Goal: Answer question/provide support: Share knowledge or assist other users

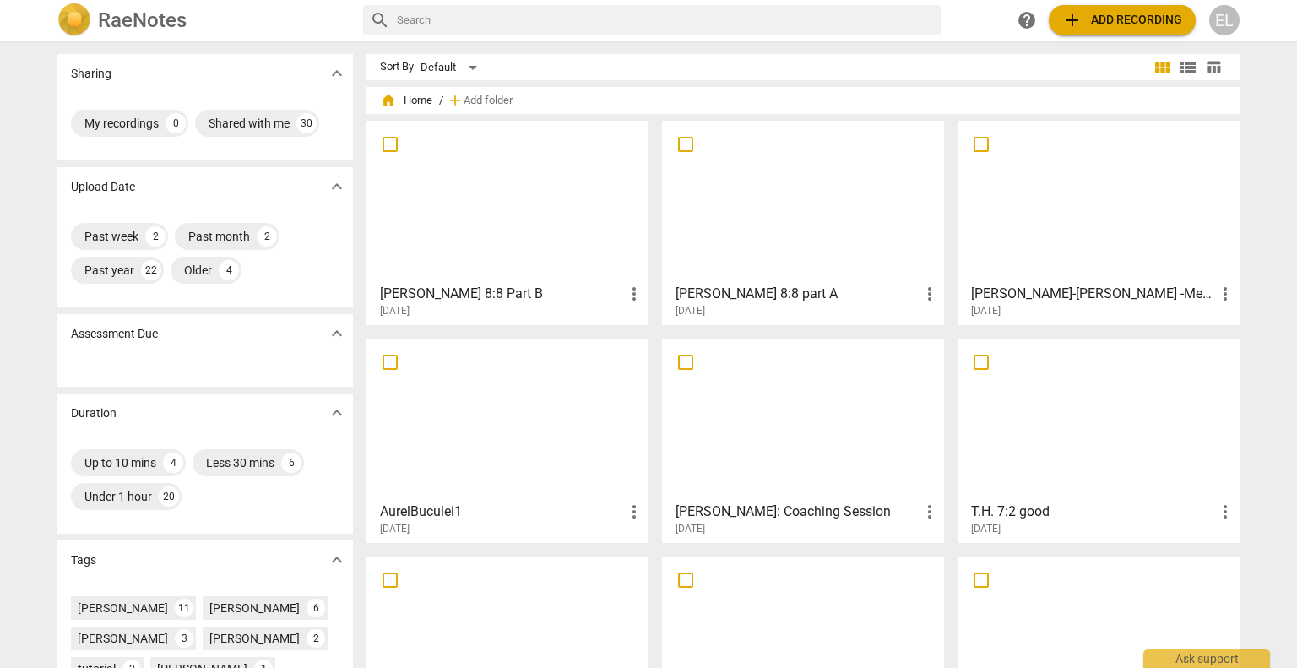
click at [817, 219] on div at bounding box center [803, 201] width 270 height 149
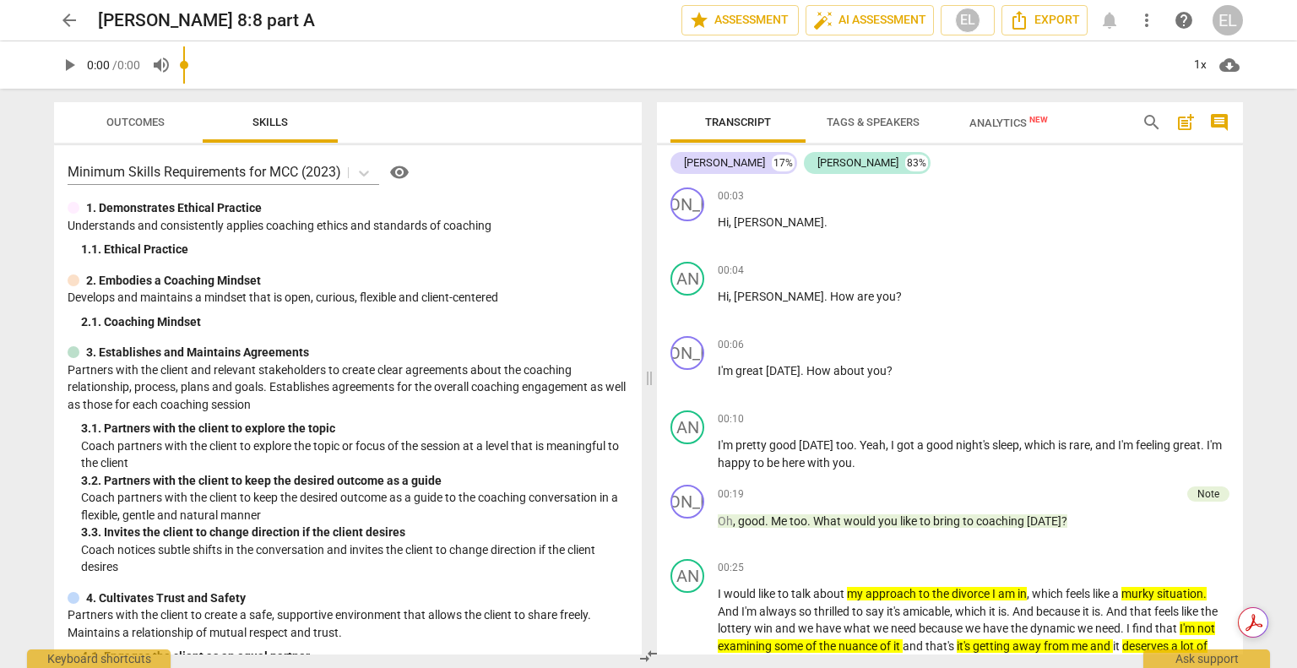
scroll to position [760, 0]
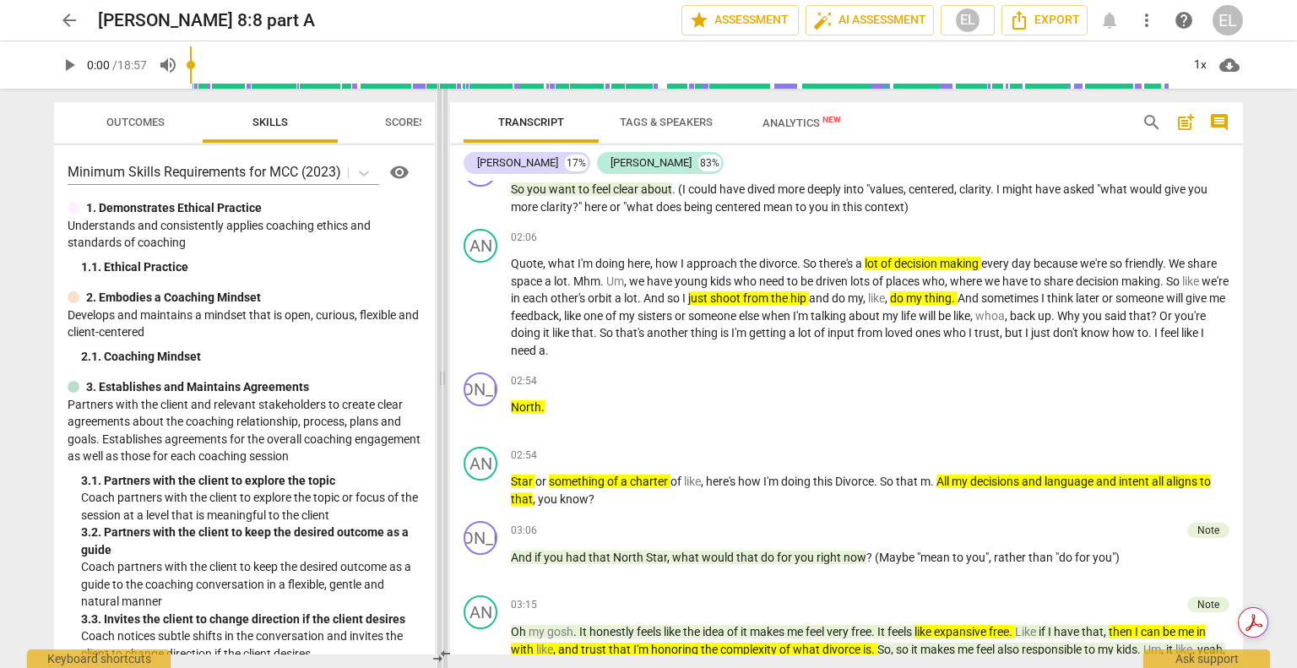
drag, startPoint x: 649, startPoint y: 378, endPoint x: 442, endPoint y: 365, distance: 207.2
click at [442, 365] on span at bounding box center [442, 378] width 10 height 579
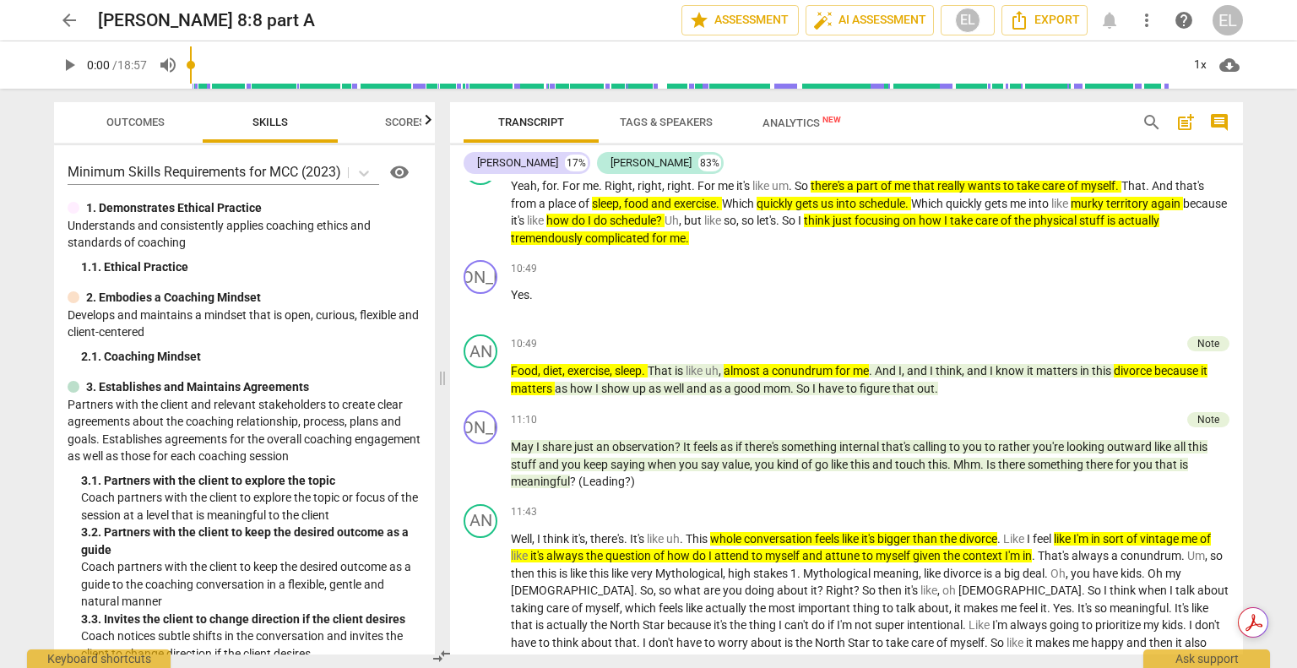
scroll to position [3396, 0]
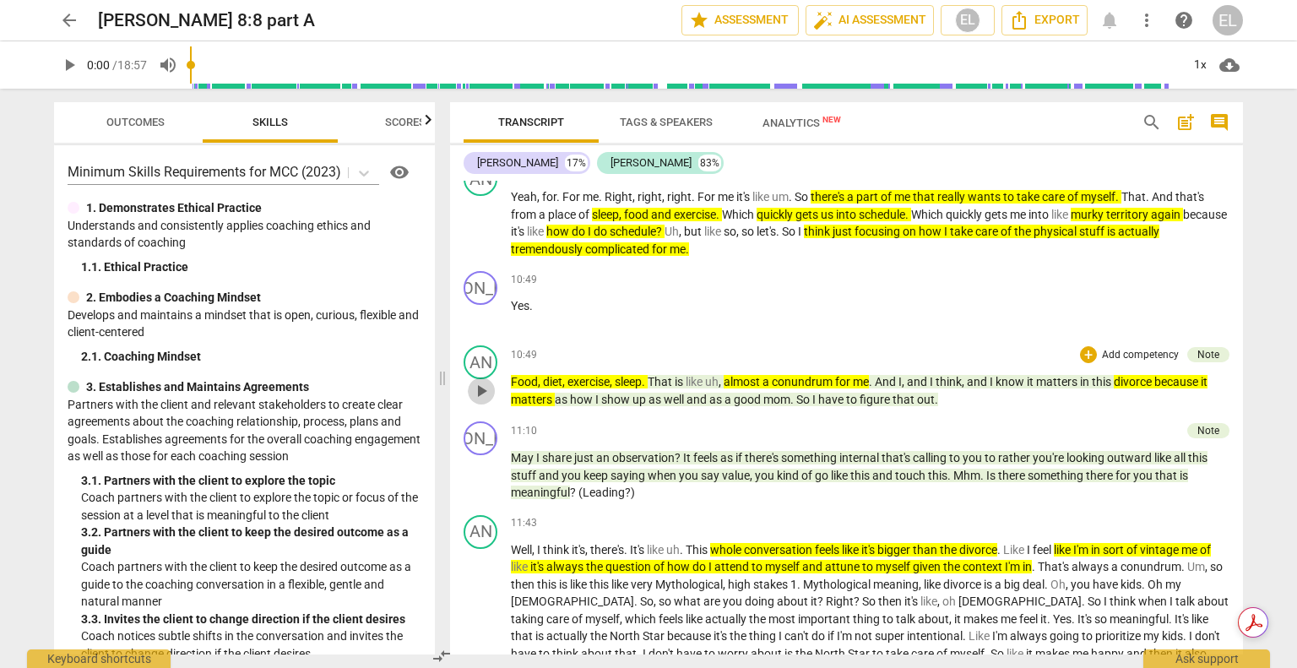
click at [485, 381] on span "play_arrow" at bounding box center [481, 391] width 20 height 20
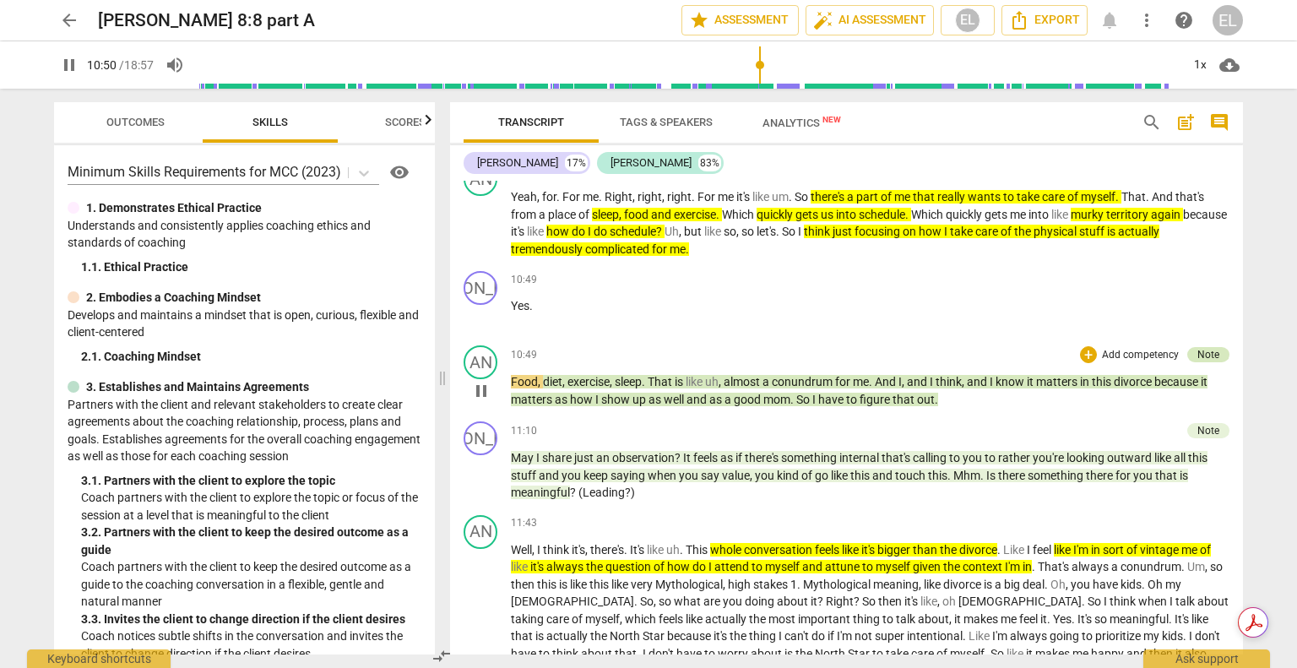
click at [1201, 347] on div "Note" at bounding box center [1208, 354] width 22 height 15
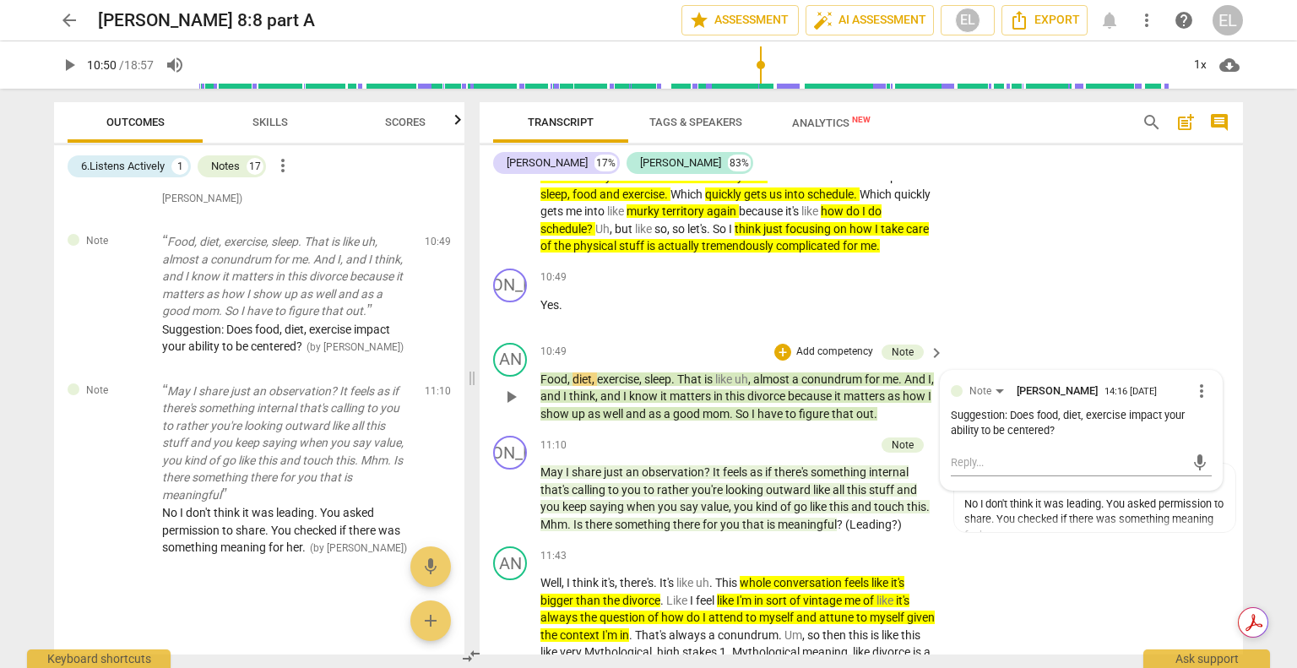
scroll to position [4149, 0]
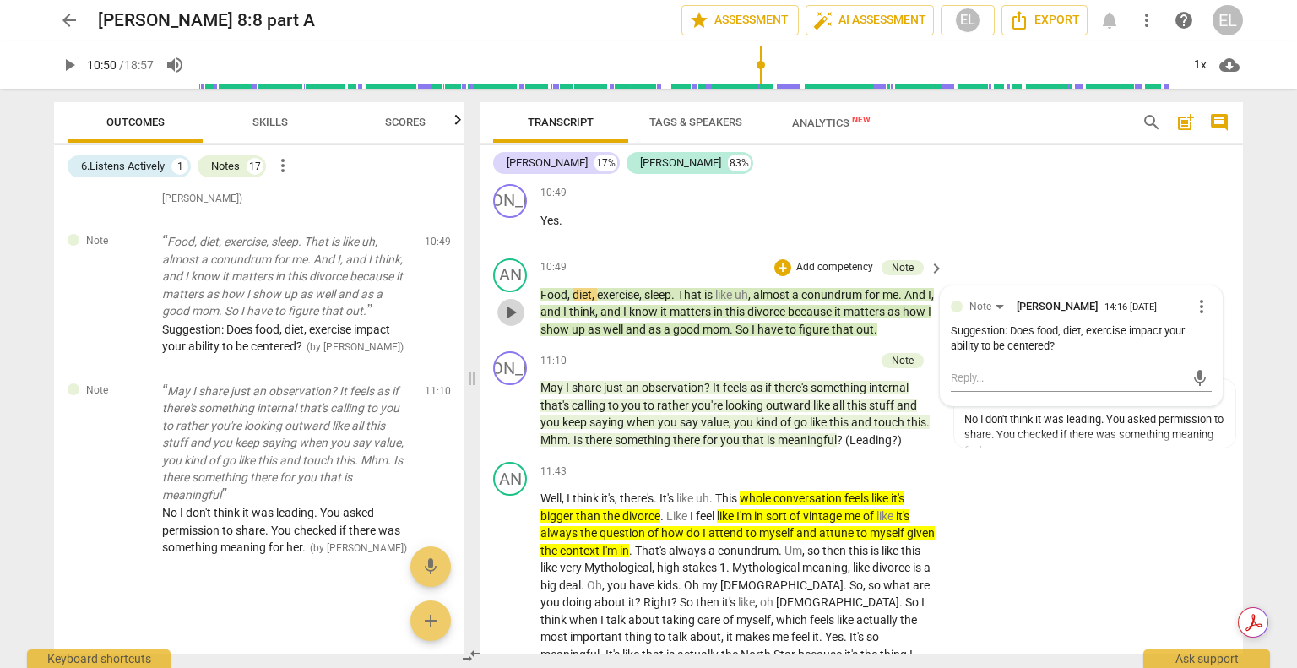
click at [512, 313] on span "play_arrow" at bounding box center [511, 312] width 20 height 20
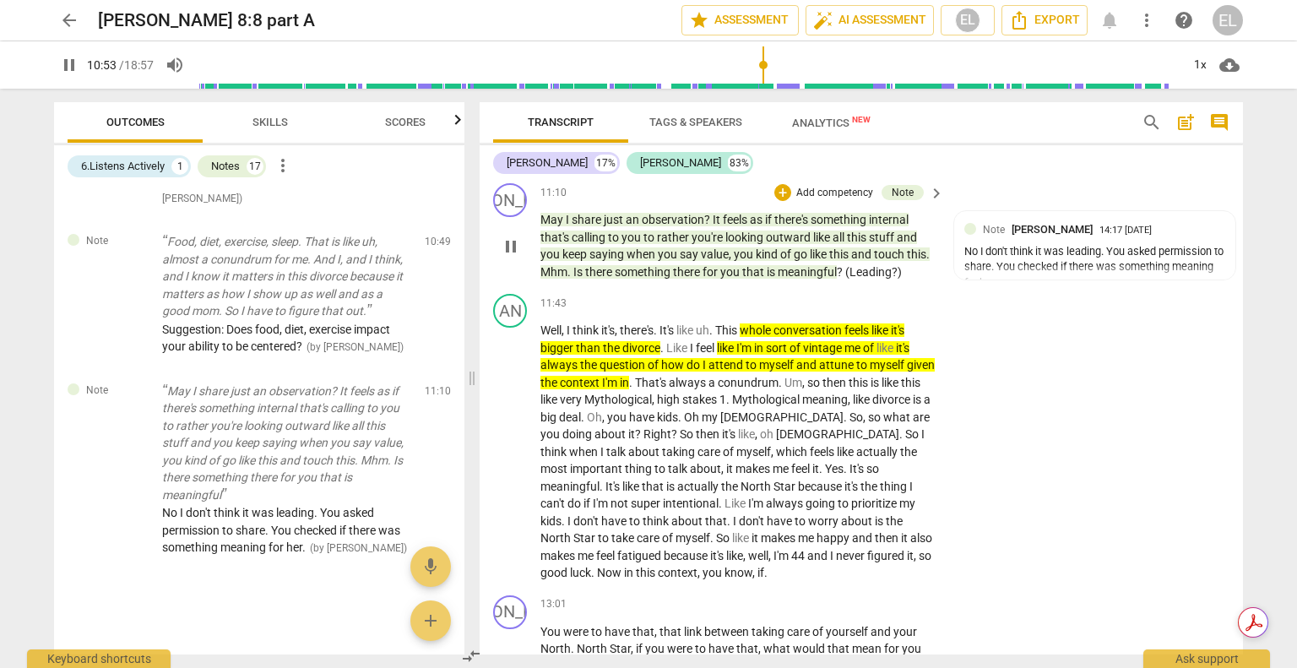
scroll to position [4318, 0]
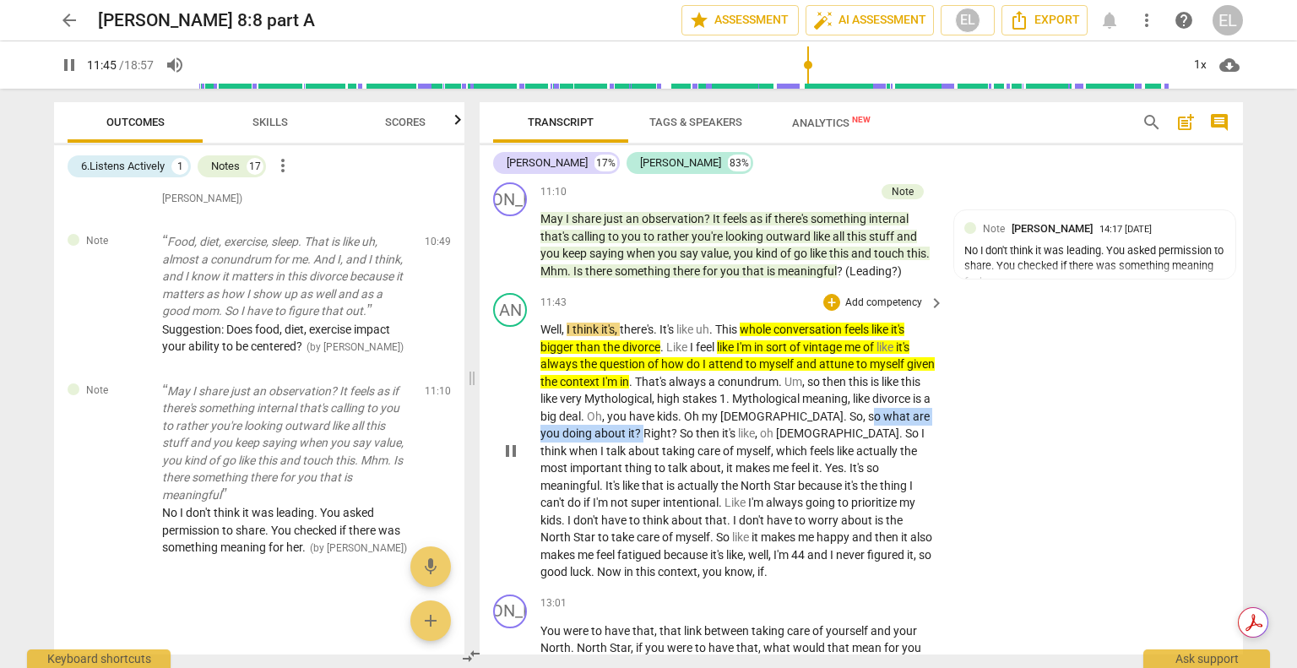
drag, startPoint x: 836, startPoint y: 418, endPoint x: 620, endPoint y: 434, distance: 215.8
click at [620, 434] on p "Well , I think it's , there's . It's like uh . This whole conversation feels li…" at bounding box center [737, 451] width 395 height 260
click at [659, 414] on icon "button" at bounding box center [658, 413] width 10 height 12
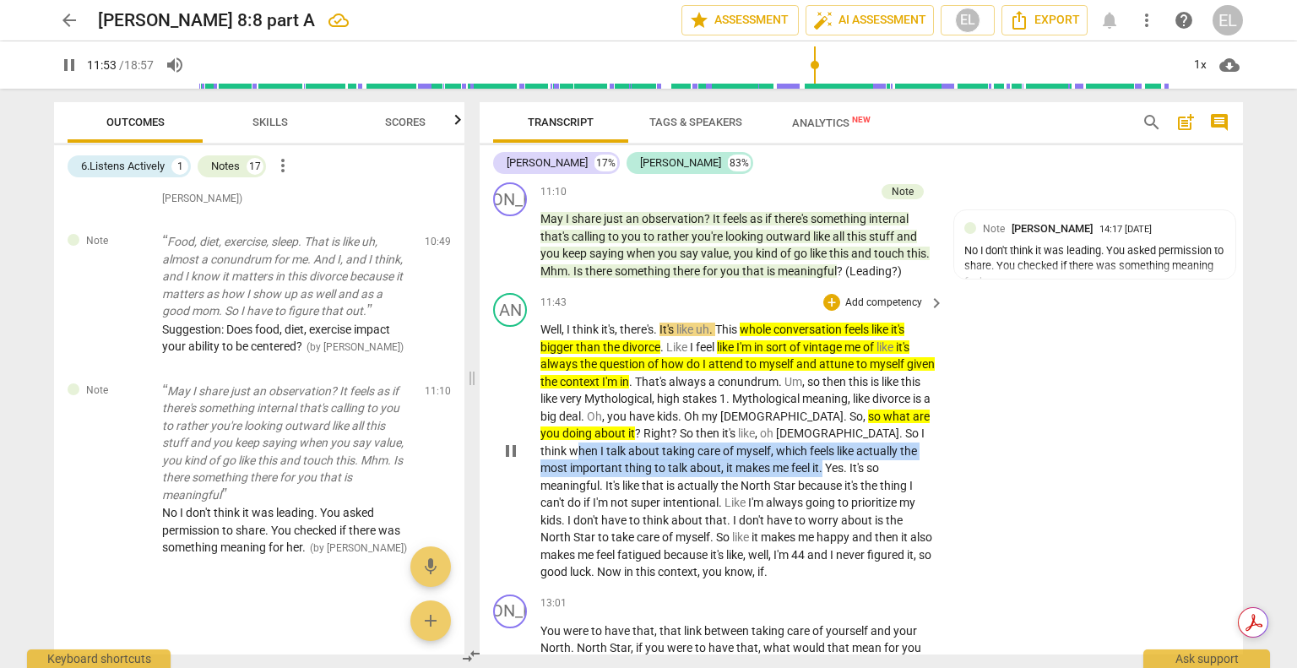
drag, startPoint x: 842, startPoint y: 440, endPoint x: 696, endPoint y: 465, distance: 147.4
click at [696, 465] on p "Well , I think it's , there's . It's like uh . This whole conversation feels li…" at bounding box center [737, 451] width 395 height 260
click at [737, 457] on icon "button" at bounding box center [738, 450] width 17 height 20
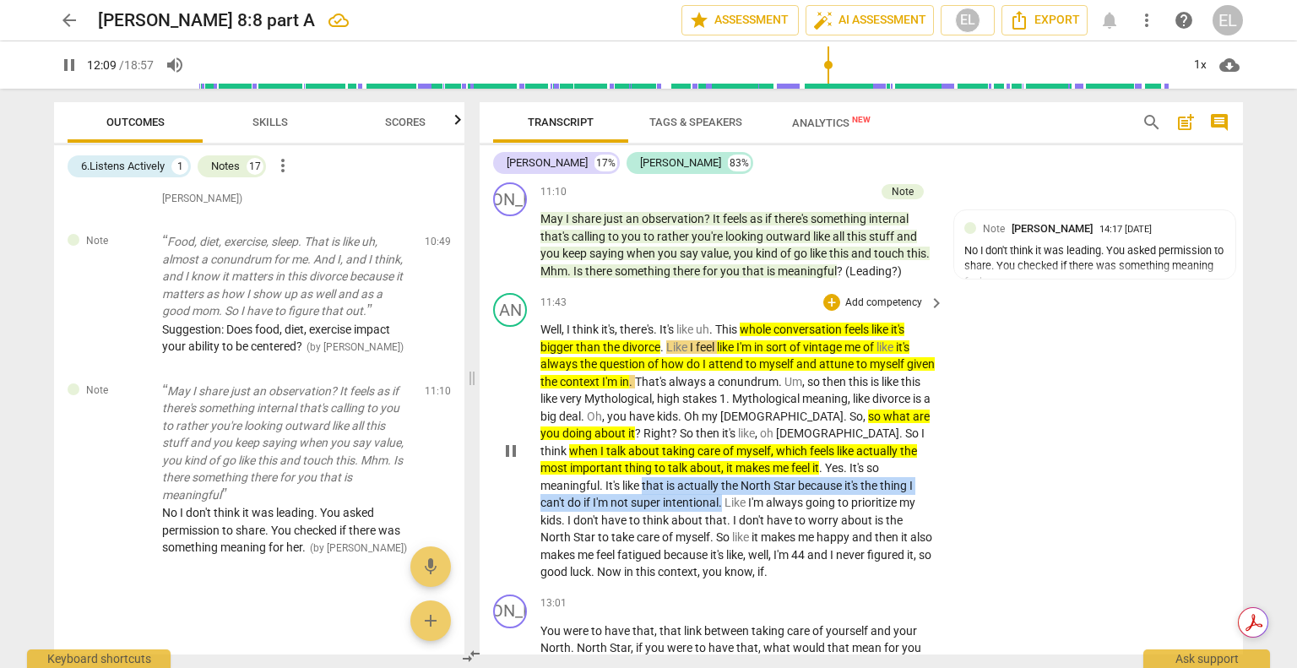
drag, startPoint x: 863, startPoint y: 472, endPoint x: 598, endPoint y: 500, distance: 266.5
click at [598, 500] on p "Well , I think it's , there's . It's like uh . This whole conversation feels li…" at bounding box center [737, 451] width 395 height 260
click at [639, 488] on icon "button" at bounding box center [639, 484] width 17 height 20
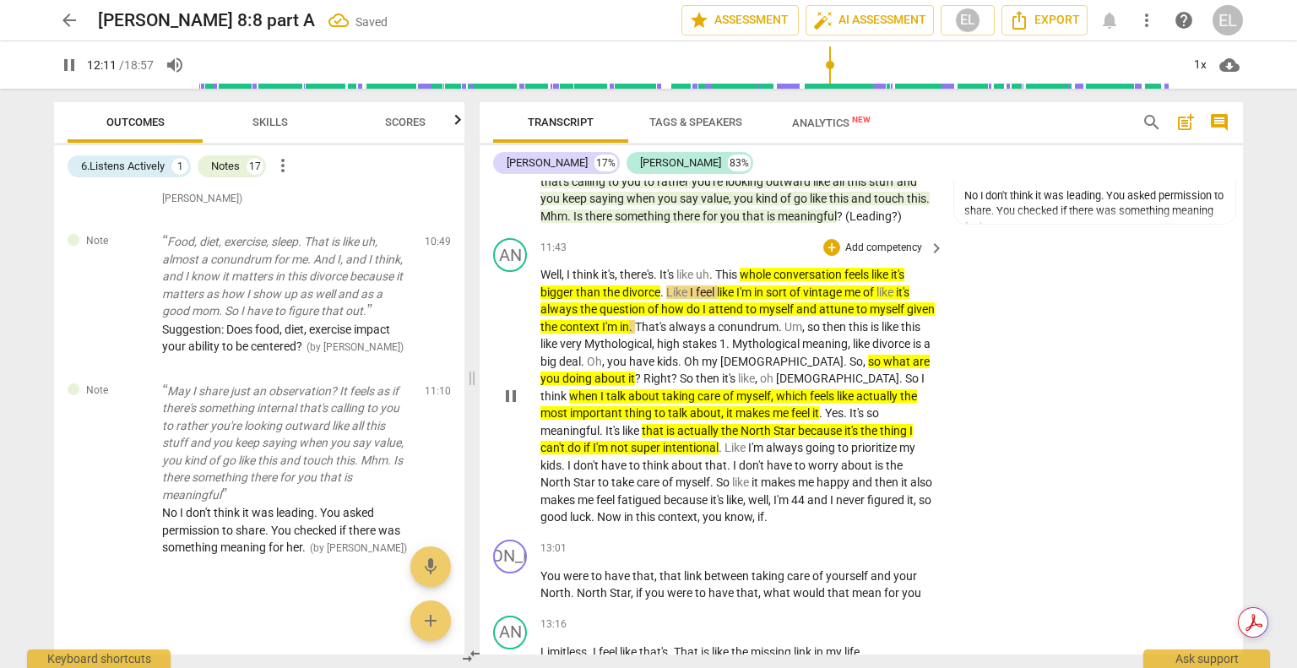
scroll to position [4402, 0]
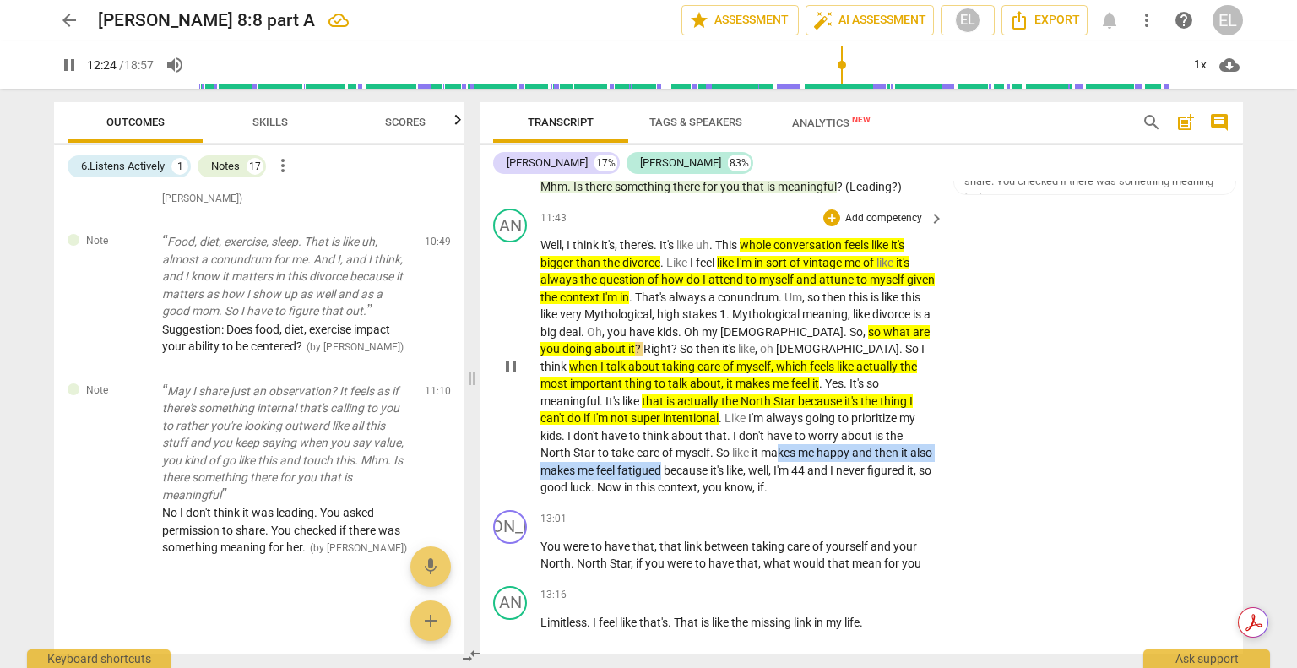
drag, startPoint x: 644, startPoint y: 458, endPoint x: 934, endPoint y: 455, distance: 290.4
click at [934, 455] on div "Well , I think it's , there's . It's like uh . This whole conversation feels li…" at bounding box center [742, 366] width 405 height 260
click at [965, 436] on icon "button" at bounding box center [965, 432] width 10 height 12
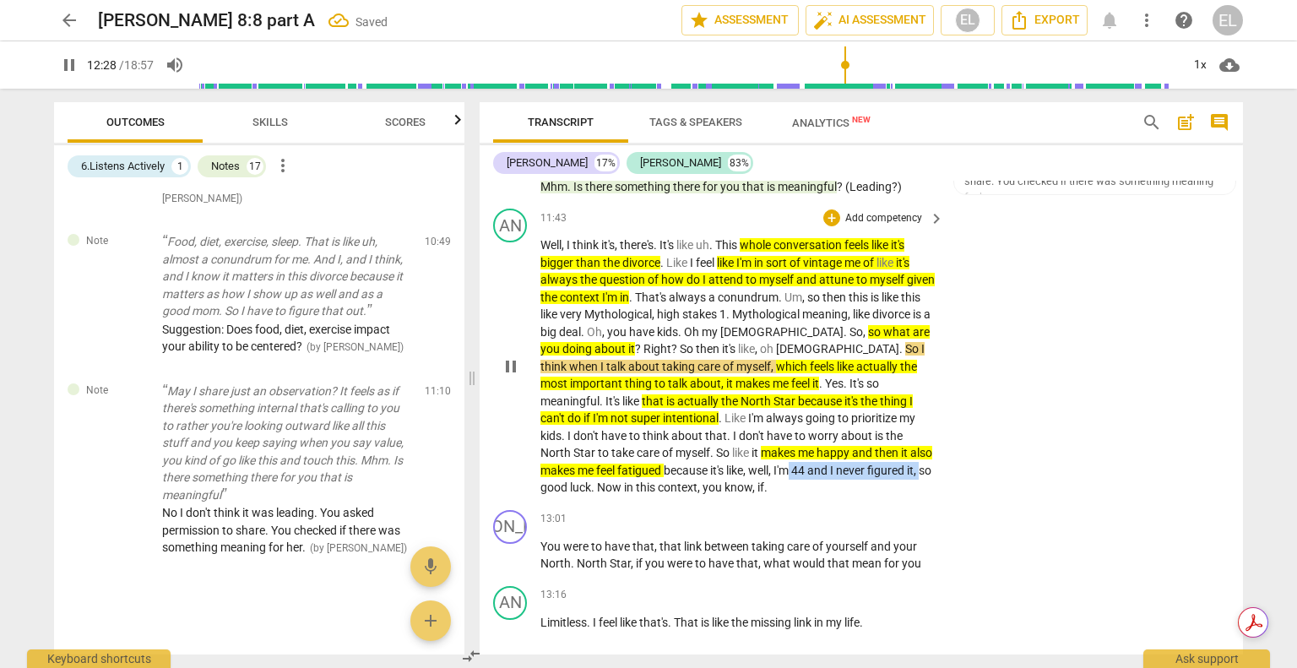
drag, startPoint x: 664, startPoint y: 475, endPoint x: 802, endPoint y: 477, distance: 137.6
click at [802, 477] on p "Well , I think it's , there's . It's like uh . This whole conversation feels li…" at bounding box center [737, 366] width 395 height 260
click at [841, 455] on icon "button" at bounding box center [839, 452] width 17 height 20
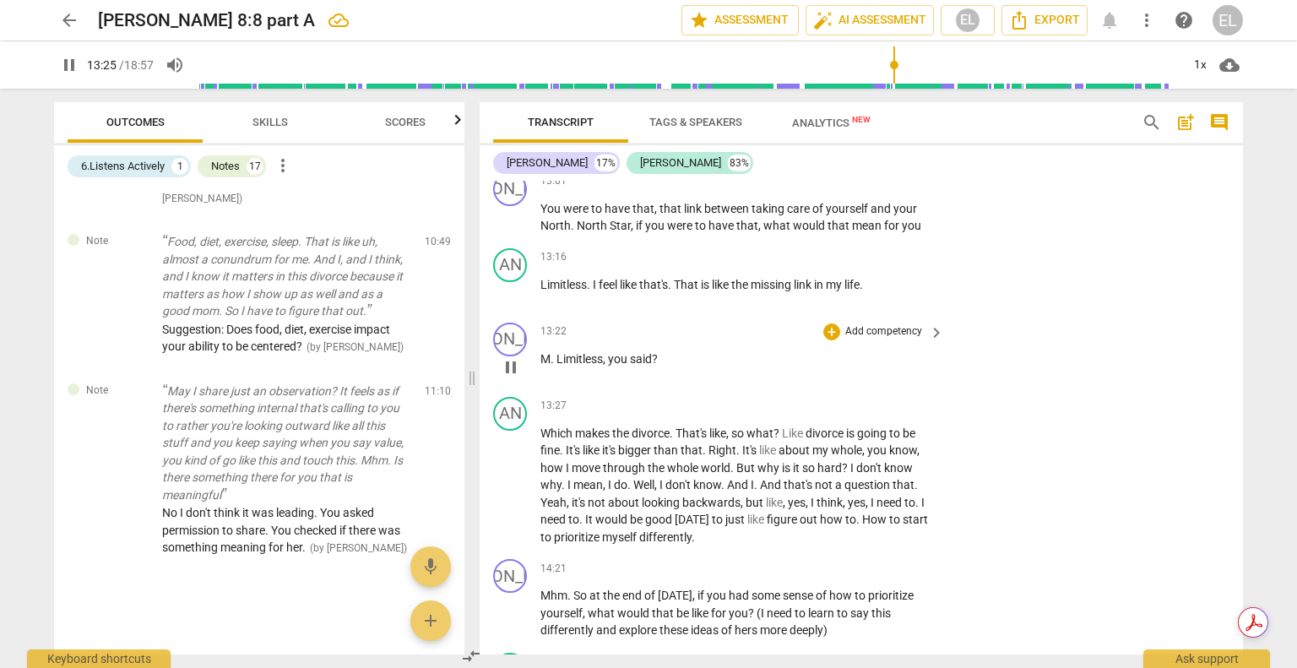
scroll to position [4824, 0]
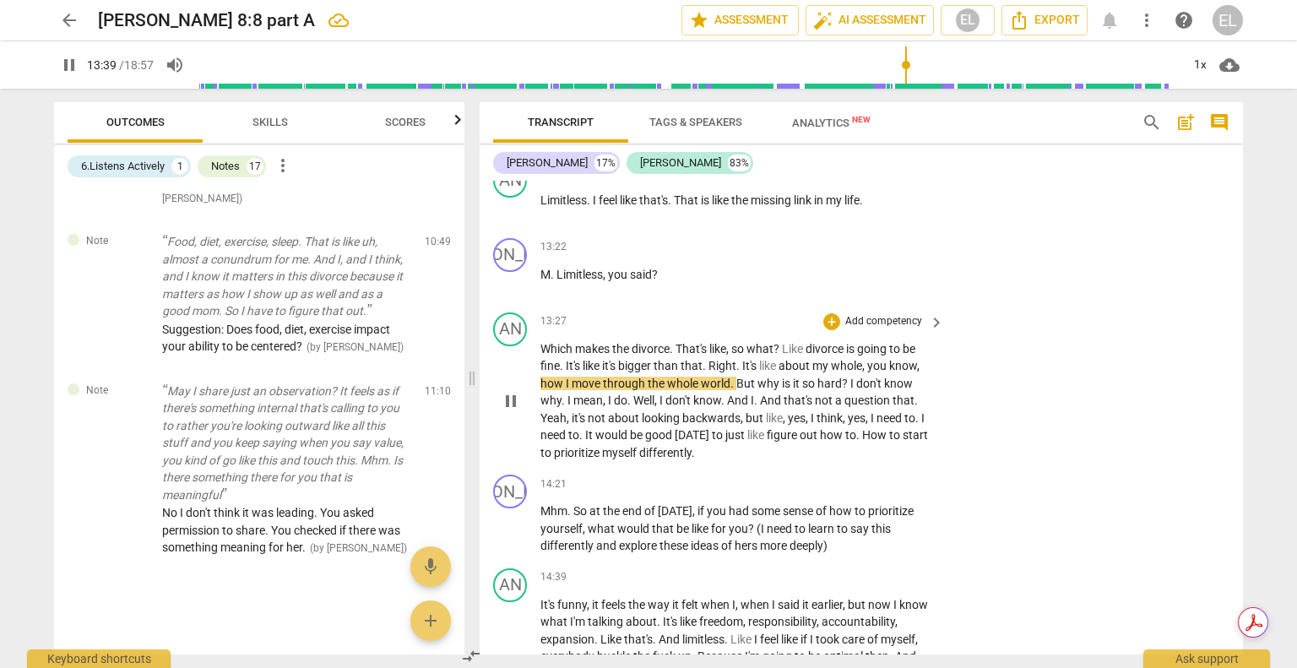
click at [538, 381] on div "play_arrow pause" at bounding box center [518, 401] width 43 height 111
drag, startPoint x: 544, startPoint y: 384, endPoint x: 736, endPoint y: 386, distance: 192.5
click at [736, 386] on p "Which makes the divorce . That's like , so what ? Like divorce is going to be f…" at bounding box center [737, 401] width 395 height 122
click at [766, 361] on icon "button" at bounding box center [774, 364] width 17 height 20
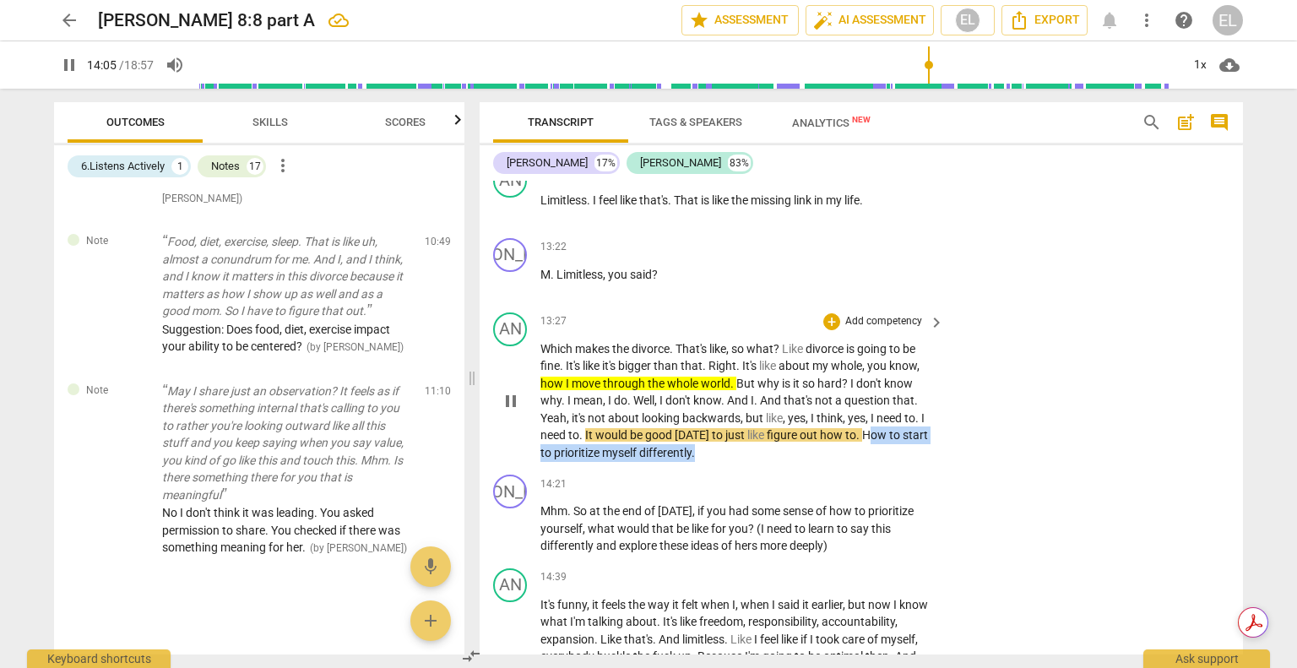
drag, startPoint x: 865, startPoint y: 438, endPoint x: 867, endPoint y: 452, distance: 14.4
click at [867, 452] on p "Which makes the divorce . That's like , so what ? Like divorce is going to be f…" at bounding box center [737, 401] width 395 height 122
click at [727, 428] on icon "button" at bounding box center [734, 433] width 17 height 20
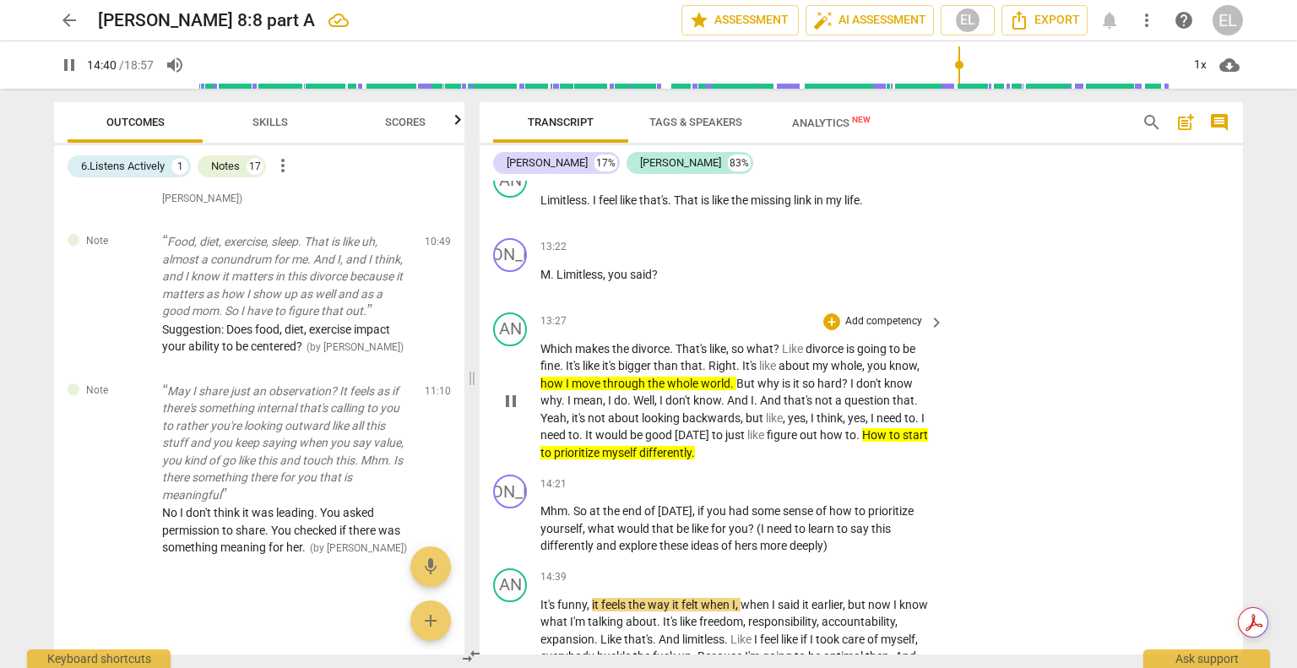
scroll to position [4993, 0]
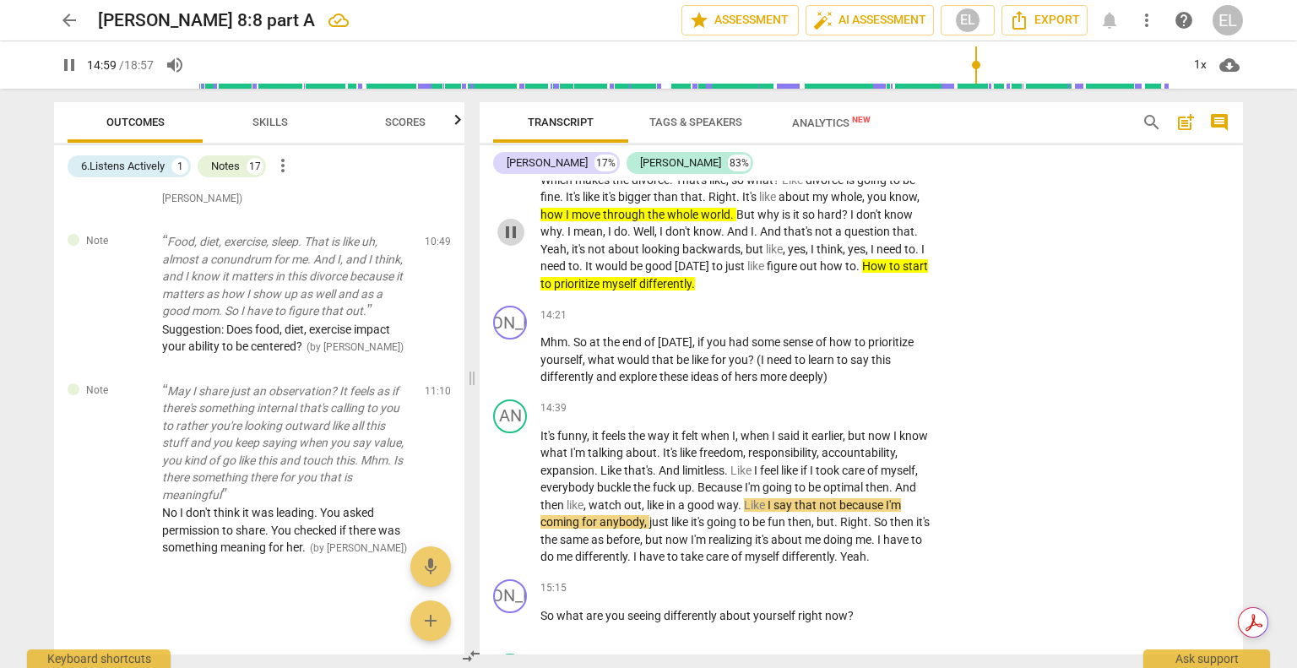
click at [513, 238] on span "pause" at bounding box center [511, 232] width 20 height 20
type input "900"
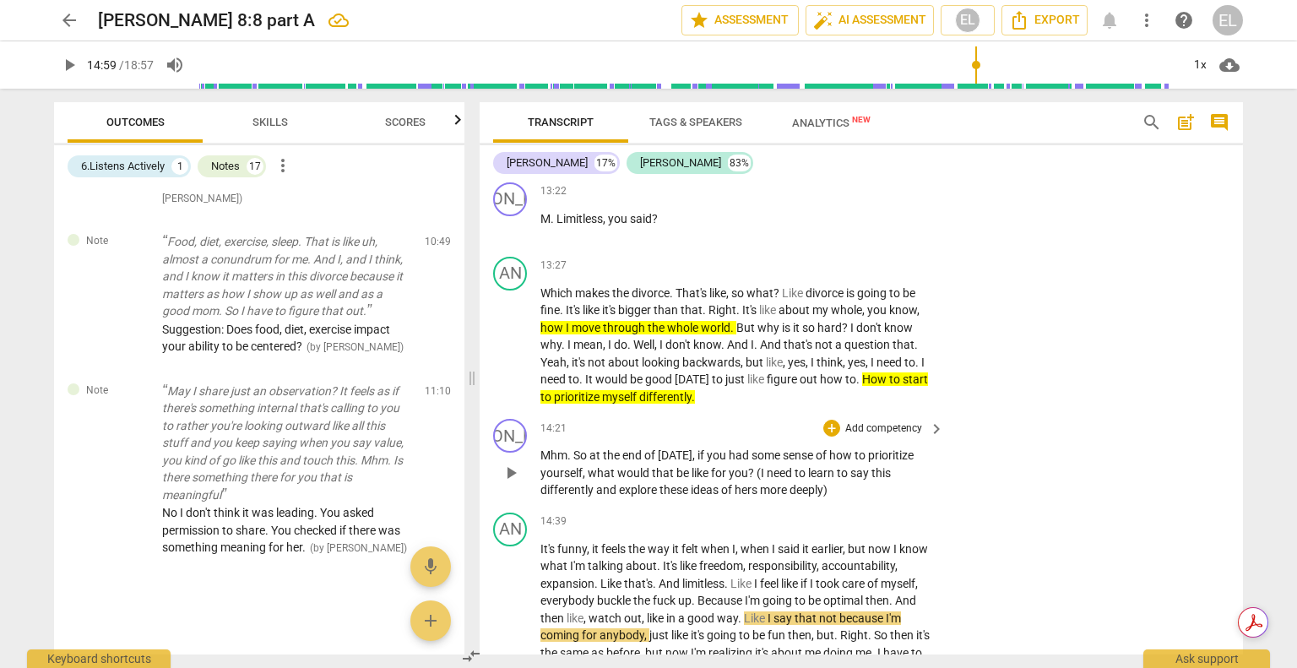
scroll to position [4908, 0]
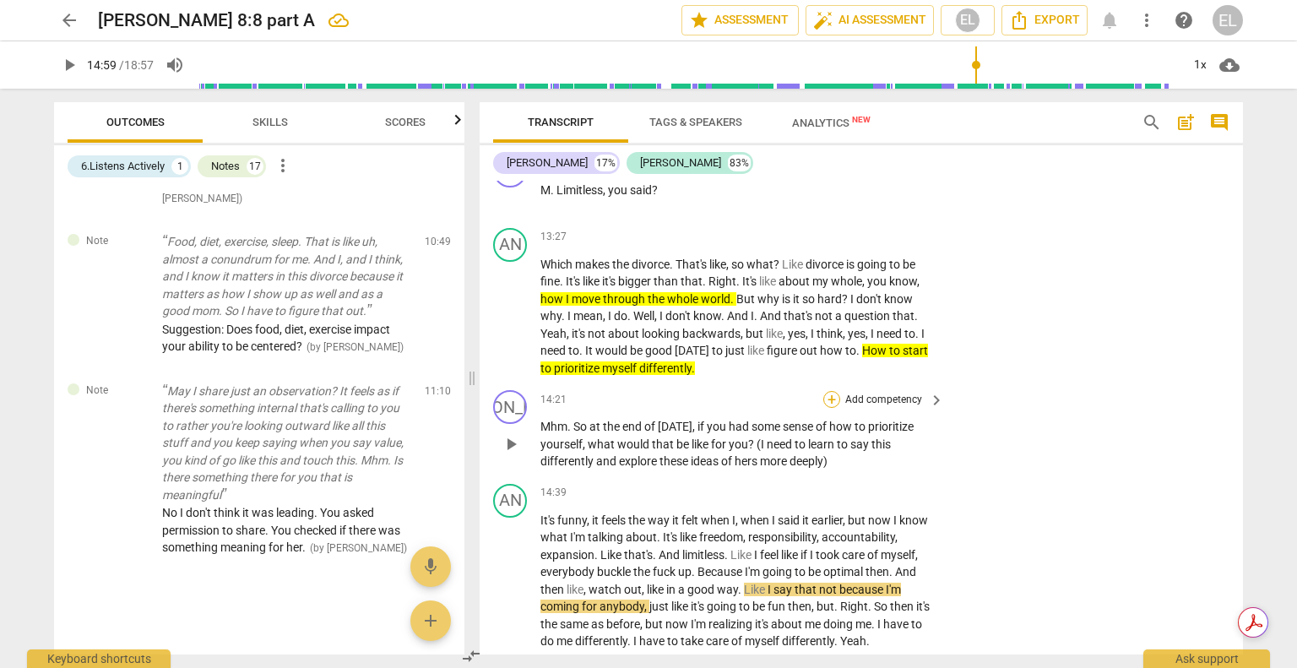
click at [826, 401] on div "+" at bounding box center [831, 399] width 17 height 17
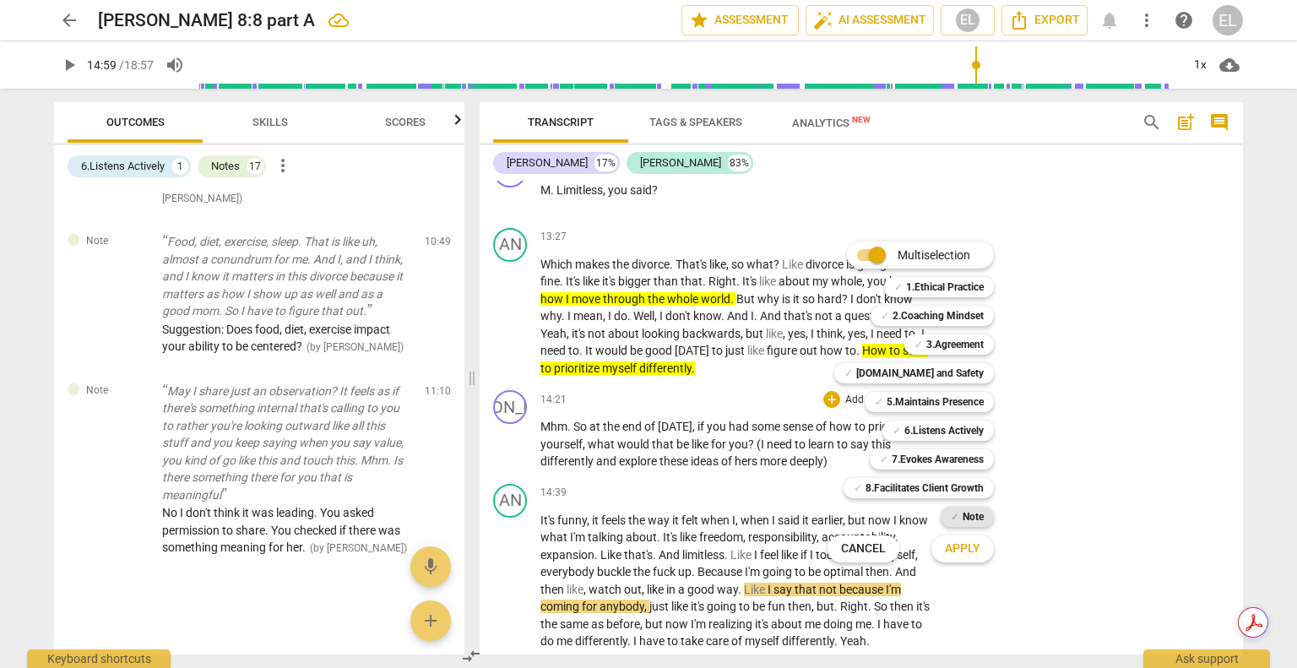
click at [966, 515] on b "Note" at bounding box center [972, 516] width 21 height 20
click at [961, 546] on span "Apply" at bounding box center [962, 548] width 35 height 17
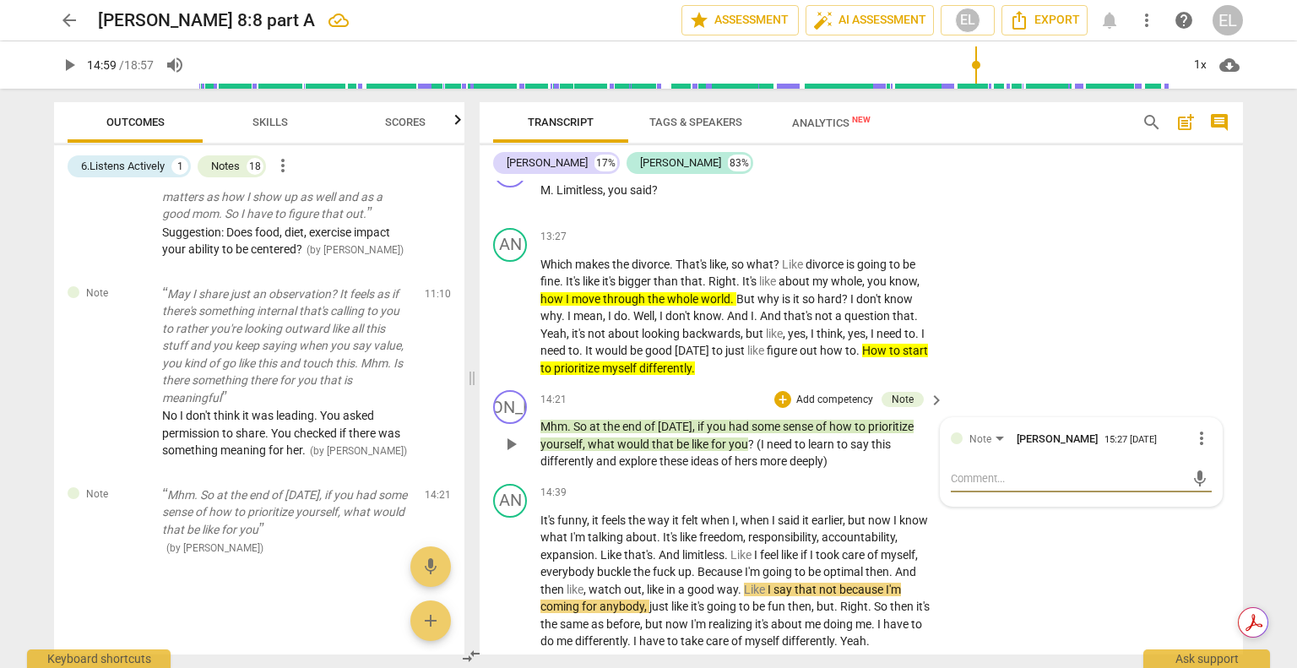
type textarea "O"
type textarea "OB"
type textarea "OBs"
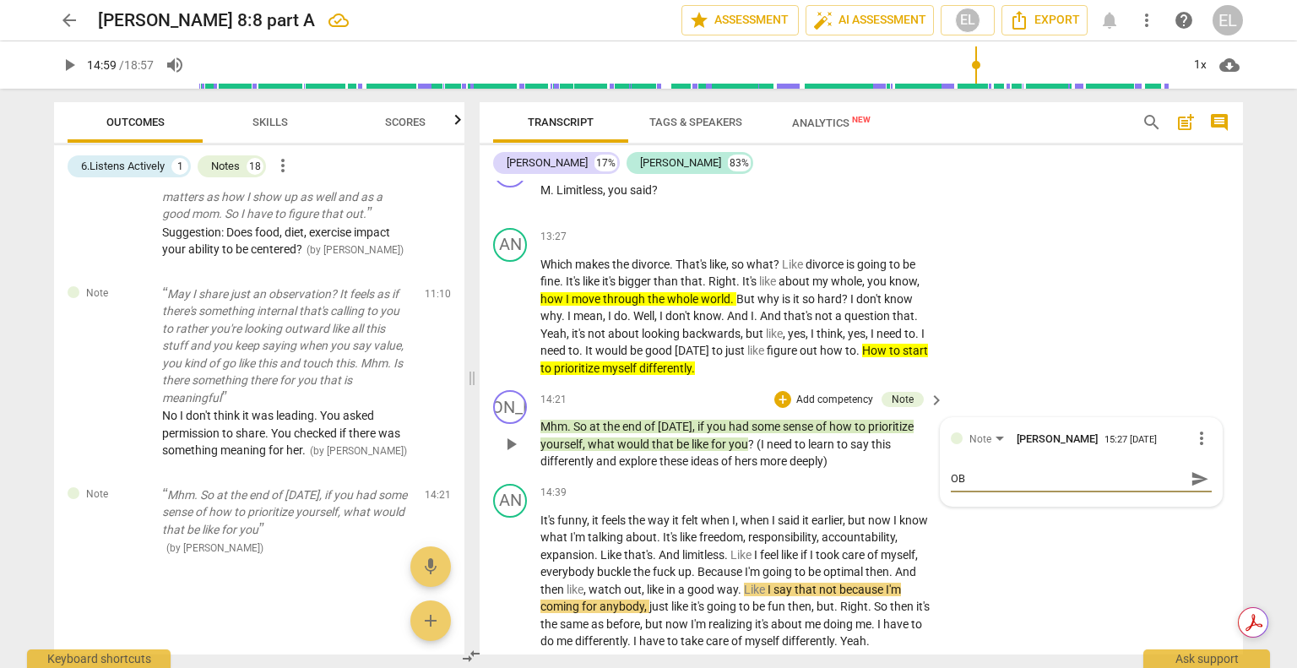
type textarea "OBs"
type textarea "OBsv"
type textarea "OBsve"
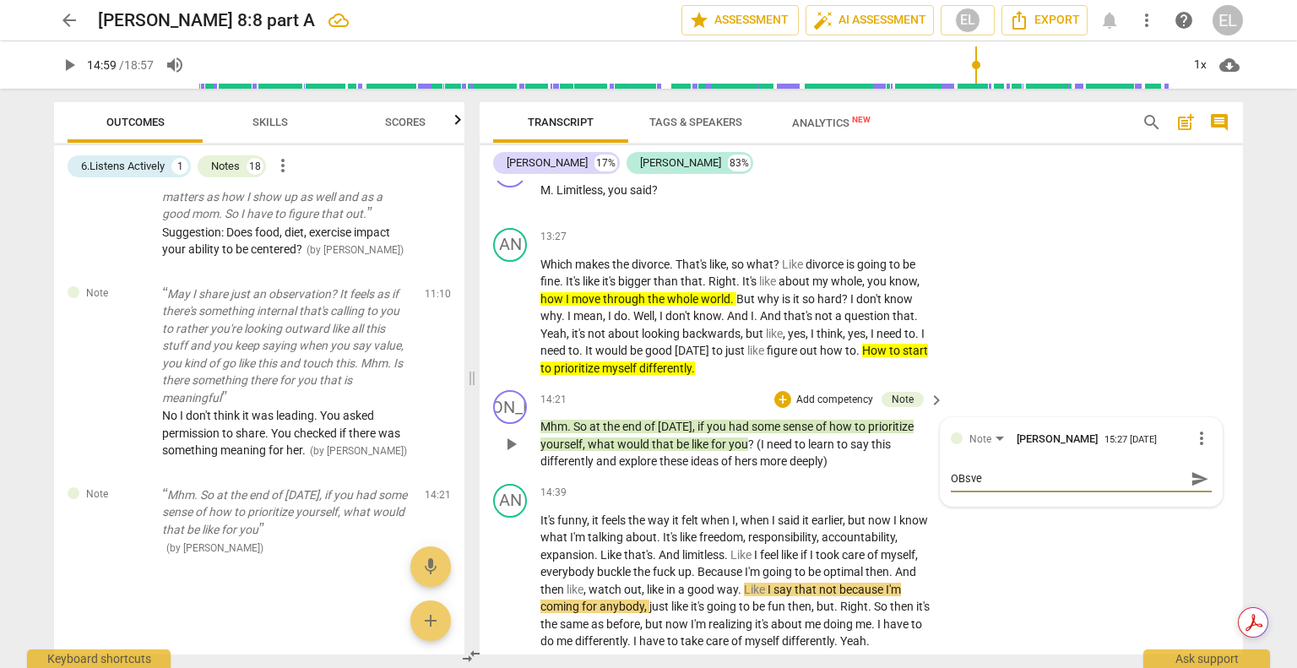
type textarea "OBsver"
type textarea "OBsve"
type textarea "OBsv"
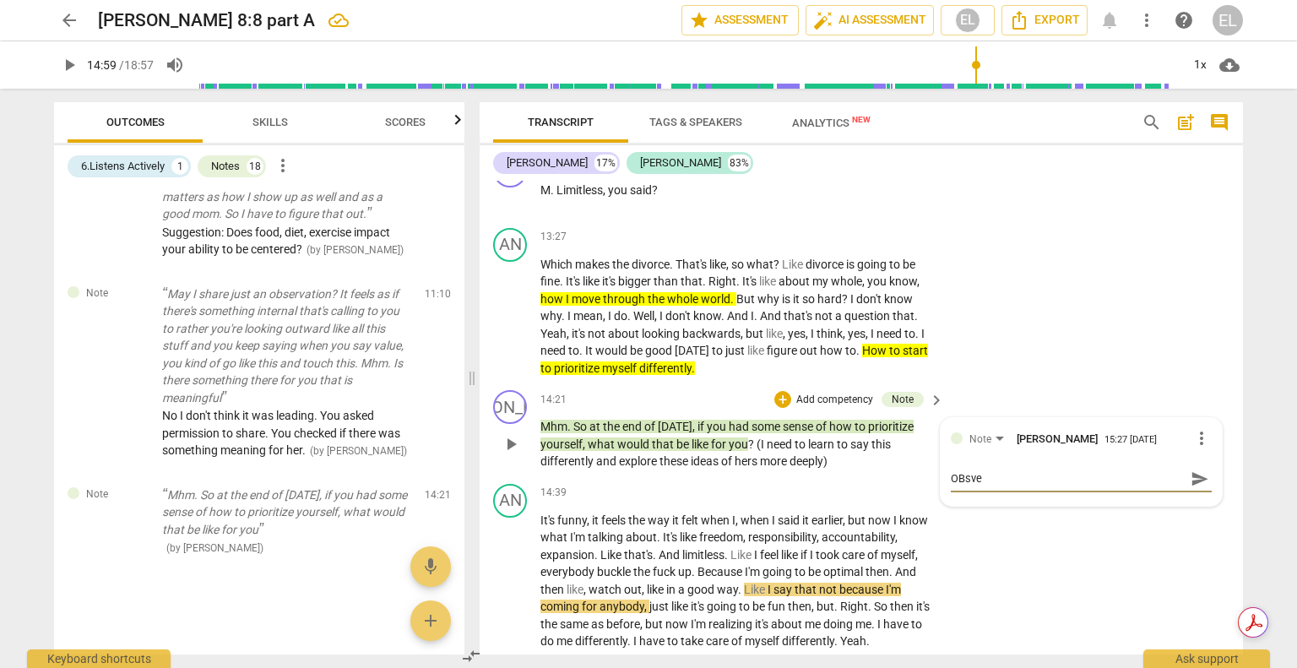
type textarea "OBsv"
type textarea "OBs"
type textarea "OB"
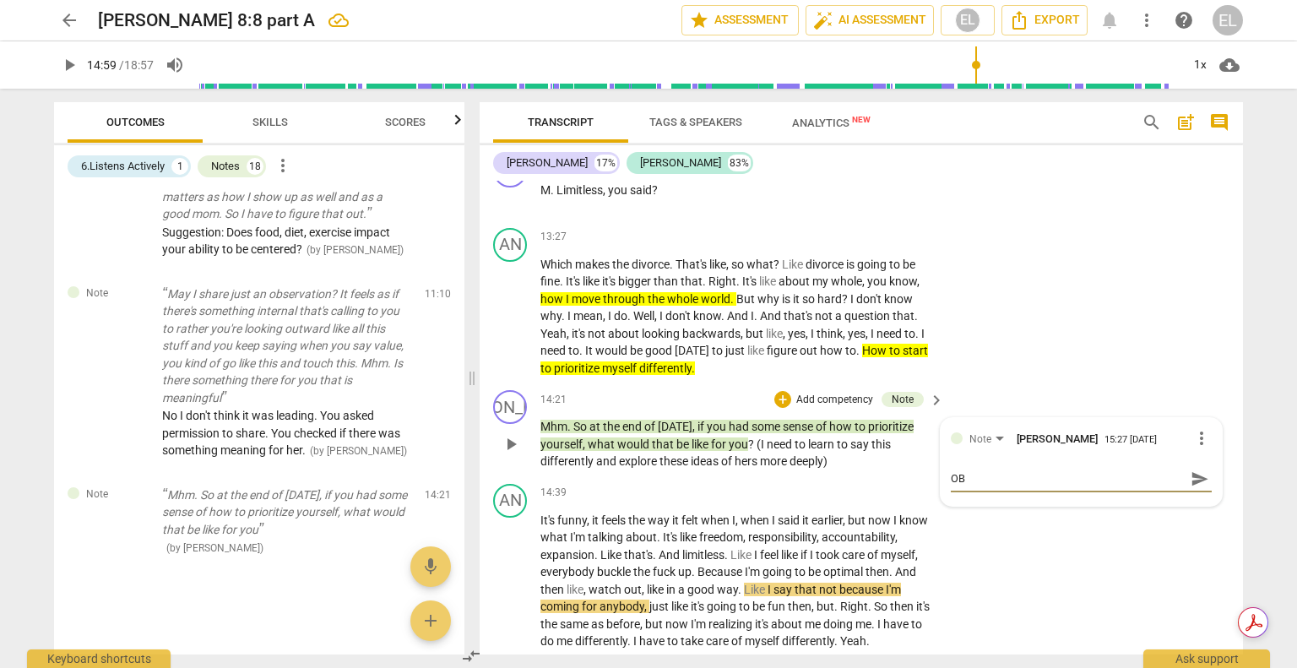
type textarea "O"
type textarea "Ob"
type textarea "Obs"
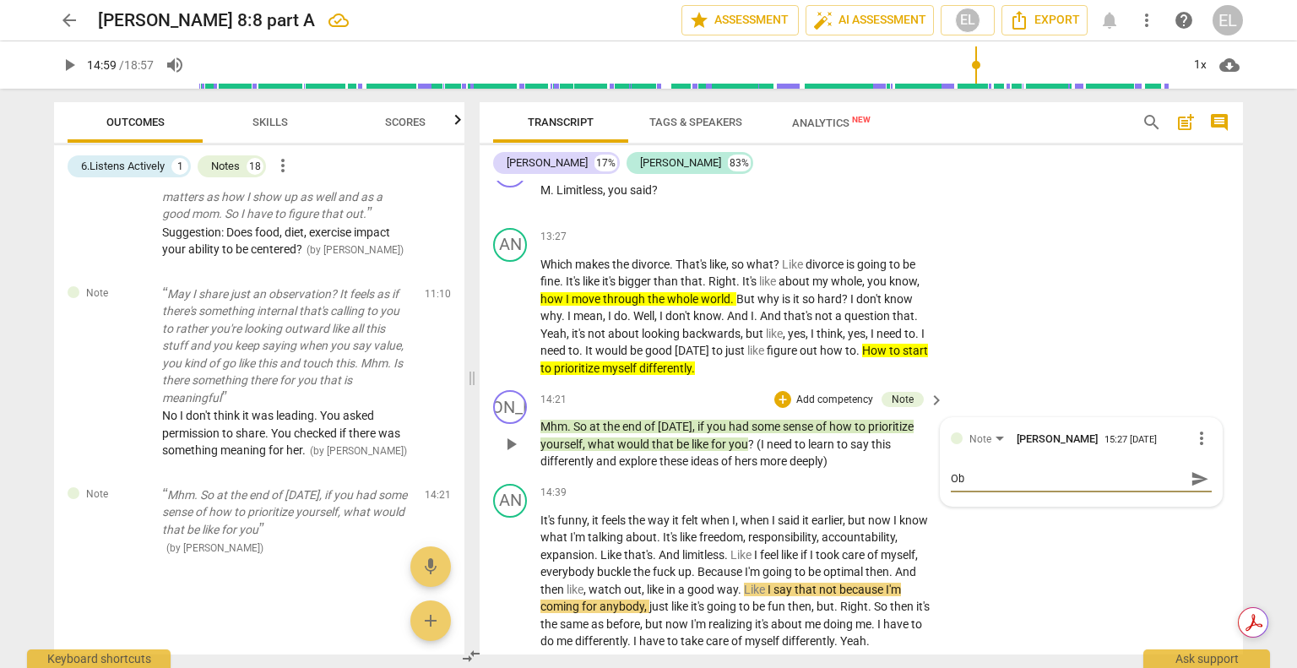
type textarea "Obs"
type textarea "Obse"
type textarea "Obser"
type textarea "Observ"
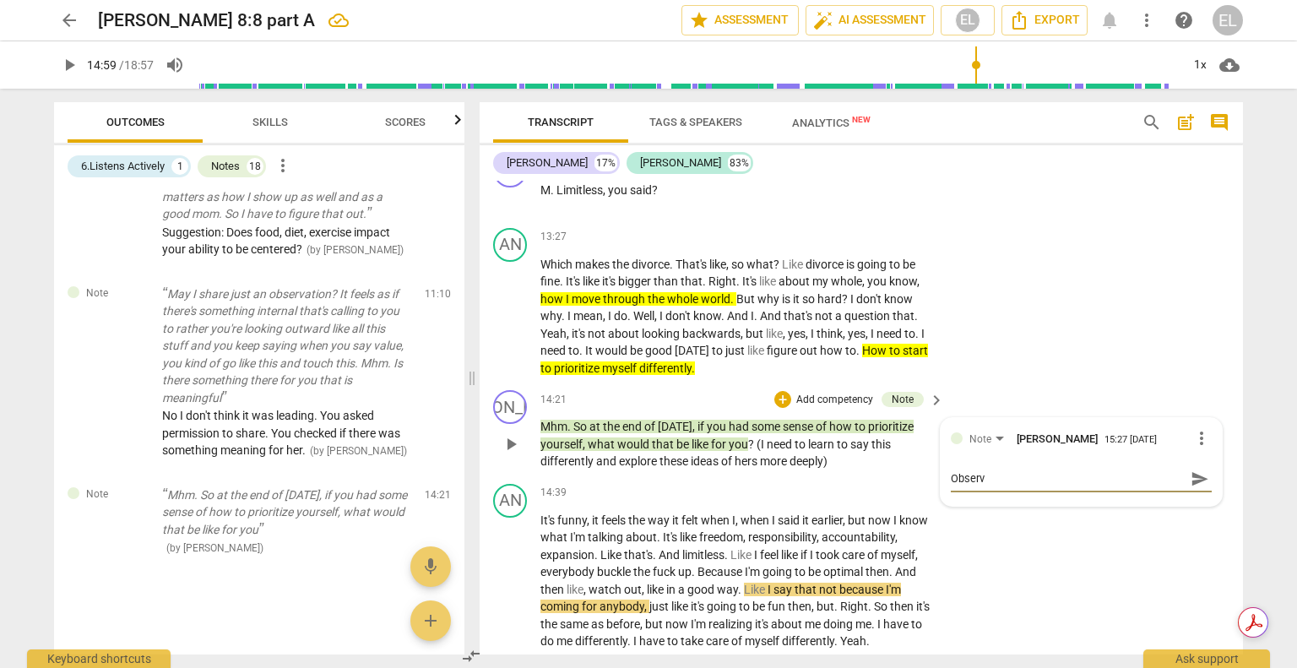
type textarea "Observa"
type textarea "Observat"
type textarea "Observati"
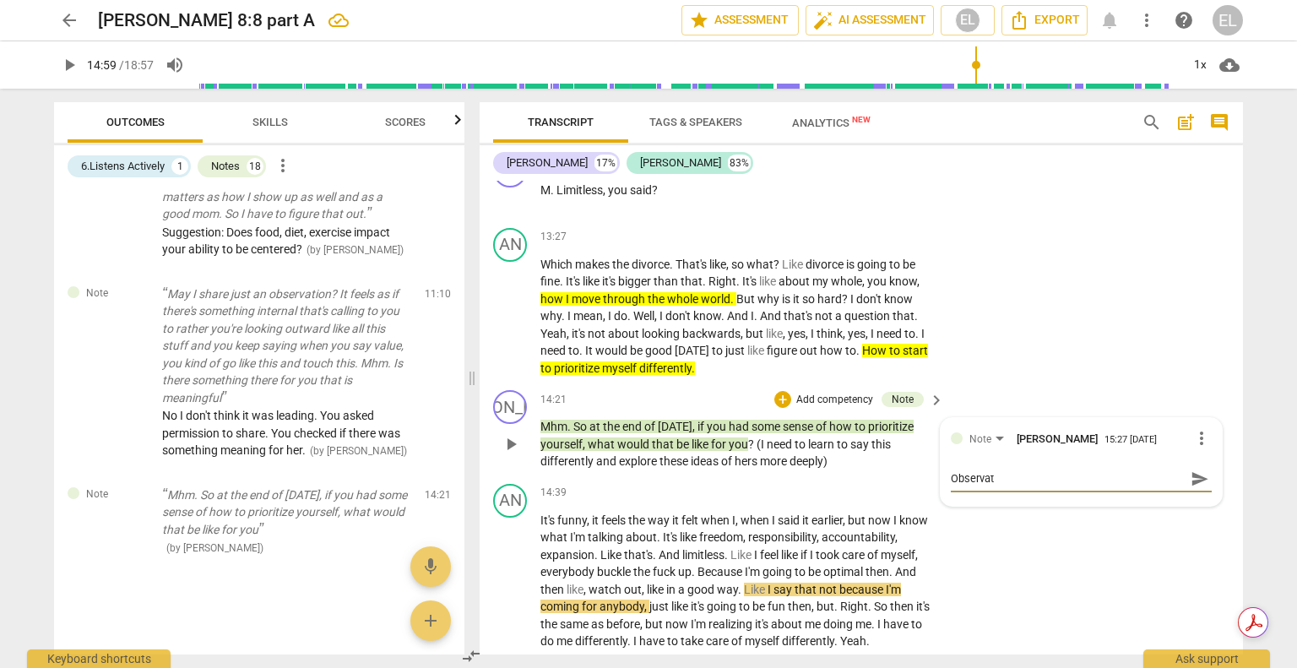
type textarea "Observati"
type textarea "Observatio"
type textarea "Observation"
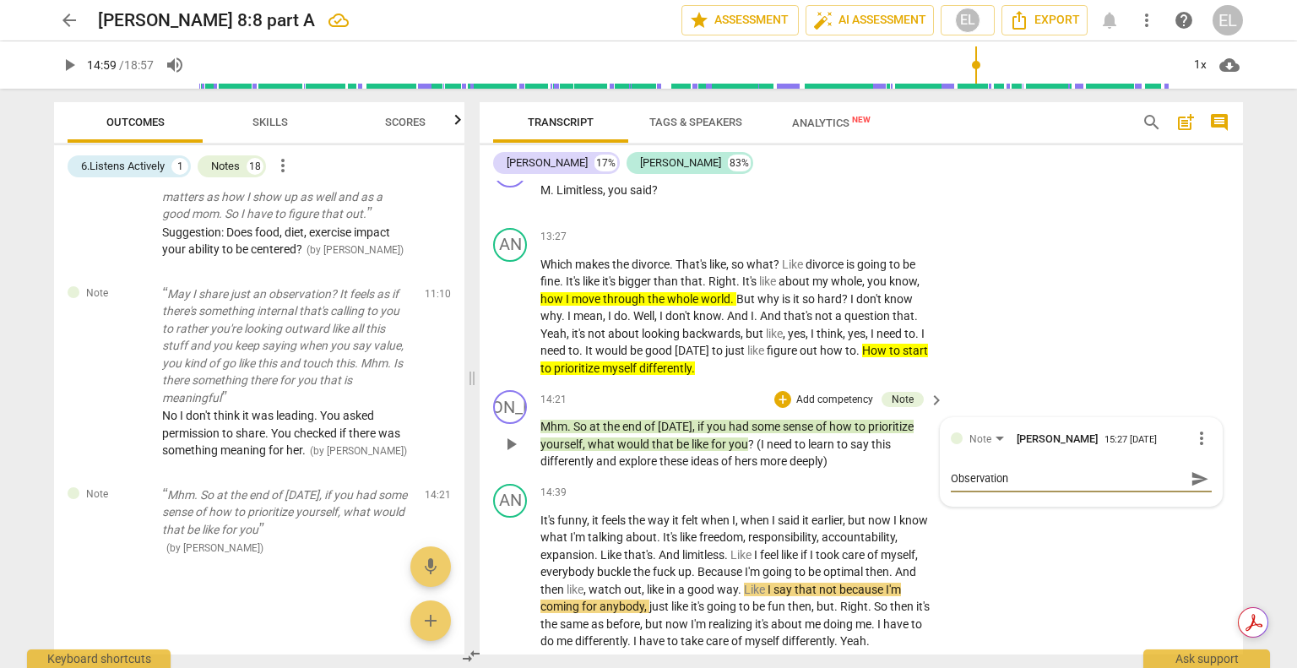
type textarea "Observation:"
type textarea "Observation: I"
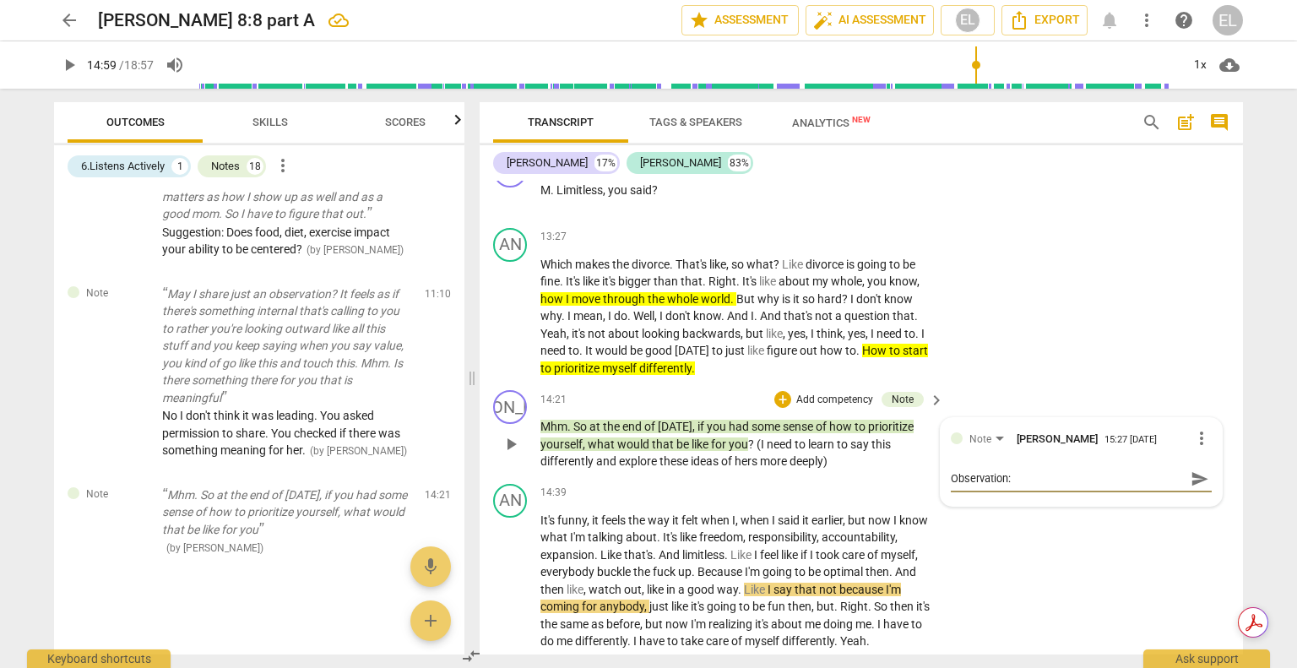
type textarea "Observation: I"
type textarea "Observation: I t"
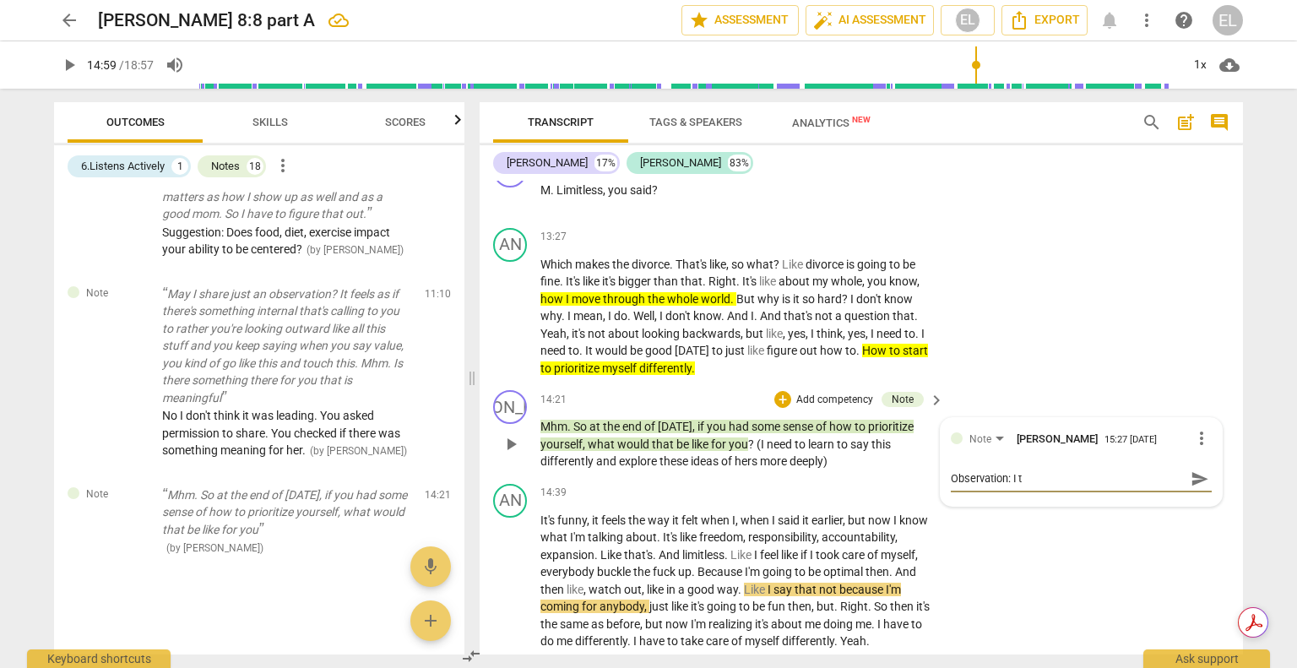
type textarea "Observation: I th"
type textarea "Observation: I thi"
type textarea "Observation: I thin"
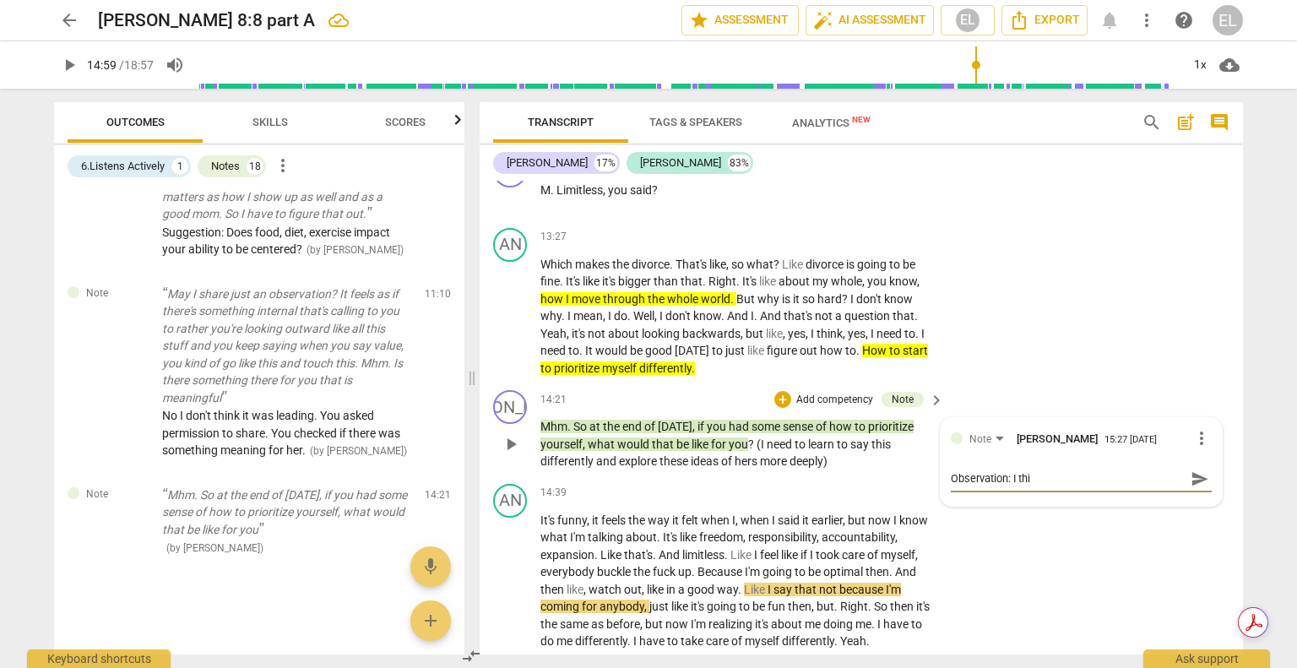
type textarea "Observation: I thin"
type textarea "Observation: I think"
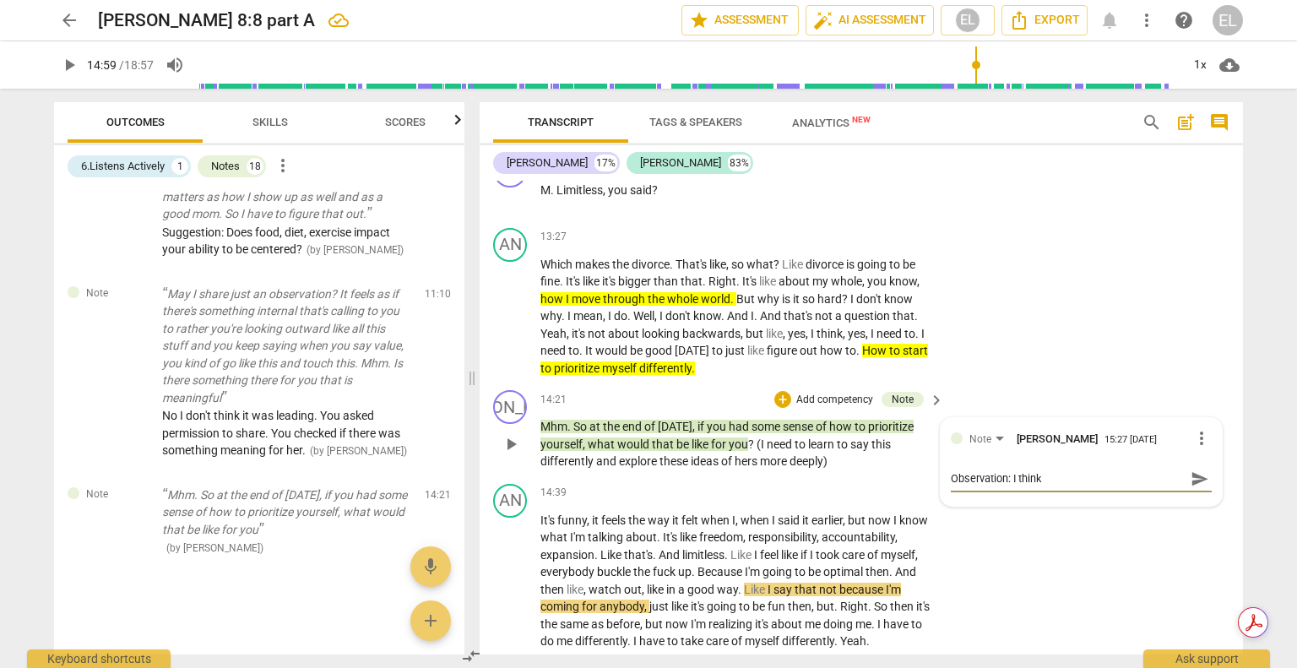
type textarea "Observation: I think y"
type textarea "Observation: I think yo"
type textarea "Observation: I think you"
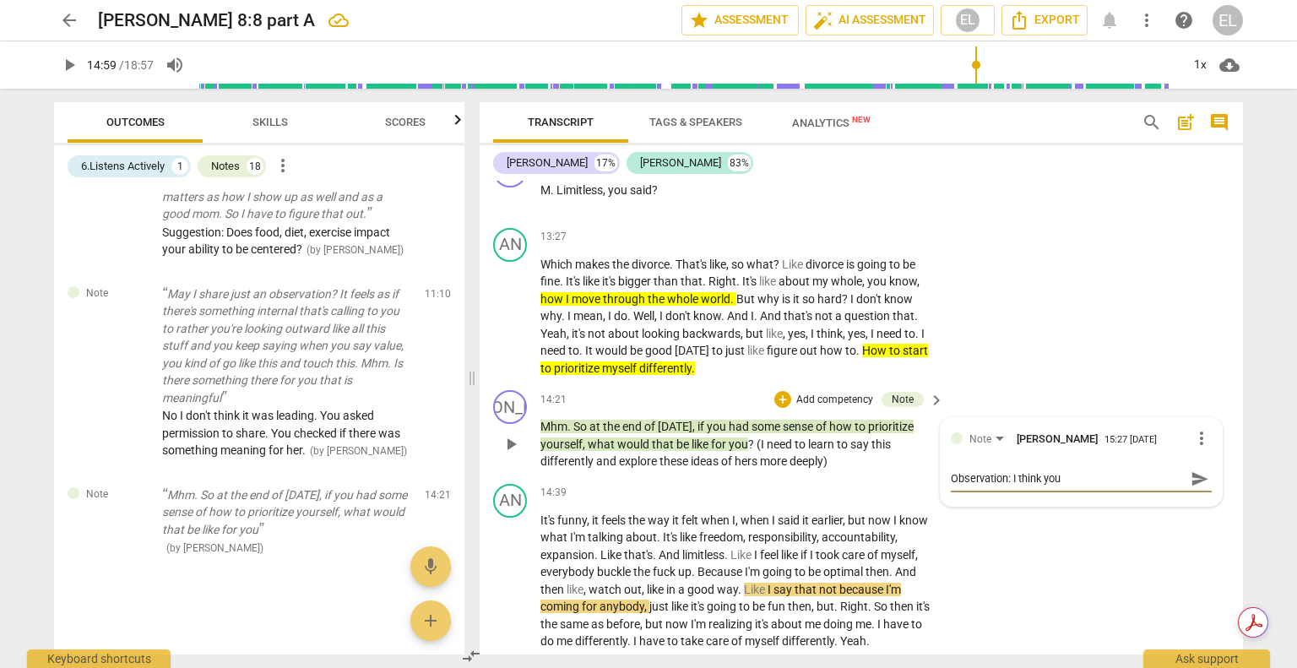
type textarea "Observation: I think your"
type textarea "Observation: I think your r"
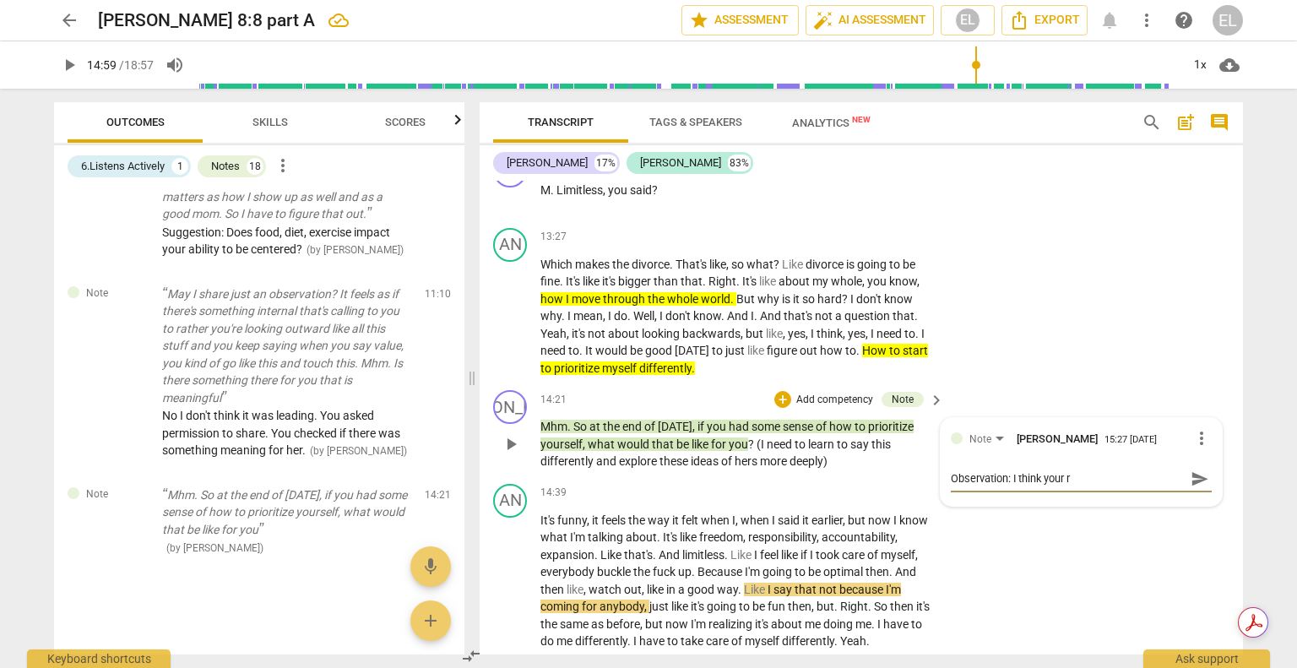
type textarea "Observation: I think your re"
type textarea "Observation: I think your res"
type textarea "Observation: I think your re"
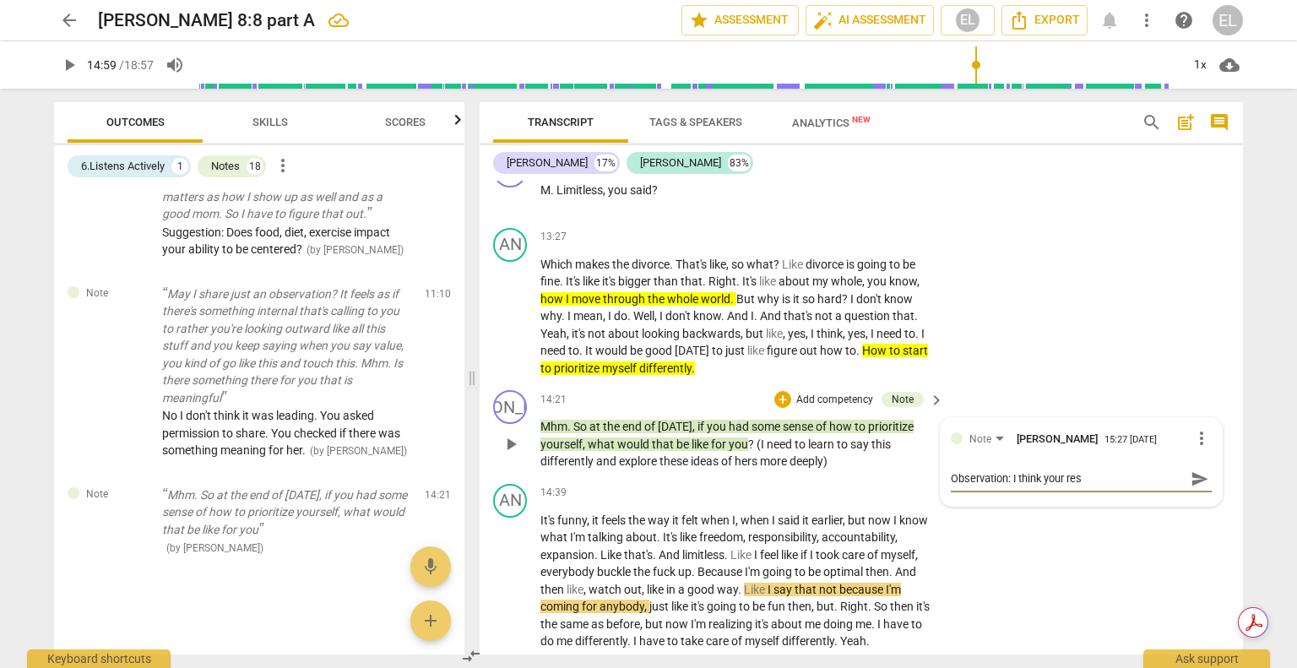
type textarea "Observation: I think your re"
type textarea "Observation: I think your res"
type textarea "Observation: I think your resp"
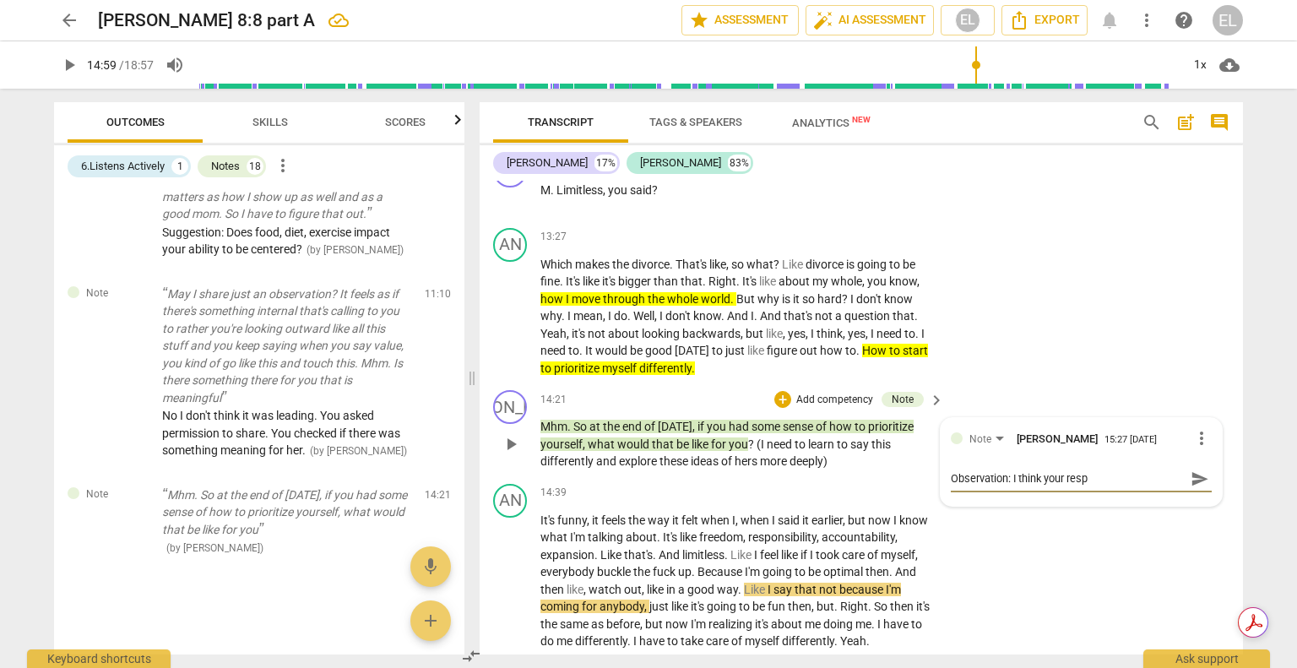
type textarea "Observation: I think your respo"
type textarea "Observation: I think your respon"
type textarea "Observation: I think your respons"
type textarea "Observation: I think your response"
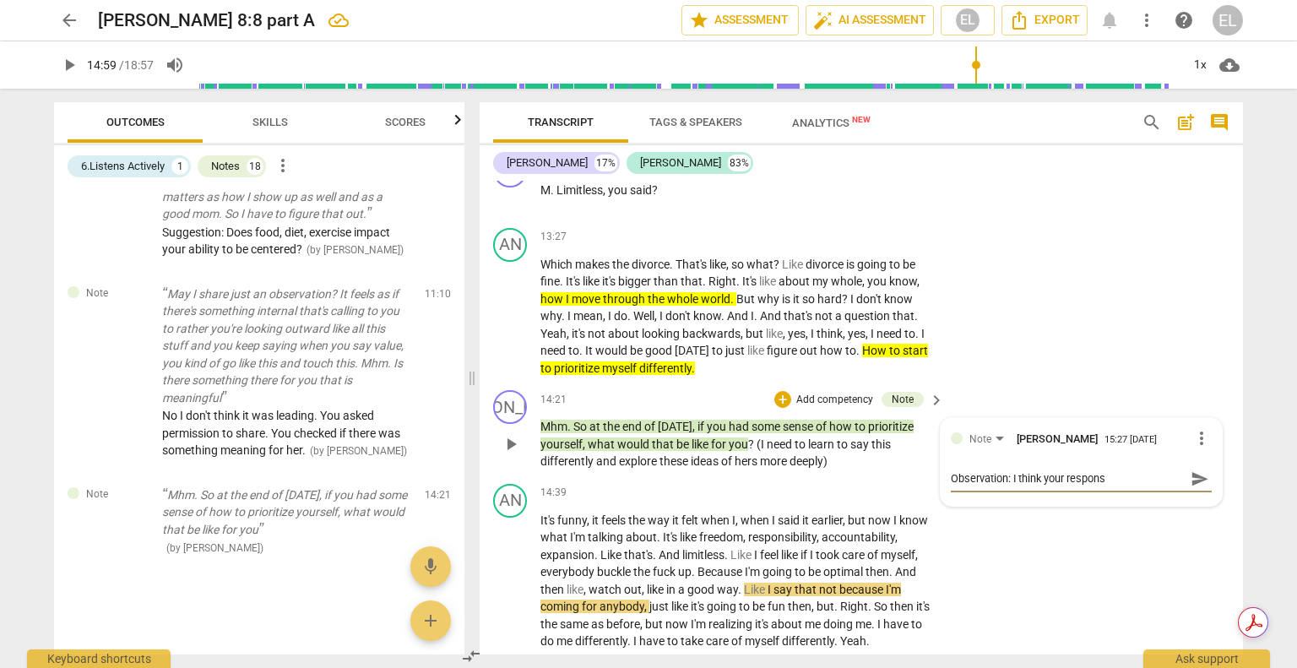
type textarea "Observation: I think your response"
type textarea "Observation: I think your response h"
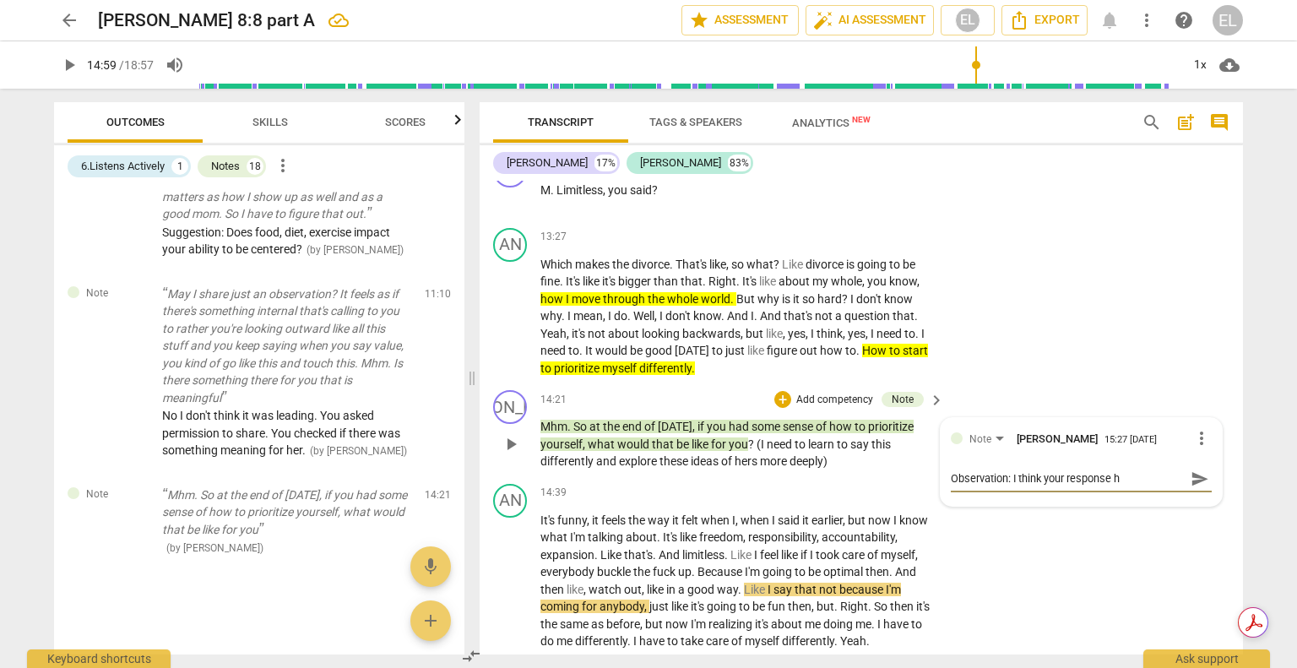
type textarea "Observation: I think your response he"
type textarea "Observation: I think your response her"
type textarea "Observation: I think your response here"
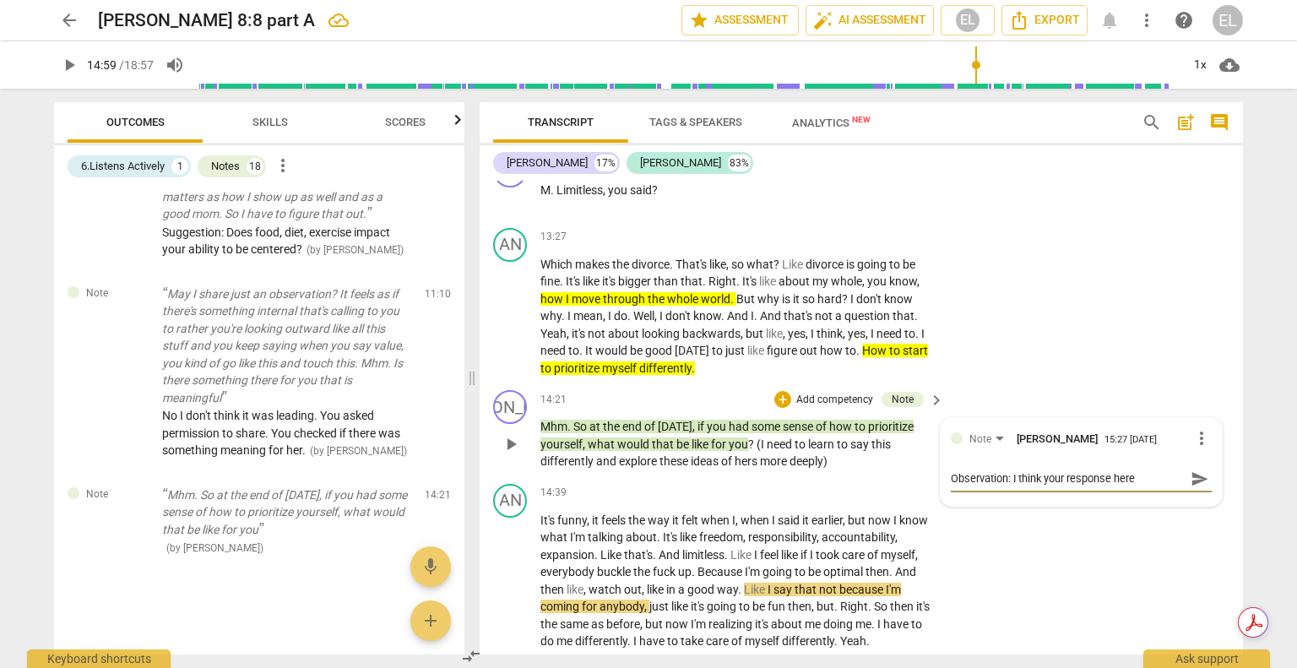
type textarea "Observation: I think your response here"
type textarea "Observation: I think your response here i"
type textarea "Observation: I think your response here in"
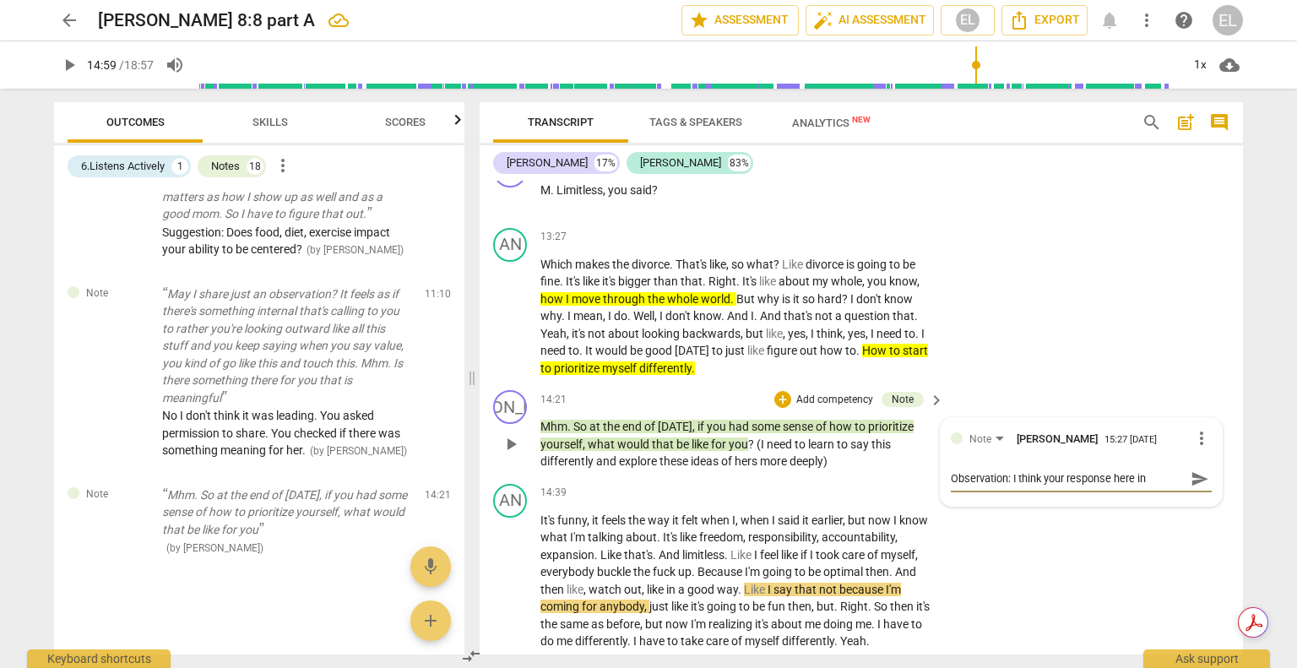
type textarea "Observation: I think your response here ins"
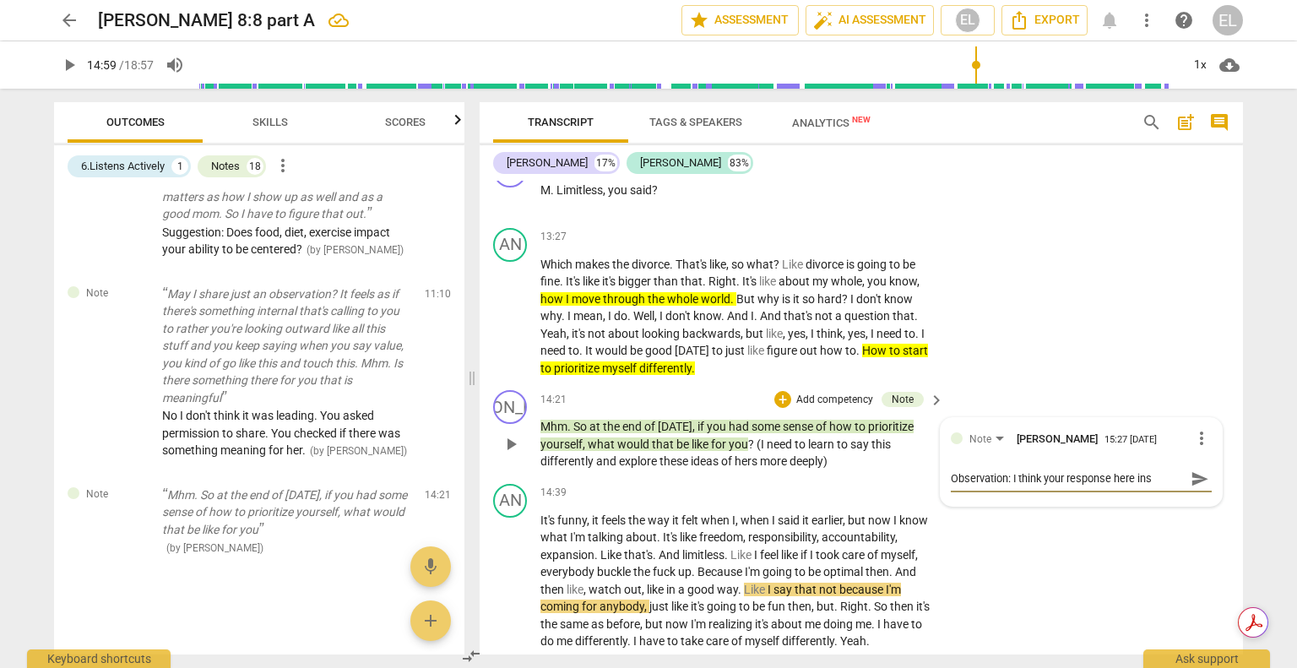
type textarea "Observation: I think your response here ins"
type textarea "Observation: I think your response here in"
type textarea "Observation: I think your response here i"
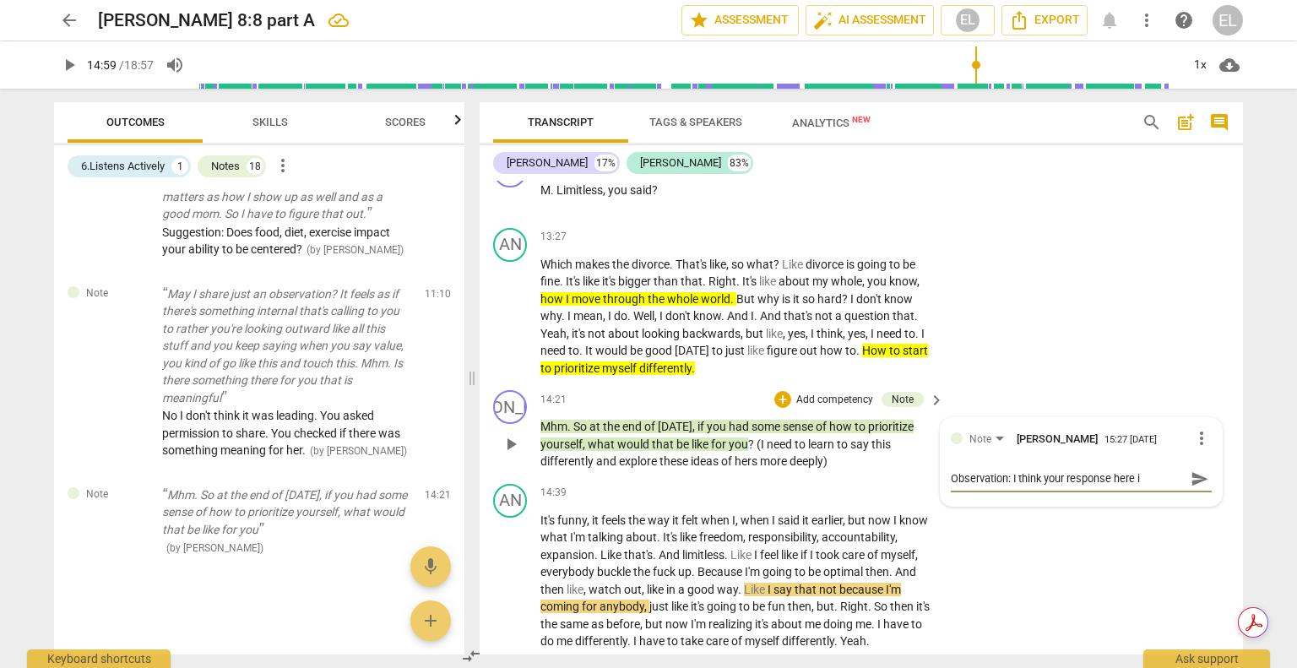
type textarea "Observation: I think your response here is"
type textarea "Observation: I think your response here is p"
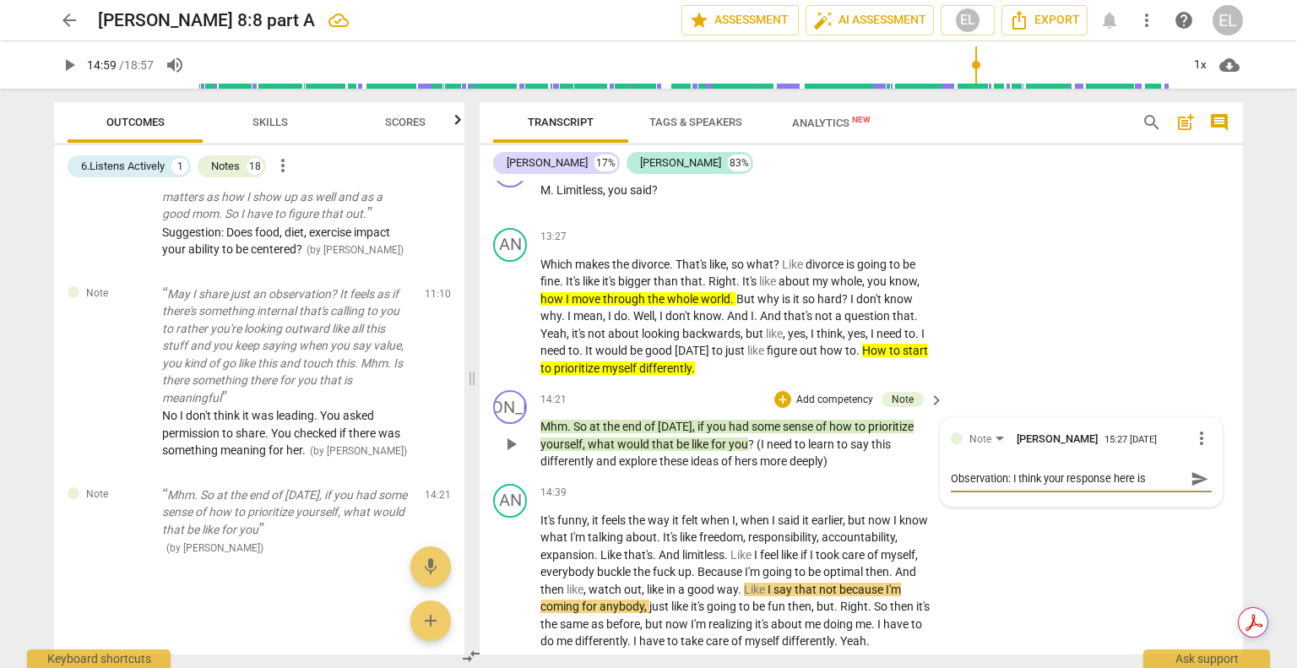
type textarea "Observation: I think your response here is p"
type textarea "Observation: I think your response here is pr"
type textarea "Observation: I think your response here is pro"
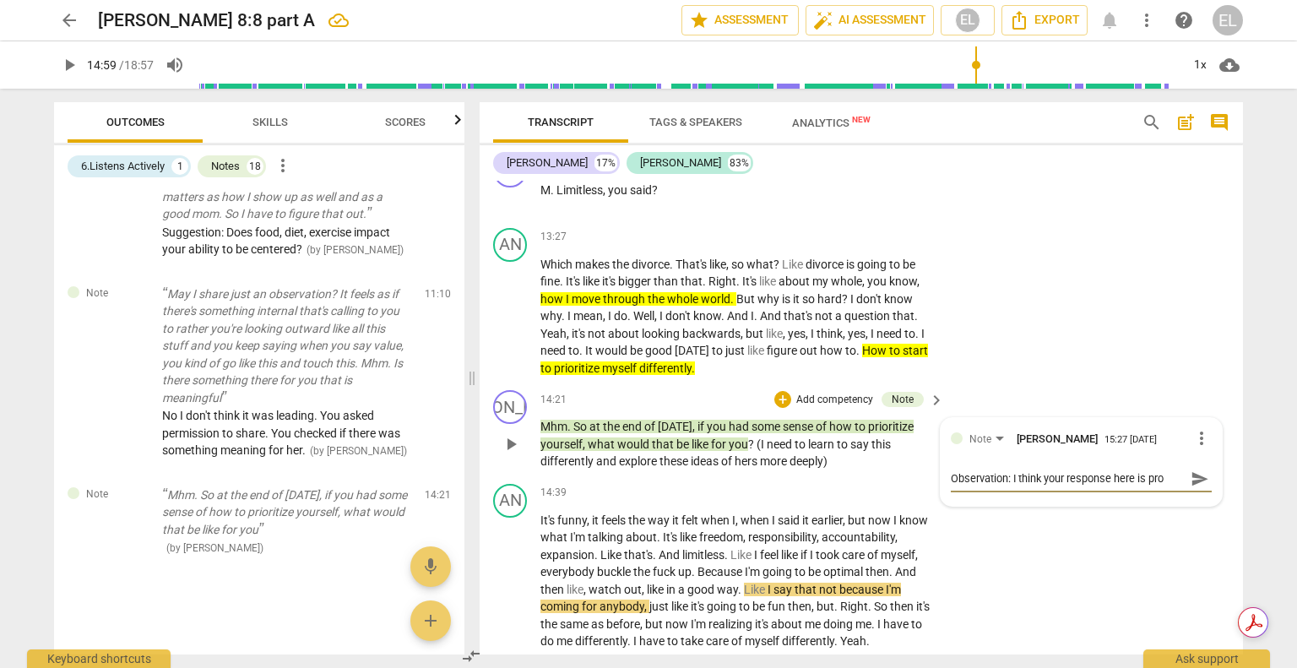
type textarea "Observation: I think your response here is prog"
type textarea "Observation: I think your response here is progr"
type textarea "Observation: I think your response here is progre"
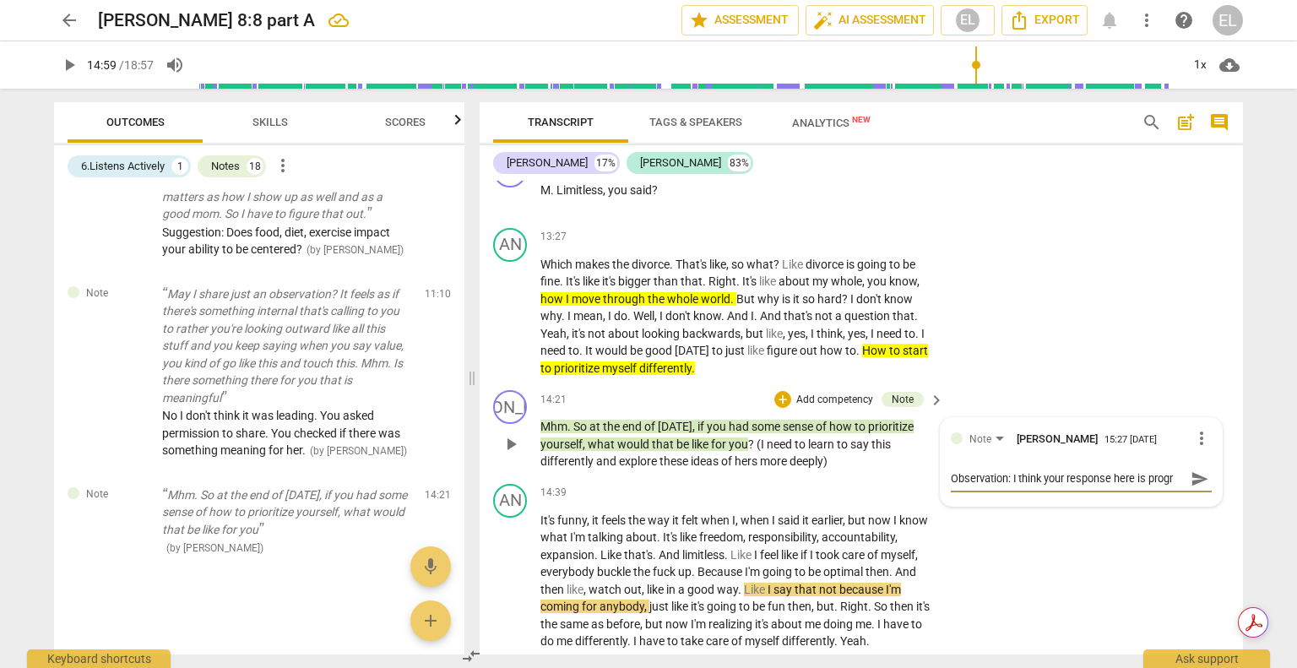
type textarea "Observation: I think your response here is progre"
type textarea "Observation: I think your response here is progres"
type textarea "Observation: I think your response here is progress"
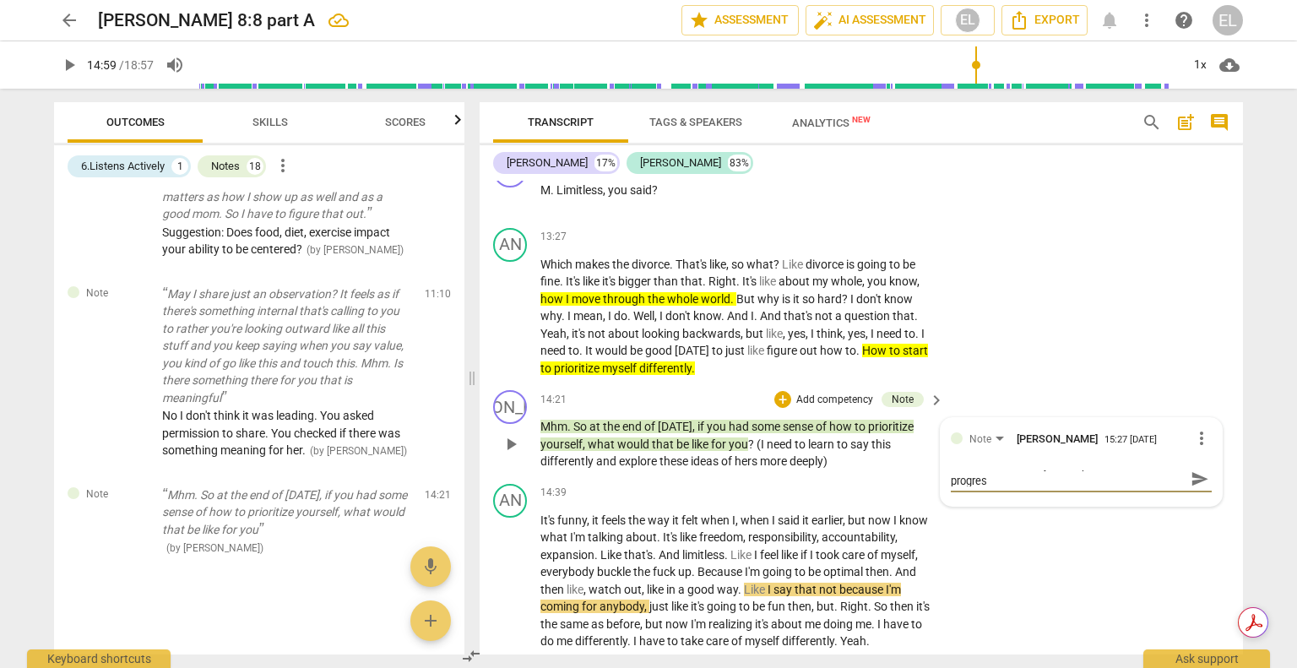
type textarea "Observation: I think your response here is progress"
type textarea "Observation: I think your response here is progress."
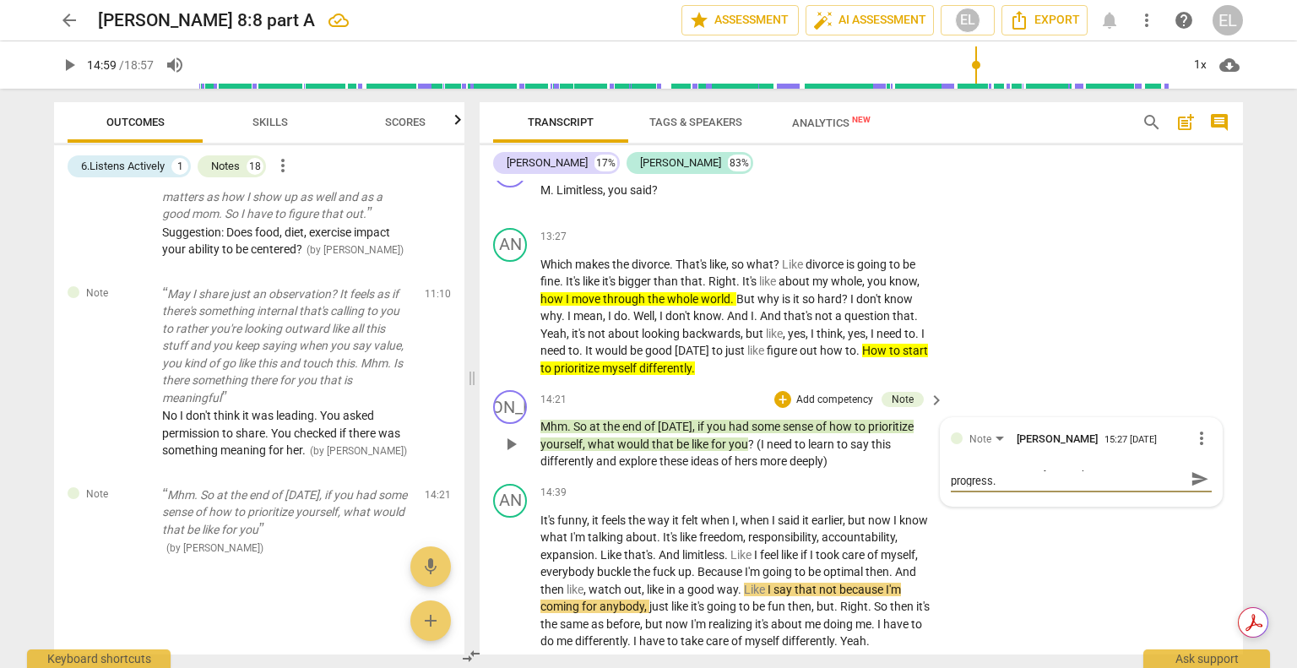
type textarea "Observation: I think your response here is progress. y"
type textarea "Observation: I think your response here is progress. yo"
type textarea "Observation: I think your response here is progress. you"
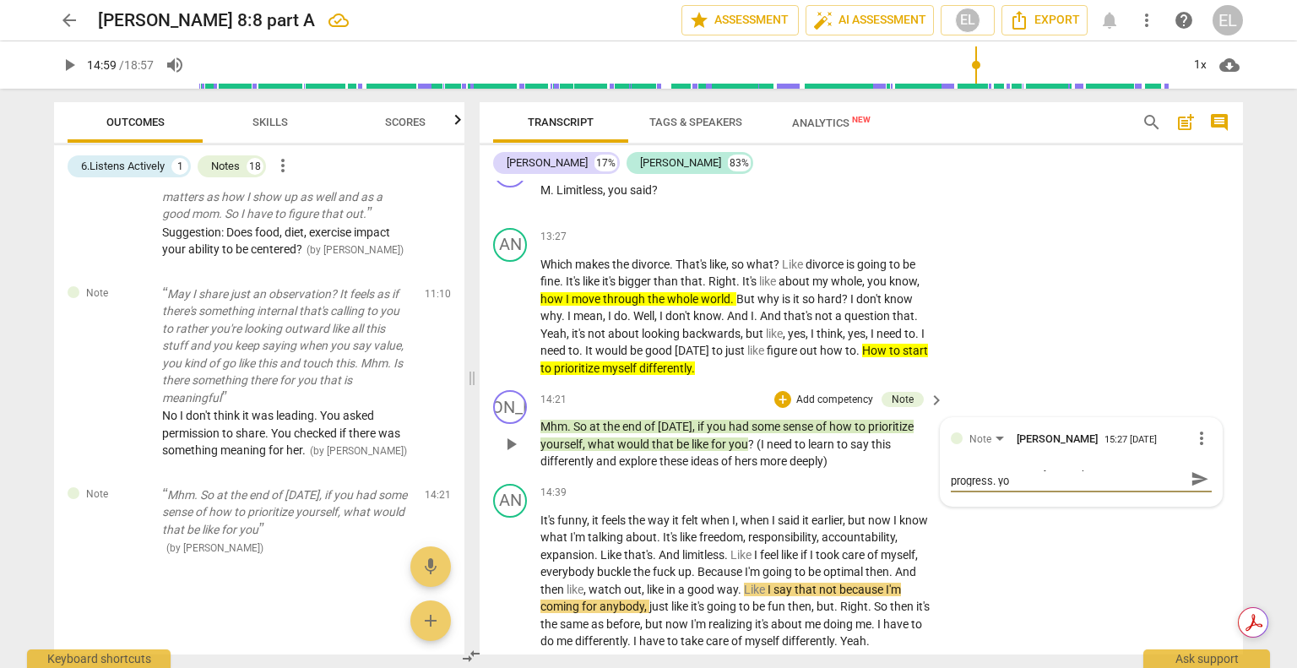
type textarea "Observation: I think your response here is progress. you"
type textarea "Observation: I think your response here is progress. you d"
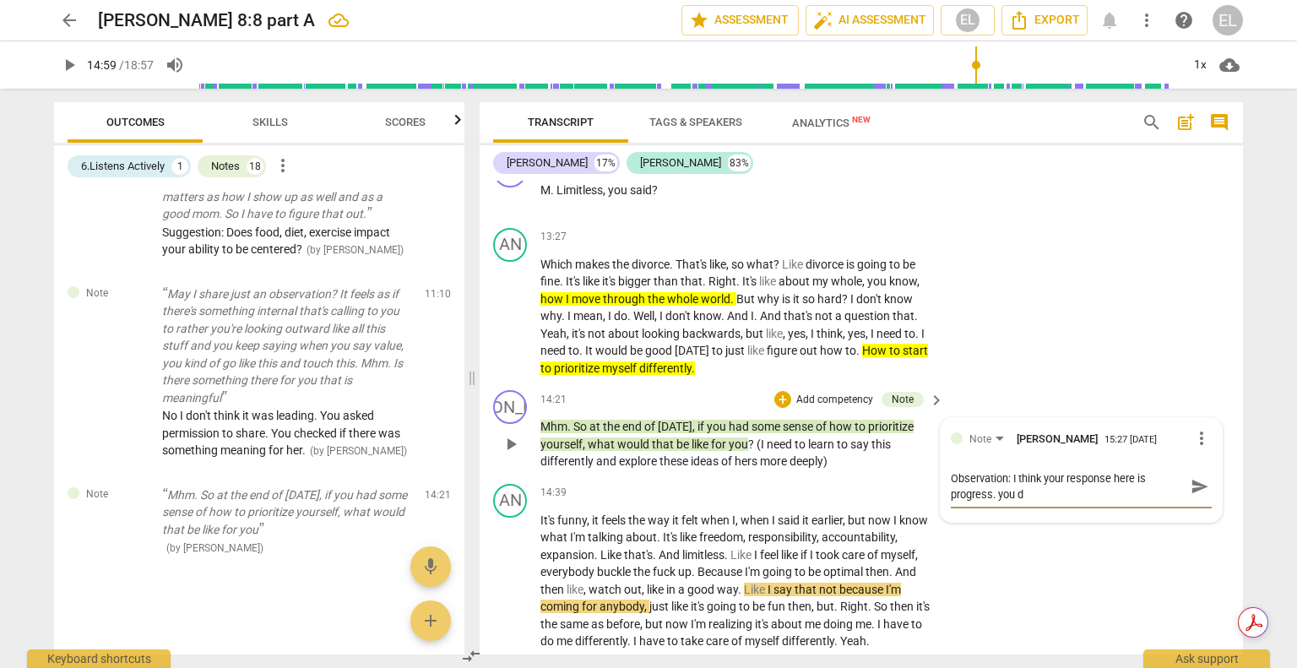
type textarea "Observation: I think your response here is progress. you di"
type textarea "Observation: I think your response here is progress. you did"
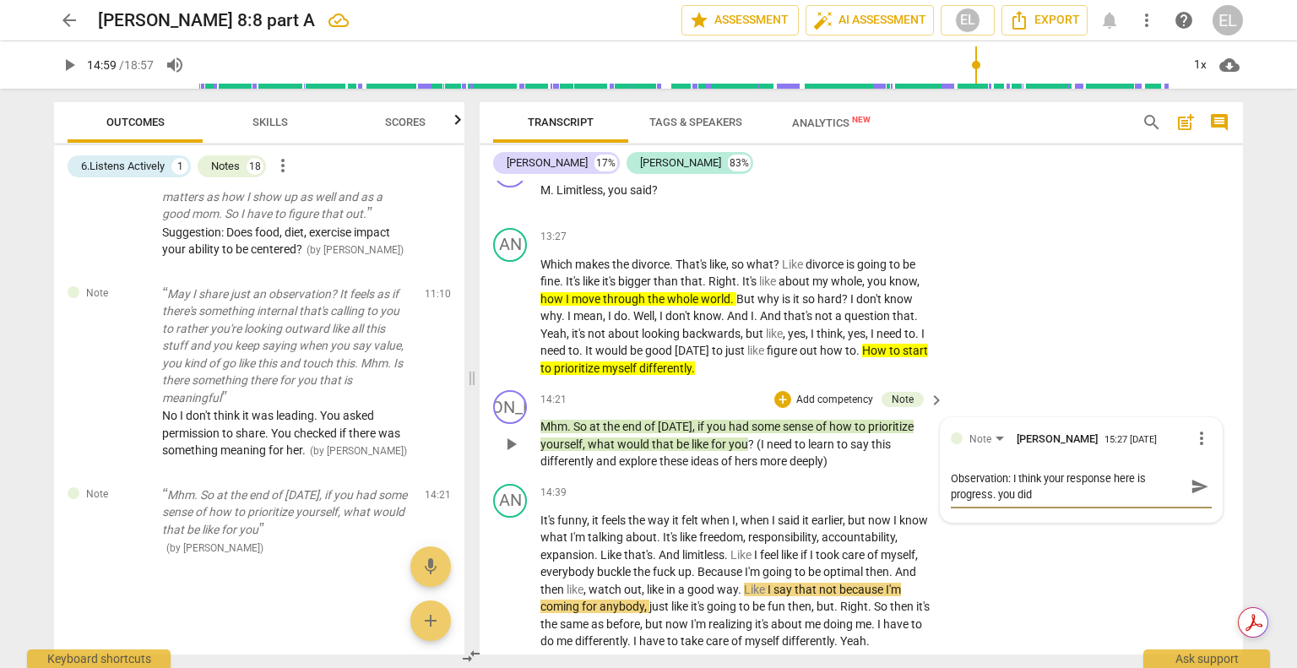
type textarea "Observation: I think your response here is progress. you did n"
type textarea "Observation: I think your response here is progress. you did no"
type textarea "Observation: I think your response here is progress. you did not"
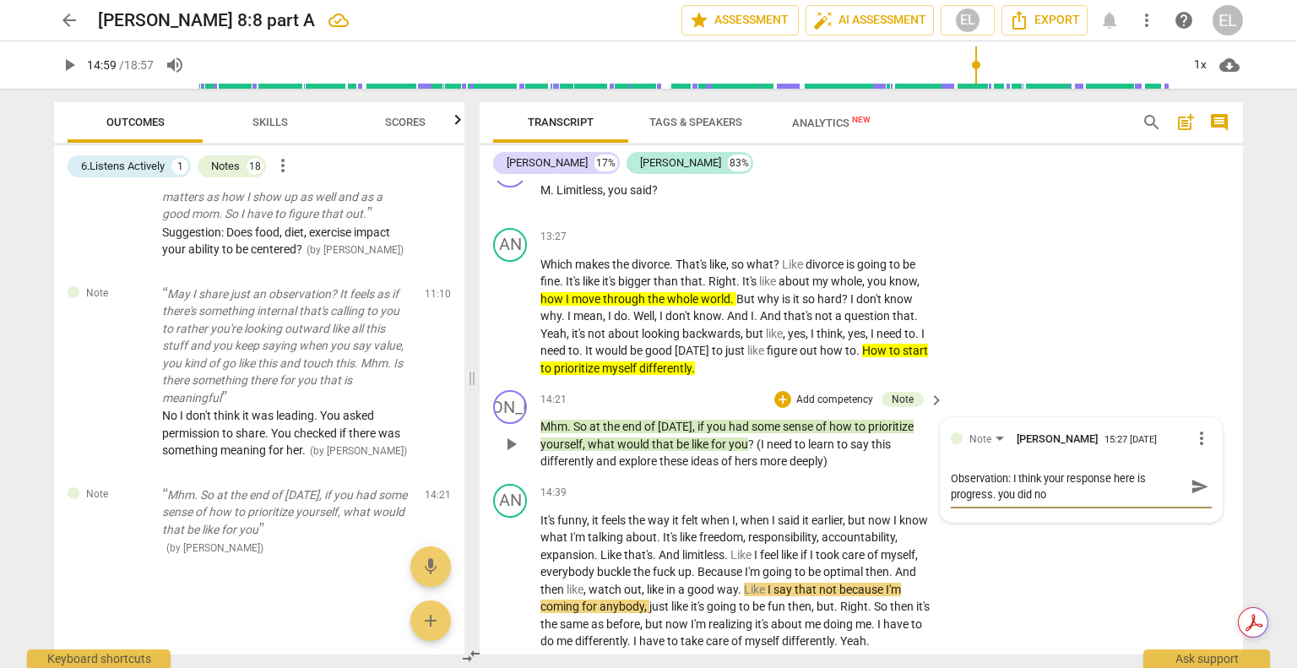
type textarea "Observation: I think your response here is progress. you did not"
type textarea "Observation: I think your response here is progress. you did not l"
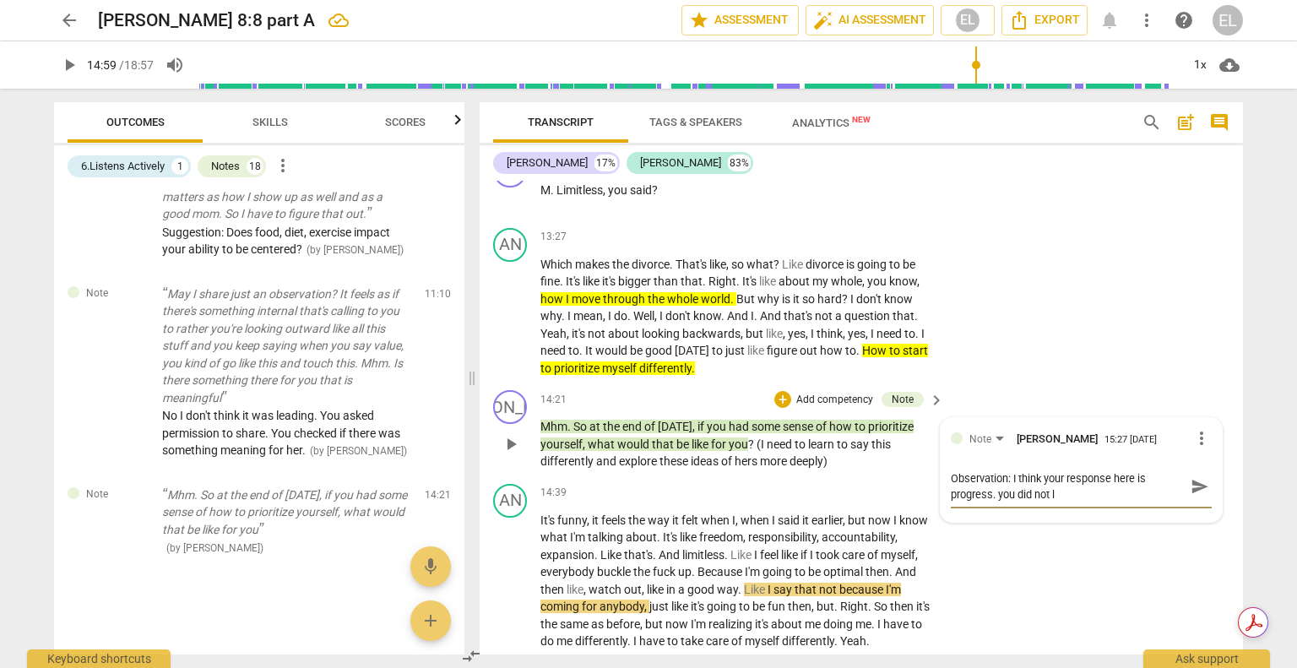
type textarea "Observation: I think your response here is progress. you did not le"
type textarea "Observation: I think your response here is progress. you did not lea"
type textarea "Observation: I think your response here is progress. you did not lead"
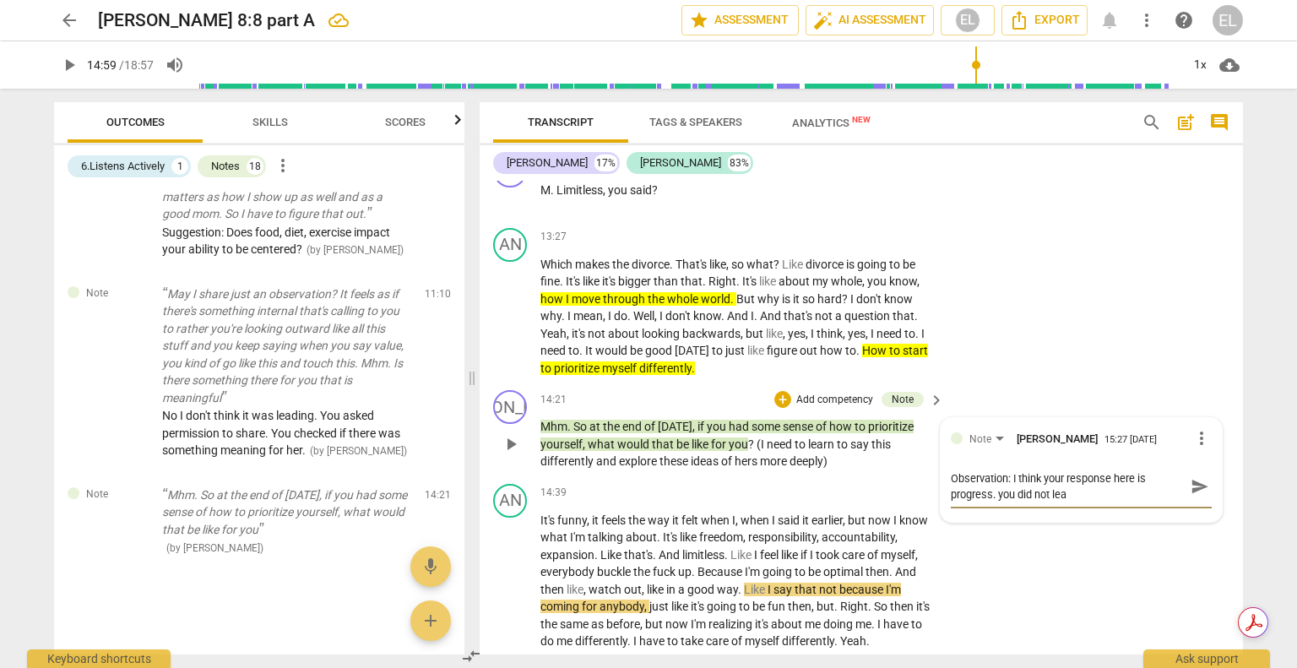
type textarea "Observation: I think your response here is progress. you did not lead"
type textarea "Observation: I think your response here is progress. you did not lead a"
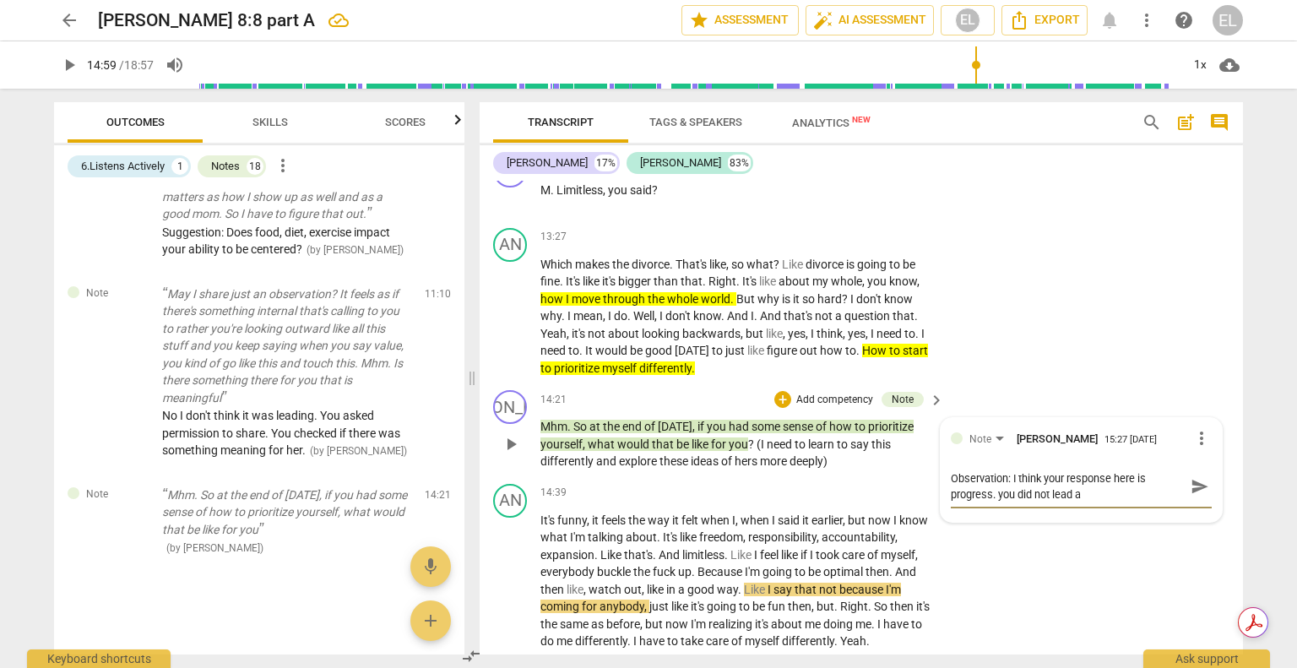
type textarea "Observation: I think your response here is progress. you did not lead an"
type textarea "Observation: I think your response here is progress. you did not lead and"
type textarea "Observation: I think your response here is progress. you did not lead and d"
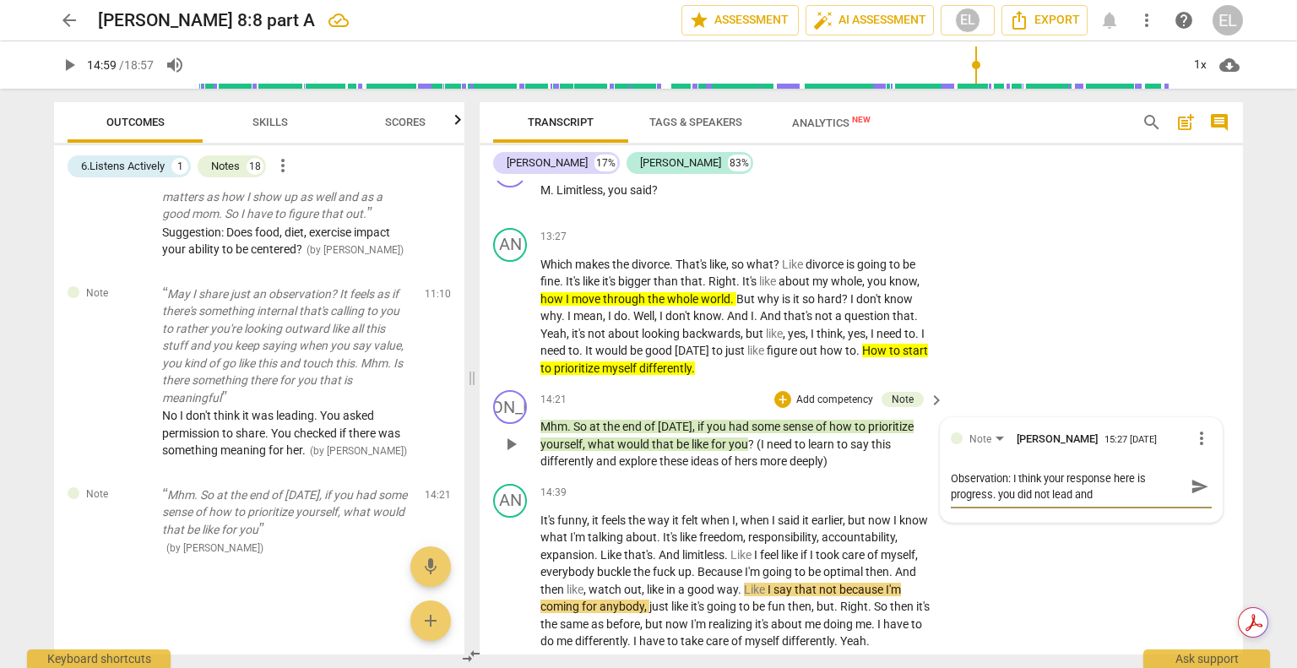
type textarea "Observation: I think your response here is progress. you did not lead and d"
type textarea "Observation: I think your response here is progress. you did not lead and de"
type textarea "Observation: I think your response here is progress. you did not lead and dei"
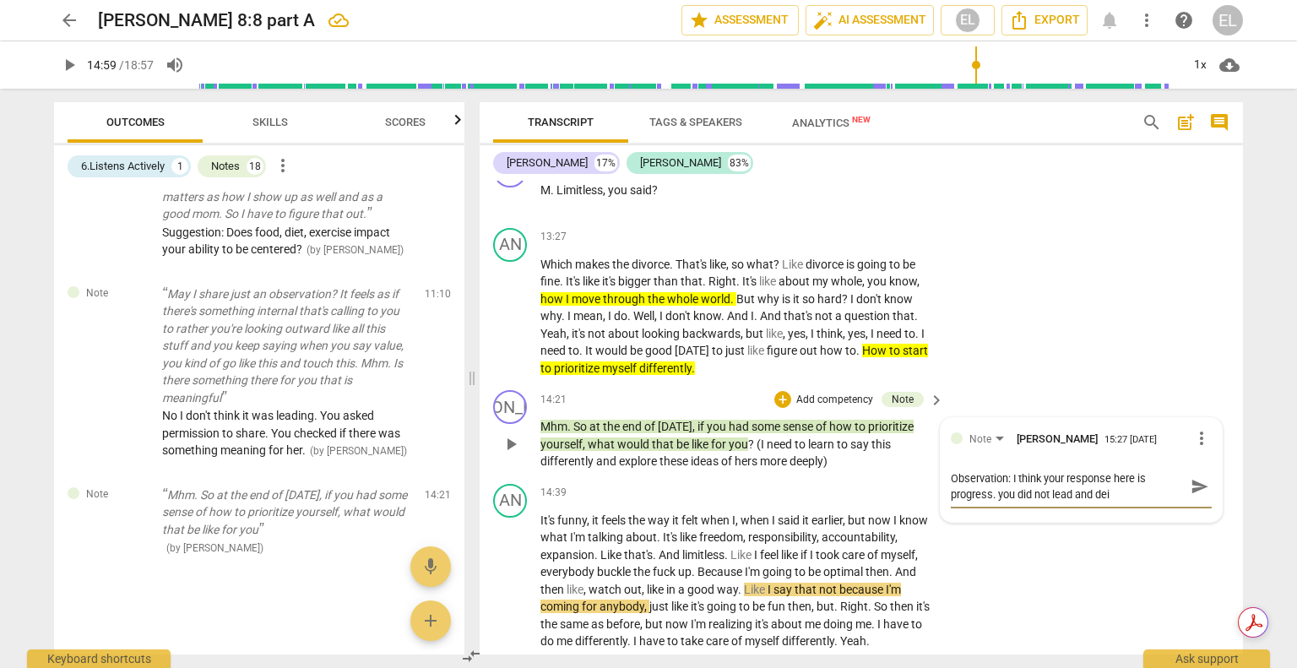
type textarea "Observation: I think your response here is progress. you did not lead and deic"
type textarea "Observation: I think your response here is progress. you did not lead and dei"
type textarea "Observation: I think your response here is progress. you did not lead and de"
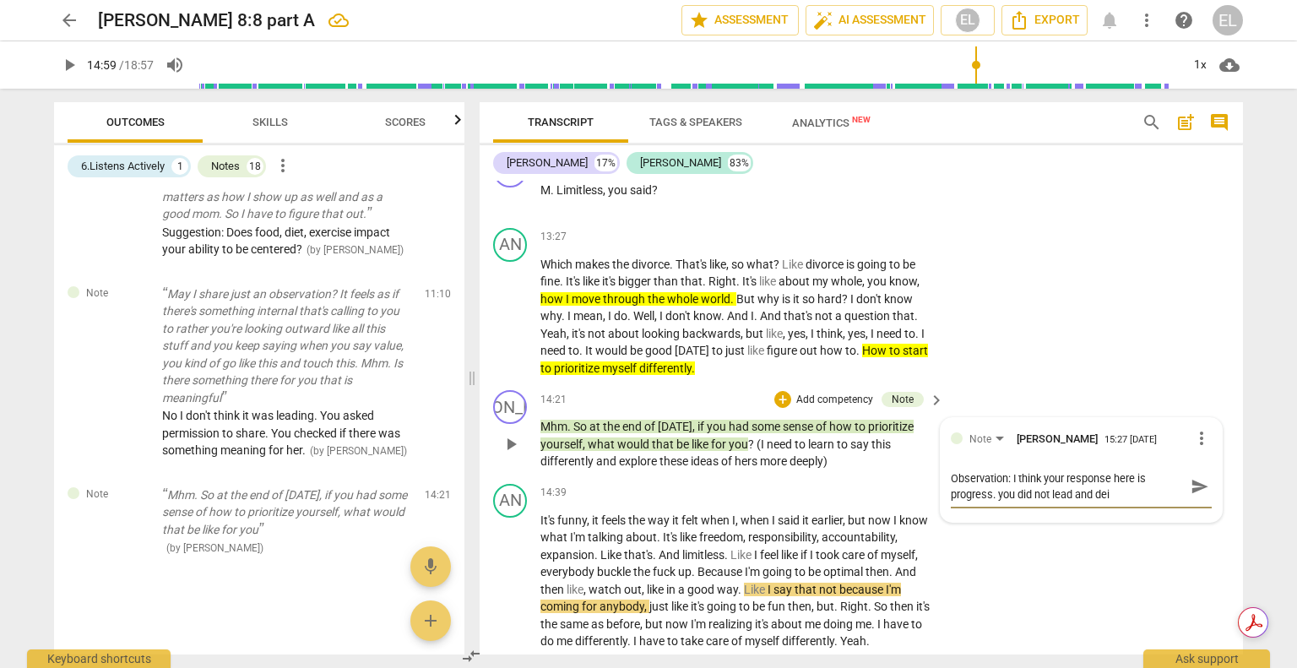
type textarea "Observation: I think your response here is progress. you did not lead and de"
type textarea "Observation: I think your response here is progress. you did not lead and dec"
type textarea "Observation: I think your response here is progress. you did not lead and deci"
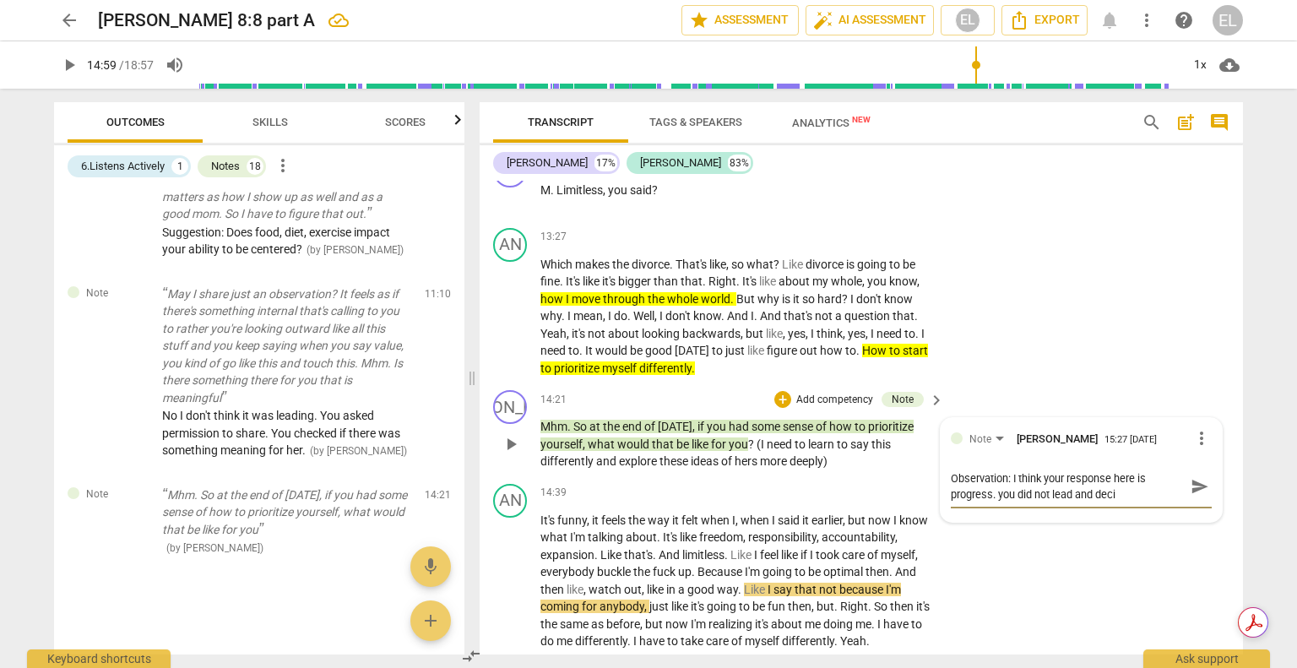
type textarea "Observation: I think your response here is progress. you did not lead and decid"
type textarea "Observation: I think your response here is progress. you did not lead and decide"
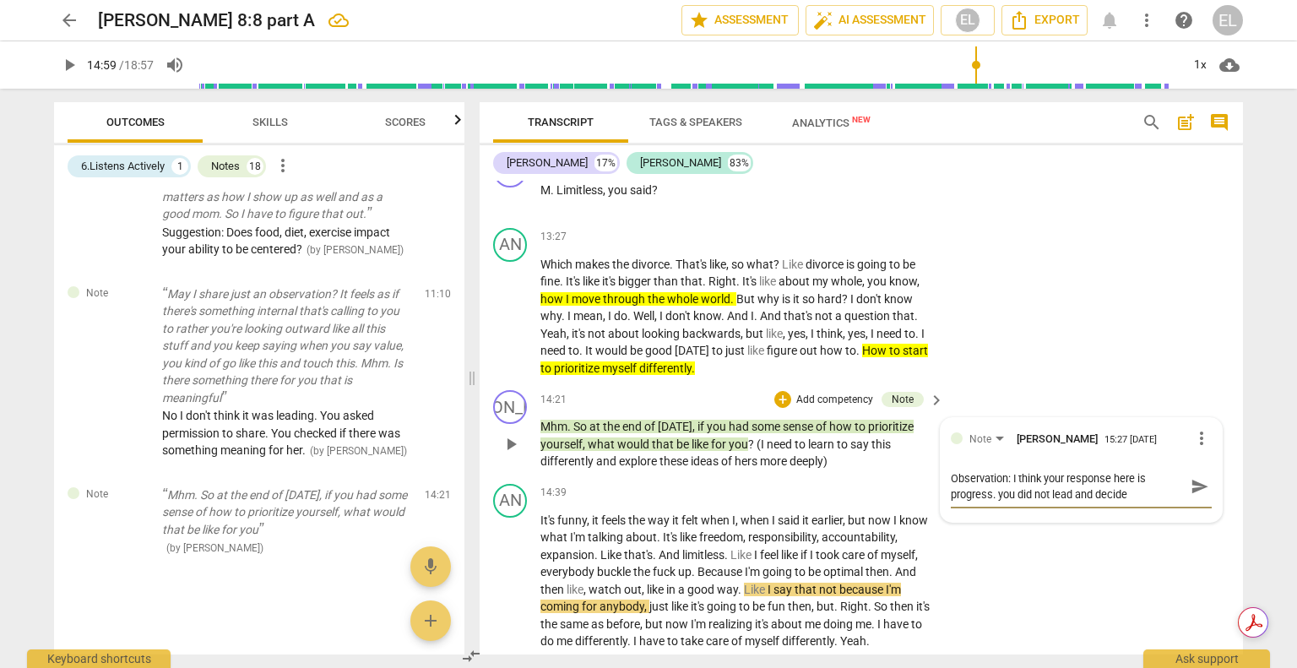
type textarea "Observation: I think your response here is progress. you did not lead and decide"
type textarea "Observation: I think your response here is progress. you did not lead and decid…"
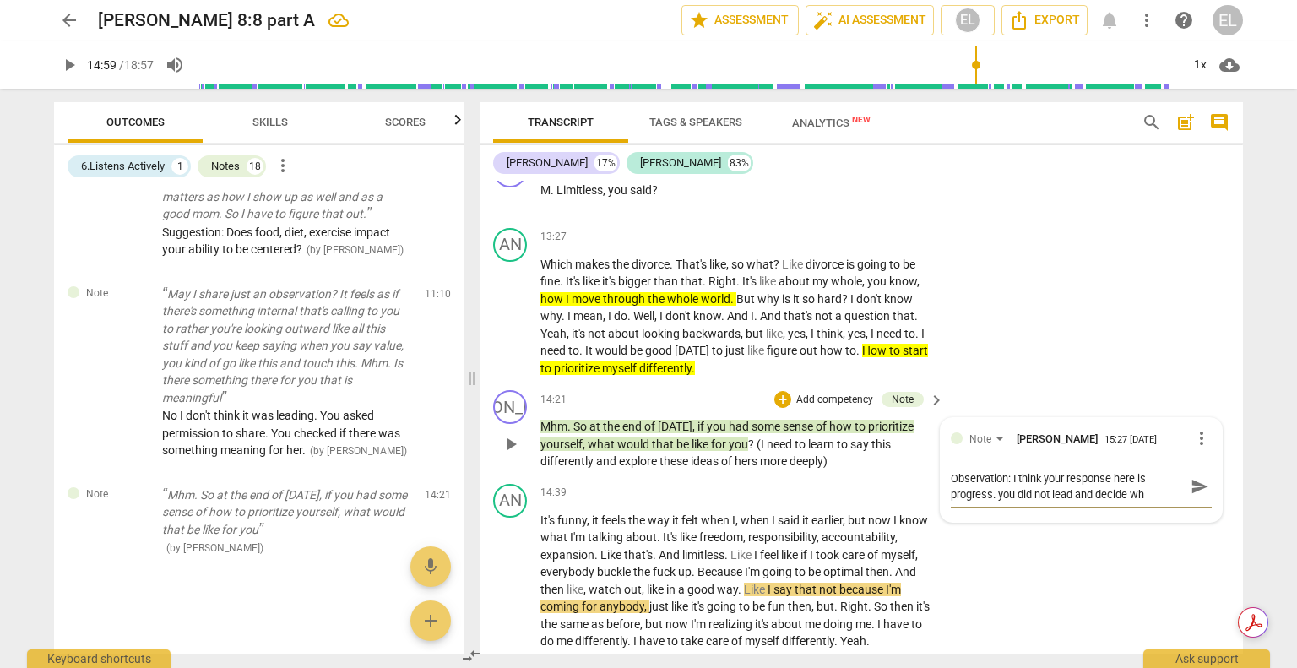
type textarea "Observation: I think your response here is progress. you did not lead and decid…"
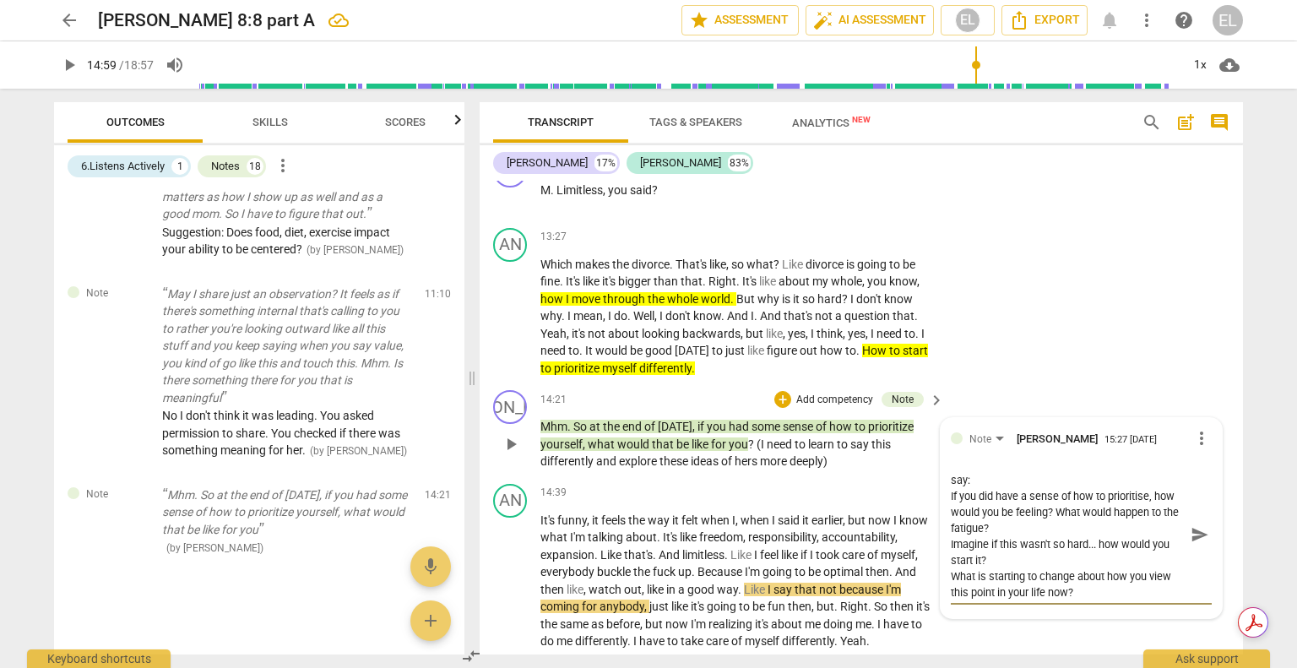
scroll to position [111, 0]
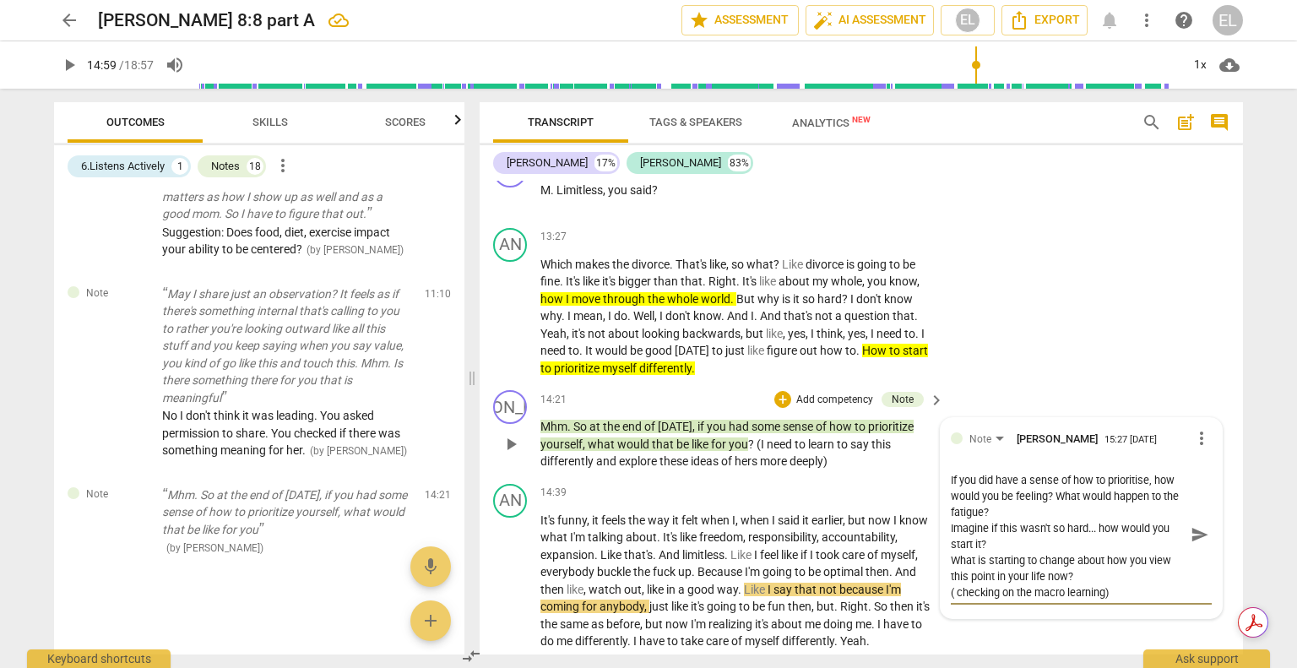
click at [1129, 479] on textarea "Observation: I think your response here is progress. you did not lead and decid…" at bounding box center [1067, 534] width 234 height 128
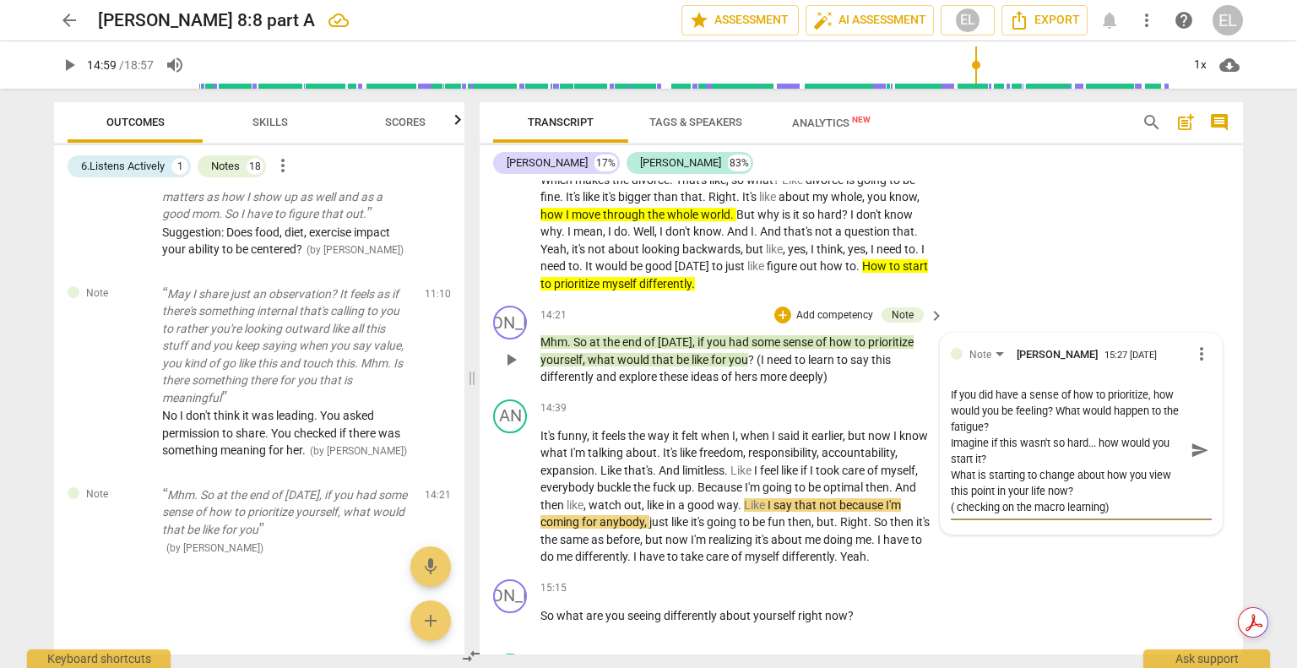
click at [1113, 509] on textarea "Observation: I think your response here is progress. you did not lead and decid…" at bounding box center [1067, 450] width 234 height 128
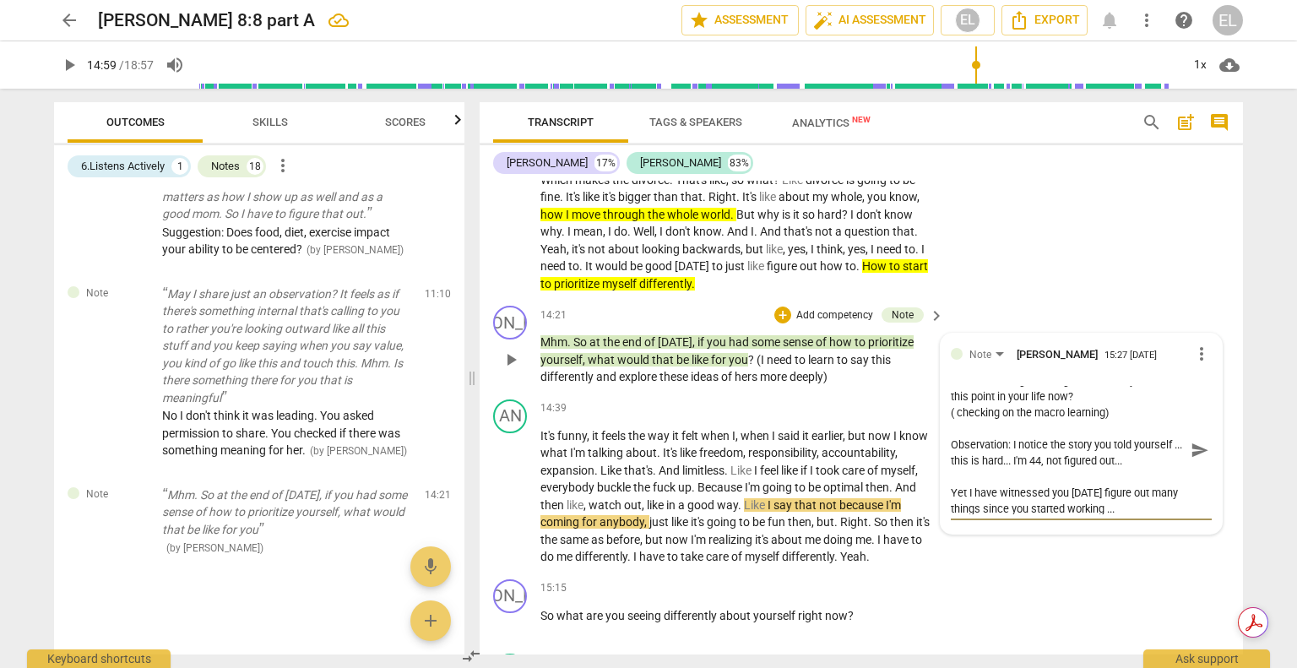
scroll to position [223, 0]
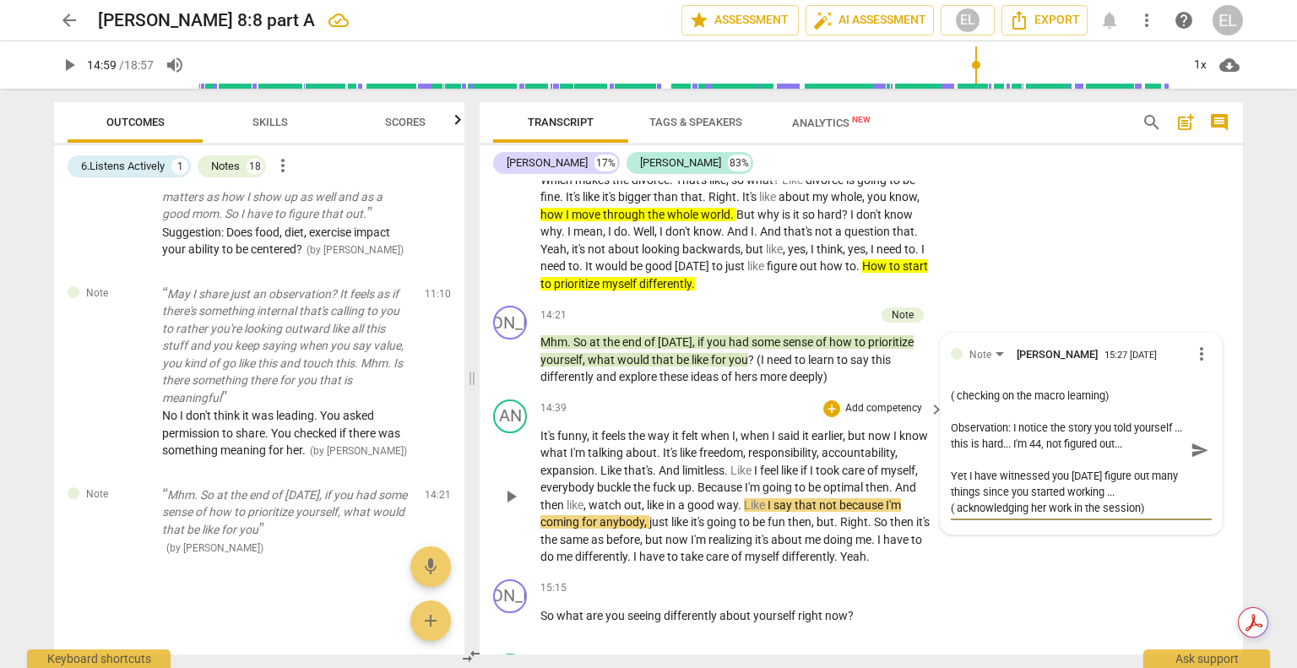
click at [1199, 452] on span "send" at bounding box center [1199, 450] width 19 height 19
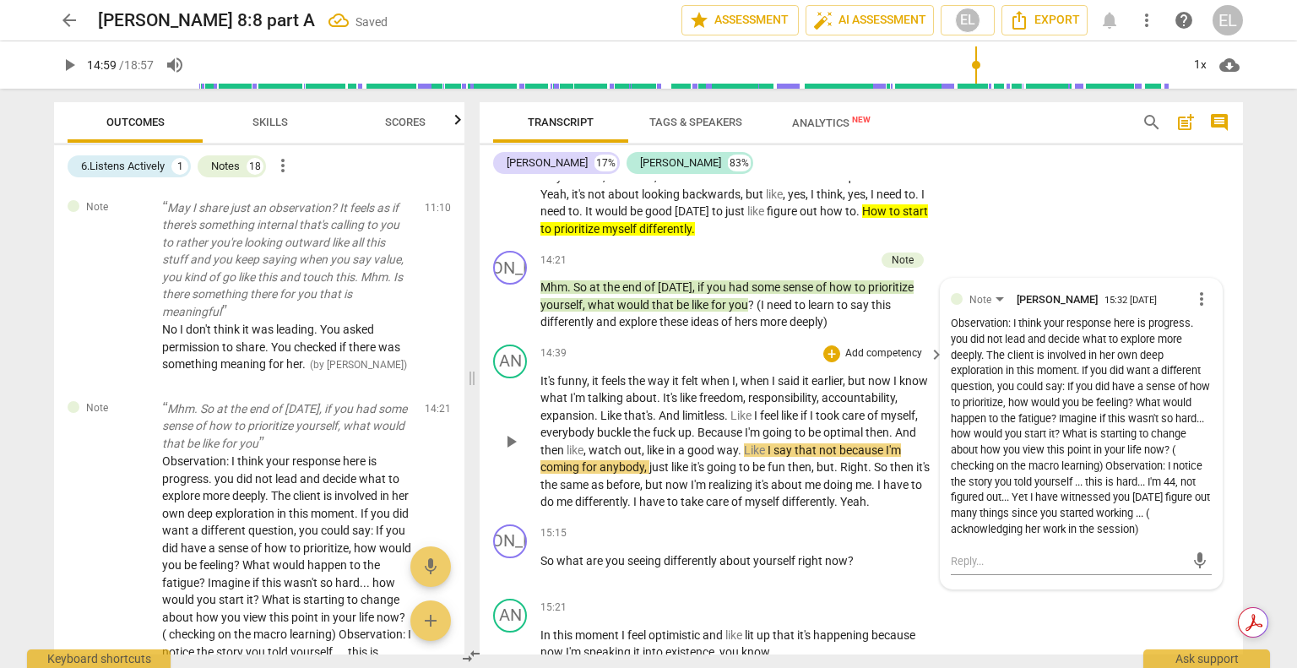
scroll to position [5077, 0]
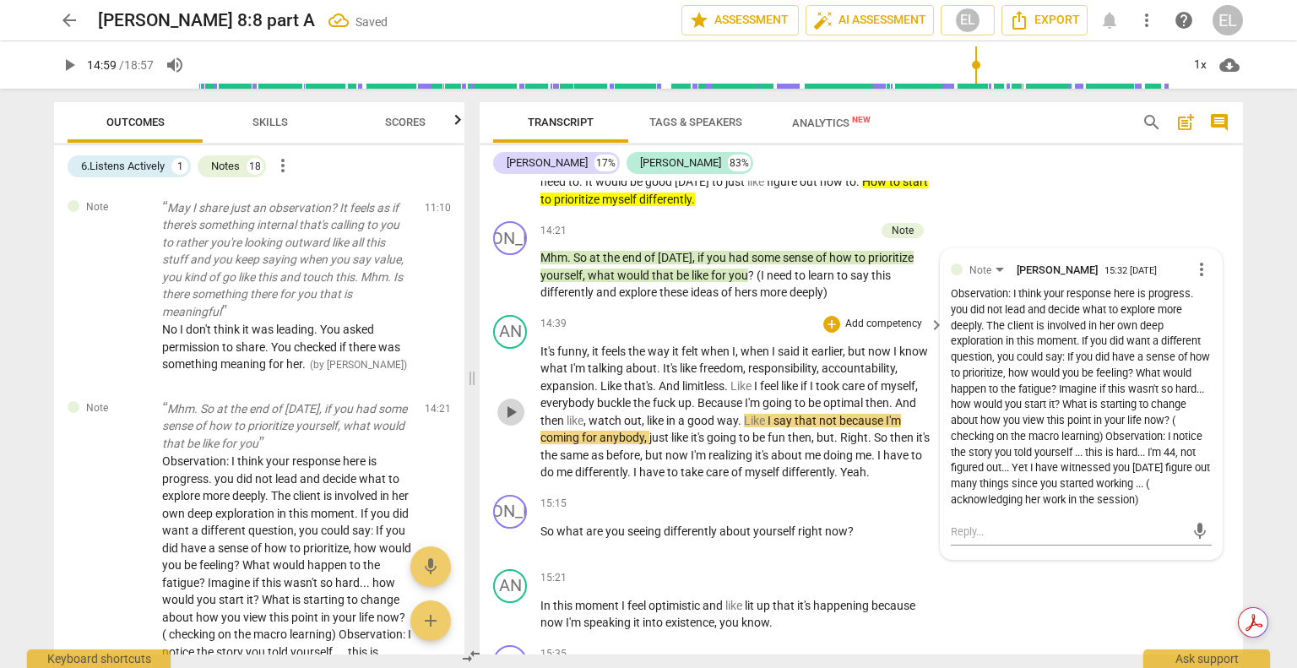
click at [517, 418] on span "play_arrow" at bounding box center [511, 412] width 20 height 20
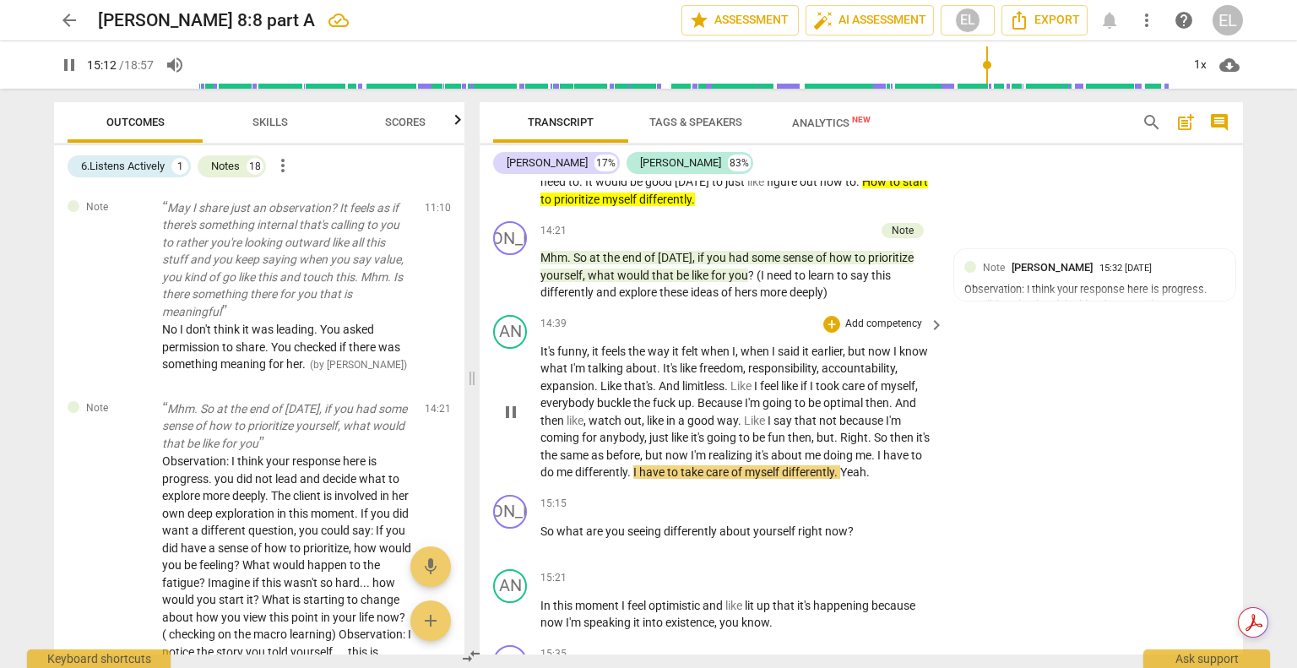
scroll to position [5162, 0]
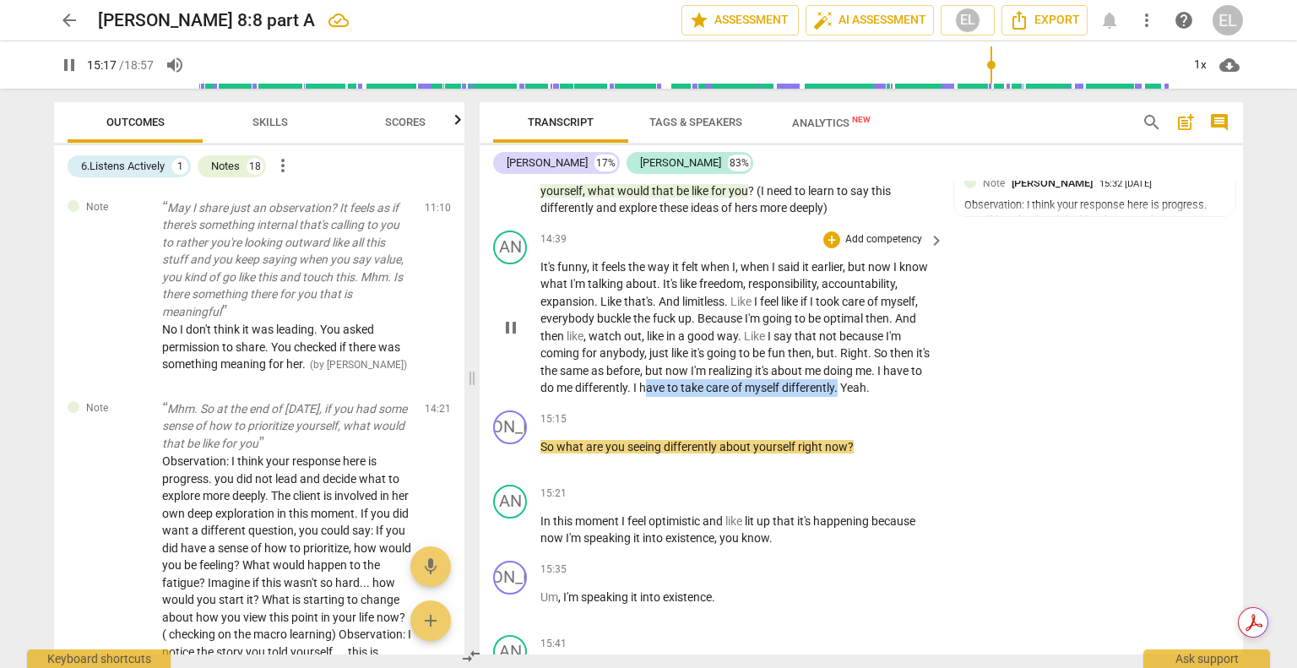
drag, startPoint x: 665, startPoint y: 389, endPoint x: 852, endPoint y: 387, distance: 186.6
click at [852, 387] on p "It's funny , it feels the way it felt when I , when I said it earlier , but now…" at bounding box center [737, 327] width 395 height 138
click at [894, 373] on icon "button" at bounding box center [894, 369] width 17 height 20
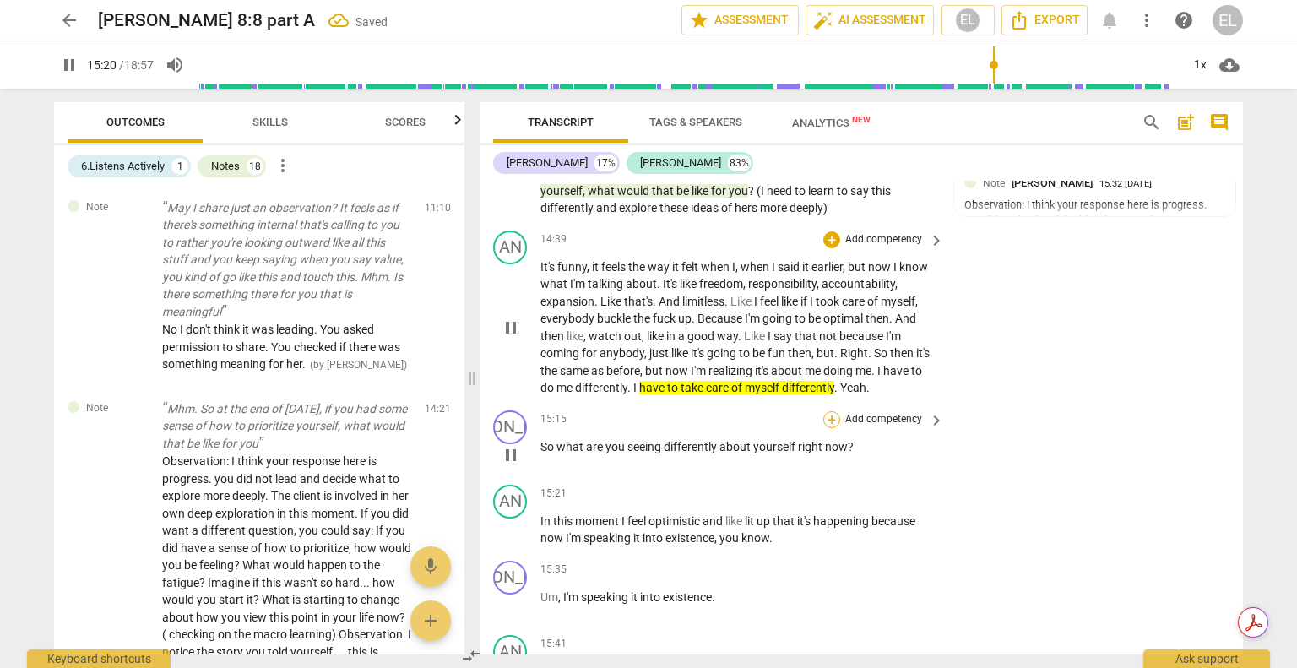
click at [831, 423] on div "+" at bounding box center [831, 419] width 17 height 17
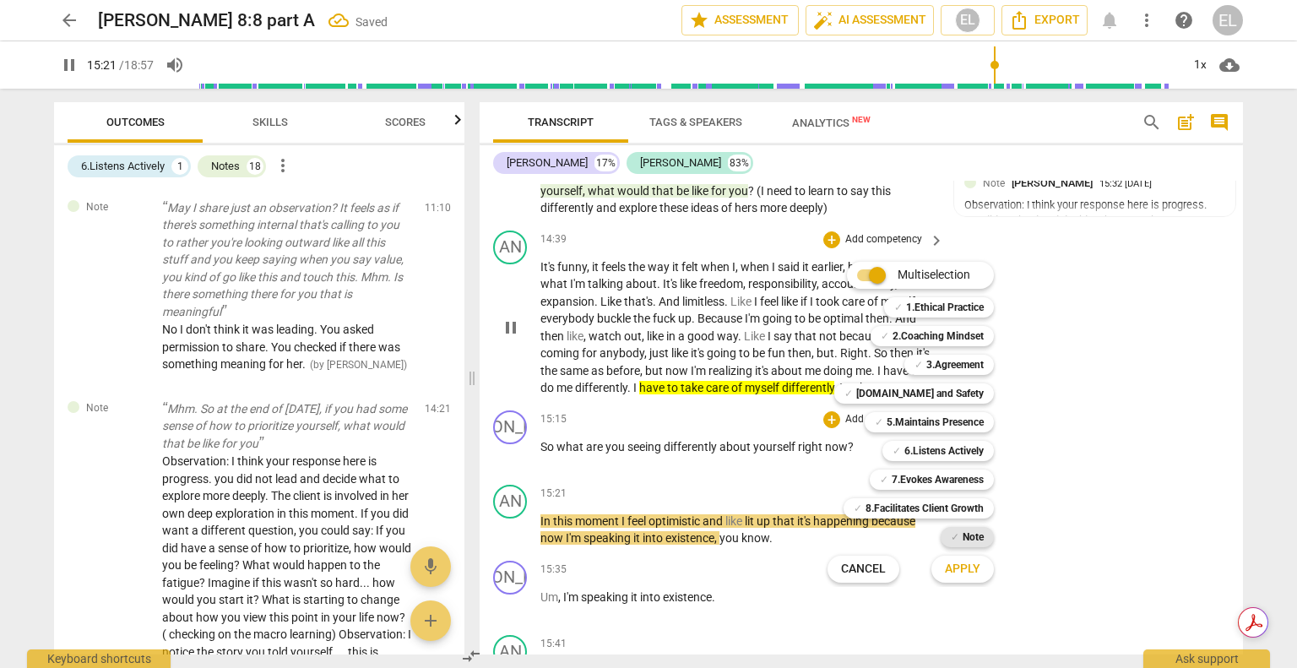
click at [969, 531] on b "Note" at bounding box center [972, 537] width 21 height 20
click at [973, 564] on span "Apply" at bounding box center [962, 568] width 35 height 17
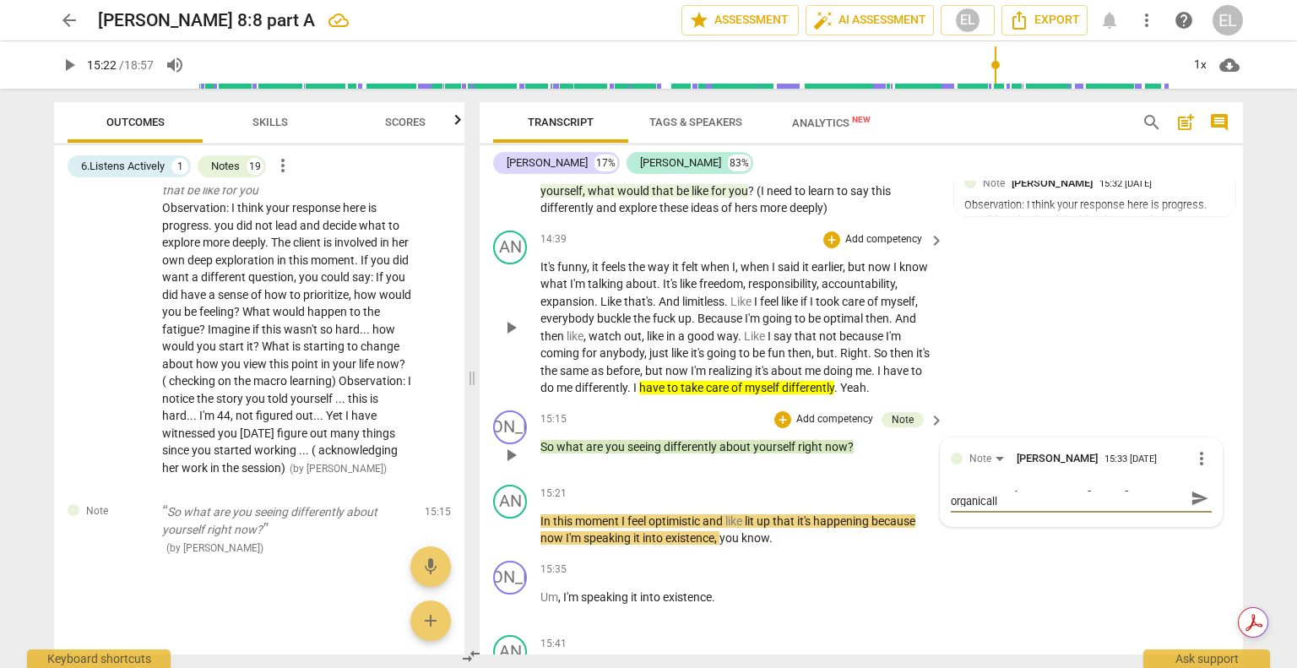
scroll to position [0, 0]
click at [1190, 510] on span "send" at bounding box center [1199, 506] width 19 height 19
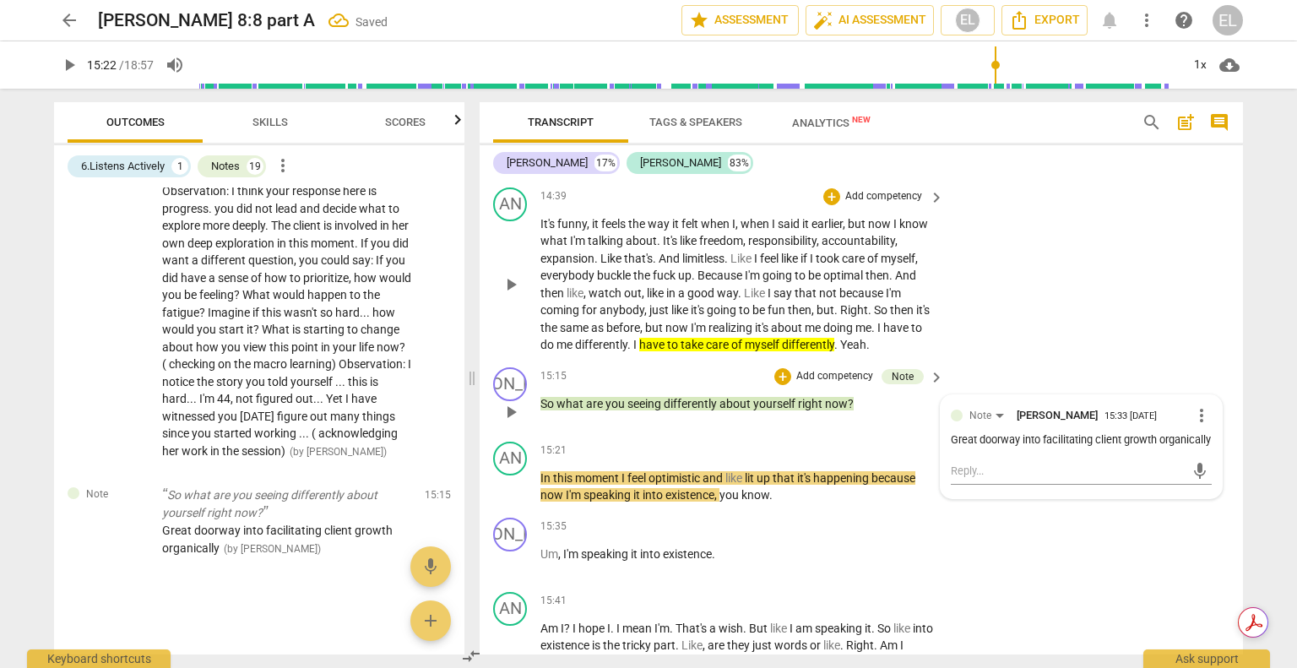
scroll to position [5246, 0]
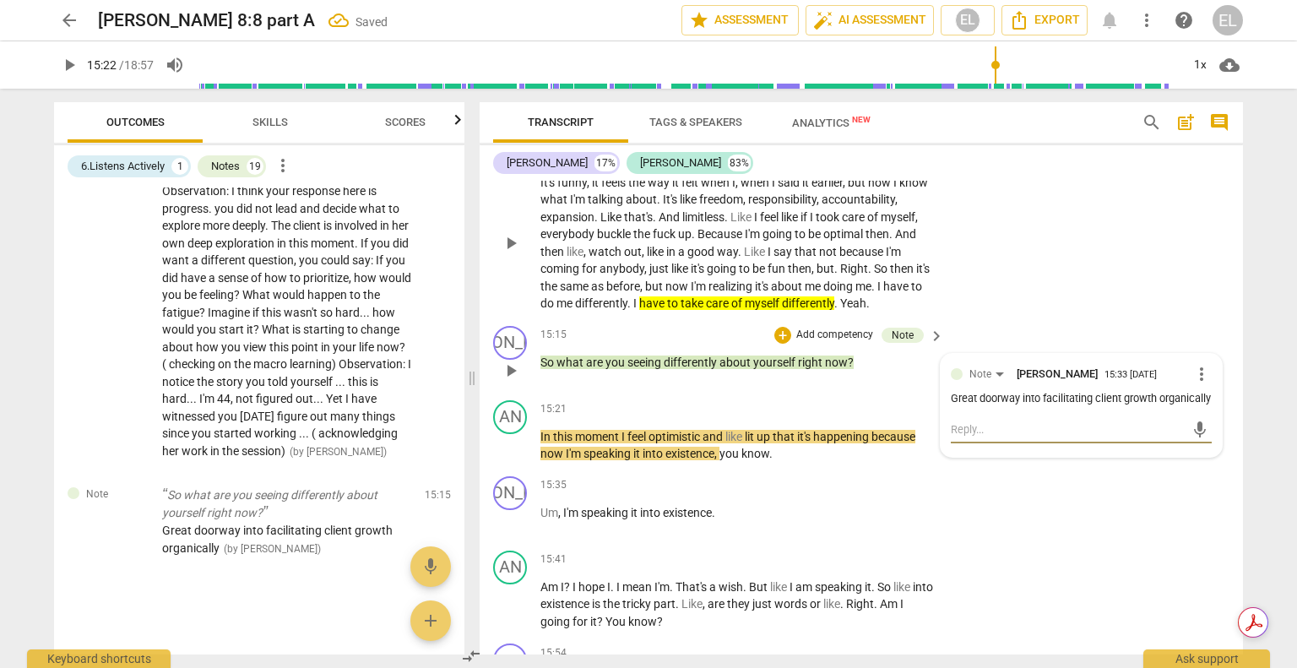
click at [998, 437] on textarea at bounding box center [1067, 429] width 234 height 16
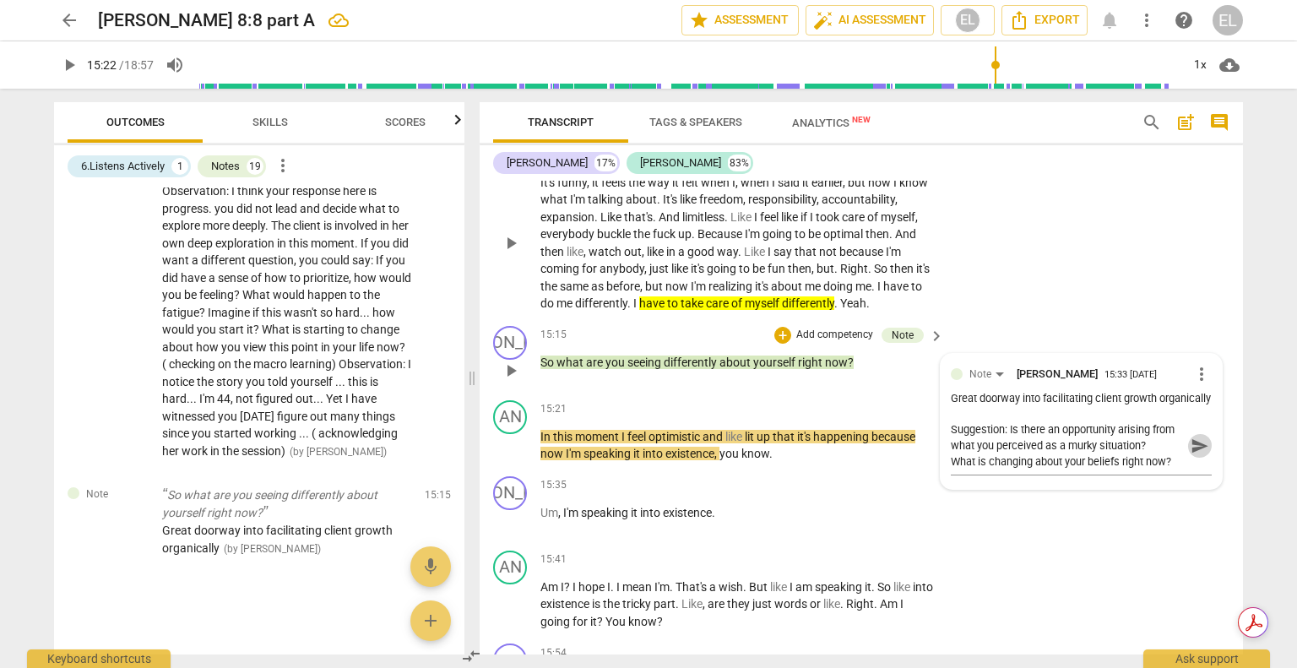
click at [1194, 455] on span "send" at bounding box center [1199, 445] width 19 height 19
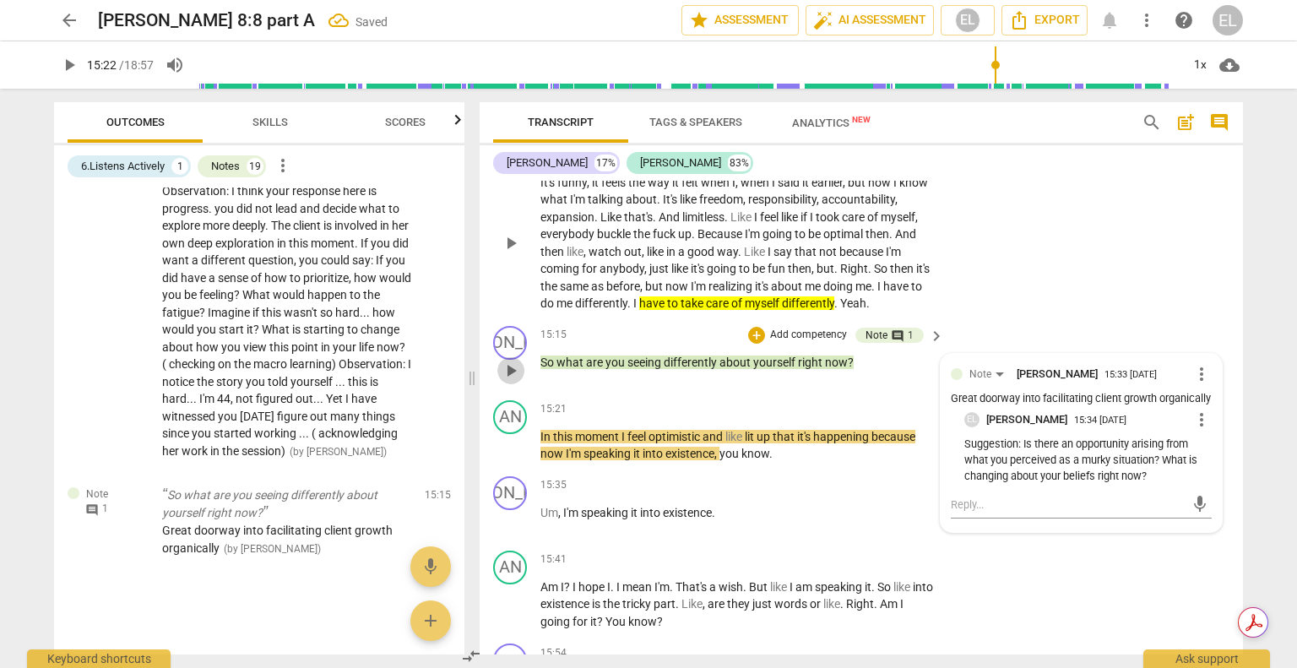
click at [506, 374] on span "play_arrow" at bounding box center [511, 370] width 20 height 20
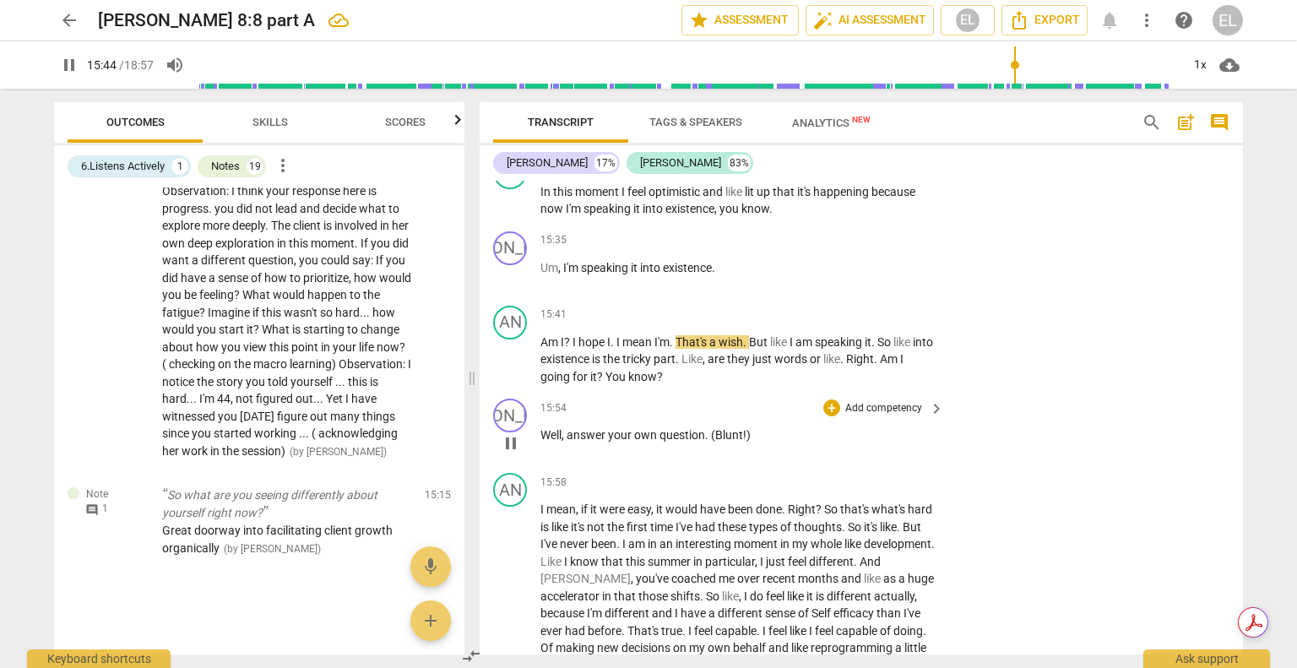
scroll to position [5499, 0]
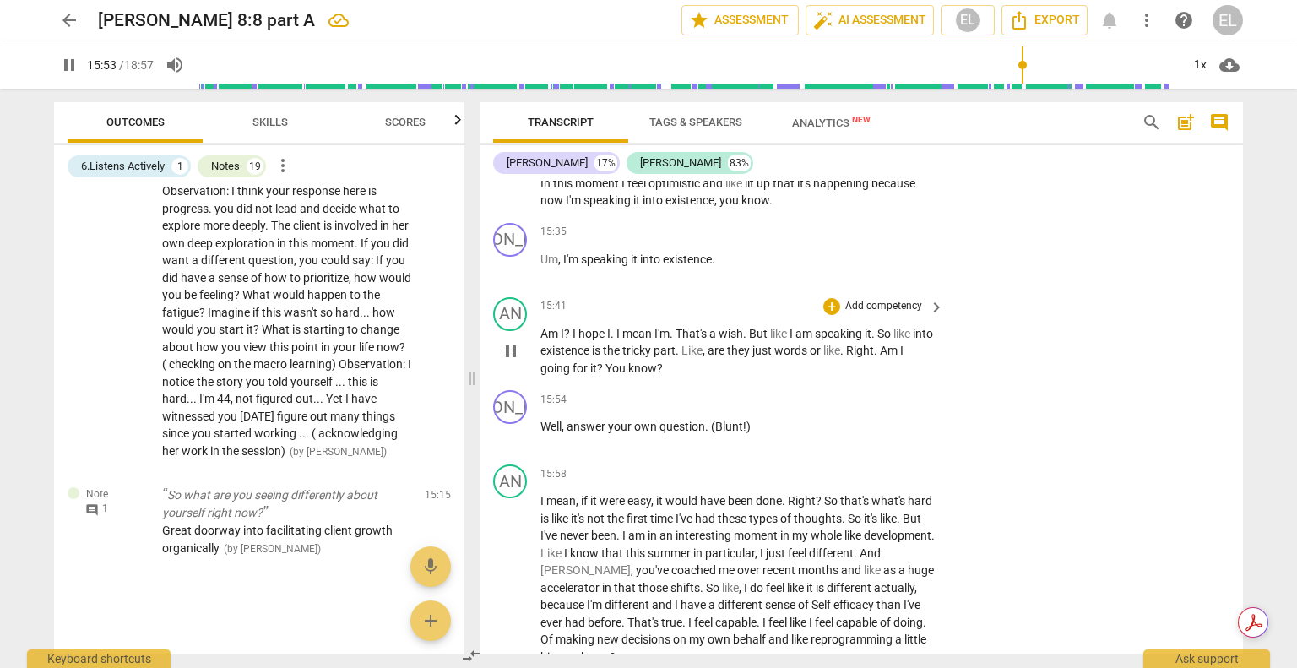
click at [506, 358] on span "pause" at bounding box center [511, 351] width 20 height 20
click at [515, 354] on span "play_arrow" at bounding box center [511, 351] width 20 height 20
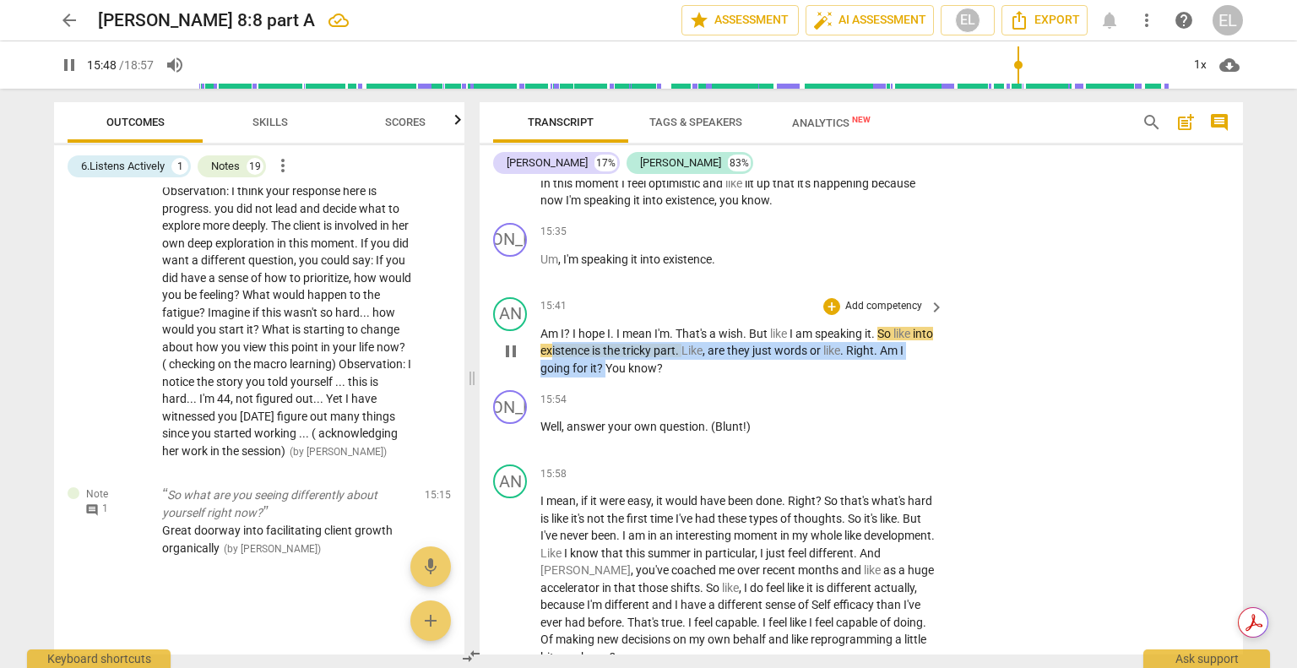
drag, startPoint x: 574, startPoint y: 349, endPoint x: 606, endPoint y: 371, distance: 39.3
click at [606, 371] on p "Am I ? I hope I . I mean I'm . That's a wish . But like I am speaking it . So l…" at bounding box center [737, 351] width 395 height 52
drag, startPoint x: 639, startPoint y: 350, endPoint x: 665, endPoint y: 346, distance: 26.5
click at [639, 350] on icon "button" at bounding box center [640, 351] width 6 height 7
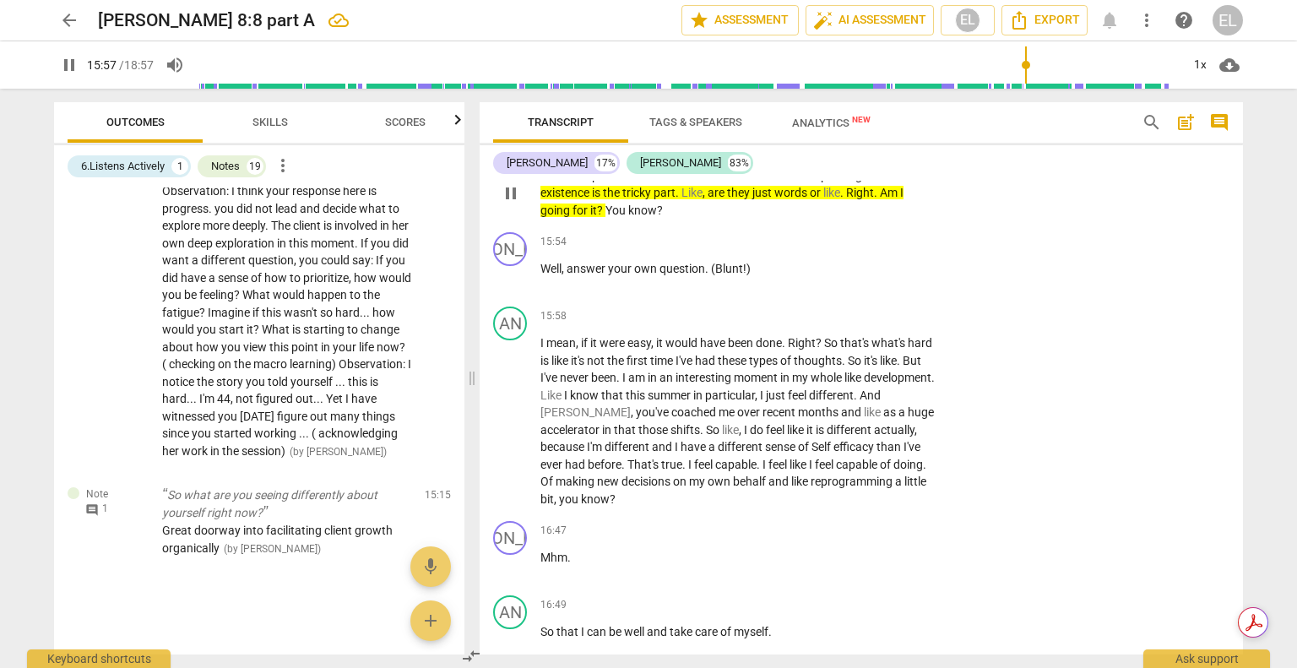
scroll to position [5668, 0]
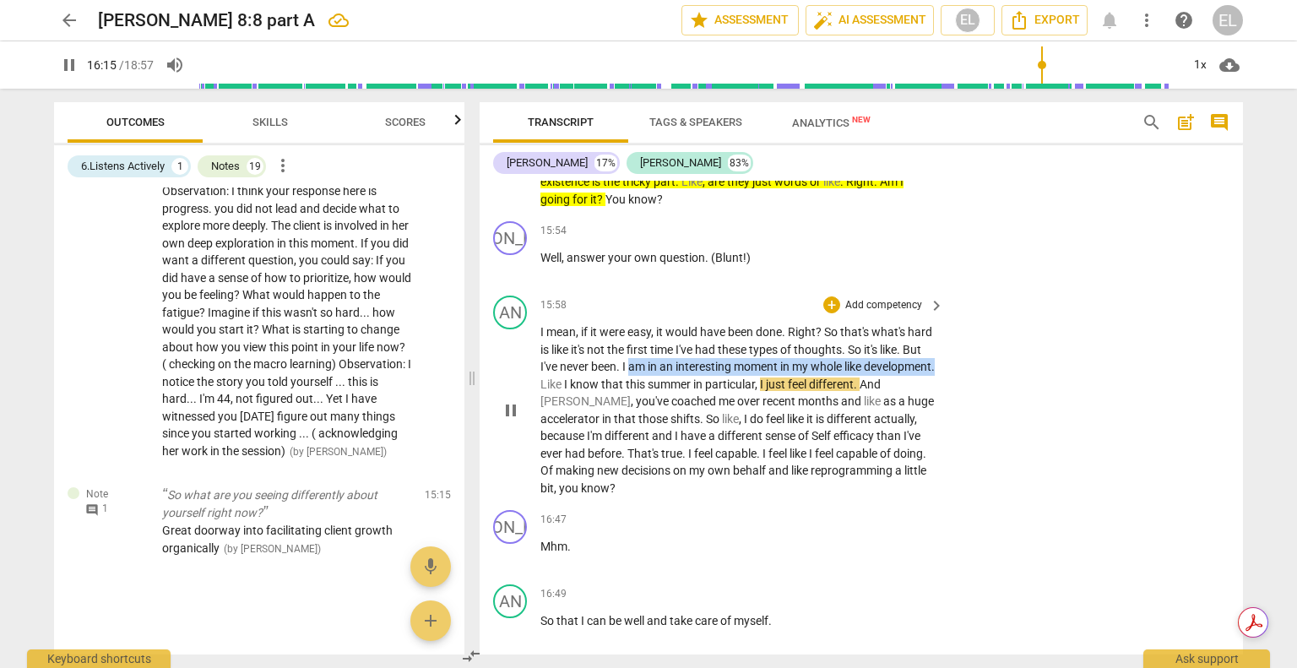
drag, startPoint x: 675, startPoint y: 367, endPoint x: 609, endPoint y: 385, distance: 68.2
click at [609, 385] on p "I mean , if it were easy , it would have been done . Right ? So that's what's h…" at bounding box center [737, 409] width 395 height 173
click at [652, 360] on icon "button" at bounding box center [652, 361] width 10 height 12
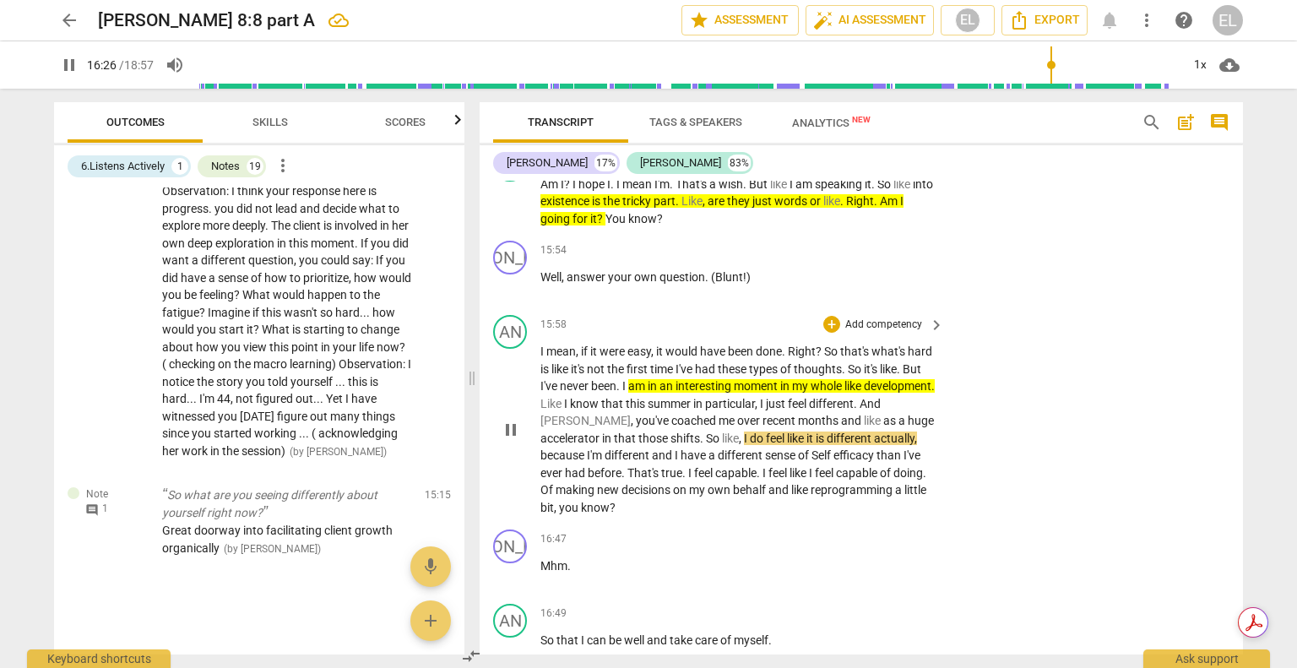
scroll to position [5584, 0]
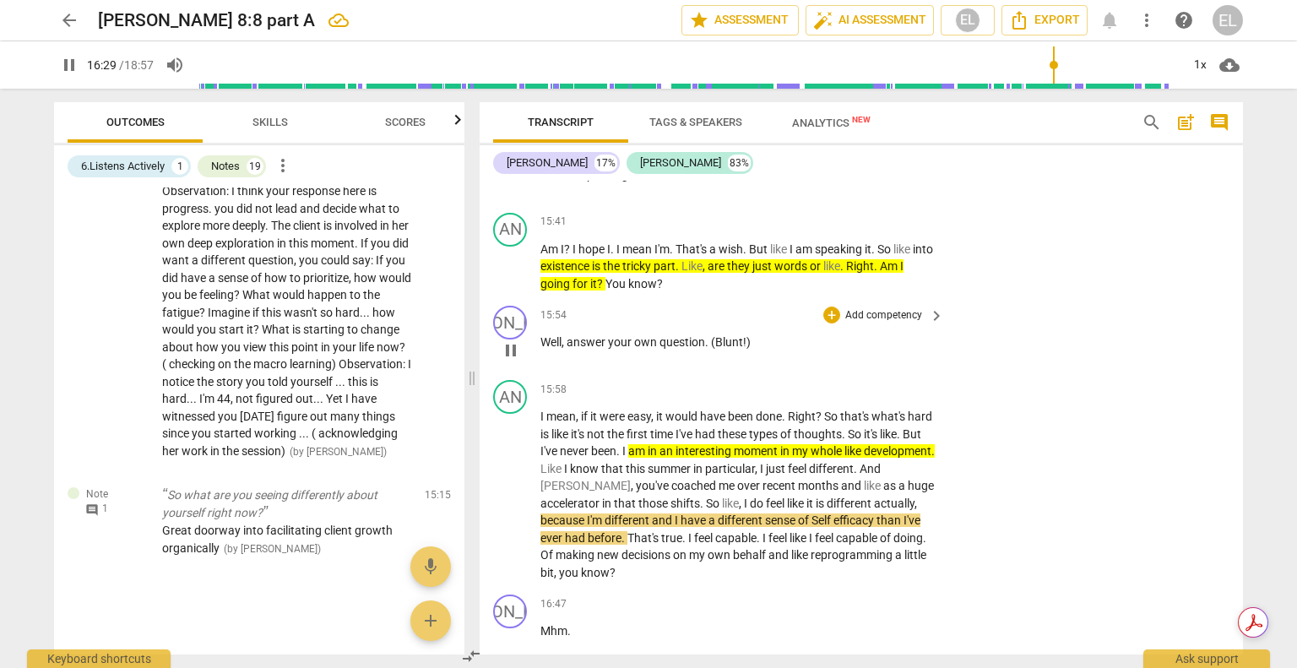
drag, startPoint x: 514, startPoint y: 355, endPoint x: 730, endPoint y: 355, distance: 216.1
click at [514, 355] on span "pause" at bounding box center [511, 350] width 20 height 20
click at [830, 320] on div "+" at bounding box center [831, 314] width 17 height 17
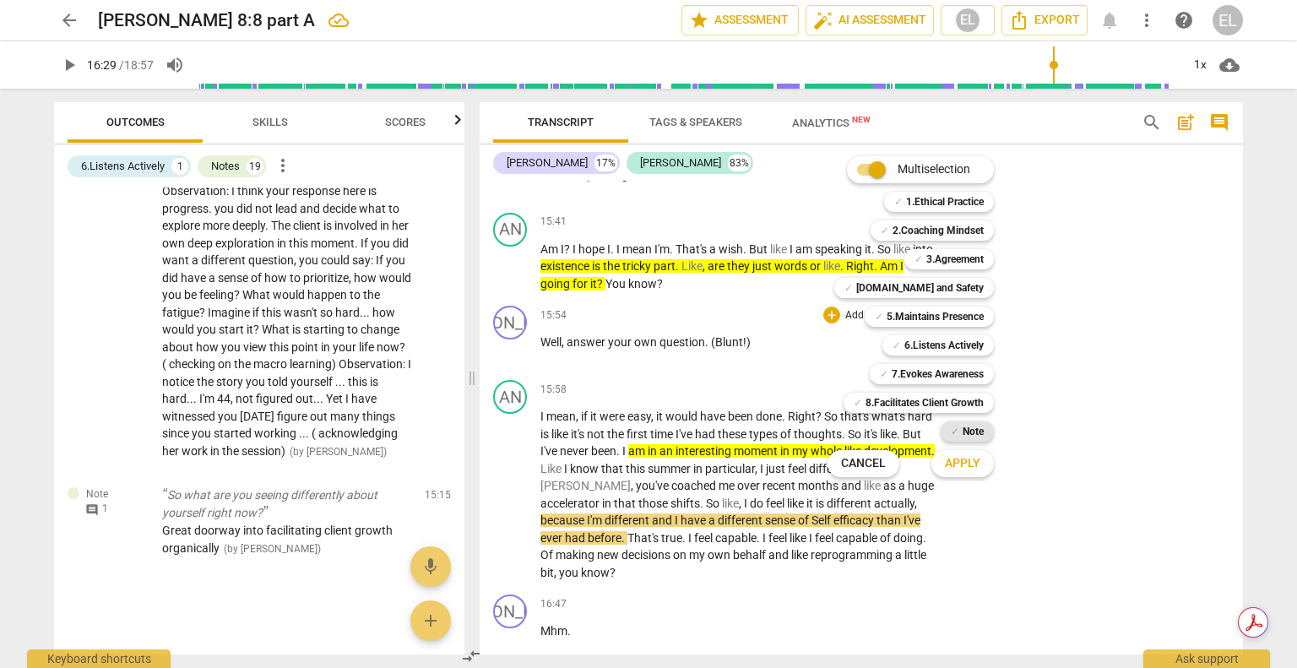
click at [963, 427] on b "Note" at bounding box center [972, 431] width 21 height 20
click at [959, 462] on span "Apply" at bounding box center [962, 463] width 35 height 17
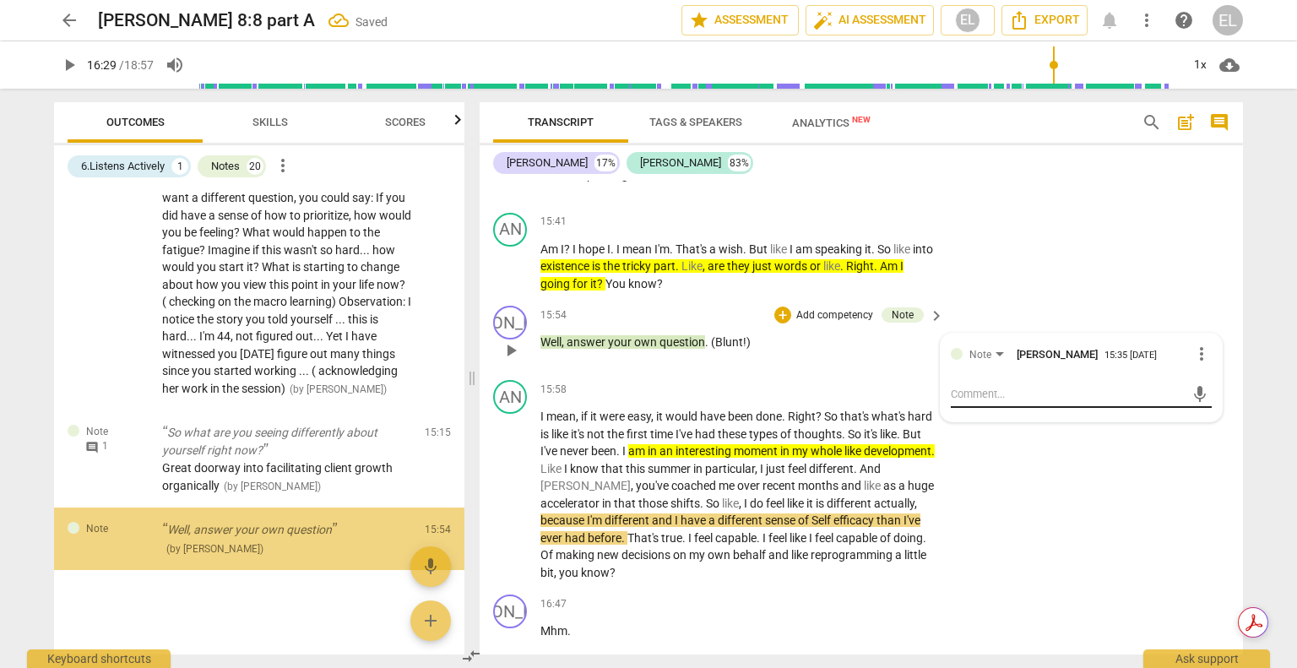
scroll to position [4563, 0]
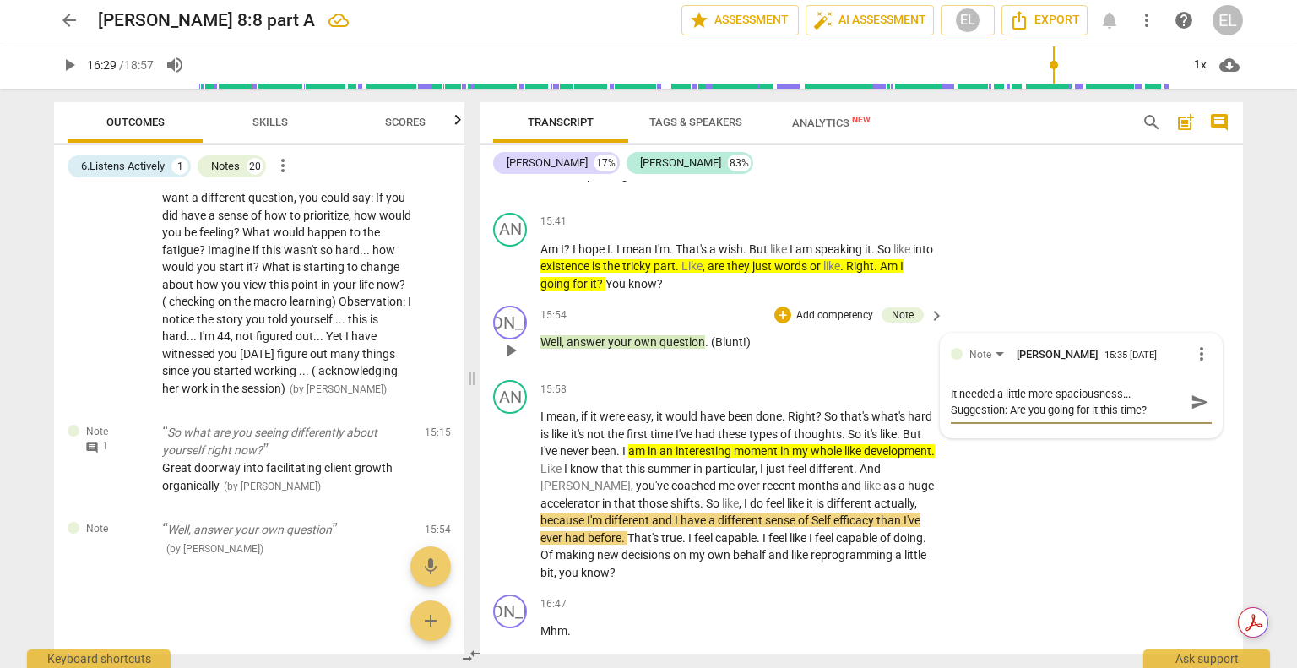
click at [1190, 408] on span "send" at bounding box center [1199, 402] width 19 height 19
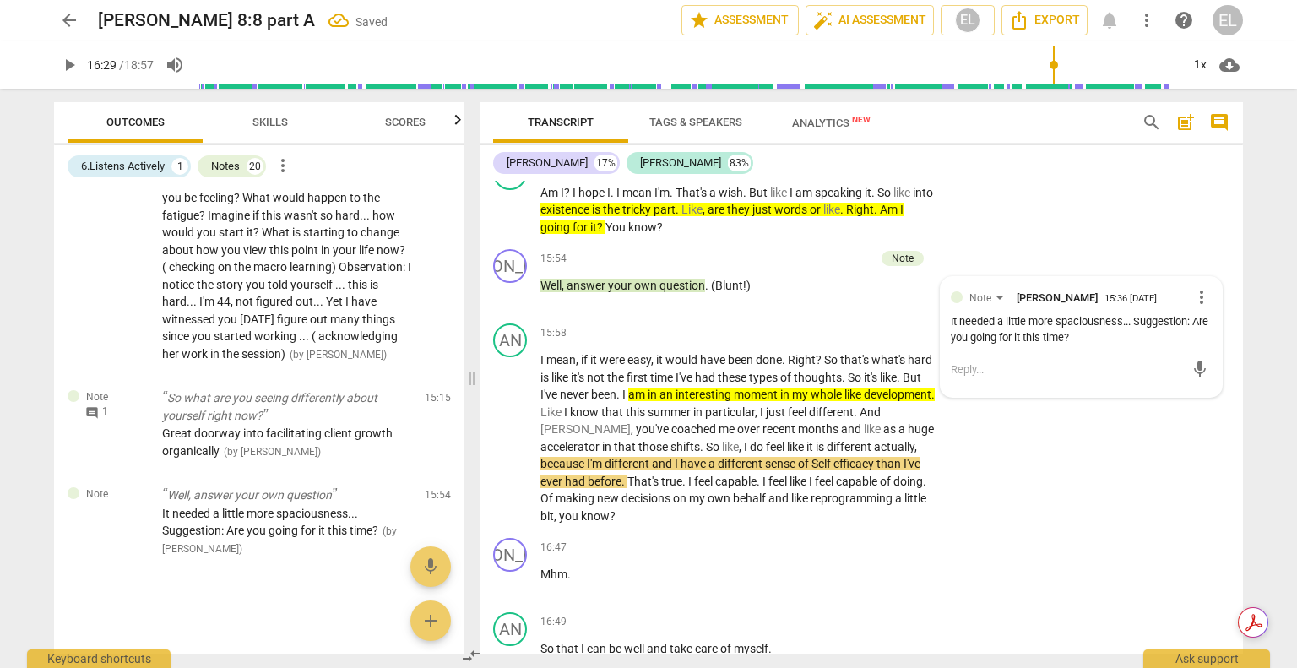
scroll to position [5668, 0]
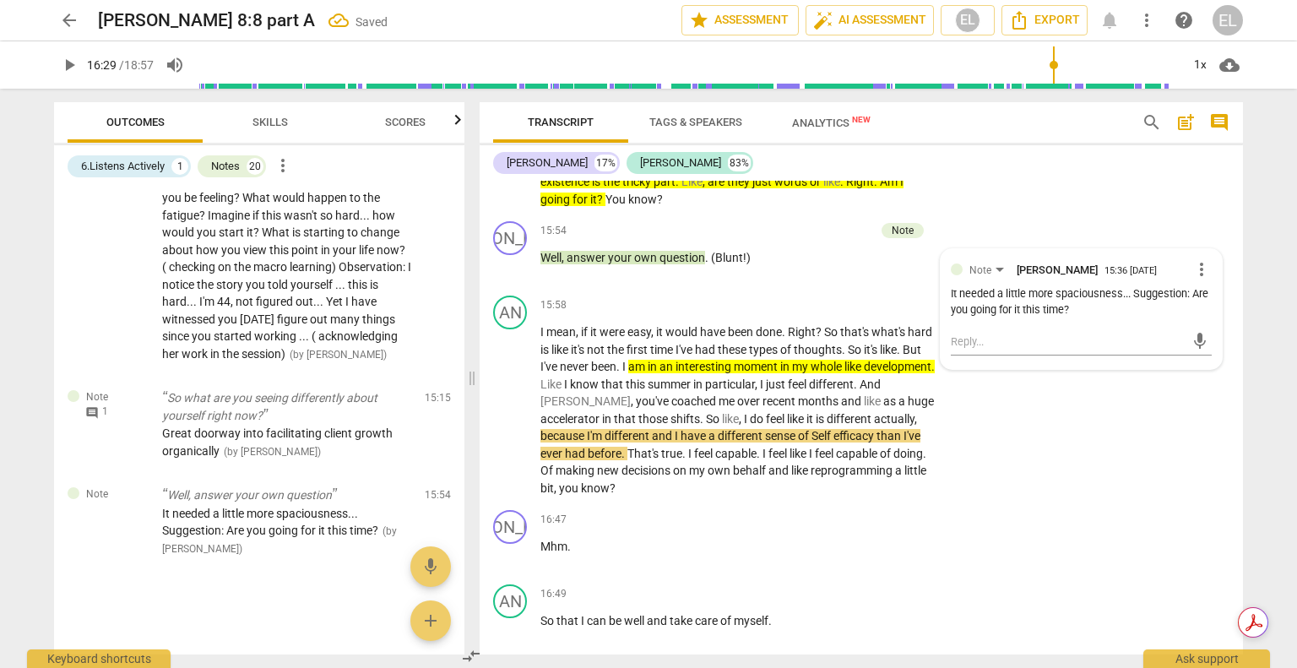
click at [503, 405] on span "play_arrow" at bounding box center [511, 410] width 20 height 20
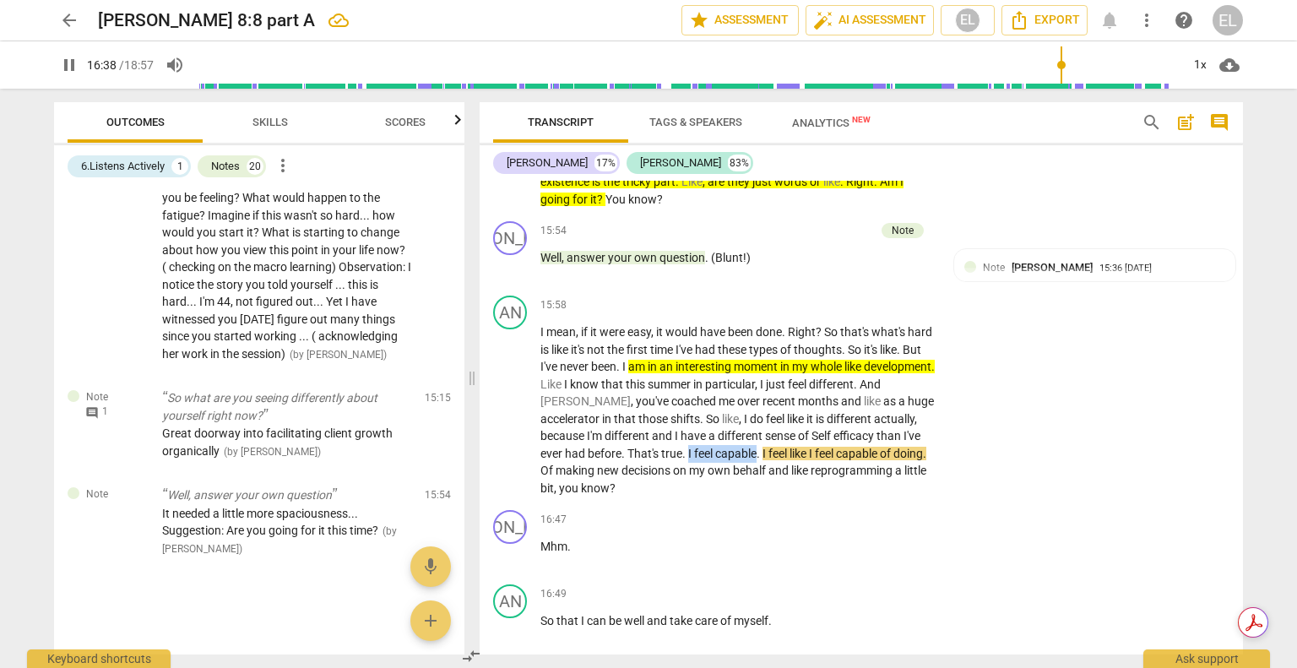
drag, startPoint x: 735, startPoint y: 455, endPoint x: 804, endPoint y: 458, distance: 69.3
click at [804, 458] on p "I mean , if it were easy , it would have been done . Right ? So that's what's h…" at bounding box center [737, 409] width 395 height 173
drag, startPoint x: 838, startPoint y: 433, endPoint x: 851, endPoint y: 431, distance: 12.8
click at [838, 434] on icon "button" at bounding box center [843, 432] width 17 height 20
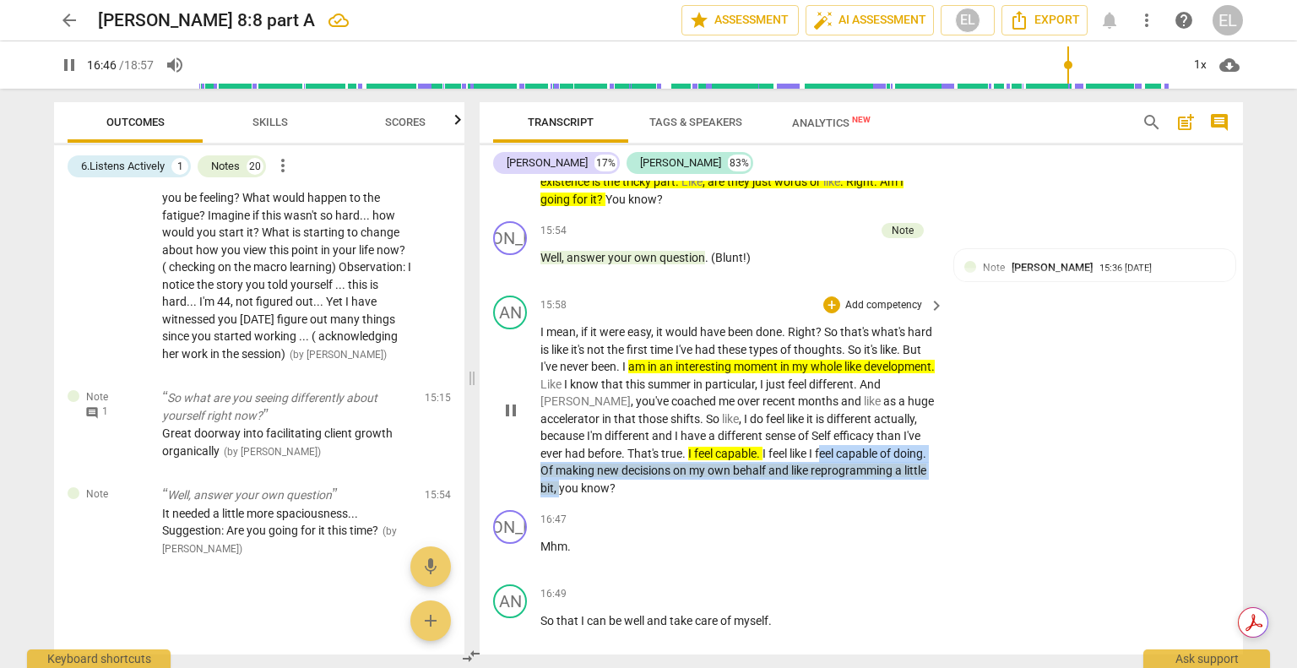
drag, startPoint x: 868, startPoint y: 452, endPoint x: 676, endPoint y: 482, distance: 194.0
click at [676, 482] on p "I mean , if it were easy , it would have been done . Right ? So that's what's h…" at bounding box center [737, 409] width 395 height 173
click at [716, 464] on icon "button" at bounding box center [715, 464] width 10 height 12
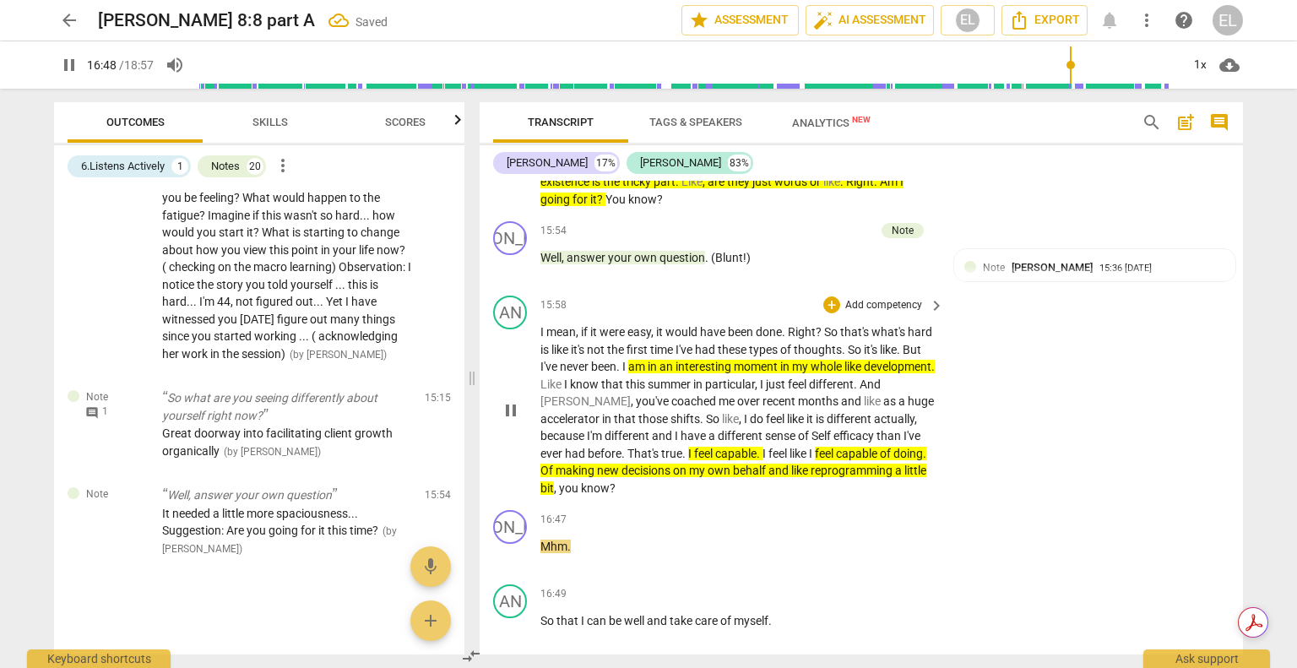
click at [514, 415] on span "pause" at bounding box center [511, 410] width 20 height 20
click at [832, 309] on div "+" at bounding box center [831, 304] width 17 height 17
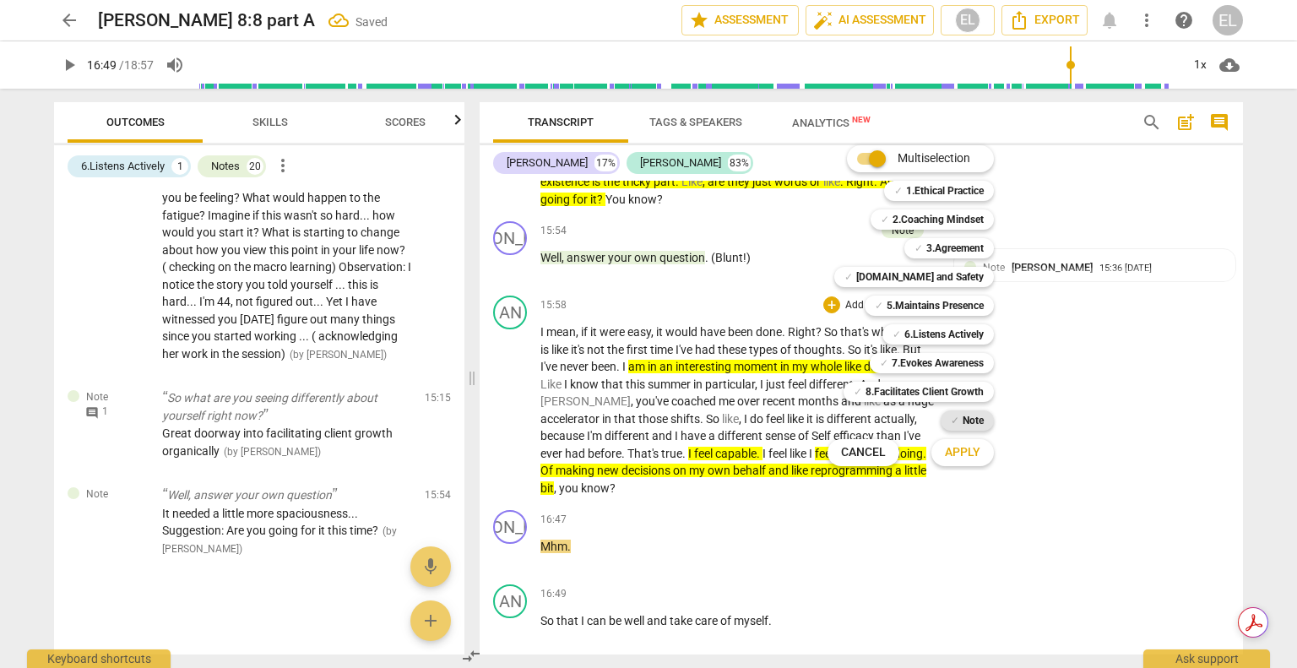
click at [964, 420] on b "Note" at bounding box center [972, 420] width 21 height 20
click at [965, 458] on span "Apply" at bounding box center [962, 452] width 35 height 17
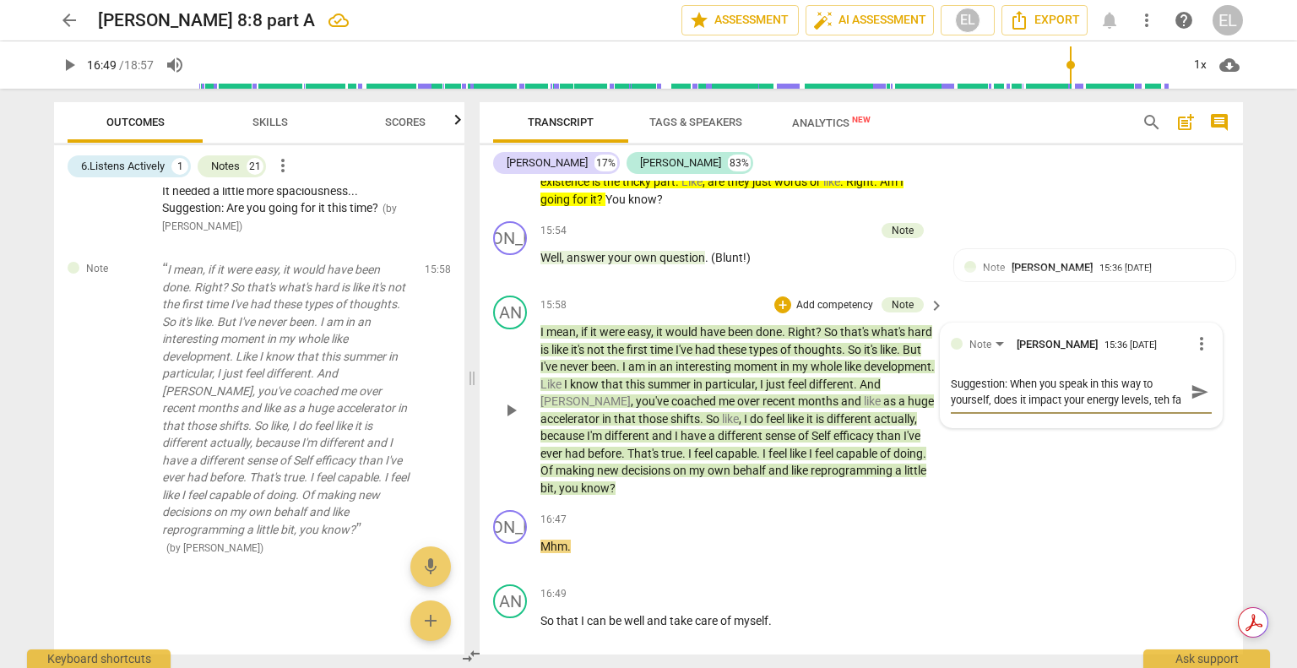
scroll to position [14, 0]
click at [1167, 388] on textarea "Suggestion: When you speak in this way to yourself, does it impact your energy …" at bounding box center [1067, 392] width 234 height 32
click at [1001, 403] on textarea "Suggestion: When you speak in this way to yourself, does it impact your energy …" at bounding box center [1067, 392] width 234 height 32
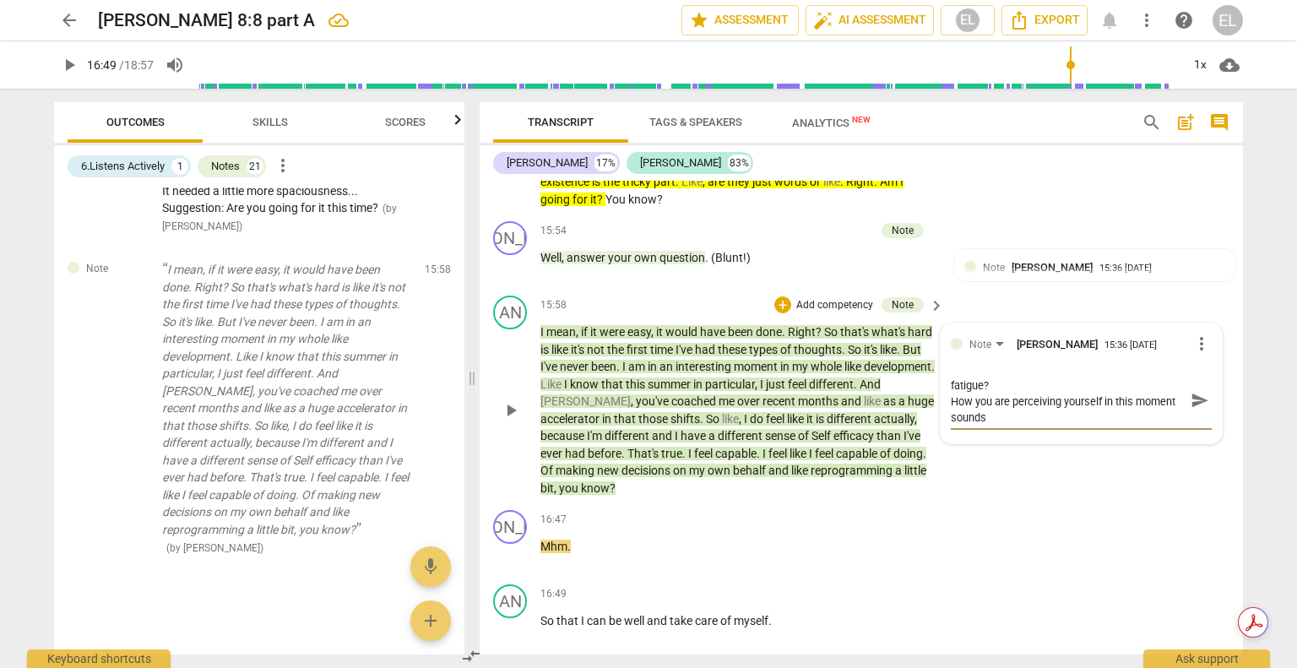
scroll to position [16, 0]
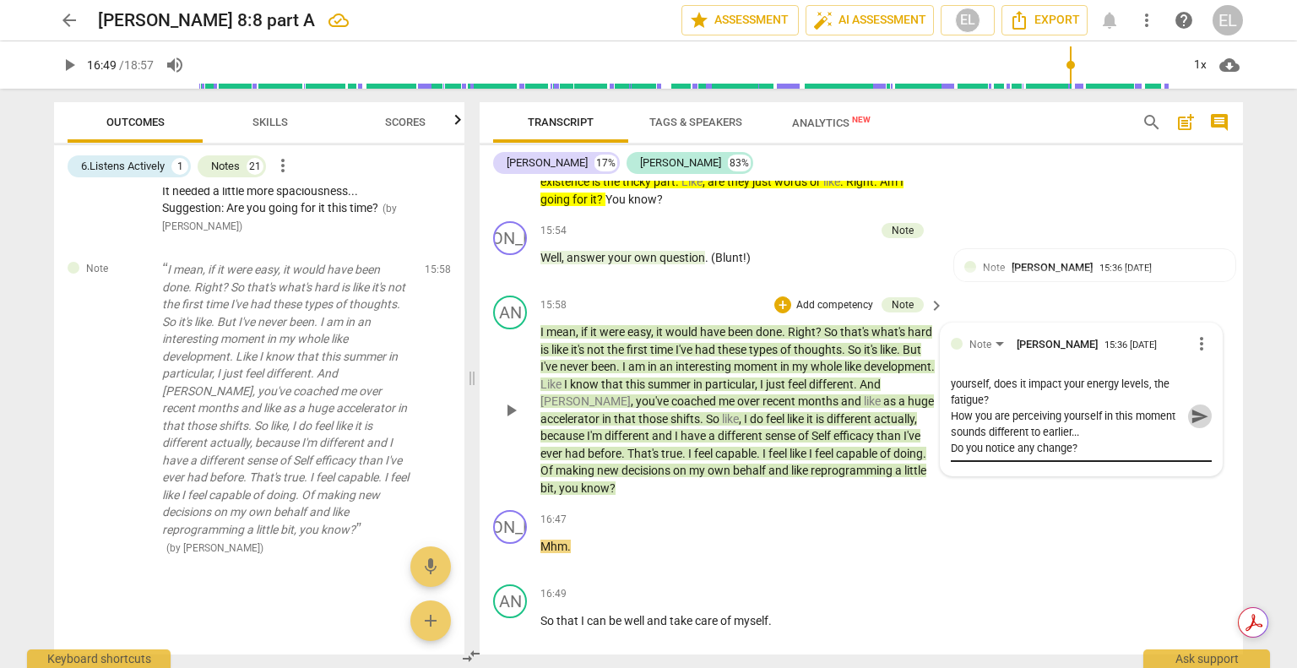
click at [1187, 414] on span "send" at bounding box center [1199, 416] width 24 height 20
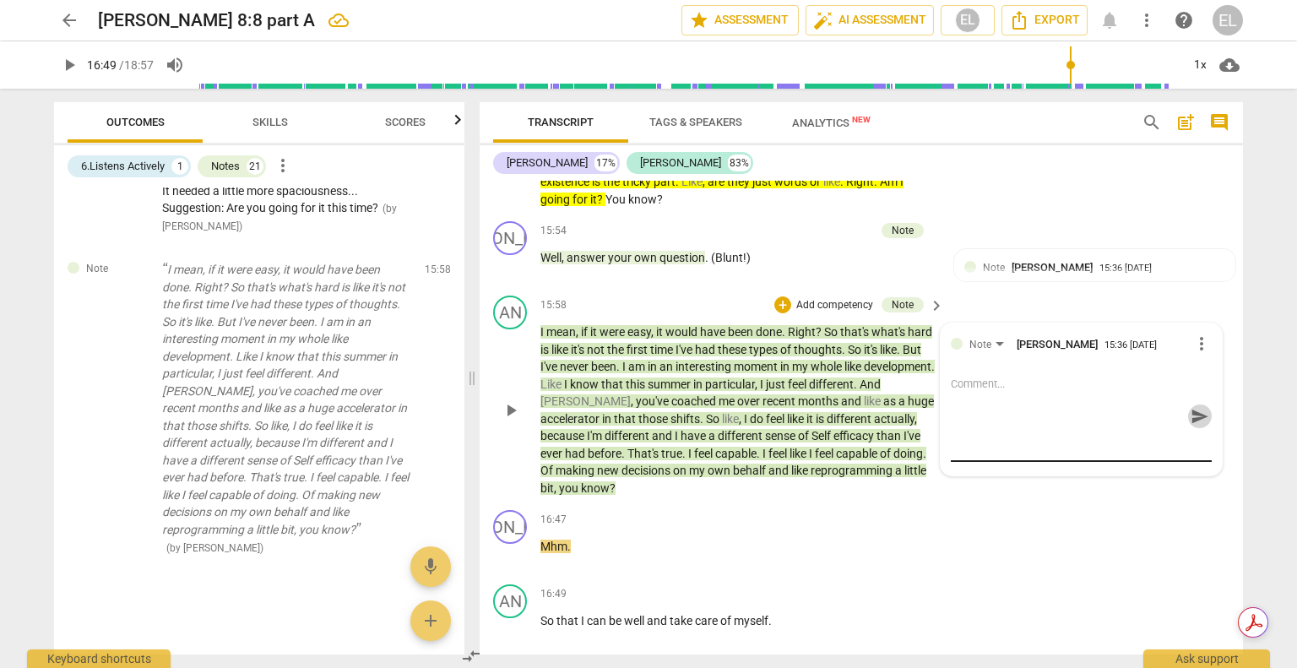
scroll to position [0, 0]
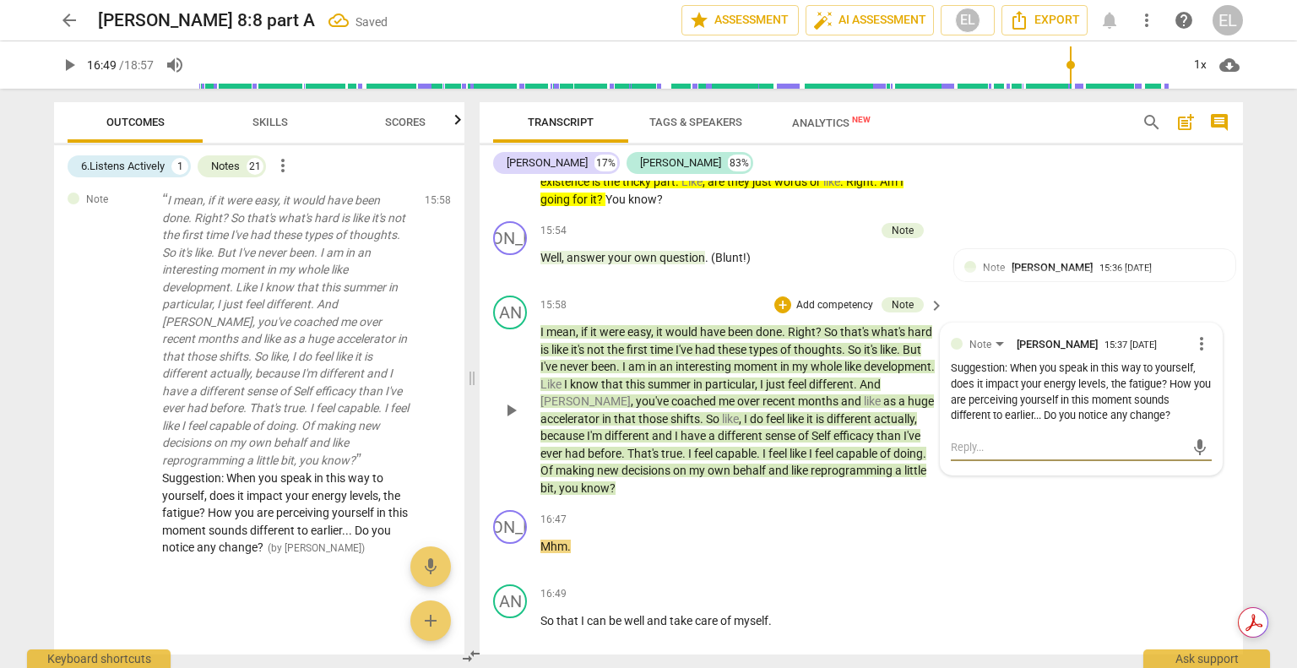
click at [963, 441] on textarea at bounding box center [1067, 447] width 234 height 16
click at [1200, 463] on span "send" at bounding box center [1199, 455] width 19 height 19
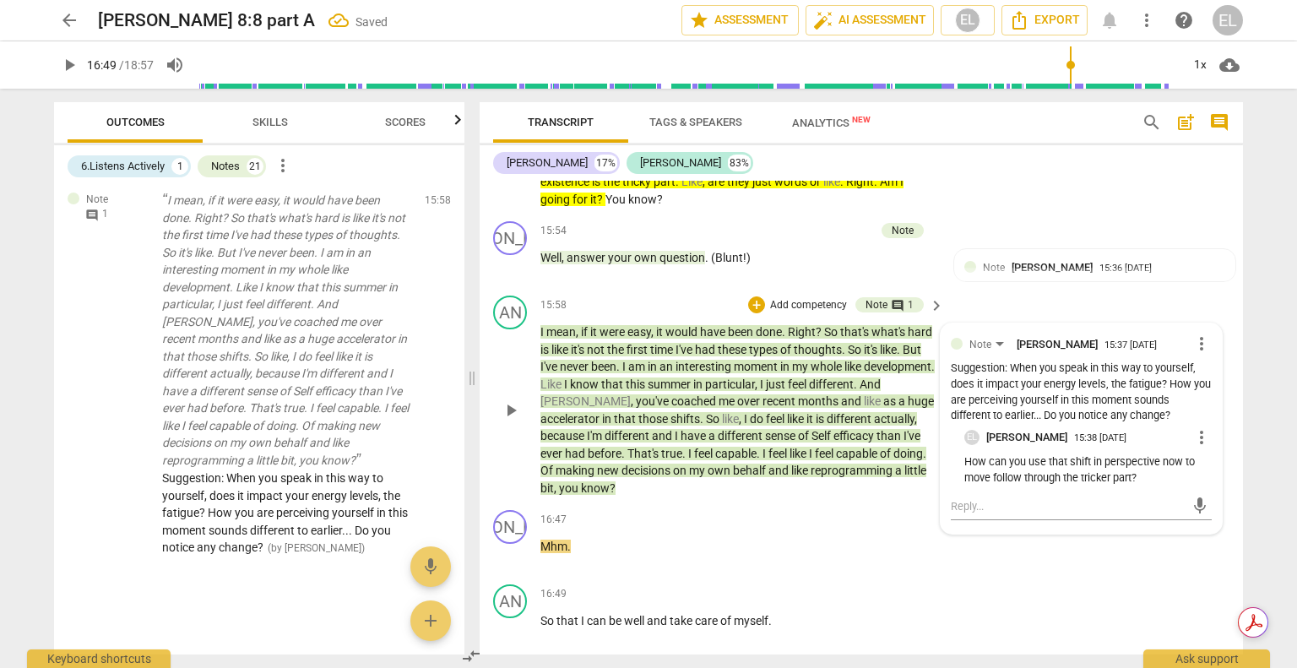
scroll to position [5837, 0]
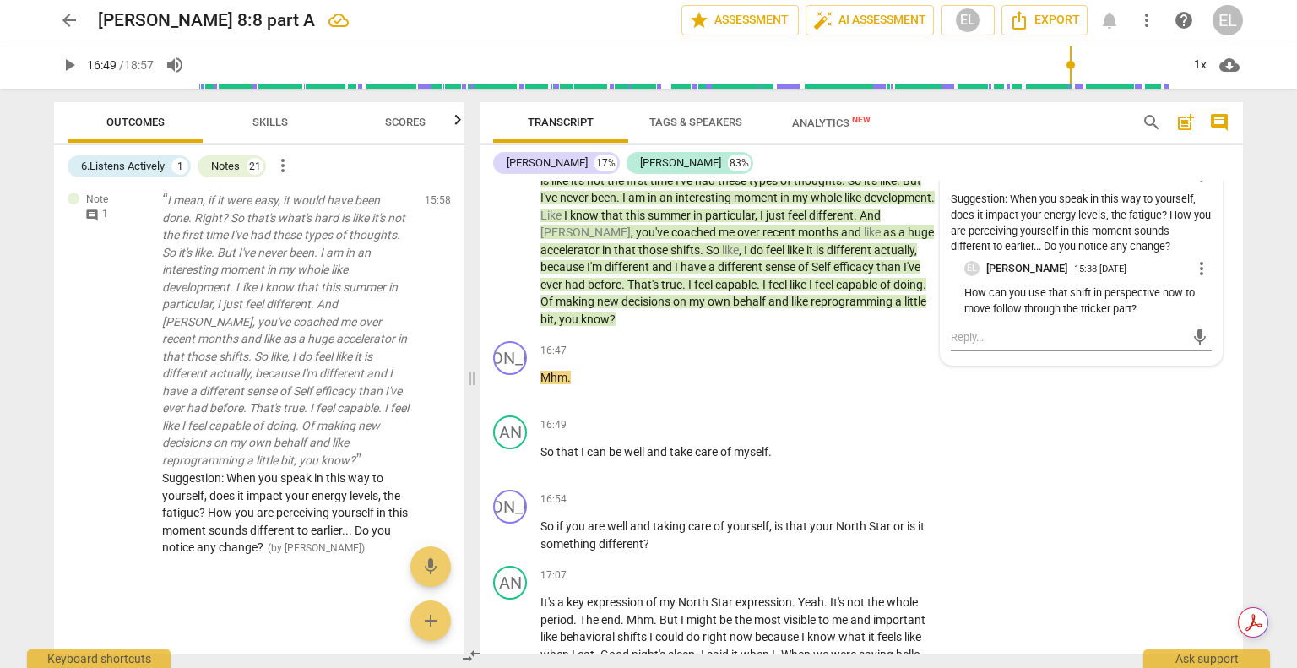
click at [70, 66] on span "play_arrow" at bounding box center [69, 65] width 20 height 20
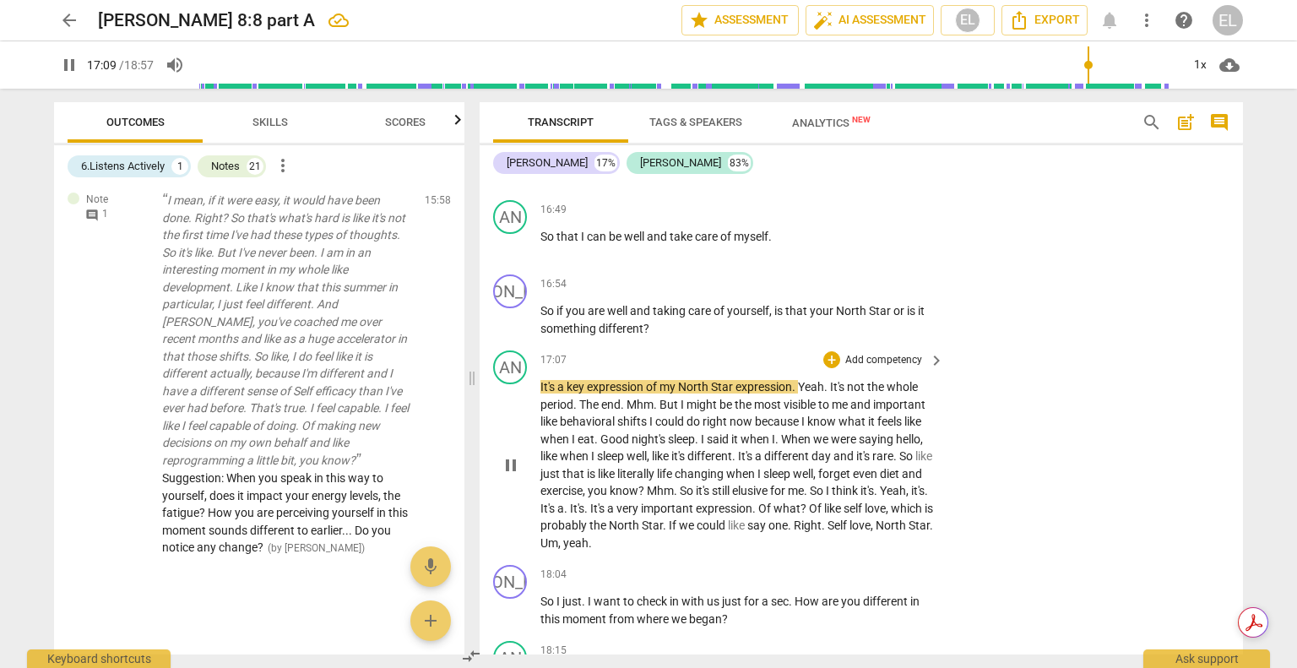
scroll to position [6090, 0]
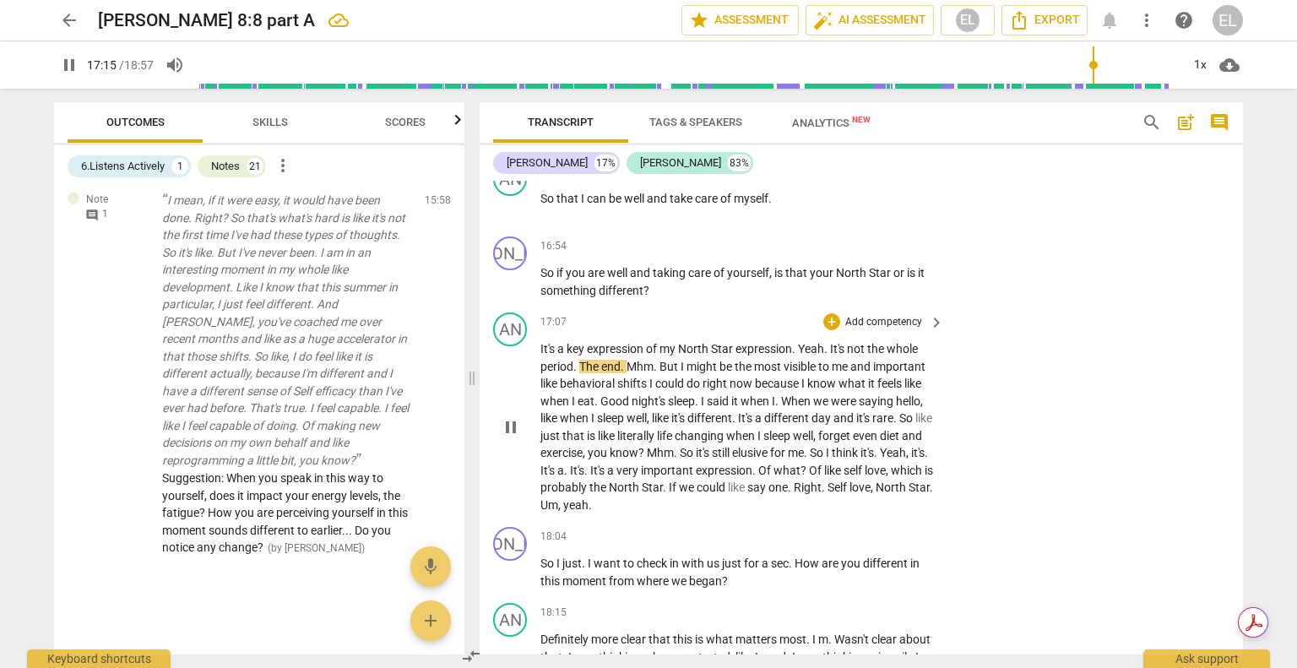
click at [516, 430] on span "pause" at bounding box center [511, 427] width 20 height 20
click at [834, 321] on div "+" at bounding box center [831, 321] width 17 height 17
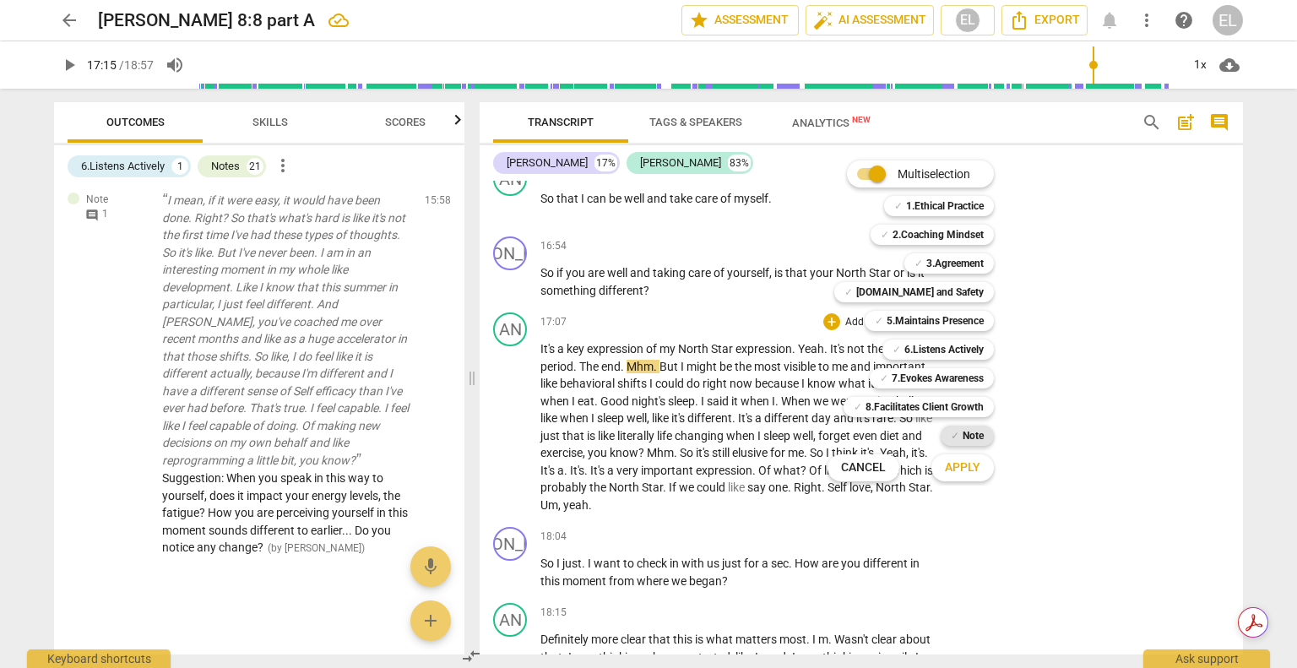
click at [988, 432] on div "✓ Note" at bounding box center [966, 435] width 53 height 20
click at [972, 465] on span "Apply" at bounding box center [962, 467] width 35 height 17
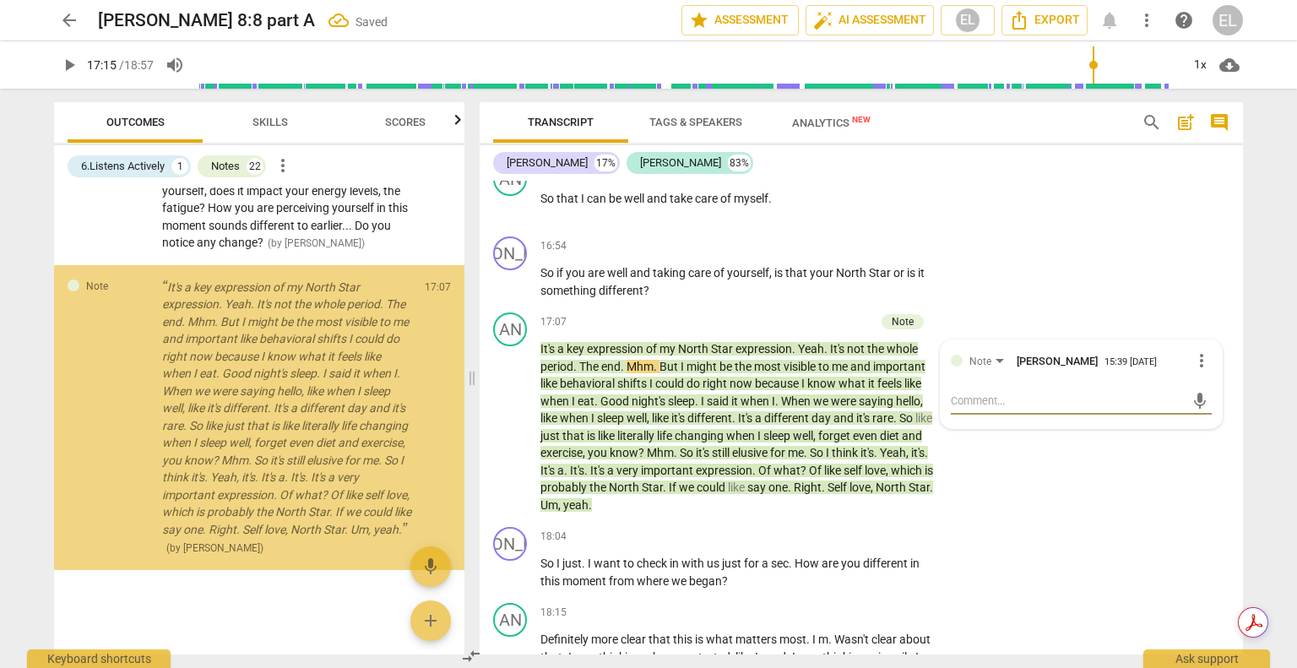
scroll to position [5282, 0]
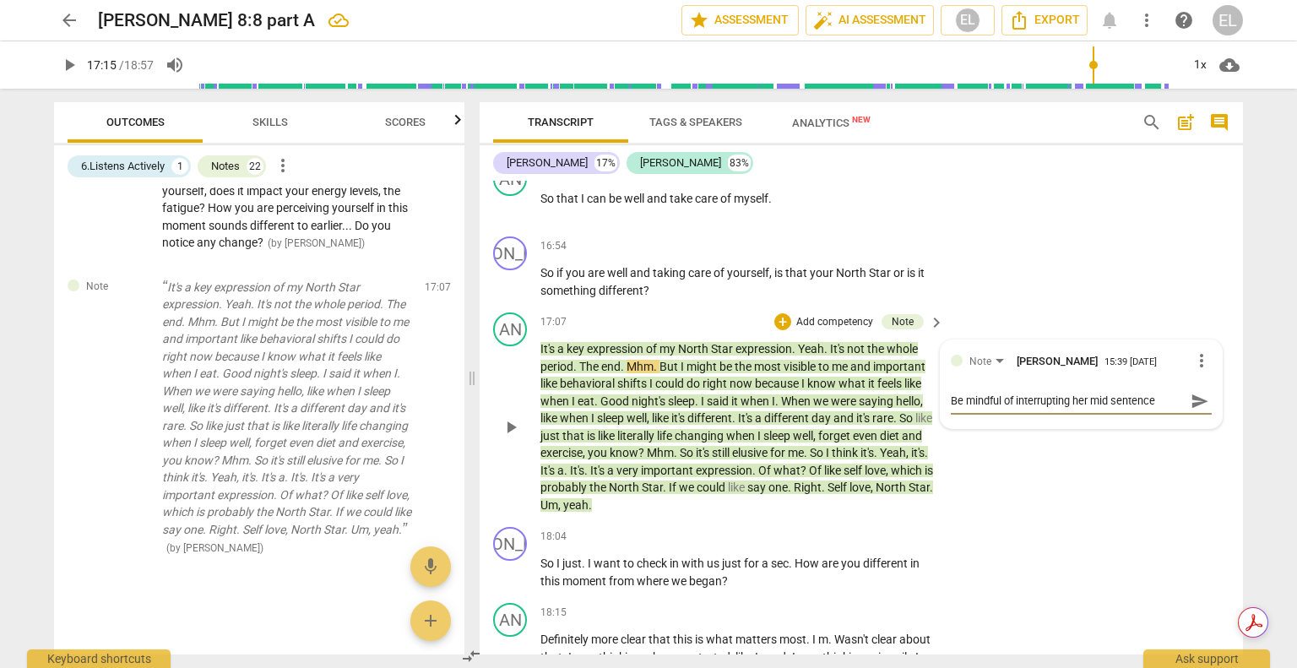
click at [1190, 401] on span "send" at bounding box center [1199, 401] width 19 height 19
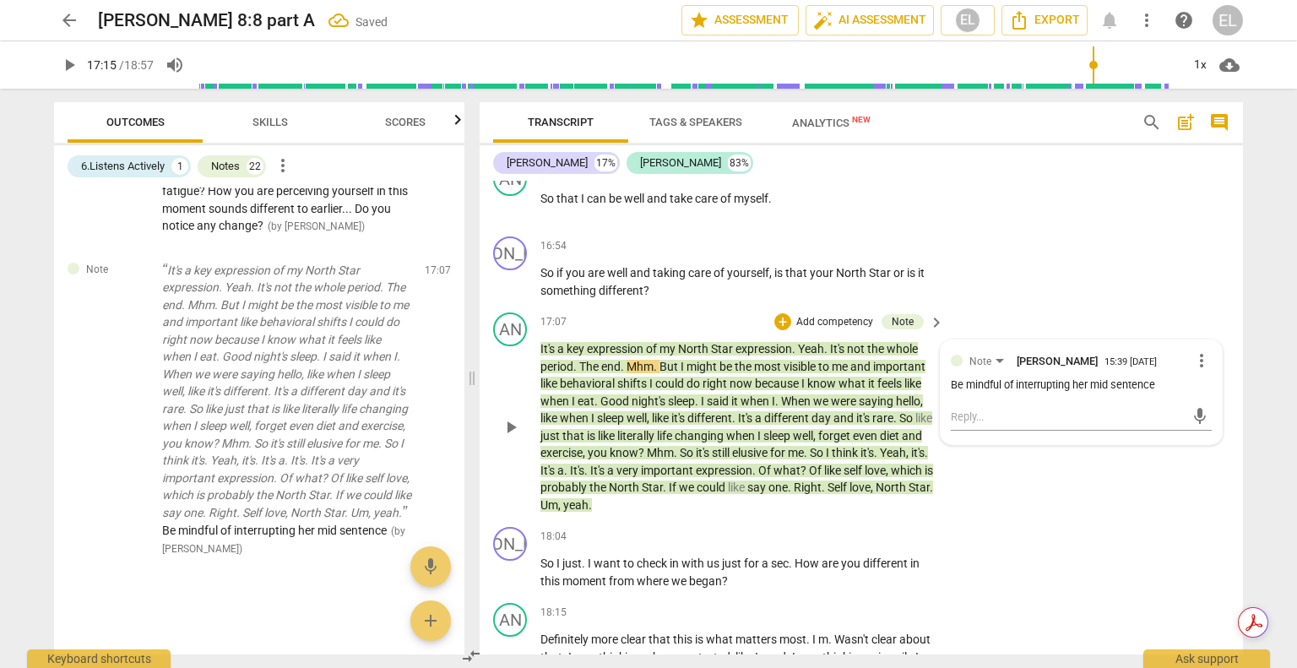
drag, startPoint x: 520, startPoint y: 420, endPoint x: 568, endPoint y: 382, distance: 61.3
click at [520, 418] on span "play_arrow" at bounding box center [511, 427] width 20 height 20
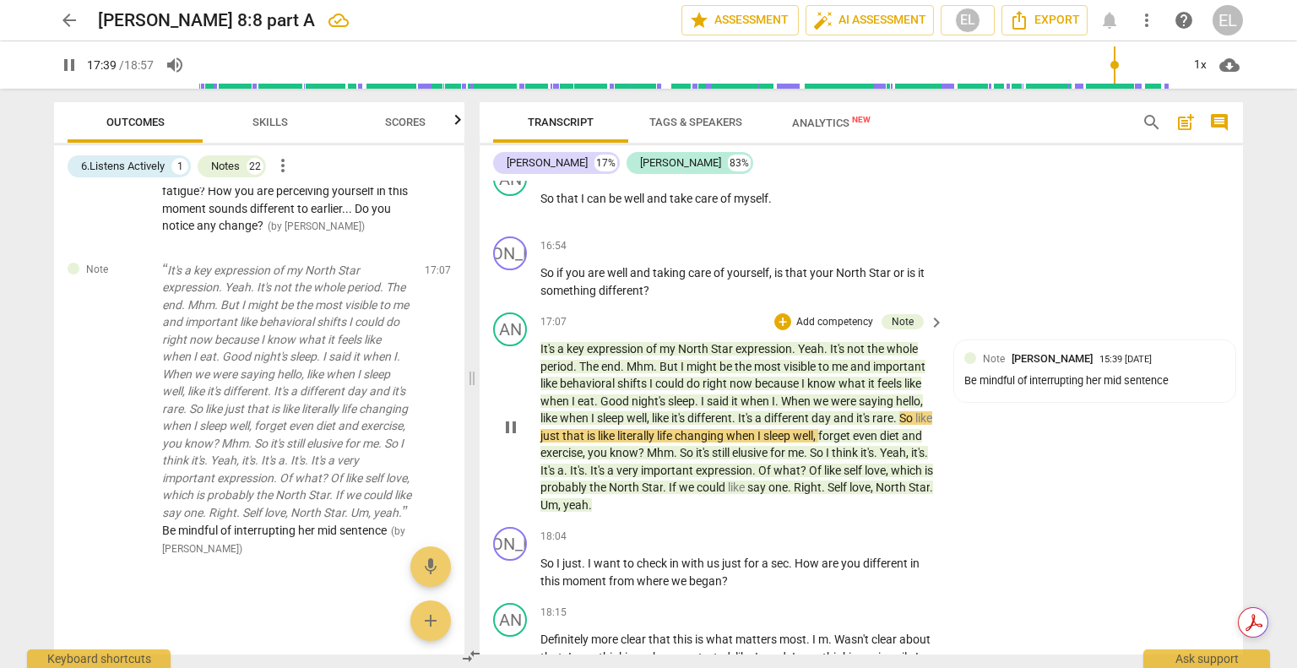
click at [999, 464] on div "AN play_arrow pause 17:07 + Add competency Note keyboard_arrow_right It's a key…" at bounding box center [860, 413] width 763 height 214
click at [849, 488] on span "Self" at bounding box center [838, 487] width 22 height 14
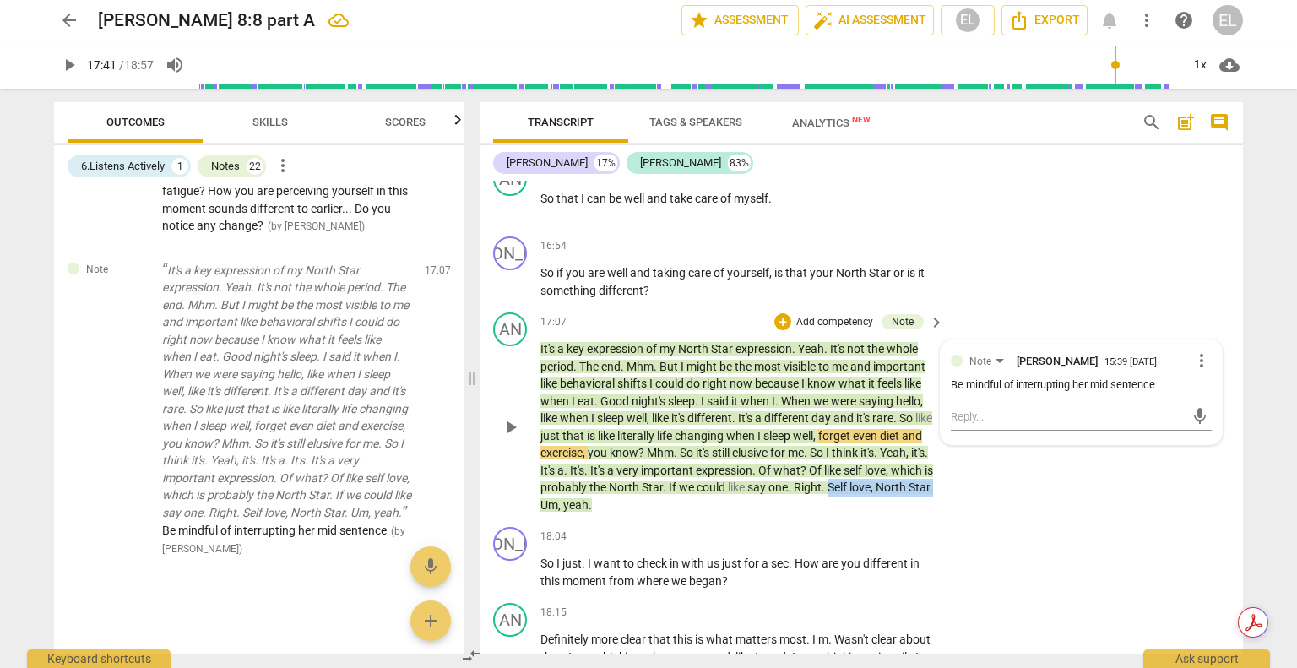
drag, startPoint x: 906, startPoint y: 485, endPoint x: 624, endPoint y: 502, distance: 282.4
click at [624, 502] on p "It's a key expression of my North Star expression . Yeah . It's not the whole p…" at bounding box center [737, 426] width 395 height 173
click at [664, 482] on icon "button" at bounding box center [663, 480] width 10 height 12
drag, startPoint x: 684, startPoint y: 431, endPoint x: 837, endPoint y: 438, distance: 153.8
click at [837, 438] on p "It's a key expression of my North Star expression . Yeah . It's not the whole p…" at bounding box center [737, 426] width 395 height 173
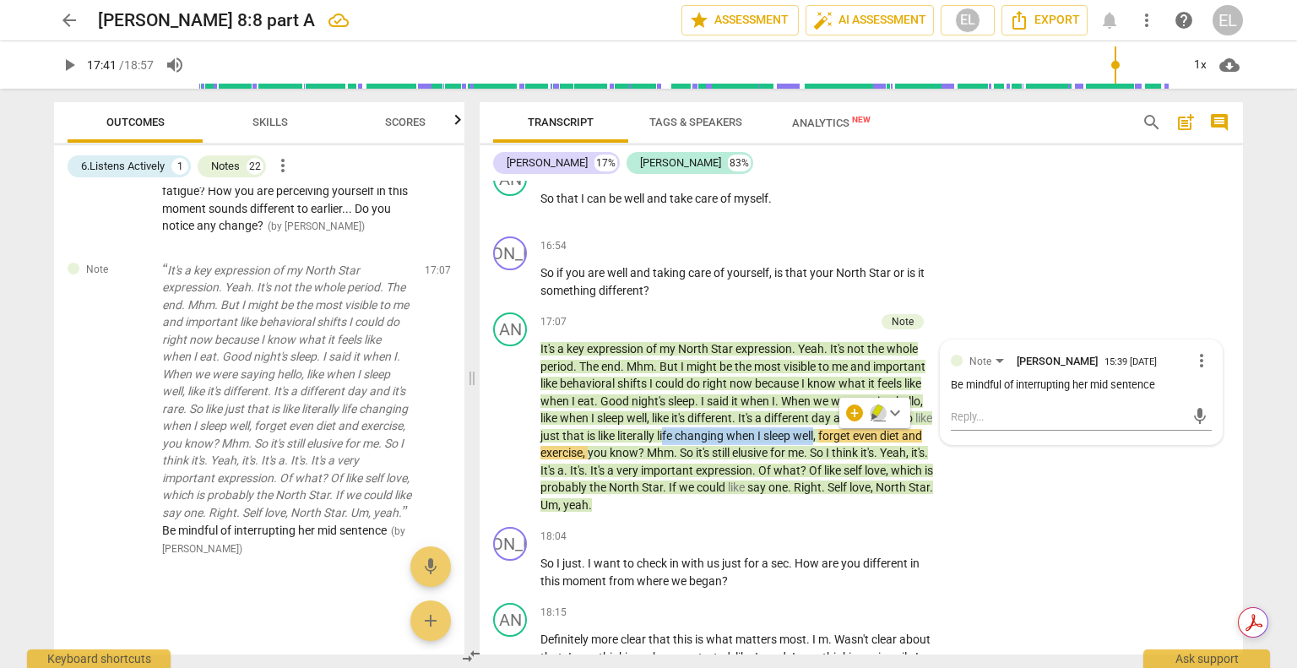
click at [880, 414] on icon "button" at bounding box center [877, 413] width 17 height 20
click at [983, 497] on div "AN play_arrow pause 17:07 + Add competency Note keyboard_arrow_right It's a key…" at bounding box center [860, 413] width 763 height 214
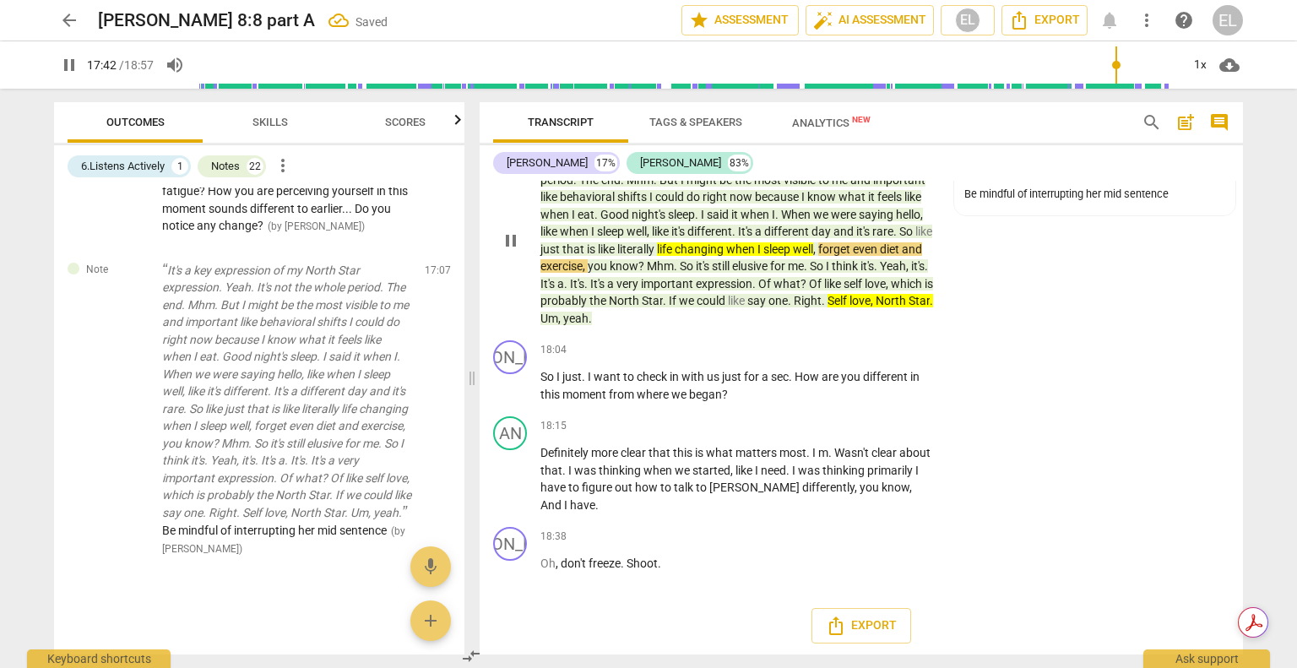
scroll to position [6277, 0]
click at [823, 350] on div "+" at bounding box center [831, 349] width 17 height 17
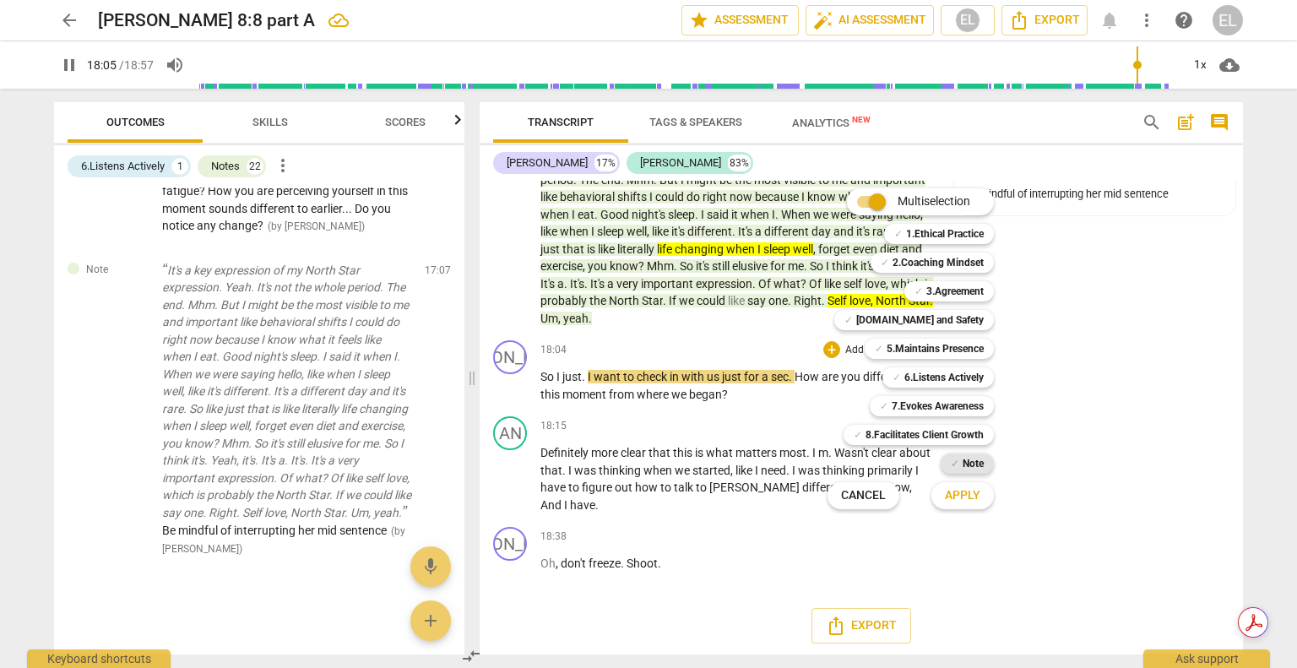
click at [959, 459] on div "✓ Note" at bounding box center [966, 463] width 53 height 20
drag, startPoint x: 962, startPoint y: 506, endPoint x: 991, endPoint y: 458, distance: 56.7
click at [964, 503] on button "Apply" at bounding box center [962, 495] width 62 height 30
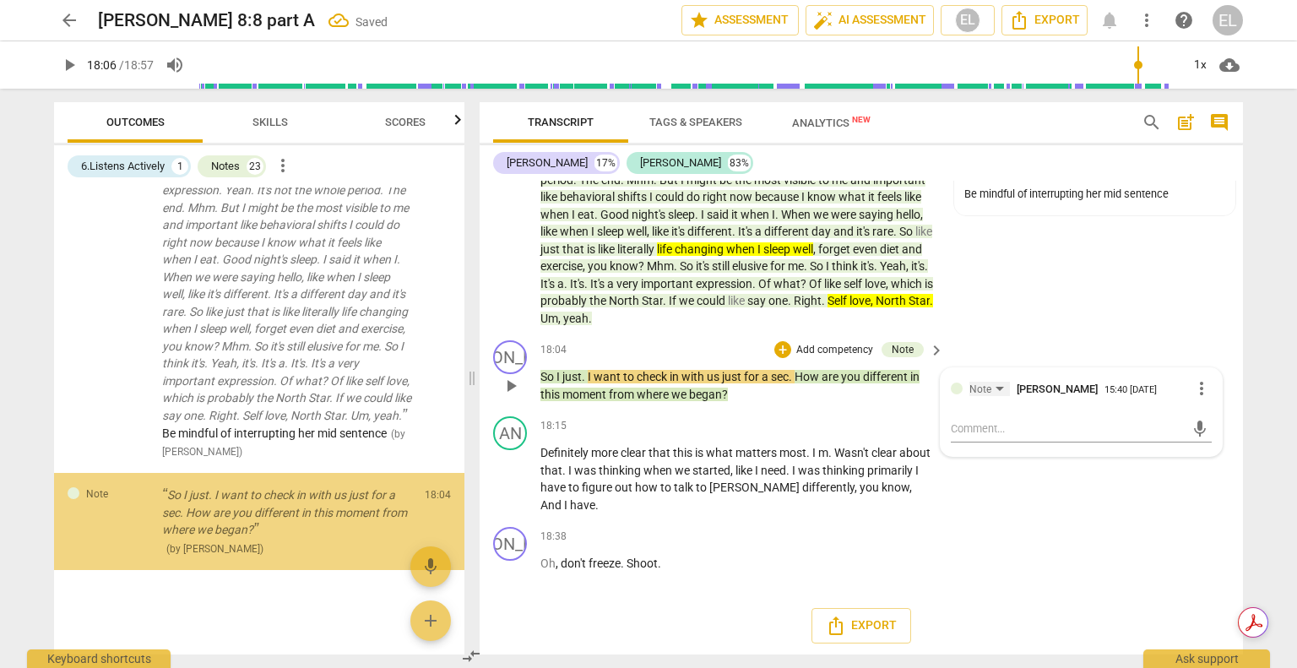
scroll to position [5408, 0]
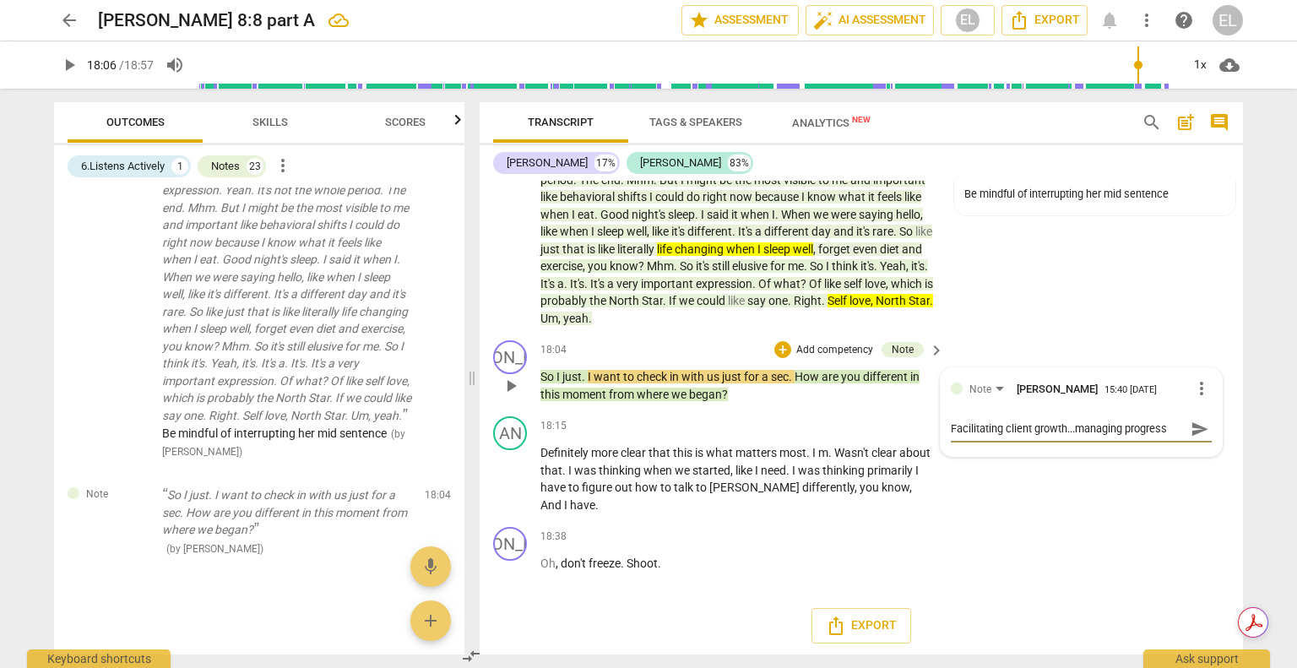
click at [1190, 428] on span "send" at bounding box center [1199, 429] width 19 height 19
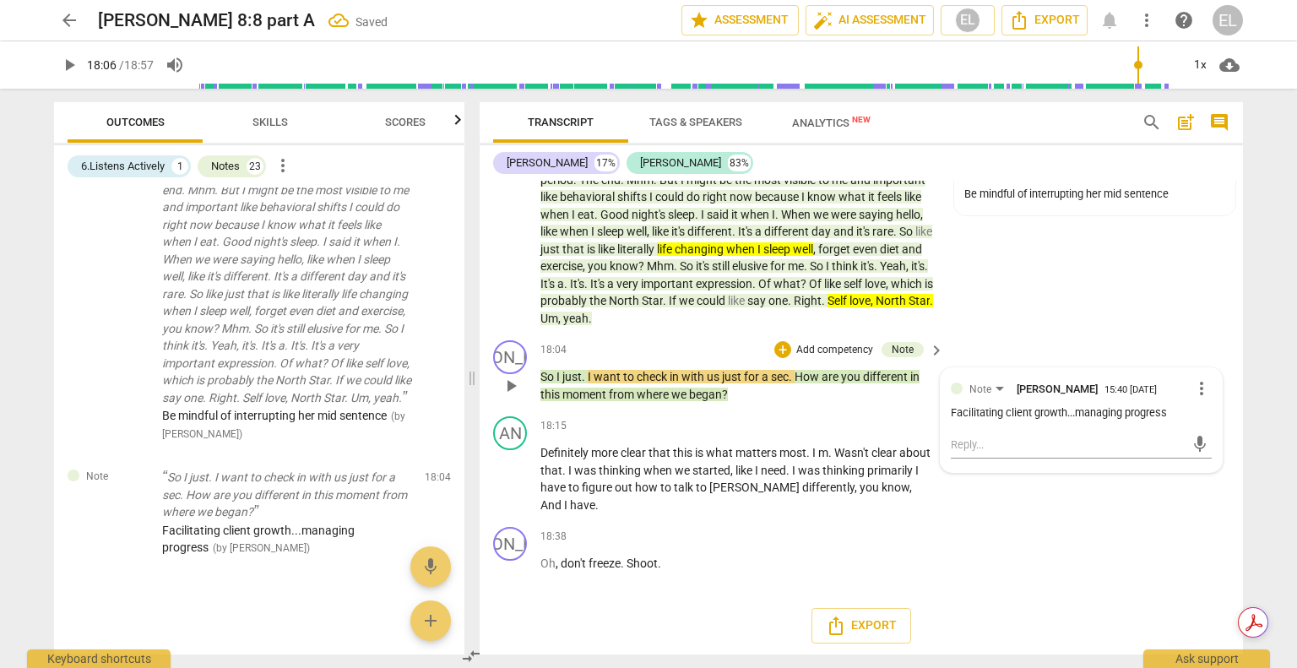
click at [515, 478] on span "play_arrow" at bounding box center [511, 479] width 20 height 20
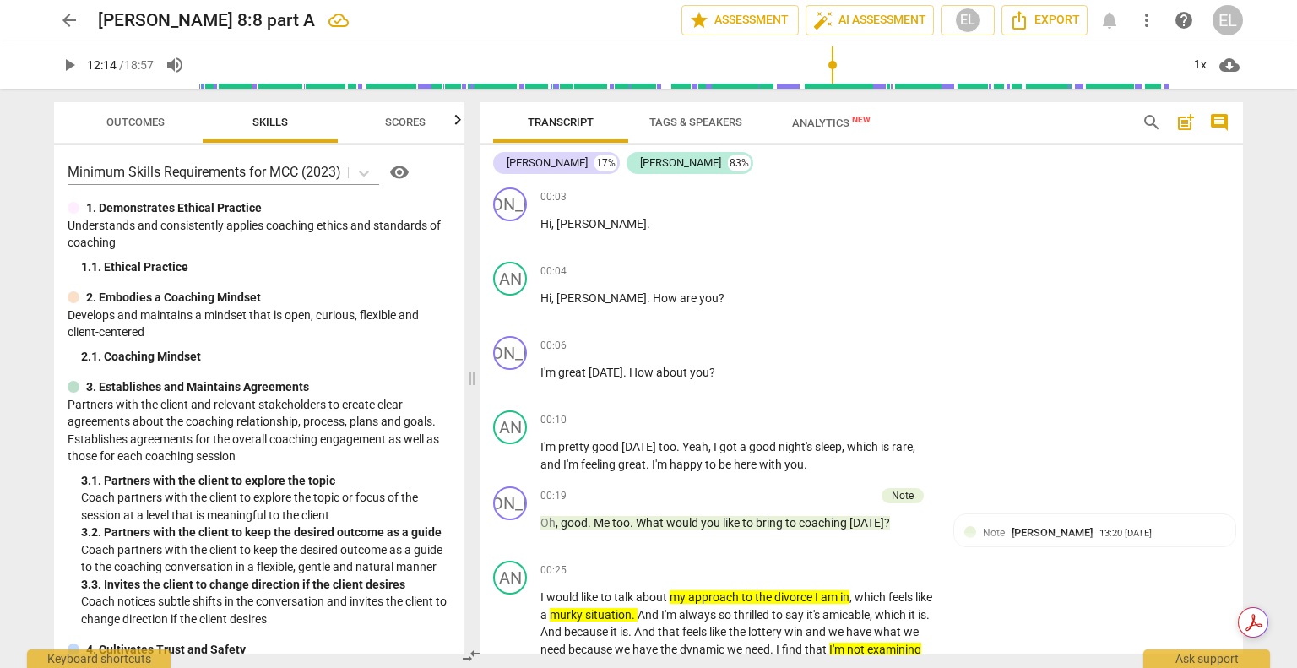
scroll to position [4303, 0]
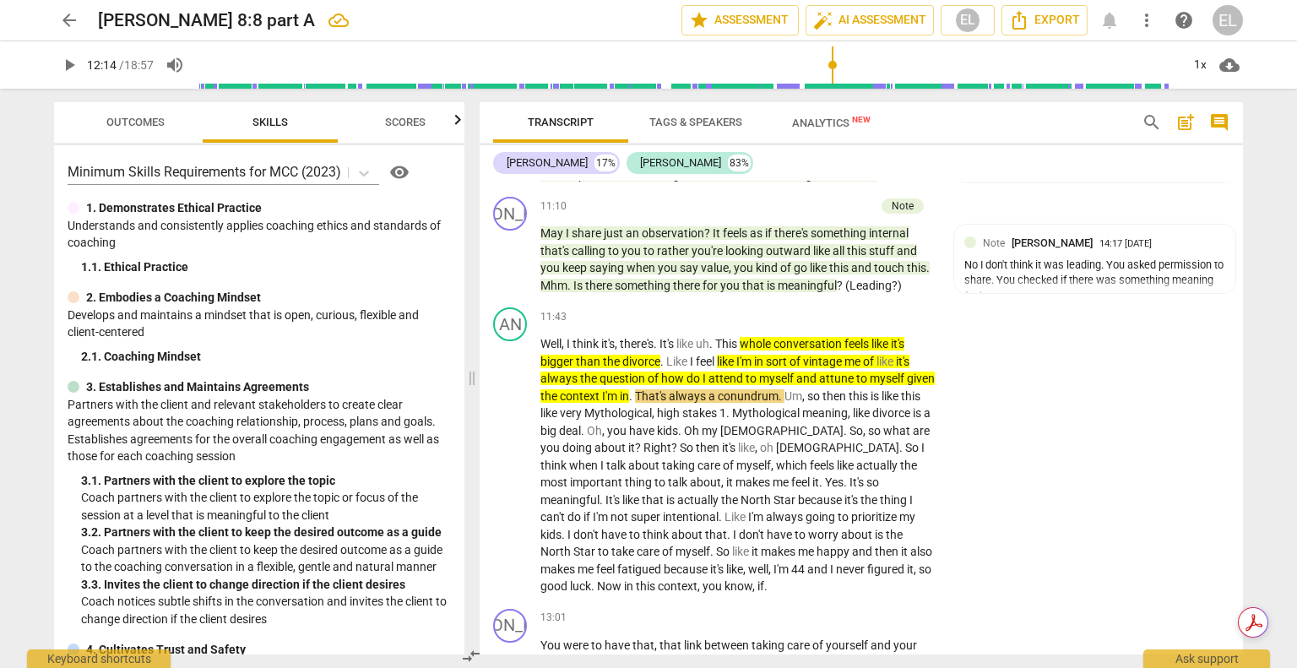
click at [65, 21] on span "arrow_back" at bounding box center [69, 20] width 20 height 20
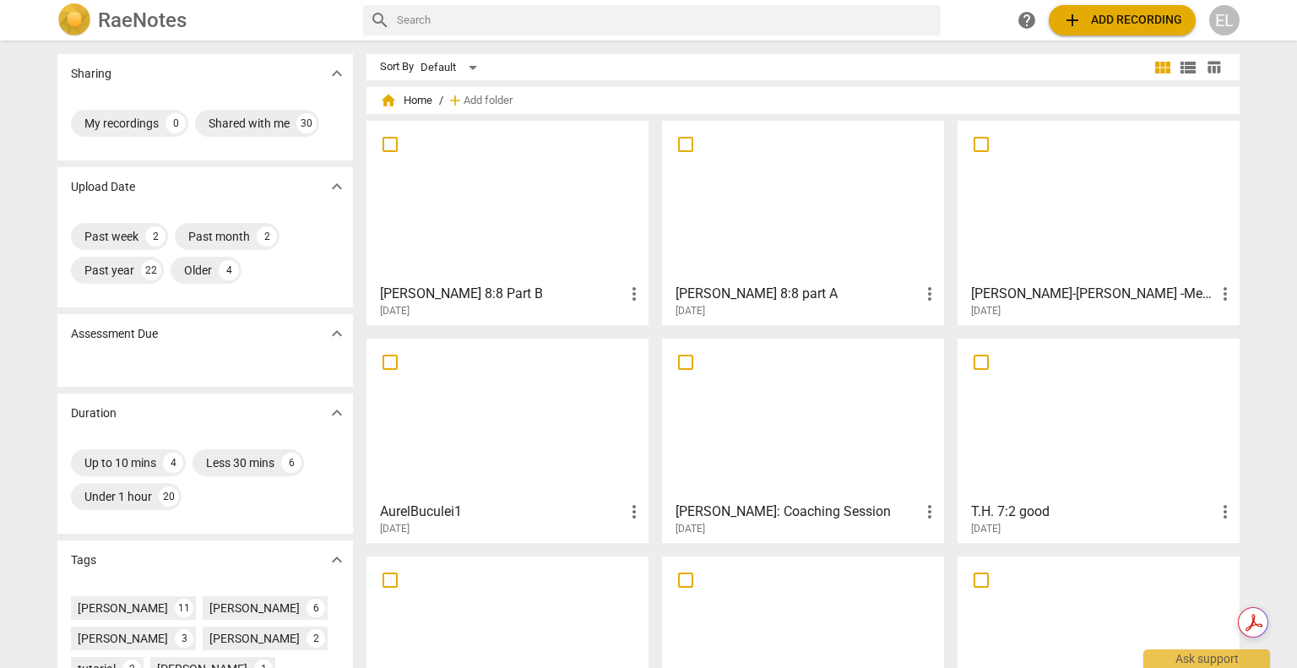
click at [524, 213] on div at bounding box center [507, 201] width 270 height 149
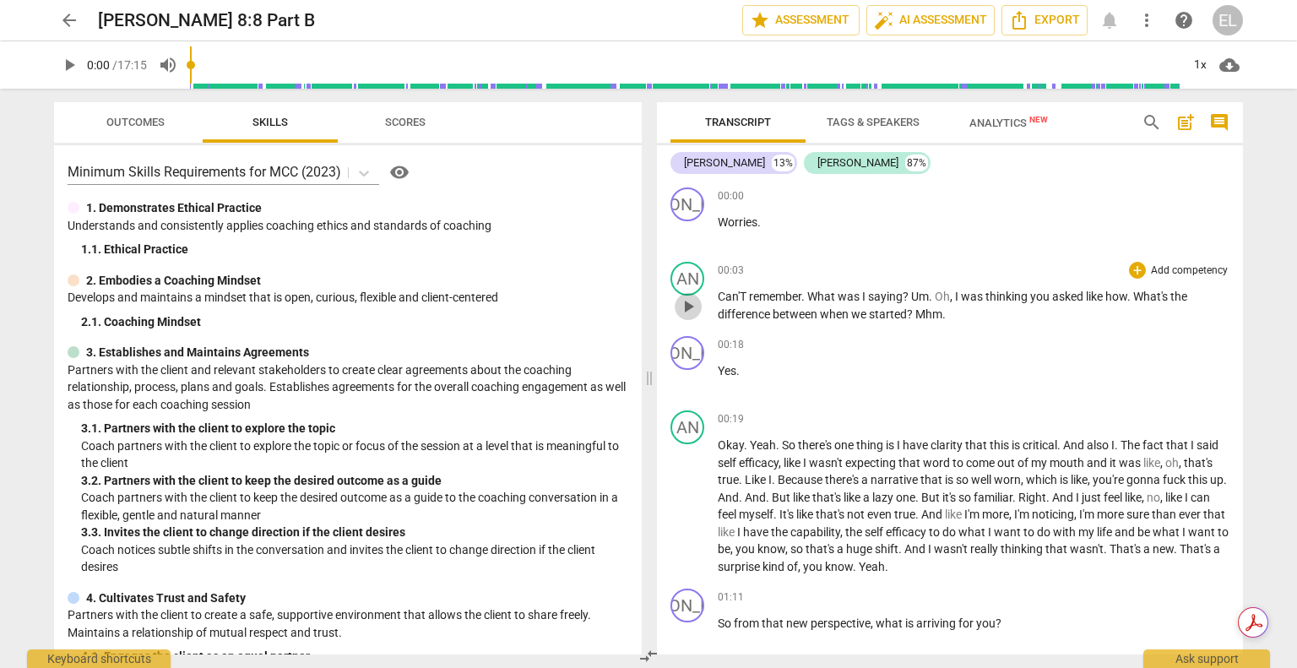
click at [690, 310] on span "play_arrow" at bounding box center [688, 306] width 20 height 20
click at [690, 233] on span "pause" at bounding box center [688, 232] width 20 height 20
click at [684, 231] on span "play_arrow" at bounding box center [688, 232] width 20 height 20
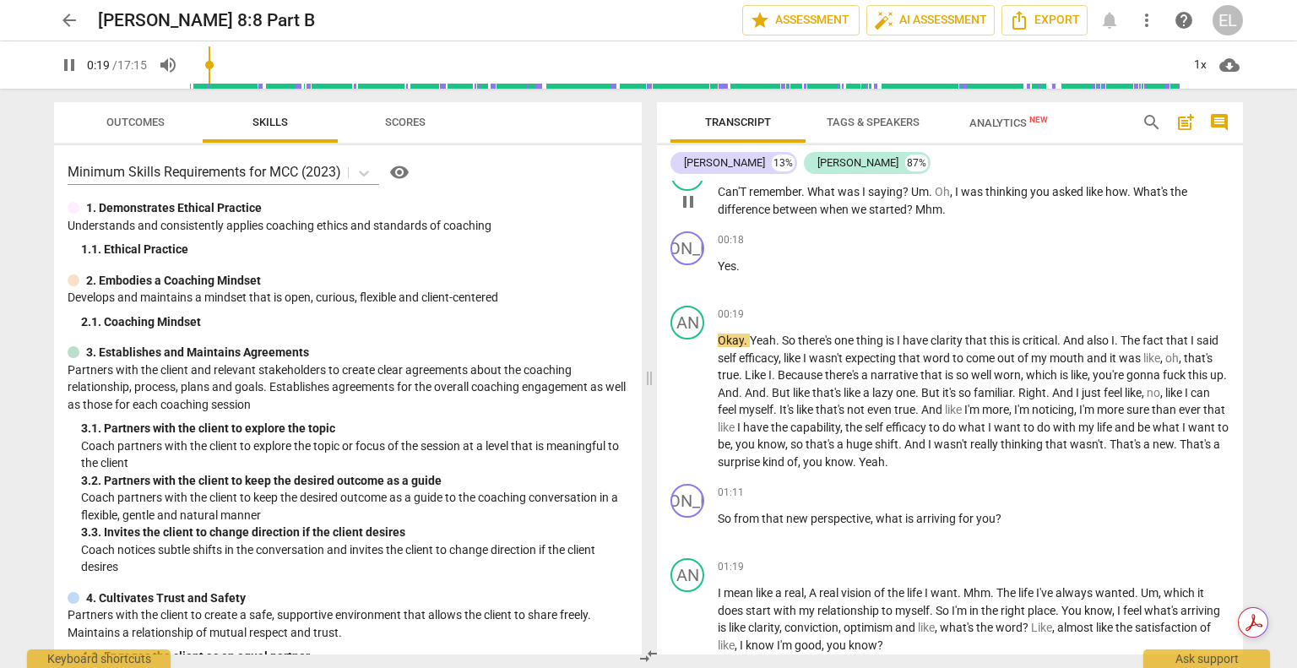
scroll to position [169, 0]
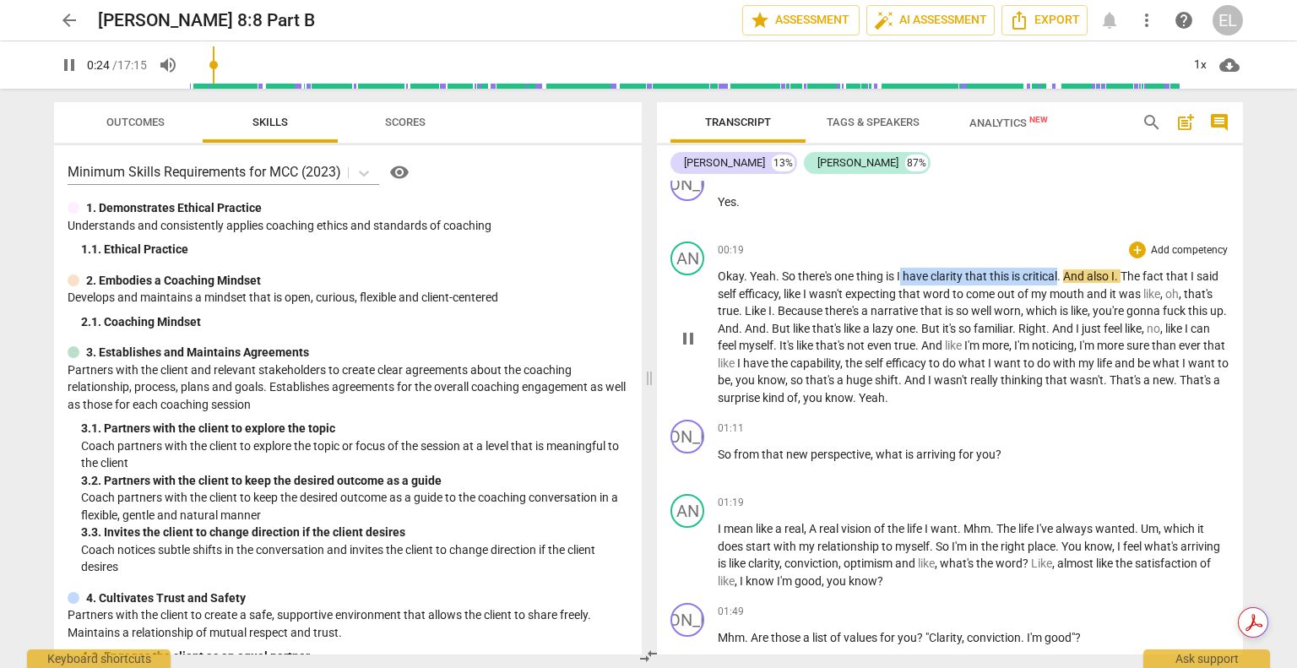
drag, startPoint x: 900, startPoint y: 270, endPoint x: 1060, endPoint y: 269, distance: 160.4
click at [1060, 269] on p "Okay . Yeah . So there's one thing is I have clarity that this is critical . An…" at bounding box center [973, 337] width 512 height 138
drag, startPoint x: 1091, startPoint y: 253, endPoint x: 1104, endPoint y: 273, distance: 23.7
click at [1092, 253] on icon "button" at bounding box center [1099, 253] width 17 height 20
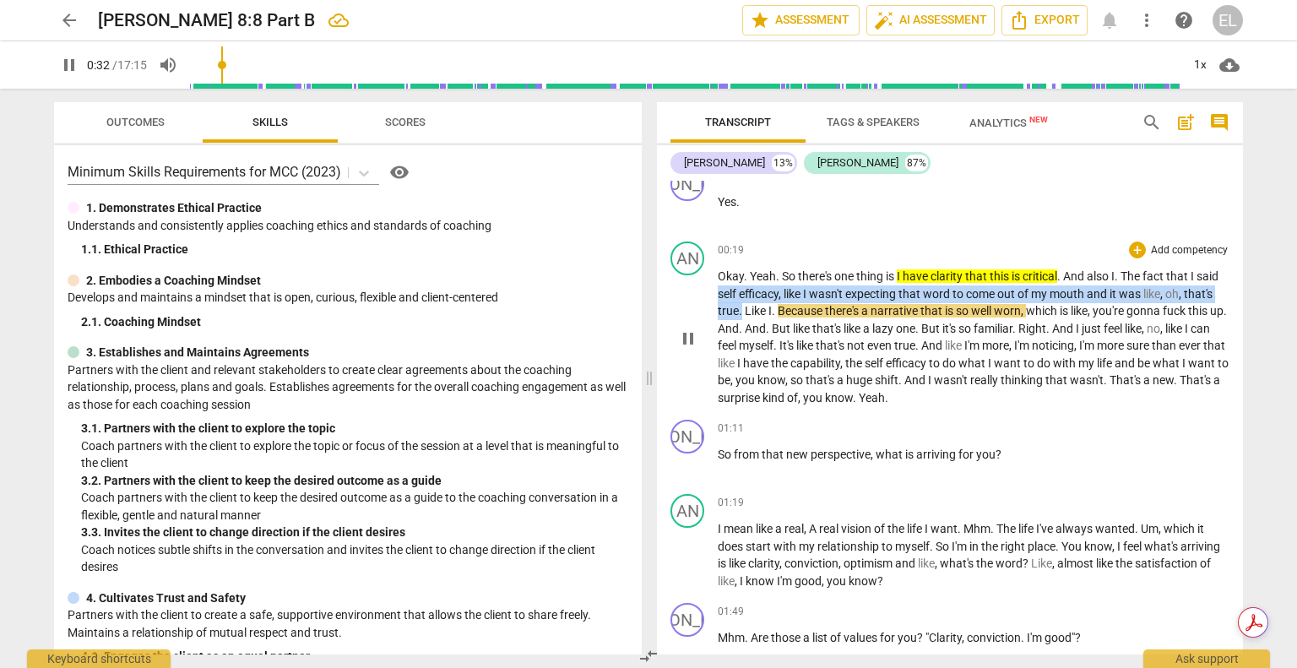
drag, startPoint x: 719, startPoint y: 290, endPoint x: 739, endPoint y: 303, distance: 24.3
click at [739, 303] on p "Okay . Yeah . So there's one thing is I have clarity that this is critical . An…" at bounding box center [973, 337] width 512 height 138
click at [785, 291] on icon "button" at bounding box center [782, 288] width 17 height 20
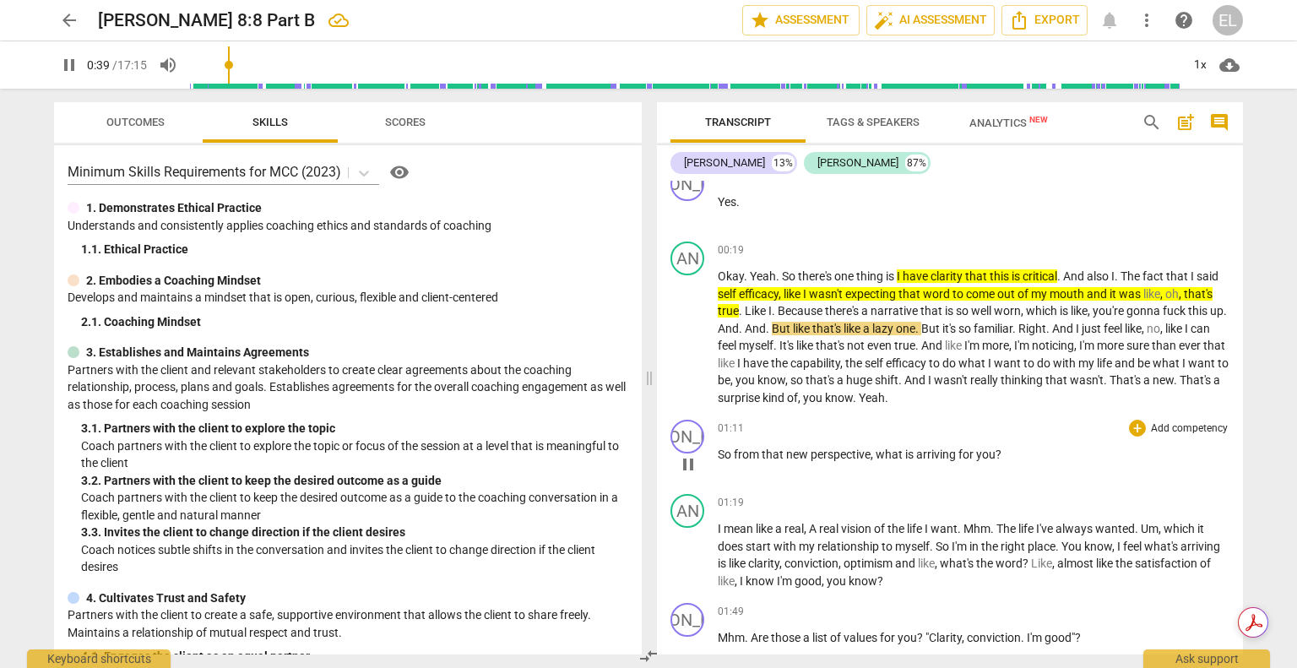
click at [953, 459] on span "arriving" at bounding box center [937, 454] width 42 height 14
click at [1131, 427] on div "+" at bounding box center [1137, 428] width 17 height 17
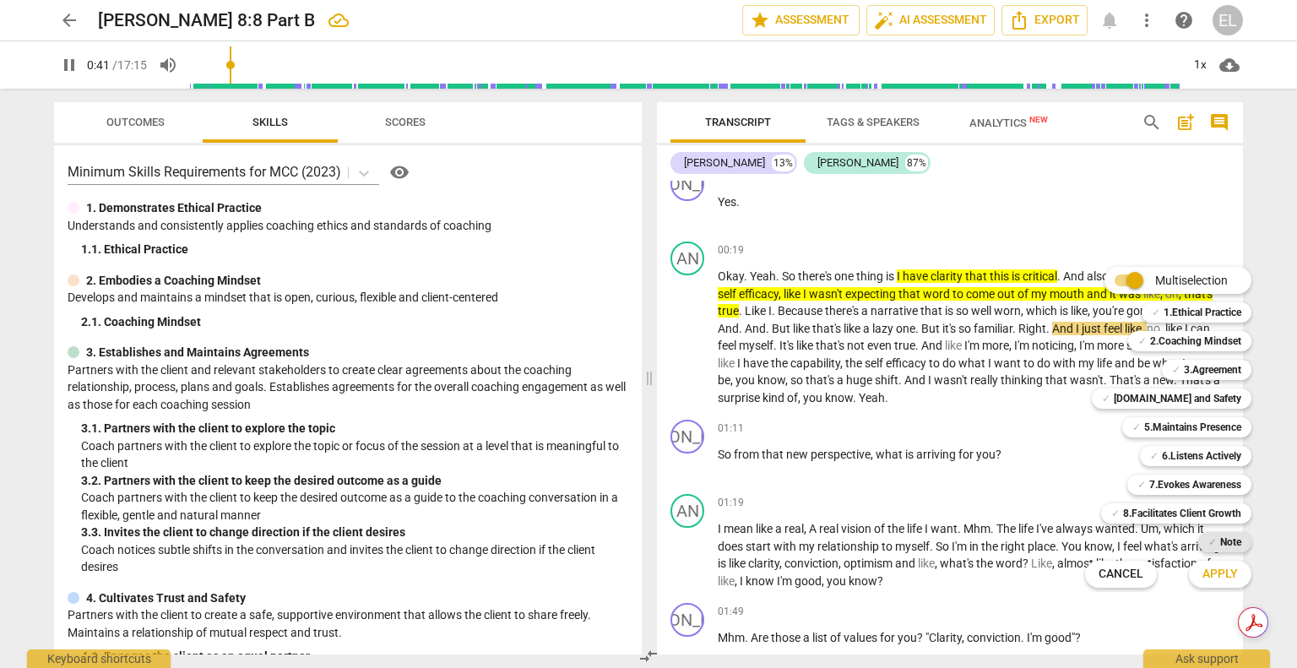
click at [1210, 539] on span "✓" at bounding box center [1212, 542] width 8 height 20
click at [1210, 568] on span "Apply" at bounding box center [1219, 574] width 35 height 17
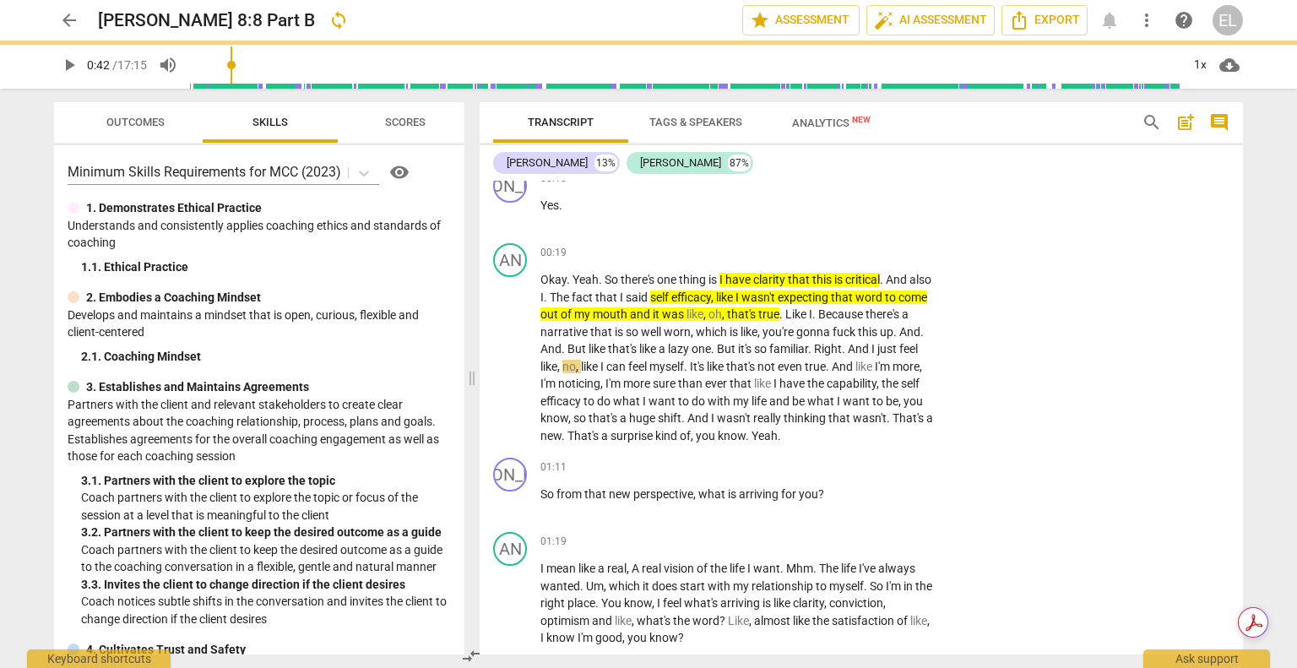
type input "43"
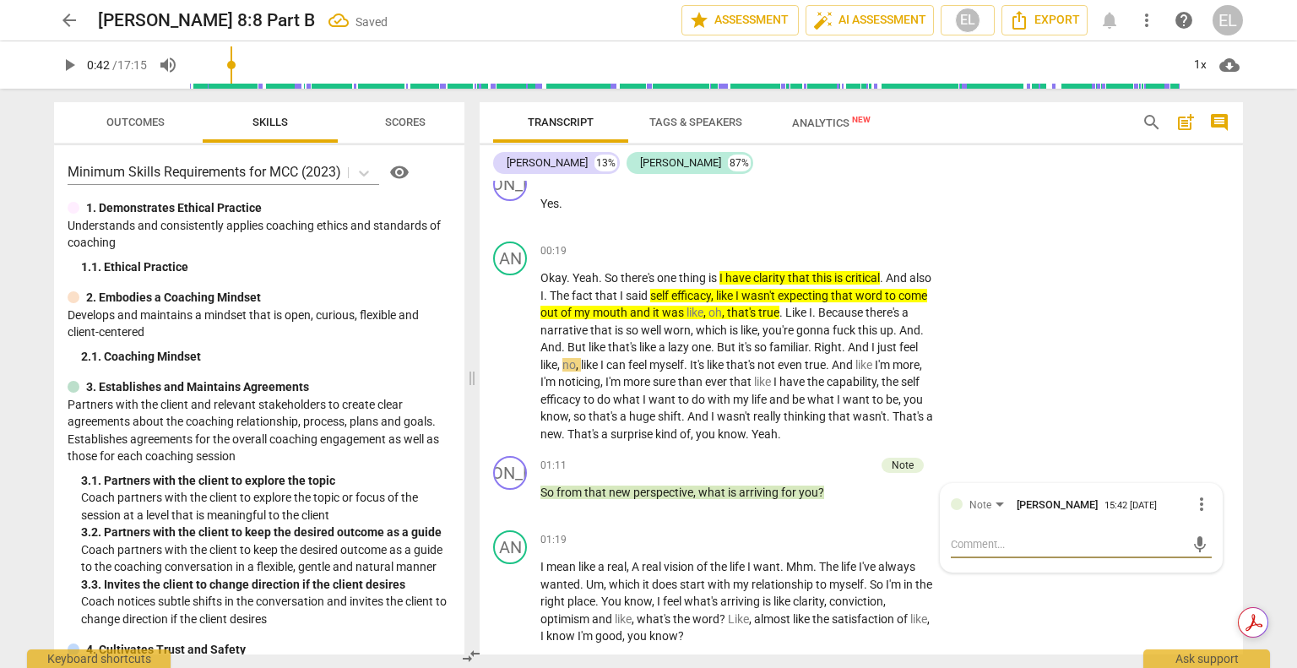
type textarea "m"
type textarea "M"
type textarea "Ma"
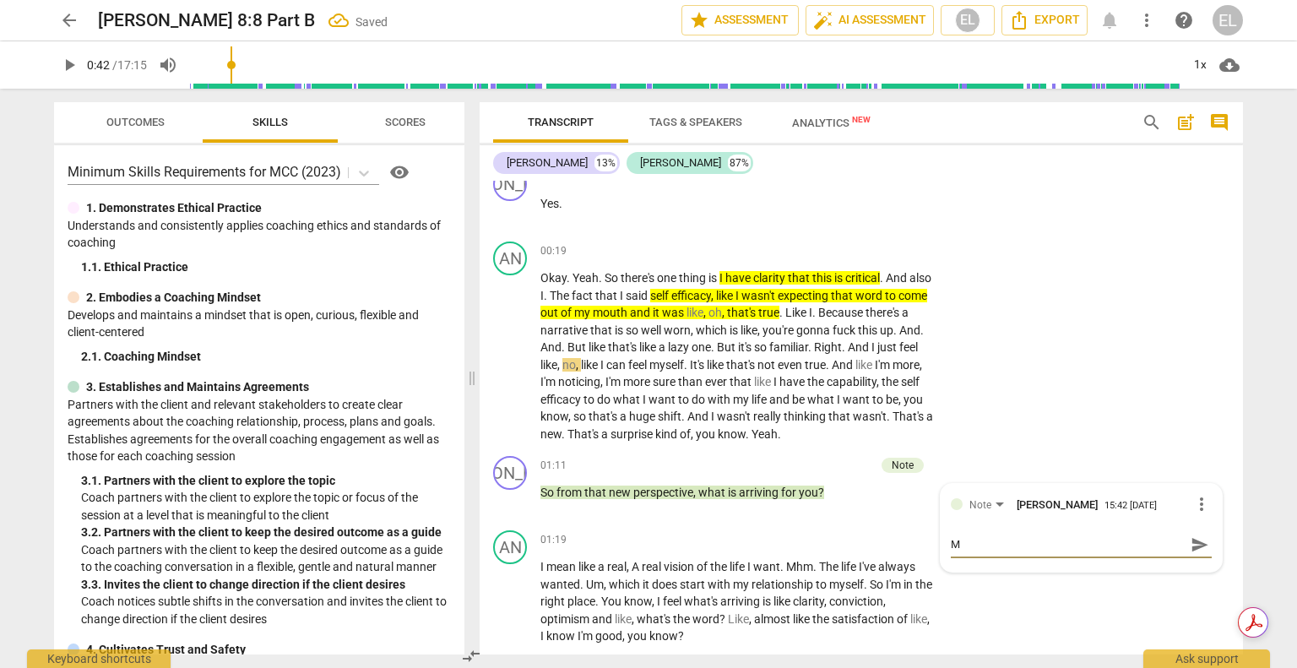
type textarea "Ma"
type textarea "Mas"
type textarea "Mast"
type textarea "Maste"
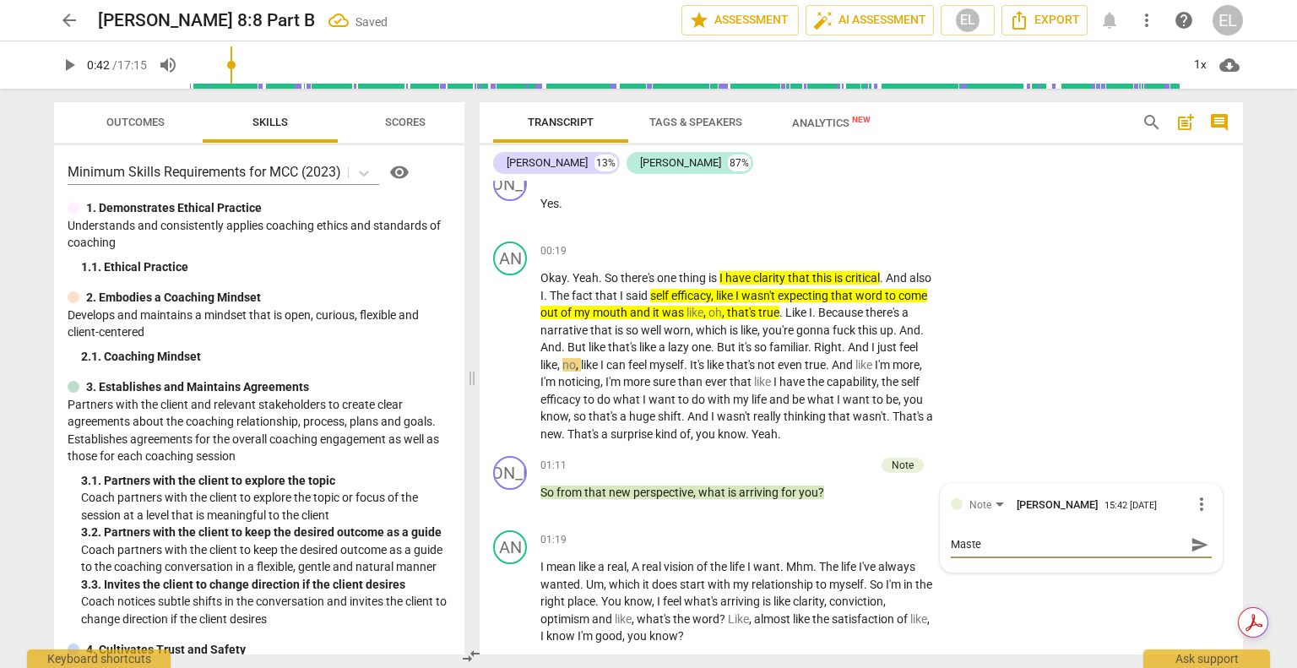
type textarea "Master"
type textarea "Masterf"
type textarea "Masterfu"
type textarea "Masterful"
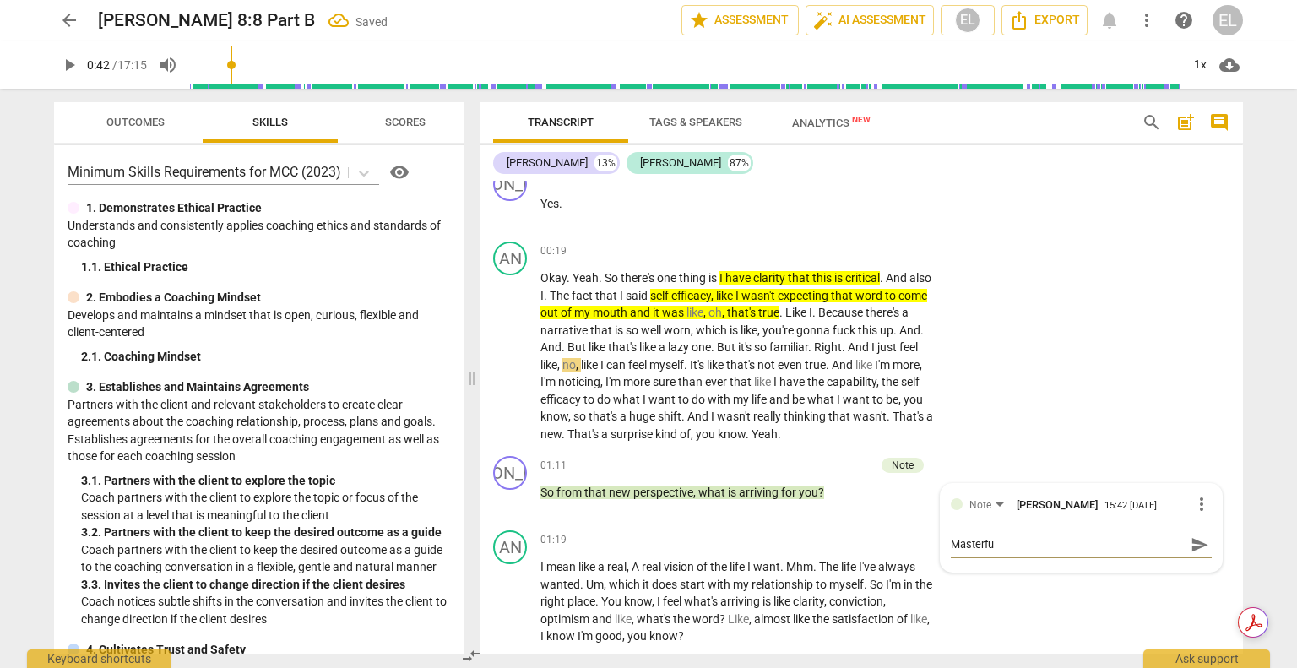
type textarea "Masterful"
type textarea "Masterful w"
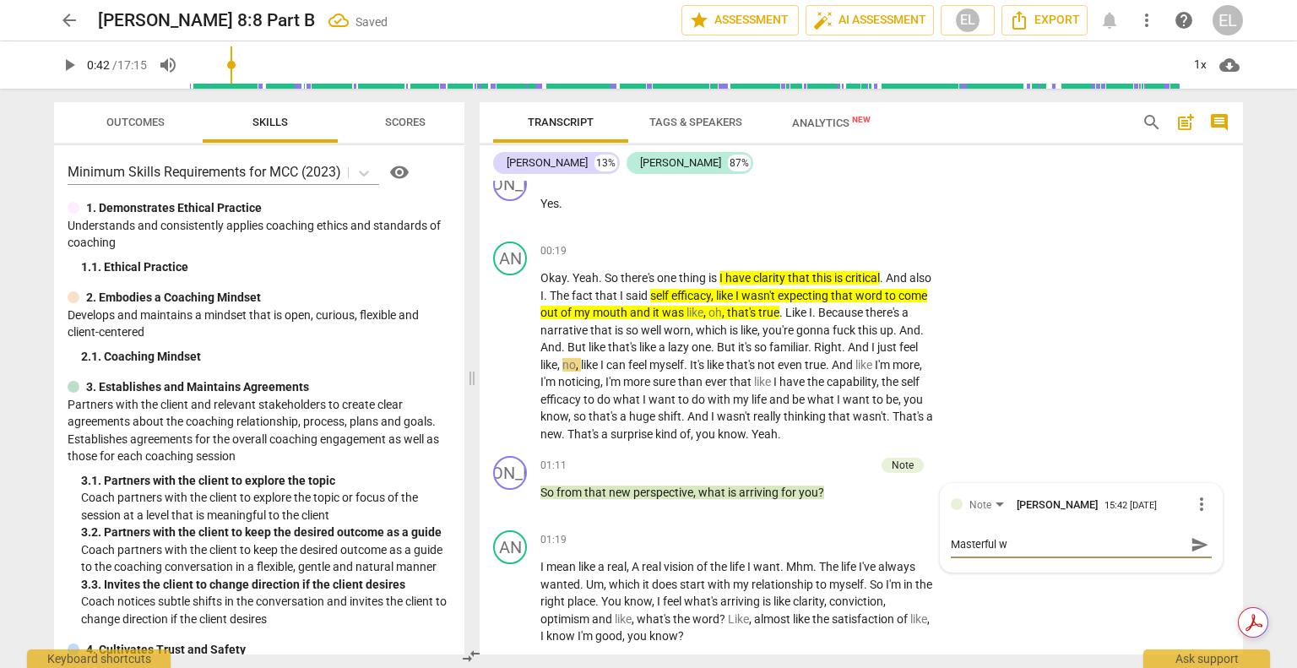
type textarea "Masterful [PERSON_NAME]"
type textarea "Masterful w"
type textarea "Masterful"
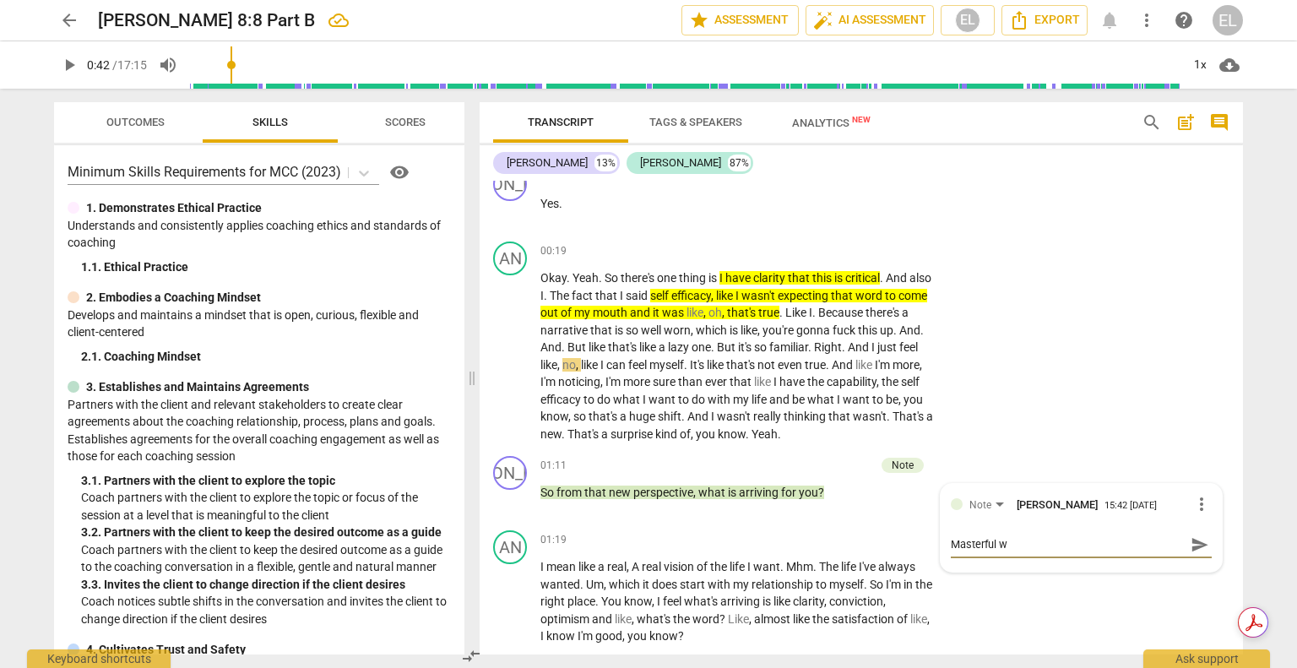
type textarea "Masterful"
type textarea "Masterful q"
type textarea "Masterful qu"
type textarea "Masterful que"
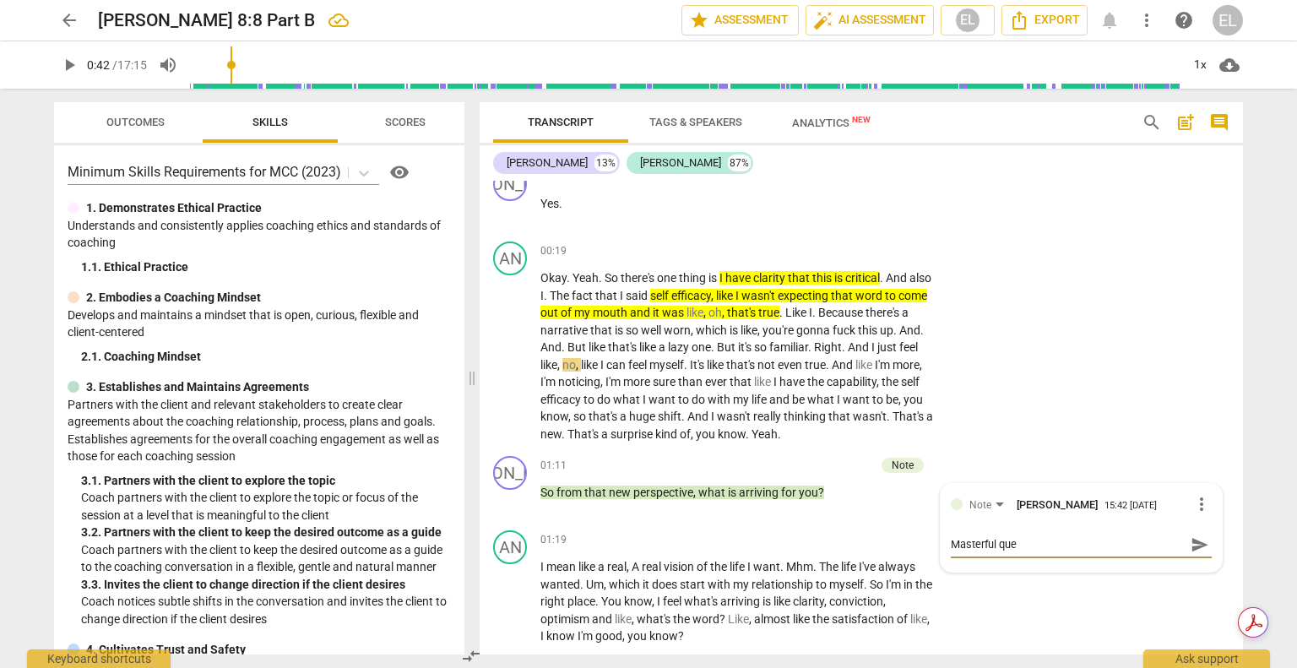
type textarea "Masterful ques"
type textarea "Masterful quest"
type textarea "Masterful questi"
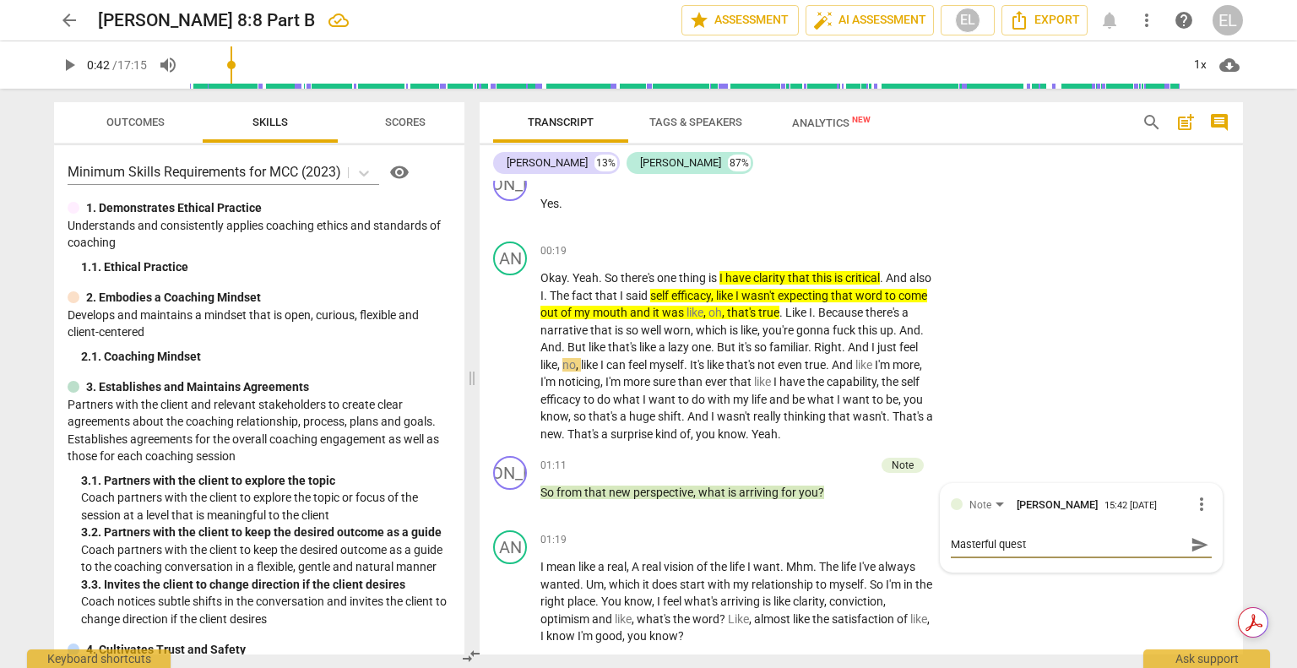
type textarea "Masterful questi"
type textarea "Masterful questio"
type textarea "Masterful question"
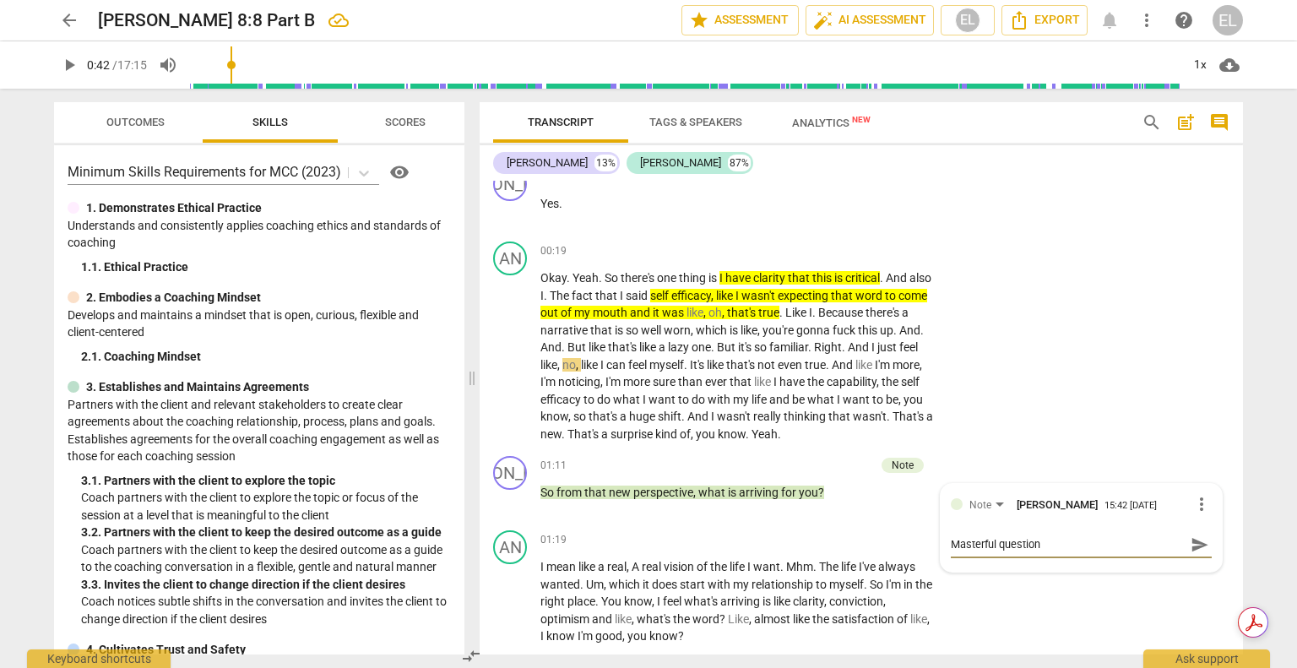
type textarea "Masterful question"
type textarea "Masterful question :"
type textarea "Masterful question :)"
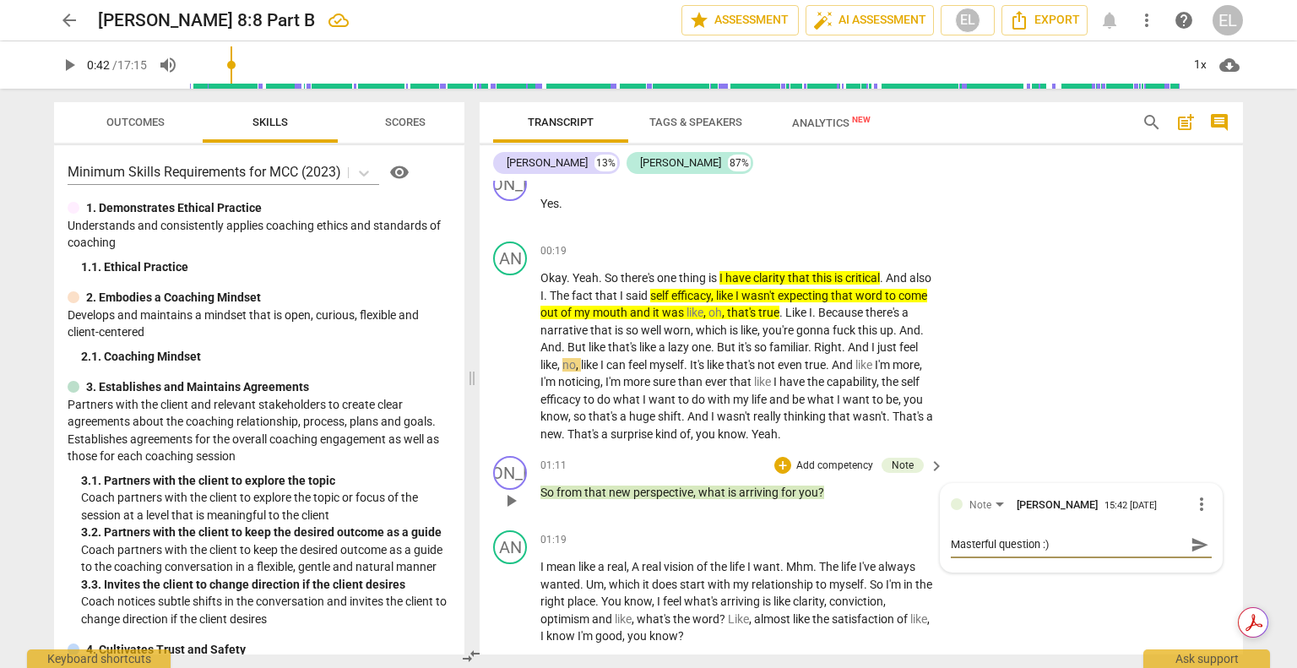
type textarea "Masterful question :)"
click at [1190, 544] on span "send" at bounding box center [1199, 544] width 19 height 19
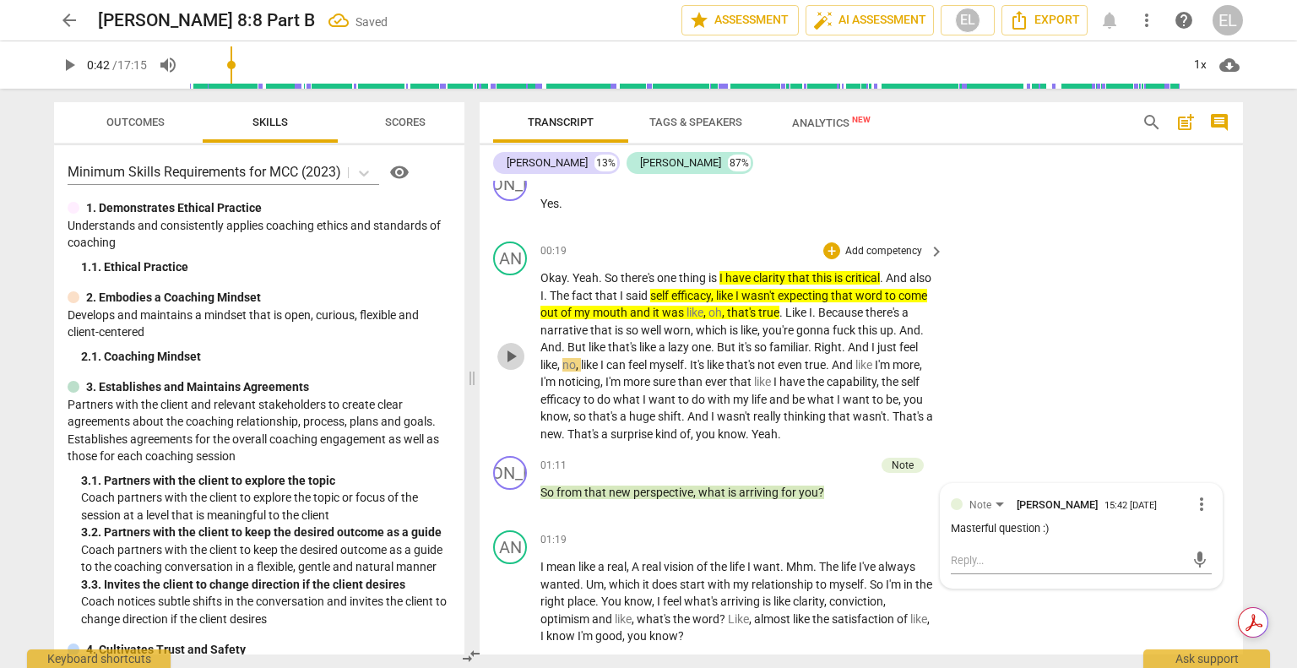
click at [520, 352] on span "play_arrow" at bounding box center [511, 356] width 20 height 20
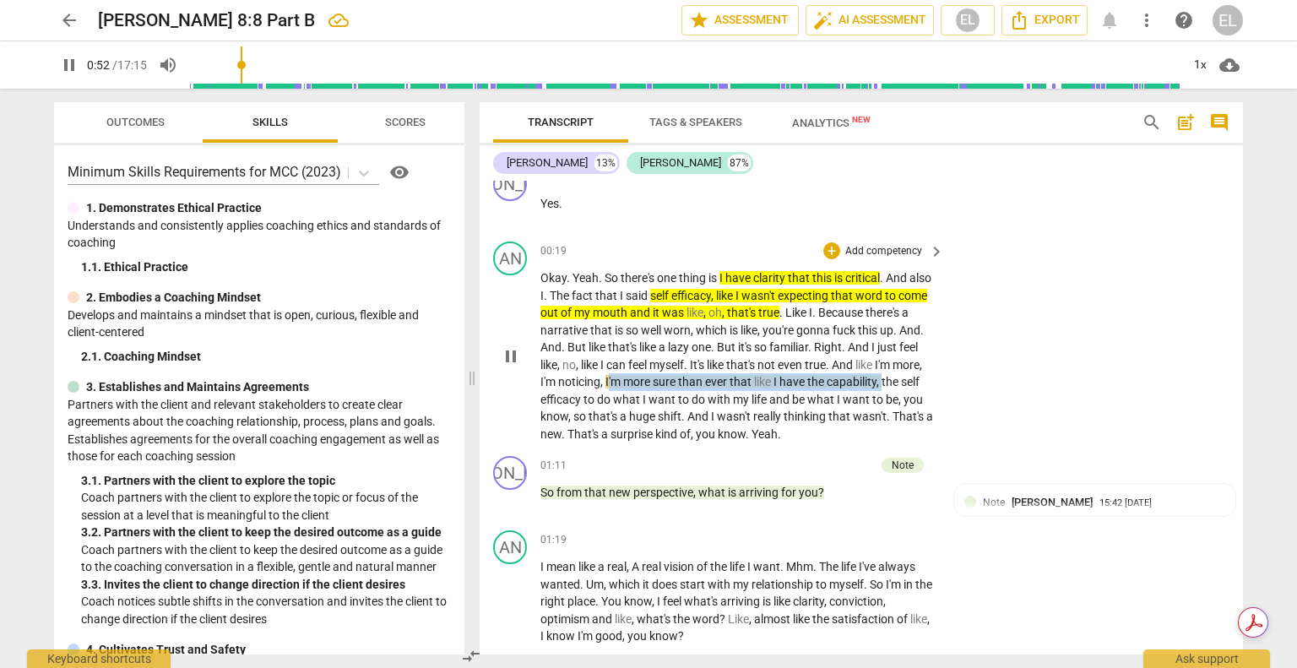
drag, startPoint x: 658, startPoint y: 375, endPoint x: 593, endPoint y: 391, distance: 66.9
click at [593, 395] on p "Okay . Yeah . So there's one thing is I have clarity that this is critical . An…" at bounding box center [737, 355] width 395 height 173
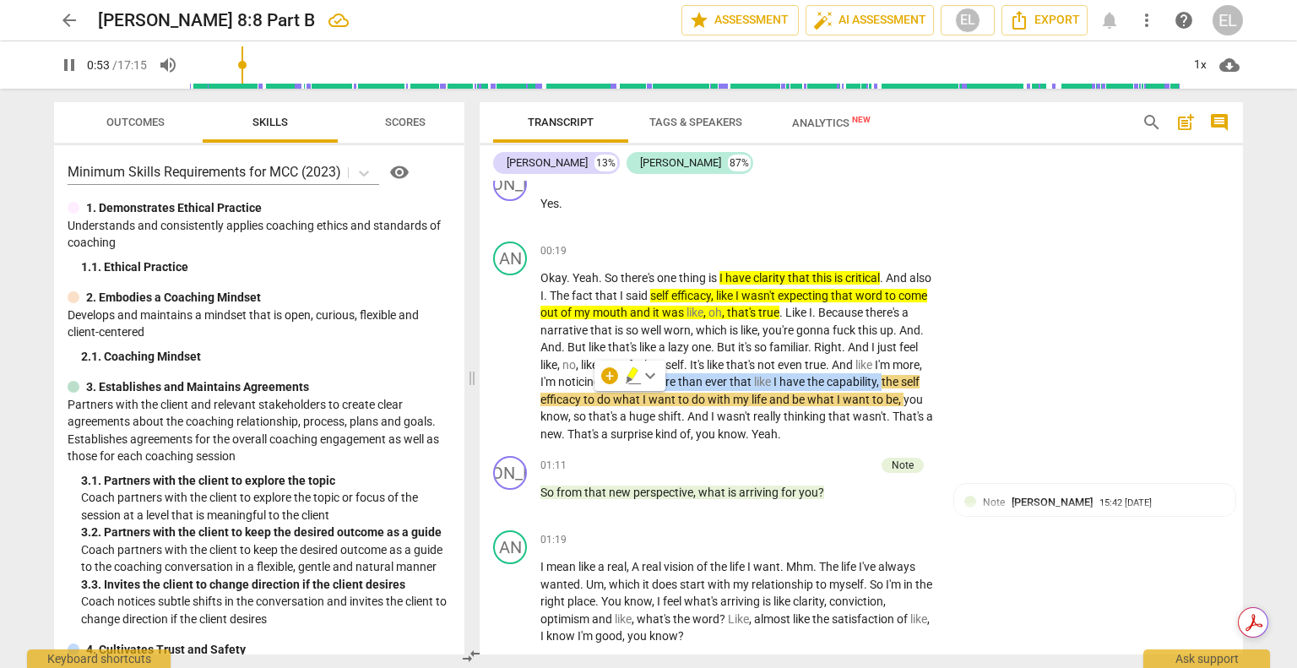
click at [631, 374] on icon "button" at bounding box center [632, 373] width 10 height 12
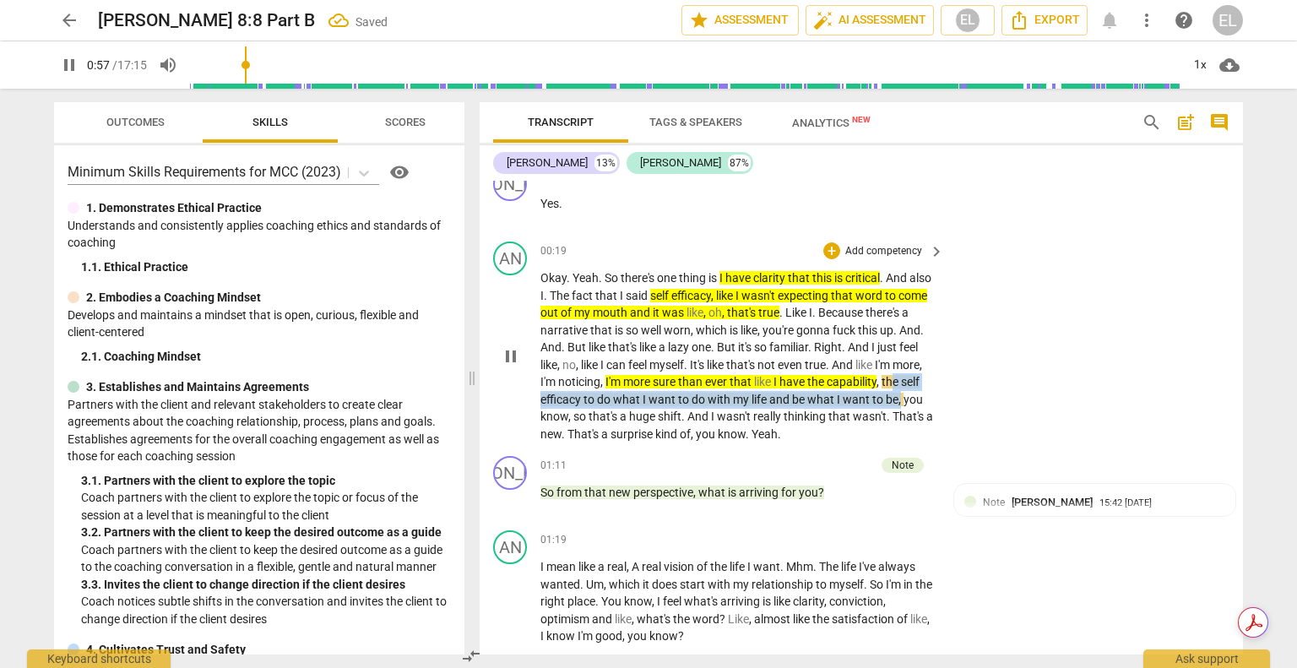
drag, startPoint x: 615, startPoint y: 399, endPoint x: 604, endPoint y: 410, distance: 15.5
click at [604, 410] on p "Okay . Yeah . So there's one thing is I have clarity that this is critical . An…" at bounding box center [737, 355] width 395 height 173
drag, startPoint x: 643, startPoint y: 393, endPoint x: 663, endPoint y: 400, distance: 21.4
click at [645, 393] on icon "button" at bounding box center [644, 391] width 10 height 12
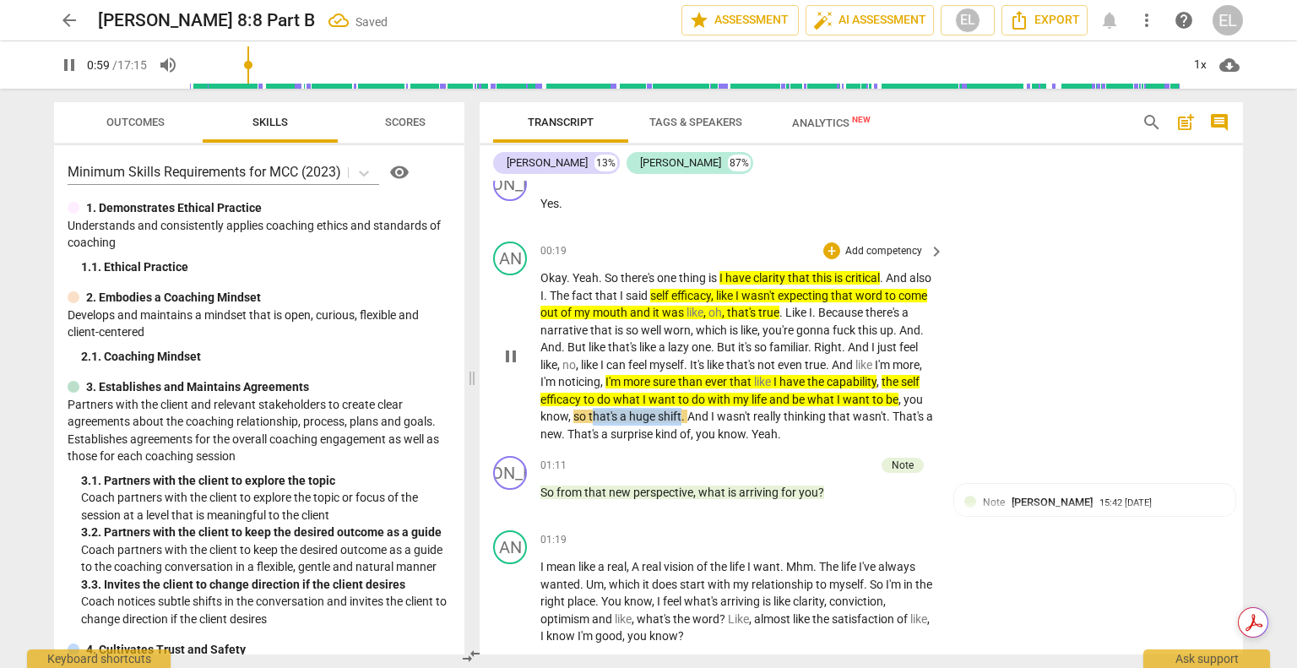
drag, startPoint x: 679, startPoint y: 407, endPoint x: 770, endPoint y: 415, distance: 91.6
click at [770, 415] on p "Okay . Yeah . So there's one thing is I have clarity that this is critical . An…" at bounding box center [737, 355] width 395 height 173
click at [807, 396] on icon "button" at bounding box center [807, 391] width 10 height 12
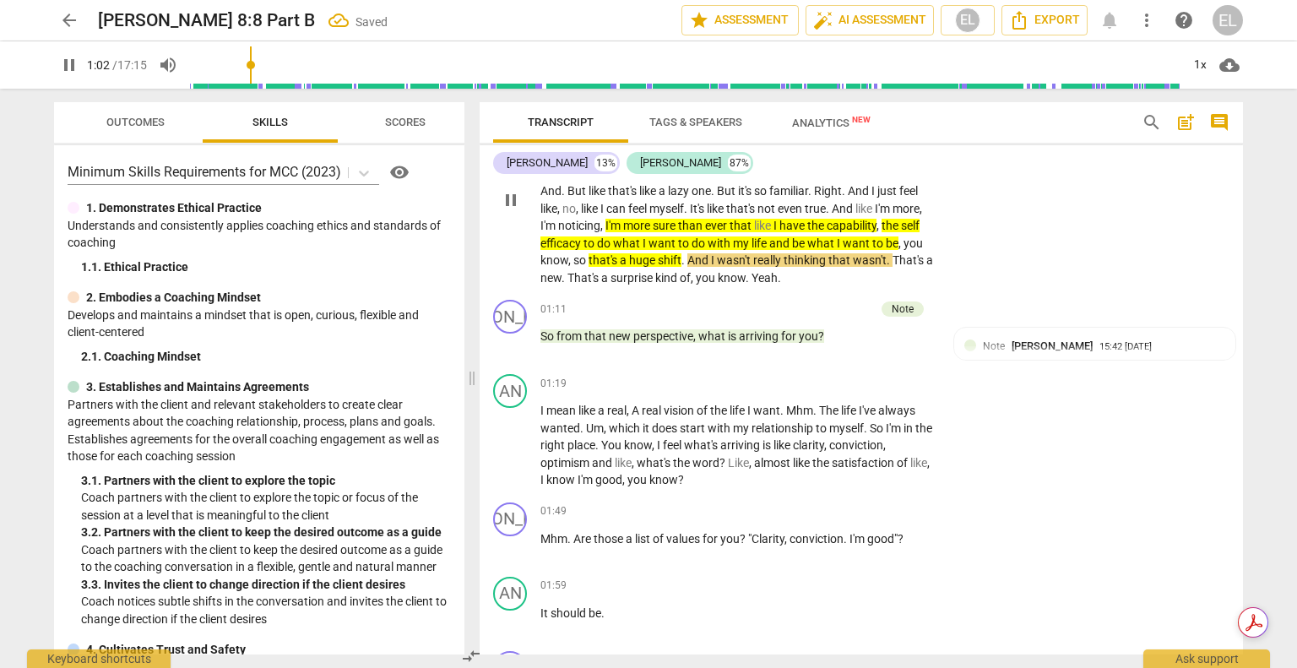
scroll to position [339, 0]
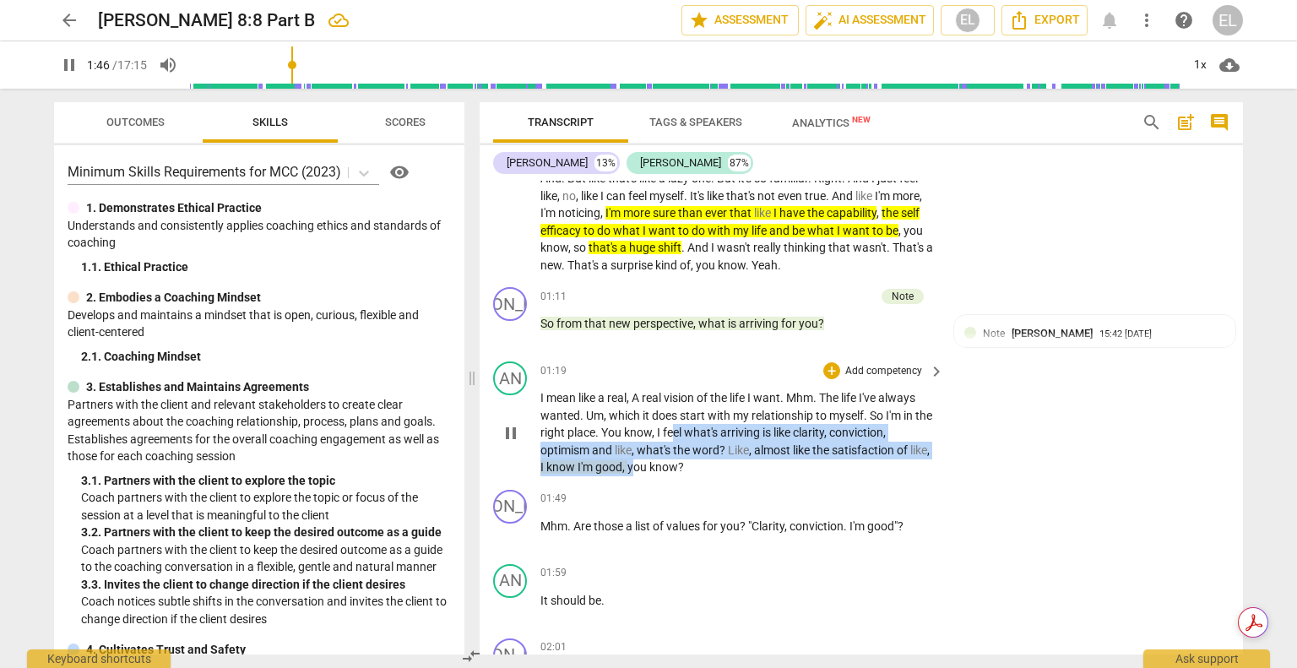
drag, startPoint x: 691, startPoint y: 429, endPoint x: 653, endPoint y: 459, distance: 48.6
click at [653, 459] on p "I mean like a real , A real vision of the life I want . Mhm . The life I've alw…" at bounding box center [737, 432] width 395 height 87
click at [715, 444] on icon "button" at bounding box center [710, 443] width 17 height 20
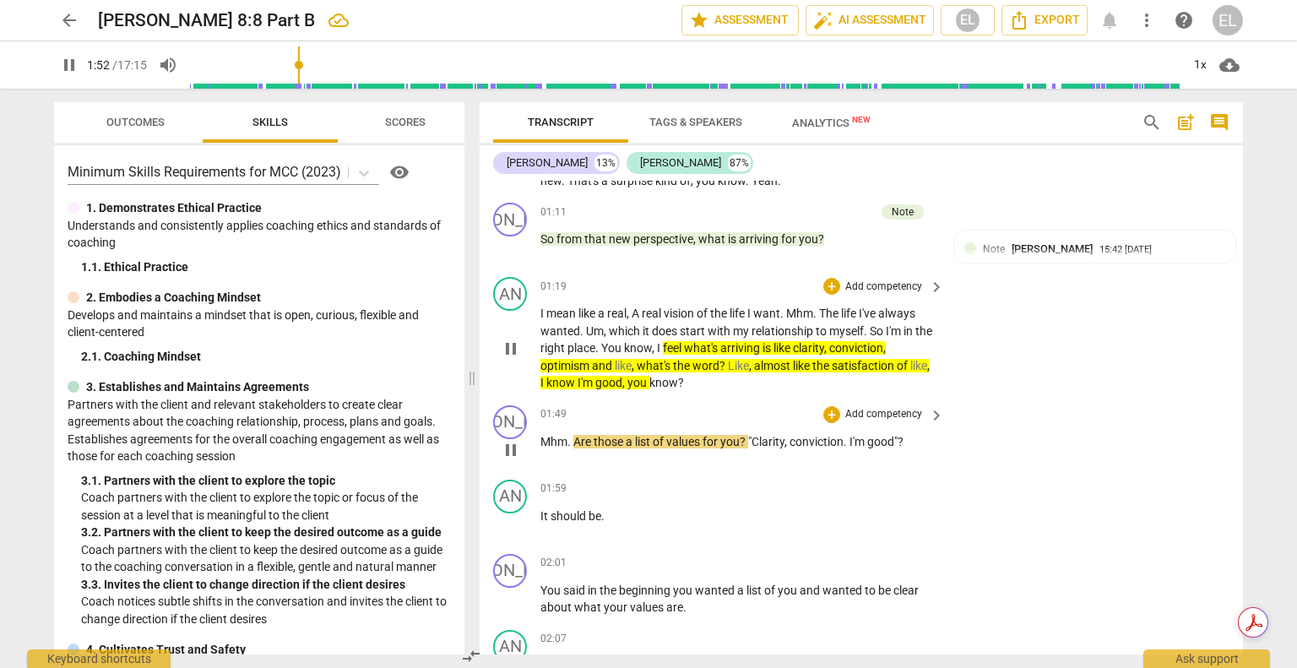
scroll to position [508, 0]
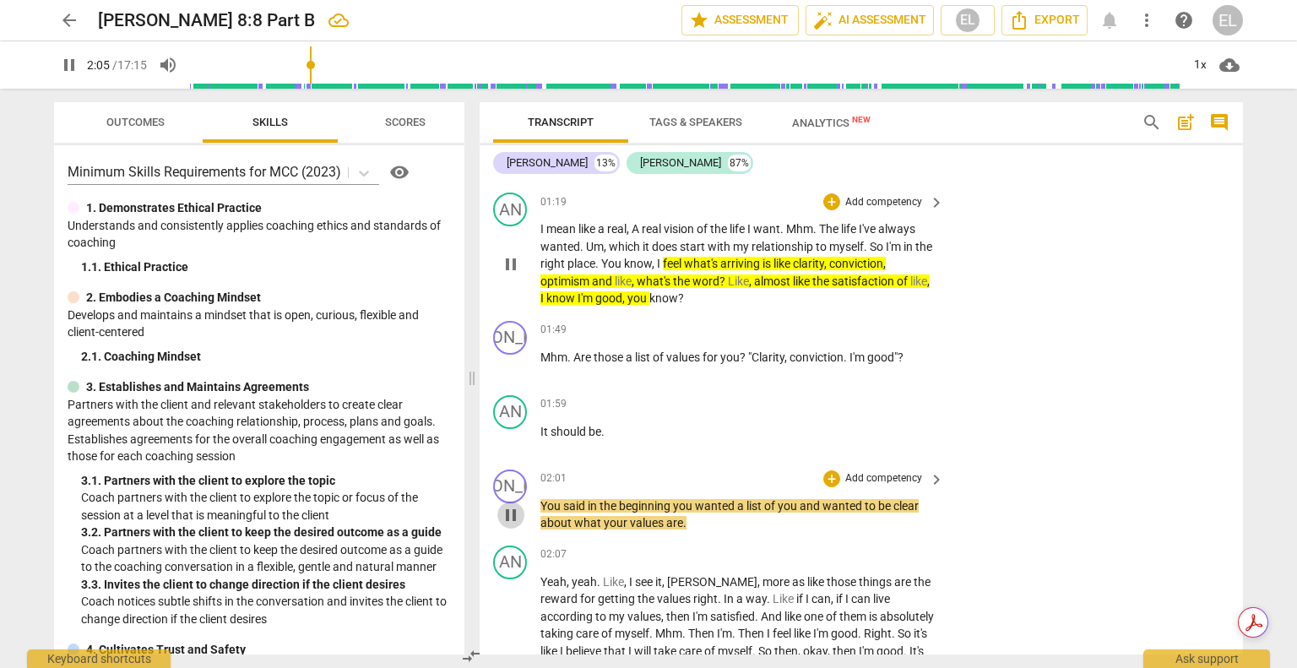
click at [514, 517] on span "pause" at bounding box center [511, 515] width 20 height 20
type input "126"
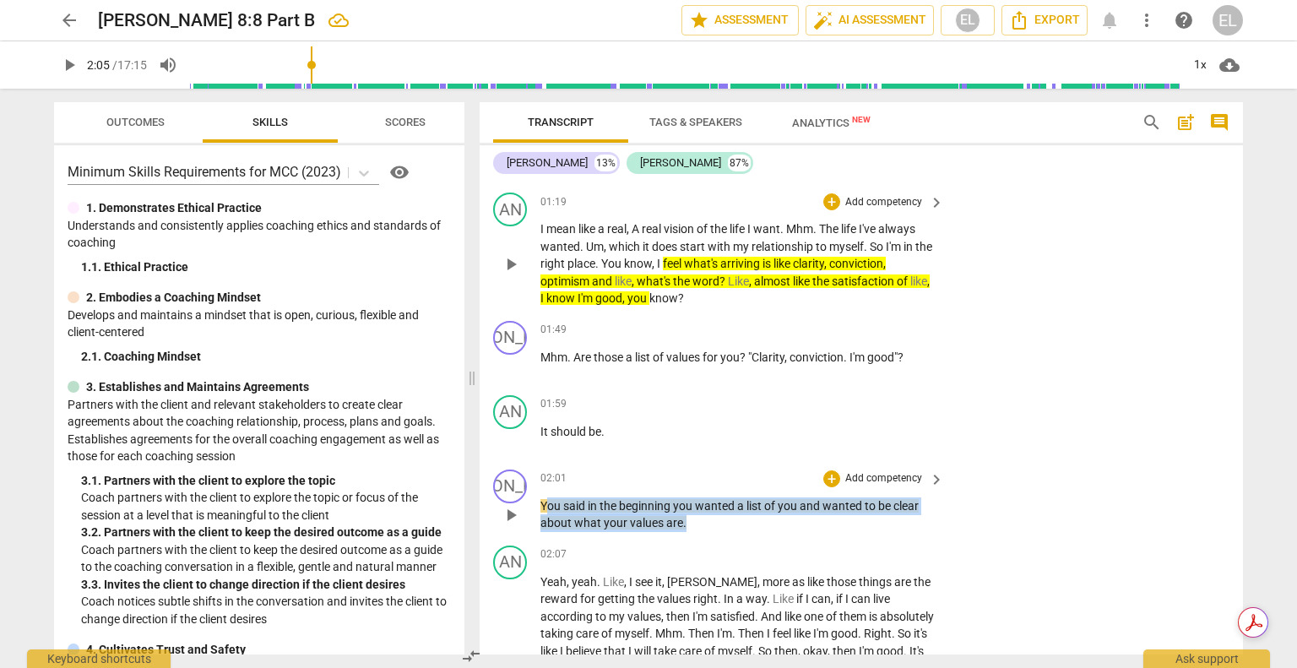
drag, startPoint x: 544, startPoint y: 499, endPoint x: 734, endPoint y: 512, distance: 189.6
click at [702, 516] on p "You said in the beginning you wanted a list of you and wanted to be clear about…" at bounding box center [737, 514] width 395 height 35
click at [826, 474] on div "+" at bounding box center [831, 478] width 17 height 17
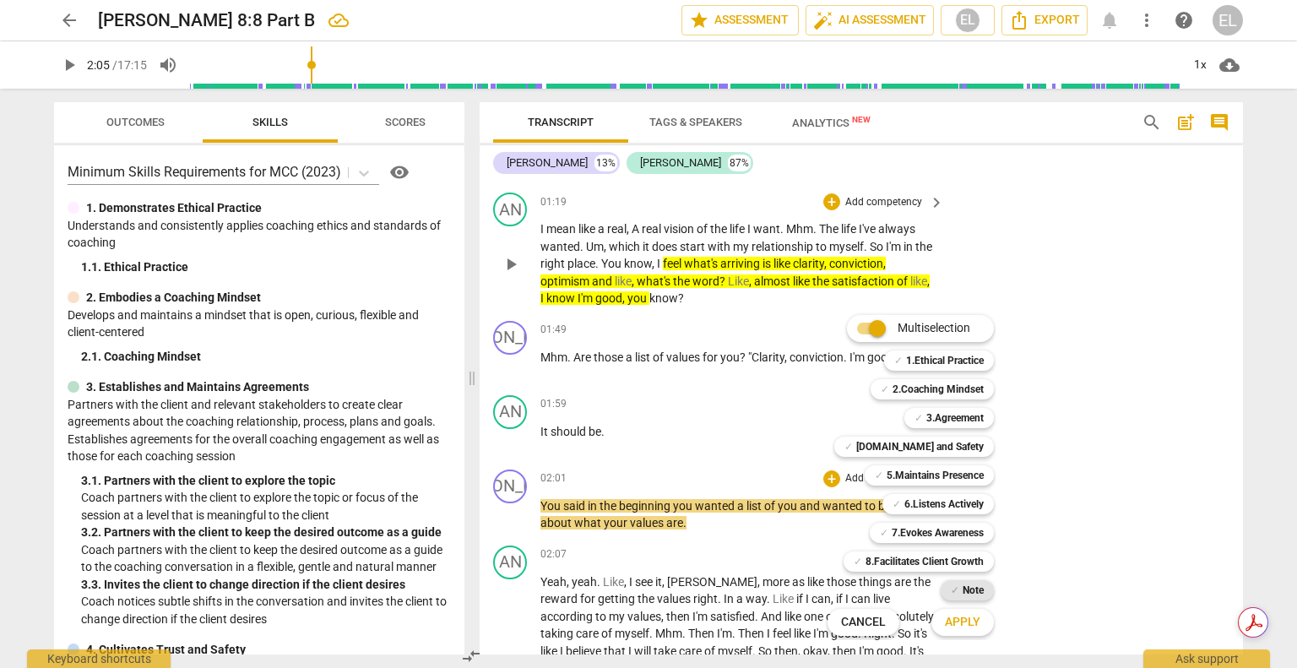
click at [972, 588] on b "Note" at bounding box center [972, 590] width 21 height 20
click at [968, 617] on span "Apply" at bounding box center [962, 622] width 35 height 17
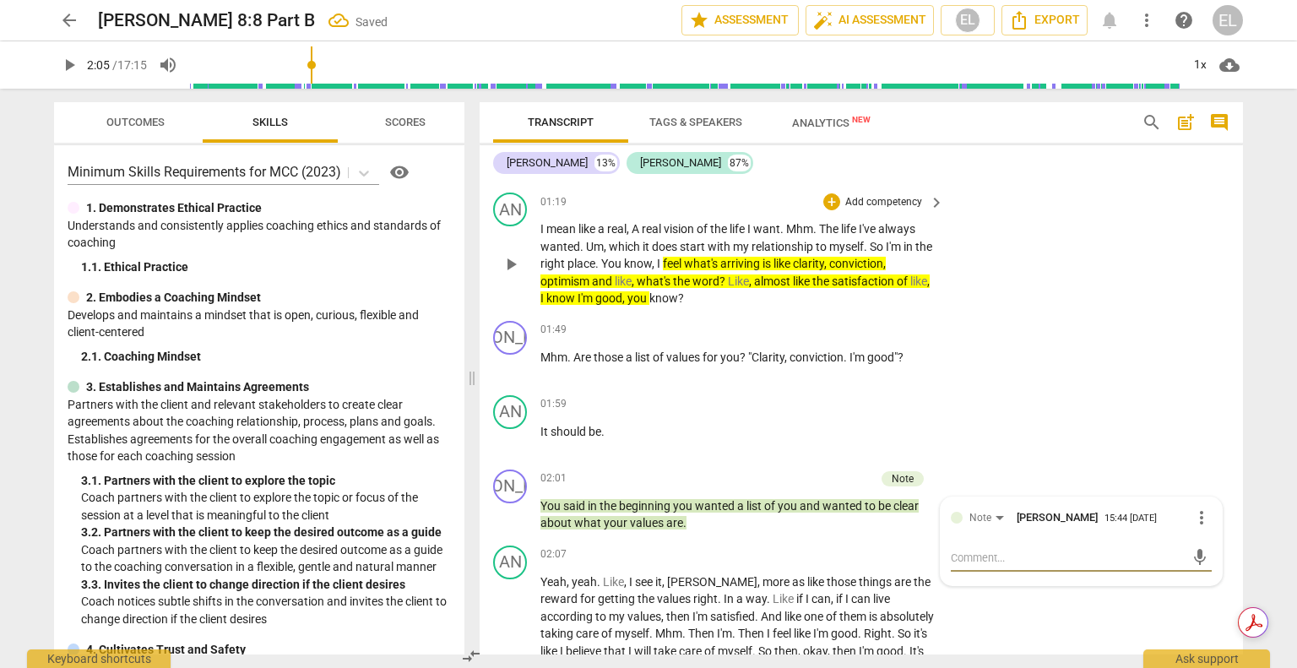
type textarea "t"
type textarea "th"
type textarea "t"
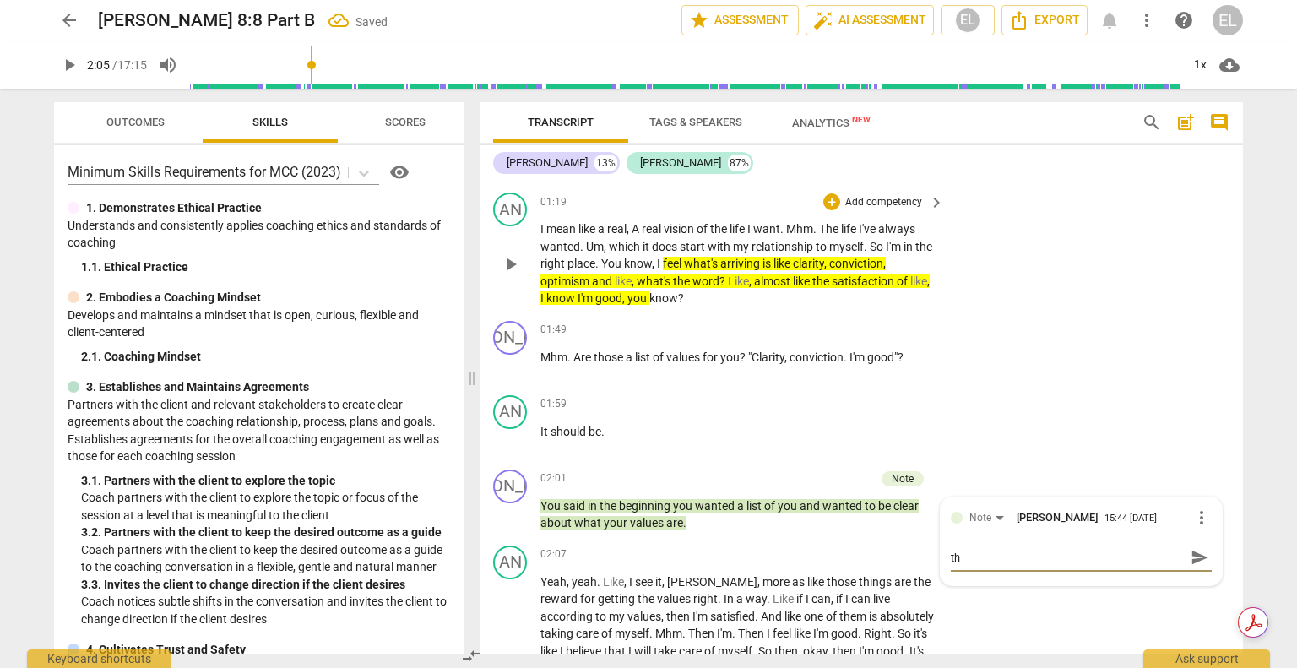
type textarea "t"
type textarea "T"
type textarea "Tg"
type textarea "Tgh"
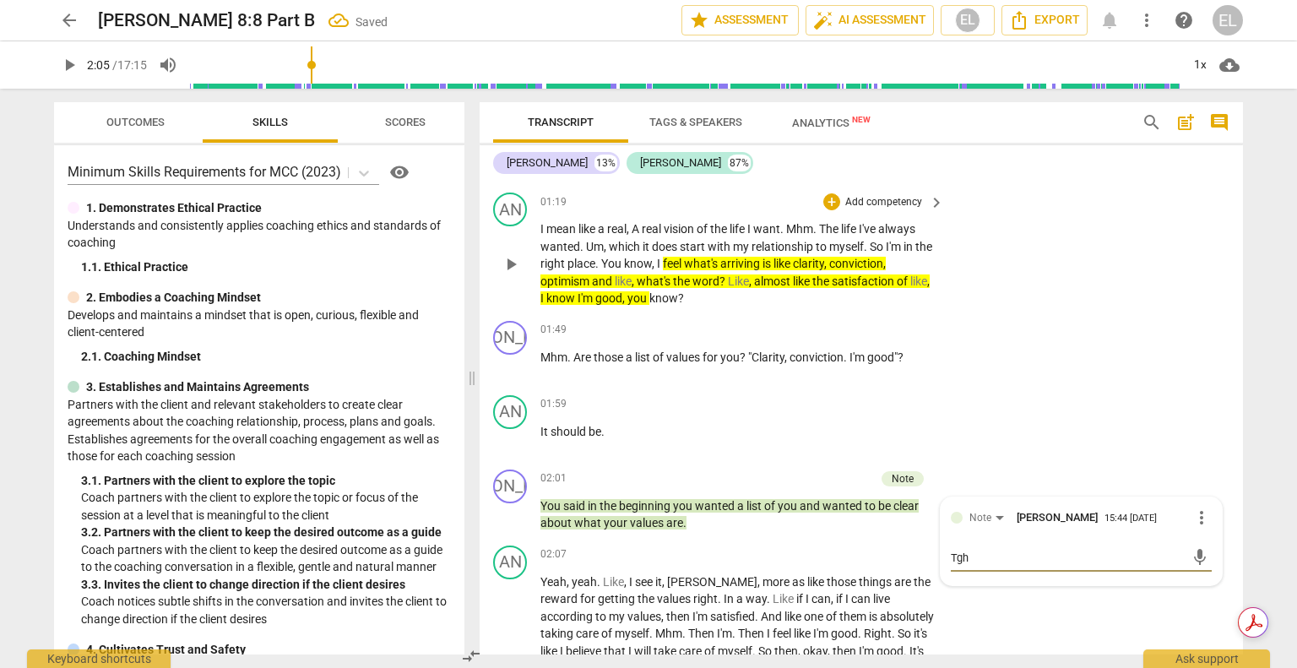
type textarea "Tghi"
type textarea "Tghis"
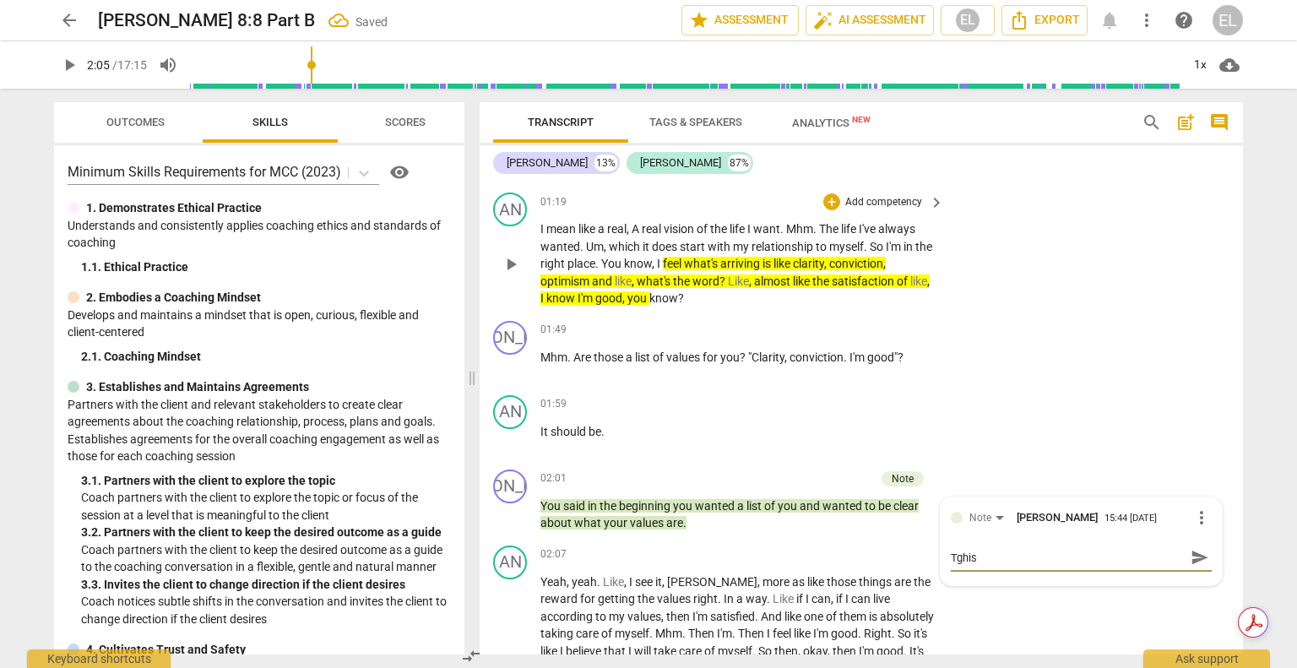
type textarea "Tghis"
type textarea "Tghis i"
type textarea "Tghis is"
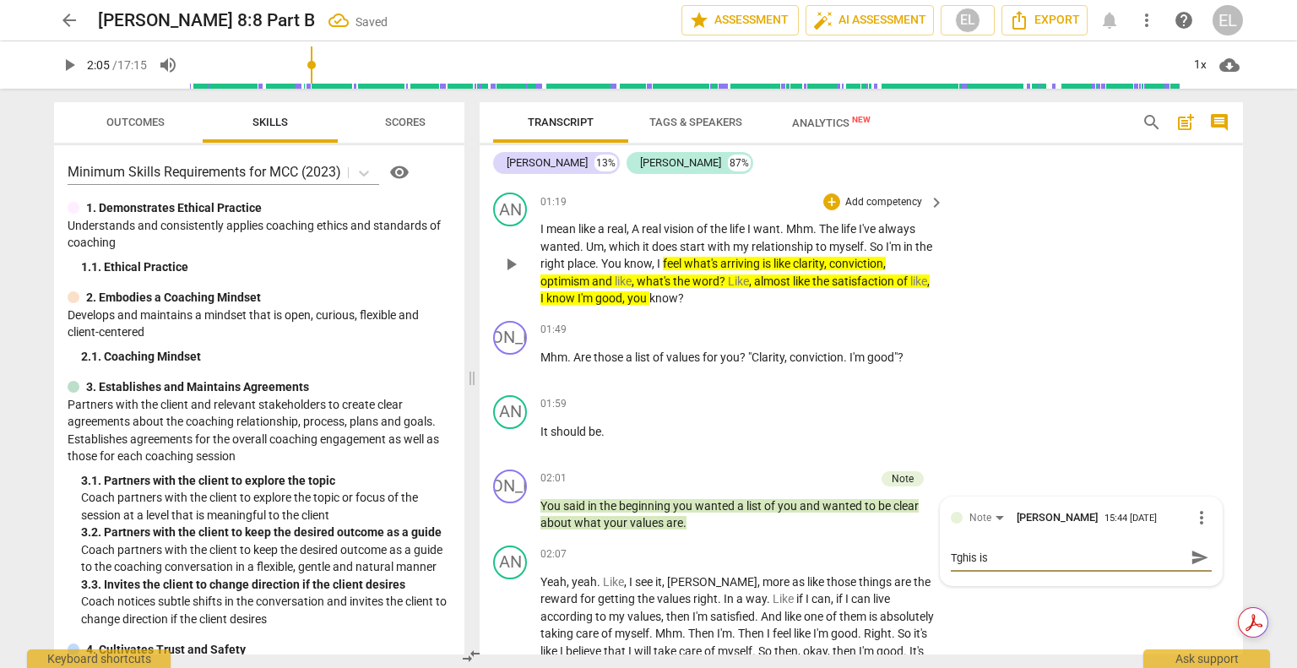
type textarea "Tghis is"
type textarea "Tghis i"
type textarea "Tghis"
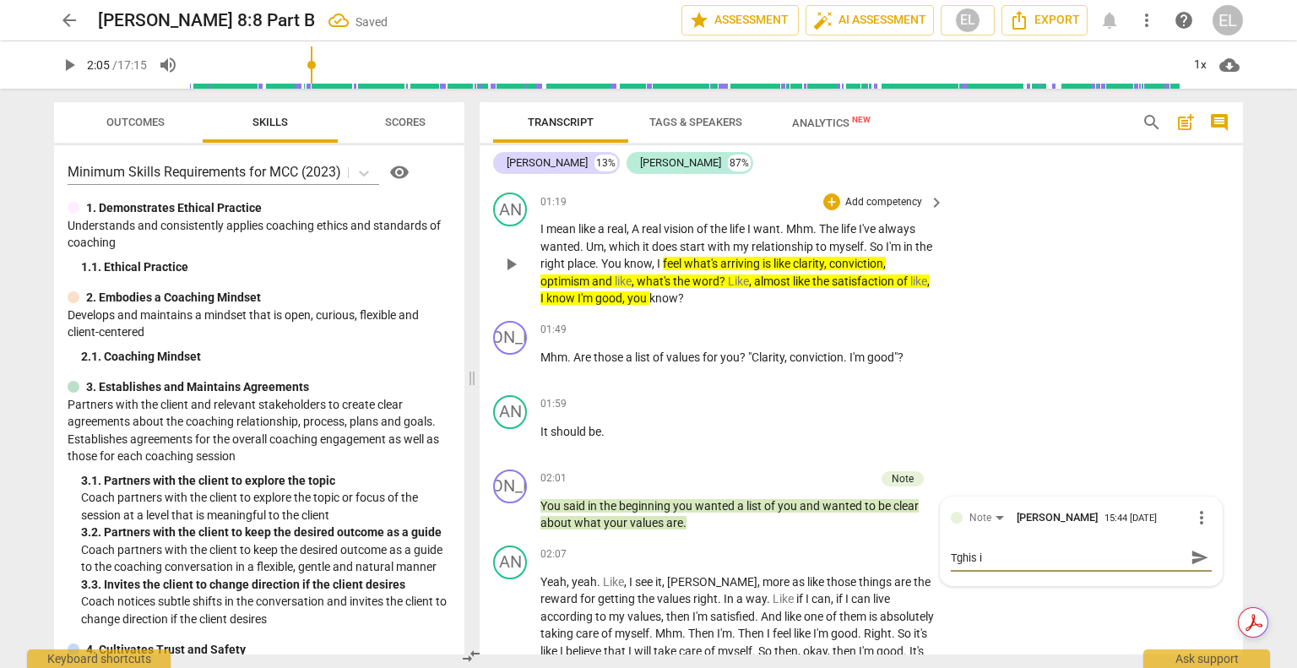
type textarea "Tghis"
type textarea "Tghi"
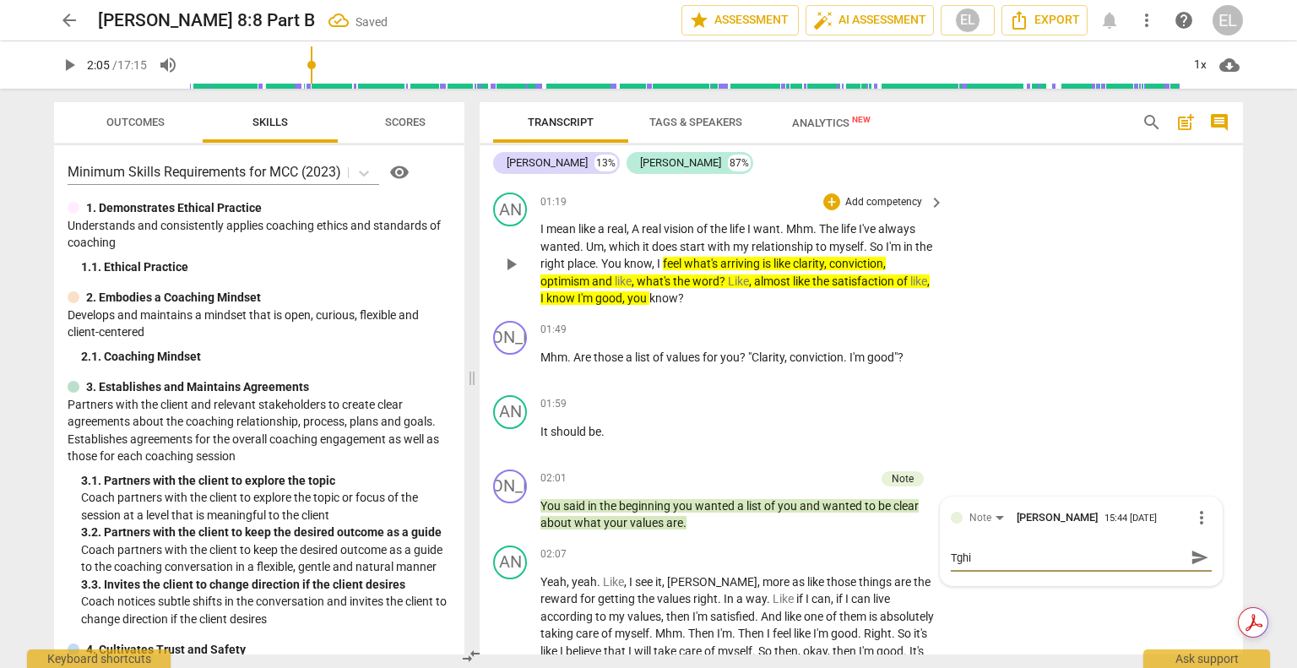
type textarea "Tgh"
type textarea "Tg"
type textarea "T"
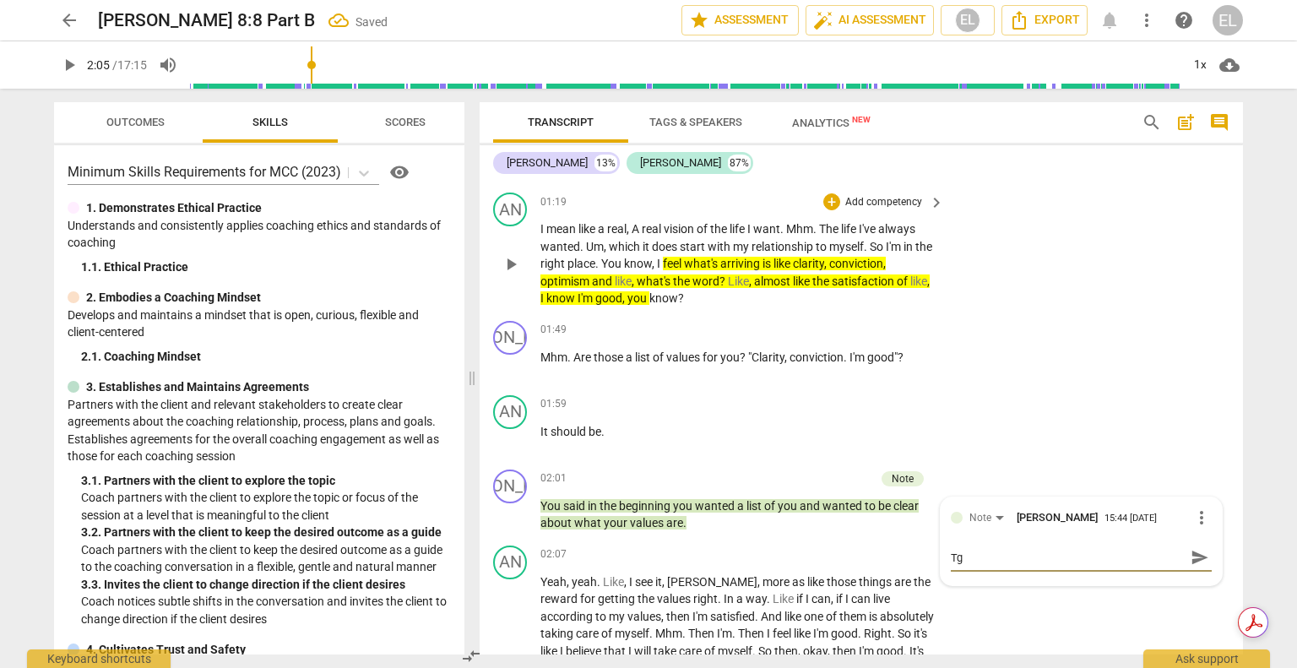
type textarea "T"
type textarea "Th"
type textarea "Thi"
type textarea "This"
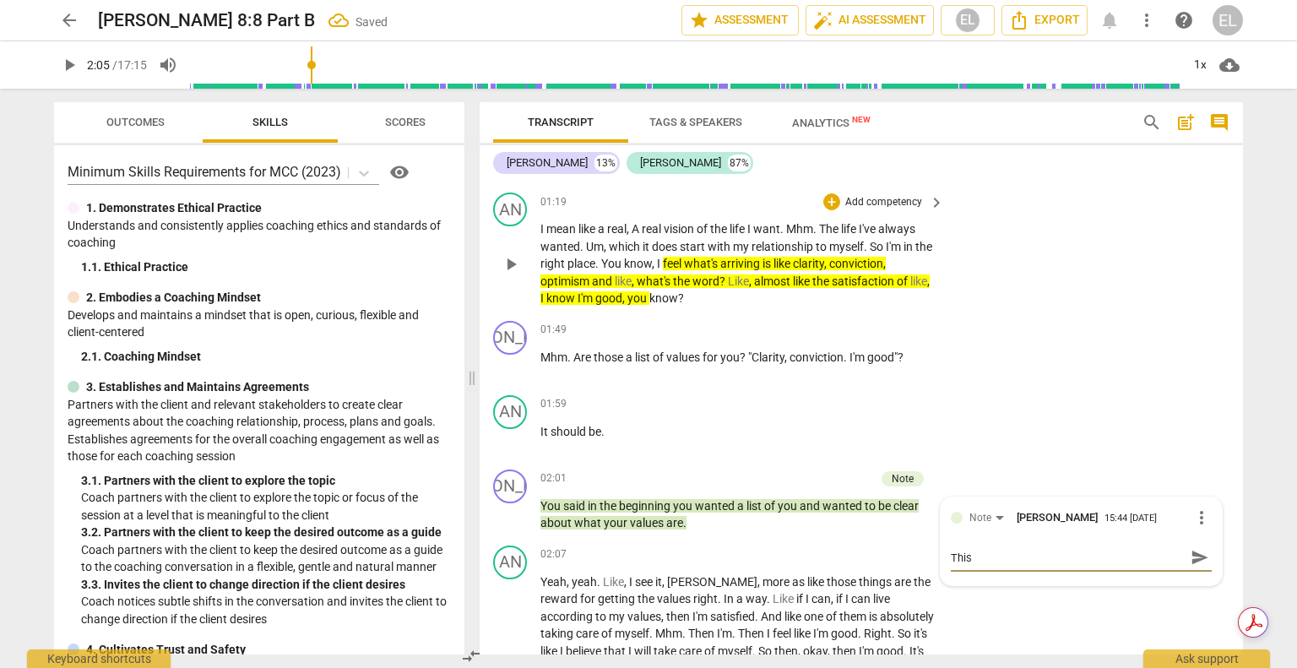
type textarea "This"
type textarea "This i"
type textarea "This is"
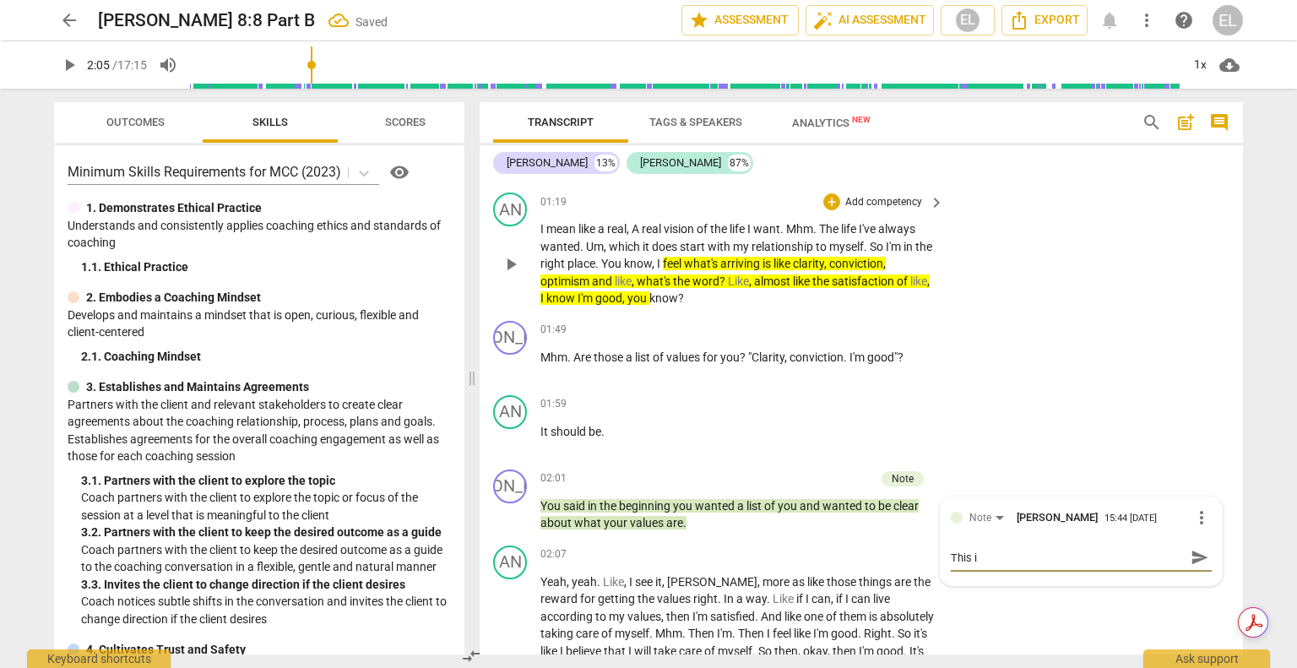
type textarea "This is"
type textarea "This is t"
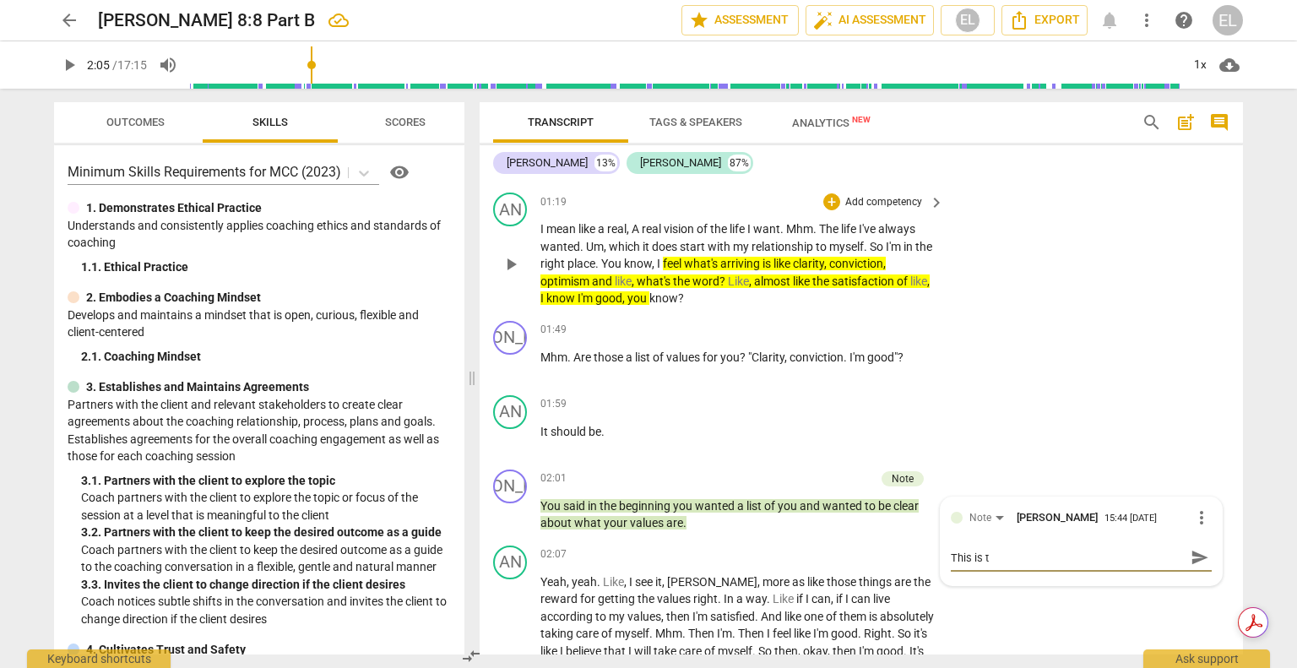
type textarea "This is th"
type textarea "This is the"
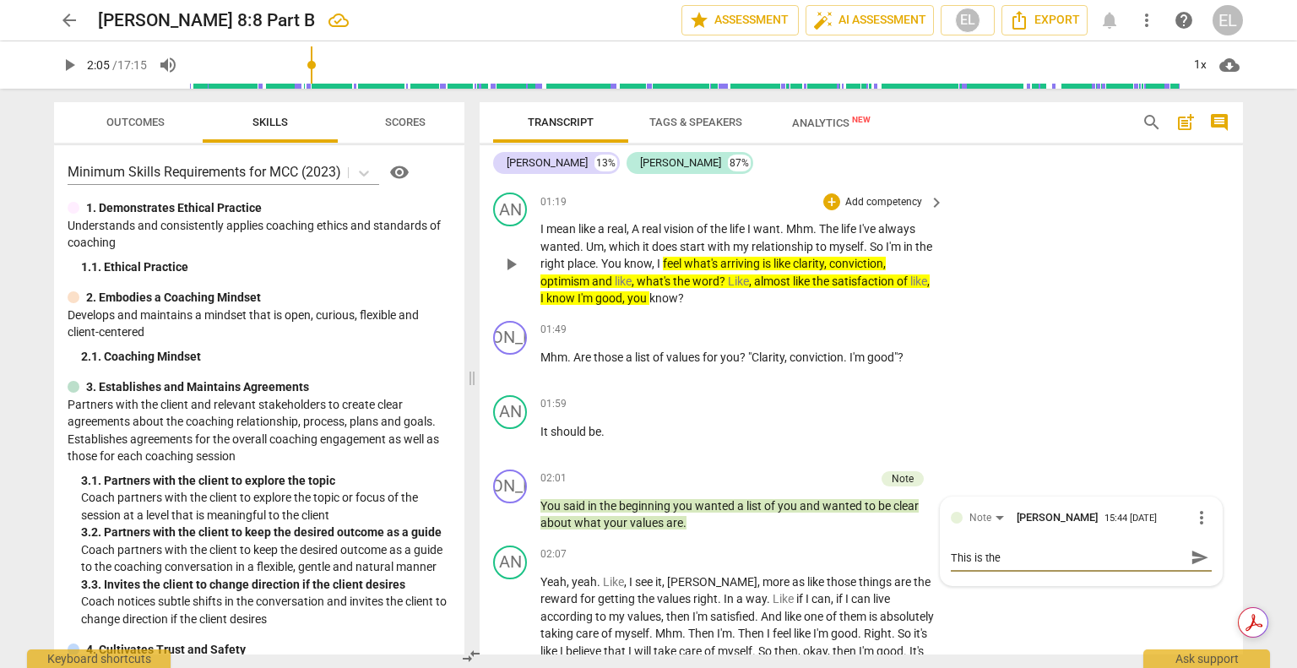
type textarea "This is the"
type textarea "This is the o"
type textarea "This is the on"
type textarea "This is the one"
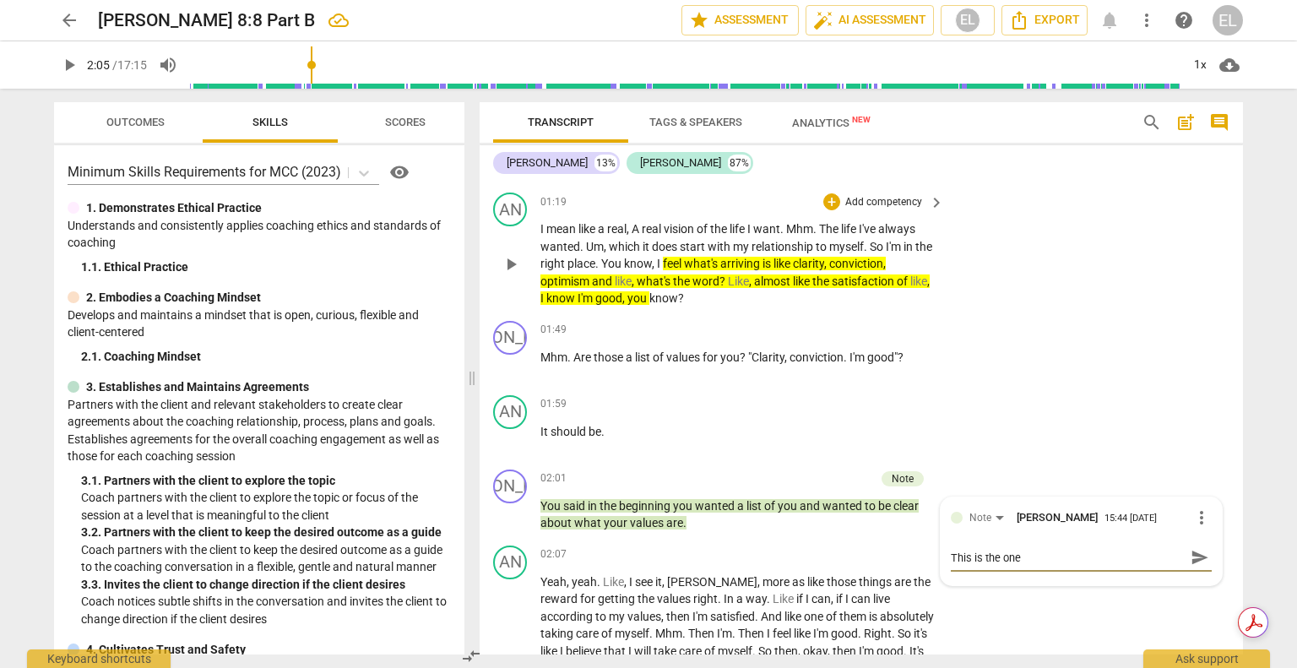
type textarea "This is the one"
type textarea "This is the one m"
type textarea "This is the one mo"
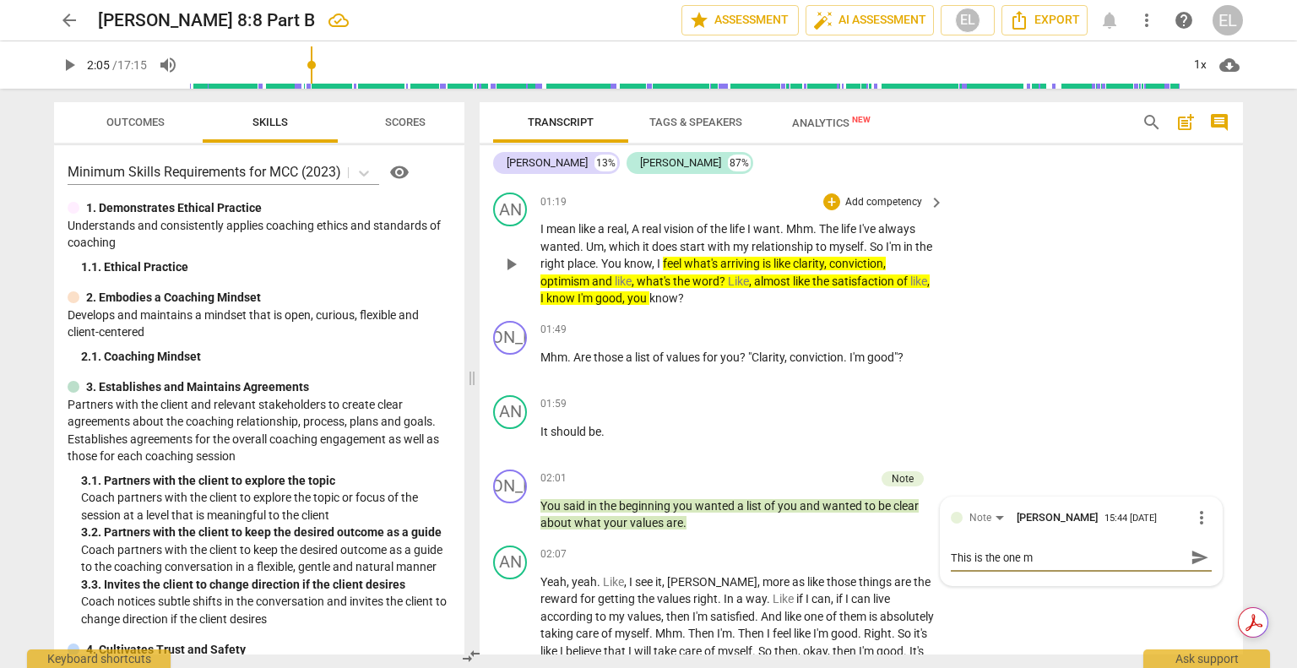
type textarea "This is the one mo"
type textarea "This is the one moe"
type textarea "This is the one mo"
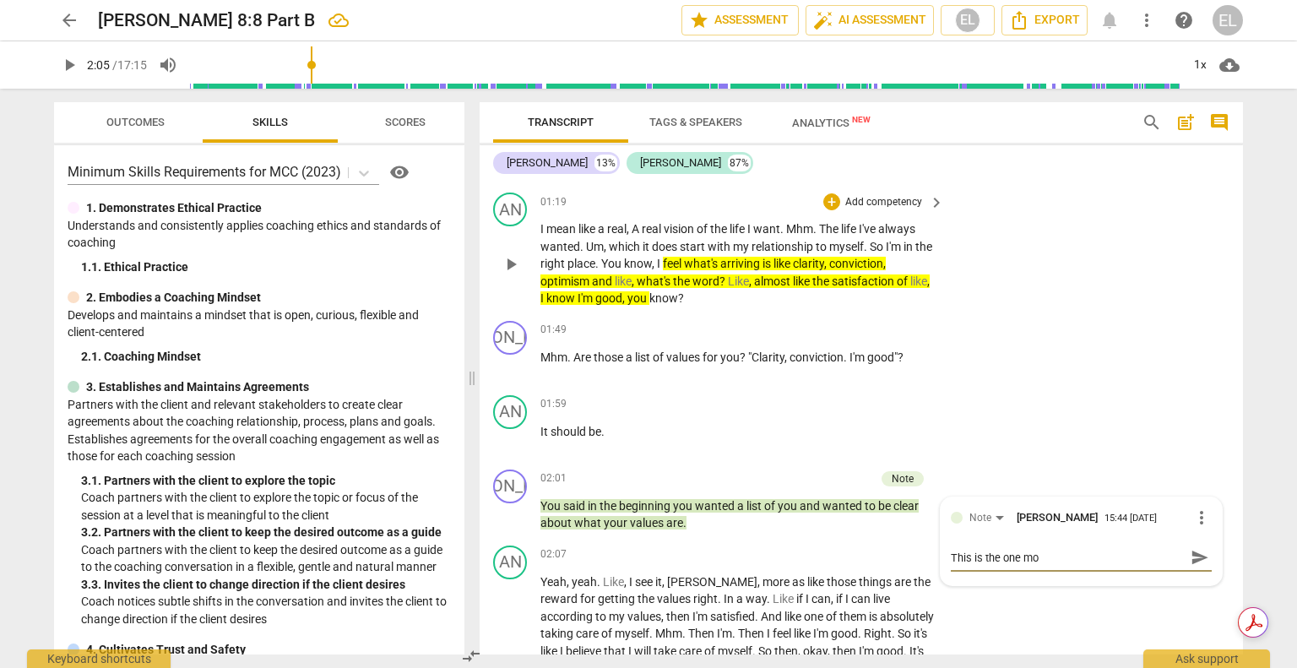
type textarea "This is the one mom"
type textarea "This is the one mome"
type textarea "This is the one momen"
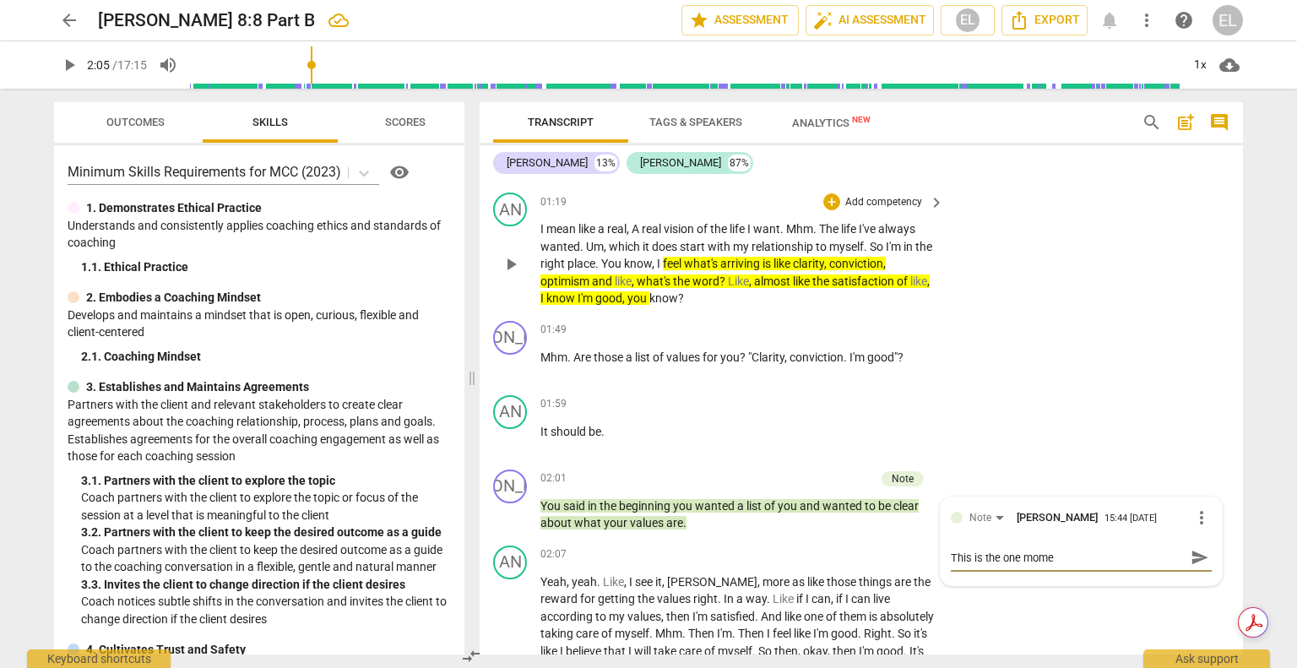
type textarea "This is the one momen"
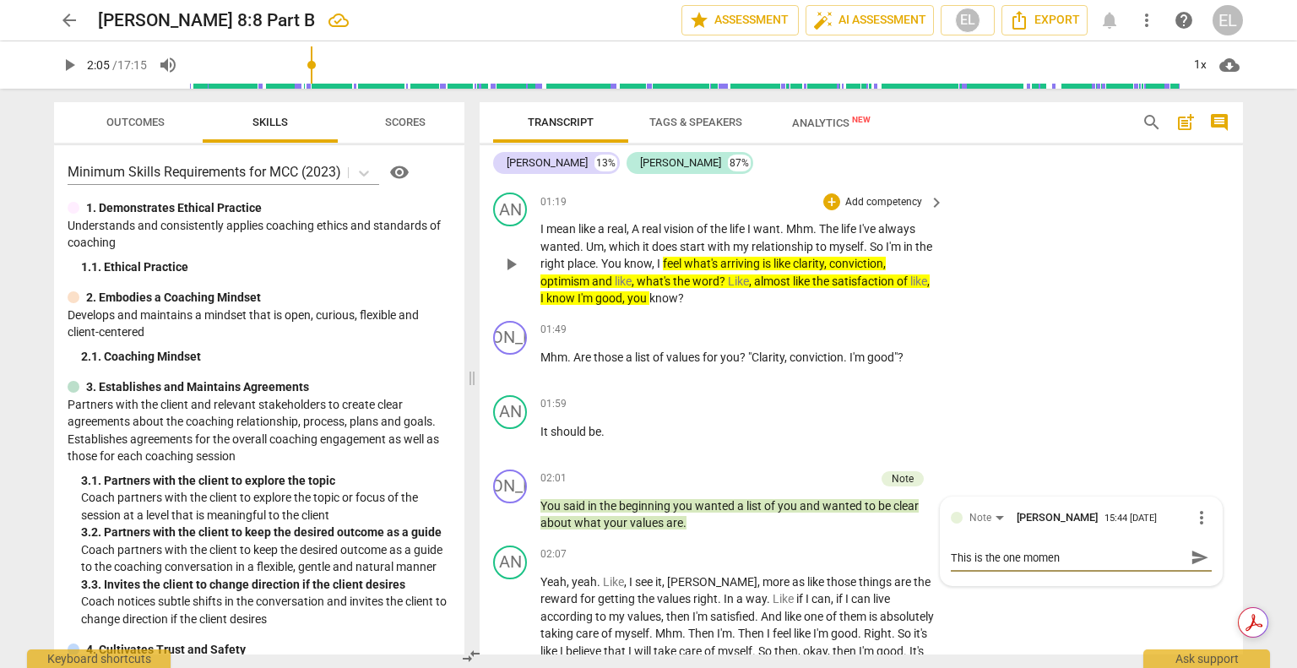
type textarea "This is the one moment"
type textarea "This is the one moment i"
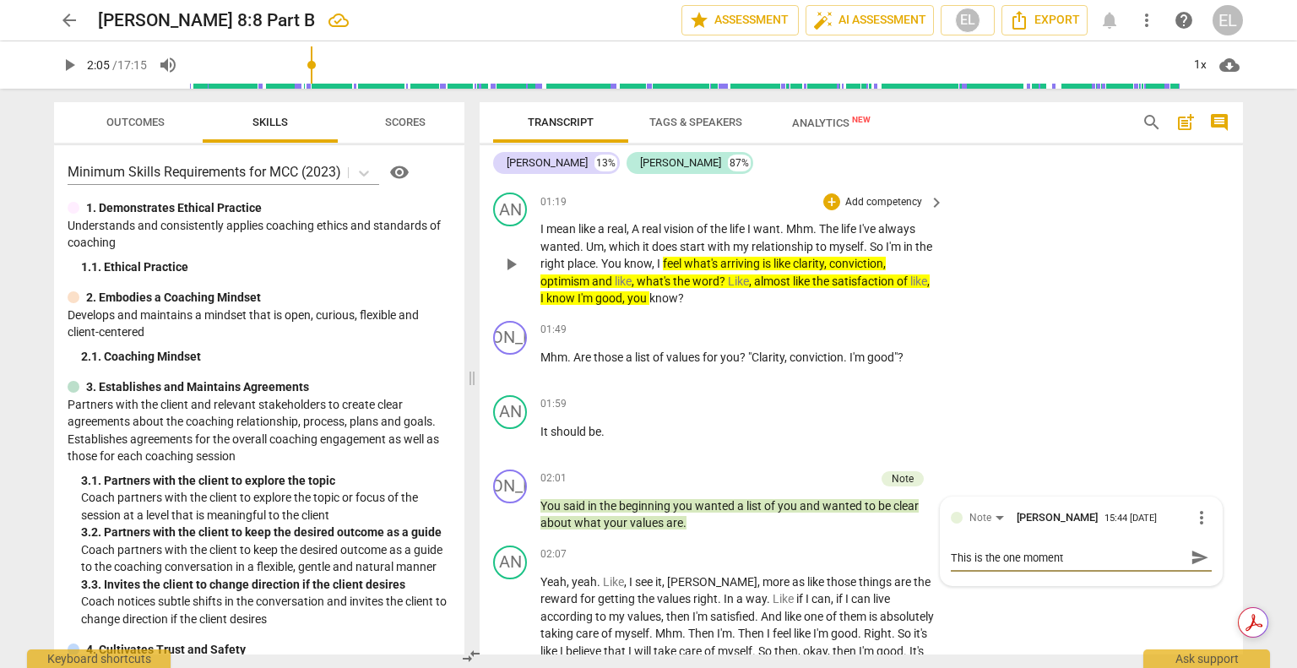
type textarea "This is the one moment i"
type textarea "This is the one moment in"
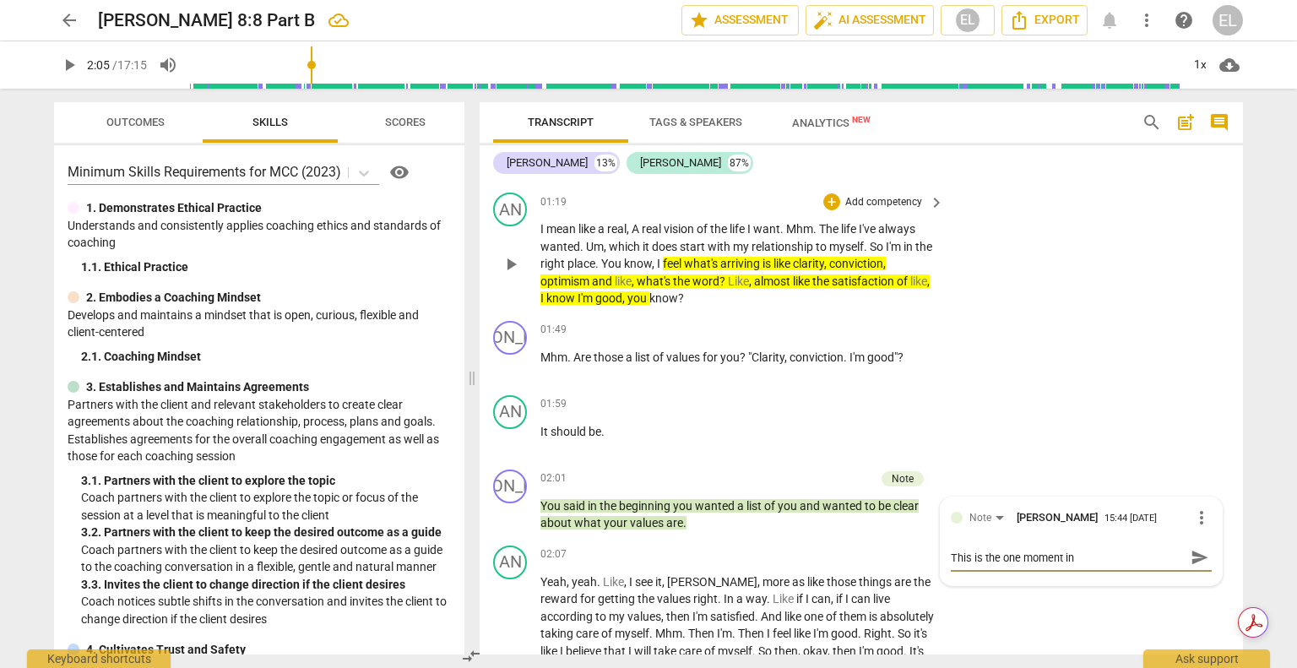
type textarea "This is the one moment in t"
type textarea "This is the one moment in th"
type textarea "This is the one moment in the"
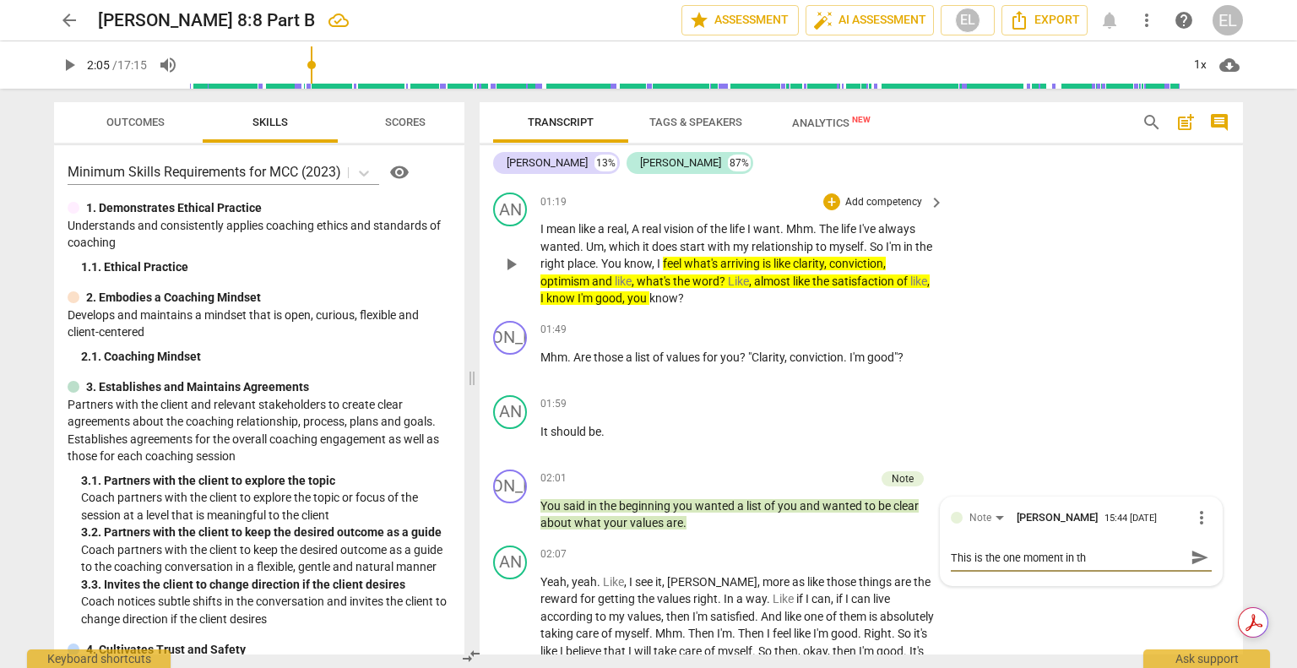
type textarea "This is the one moment in the"
type textarea "This is the one moment in the s"
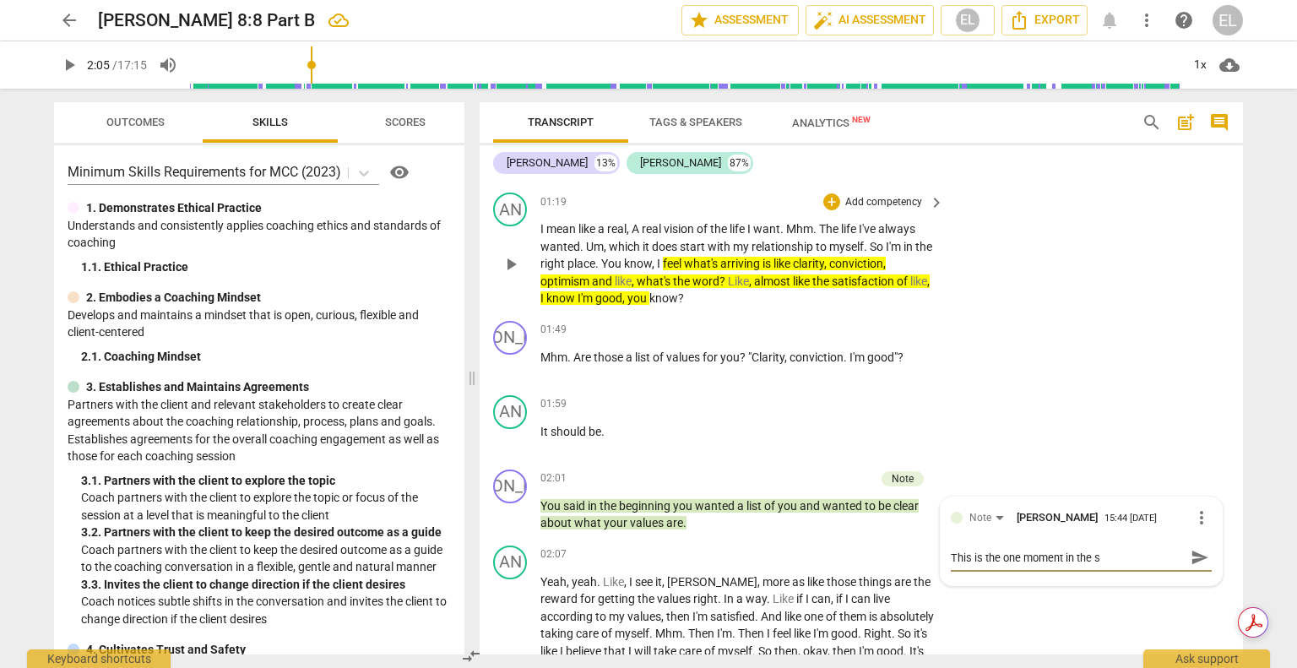
type textarea "This is the one moment in the se"
type textarea "This is the one moment in the ses"
type textarea "This is the one moment in the sess"
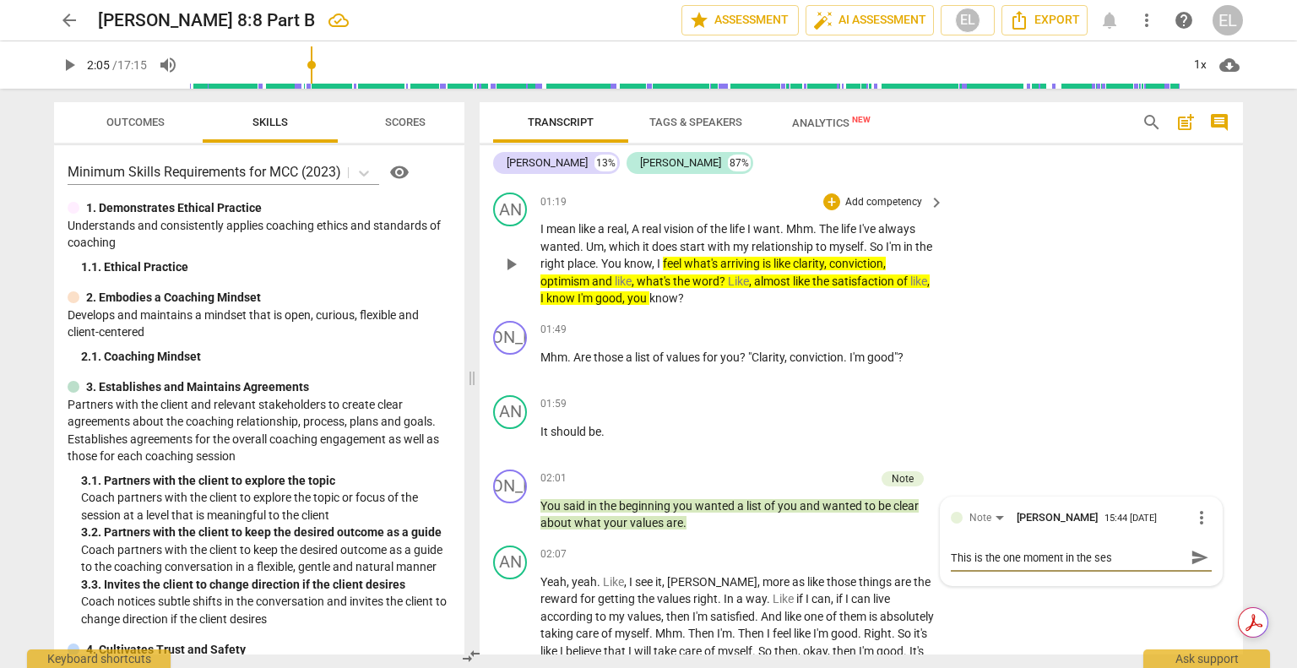
type textarea "This is the one moment in the sess"
type textarea "This is the one moment in the sessi"
type textarea "This is the one moment in the sessio"
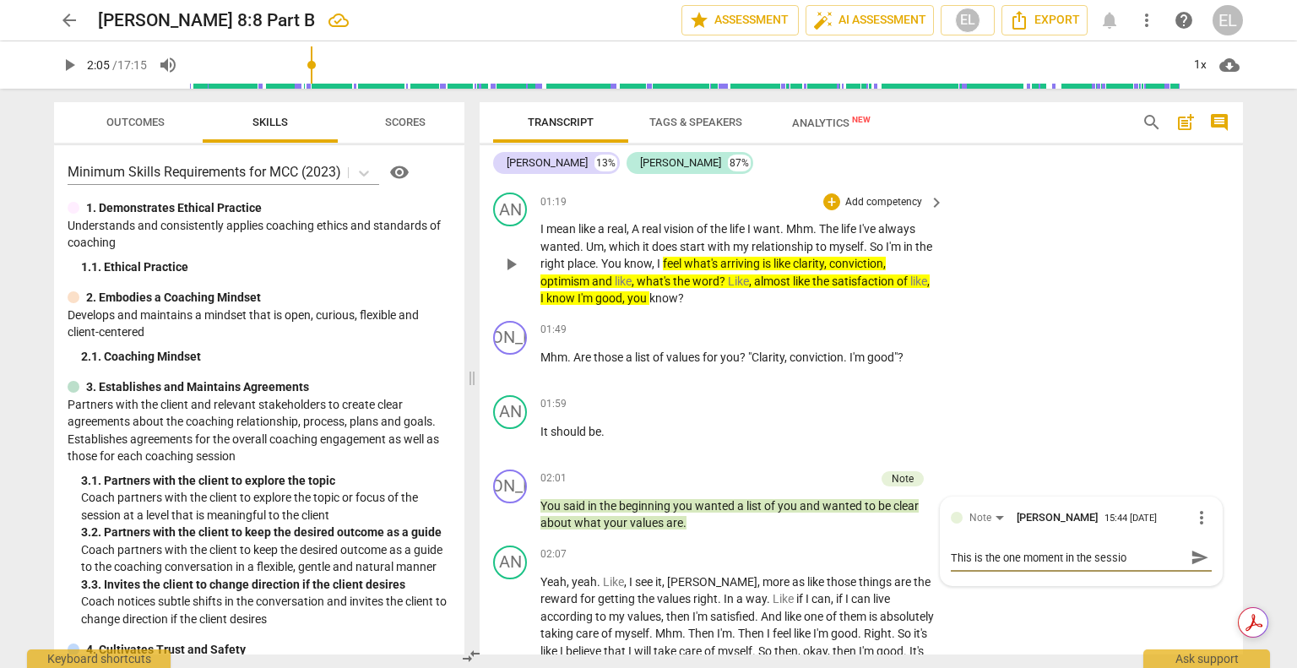
type textarea "This is the one moment in the session"
type textarea "This is the one moment in the session w"
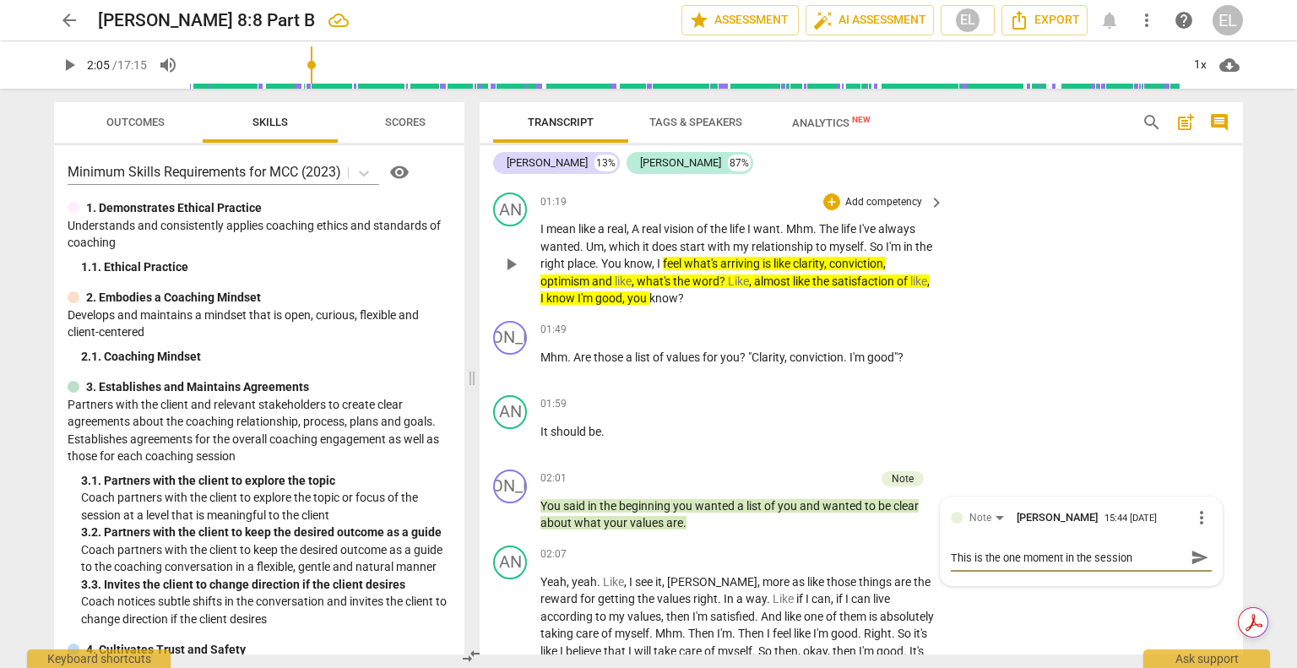
type textarea "This is the one moment in the session w"
type textarea "This is the one moment in the session wh"
type textarea "This is the one moment in the session whe"
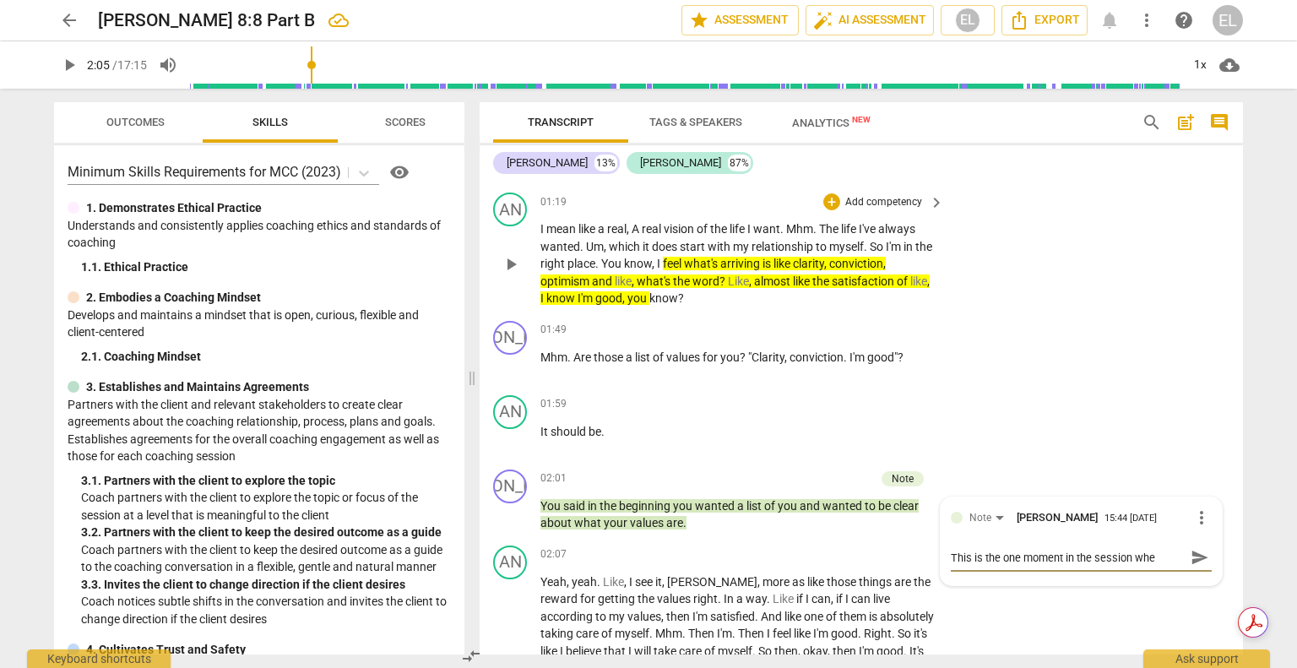
type textarea "This is the one moment in the session wher"
type textarea "This is the one moment in the session where"
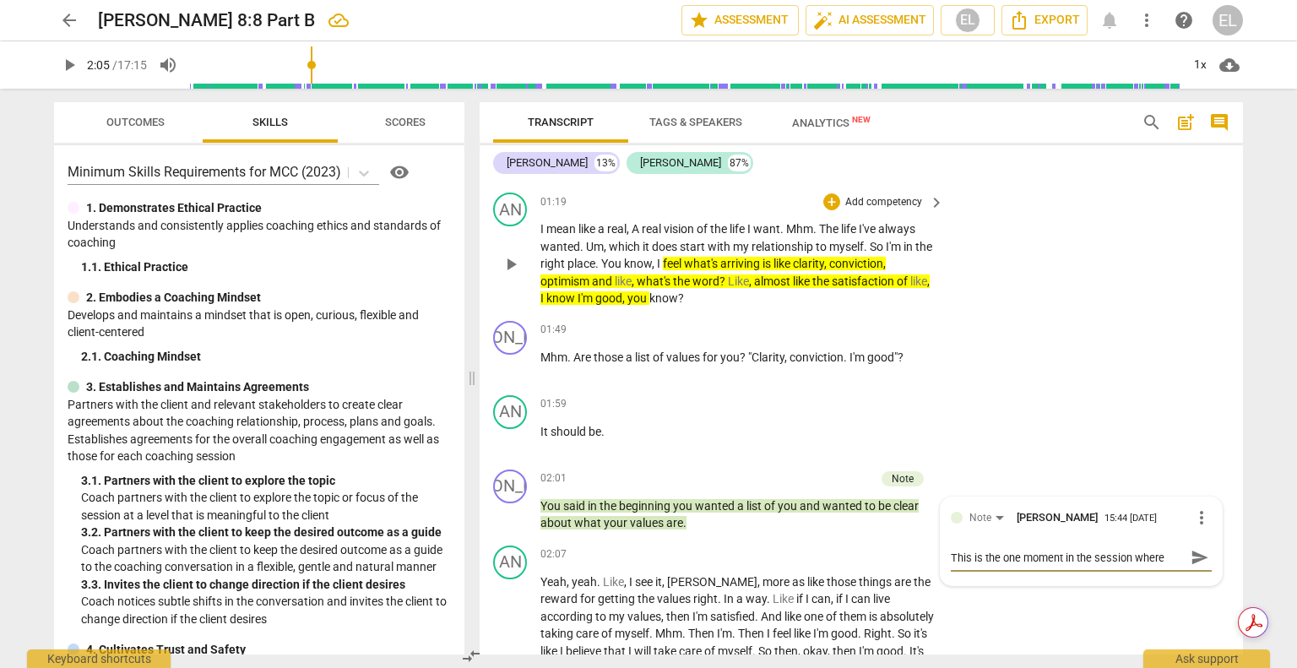
type textarea "This is the one moment in the session where"
type textarea "This is the one moment in the session where t"
type textarea "This is the one moment in the session where th"
type textarea "This is the one moment in the session where the"
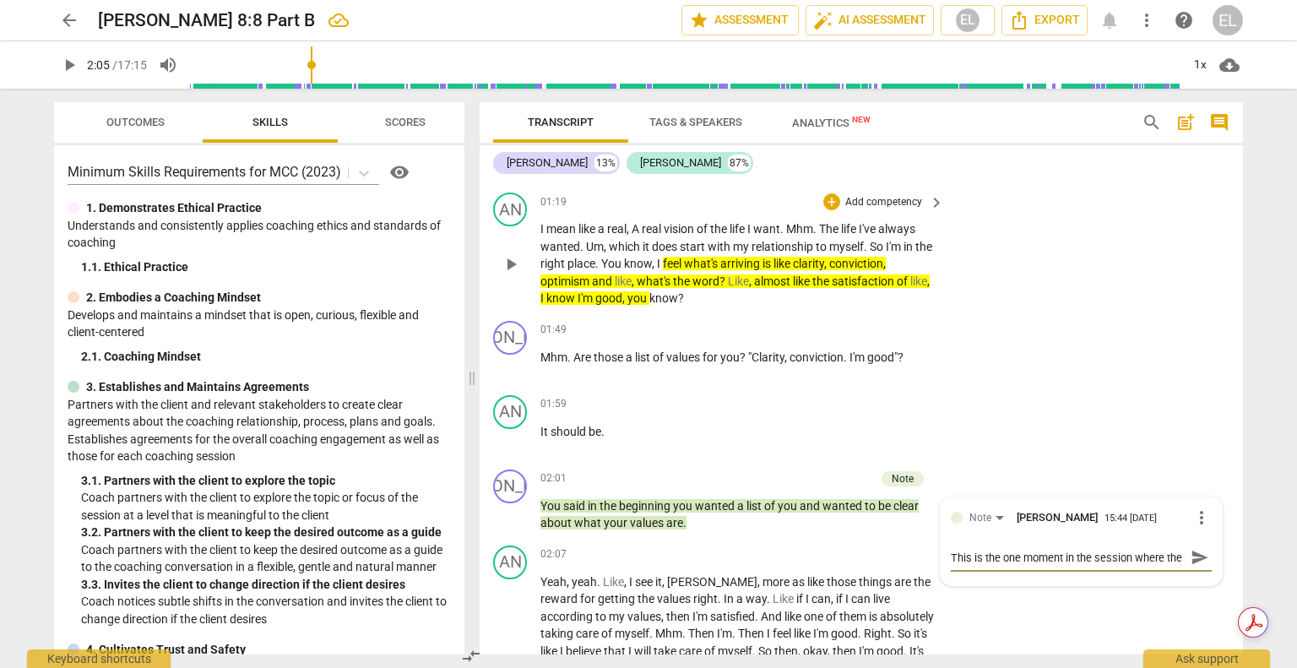
type textarea "This is the one moment in the session where the"
type textarea "This is the one moment in the session where the t"
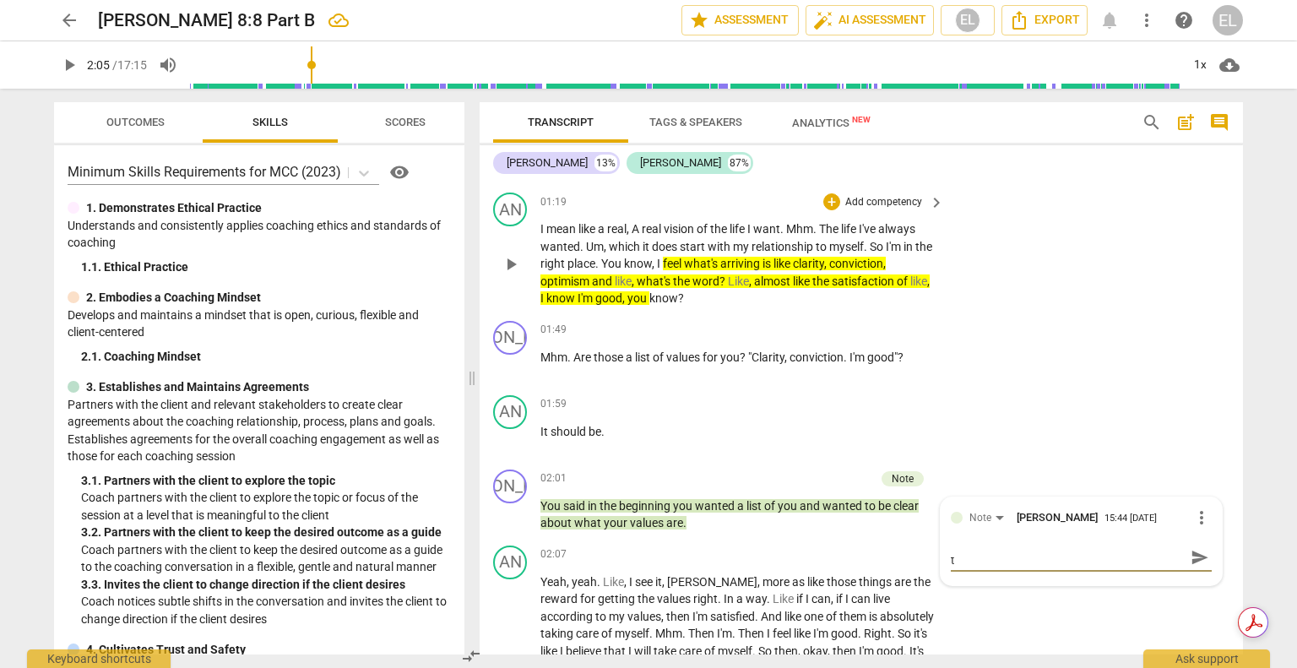
type textarea "This is the one moment in the session where the to"
type textarea "This is the one moment in the session where the ton"
type textarea "This is the one moment in the session where the tone"
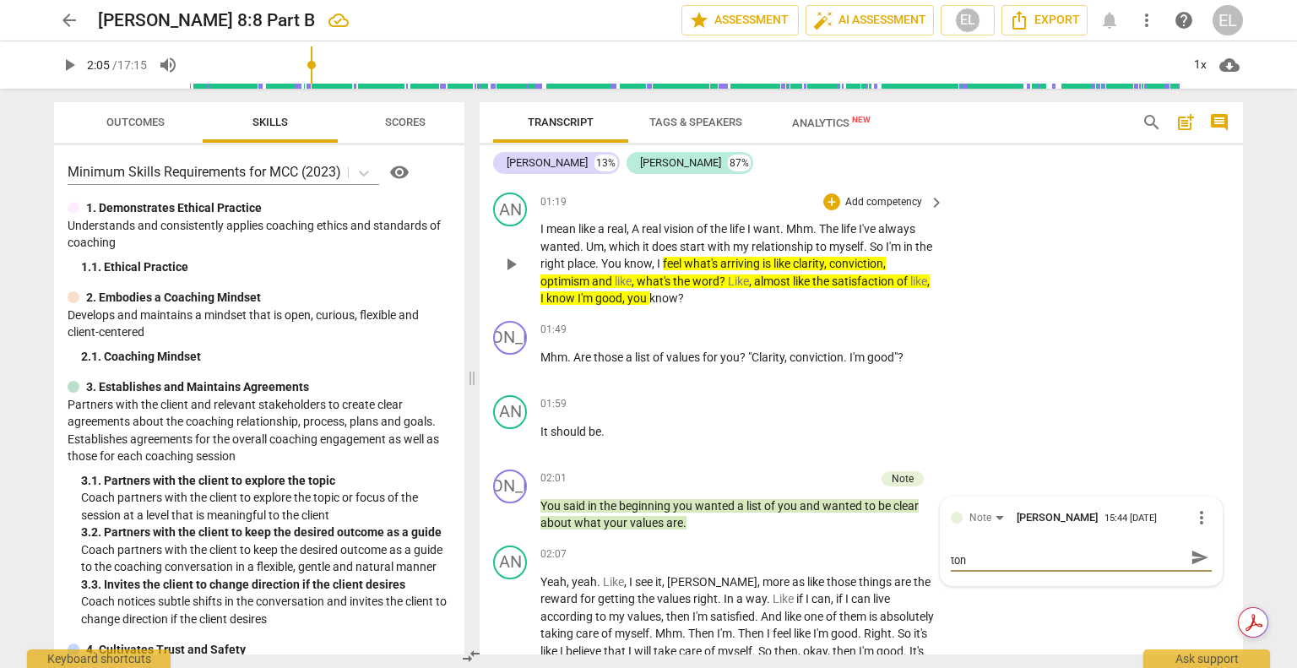
type textarea "This is the one moment in the session where the tone"
type textarea "This is the one moment in the session where the tone o"
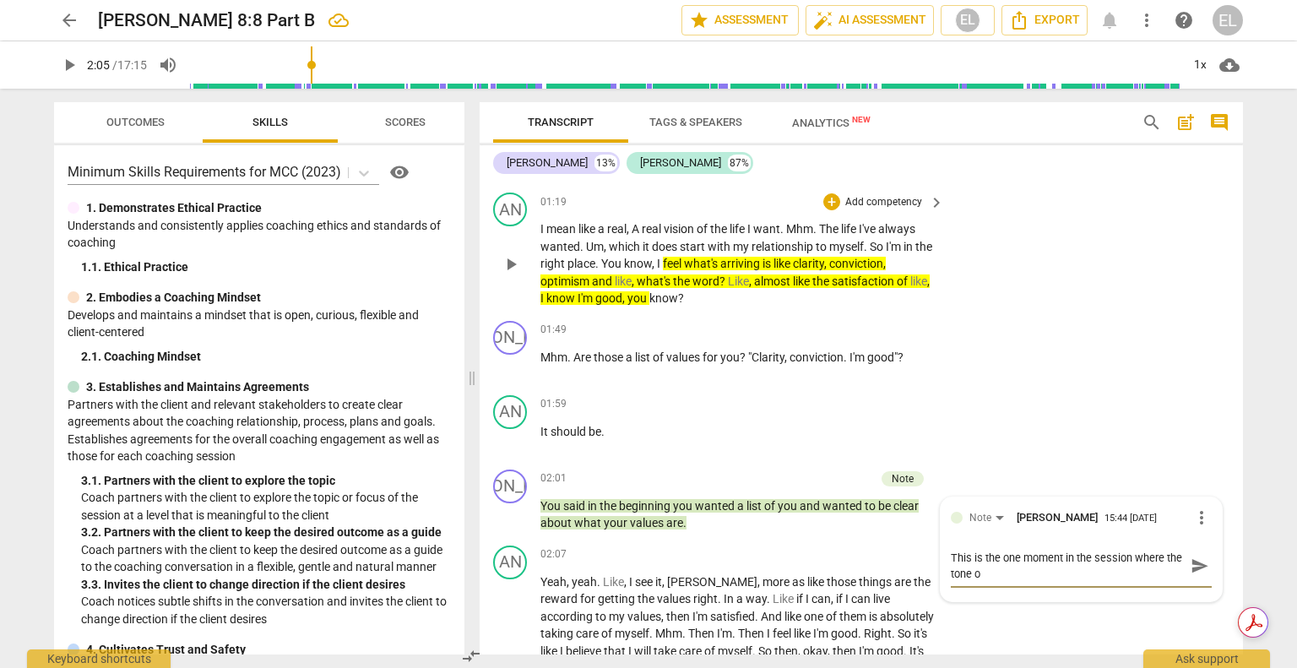
scroll to position [0, 0]
type textarea "This is the one moment in the session where the tone of"
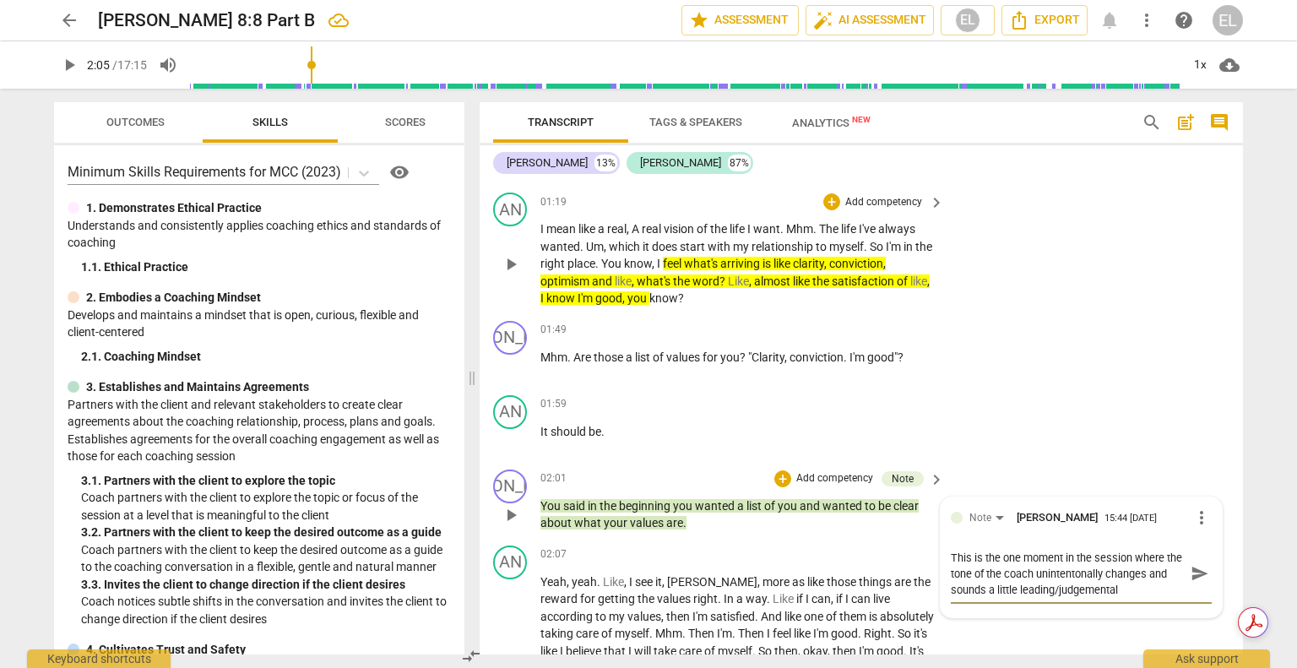
click at [1089, 566] on textarea "This is the one moment in the session where the tone of the coach unintentonall…" at bounding box center [1067, 574] width 234 height 48
click at [1145, 586] on textarea "This is the one moment in the session where the tone of the coach unintentional…" at bounding box center [1067, 574] width 234 height 48
click at [1193, 576] on span "send" at bounding box center [1199, 581] width 19 height 19
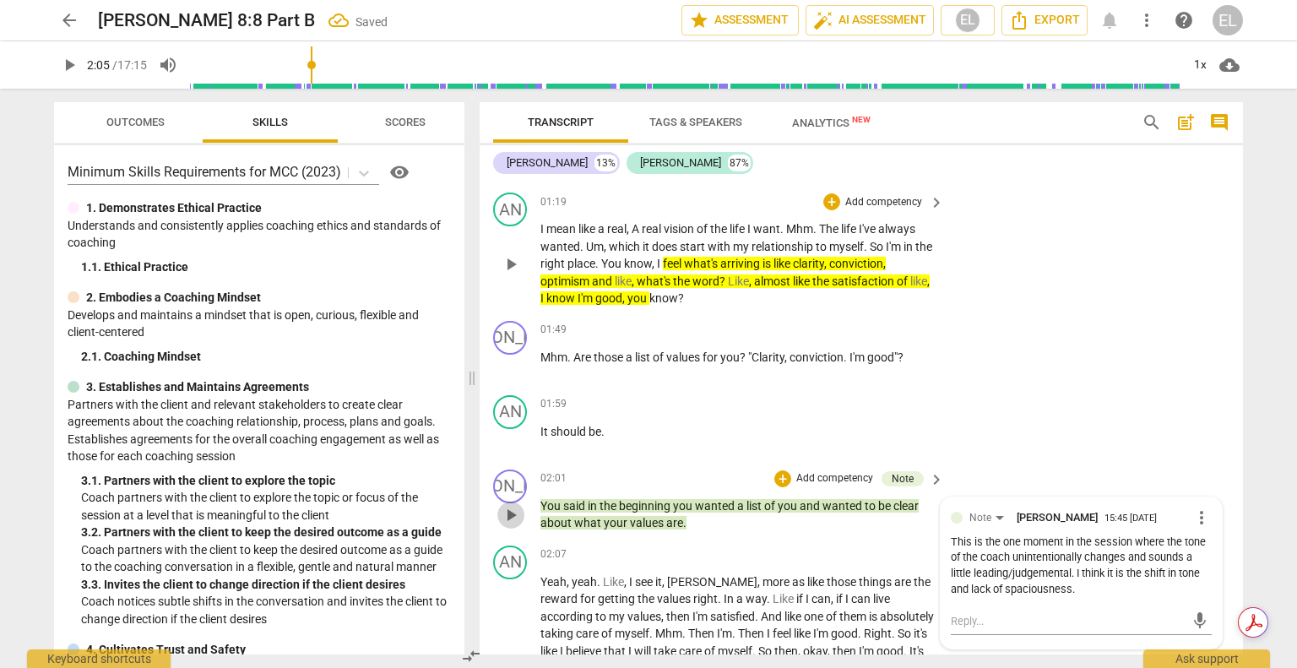
click at [511, 505] on span "play_arrow" at bounding box center [511, 515] width 20 height 20
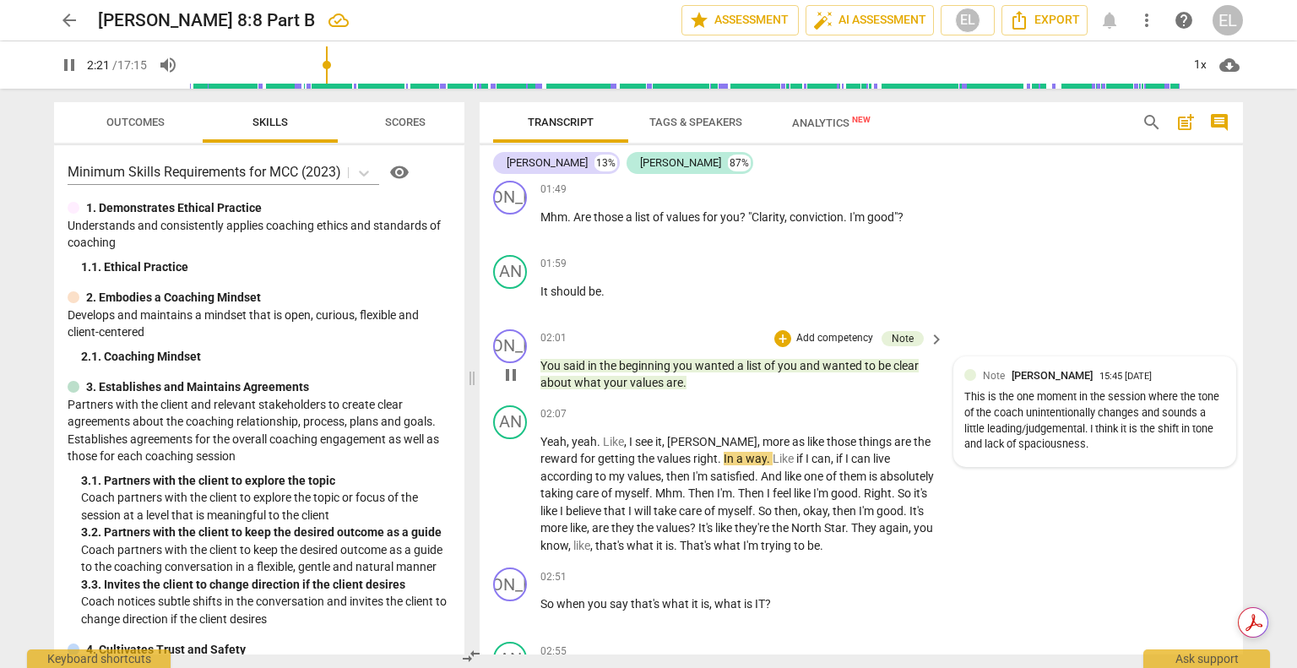
scroll to position [677, 0]
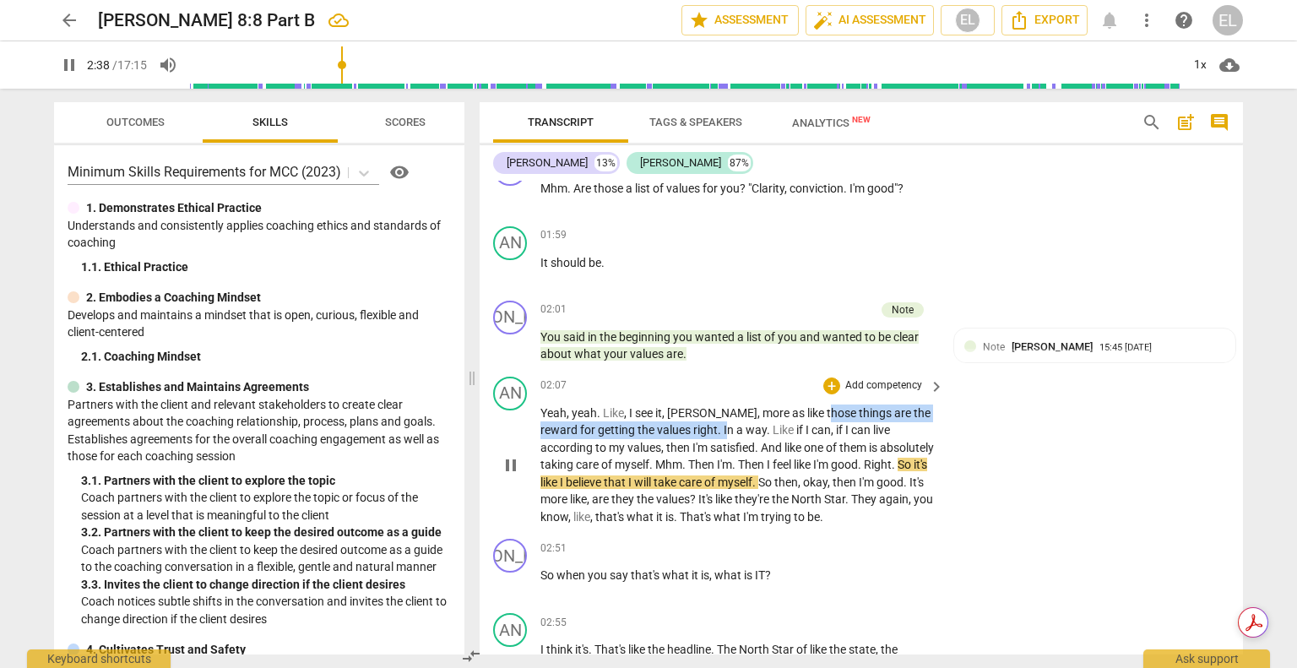
drag, startPoint x: 771, startPoint y: 408, endPoint x: 669, endPoint y: 425, distance: 103.5
click at [669, 425] on p "Yeah , yeah . Like , I see it , [PERSON_NAME] , more as like those things are t…" at bounding box center [737, 465] width 395 height 122
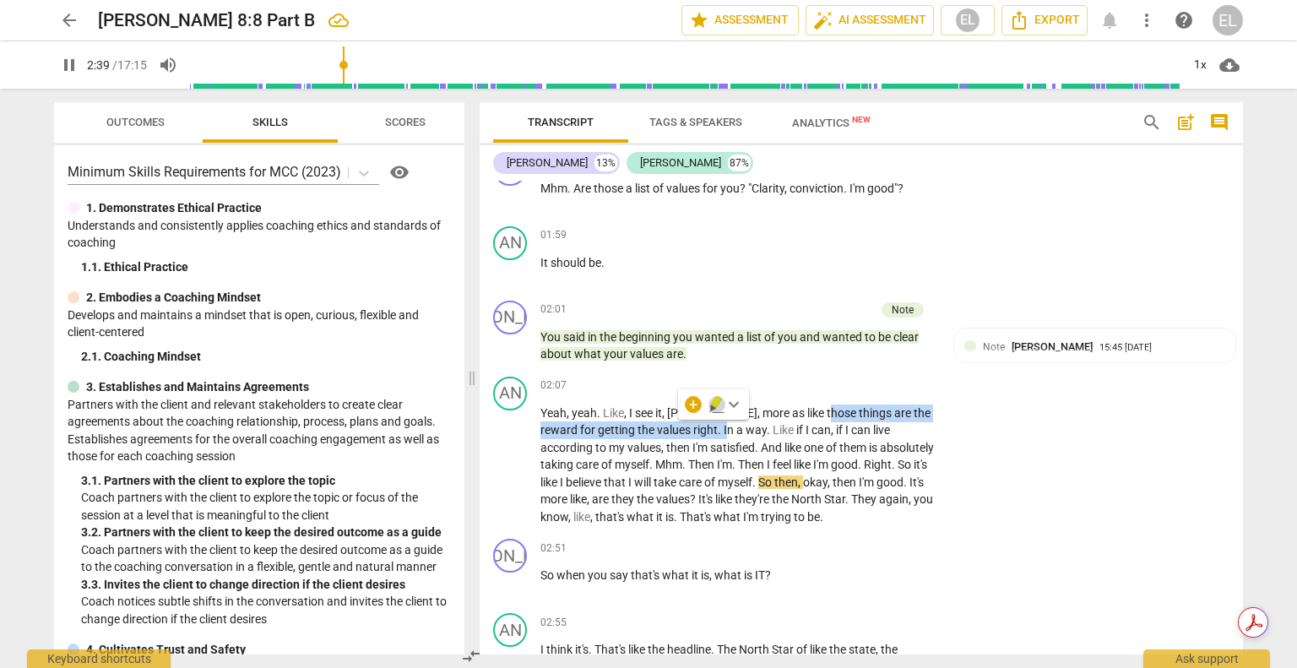
click at [717, 408] on icon "button" at bounding box center [716, 404] width 17 height 20
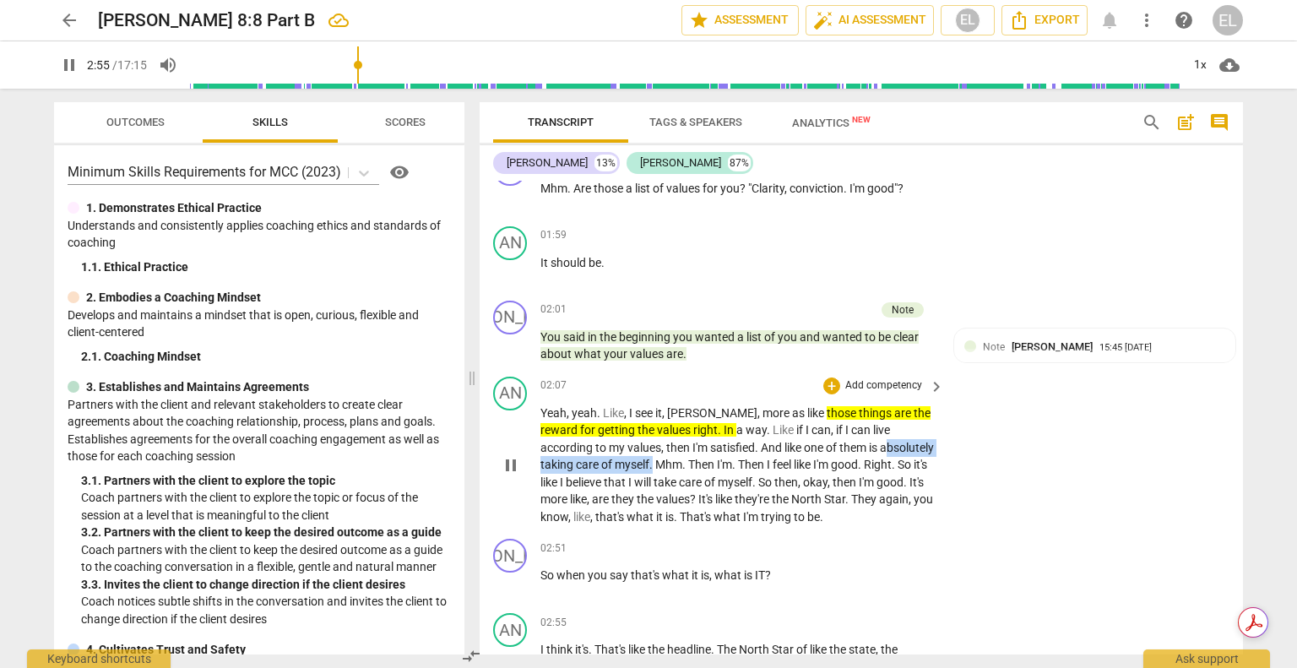
drag, startPoint x: 801, startPoint y: 438, endPoint x: 577, endPoint y: 460, distance: 224.8
click at [577, 460] on p "Yeah , yeah . Like , I see it , [PERSON_NAME] , more as like those things are t…" at bounding box center [737, 465] width 395 height 122
click at [618, 440] on icon "button" at bounding box center [619, 436] width 10 height 12
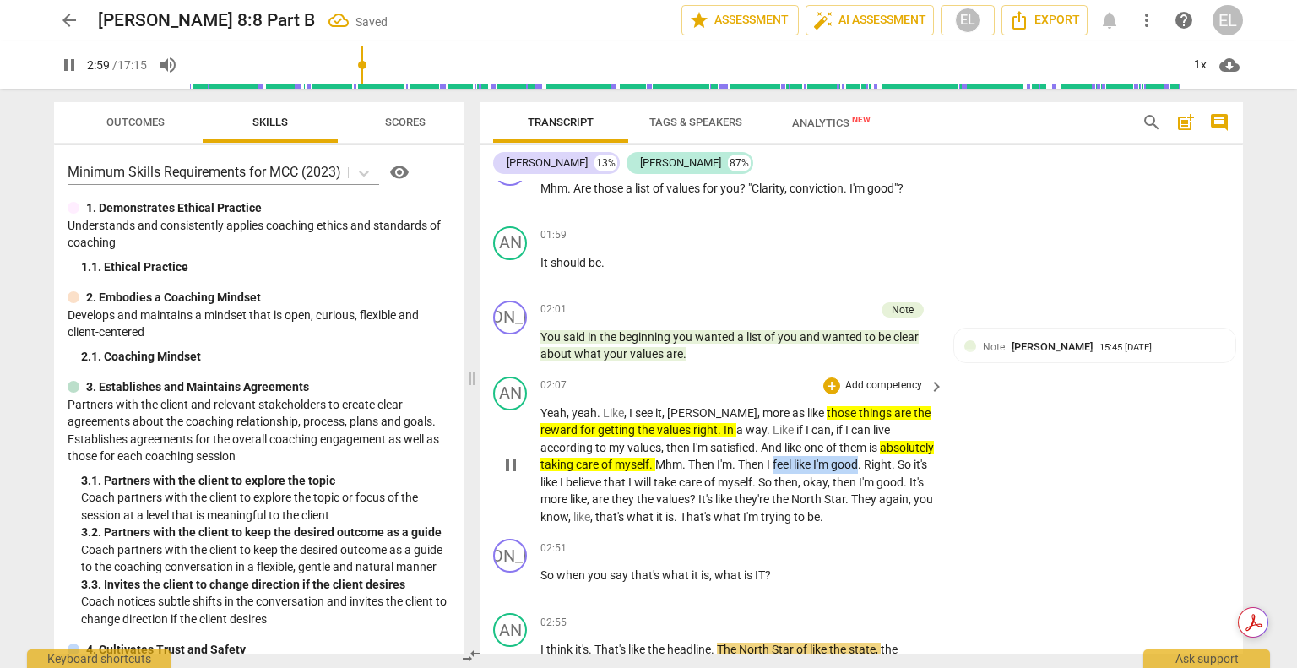
drag, startPoint x: 710, startPoint y: 463, endPoint x: 788, endPoint y: 458, distance: 77.9
click at [788, 458] on p "Yeah , yeah . Like , I see it , [PERSON_NAME] , more as like those things are t…" at bounding box center [737, 465] width 395 height 122
click at [824, 432] on icon "button" at bounding box center [827, 439] width 17 height 20
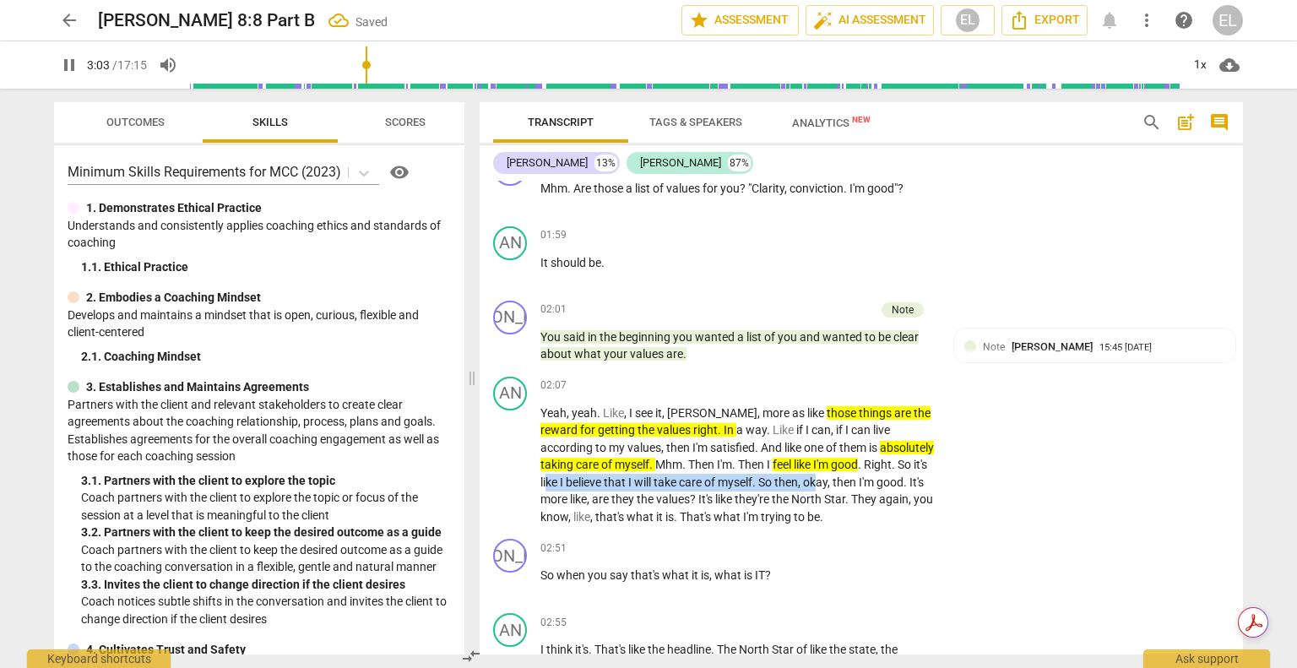
scroll to position [1151, 0]
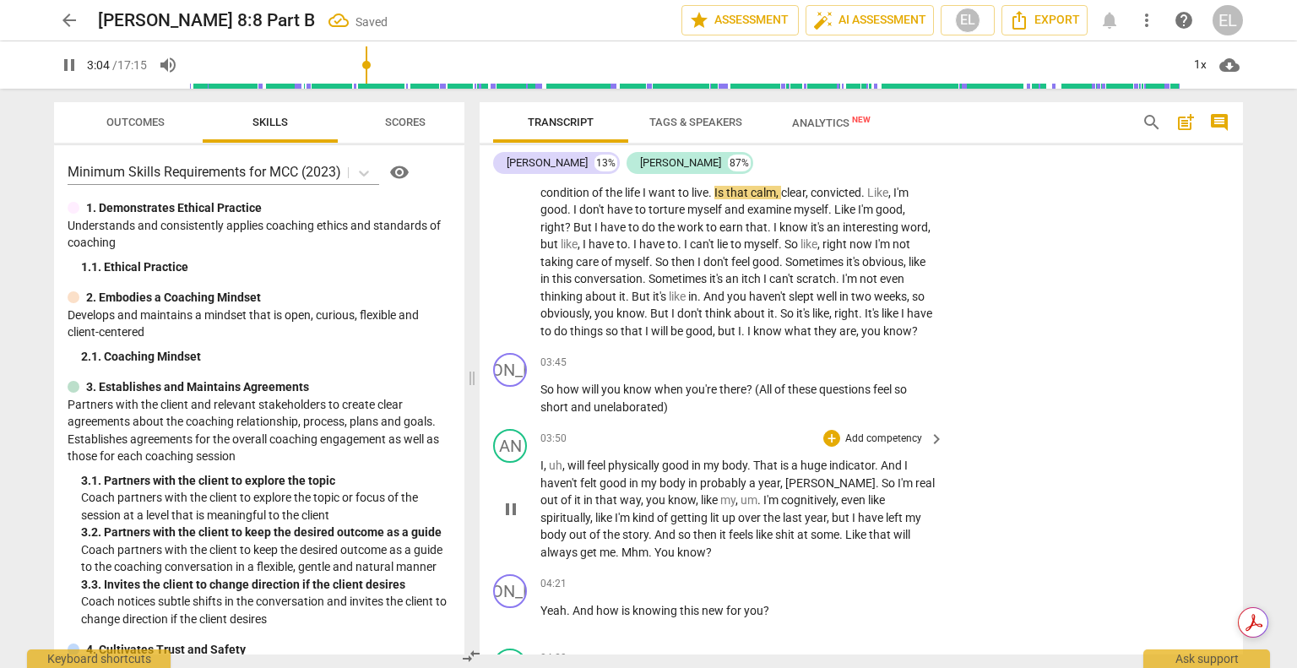
drag, startPoint x: 858, startPoint y: 478, endPoint x: 691, endPoint y: 485, distance: 166.4
click at [691, 485] on div "JA play_arrow pause 00:00 + Add competency keyboard_arrow_right Worries . AN pl…" at bounding box center [860, 418] width 763 height 474
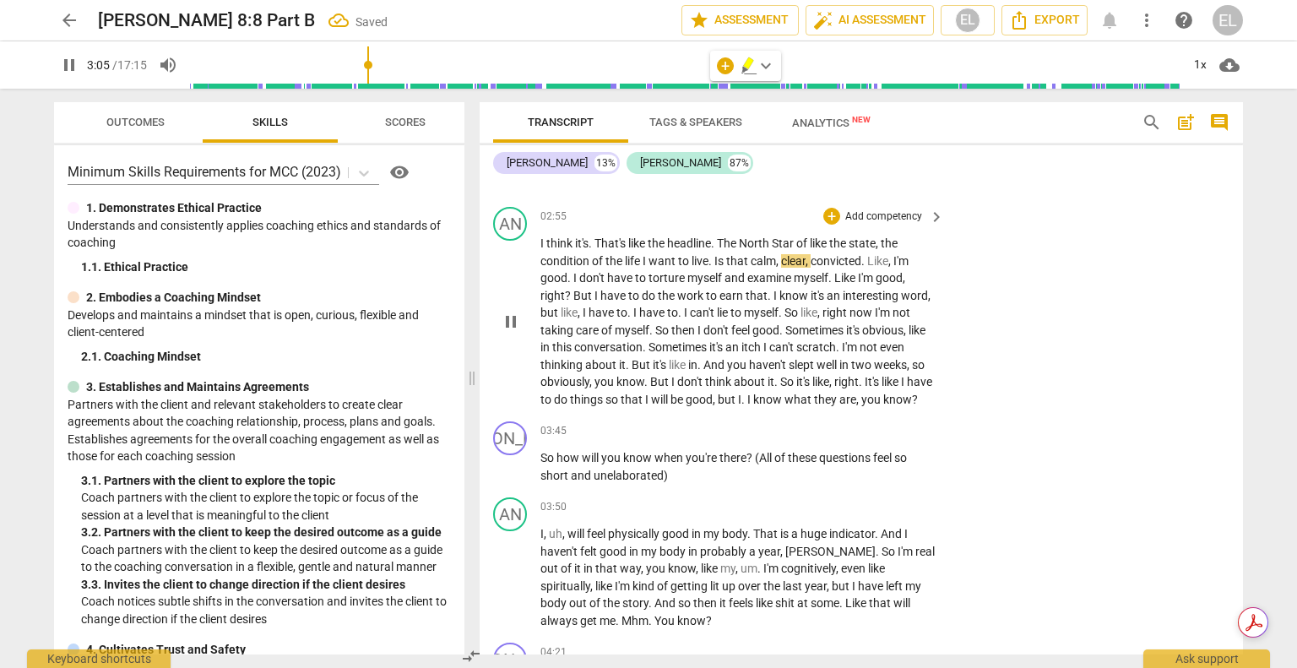
scroll to position [983, 0]
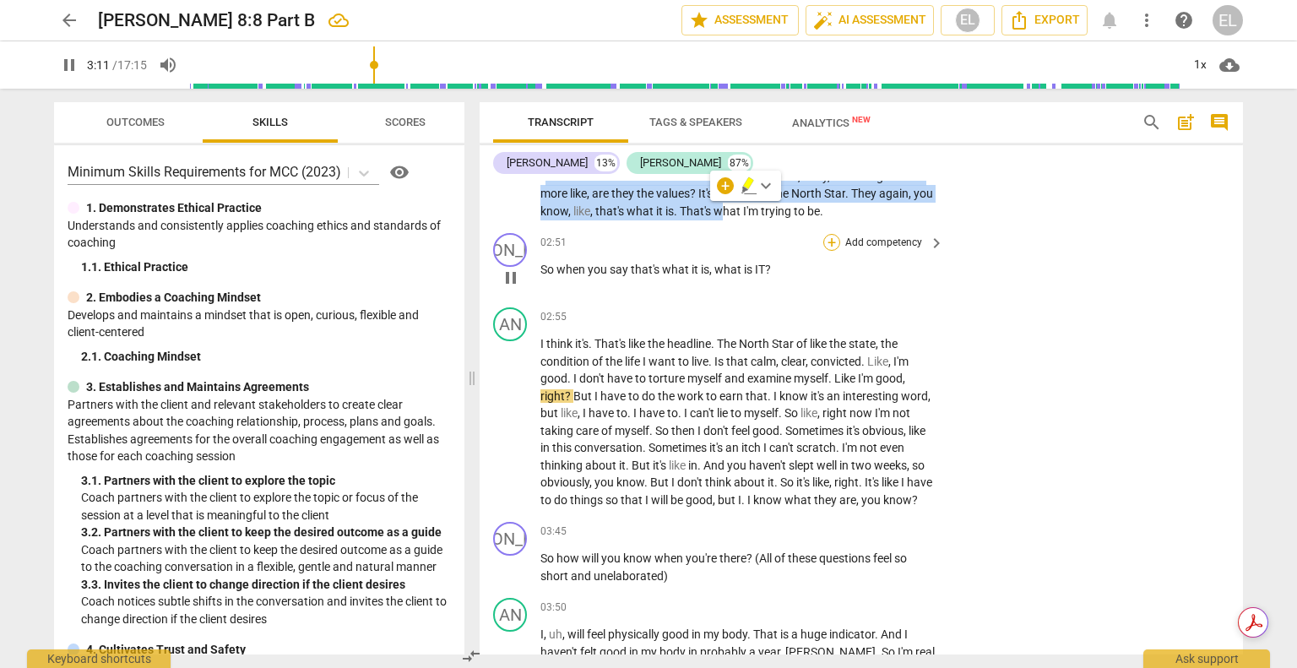
click at [831, 239] on div "+" at bounding box center [831, 242] width 17 height 17
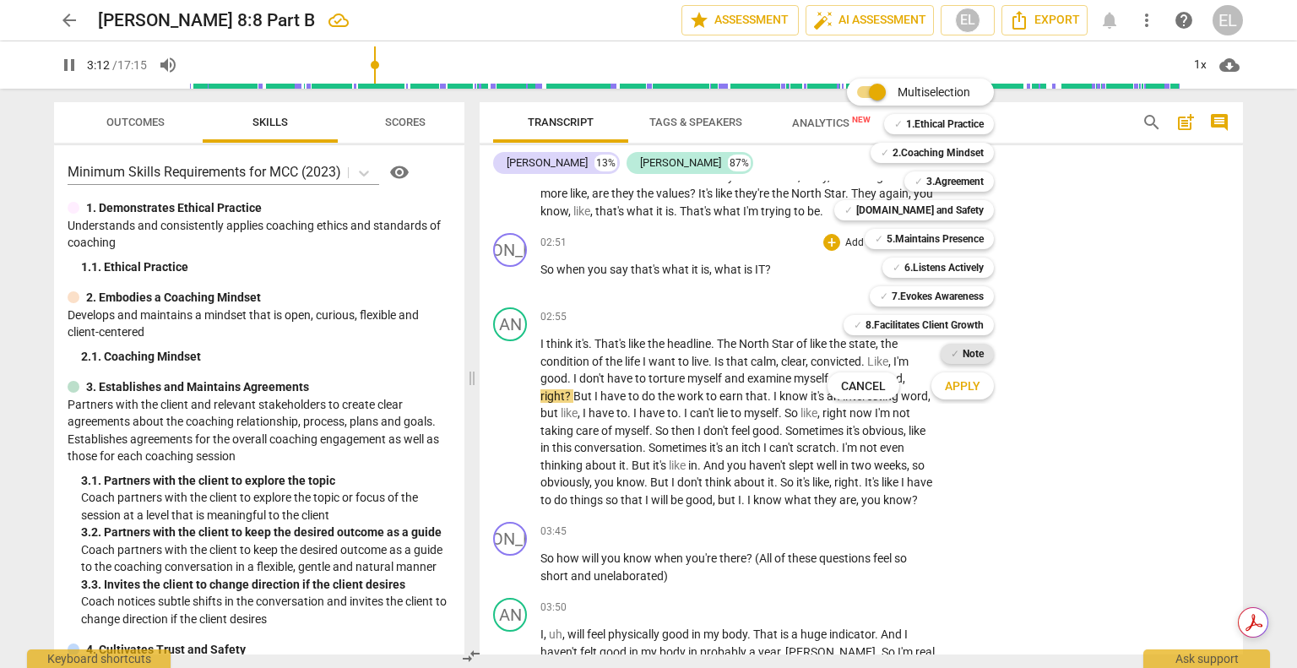
click at [971, 355] on b "Note" at bounding box center [972, 354] width 21 height 20
click at [964, 375] on button "Apply" at bounding box center [962, 386] width 62 height 30
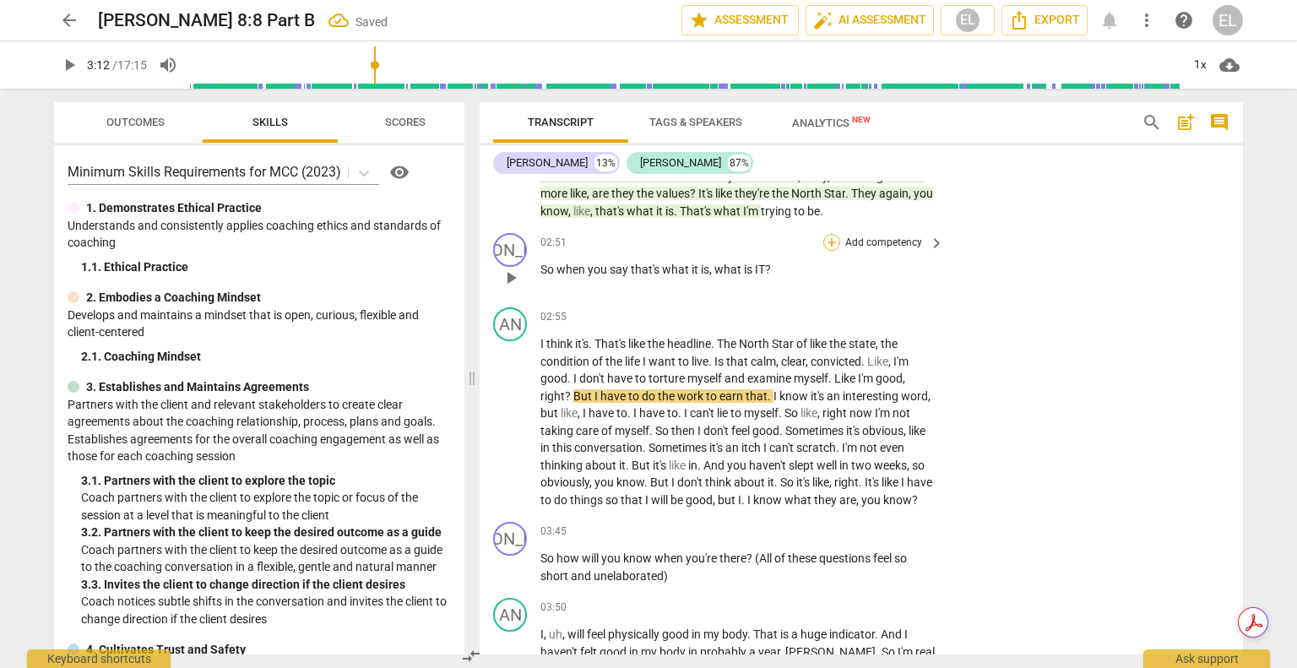
click at [827, 241] on div "+" at bounding box center [831, 242] width 17 height 17
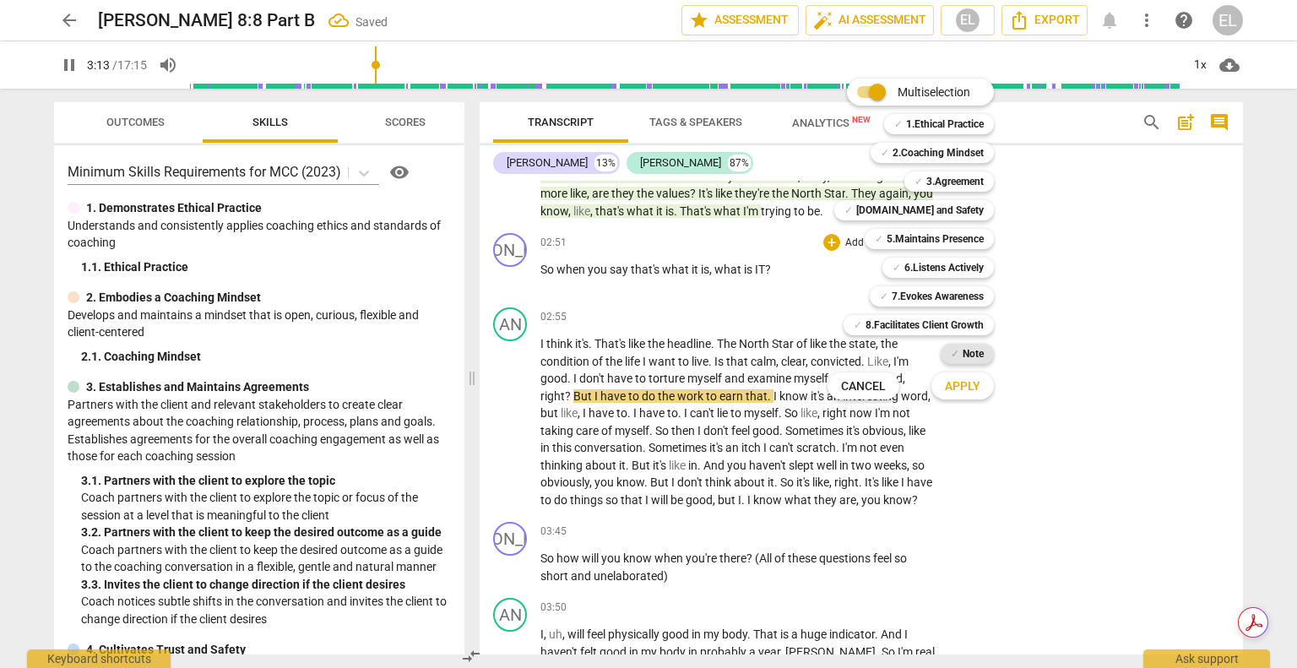
click at [978, 352] on b "Note" at bounding box center [972, 354] width 21 height 20
click at [972, 378] on span "Apply" at bounding box center [962, 386] width 35 height 17
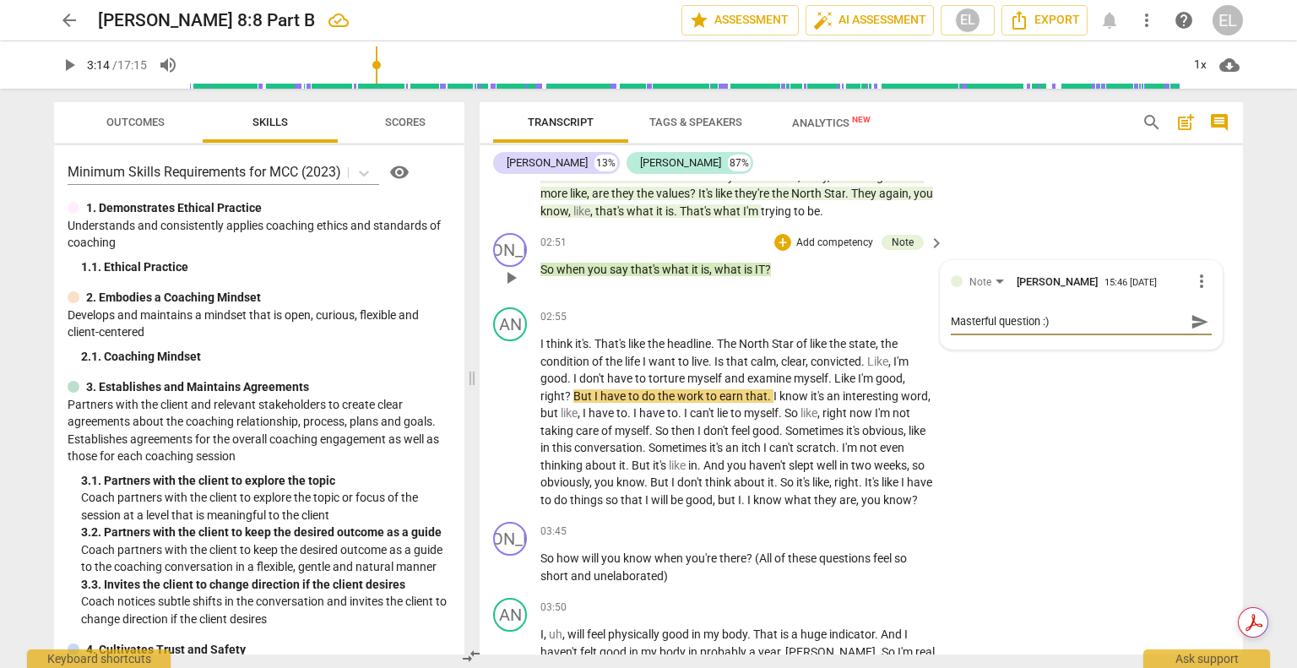
click at [1191, 315] on span "send" at bounding box center [1199, 321] width 19 height 19
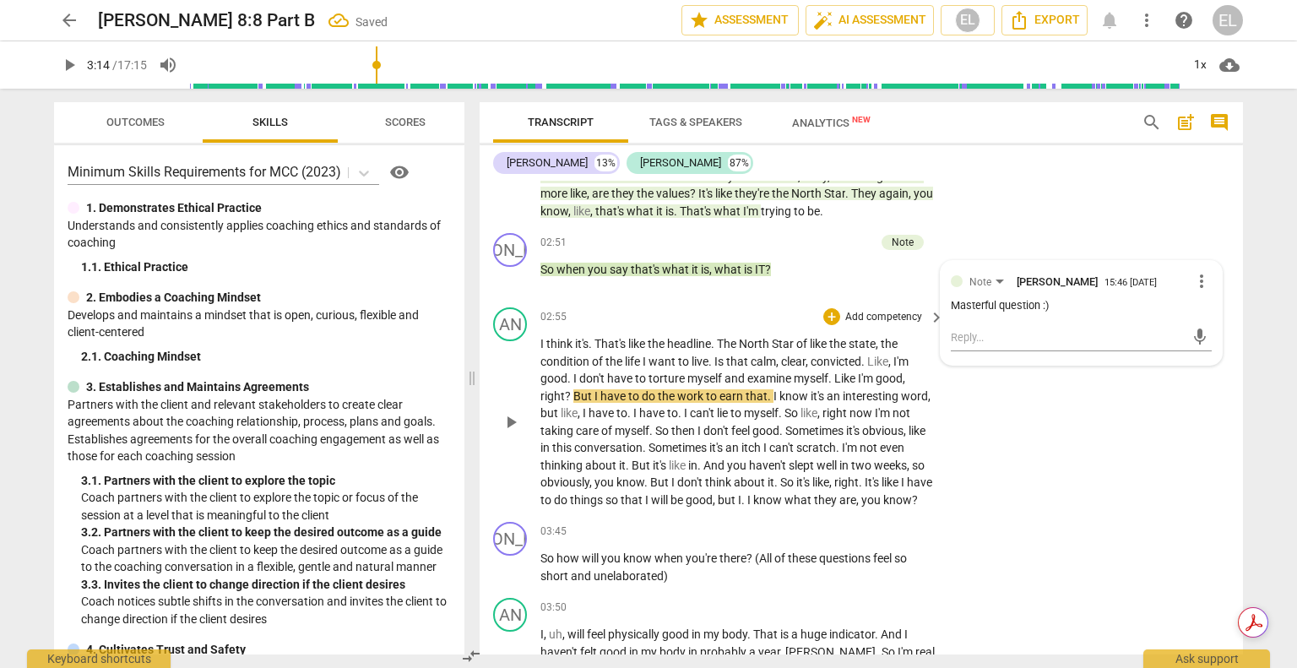
click at [1031, 455] on div "AN play_arrow pause 02:55 + Add competency keyboard_arrow_right I think it's . …" at bounding box center [860, 408] width 763 height 214
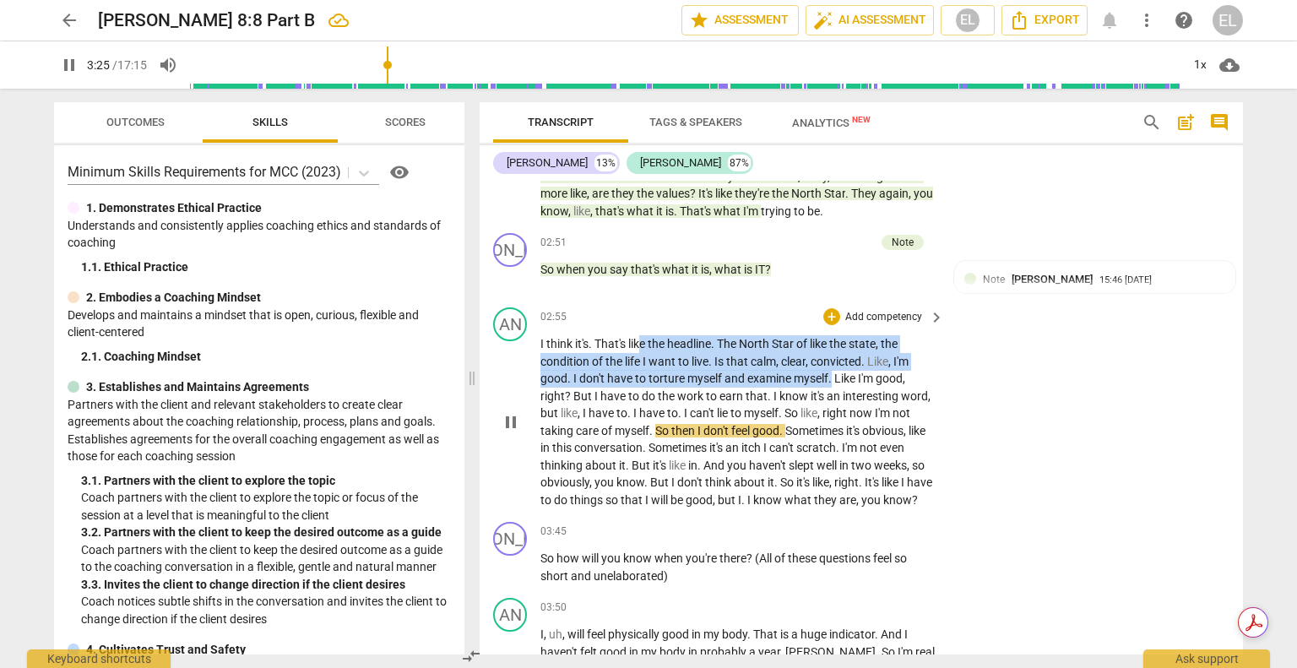
drag, startPoint x: 638, startPoint y: 340, endPoint x: 833, endPoint y: 377, distance: 198.5
click at [833, 377] on p "I think it's . That's like the headline . The North Star of like the state , th…" at bounding box center [737, 421] width 395 height 173
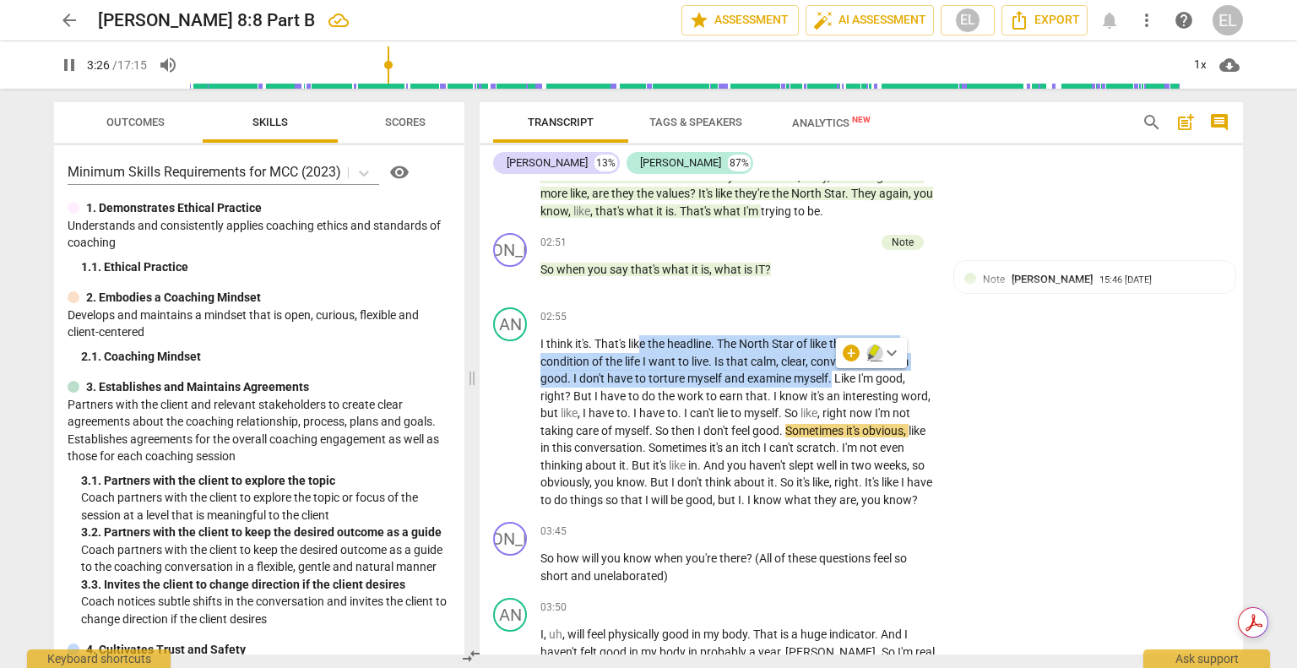
click at [872, 351] on icon "button" at bounding box center [874, 350] width 10 height 12
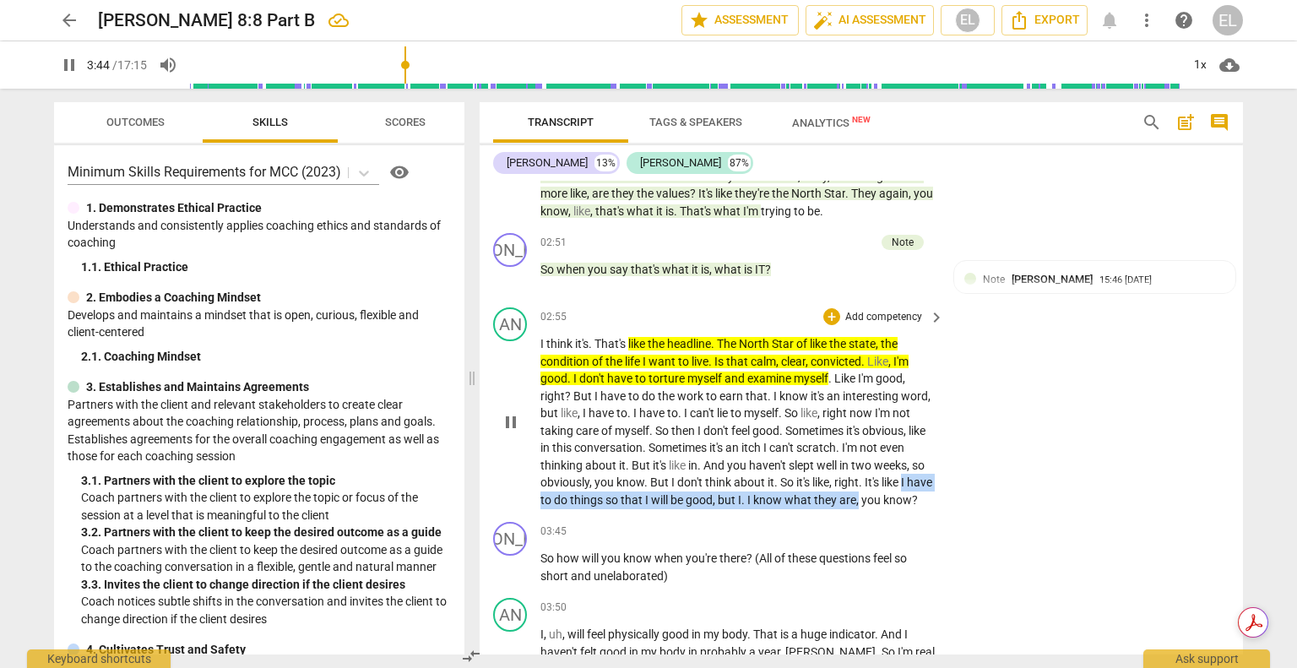
drag, startPoint x: 905, startPoint y: 479, endPoint x: 885, endPoint y: 490, distance: 23.5
click at [885, 490] on p "I think it's . That's like the headline . The North Star of like the state , th…" at bounding box center [737, 421] width 395 height 173
drag, startPoint x: 928, startPoint y: 472, endPoint x: 975, endPoint y: 442, distance: 55.7
click at [928, 472] on icon "button" at bounding box center [926, 472] width 10 height 12
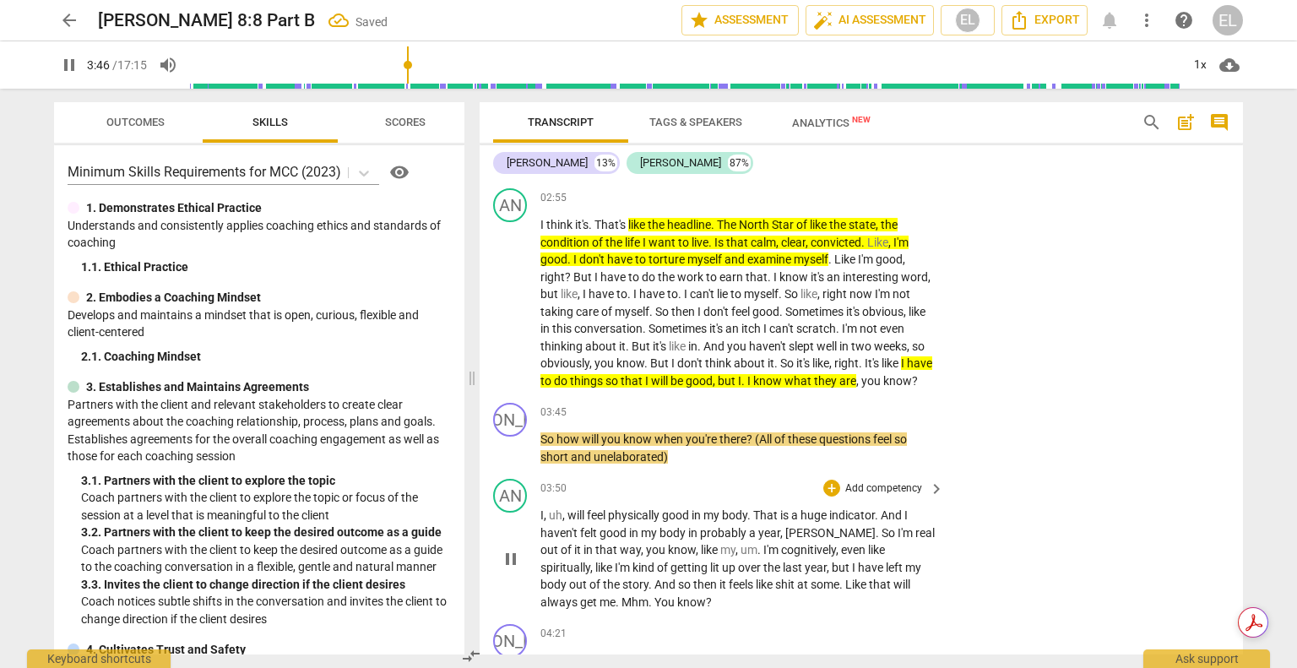
scroll to position [1151, 0]
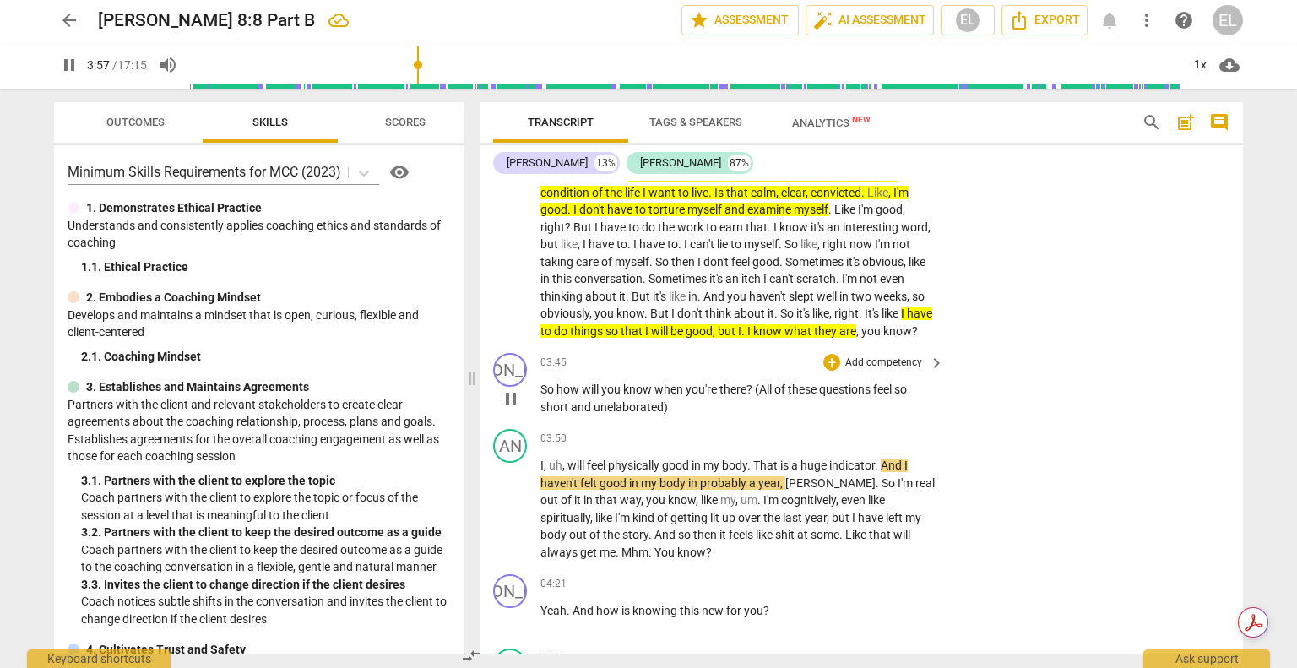
click at [514, 409] on span "pause" at bounding box center [511, 398] width 20 height 20
drag, startPoint x: 571, startPoint y: 479, endPoint x: 746, endPoint y: 475, distance: 174.8
click at [746, 475] on p "I , uh , will feel physically good in my body . That is a huge indicator . And …" at bounding box center [737, 509] width 395 height 104
drag, startPoint x: 788, startPoint y: 456, endPoint x: 808, endPoint y: 428, distance: 34.4
click at [788, 457] on icon "button" at bounding box center [787, 455] width 10 height 12
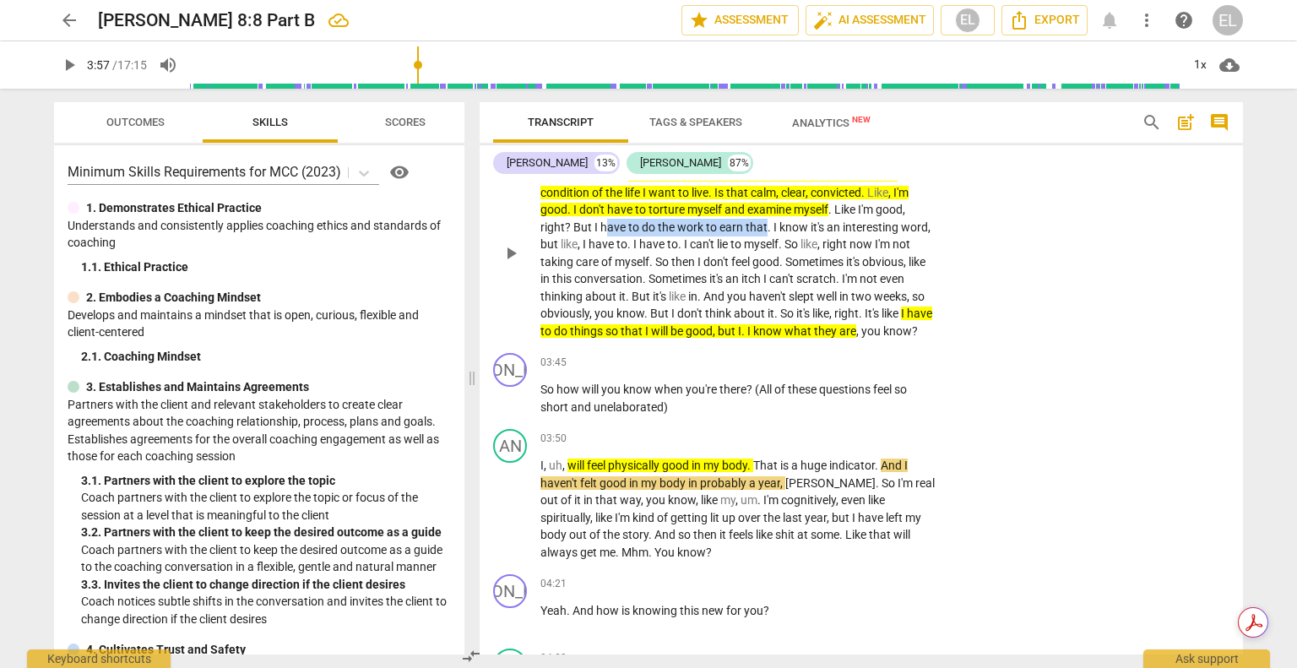
drag, startPoint x: 602, startPoint y: 222, endPoint x: 766, endPoint y: 226, distance: 163.8
click at [766, 226] on p "I think it's . That's like the headline . The North Star of like the state , th…" at bounding box center [737, 252] width 395 height 173
click at [804, 204] on icon "button" at bounding box center [803, 201] width 17 height 20
click at [774, 396] on span "(All" at bounding box center [764, 389] width 19 height 14
click at [828, 371] on div "+" at bounding box center [831, 362] width 17 height 17
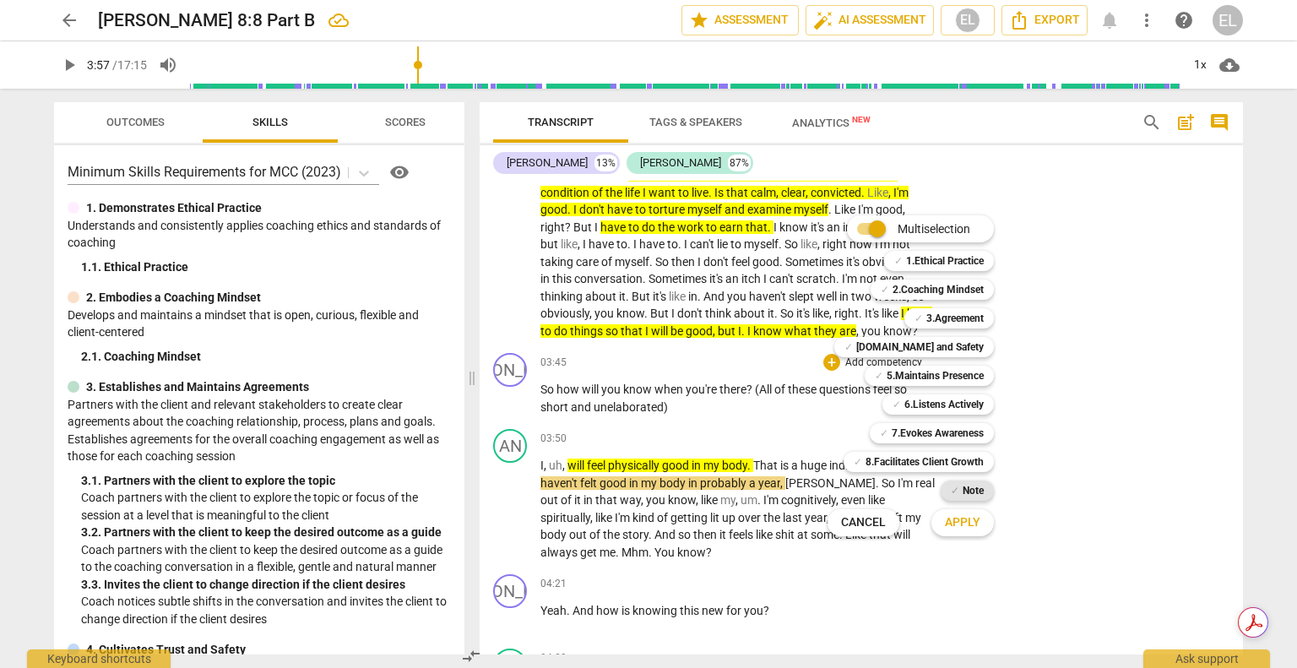
click at [966, 488] on b "Note" at bounding box center [972, 490] width 21 height 20
click at [963, 518] on span "Apply" at bounding box center [962, 522] width 35 height 17
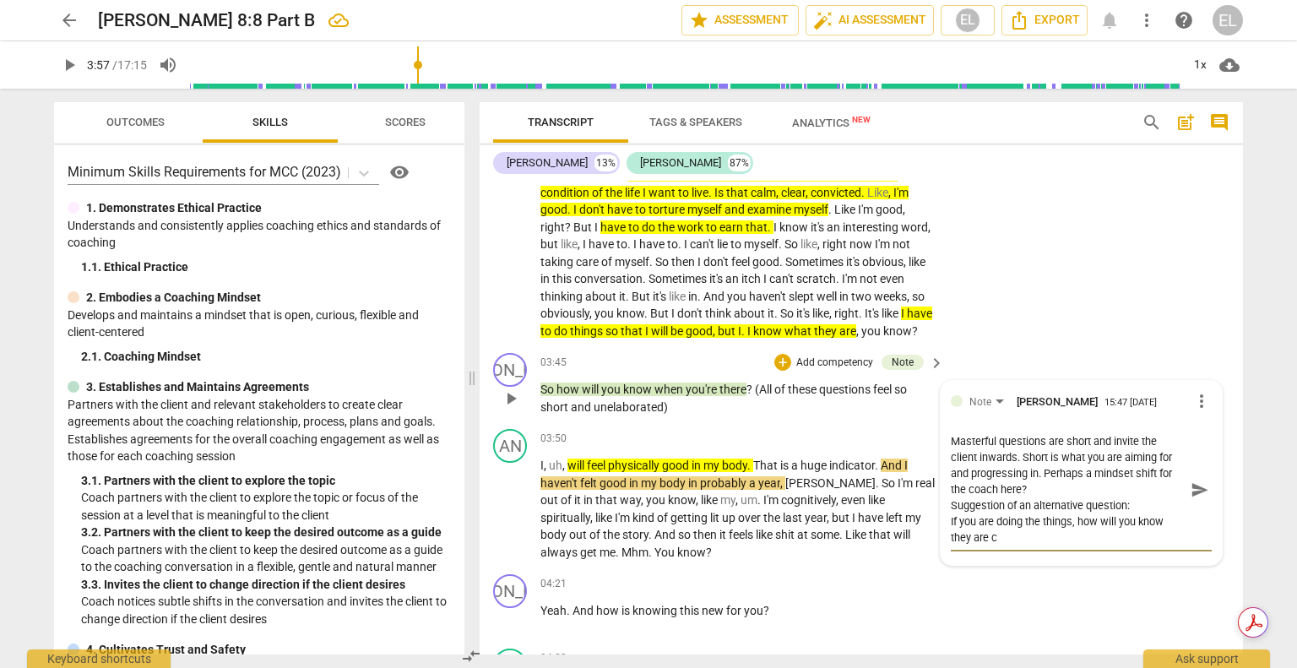
scroll to position [0, 0]
click at [1200, 499] on span "send" at bounding box center [1199, 489] width 19 height 19
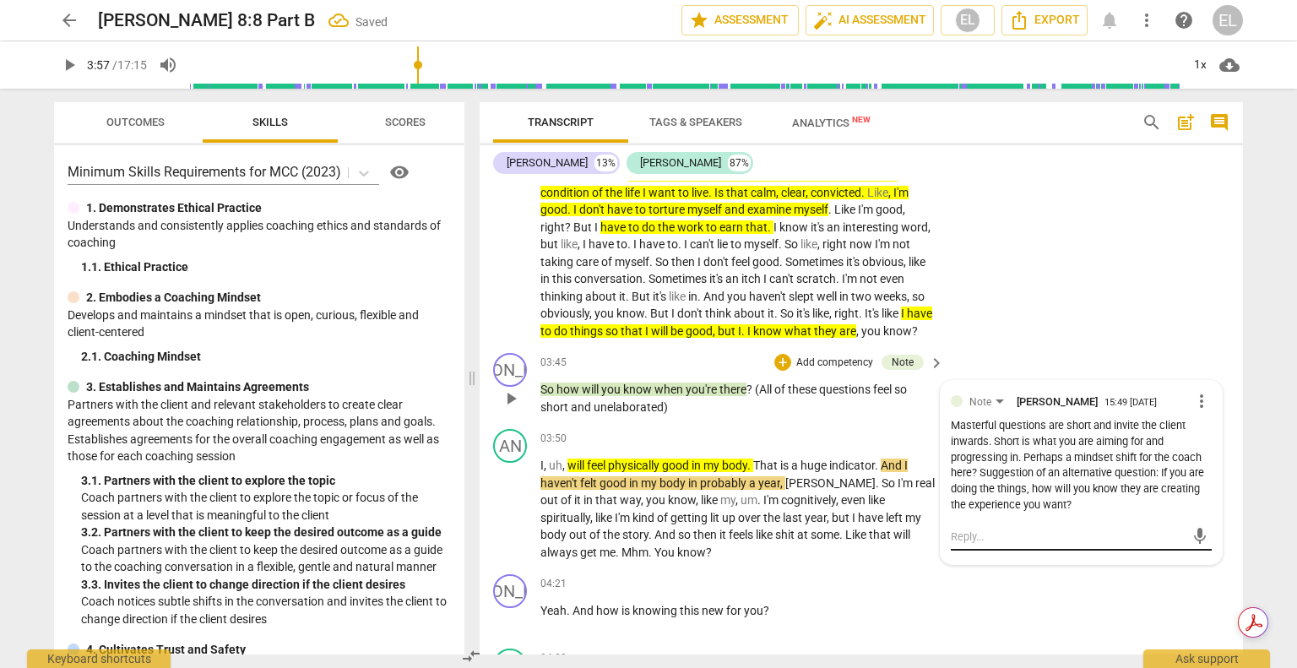
click at [985, 544] on textarea at bounding box center [1067, 536] width 234 height 16
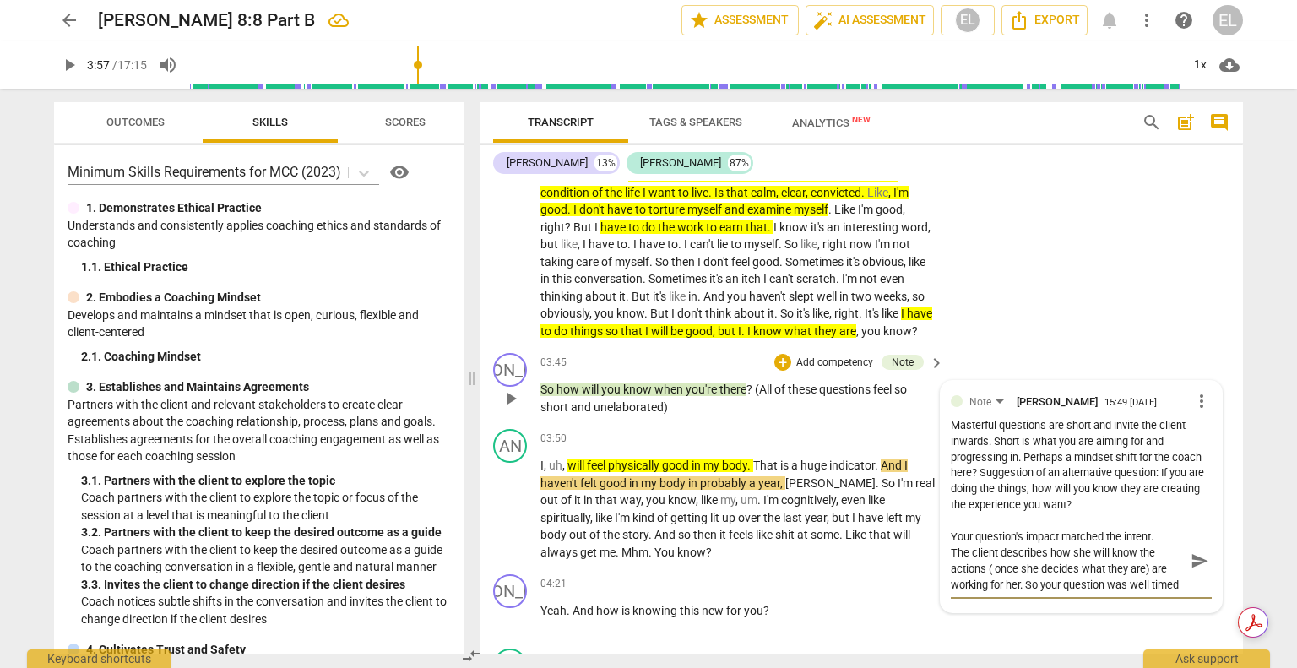
scroll to position [14, 0]
click at [1192, 570] on span "send" at bounding box center [1199, 560] width 19 height 19
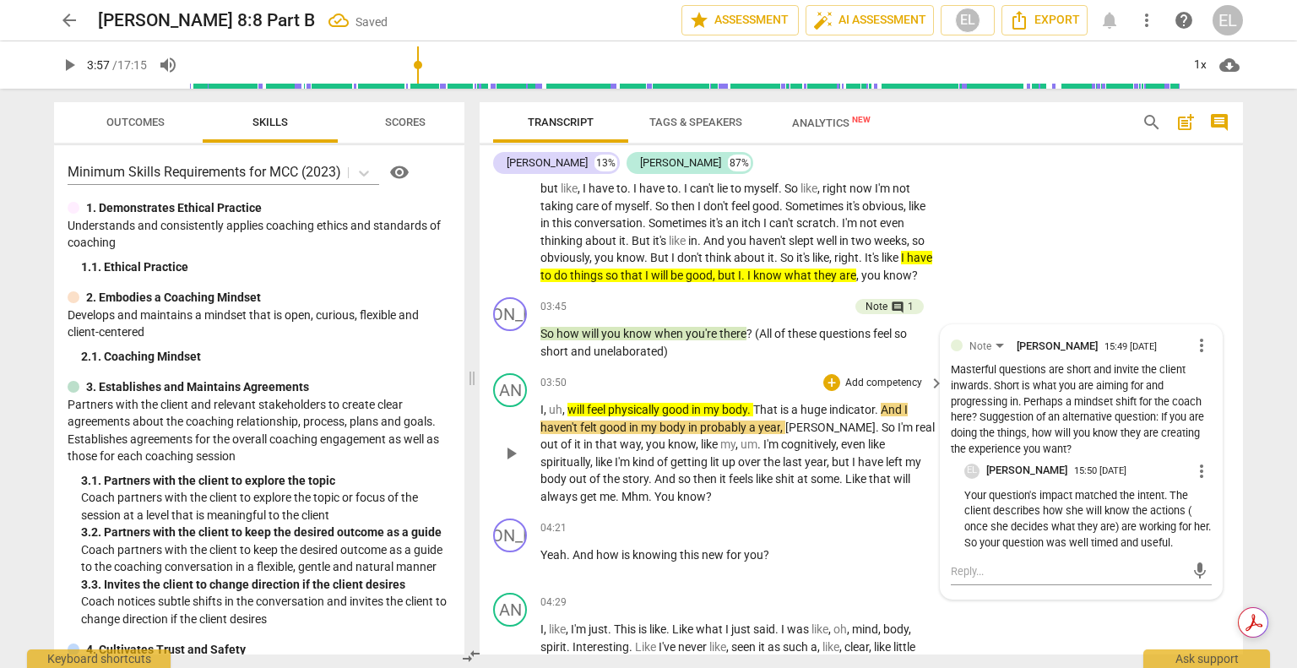
scroll to position [1236, 0]
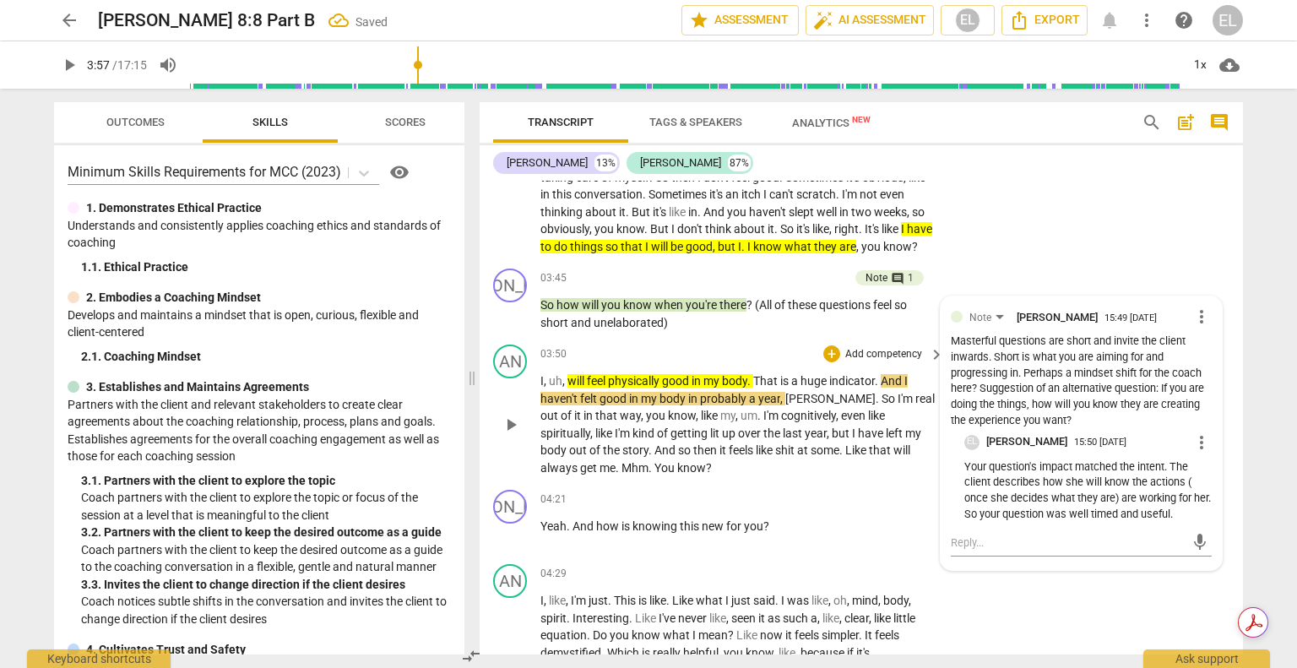
click at [672, 420] on p "I , uh , will feel physically good in my body . That is a huge indicator . And …" at bounding box center [737, 424] width 395 height 104
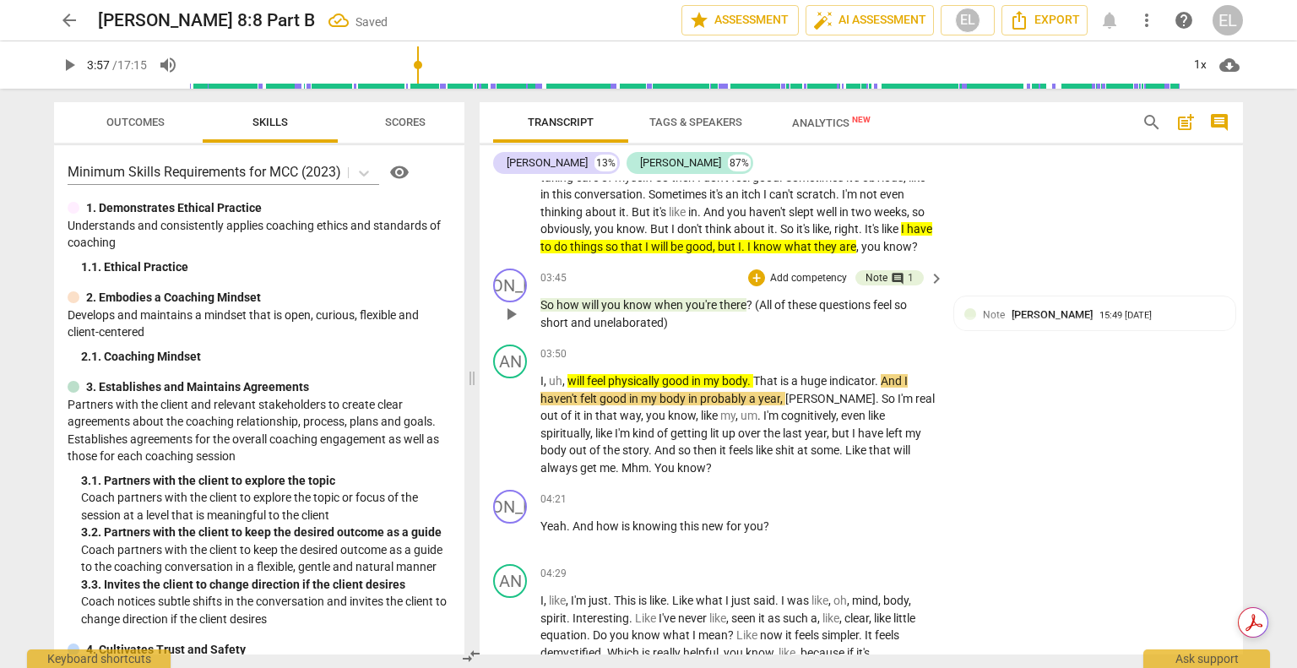
click at [517, 324] on span "play_arrow" at bounding box center [511, 314] width 20 height 20
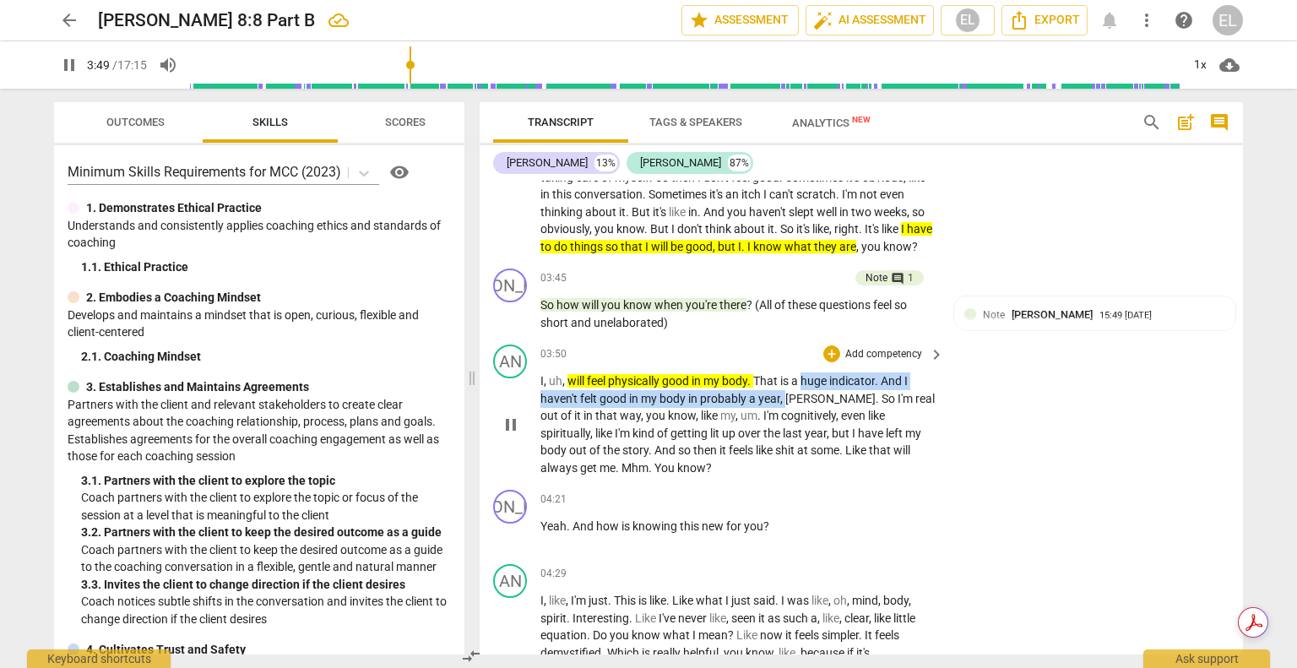
drag, startPoint x: 808, startPoint y: 399, endPoint x: 784, endPoint y: 414, distance: 28.1
click at [784, 414] on p "I , uh , will feel physically good in my body . That is a huge indicator . And …" at bounding box center [737, 424] width 395 height 104
click at [820, 393] on icon "button" at bounding box center [820, 394] width 6 height 7
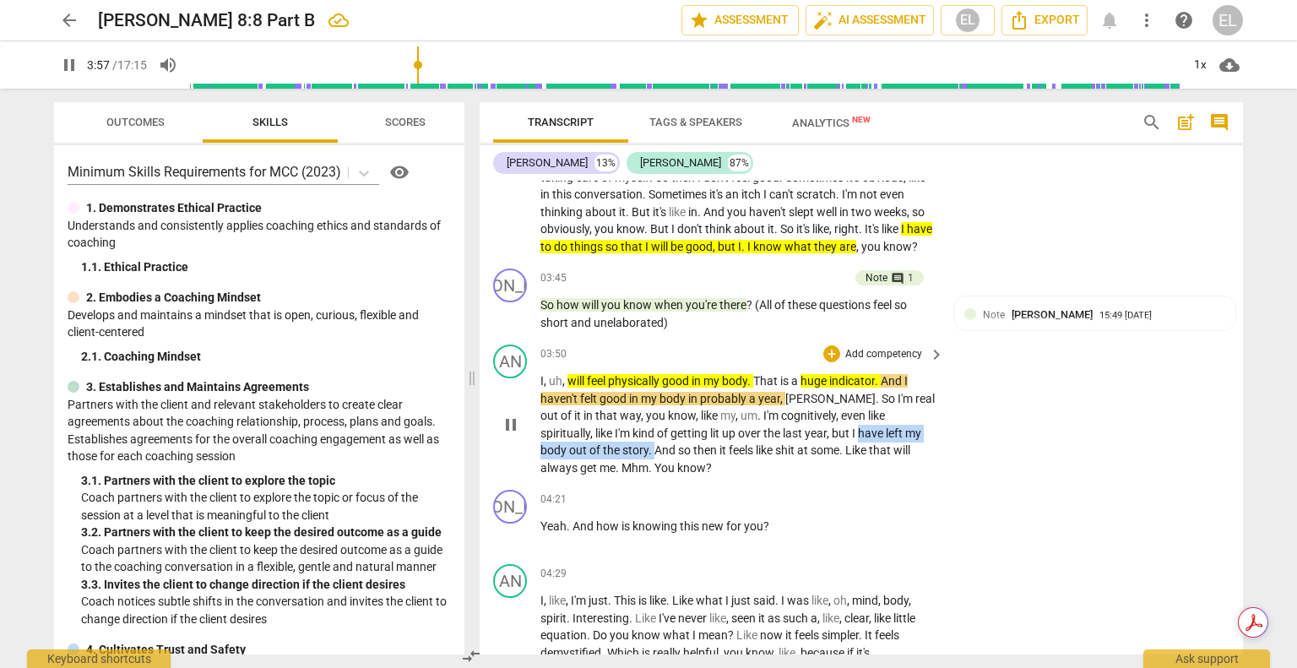
drag, startPoint x: 766, startPoint y: 446, endPoint x: 569, endPoint y: 465, distance: 198.5
click at [569, 465] on p "I , uh , will feel physically good in my body . That is a huge indicator . And …" at bounding box center [737, 424] width 395 height 104
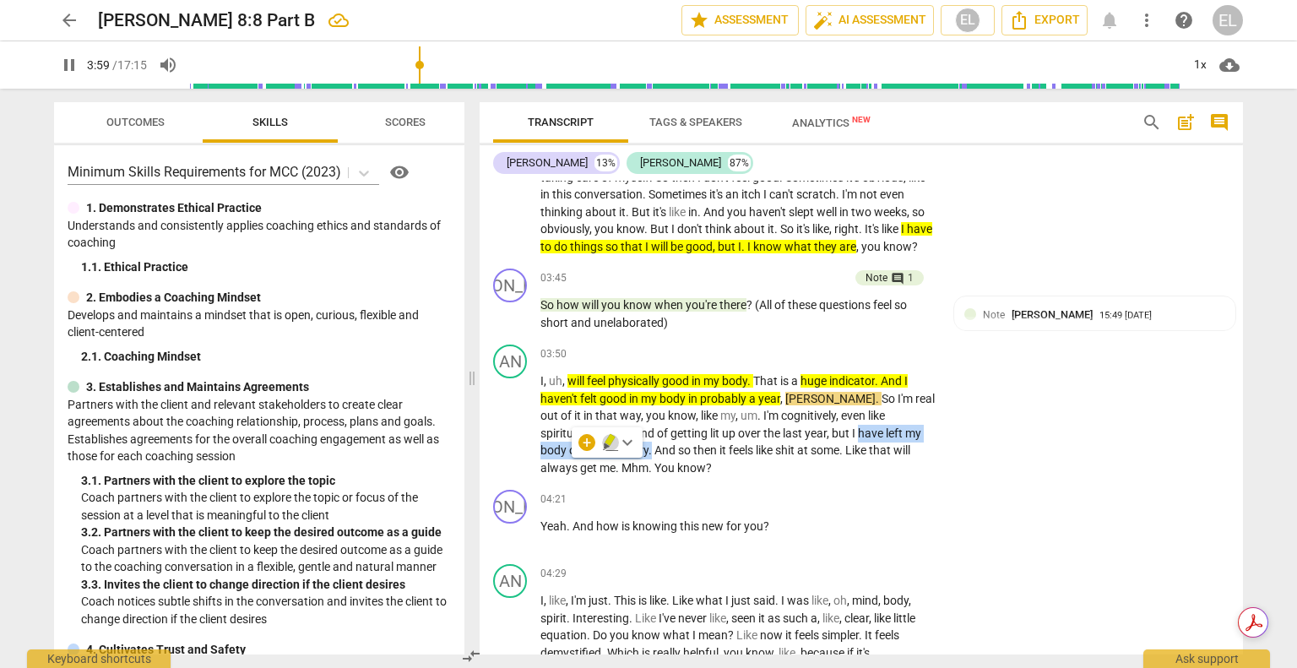
click at [611, 444] on icon "button" at bounding box center [610, 442] width 17 height 20
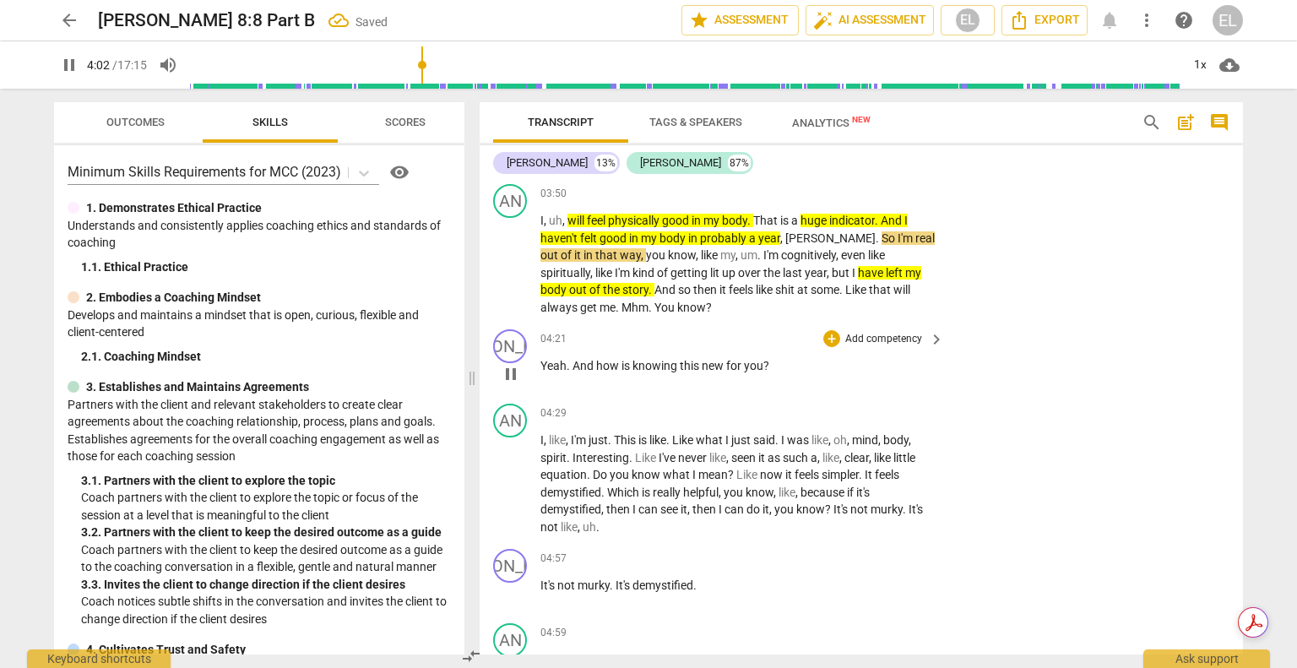
scroll to position [1405, 0]
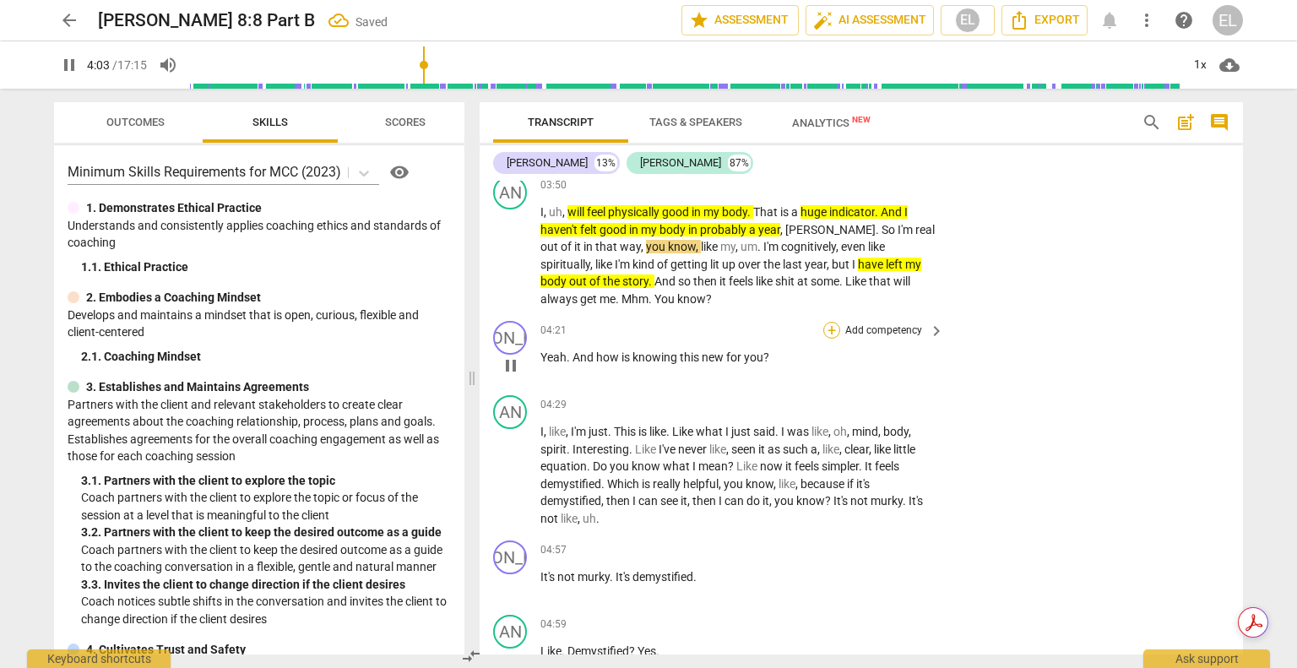
click at [826, 338] on div "+" at bounding box center [831, 330] width 17 height 17
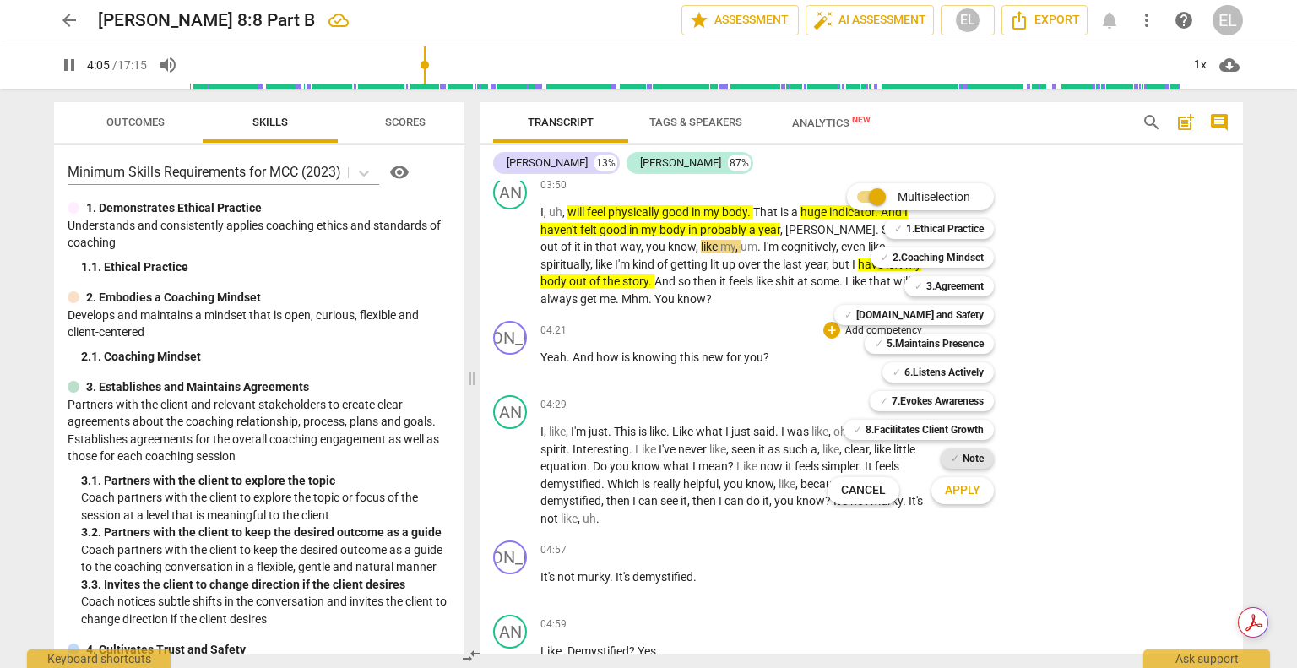
click at [960, 452] on div "✓ Note" at bounding box center [966, 458] width 53 height 20
click at [967, 493] on span "Apply" at bounding box center [962, 490] width 35 height 17
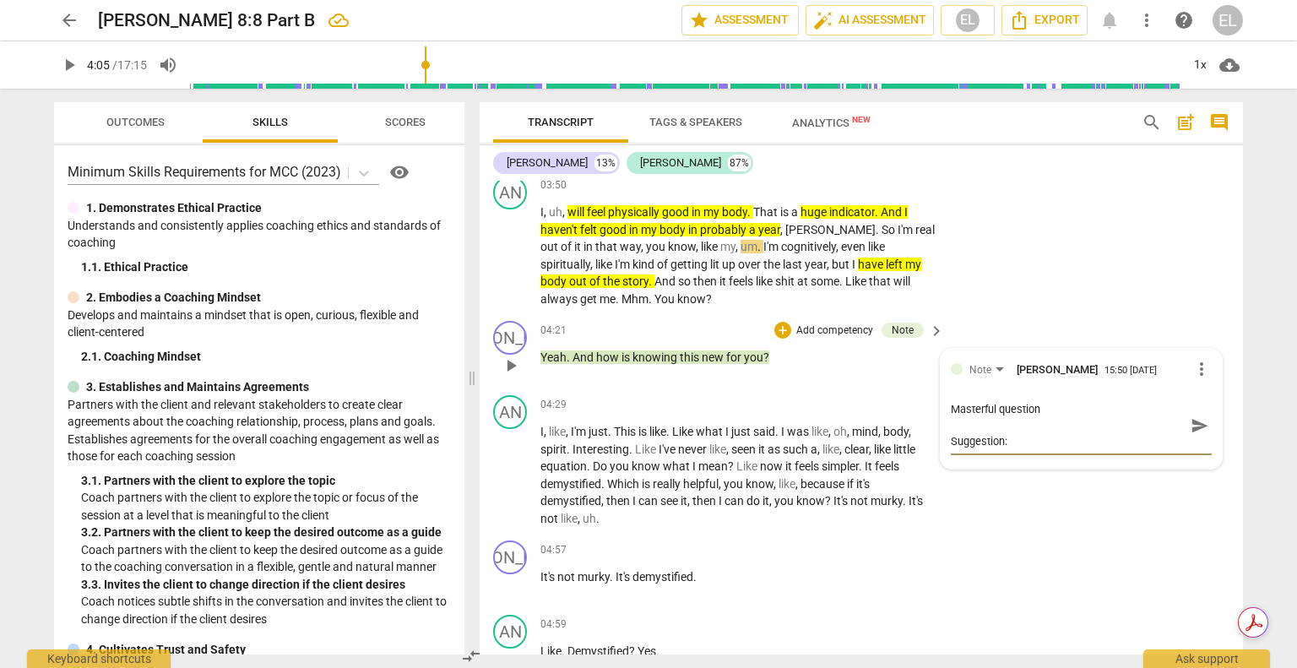
click at [1054, 425] on textarea "Masterful question Suggestion:" at bounding box center [1067, 425] width 234 height 48
click at [1015, 449] on textarea "Masterful question:) Suggestion:" at bounding box center [1067, 425] width 234 height 48
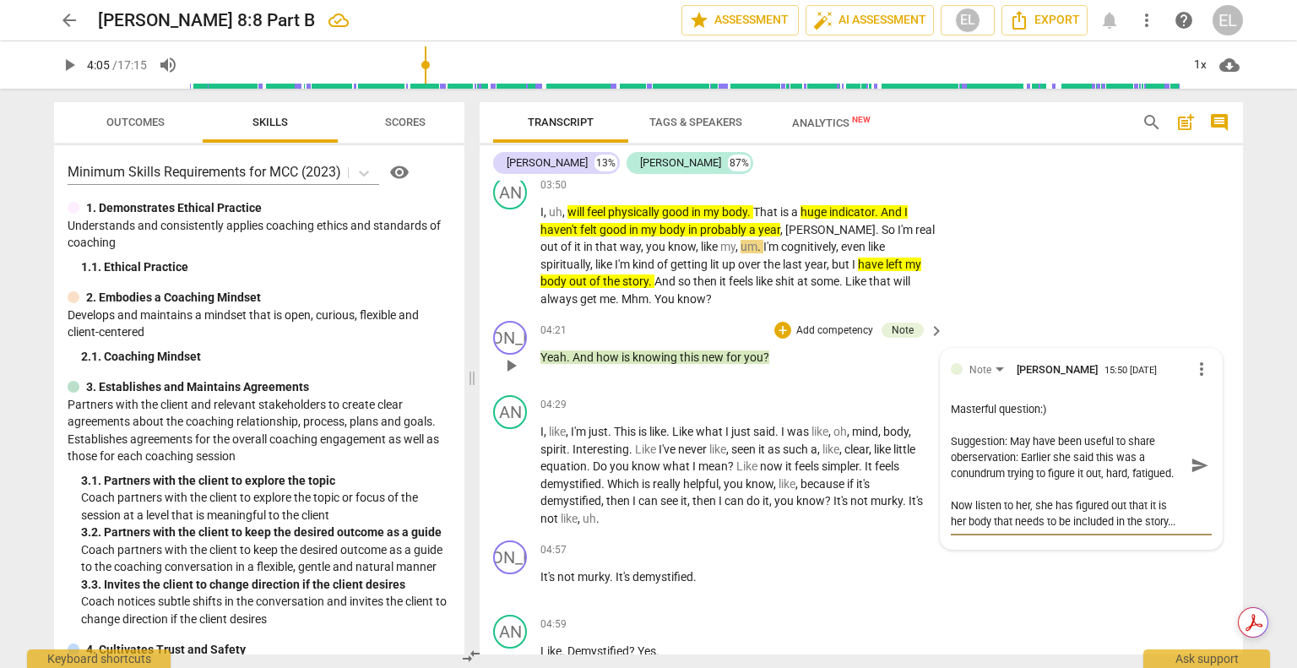
scroll to position [30, 0]
click at [1016, 452] on textarea "Masterful question:) Suggestion: May have been useful to share oberservation: E…" at bounding box center [1067, 465] width 234 height 128
click at [999, 529] on textarea "Masterful question:) Suggestion: May have been useful to share oberservation: E…" at bounding box center [1067, 465] width 234 height 128
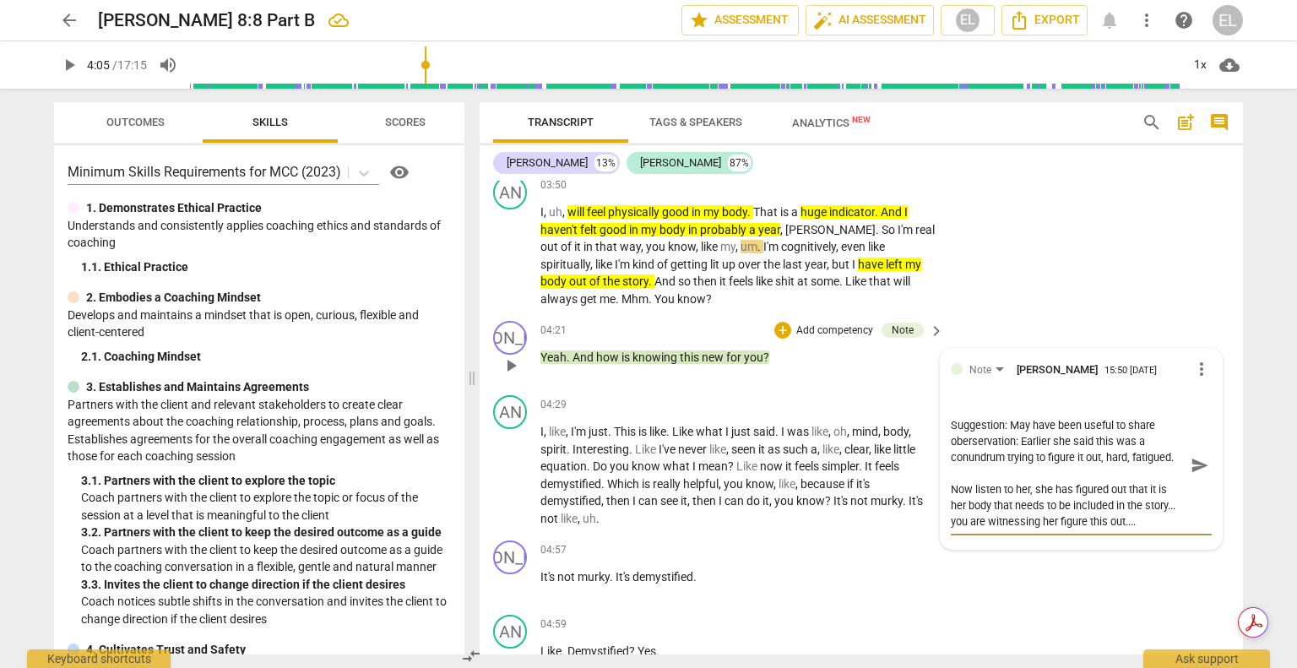
click at [1196, 474] on span "send" at bounding box center [1199, 465] width 19 height 19
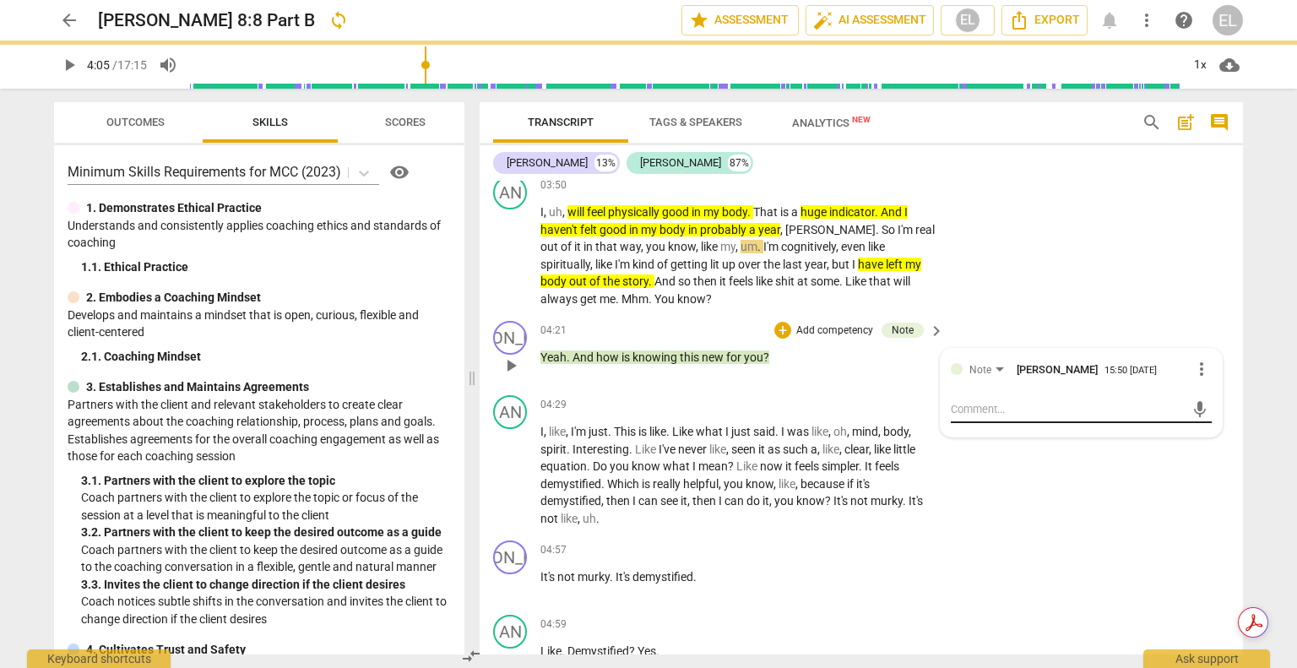
scroll to position [0, 0]
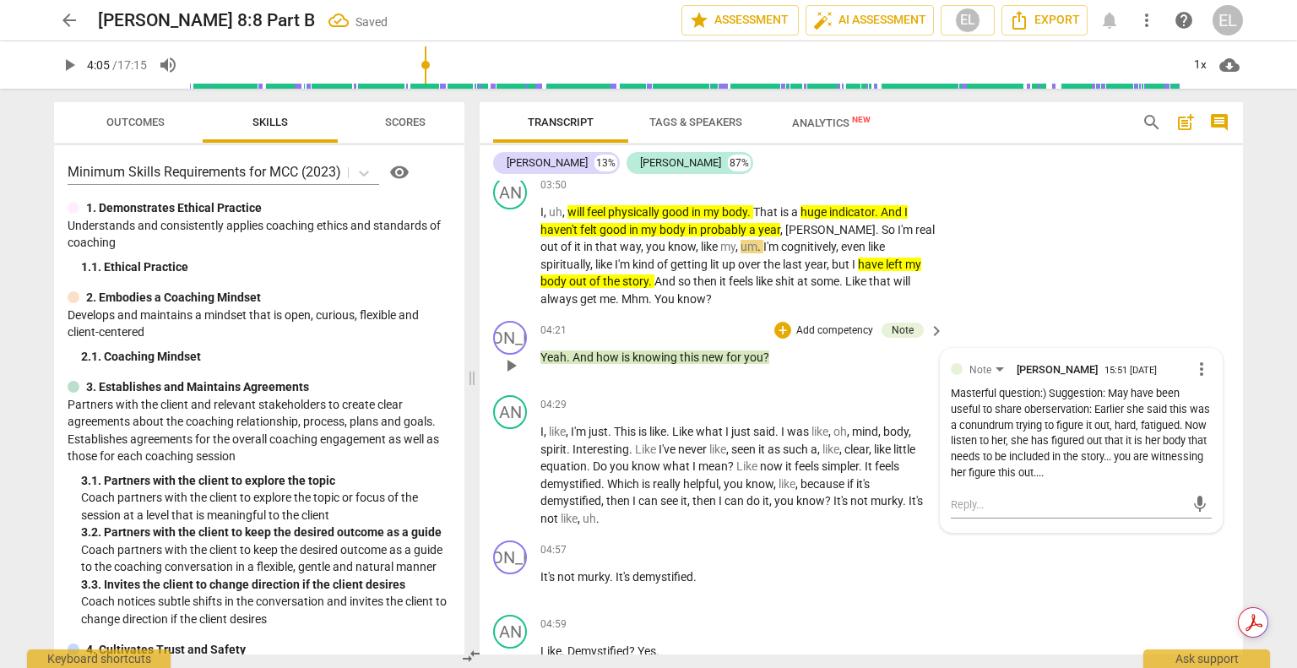
click at [515, 376] on span "play_arrow" at bounding box center [511, 365] width 20 height 20
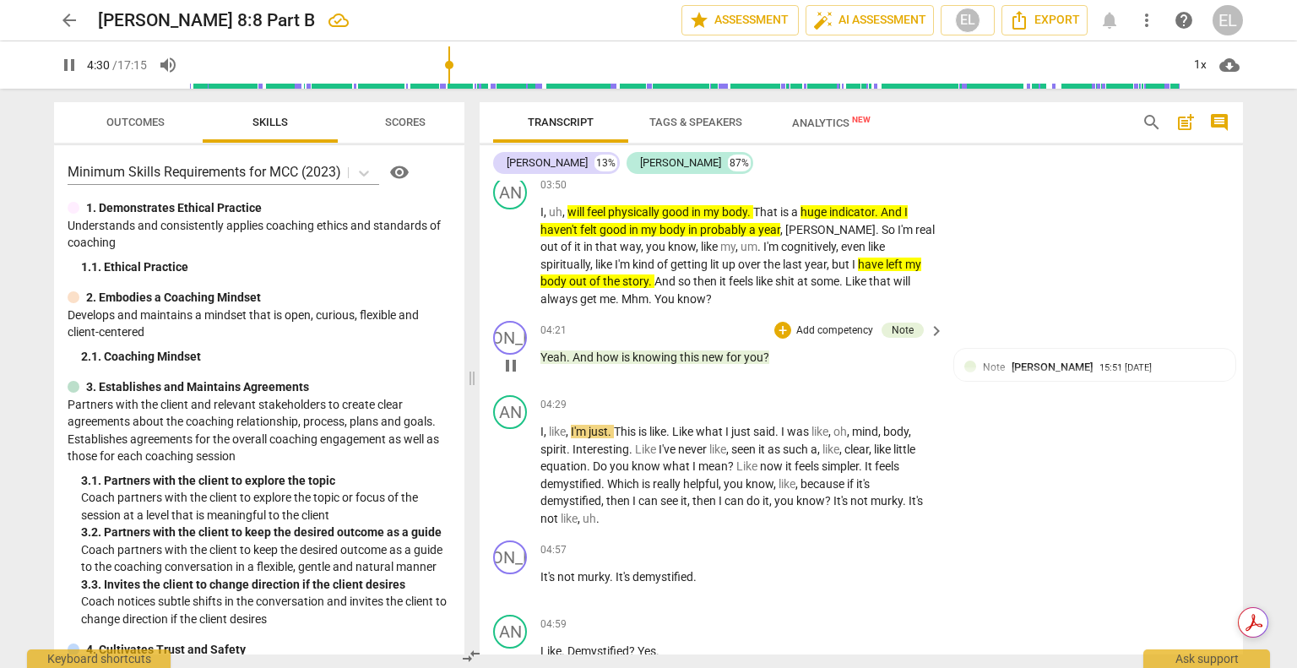
scroll to position [1573, 0]
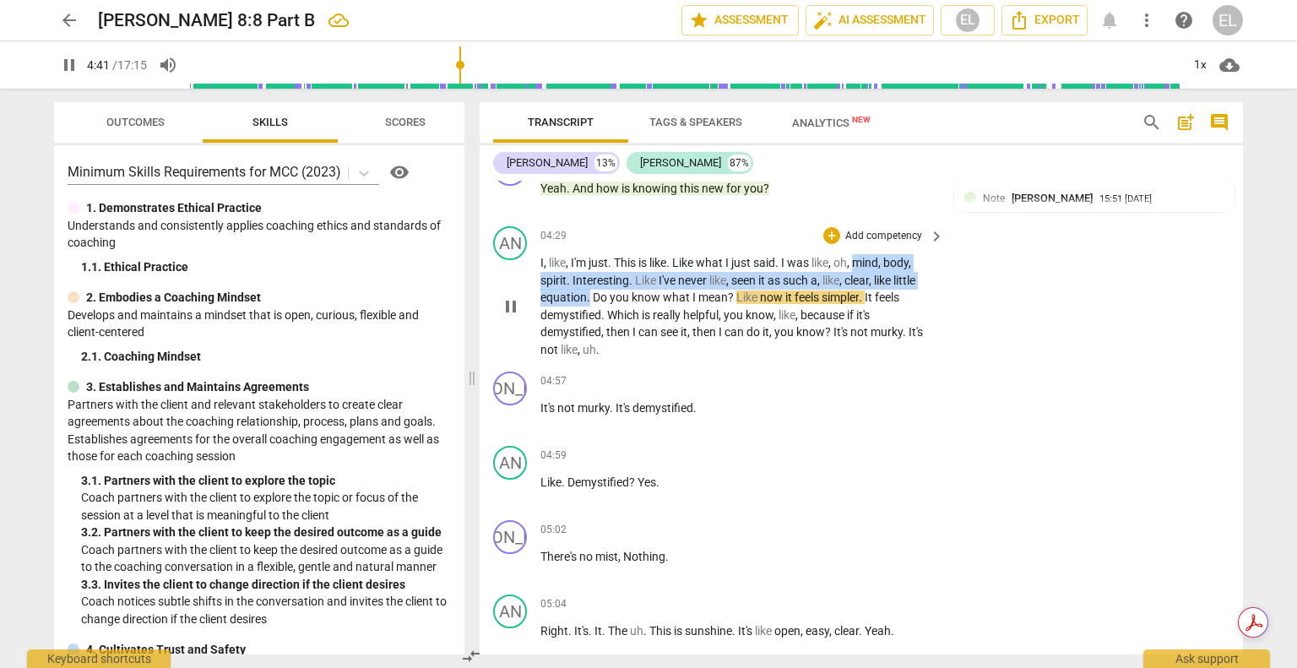
drag, startPoint x: 858, startPoint y: 275, endPoint x: 587, endPoint y: 309, distance: 272.2
click at [587, 309] on p "I , like , I'm just . This is like . Like what I just said . I was like , oh , …" at bounding box center [737, 306] width 395 height 104
click at [631, 289] on icon "button" at bounding box center [630, 289] width 17 height 20
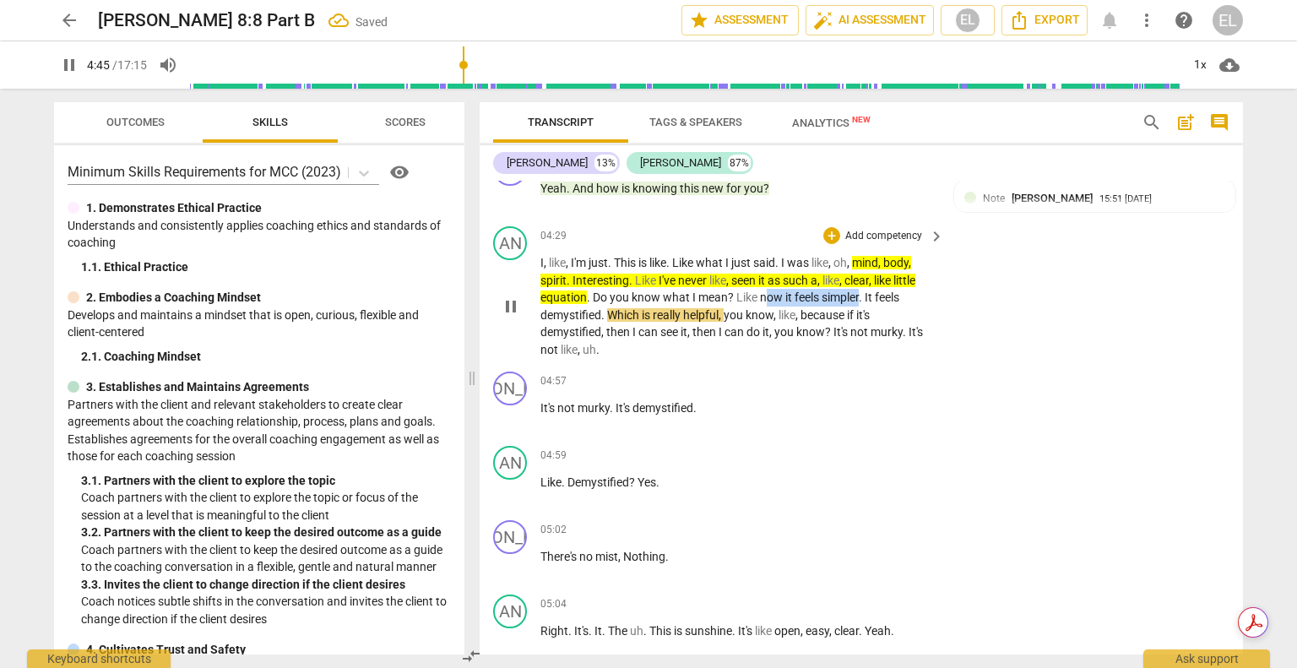
drag, startPoint x: 770, startPoint y: 310, endPoint x: 861, endPoint y: 309, distance: 91.2
click at [861, 309] on p "I , like , I'm just . This is like . Like what I just said . I was like , oh , …" at bounding box center [737, 306] width 395 height 104
click at [900, 288] on icon "button" at bounding box center [898, 286] width 10 height 12
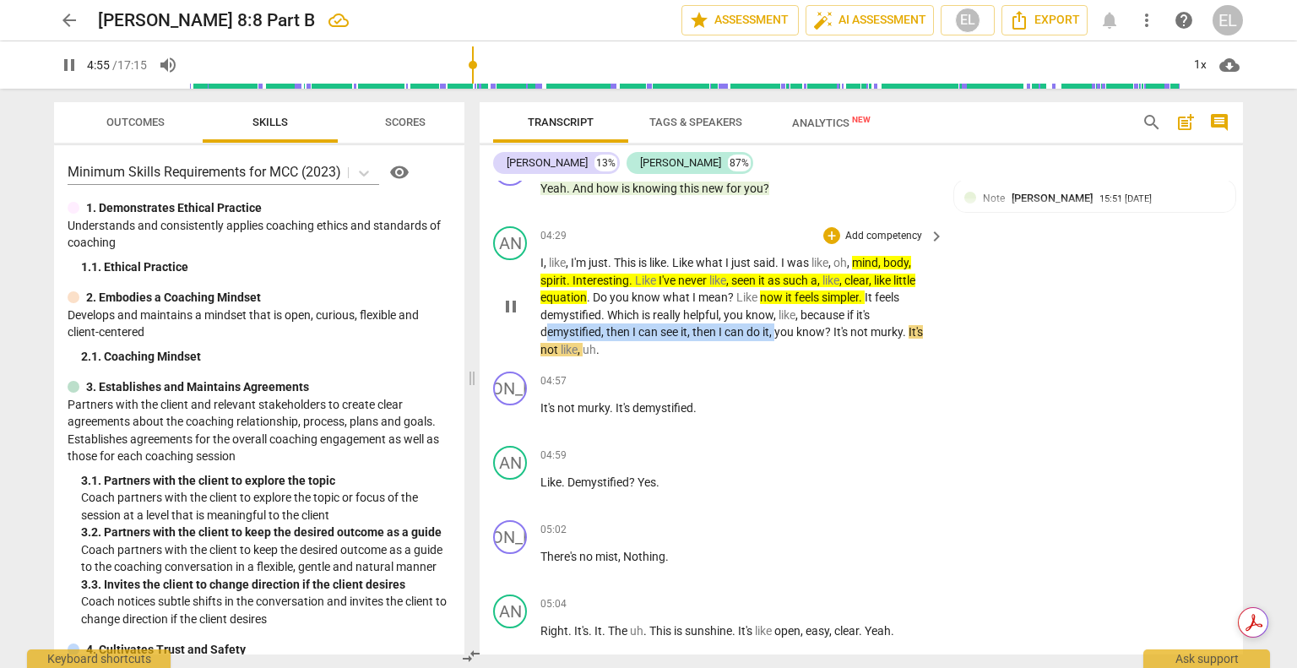
drag, startPoint x: 566, startPoint y: 344, endPoint x: 777, endPoint y: 344, distance: 211.0
click at [777, 344] on p "I , like , I'm just . This is like . Like what I just said . I was like , oh , …" at bounding box center [737, 306] width 395 height 104
click at [814, 328] on icon "button" at bounding box center [815, 323] width 17 height 20
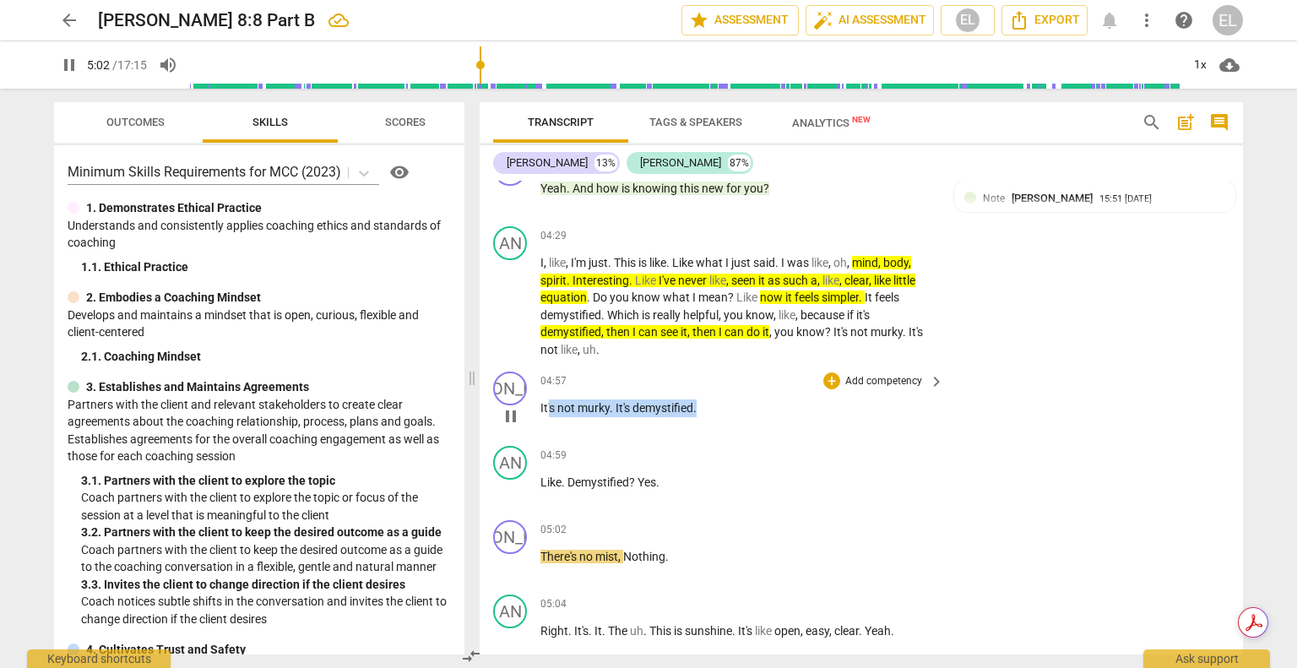
drag, startPoint x: 550, startPoint y: 420, endPoint x: 697, endPoint y: 414, distance: 147.0
click at [697, 414] on p "It's not murky . It's demystified ." at bounding box center [737, 408] width 395 height 18
click at [736, 401] on icon "button" at bounding box center [735, 397] width 10 height 12
click at [831, 389] on div "+" at bounding box center [831, 380] width 17 height 17
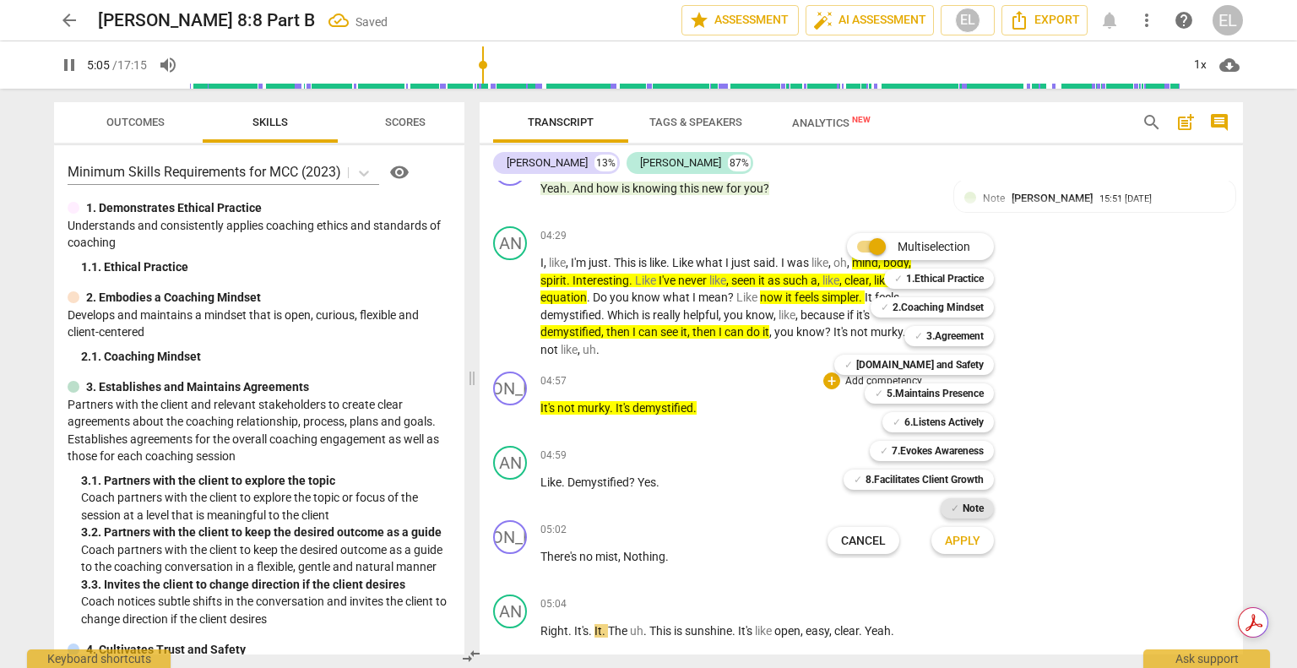
click at [972, 504] on b "Note" at bounding box center [972, 508] width 21 height 20
click at [971, 537] on span "Apply" at bounding box center [962, 541] width 35 height 17
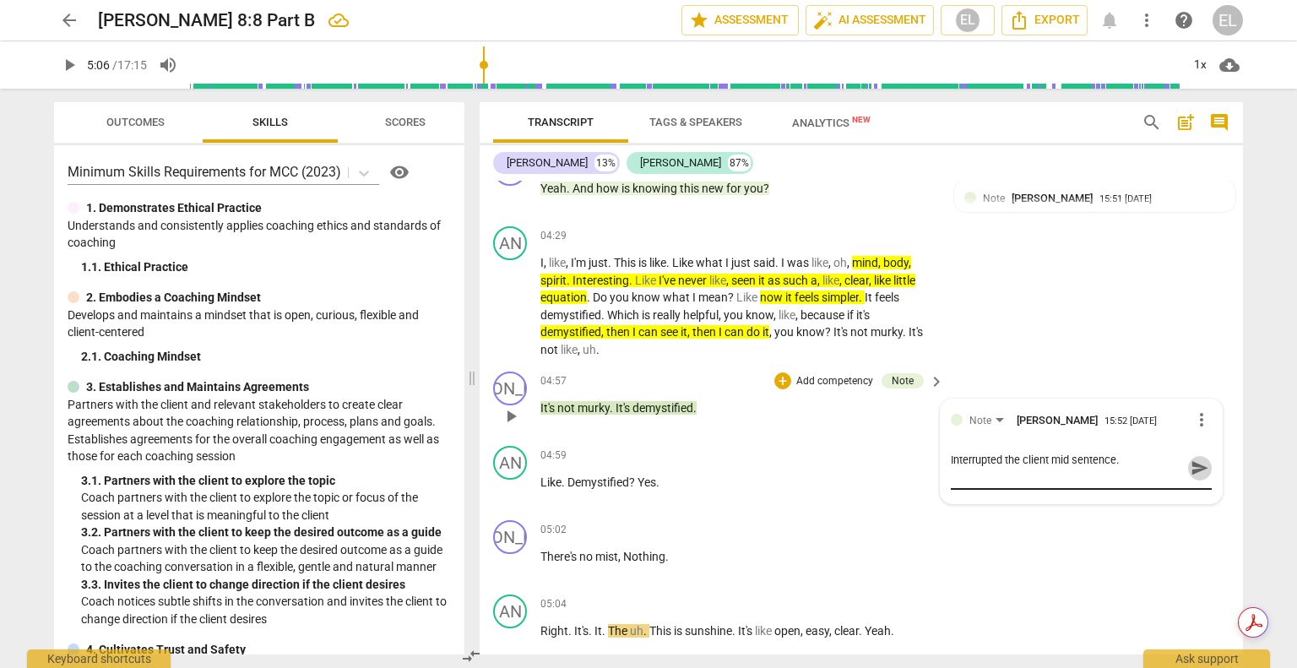
click at [1190, 477] on span "send" at bounding box center [1199, 467] width 19 height 19
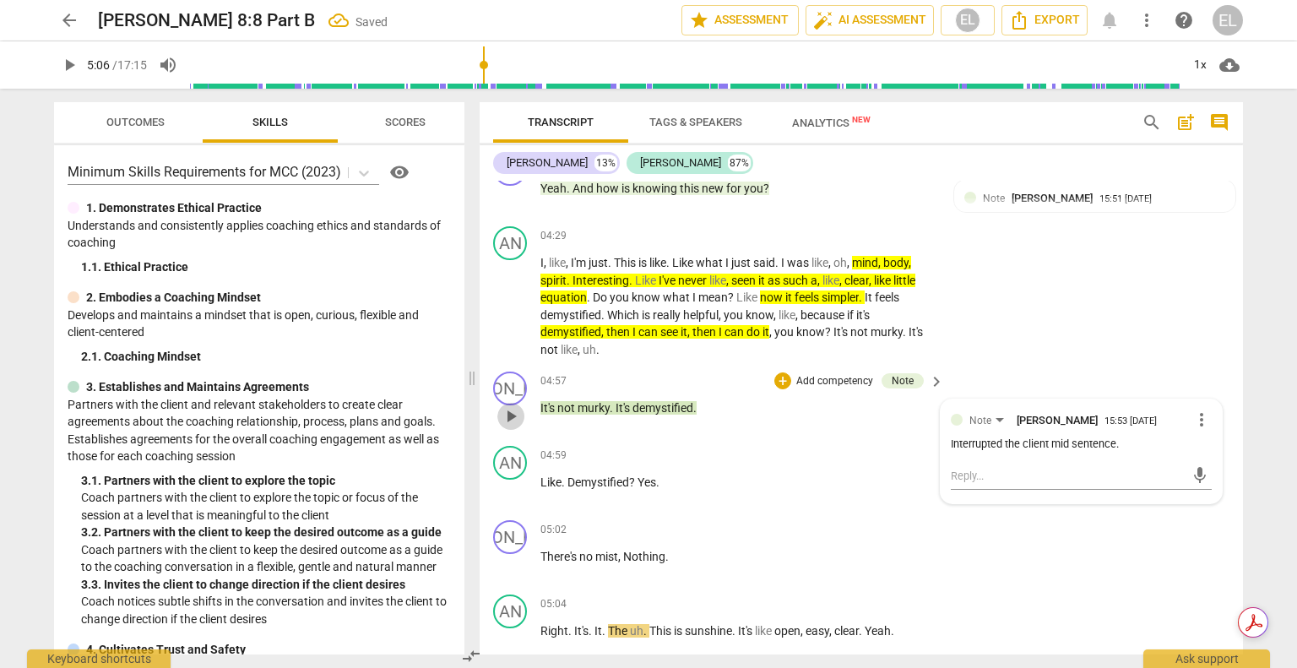
click at [517, 425] on span "play_arrow" at bounding box center [511, 416] width 20 height 20
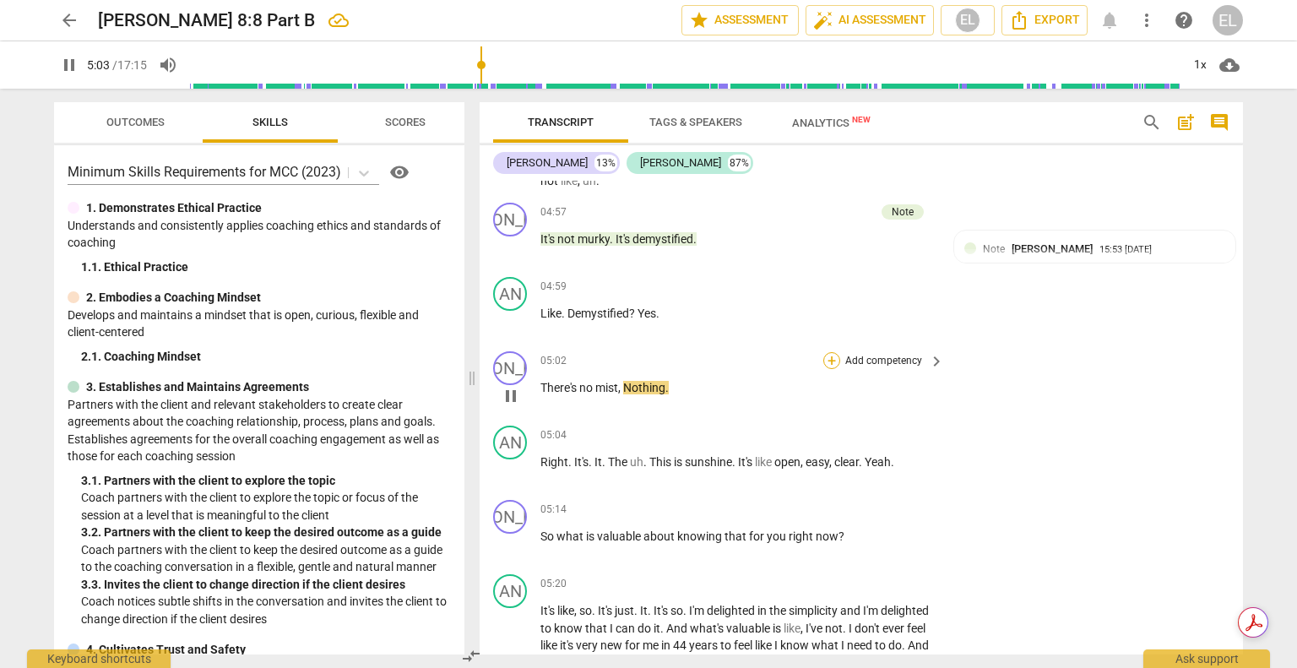
click at [826, 369] on div "+" at bounding box center [831, 360] width 17 height 17
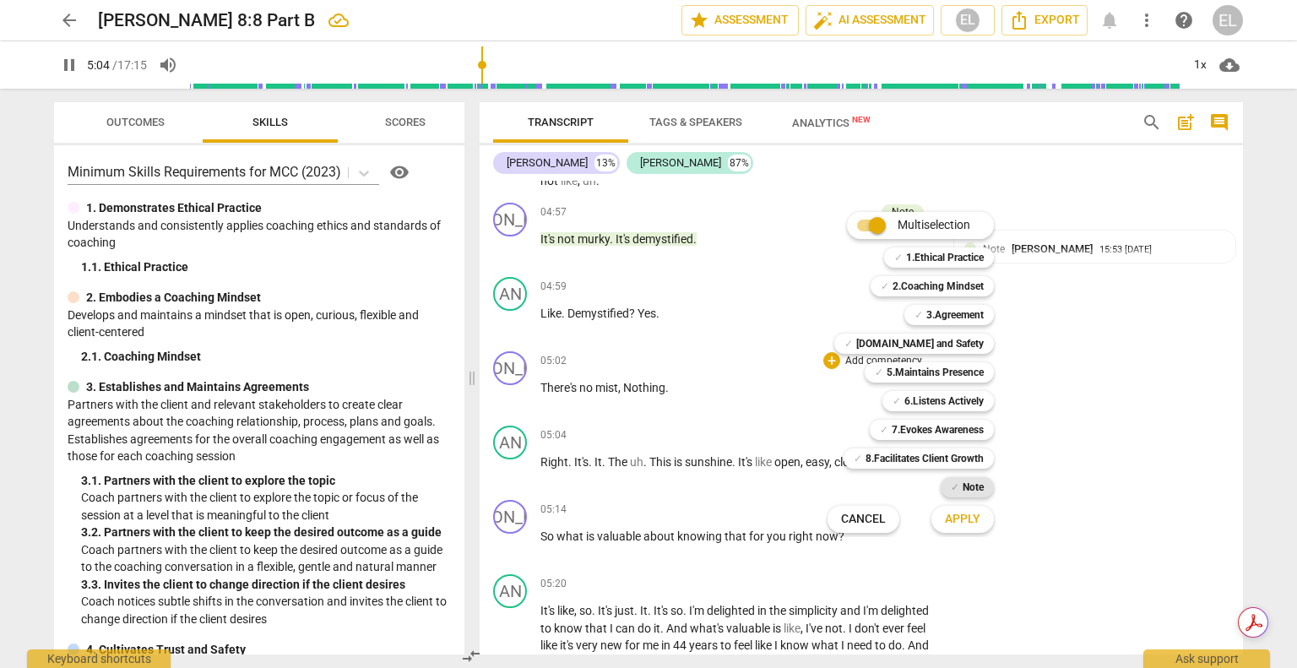
click at [977, 489] on b "Note" at bounding box center [972, 487] width 21 height 20
click at [978, 513] on span "Apply" at bounding box center [962, 519] width 35 height 17
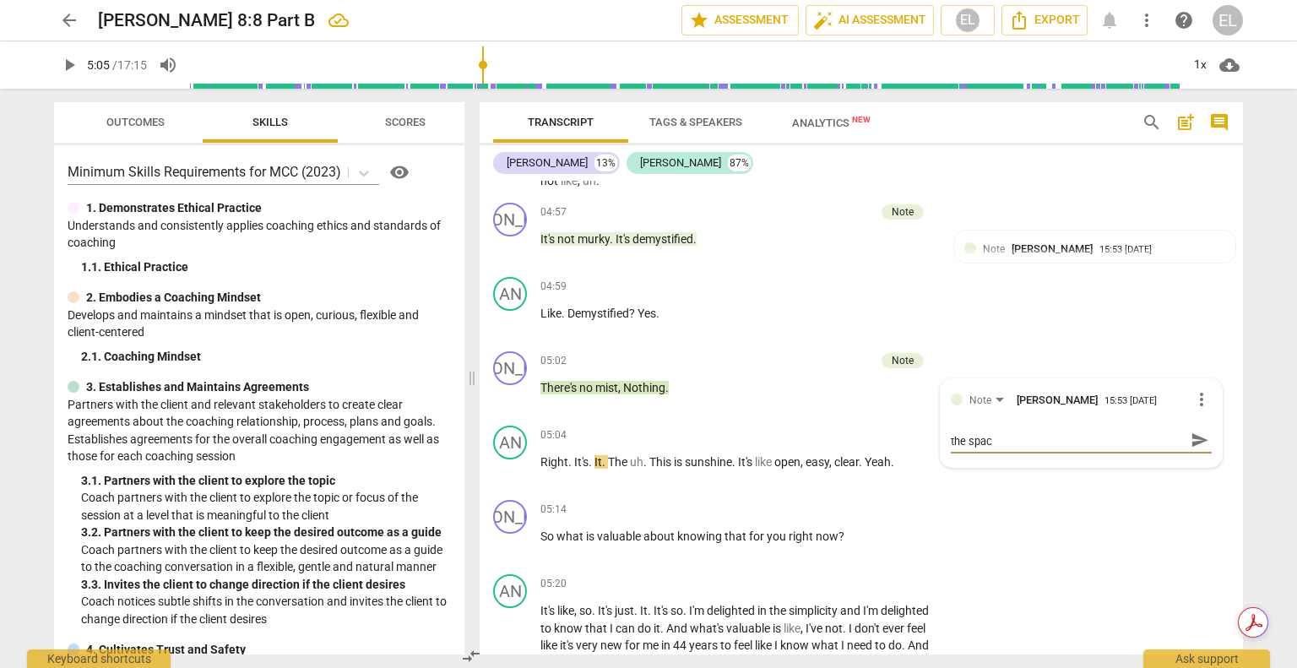
scroll to position [0, 0]
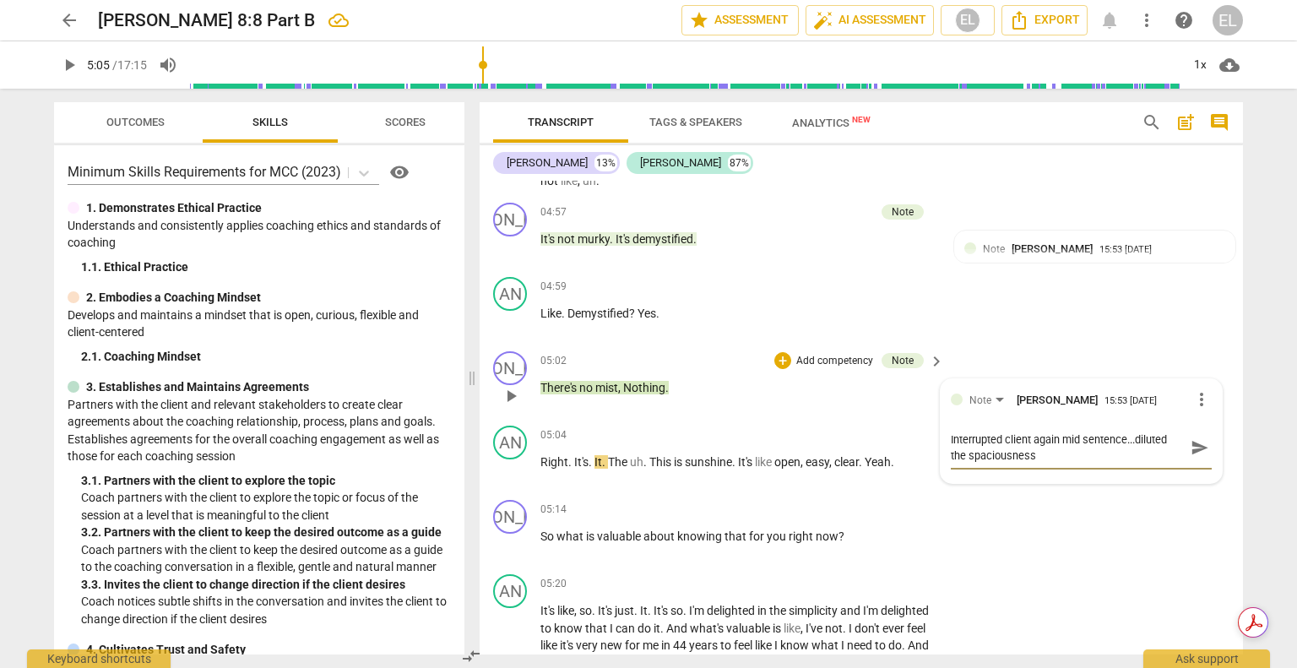
click at [1195, 457] on span "send" at bounding box center [1199, 447] width 19 height 19
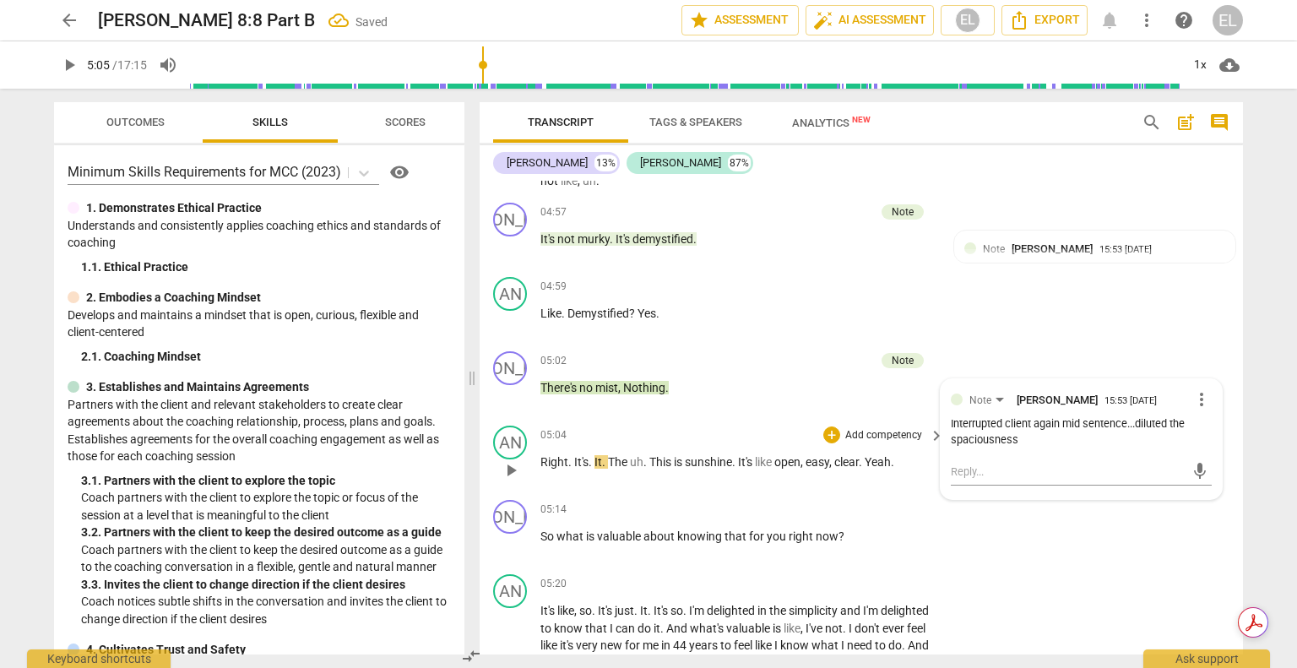
scroll to position [1911, 0]
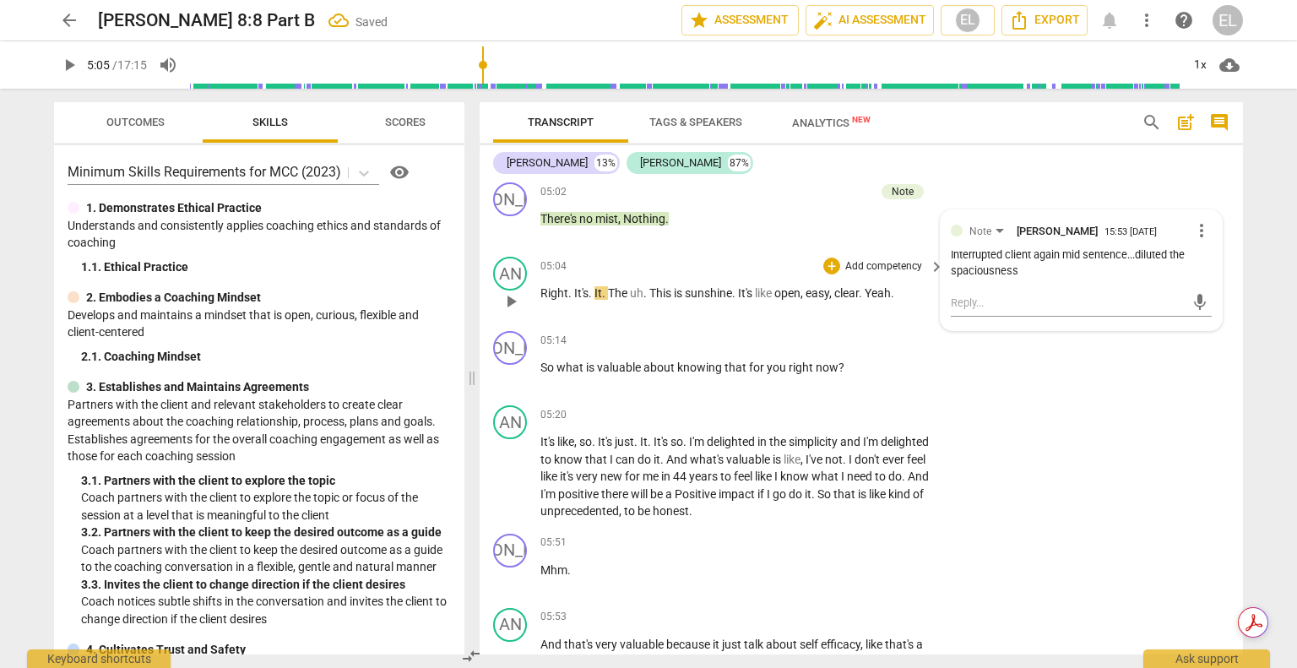
click at [512, 311] on span "play_arrow" at bounding box center [511, 301] width 20 height 20
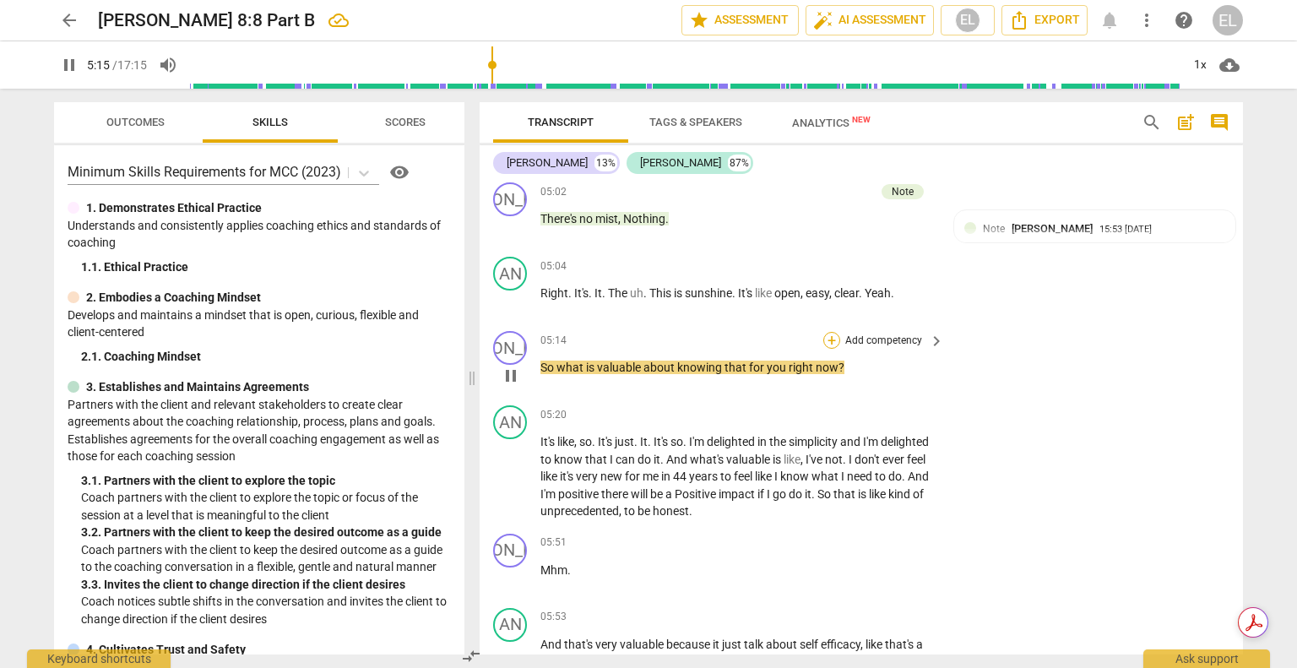
click at [824, 349] on div "+" at bounding box center [831, 340] width 17 height 17
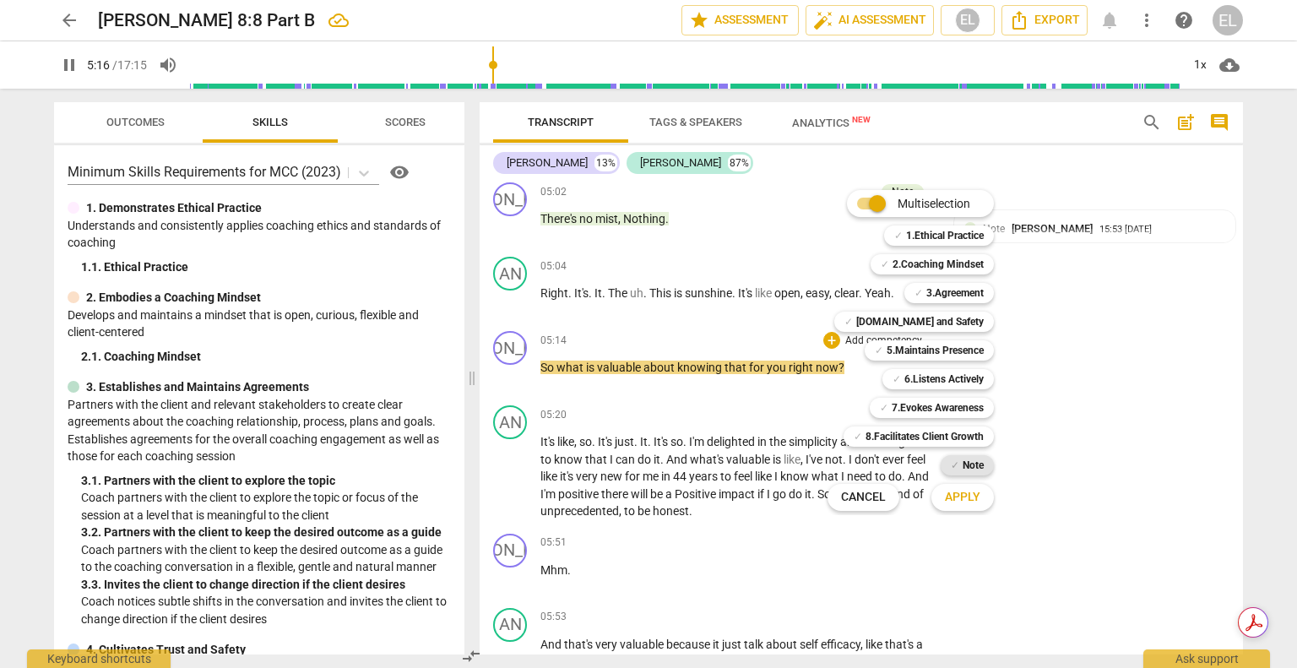
click at [979, 461] on b "Note" at bounding box center [972, 465] width 21 height 20
click at [972, 496] on span "Apply" at bounding box center [962, 497] width 35 height 17
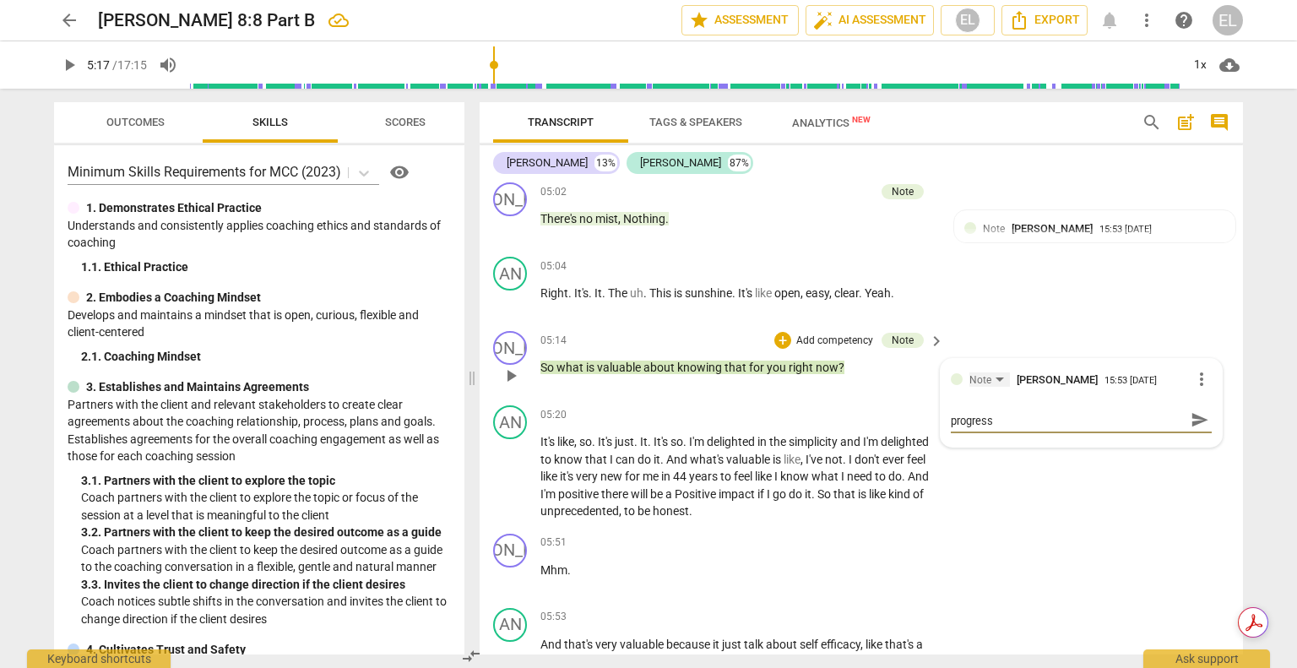
scroll to position [0, 0]
click at [1199, 435] on span "send" at bounding box center [1199, 427] width 19 height 19
click at [514, 386] on span "play_arrow" at bounding box center [511, 375] width 20 height 20
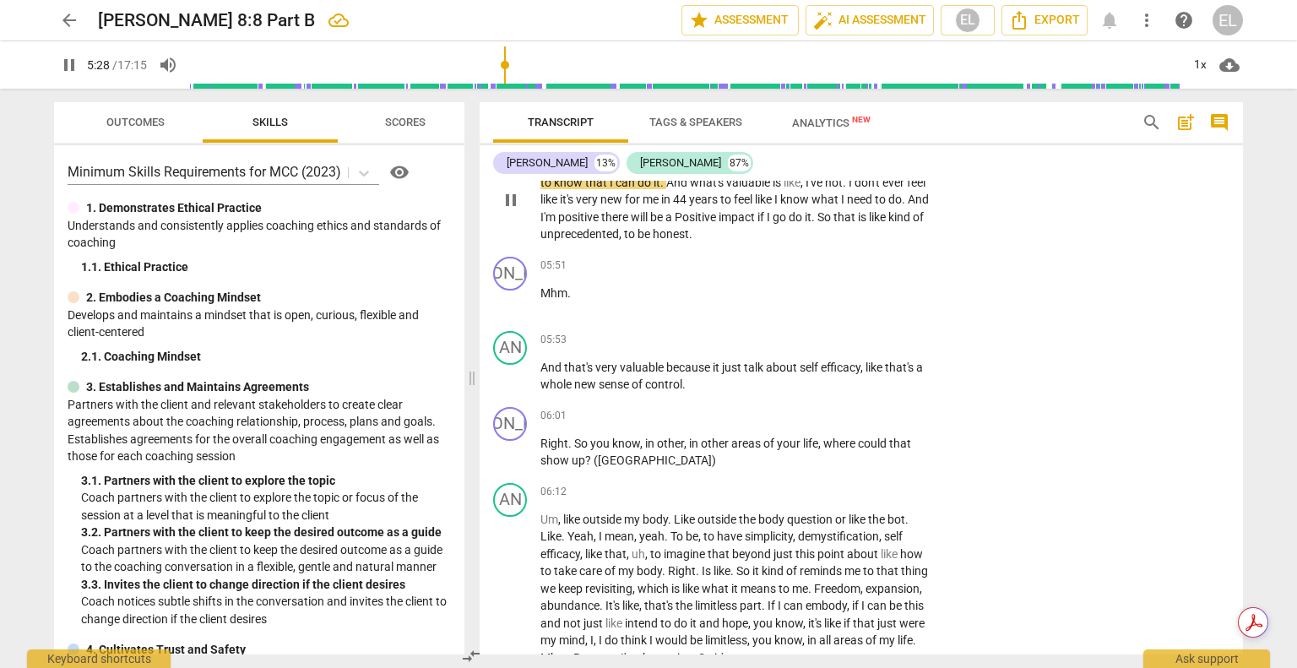
scroll to position [2249, 0]
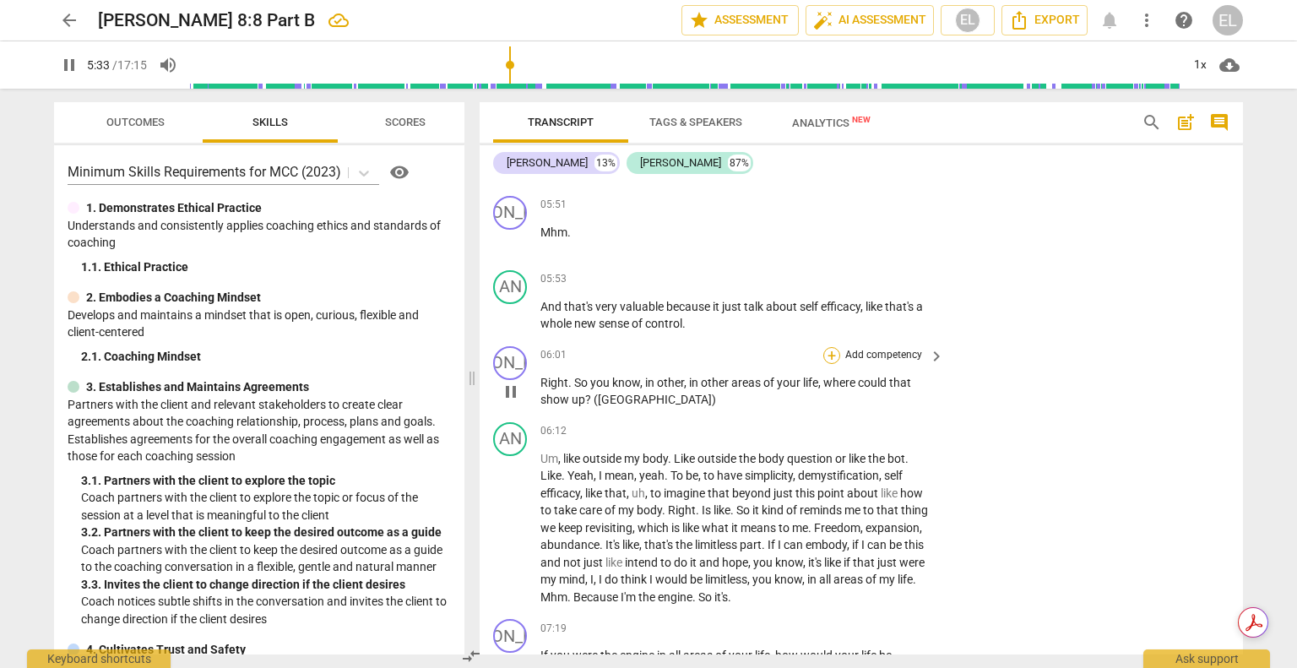
click at [829, 359] on div "+" at bounding box center [831, 355] width 17 height 17
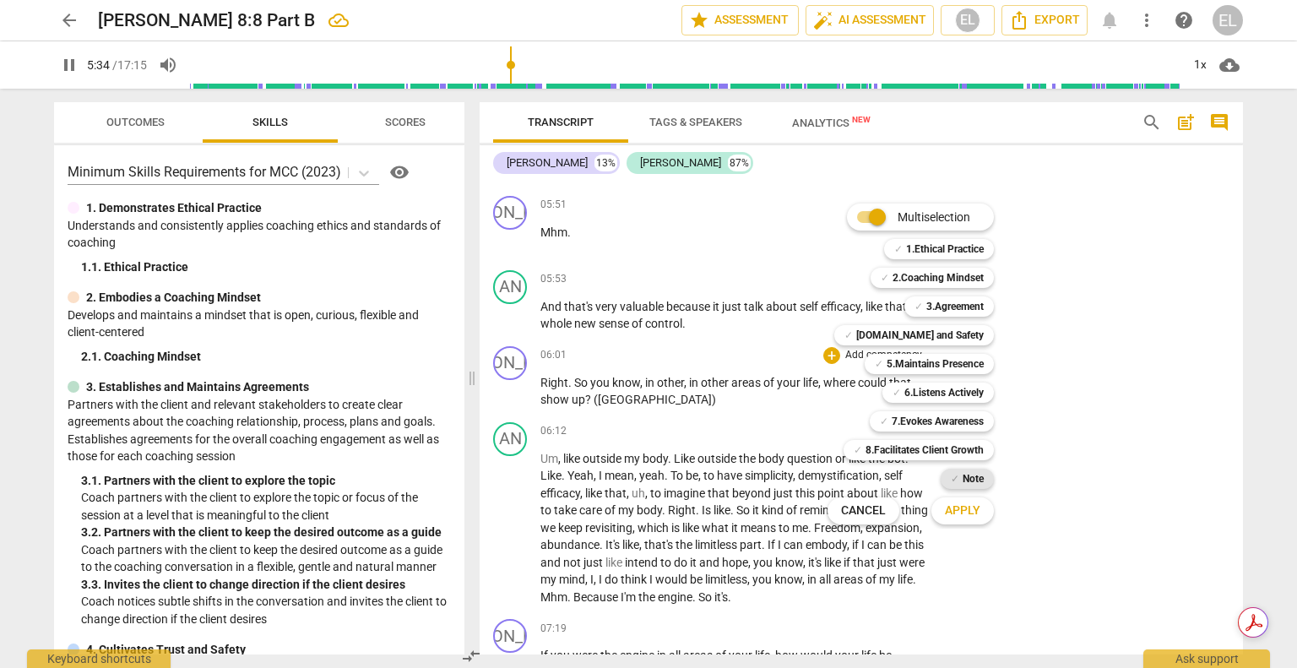
click at [968, 475] on b "Note" at bounding box center [972, 478] width 21 height 20
drag, startPoint x: 972, startPoint y: 510, endPoint x: 1008, endPoint y: 427, distance: 90.0
click at [974, 510] on span "Apply" at bounding box center [962, 510] width 35 height 17
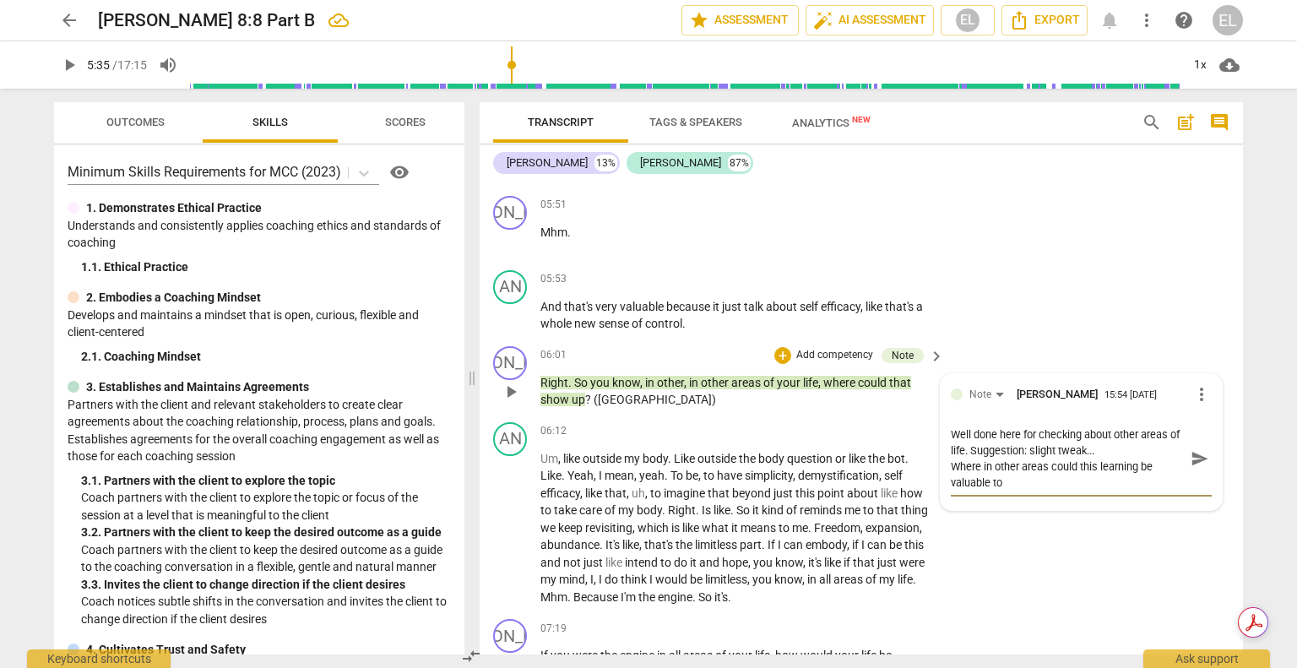
scroll to position [0, 0]
click at [1193, 468] on span "send" at bounding box center [1199, 458] width 19 height 19
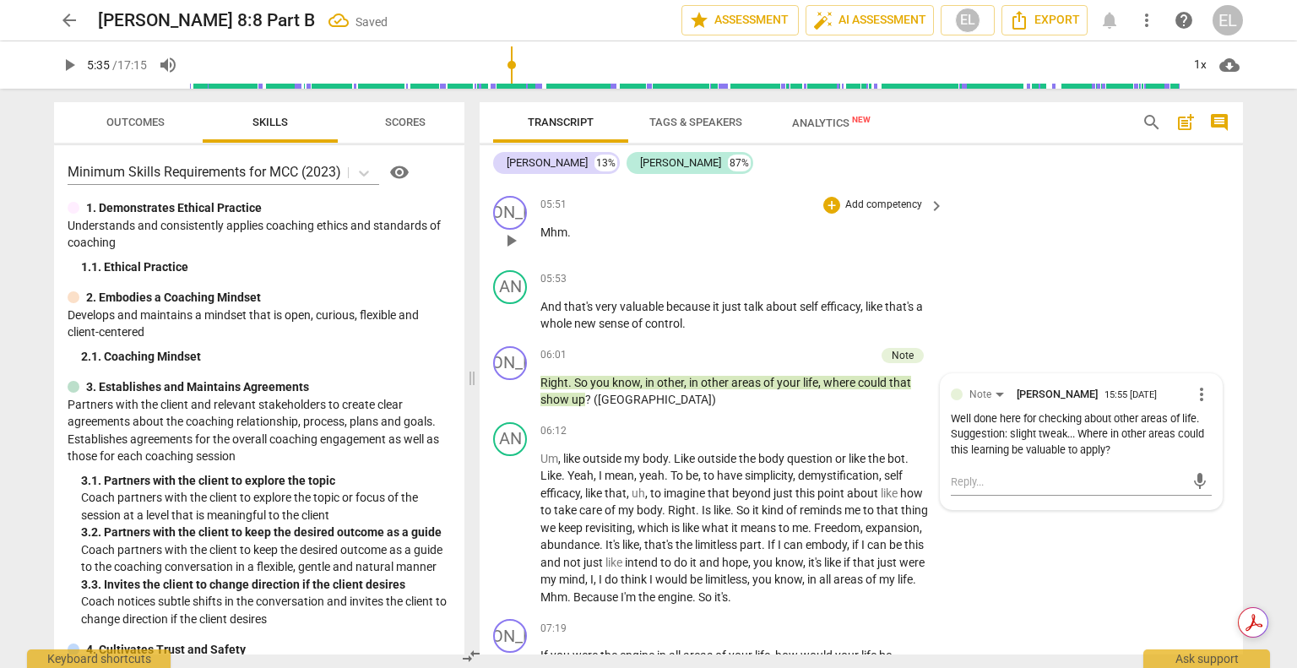
click at [512, 322] on span "play_arrow" at bounding box center [511, 316] width 20 height 20
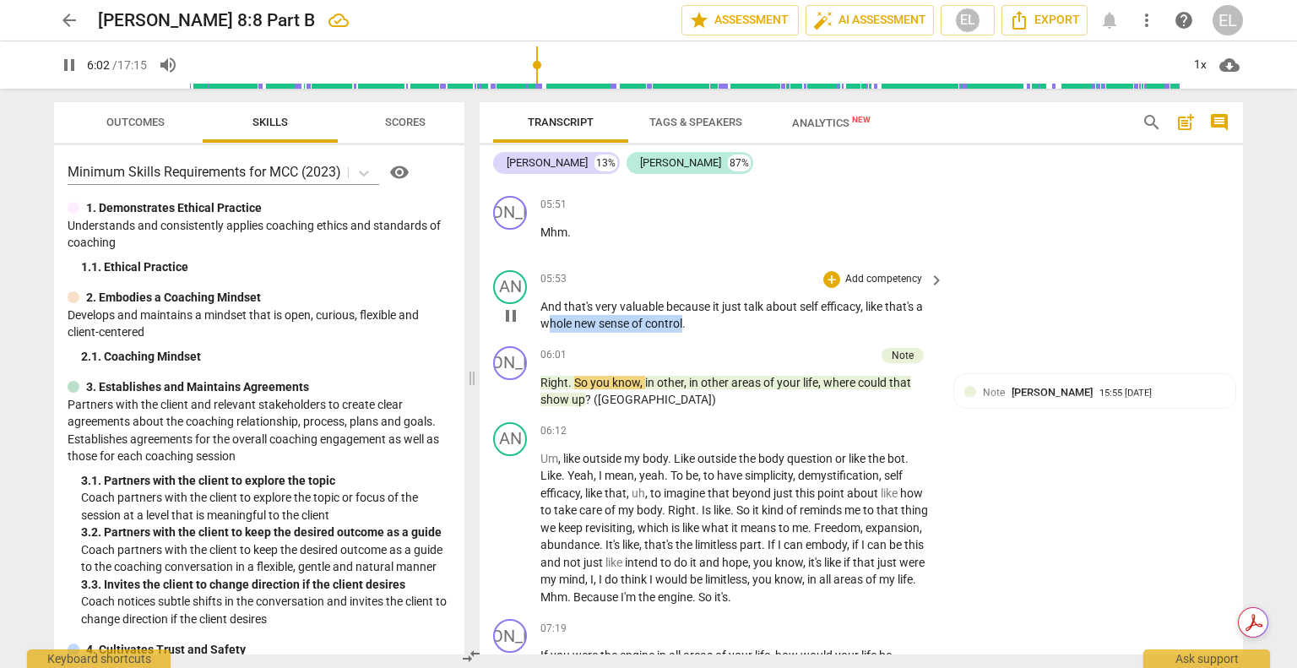
drag, startPoint x: 547, startPoint y: 330, endPoint x: 682, endPoint y: 328, distance: 135.1
click at [682, 328] on p "And that's very valuable because it just talk about self efficacy , like that's…" at bounding box center [737, 315] width 395 height 35
click at [717, 306] on icon "button" at bounding box center [721, 311] width 17 height 20
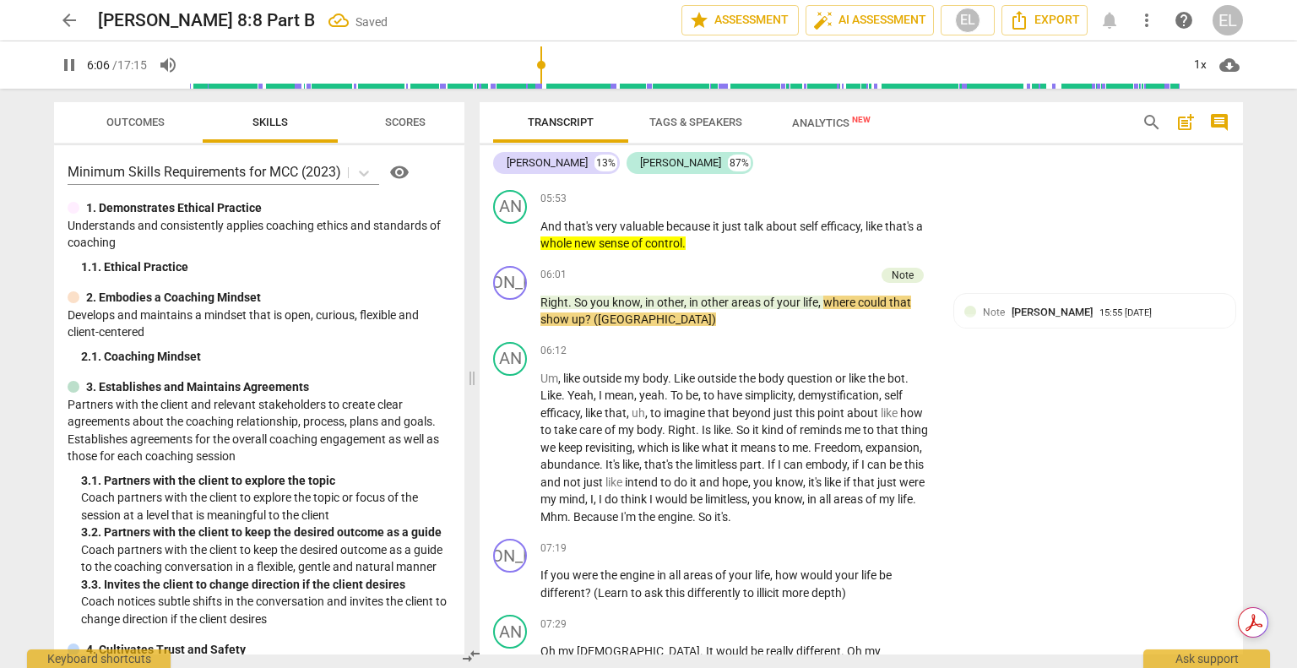
scroll to position [2333, 0]
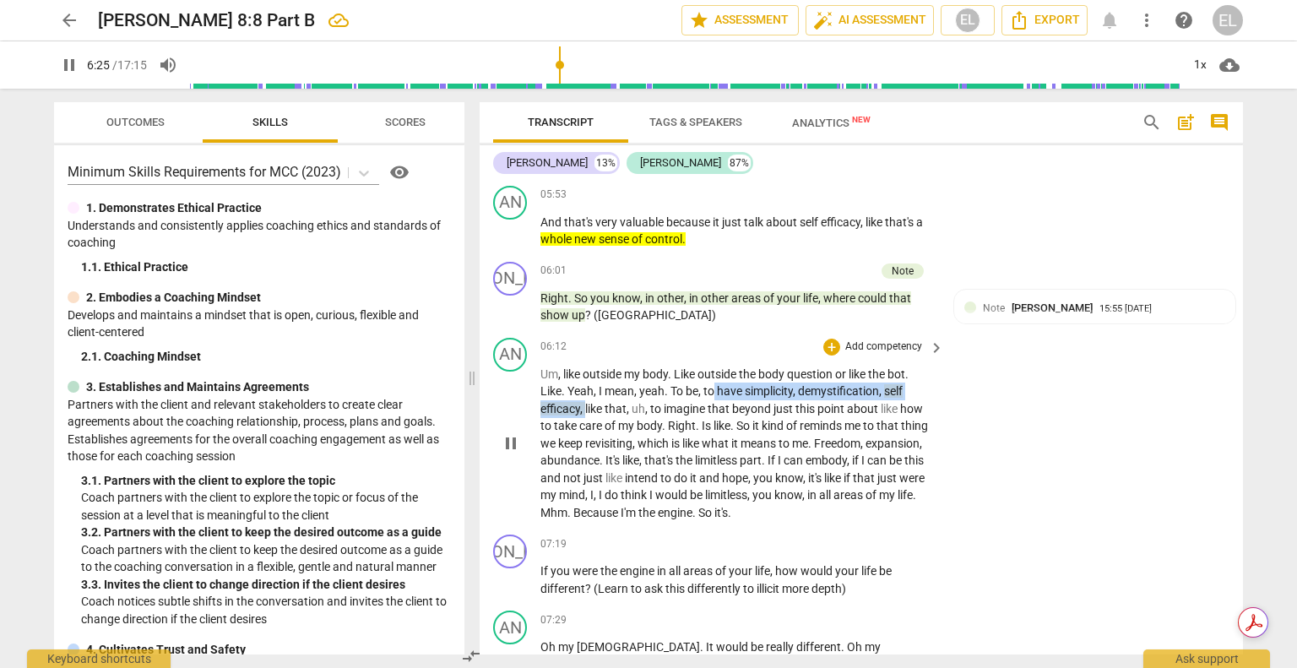
drag, startPoint x: 712, startPoint y: 398, endPoint x: 585, endPoint y: 419, distance: 129.2
click at [585, 419] on p "Um , like outside my body . Like outside the body question or like the bot . Li…" at bounding box center [737, 443] width 395 height 156
click at [625, 394] on icon "button" at bounding box center [623, 393] width 10 height 12
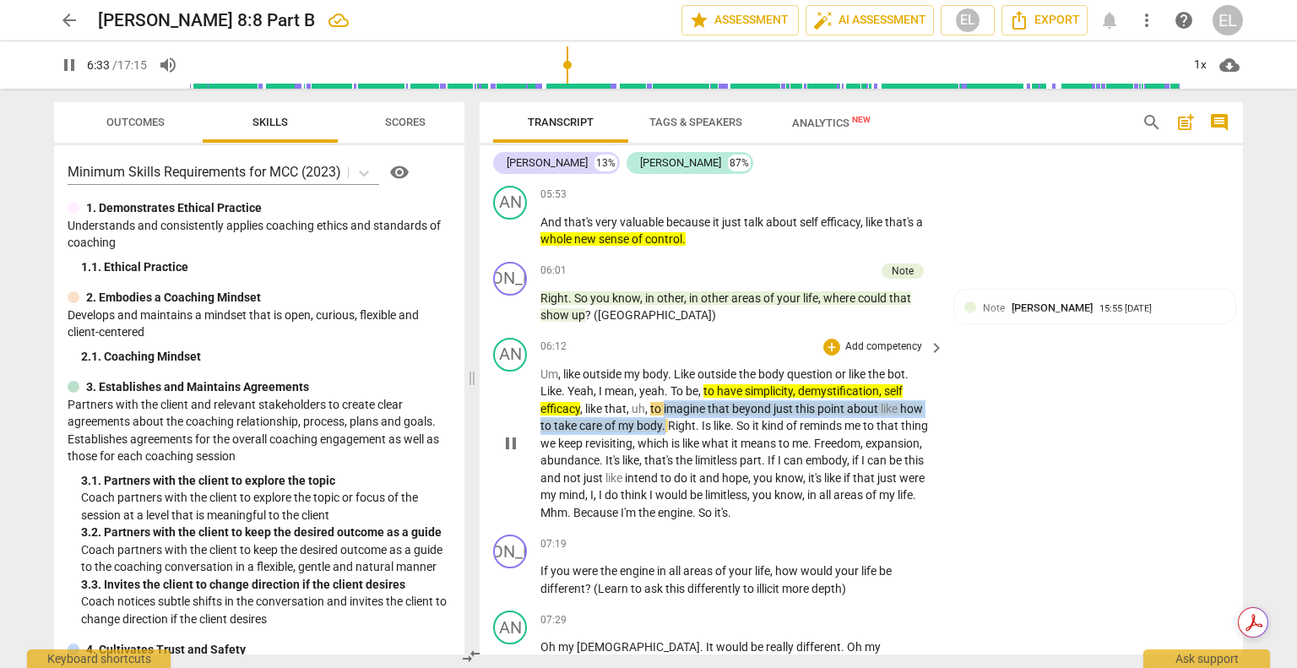
drag, startPoint x: 663, startPoint y: 417, endPoint x: 665, endPoint y: 431, distance: 14.4
click at [665, 431] on p "Um , like outside my body . Like outside the body question or like the bot . Li…" at bounding box center [737, 443] width 395 height 156
click at [704, 410] on icon "button" at bounding box center [706, 410] width 10 height 12
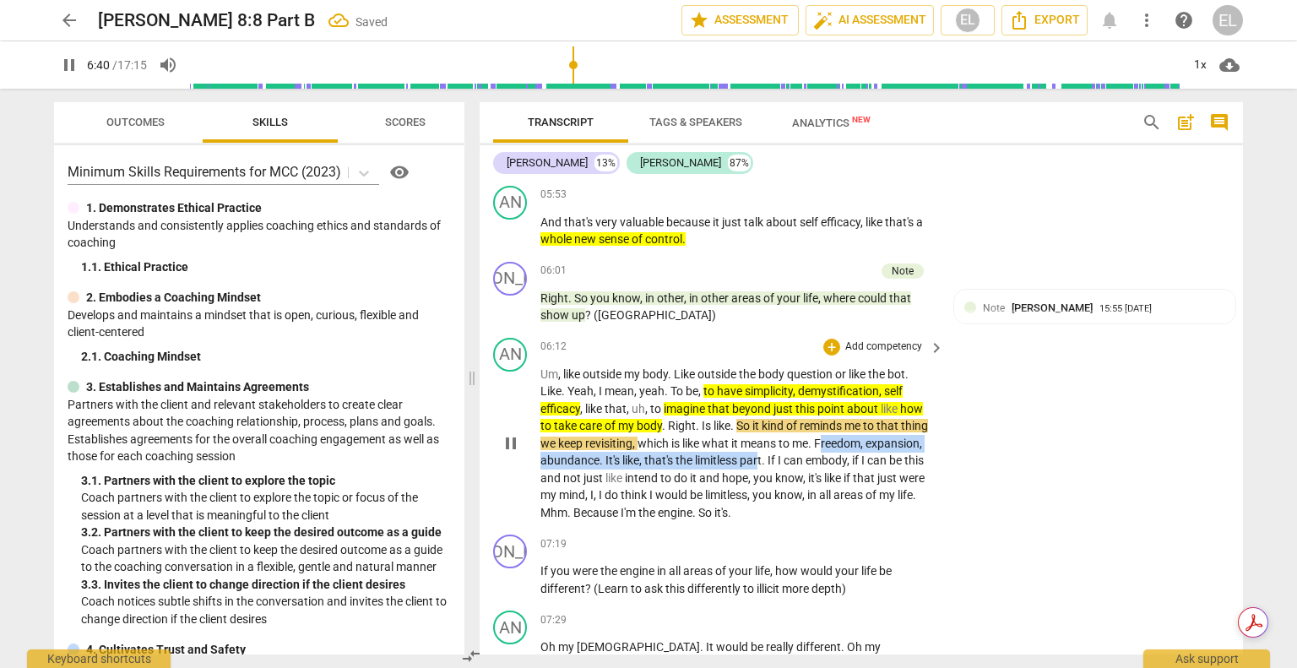
drag, startPoint x: 821, startPoint y: 453, endPoint x: 761, endPoint y: 464, distance: 61.8
click at [761, 464] on p "Um , like outside my body . Like outside the body question or like the bot . Li…" at bounding box center [737, 443] width 395 height 156
click at [804, 451] on icon "button" at bounding box center [802, 447] width 17 height 20
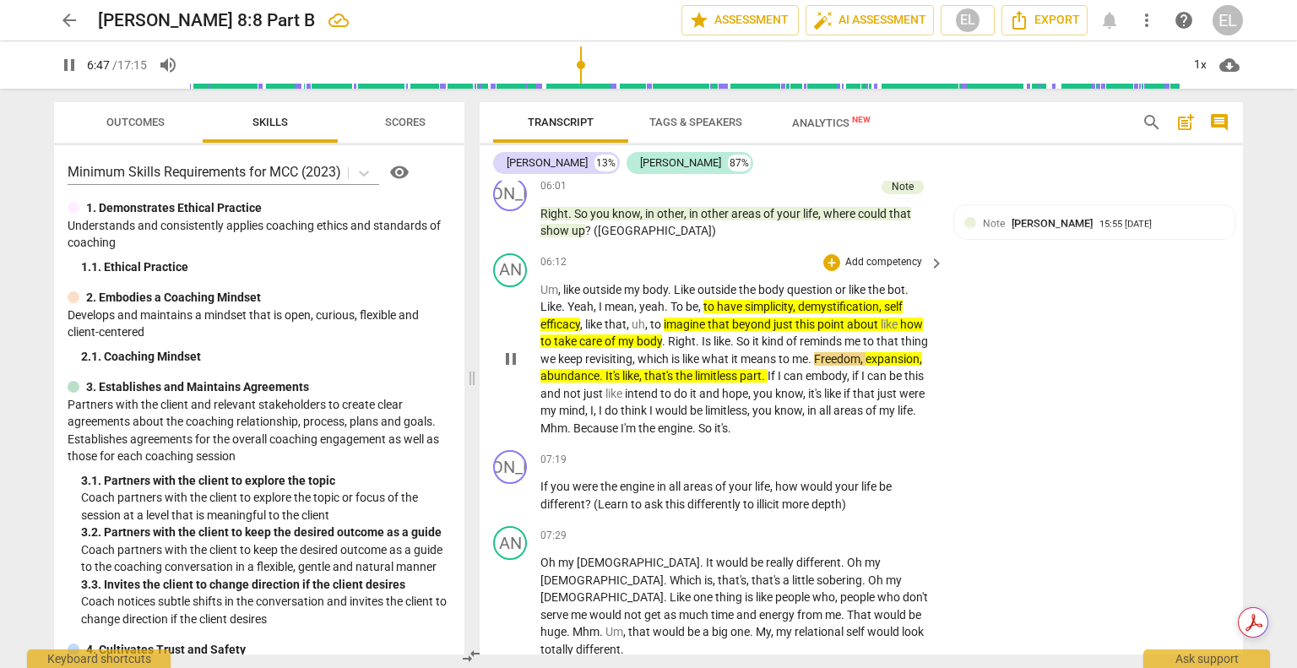
scroll to position [2502, 0]
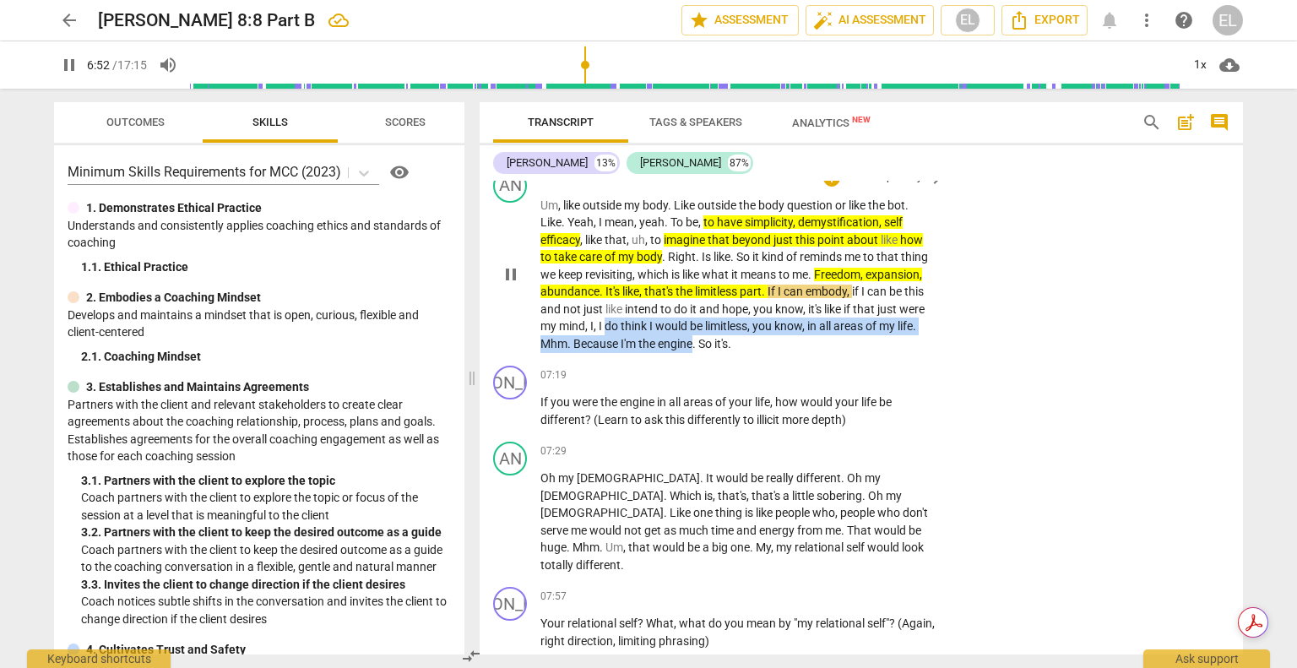
drag, startPoint x: 605, startPoint y: 335, endPoint x: 694, endPoint y: 355, distance: 90.7
click at [694, 353] on p "Um , like outside my body . Like outside the body question or like the bot . Li…" at bounding box center [737, 275] width 395 height 156
click at [732, 336] on icon "button" at bounding box center [732, 330] width 17 height 20
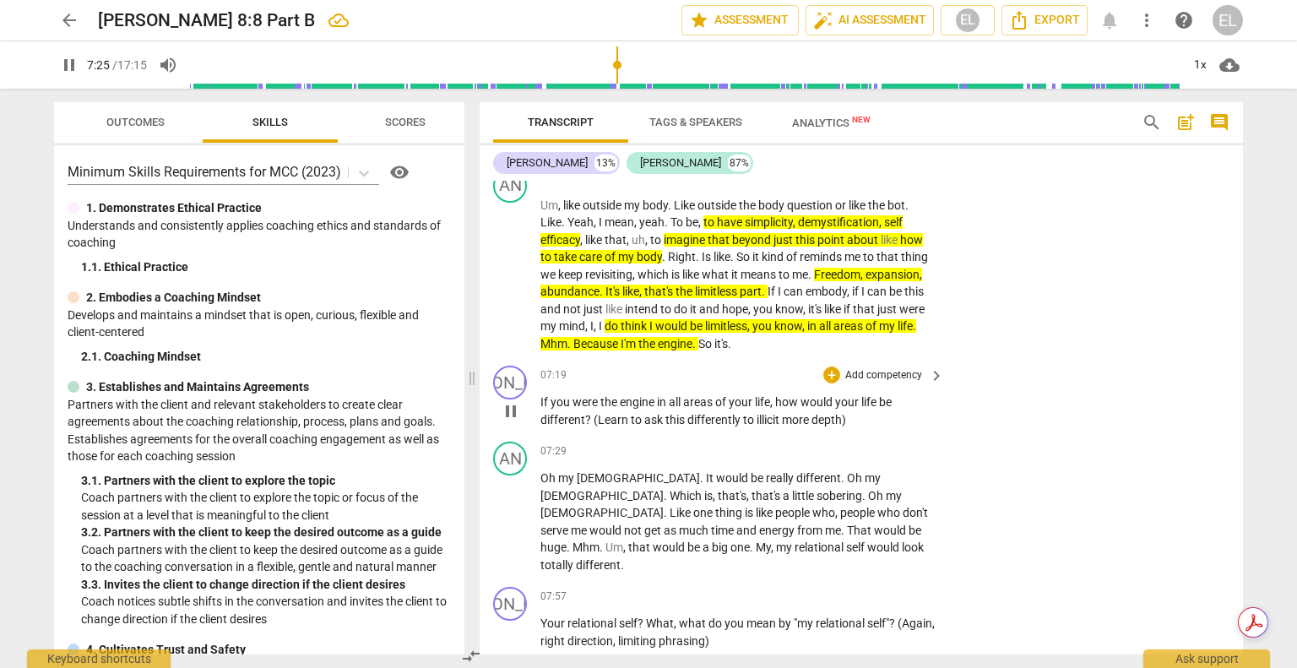
click at [514, 418] on span "pause" at bounding box center [511, 411] width 20 height 20
click at [835, 383] on div "+ Add competency" at bounding box center [873, 374] width 100 height 17
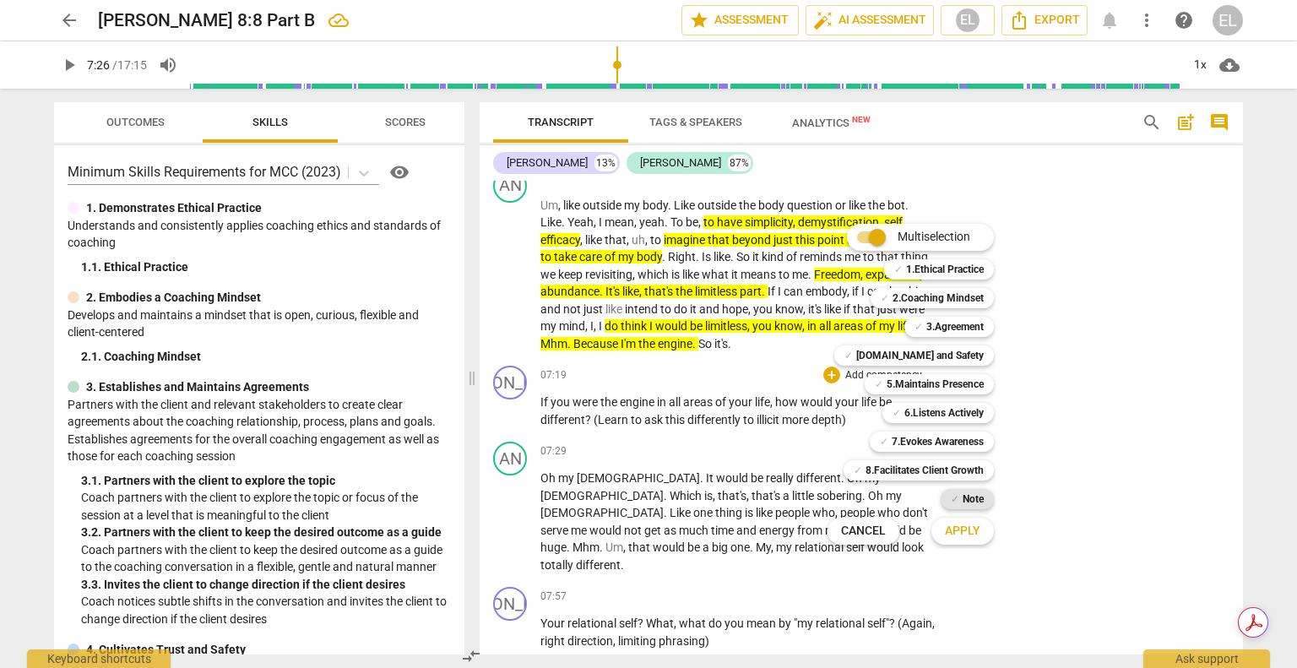
click at [978, 496] on b "Note" at bounding box center [972, 499] width 21 height 20
click at [978, 530] on span "Apply" at bounding box center [962, 531] width 35 height 17
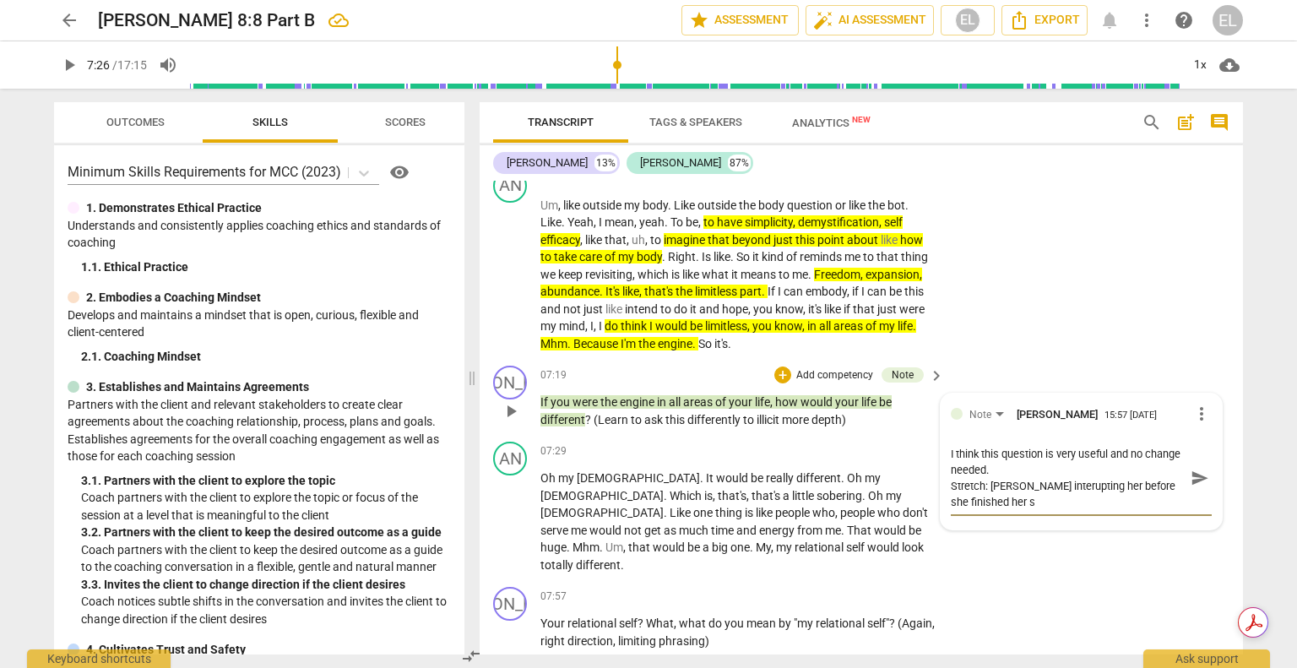
scroll to position [0, 0]
click at [1038, 492] on textarea "I think this question is very useful and no change needed. Stretch: [PERSON_NAM…" at bounding box center [1067, 478] width 234 height 64
click at [1203, 485] on span "send" at bounding box center [1199, 478] width 24 height 20
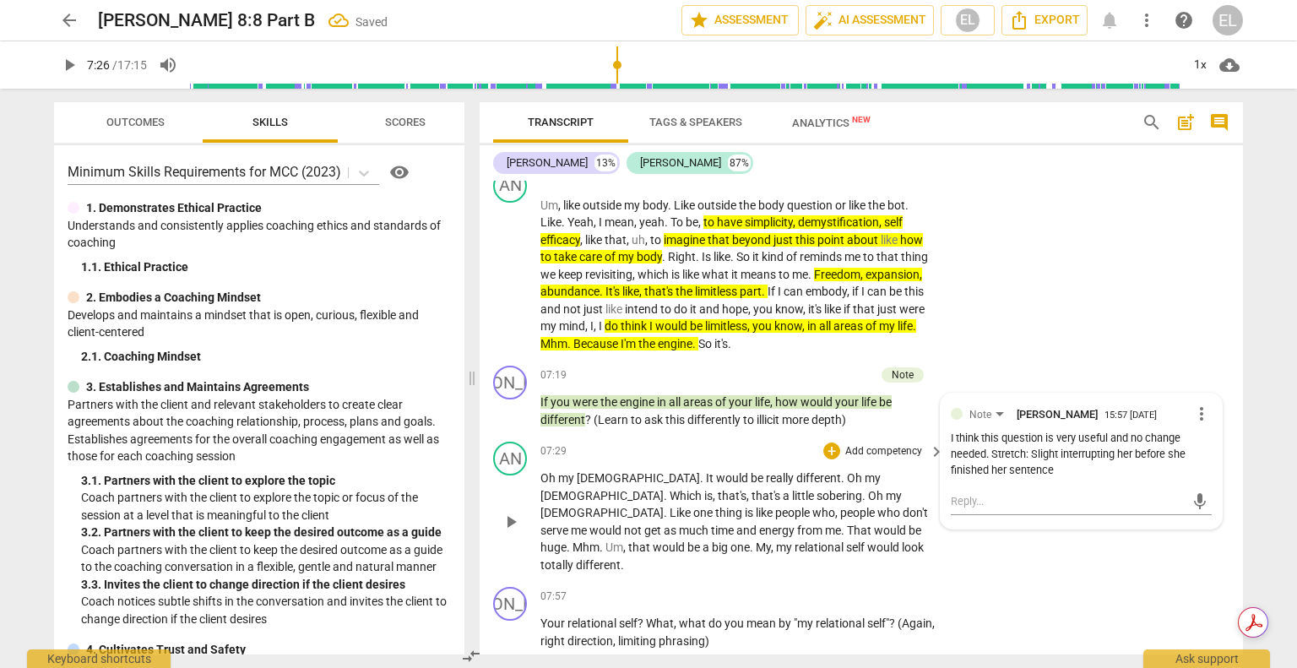
click at [511, 518] on span "play_arrow" at bounding box center [511, 522] width 20 height 20
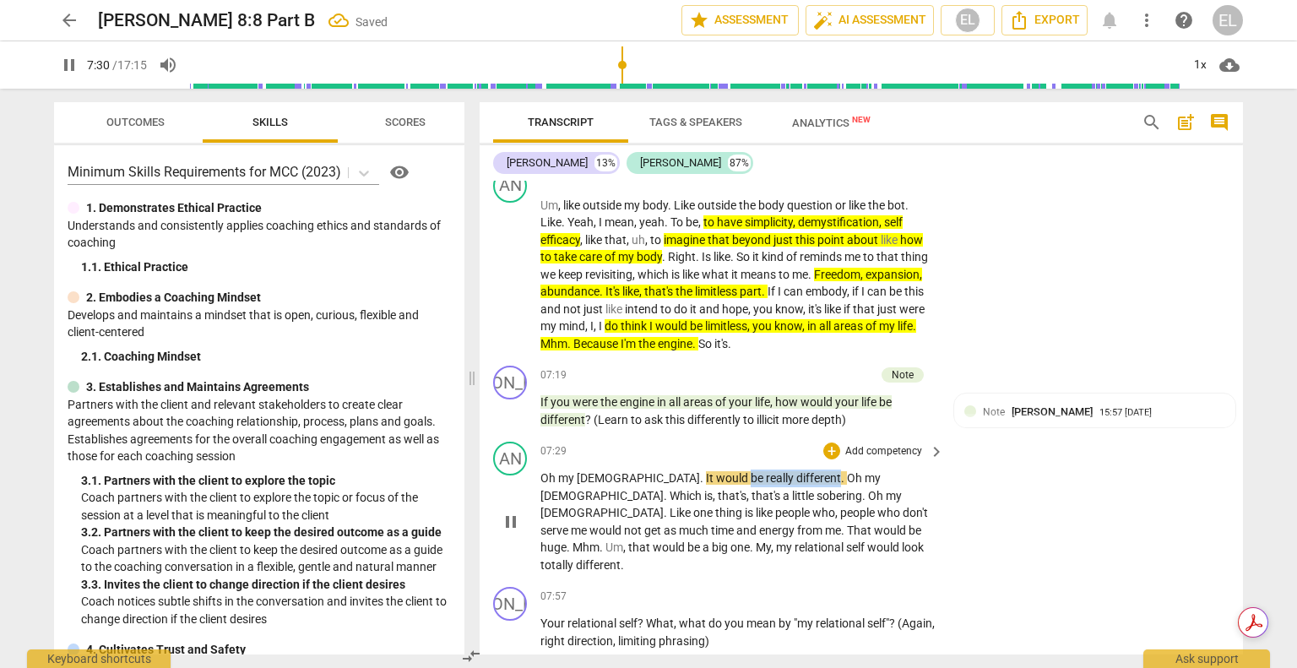
drag, startPoint x: 648, startPoint y: 488, endPoint x: 740, endPoint y: 489, distance: 92.0
click at [740, 489] on p "Oh my God . It would be really different . Oh my God . Which is , that's , that…" at bounding box center [737, 521] width 395 height 104
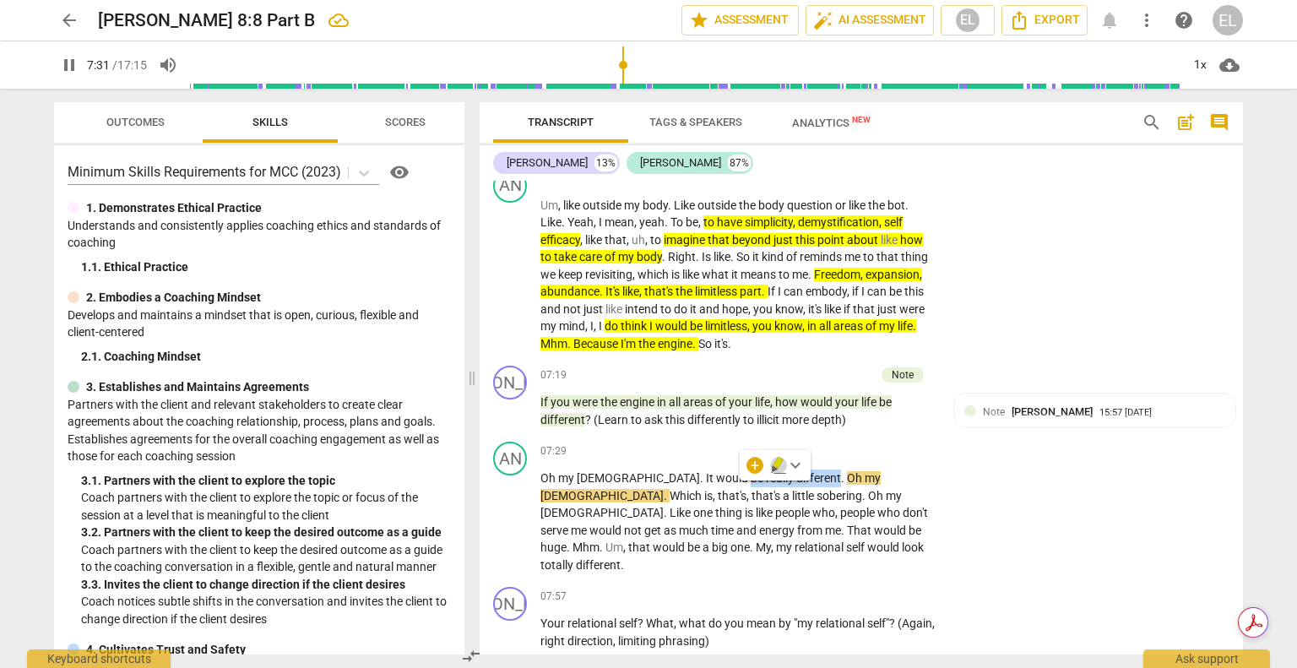
click at [779, 467] on icon "button" at bounding box center [778, 465] width 17 height 20
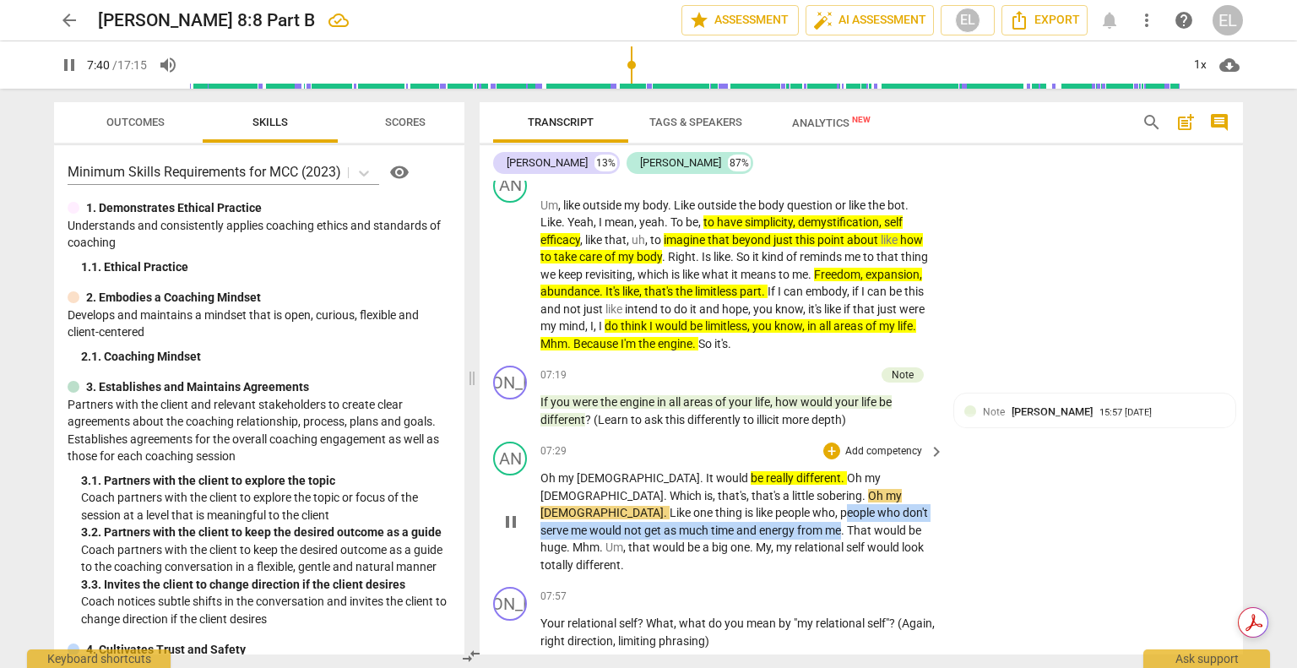
drag, startPoint x: 863, startPoint y: 509, endPoint x: 870, endPoint y: 519, distance: 12.7
click at [870, 519] on p "Oh my God . It would be really different . Oh my God . Which is , that's , that…" at bounding box center [737, 521] width 395 height 104
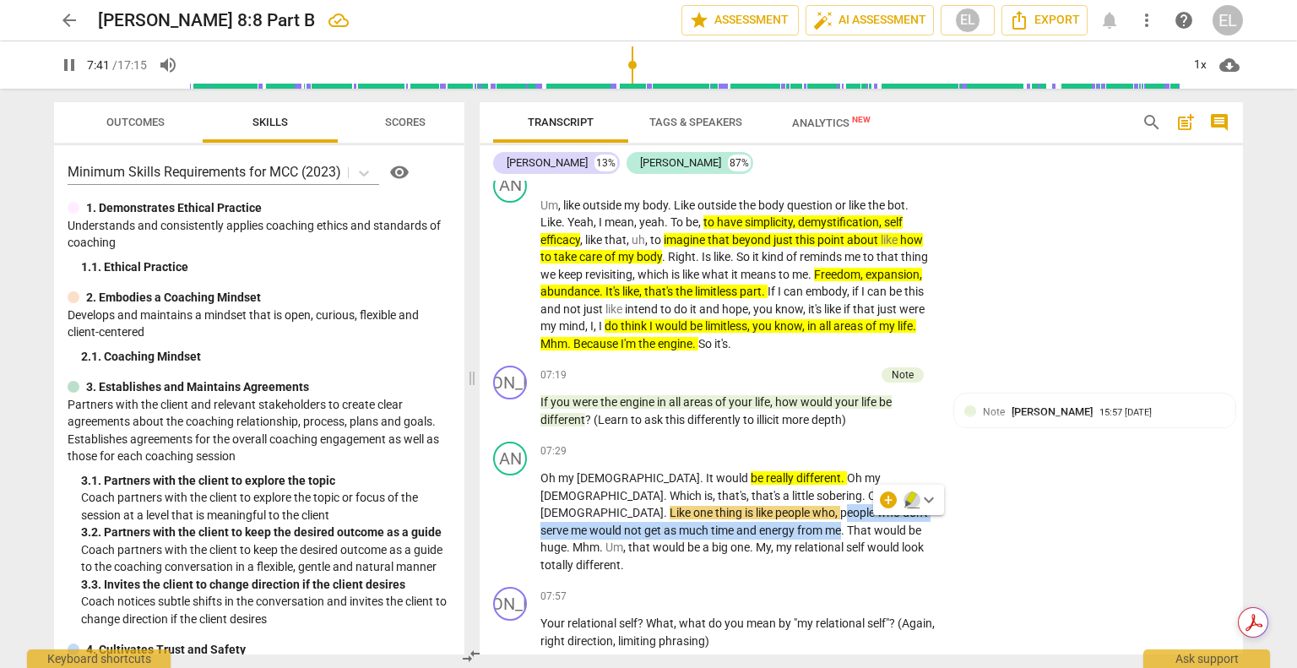
click at [912, 501] on icon "button" at bounding box center [911, 500] width 17 height 20
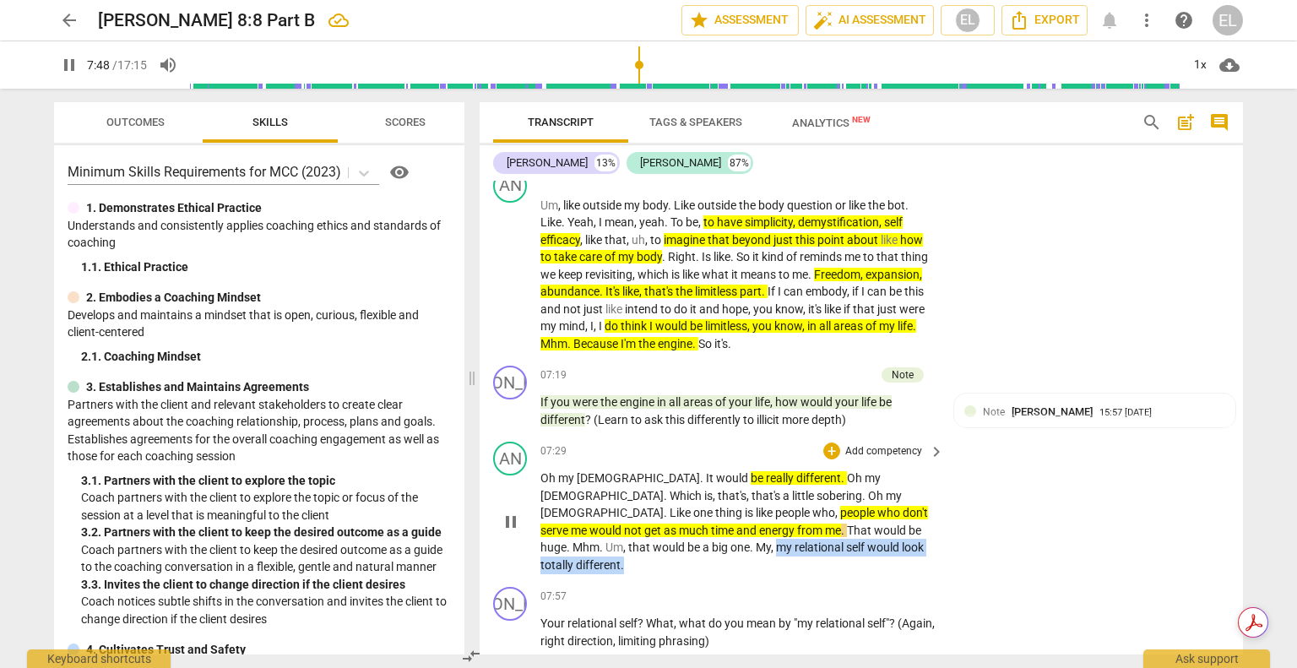
drag, startPoint x: 828, startPoint y: 539, endPoint x: 915, endPoint y: 563, distance: 90.1
click at [915, 563] on p "Oh my God . It would be really different . Oh my God . Which is , that's , that…" at bounding box center [737, 521] width 395 height 104
click at [727, 531] on div "keyboard_arrow_down" at bounding box center [729, 534] width 34 height 17
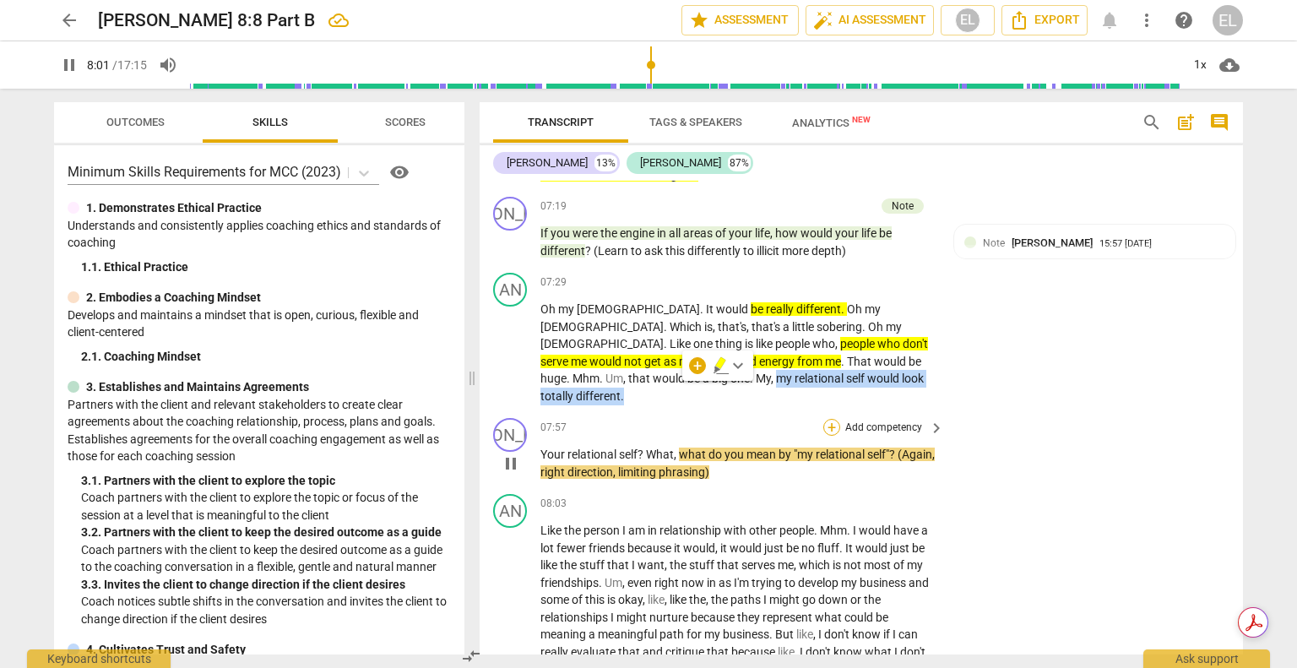
click at [833, 419] on div "+" at bounding box center [831, 427] width 17 height 17
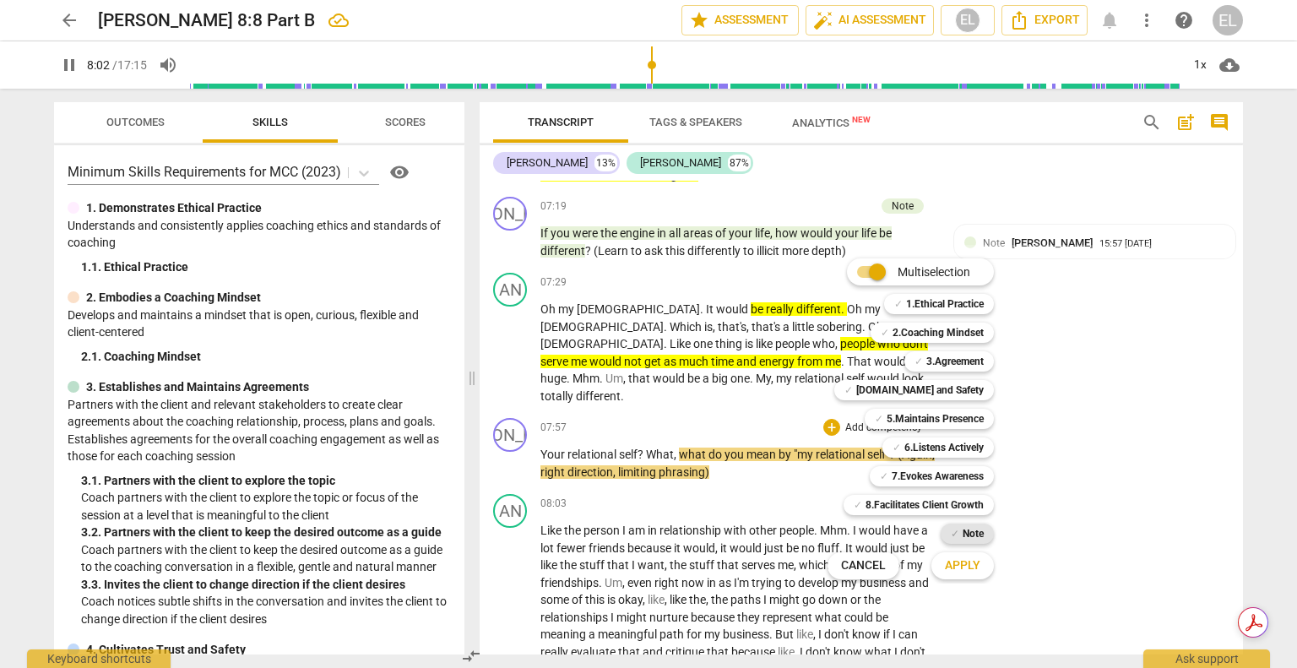
click at [979, 534] on b "Note" at bounding box center [972, 533] width 21 height 20
click at [982, 555] on button "Apply" at bounding box center [962, 565] width 62 height 30
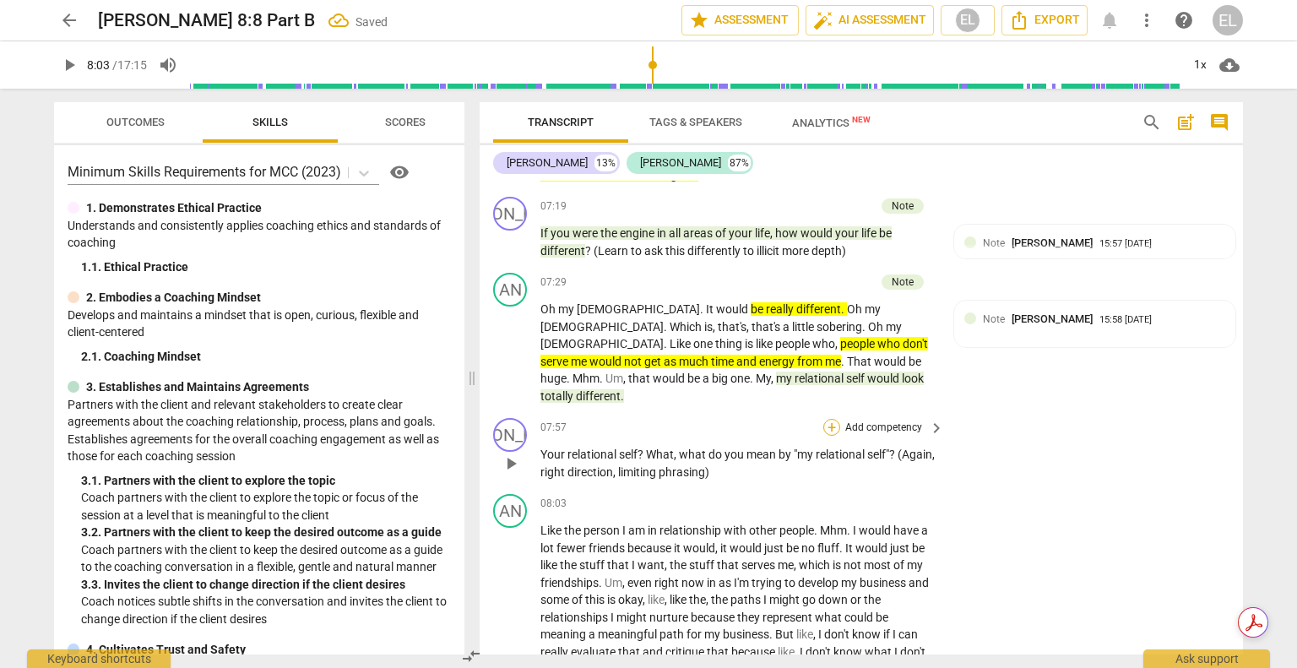
click at [834, 421] on div "+" at bounding box center [831, 427] width 17 height 17
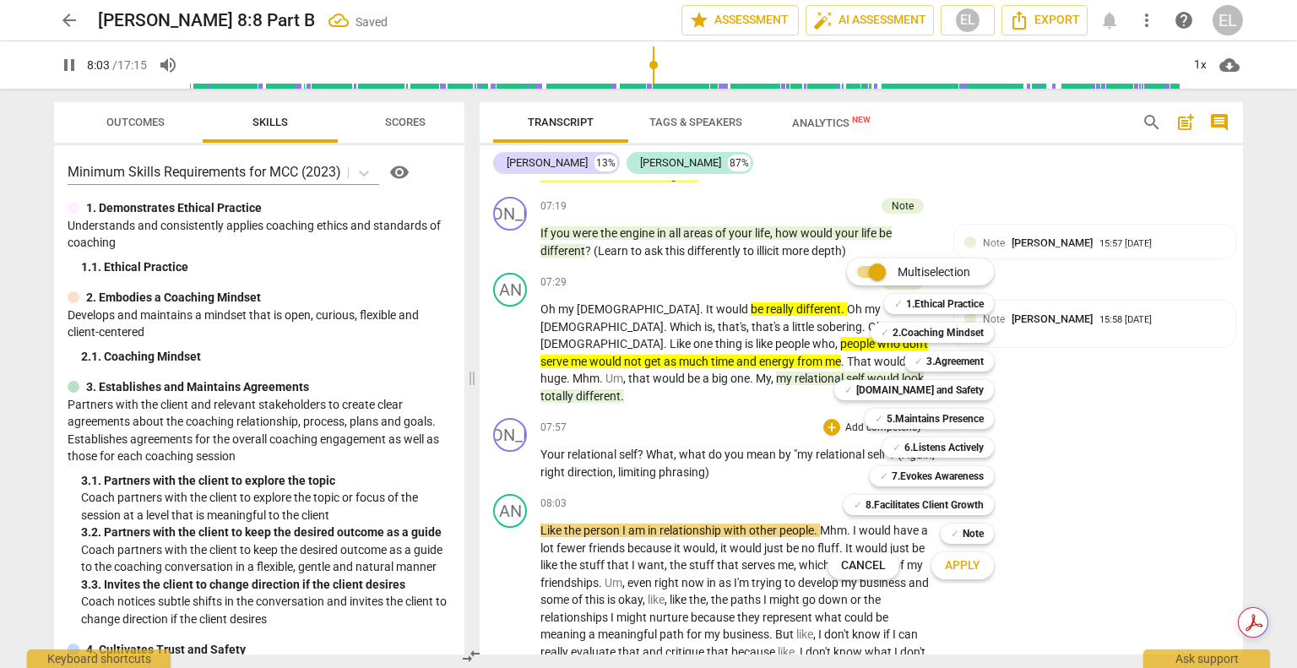
drag, startPoint x: 987, startPoint y: 533, endPoint x: 983, endPoint y: 555, distance: 23.2
click at [989, 535] on div "✓ Note" at bounding box center [966, 533] width 53 height 20
click at [982, 559] on button "Apply" at bounding box center [962, 565] width 62 height 30
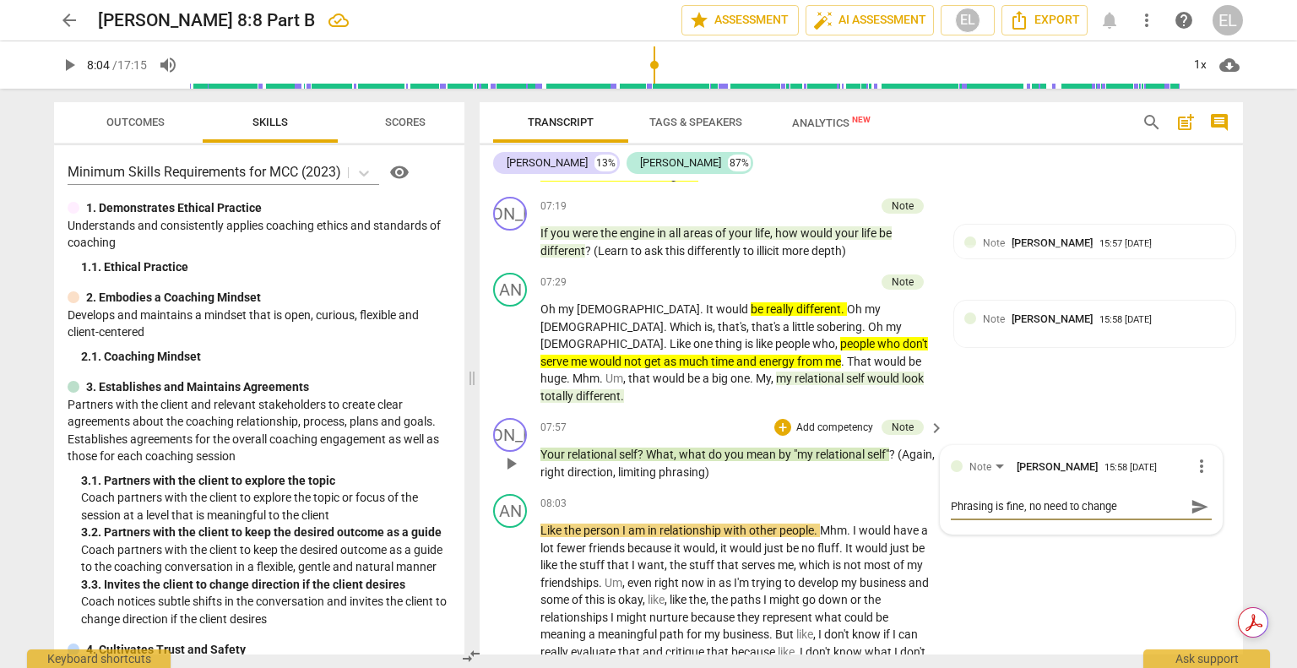
click at [1198, 497] on span "send" at bounding box center [1199, 506] width 19 height 19
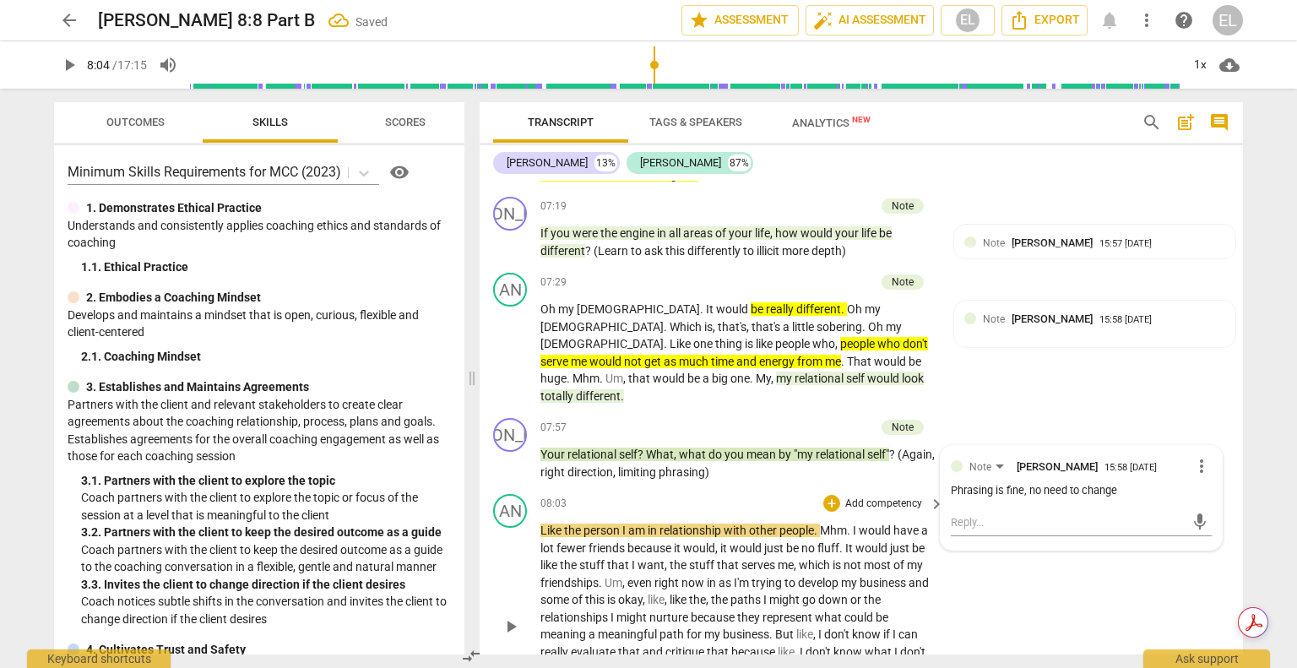
scroll to position [2840, 0]
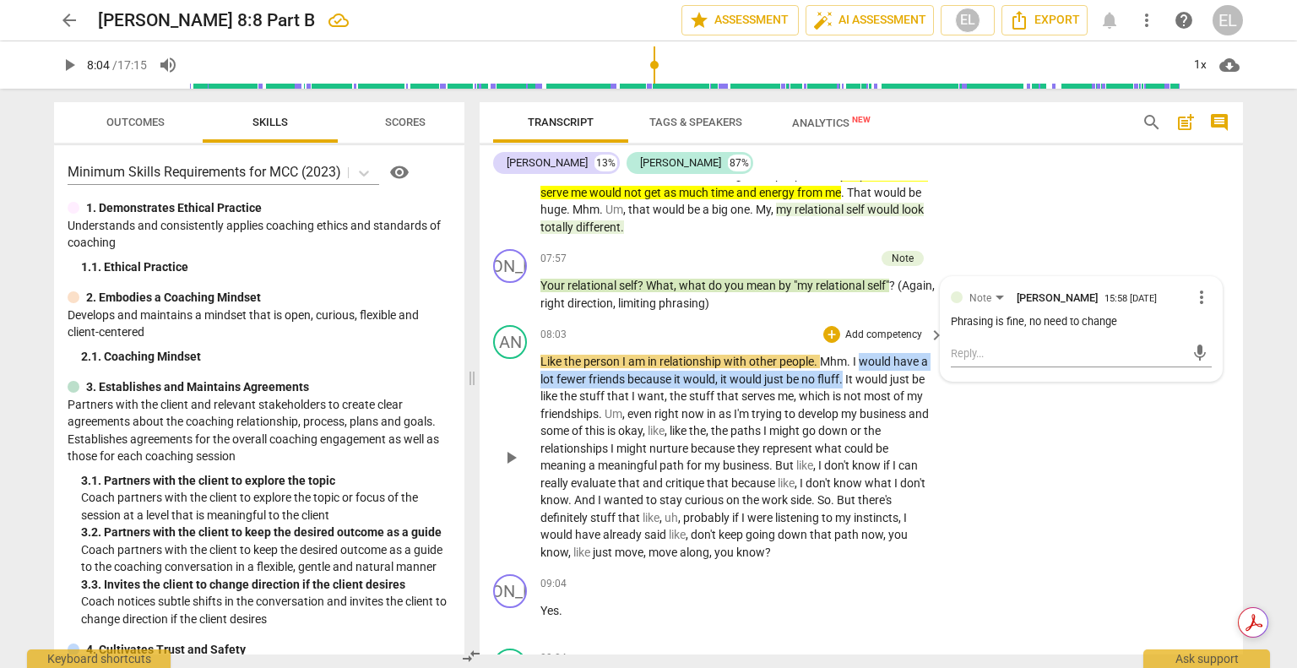
drag, startPoint x: 863, startPoint y: 353, endPoint x: 844, endPoint y: 369, distance: 24.5
click at [844, 369] on p "Like the person I am in relationship with other people . Mhm . I would have a l…" at bounding box center [737, 457] width 395 height 208
click at [885, 349] on icon "button" at bounding box center [885, 346] width 10 height 12
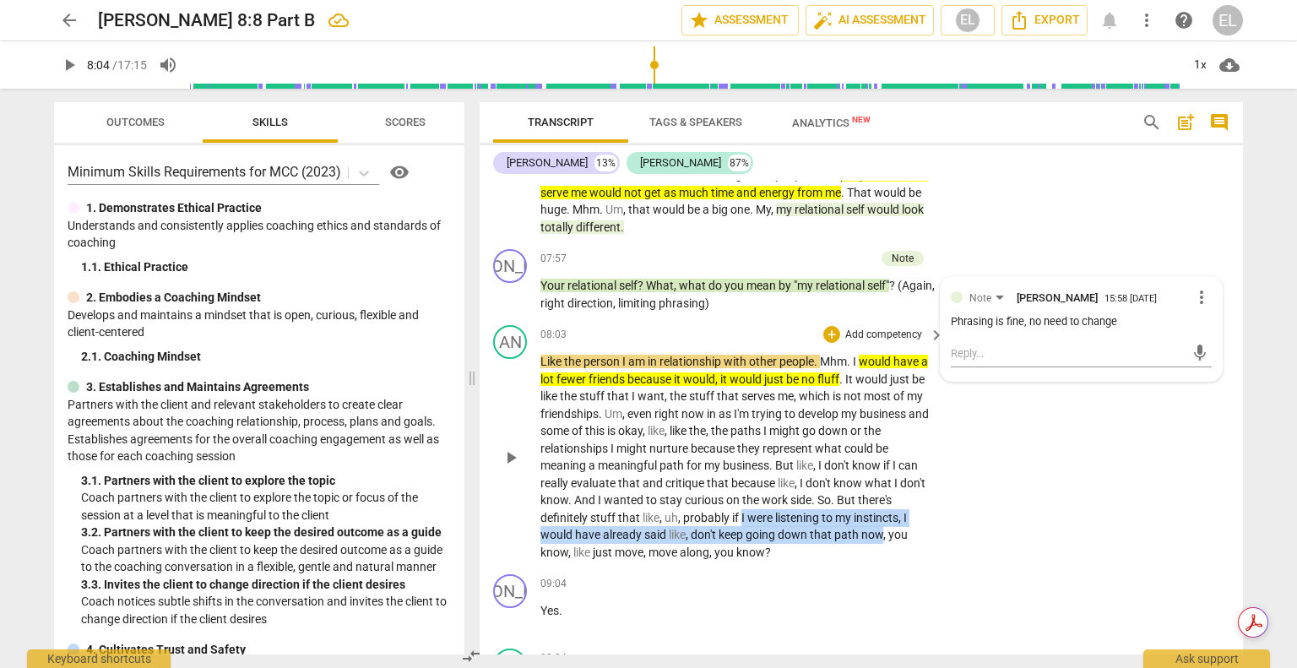
drag, startPoint x: 739, startPoint y: 510, endPoint x: 880, endPoint y: 524, distance: 140.9
click at [880, 524] on p "Like the person I am in relationship with other people . Mhm . I would have a l…" at bounding box center [737, 457] width 395 height 208
click at [919, 506] on icon "button" at bounding box center [921, 501] width 10 height 12
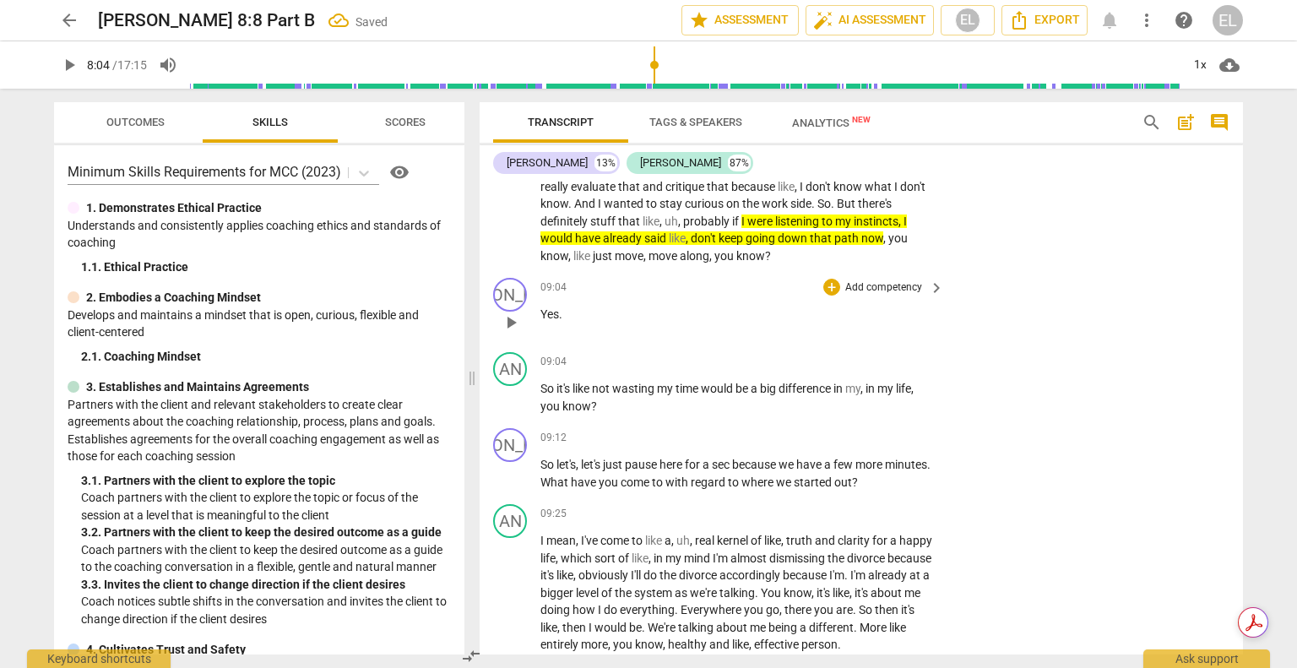
scroll to position [3177, 0]
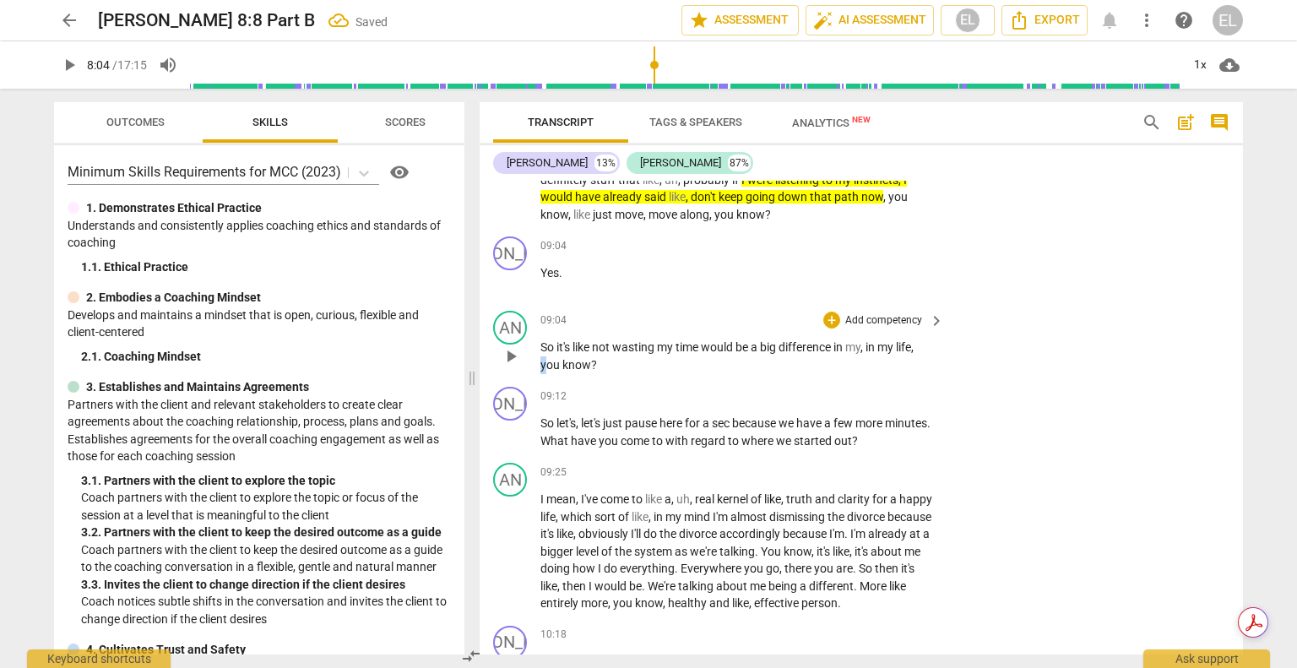
click at [543, 358] on span "you" at bounding box center [551, 365] width 22 height 14
click at [514, 346] on span "play_arrow" at bounding box center [511, 356] width 20 height 20
click at [512, 347] on span "pause" at bounding box center [511, 356] width 20 height 20
click at [823, 311] on div "+" at bounding box center [831, 319] width 17 height 17
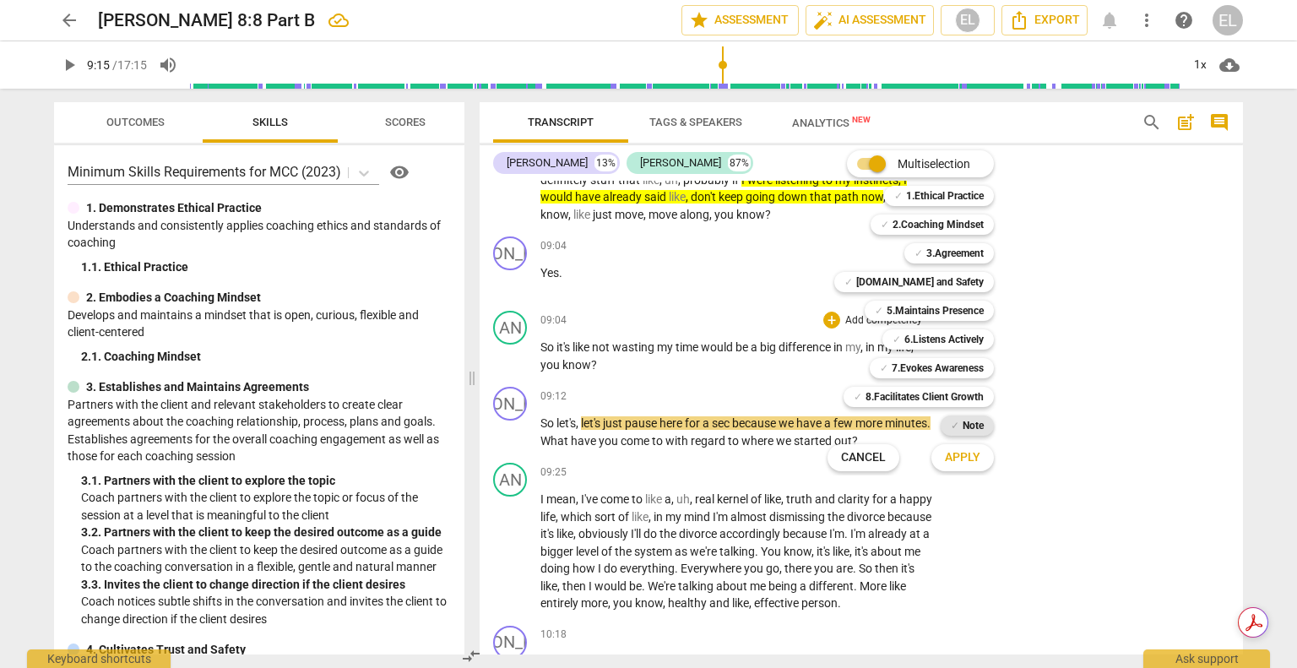
click at [979, 423] on b "Note" at bounding box center [972, 425] width 21 height 20
click at [972, 453] on span "Apply" at bounding box center [962, 457] width 35 height 17
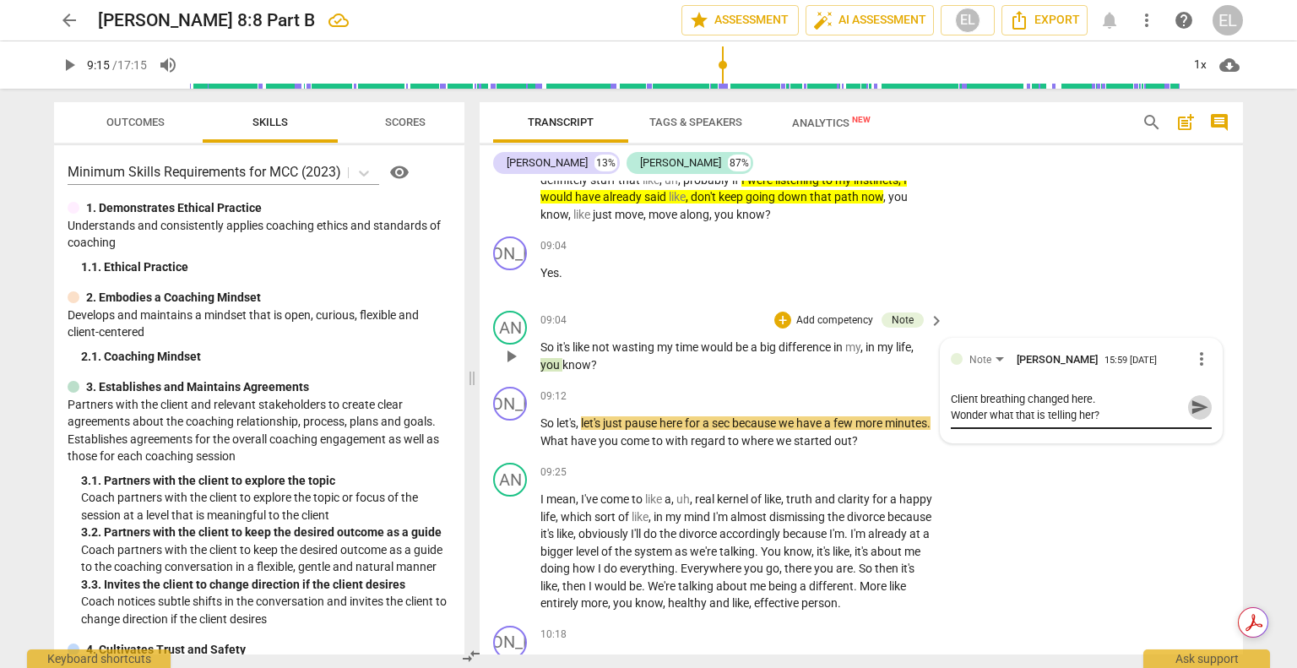
click at [1190, 398] on span "send" at bounding box center [1199, 407] width 19 height 19
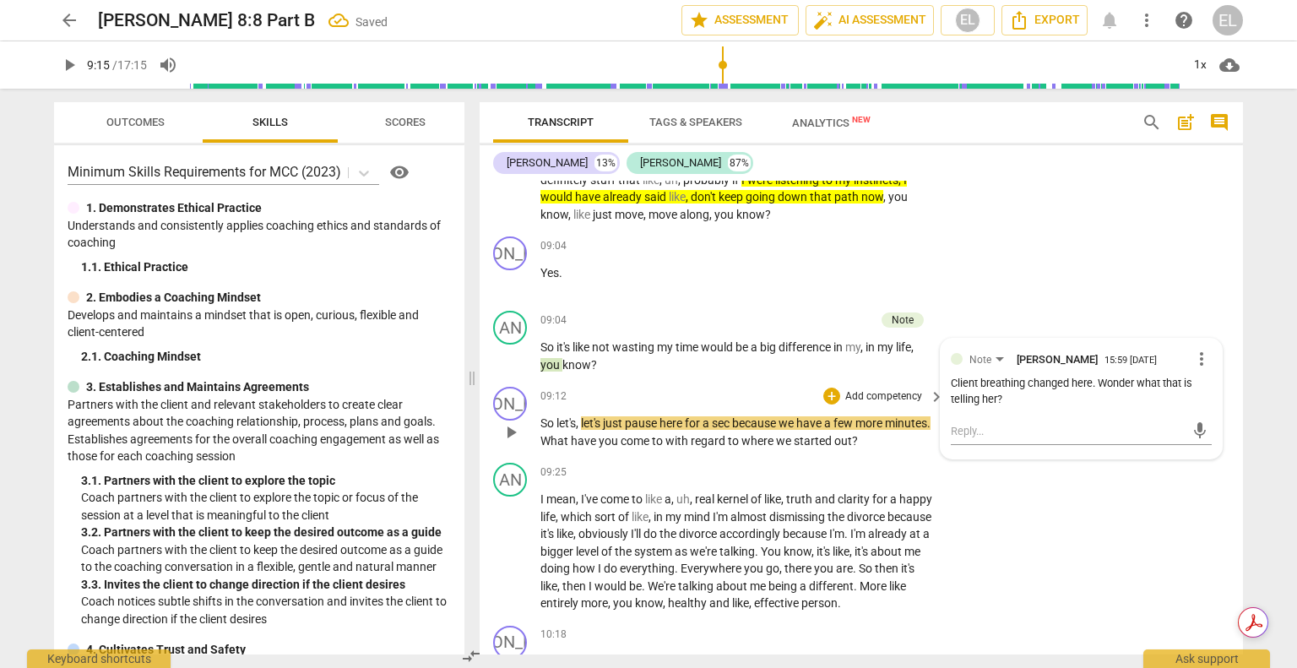
click at [514, 422] on span "play_arrow" at bounding box center [511, 432] width 20 height 20
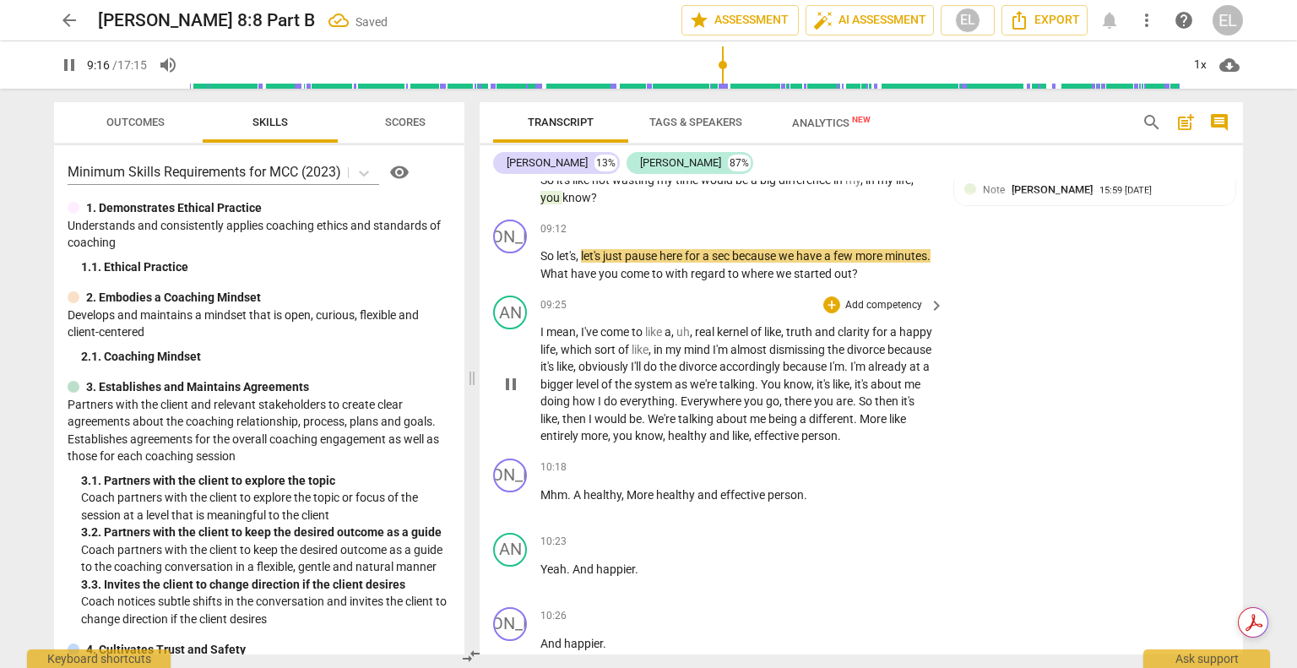
scroll to position [3346, 0]
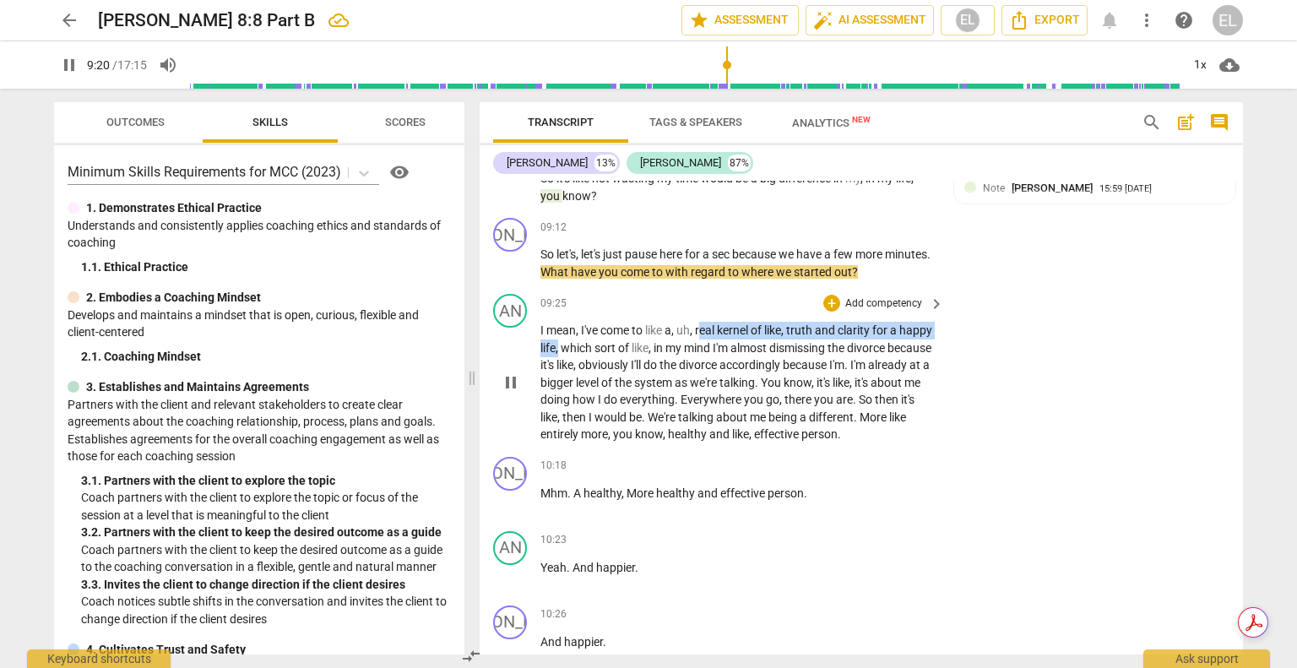
drag, startPoint x: 701, startPoint y: 322, endPoint x: 593, endPoint y: 323, distance: 108.9
click at [593, 342] on p "I mean , I've come to like a , uh , real kernel of like , truth and clarity for…" at bounding box center [737, 383] width 395 height 122
click at [631, 317] on icon "button" at bounding box center [633, 314] width 10 height 12
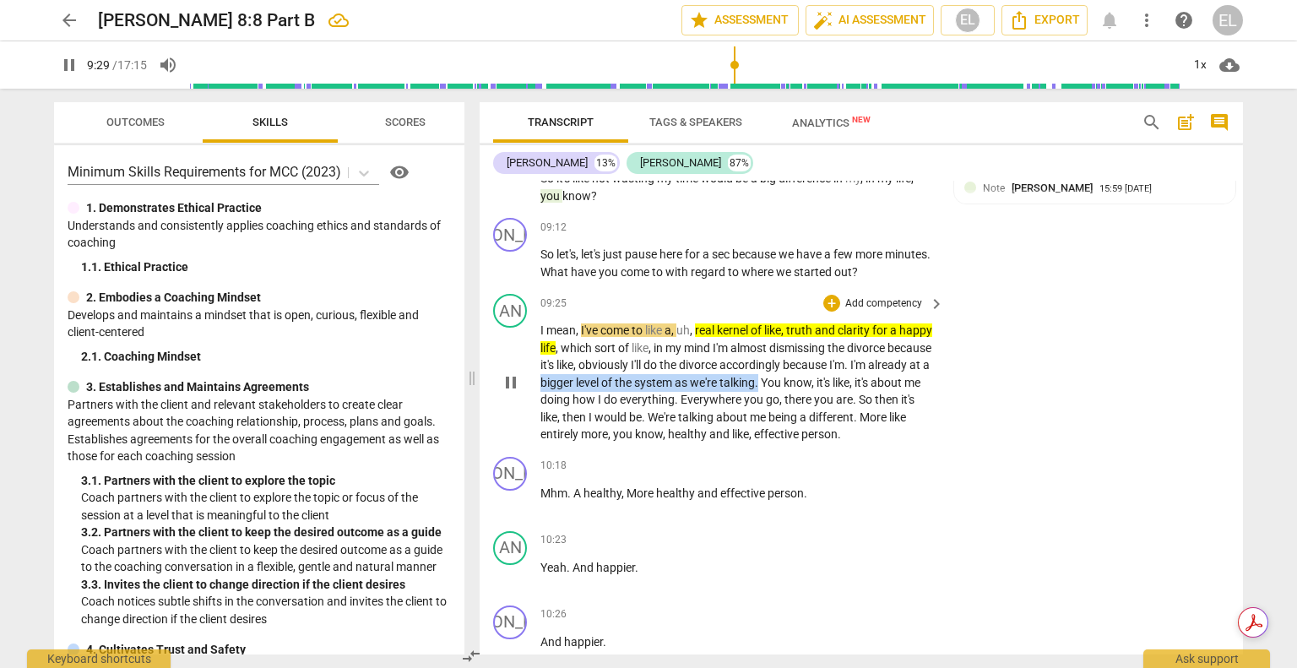
drag, startPoint x: 604, startPoint y: 374, endPoint x: 824, endPoint y: 371, distance: 219.5
click at [824, 371] on p "I mean , I've come to like a , uh , real kernel of like , truth and clarity for…" at bounding box center [737, 383] width 395 height 122
click at [865, 348] on icon "button" at bounding box center [865, 349] width 10 height 12
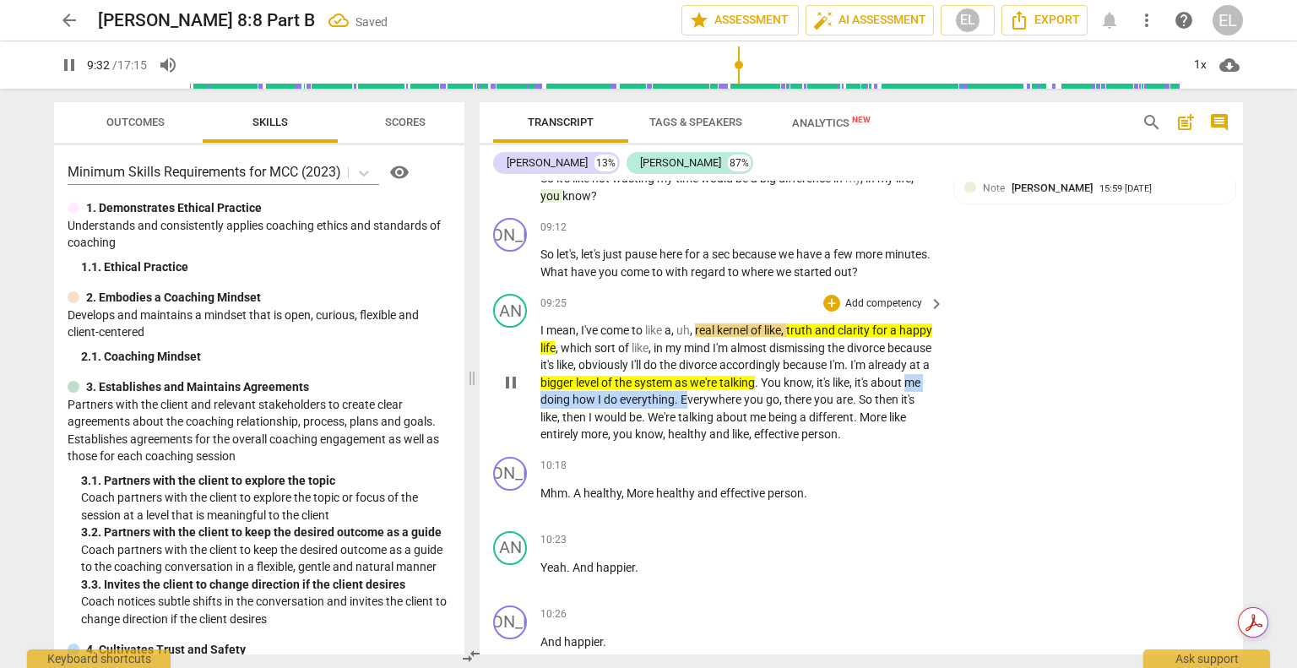
drag, startPoint x: 598, startPoint y: 394, endPoint x: 753, endPoint y: 388, distance: 155.4
click at [753, 388] on p "I mean , I've come to like a , uh , real kernel of like , truth and clarity for…" at bounding box center [737, 383] width 395 height 122
drag, startPoint x: 847, startPoint y: 370, endPoint x: 872, endPoint y: 370, distance: 24.5
click at [847, 370] on icon "button" at bounding box center [851, 366] width 10 height 12
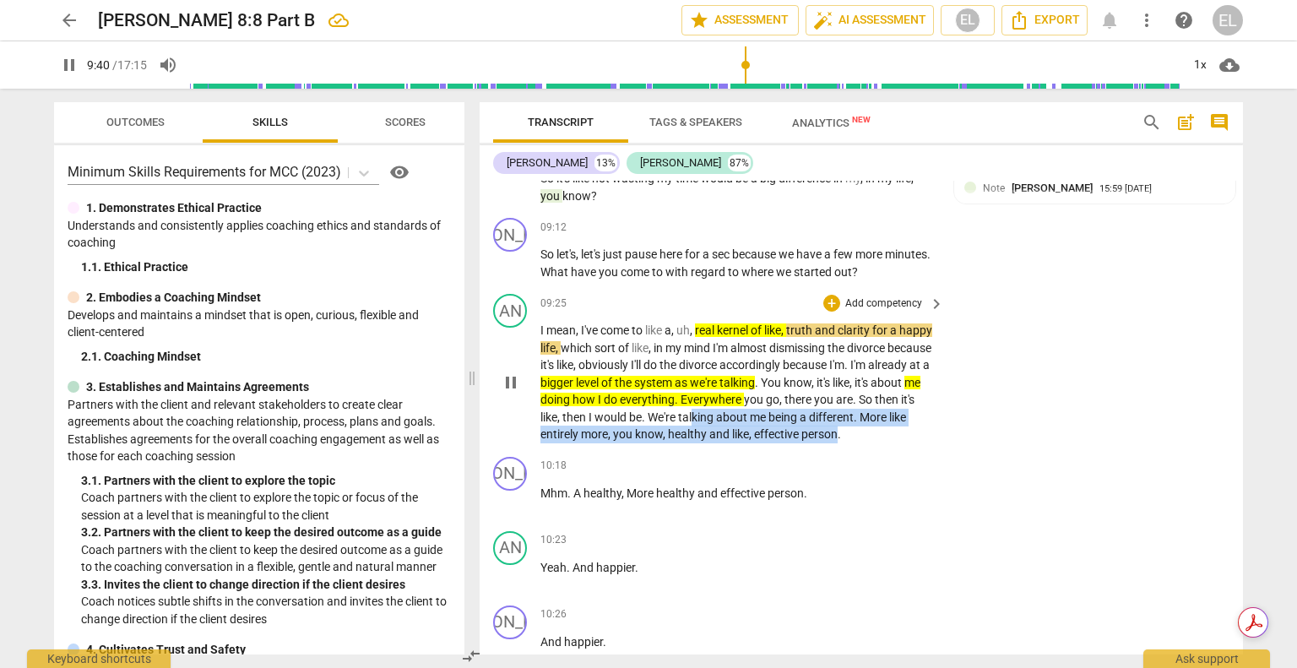
drag, startPoint x: 752, startPoint y: 408, endPoint x: 891, endPoint y: 428, distance: 139.9
click at [891, 428] on p "I mean , I've come to like a , uh , real kernel of like , truth and clarity for…" at bounding box center [737, 383] width 395 height 122
click at [929, 405] on icon "button" at bounding box center [928, 403] width 17 height 20
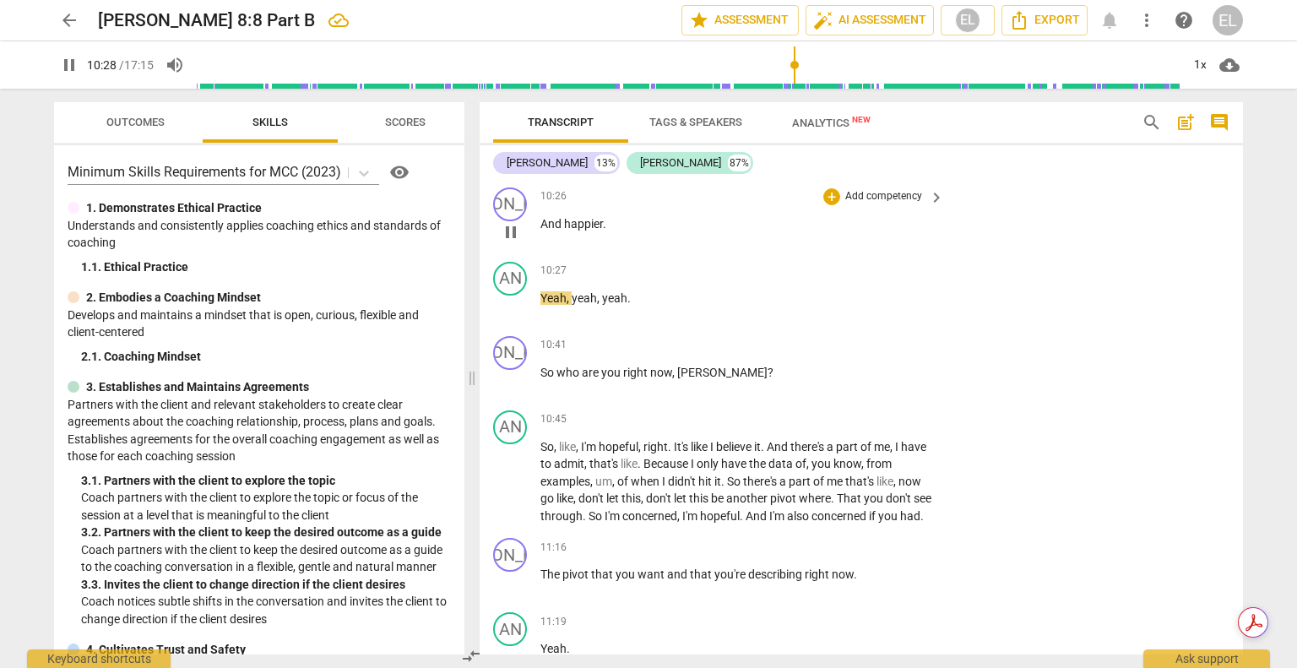
scroll to position [3768, 0]
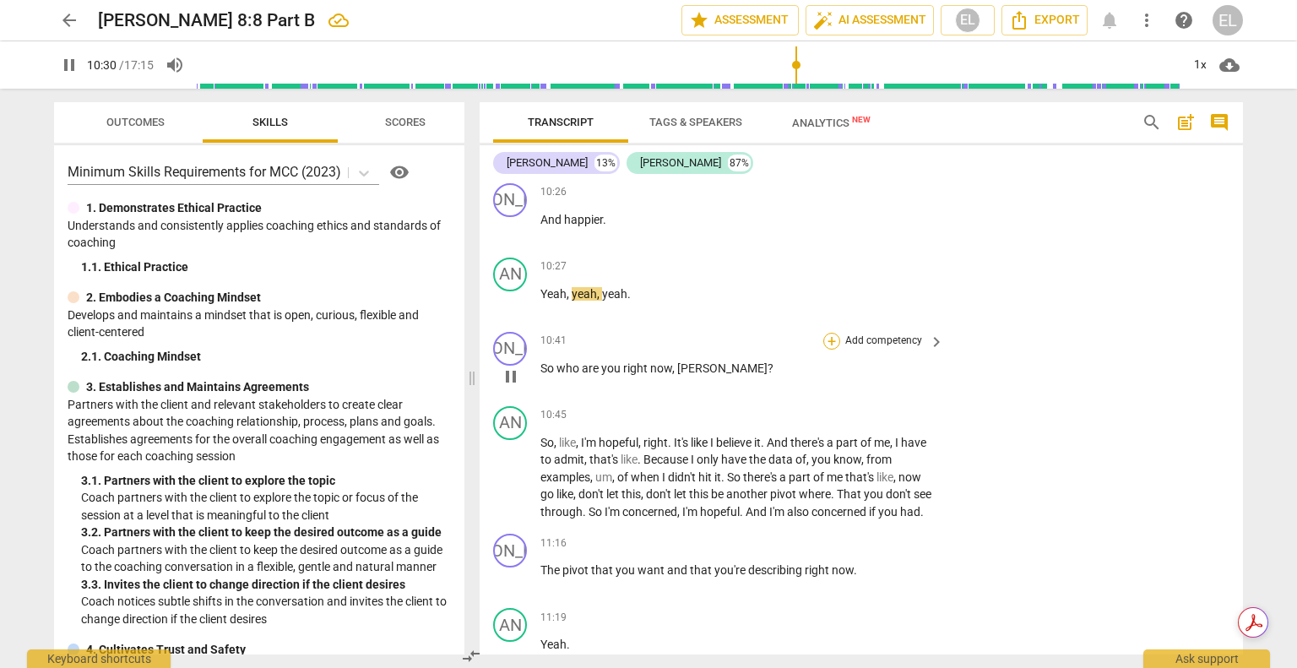
click at [831, 333] on div "+" at bounding box center [831, 341] width 17 height 17
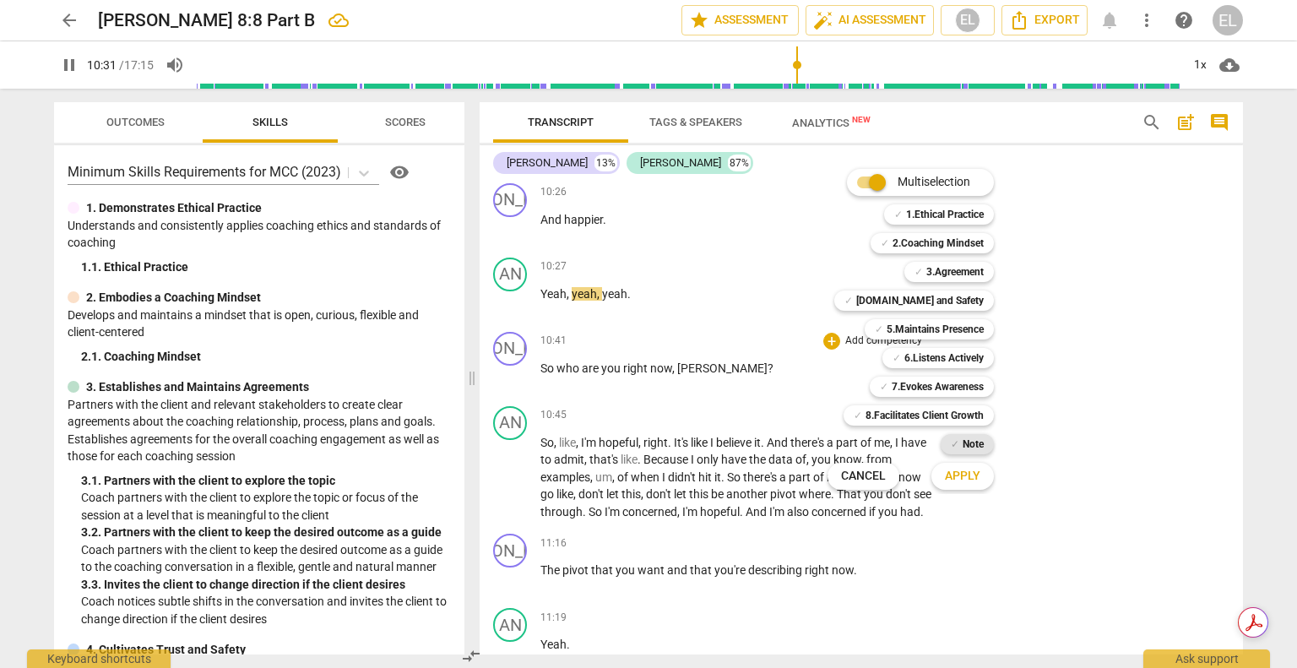
click at [972, 441] on b "Note" at bounding box center [972, 444] width 21 height 20
click at [967, 468] on span "Apply" at bounding box center [962, 476] width 35 height 17
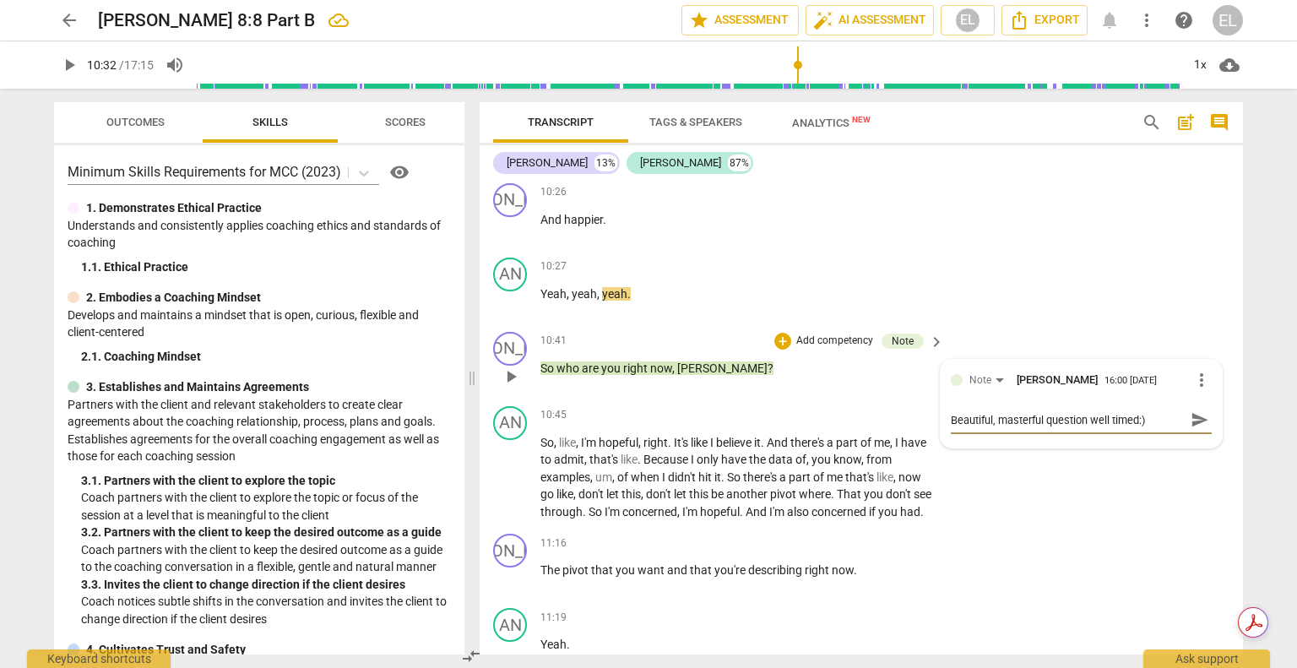
click at [1190, 410] on span "send" at bounding box center [1199, 419] width 19 height 19
click at [512, 366] on span "play_arrow" at bounding box center [511, 376] width 20 height 20
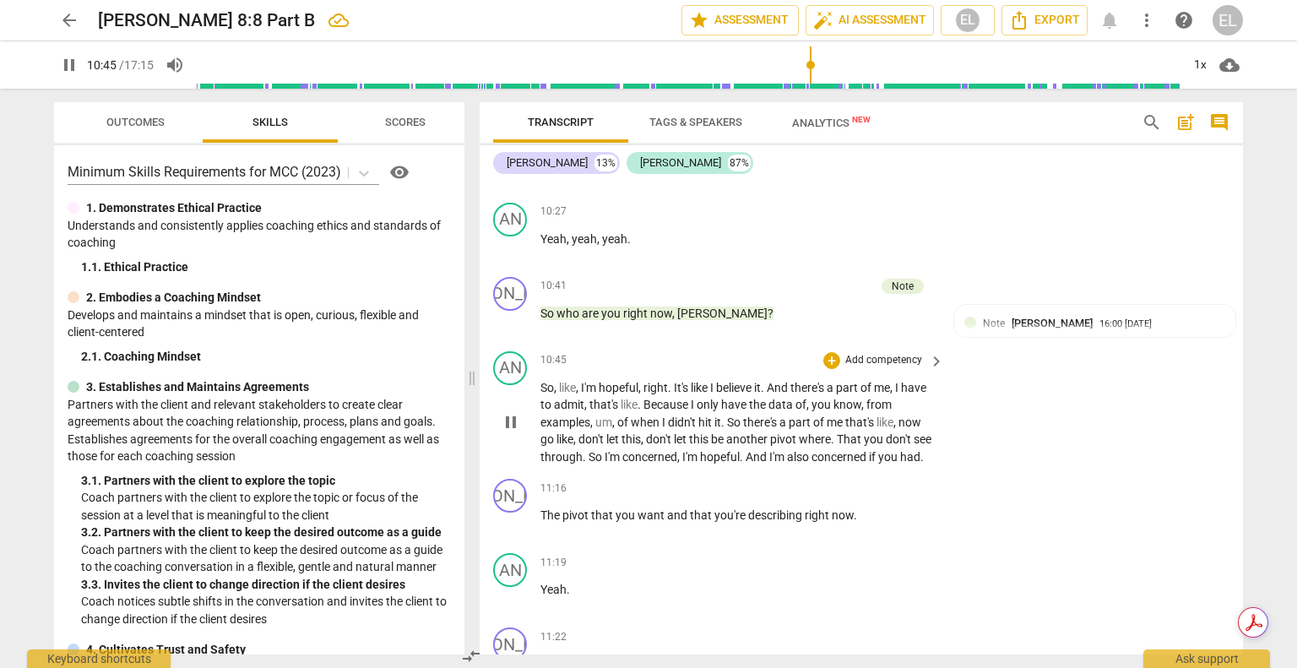
scroll to position [3852, 0]
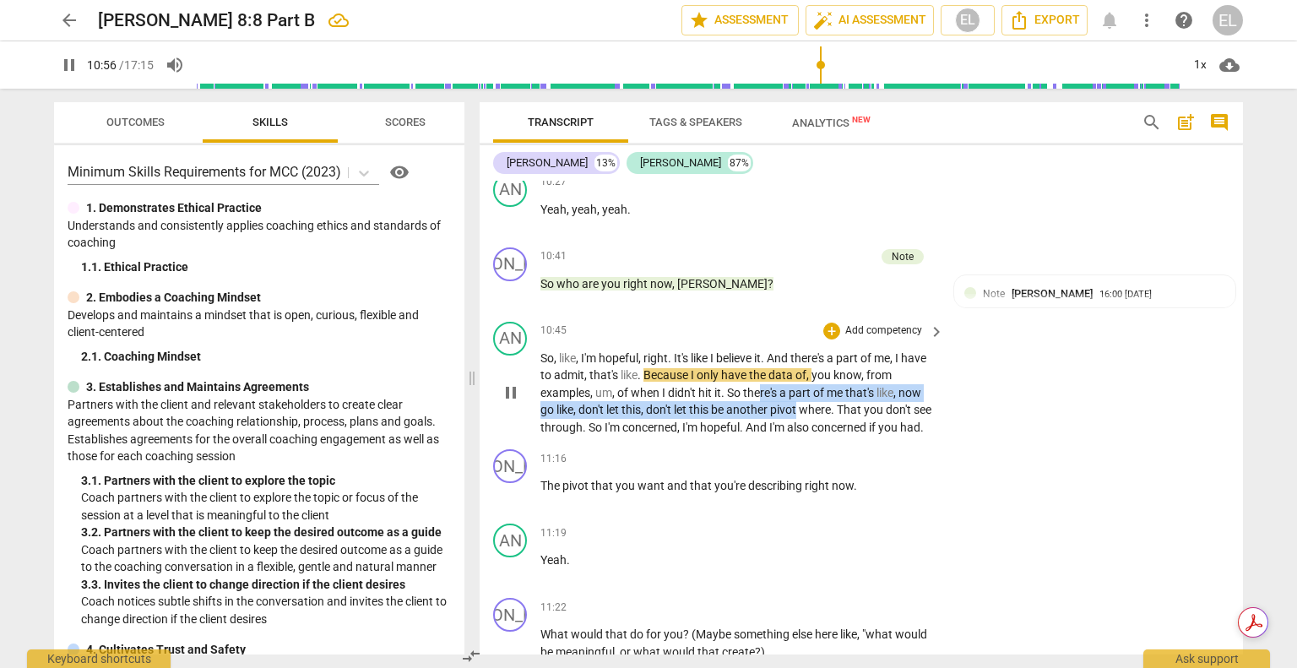
drag, startPoint x: 776, startPoint y: 387, endPoint x: 799, endPoint y: 394, distance: 24.6
click at [799, 394] on p "So , like , I'm hopeful , right . It's like I believe it . And there's a part o…" at bounding box center [737, 392] width 395 height 87
click at [837, 373] on icon "button" at bounding box center [840, 373] width 10 height 12
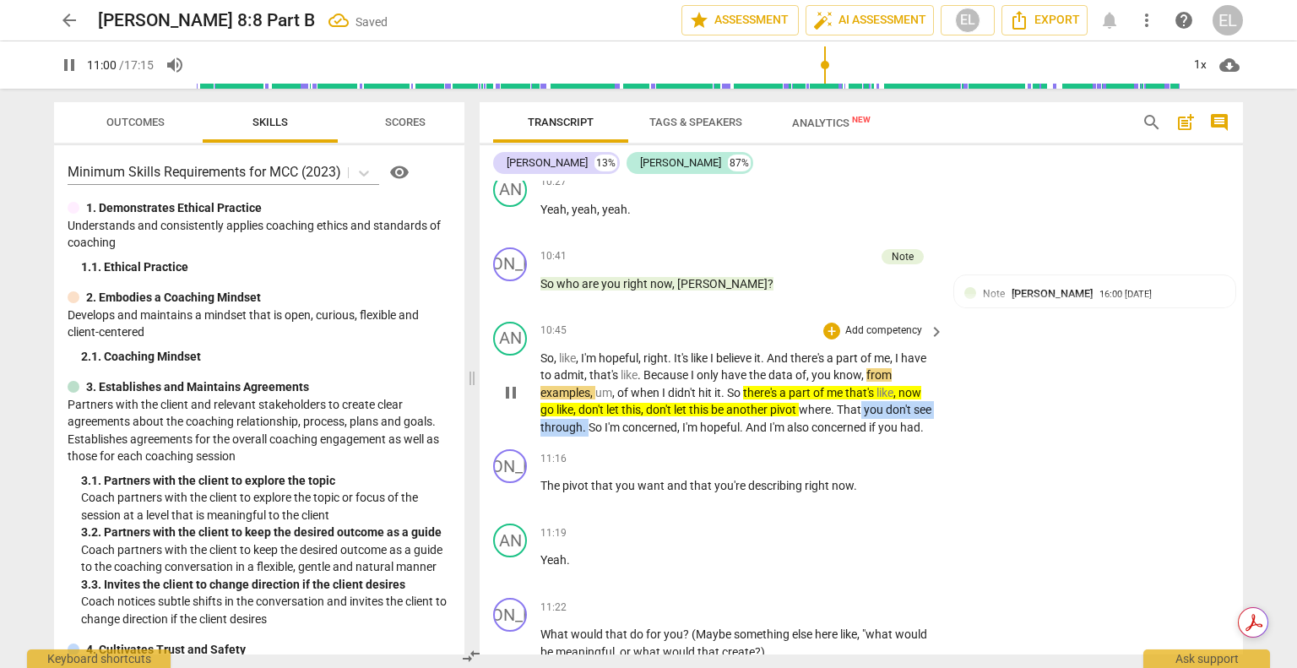
drag, startPoint x: 864, startPoint y: 394, endPoint x: 608, endPoint y: 411, distance: 257.2
click at [608, 411] on p "So , like , I'm hopeful , right . It's like I believe it . And there's a part o…" at bounding box center [737, 392] width 395 height 87
drag, startPoint x: 646, startPoint y: 394, endPoint x: 723, endPoint y: 278, distance: 139.5
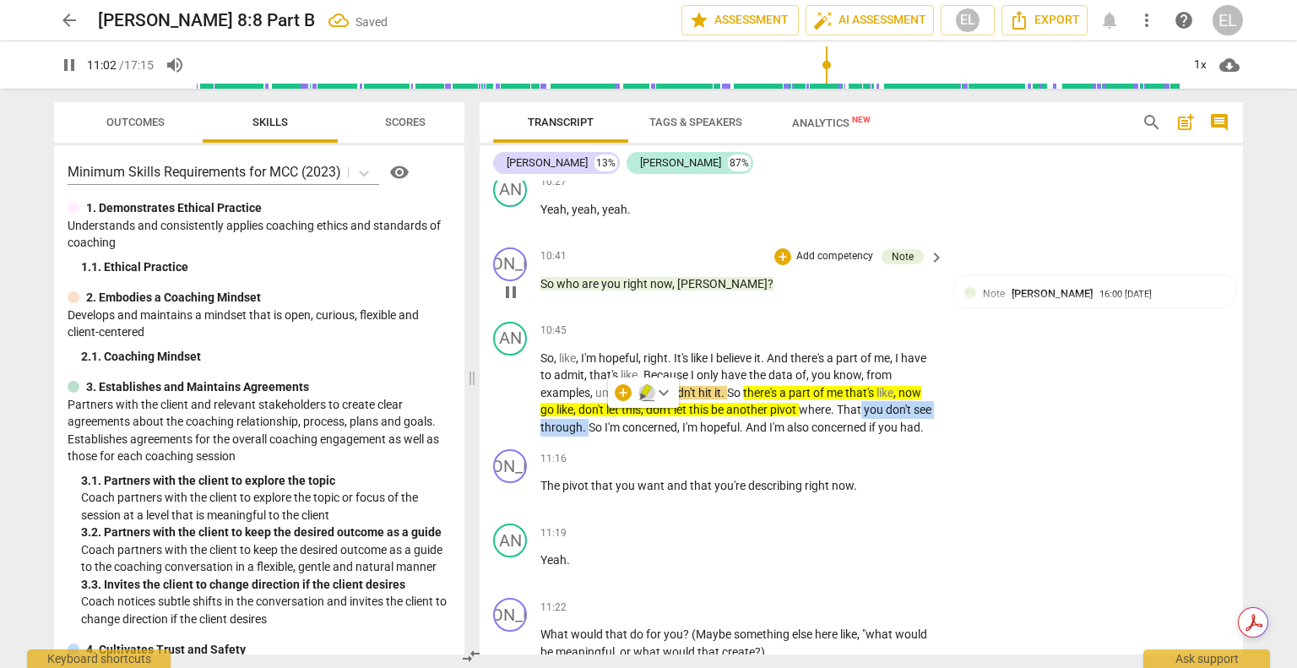
click at [645, 394] on icon "button" at bounding box center [646, 390] width 10 height 12
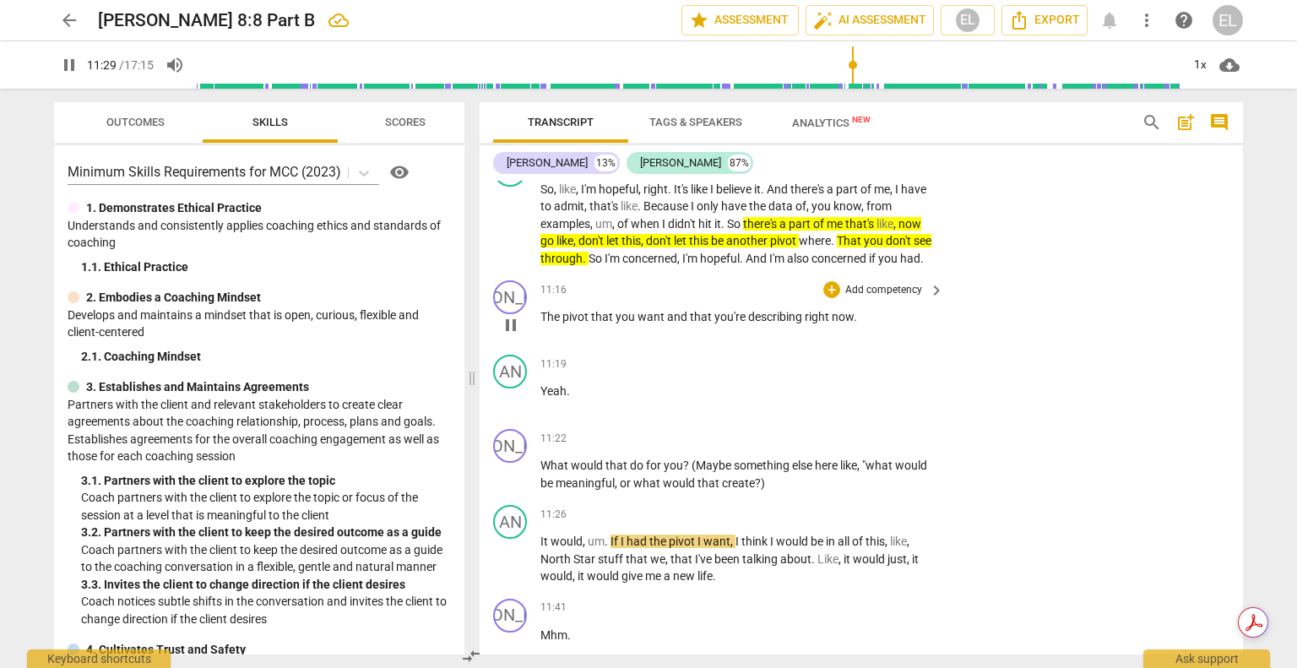
scroll to position [4106, 0]
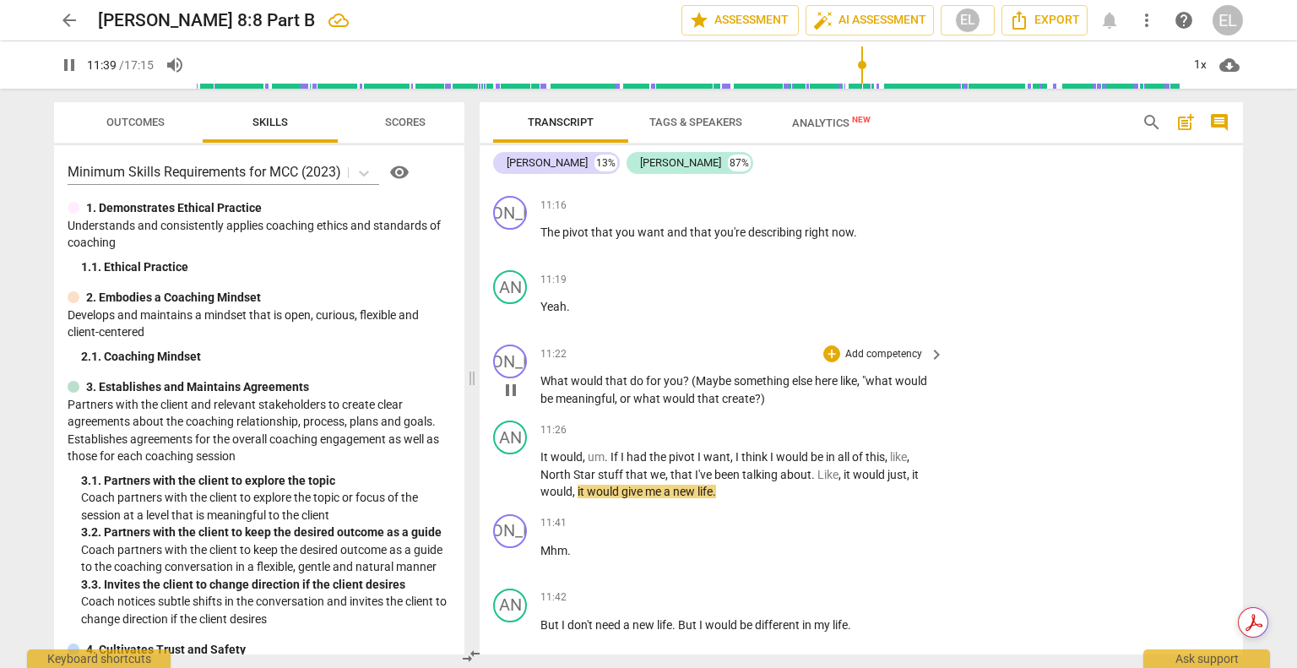
drag, startPoint x: 512, startPoint y: 395, endPoint x: 631, endPoint y: 380, distance: 120.8
click at [515, 394] on span "pause" at bounding box center [511, 390] width 20 height 20
click at [827, 357] on div "+" at bounding box center [831, 353] width 17 height 17
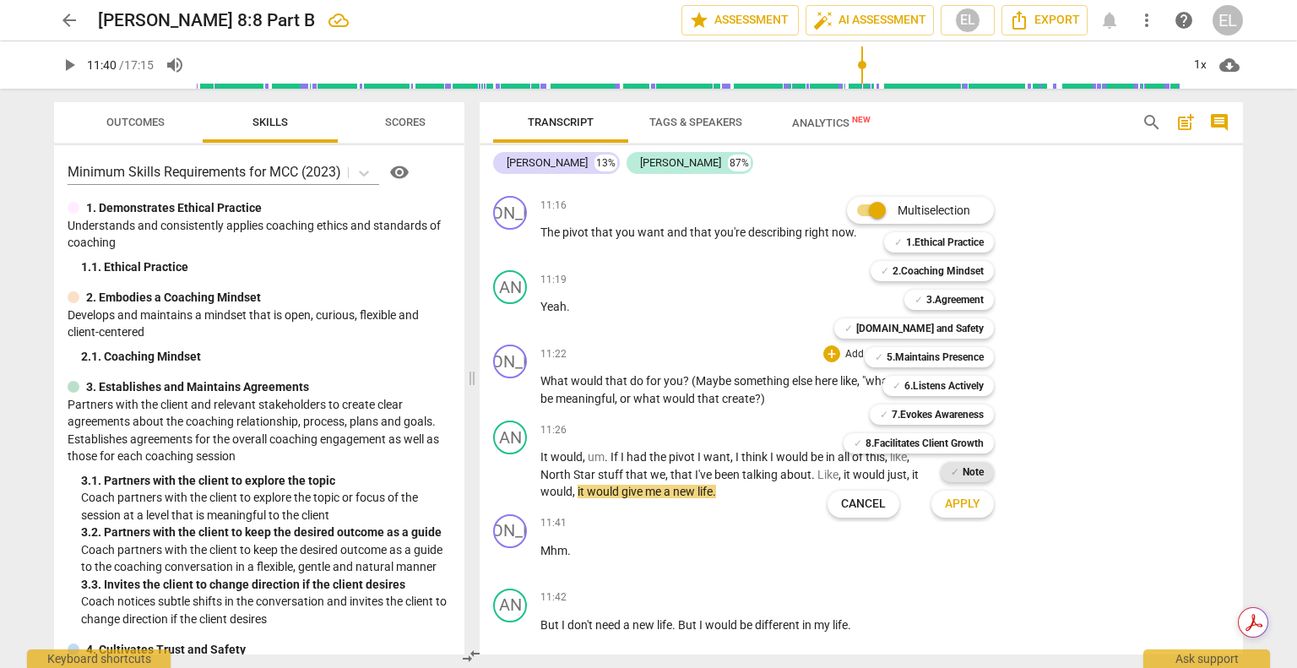
click at [948, 474] on div "✓ Note" at bounding box center [966, 472] width 53 height 20
click at [959, 499] on span "Apply" at bounding box center [962, 503] width 35 height 17
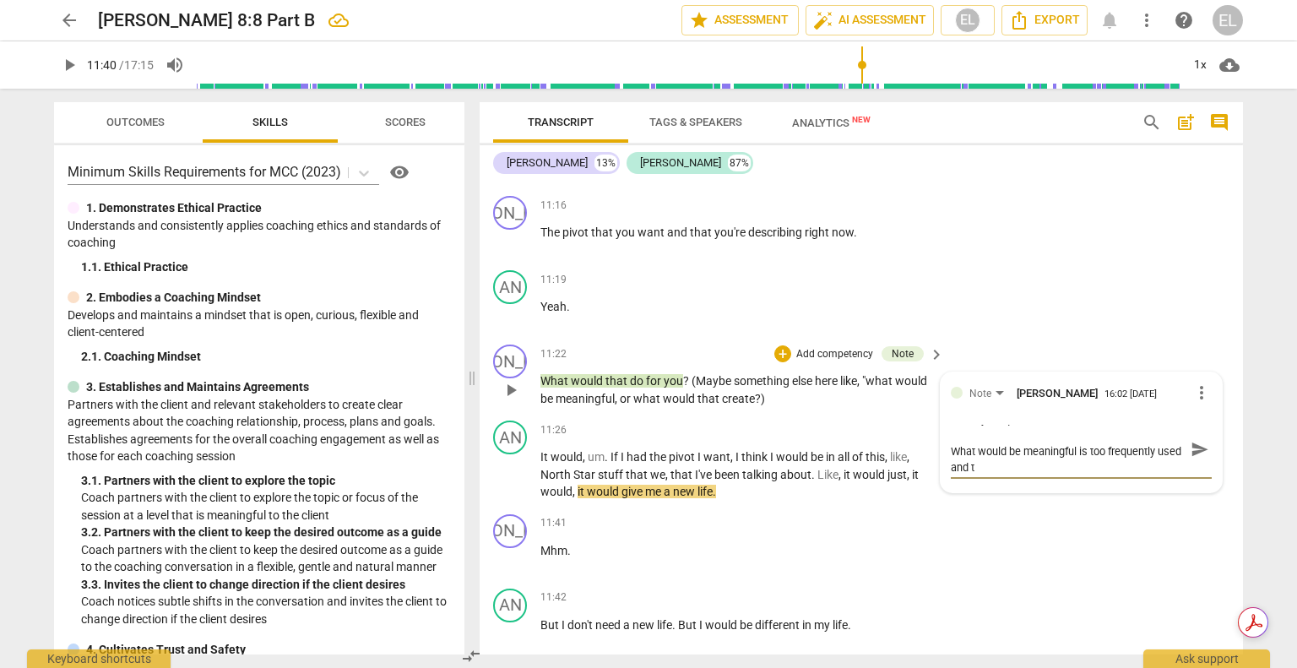
scroll to position [0, 0]
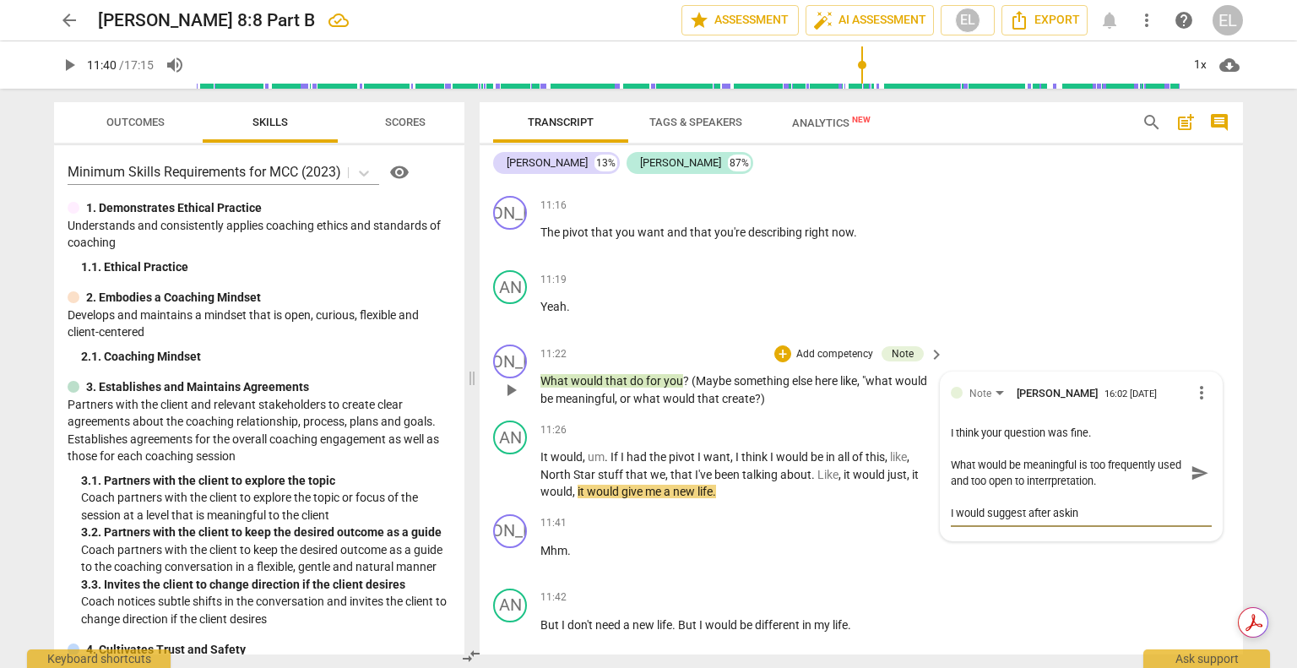
click at [1094, 435] on textarea "I think your question was fine. What would be meaningful is too frequently used…" at bounding box center [1067, 473] width 234 height 96
click at [1080, 509] on textarea "I think your question was good and well timed, What would be meaningful is too …" at bounding box center [1067, 473] width 234 height 96
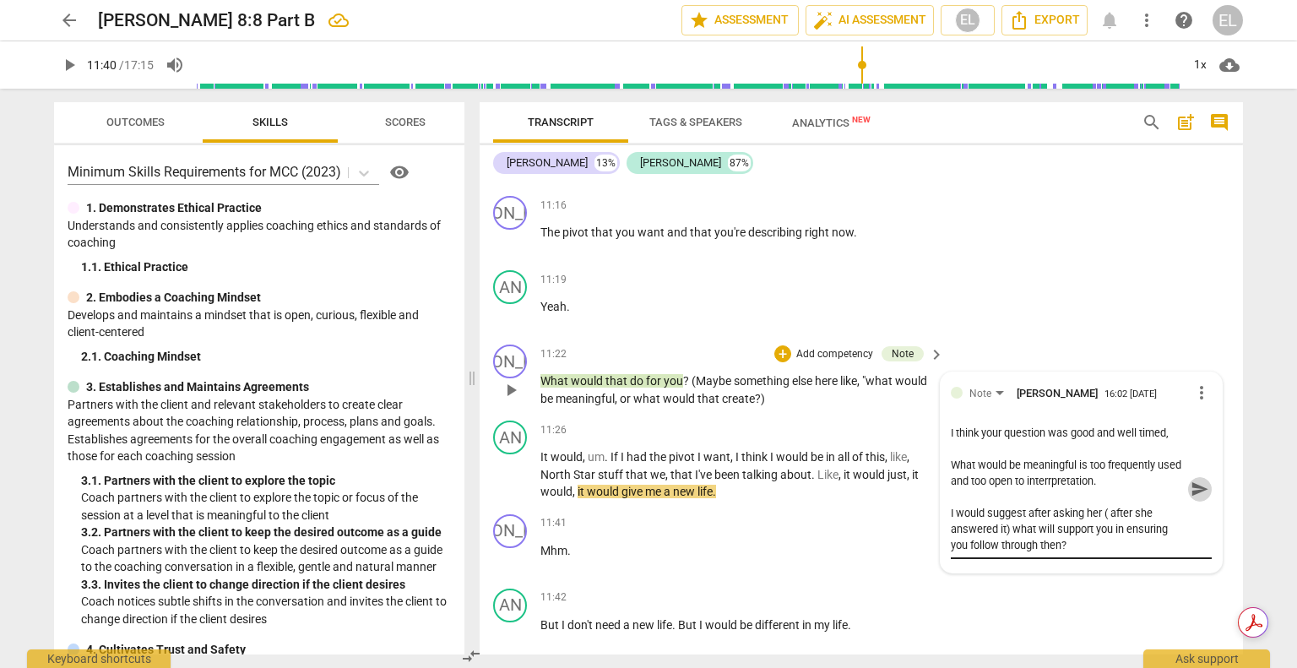
click at [1191, 498] on span "send" at bounding box center [1199, 488] width 19 height 19
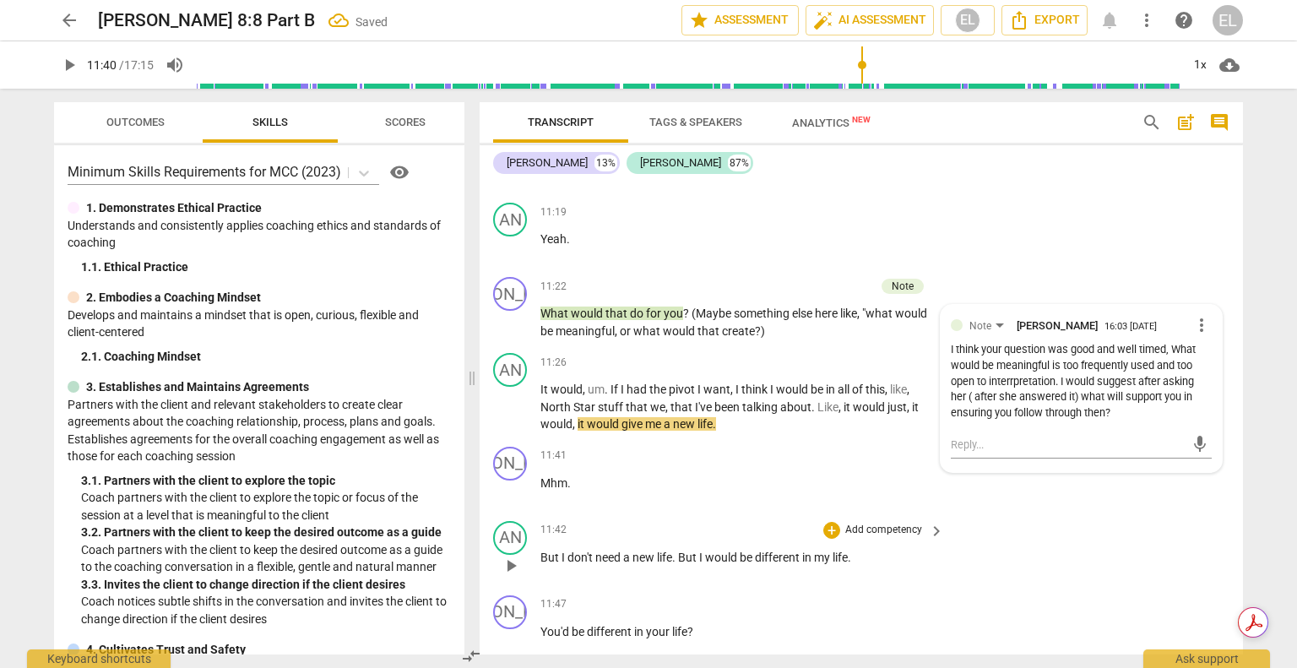
scroll to position [4275, 0]
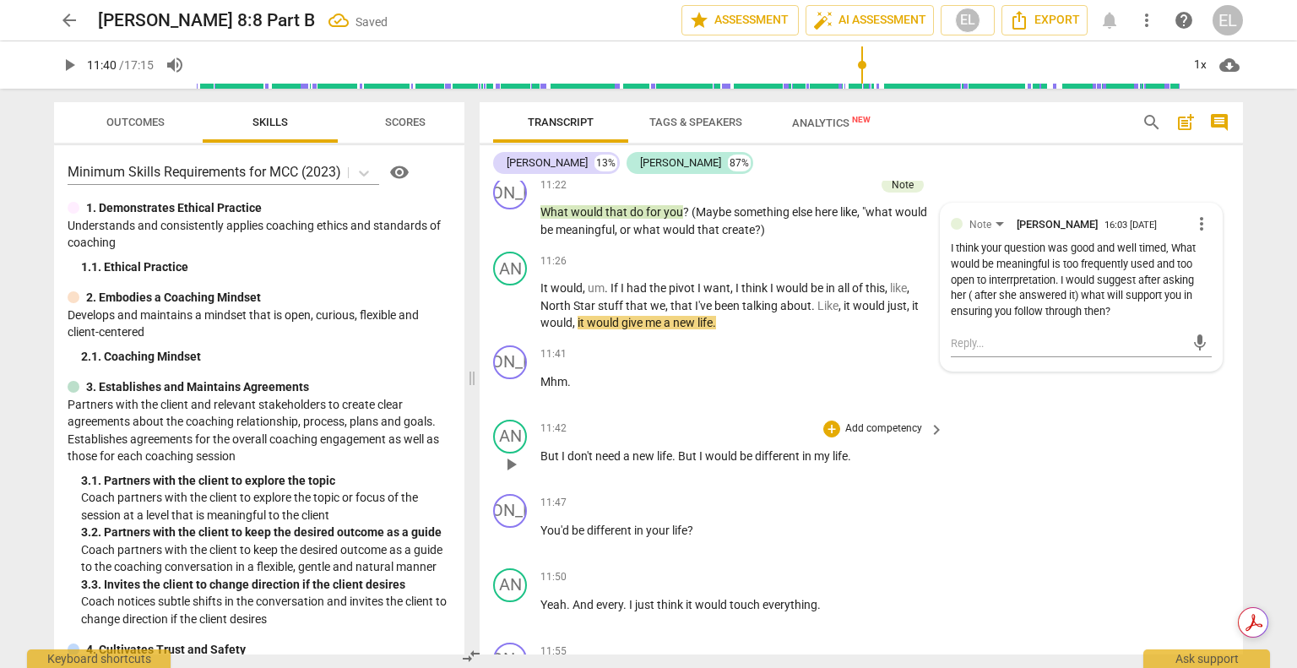
click at [713, 455] on span "would" at bounding box center [722, 456] width 35 height 14
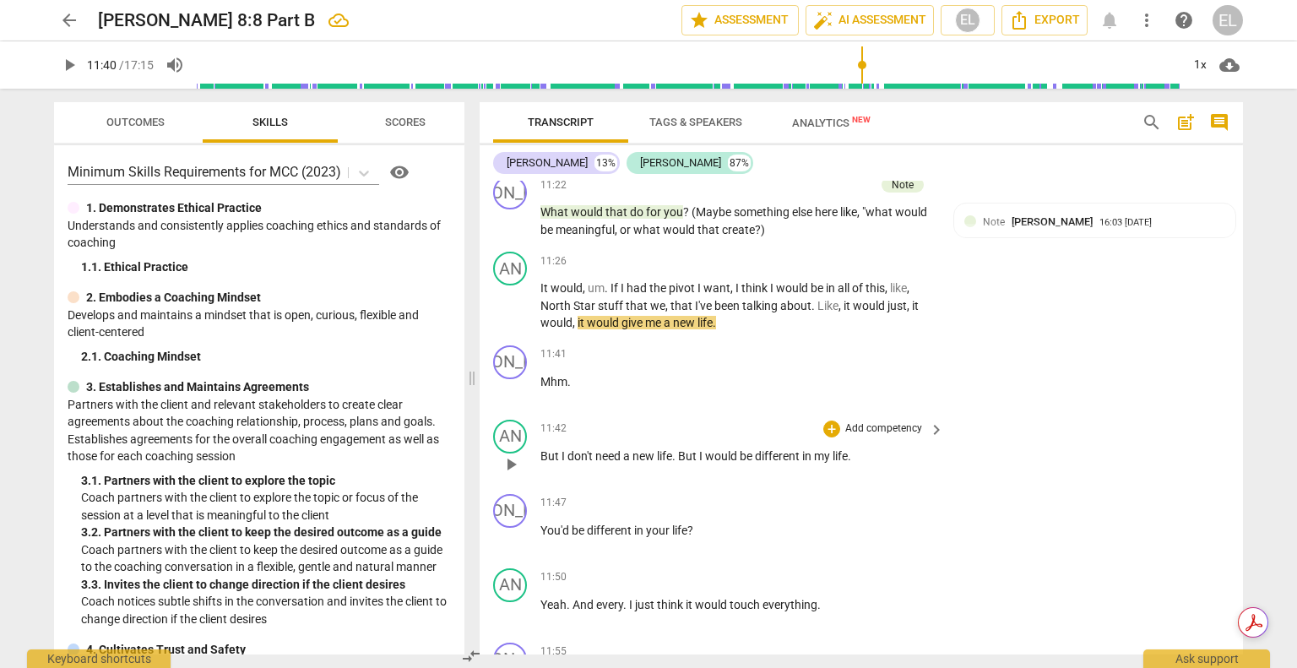
click at [514, 460] on span "play_arrow" at bounding box center [511, 464] width 20 height 20
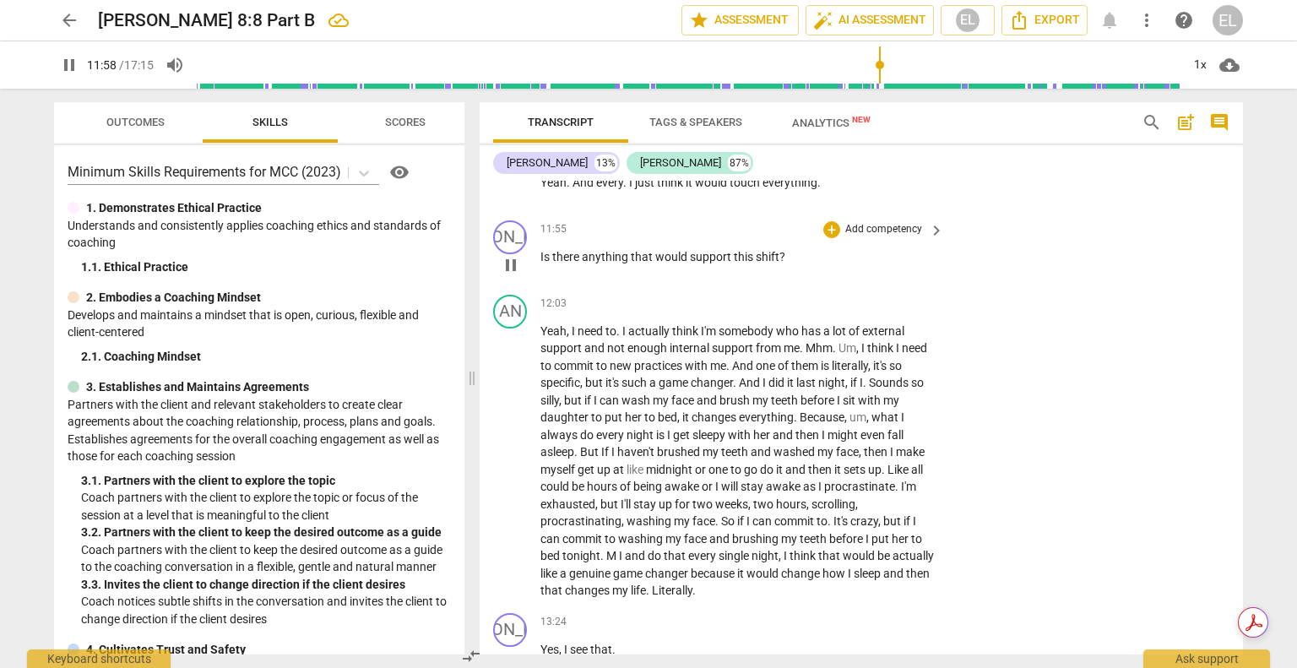
scroll to position [4781, 0]
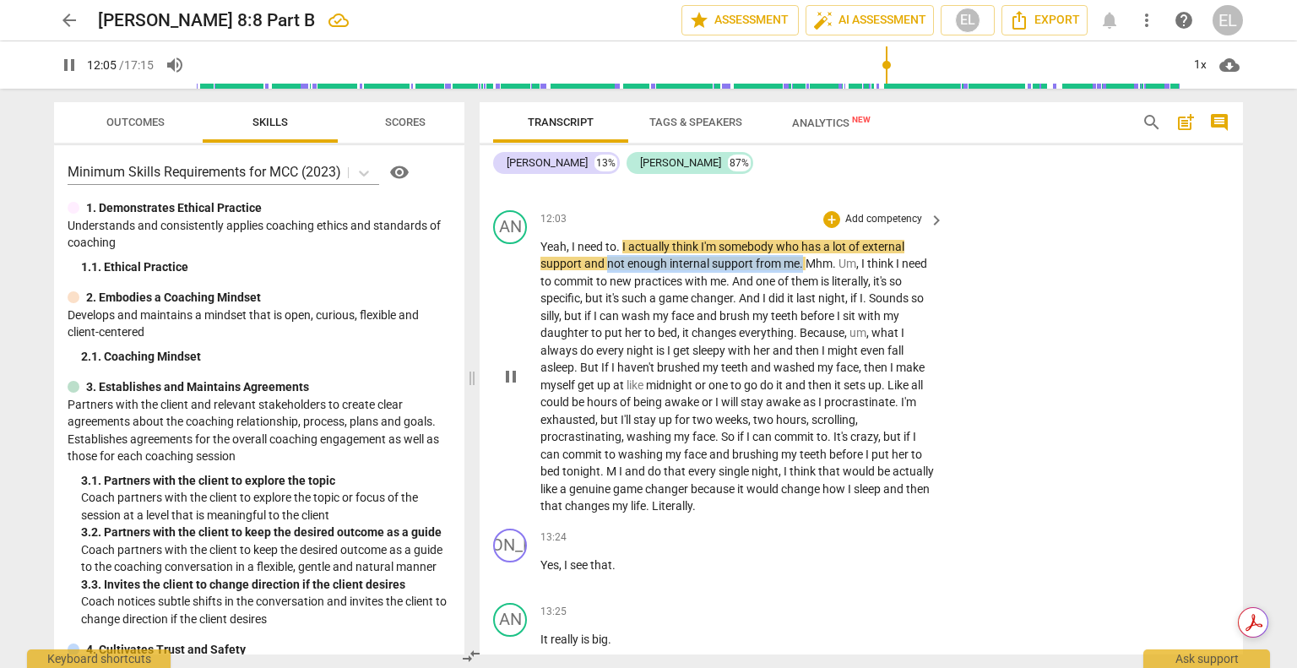
drag, startPoint x: 608, startPoint y: 263, endPoint x: 802, endPoint y: 266, distance: 194.2
click at [802, 266] on p "Yeah , I need to . I actually think I'm somebody who has a lot of external supp…" at bounding box center [737, 376] width 395 height 277
click at [837, 241] on icon "button" at bounding box center [842, 240] width 10 height 12
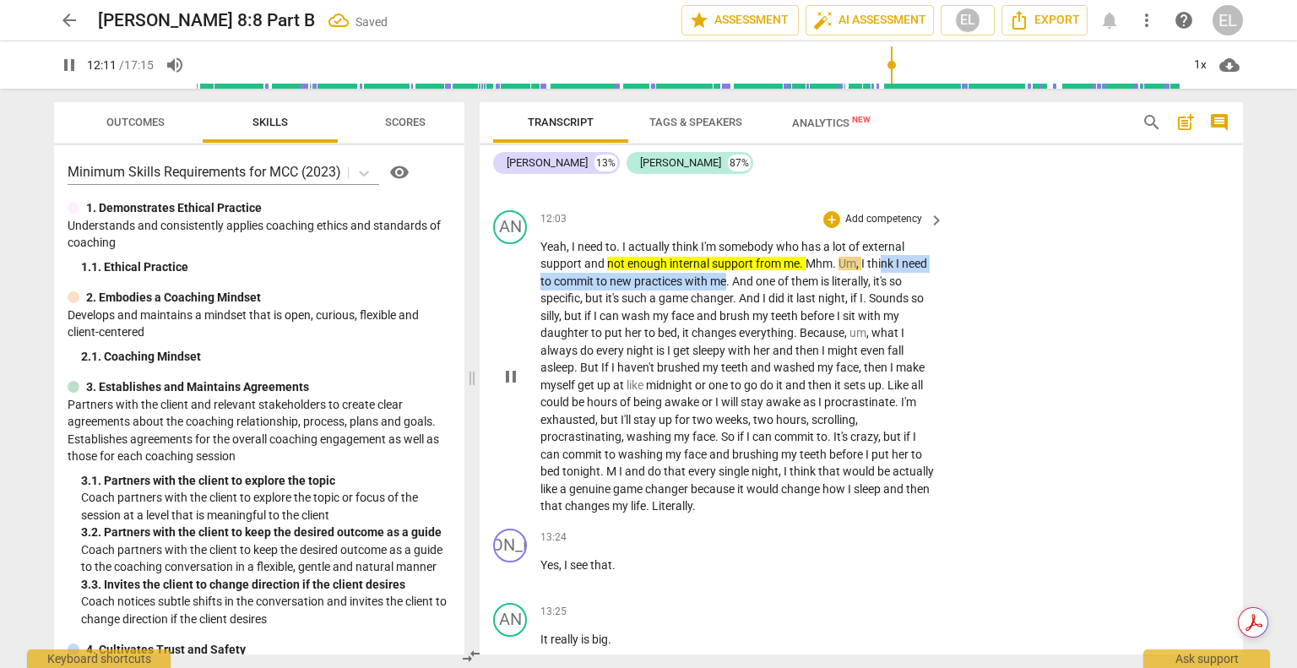
drag, startPoint x: 889, startPoint y: 263, endPoint x: 726, endPoint y: 279, distance: 163.8
click at [726, 279] on p "Yeah , I need to . I actually think I'm somebody who has a lot of external supp…" at bounding box center [737, 376] width 395 height 277
drag, startPoint x: 761, startPoint y: 259, endPoint x: 758, endPoint y: 268, distance: 9.9
click at [762, 259] on icon "button" at bounding box center [766, 257] width 10 height 12
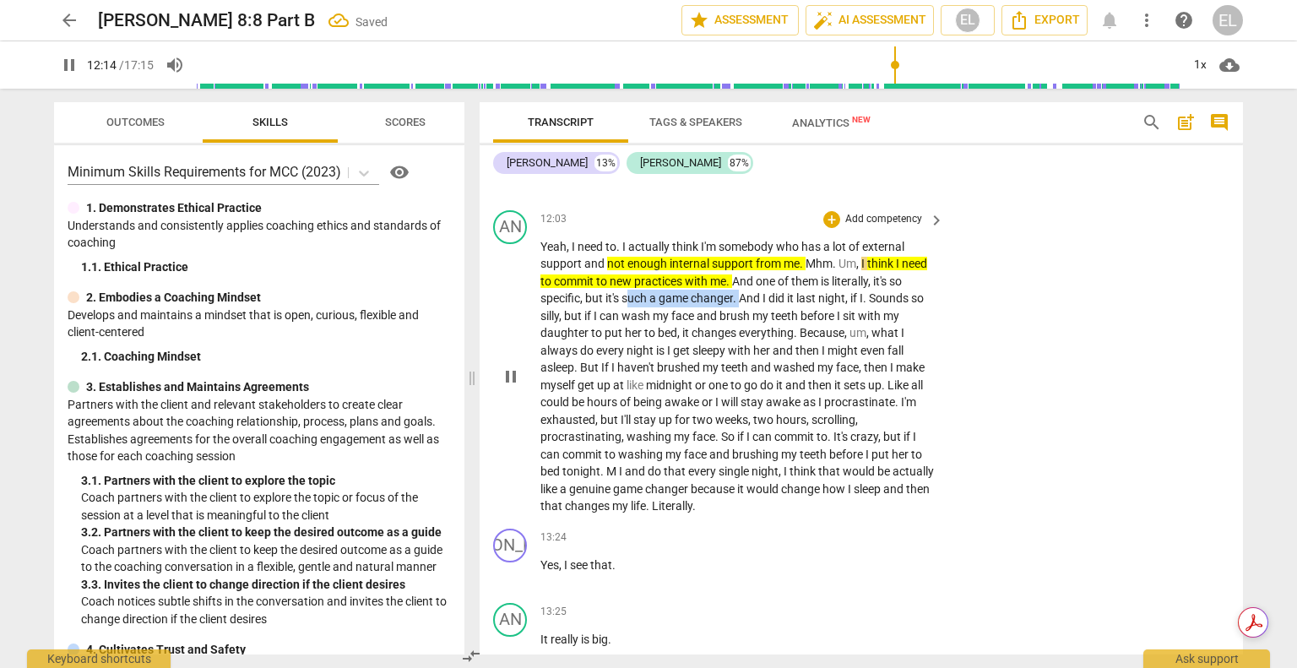
drag, startPoint x: 628, startPoint y: 296, endPoint x: 740, endPoint y: 295, distance: 112.3
click at [740, 295] on p "Yeah , I need to . I actually think I'm somebody who has a lot of external supp…" at bounding box center [737, 376] width 395 height 277
click at [777, 275] on icon "button" at bounding box center [779, 274] width 10 height 12
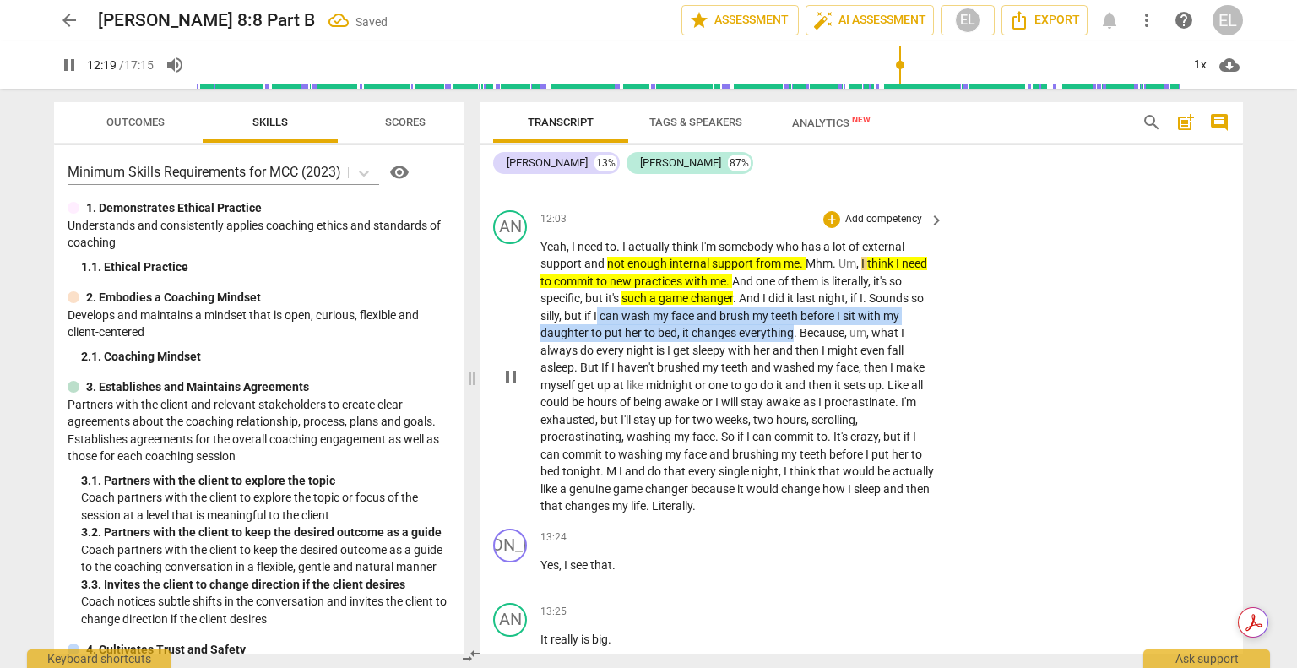
drag, startPoint x: 598, startPoint y: 316, endPoint x: 790, endPoint y: 332, distance: 193.1
click at [790, 332] on p "Yeah , I need to . I actually think I'm somebody who has a lot of external supp…" at bounding box center [737, 376] width 395 height 277
click at [826, 313] on icon "button" at bounding box center [828, 315] width 6 height 7
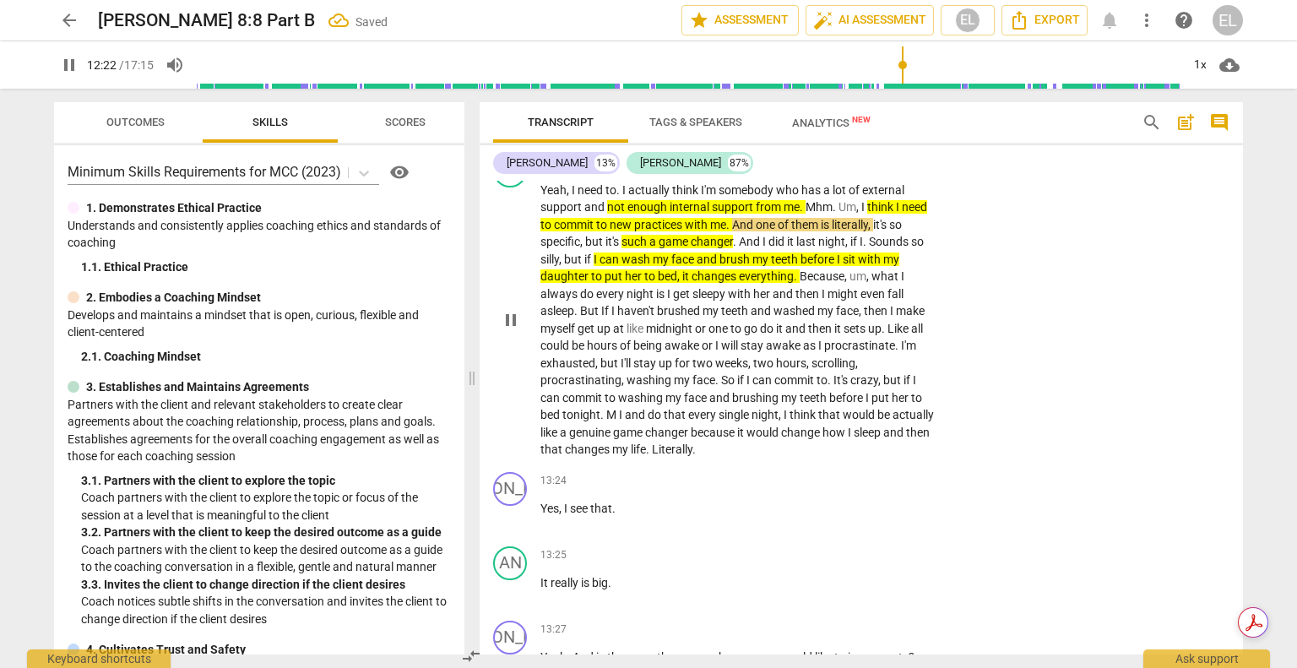
scroll to position [4950, 0]
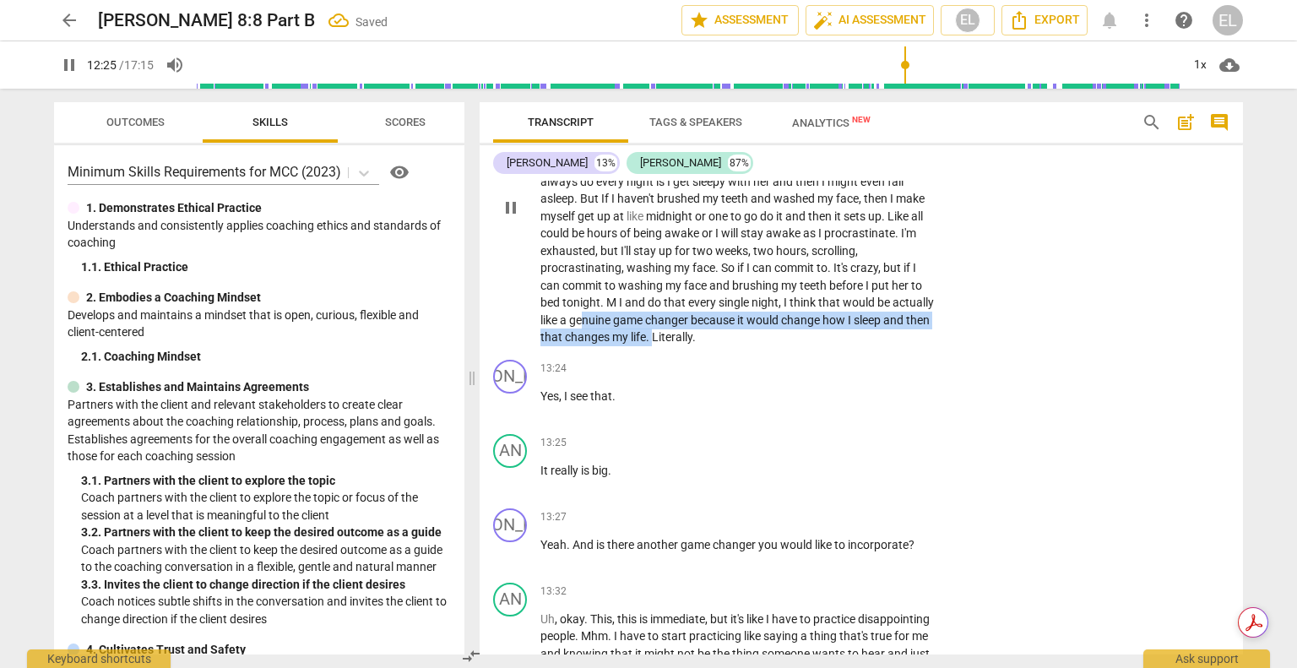
drag, startPoint x: 628, startPoint y: 319, endPoint x: 699, endPoint y: 340, distance: 74.0
click at [699, 340] on p "Yeah , I need to . I actually think I'm somebody who has a lot of external supp…" at bounding box center [737, 207] width 395 height 277
click at [740, 316] on icon "button" at bounding box center [739, 316] width 17 height 20
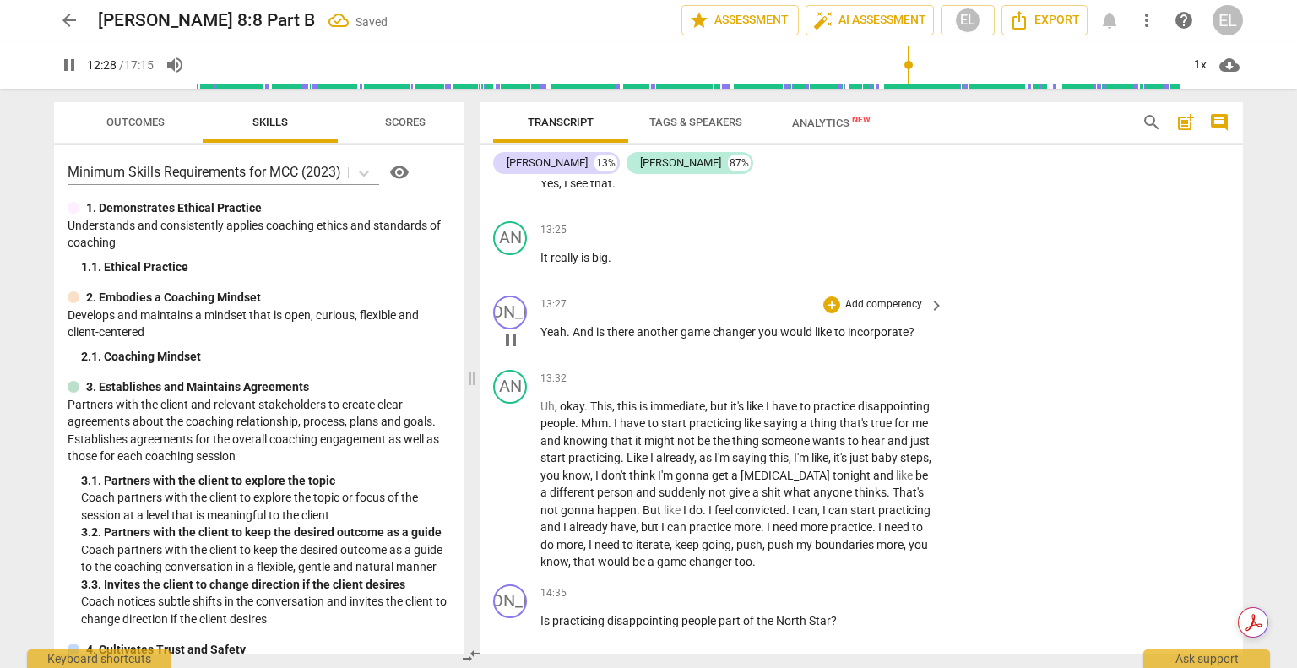
scroll to position [5203, 0]
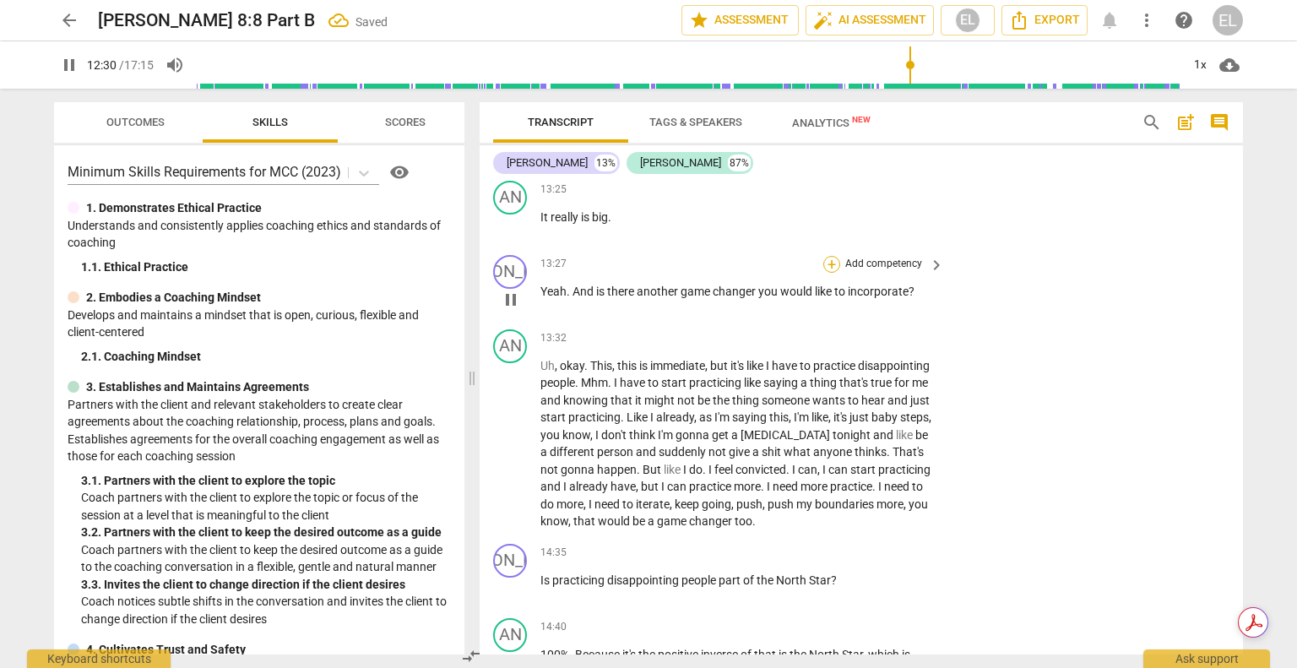
click at [831, 265] on div "+" at bounding box center [831, 264] width 17 height 17
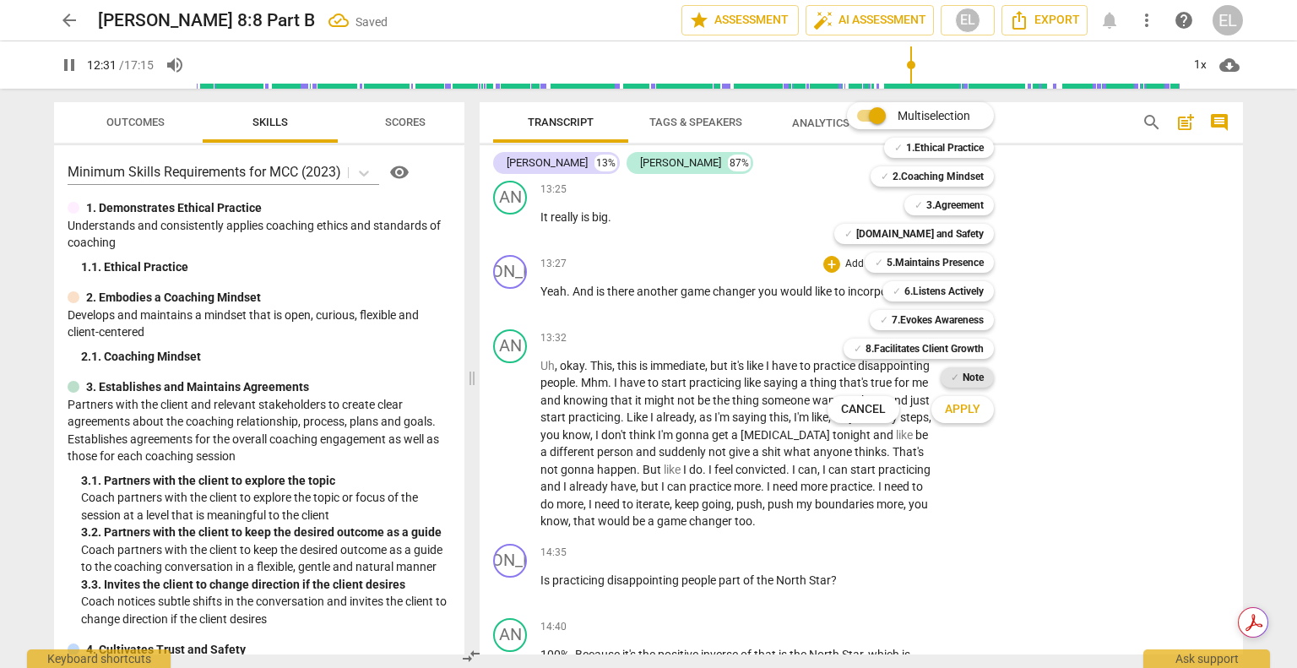
click at [967, 376] on b "Note" at bounding box center [972, 377] width 21 height 20
click at [972, 409] on span "Apply" at bounding box center [962, 409] width 35 height 17
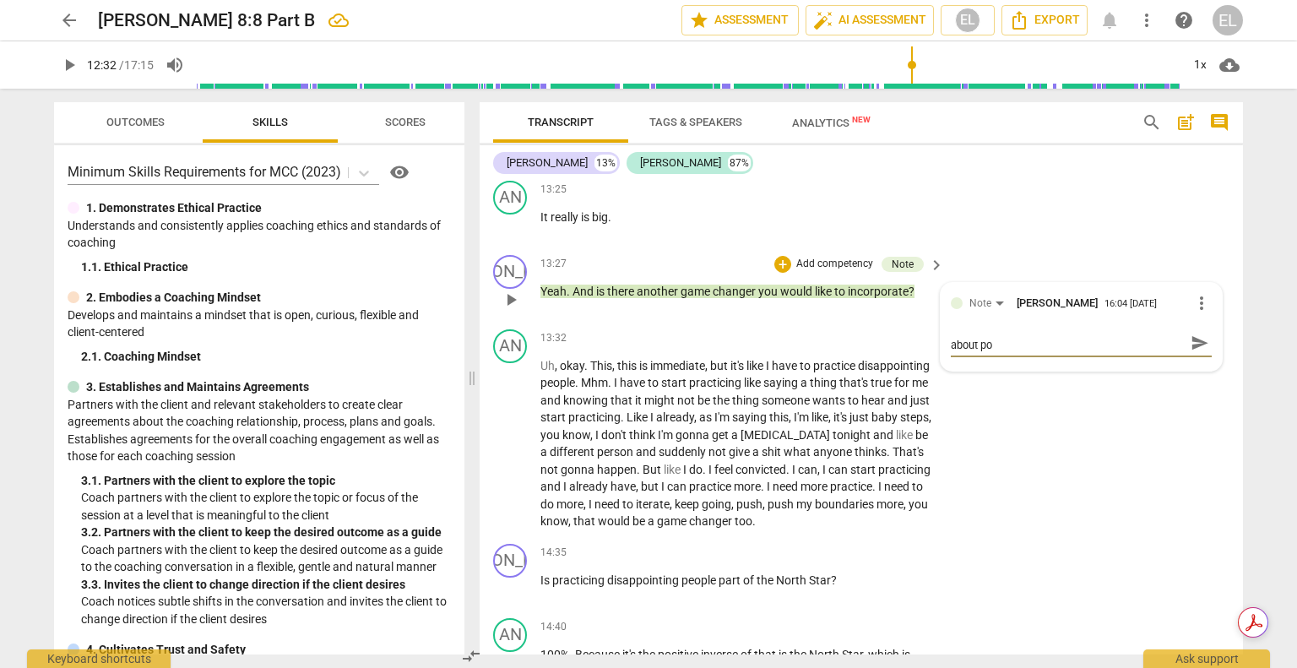
scroll to position [0, 0]
click at [1187, 353] on span "send" at bounding box center [1199, 351] width 24 height 20
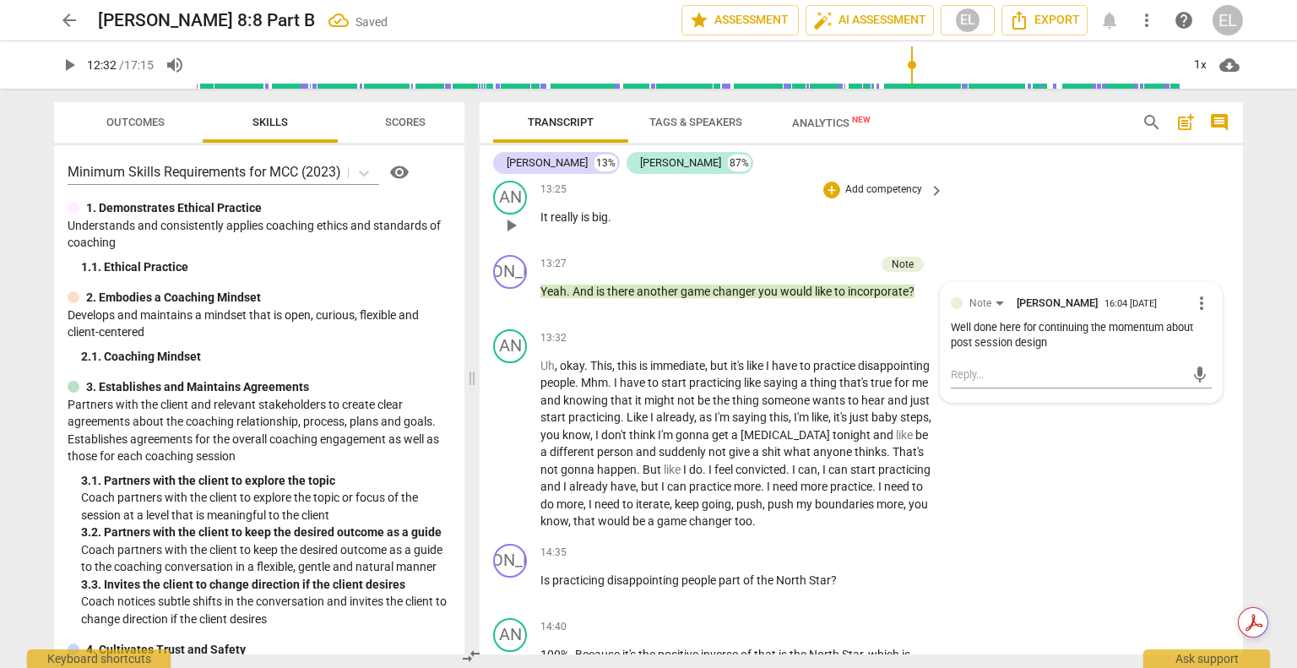
click at [604, 215] on span "big" at bounding box center [600, 217] width 16 height 14
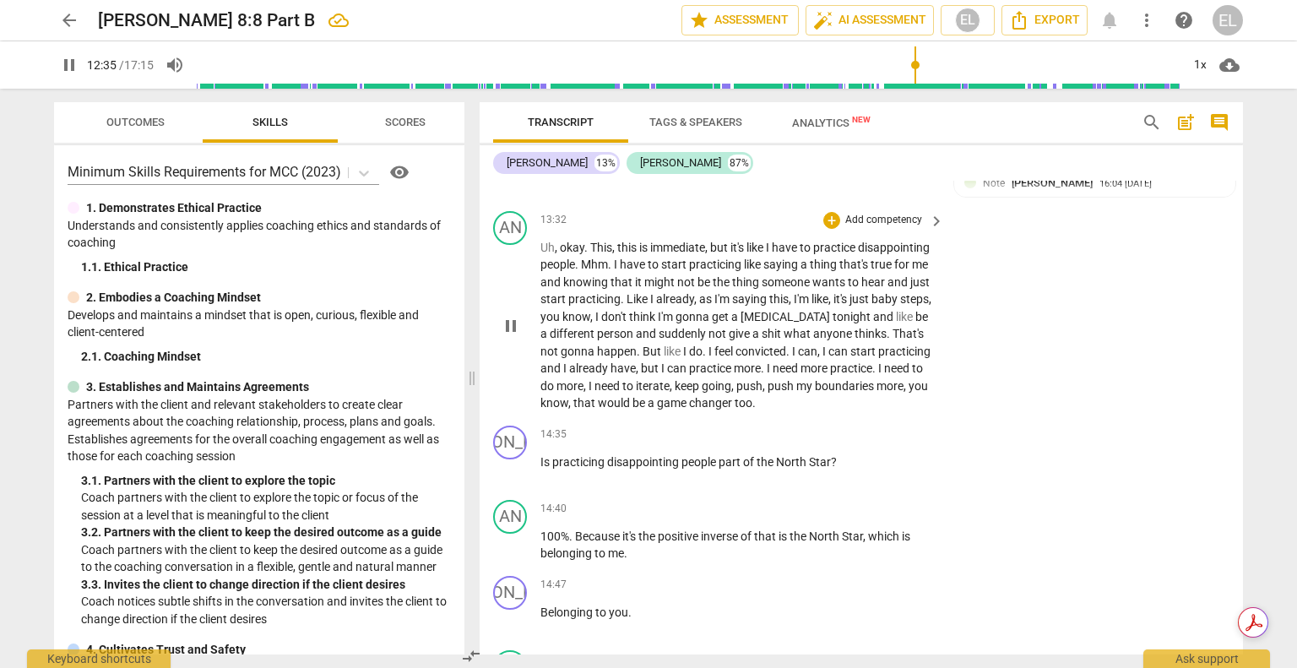
scroll to position [5331, 0]
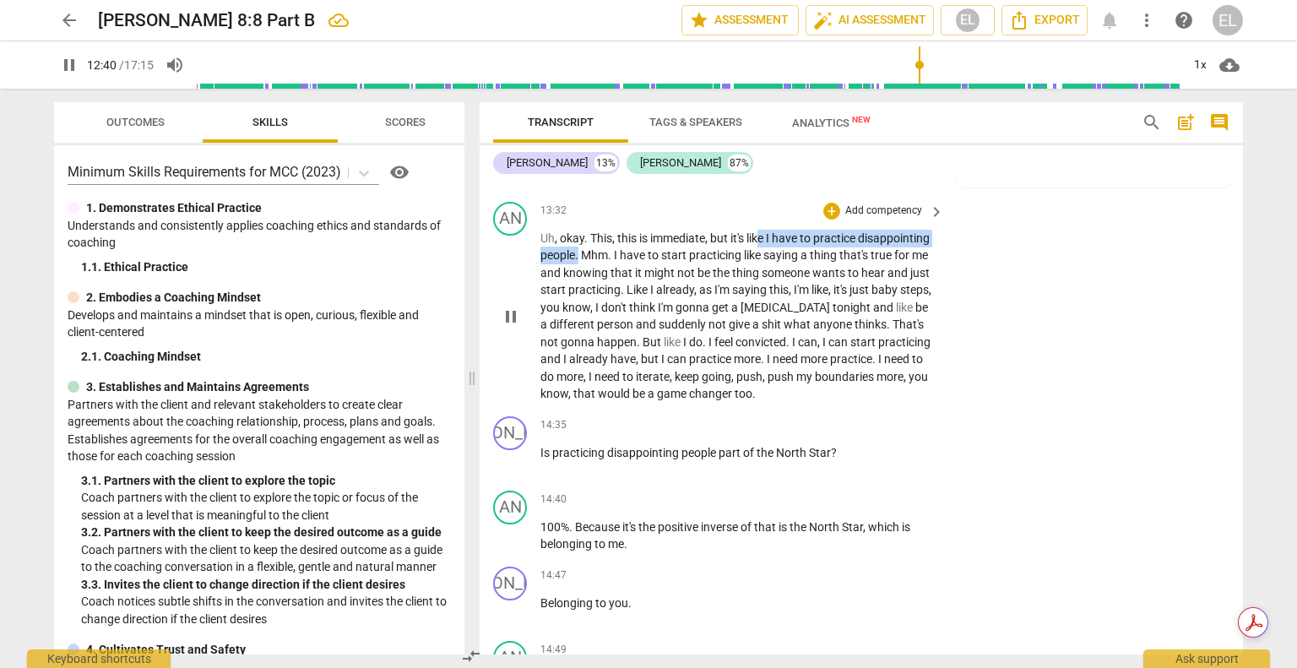
drag, startPoint x: 760, startPoint y: 238, endPoint x: 652, endPoint y: 246, distance: 108.4
click at [652, 250] on p "Uh , okay . This , this is immediate , but it's like I have to practice disappo…" at bounding box center [737, 316] width 395 height 173
click at [692, 230] on icon "button" at bounding box center [693, 229] width 10 height 12
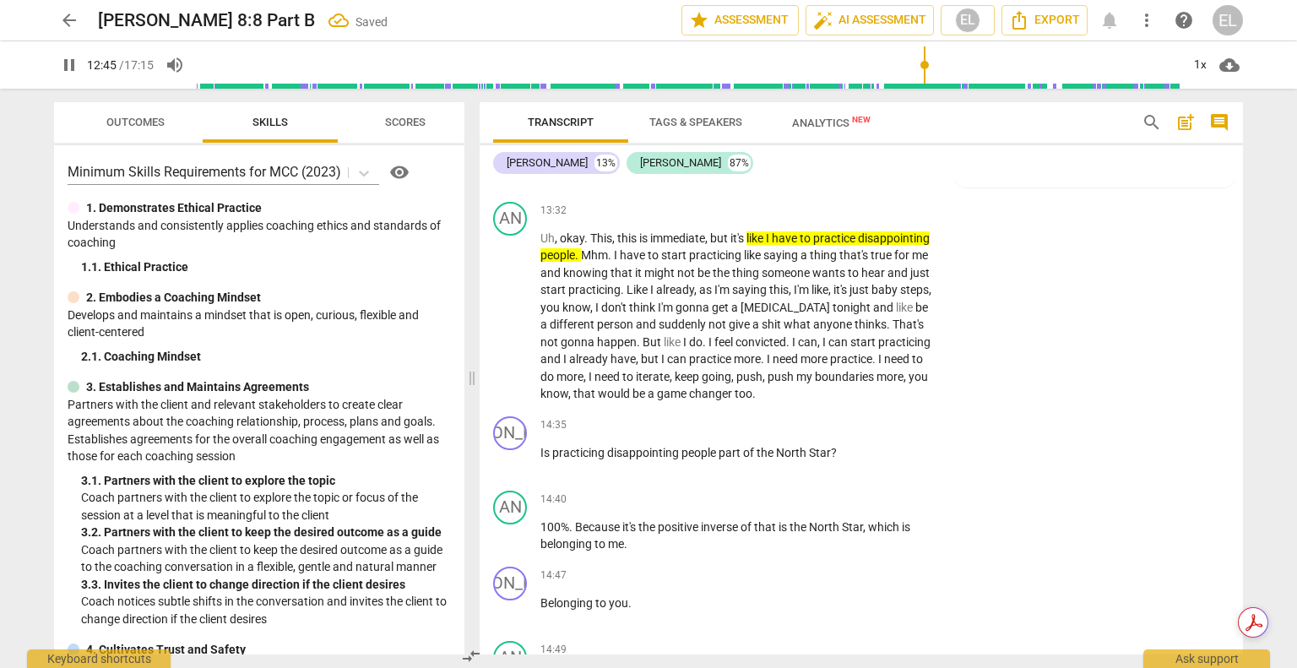
scroll to position [4925, 0]
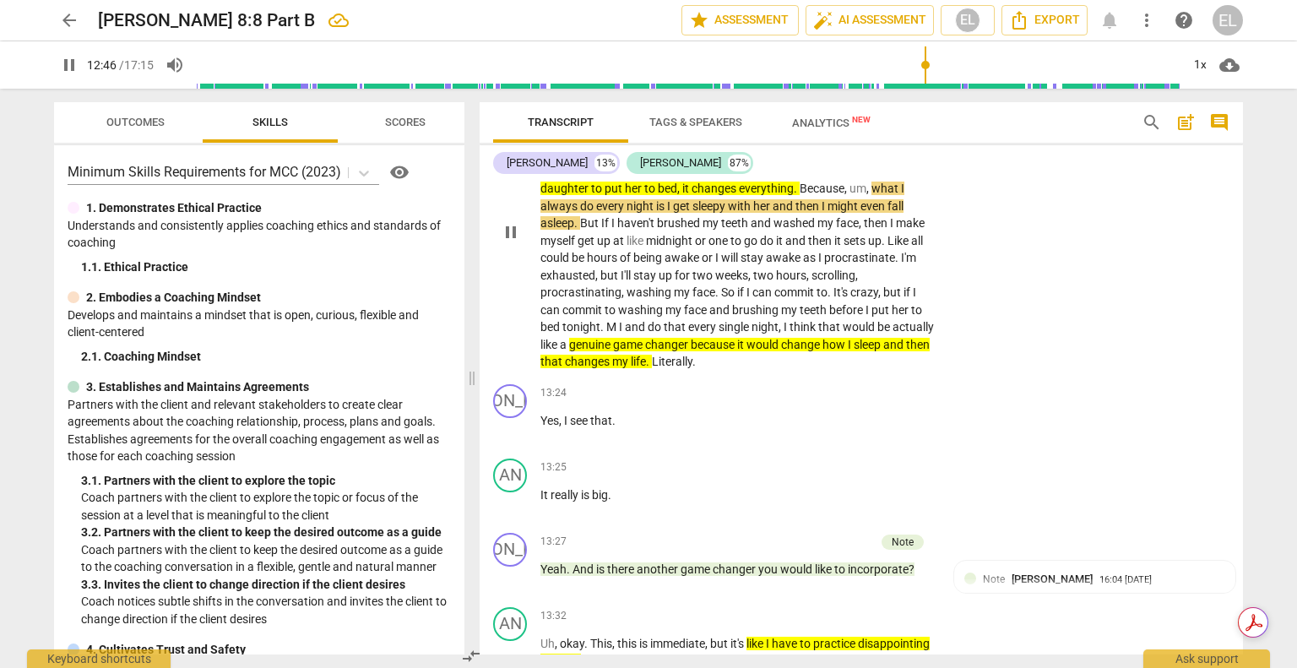
drag, startPoint x: 715, startPoint y: 254, endPoint x: 742, endPoint y: 279, distance: 37.0
click at [742, 279] on div "JA play_arrow pause 00:00 + Add competency keyboard_arrow_right Worries . AN pl…" at bounding box center [860, 418] width 763 height 474
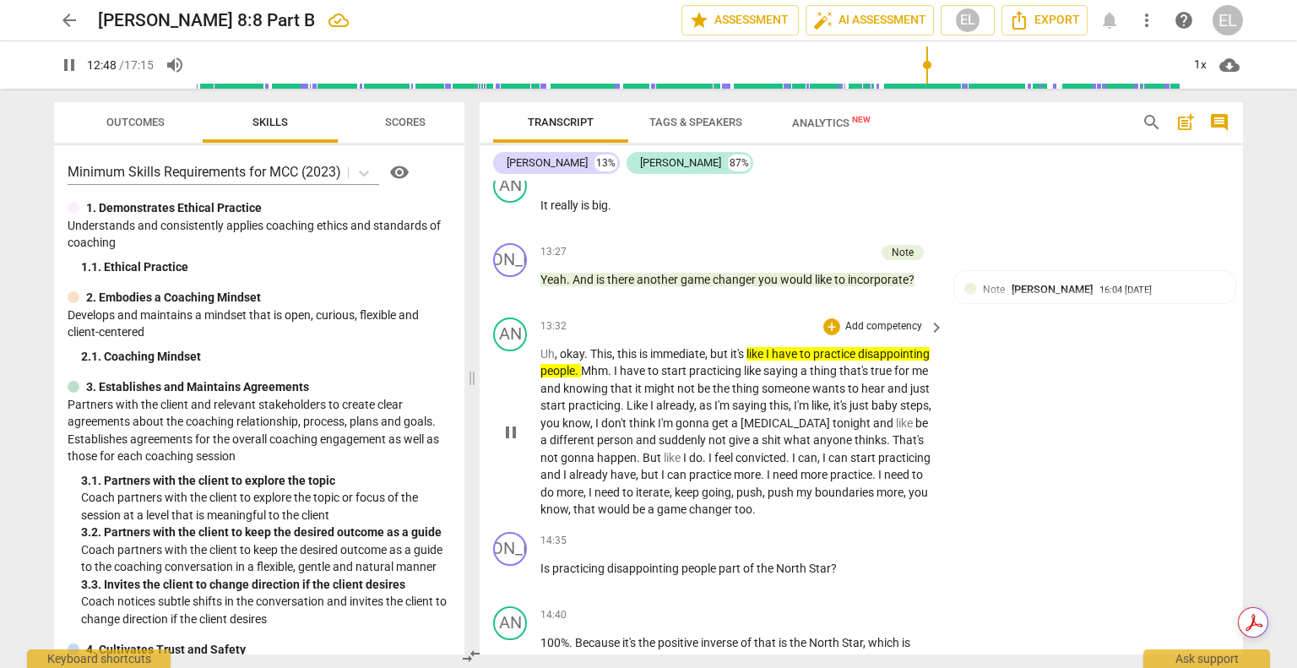
scroll to position [5263, 0]
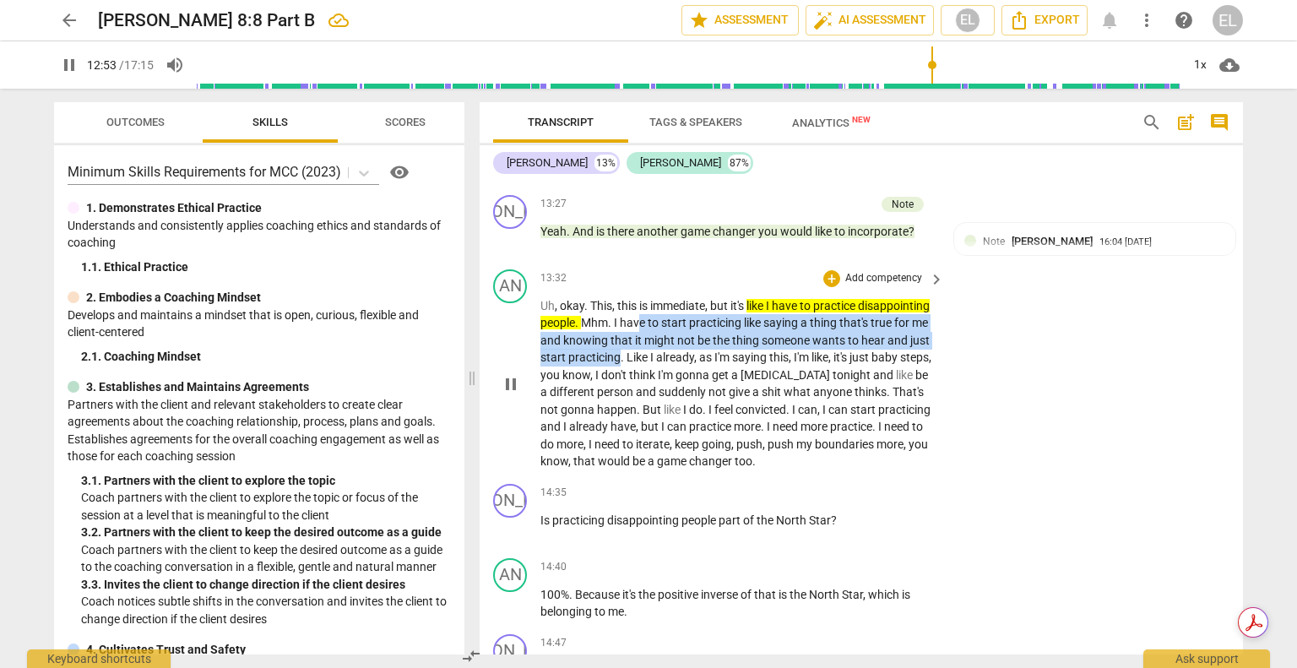
drag, startPoint x: 712, startPoint y: 322, endPoint x: 739, endPoint y: 354, distance: 42.5
click at [739, 354] on p "Uh , okay . This , this is immediate , but it's like I have to practice disappo…" at bounding box center [737, 383] width 395 height 173
click at [775, 332] on icon "button" at bounding box center [776, 331] width 10 height 12
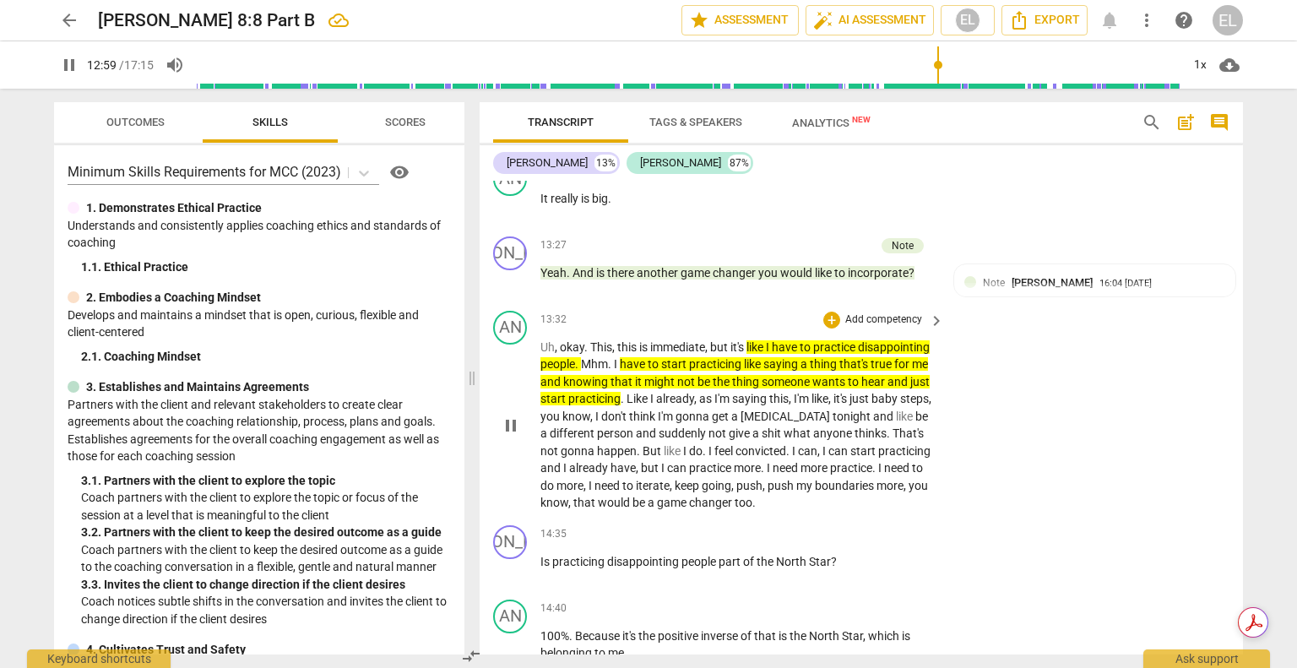
scroll to position [5230, 0]
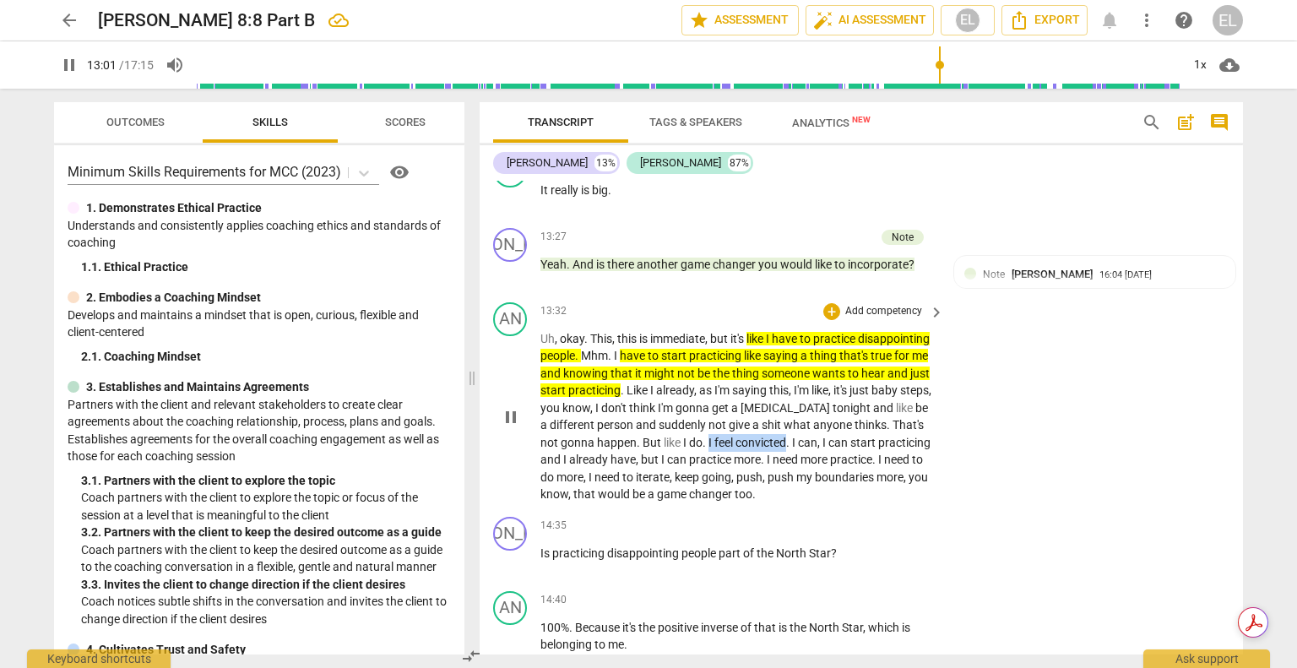
drag, startPoint x: 821, startPoint y: 438, endPoint x: 896, endPoint y: 409, distance: 79.9
click at [900, 435] on p "Uh , okay . This , this is immediate , but it's like I have to practice disappo…" at bounding box center [737, 416] width 395 height 173
click at [942, 417] on icon "button" at bounding box center [938, 418] width 17 height 20
drag, startPoint x: 805, startPoint y: 458, endPoint x: 892, endPoint y: 457, distance: 87.0
click at [892, 457] on p "Uh , okay . This , this is immediate , but it's like I have to practice disappo…" at bounding box center [737, 416] width 395 height 173
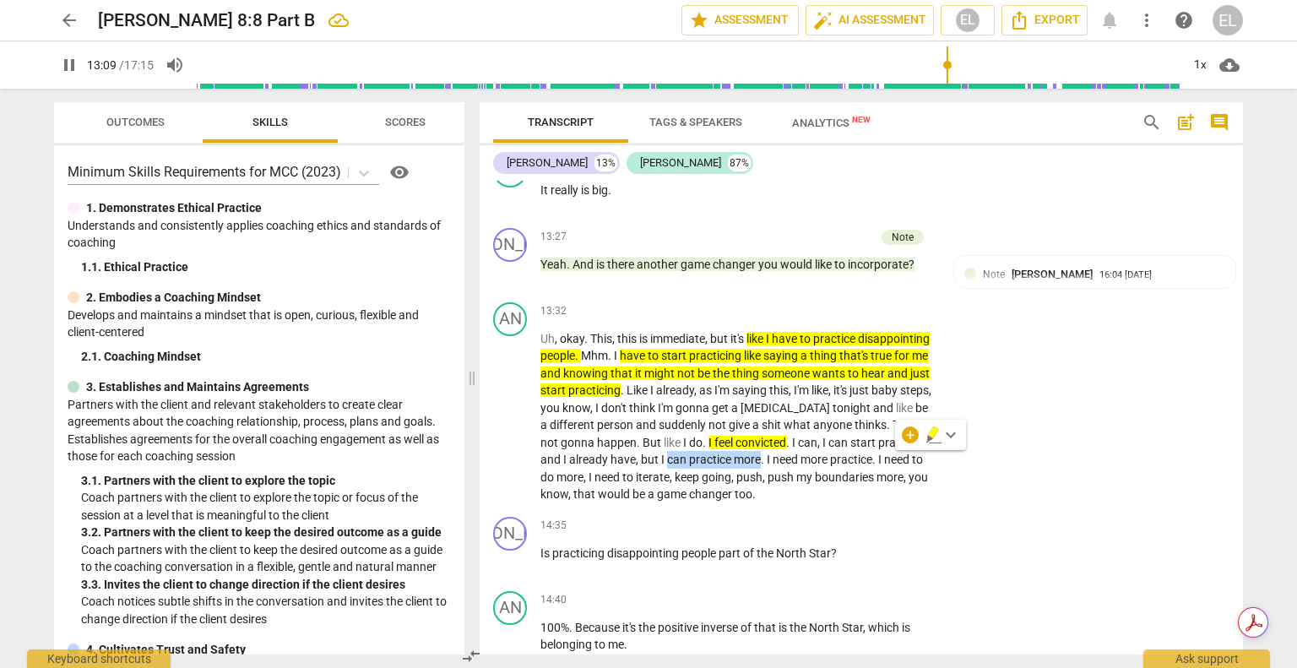
click at [929, 432] on icon "button" at bounding box center [933, 435] width 17 height 20
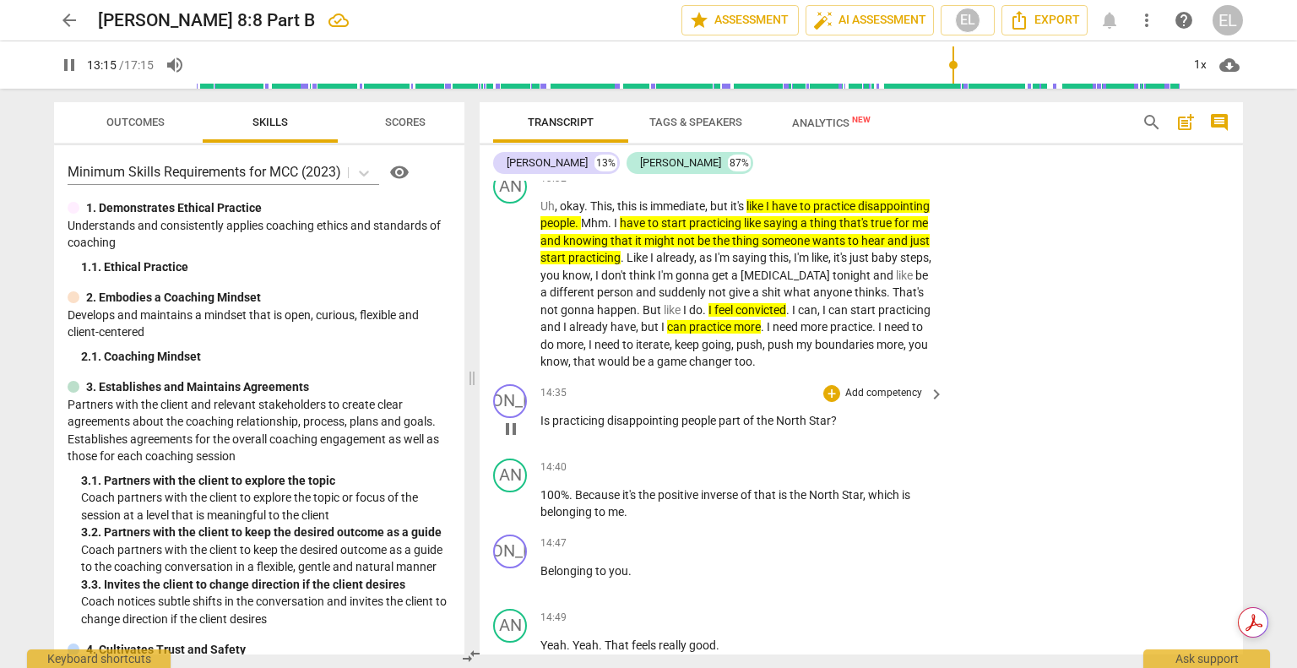
scroll to position [5367, 0]
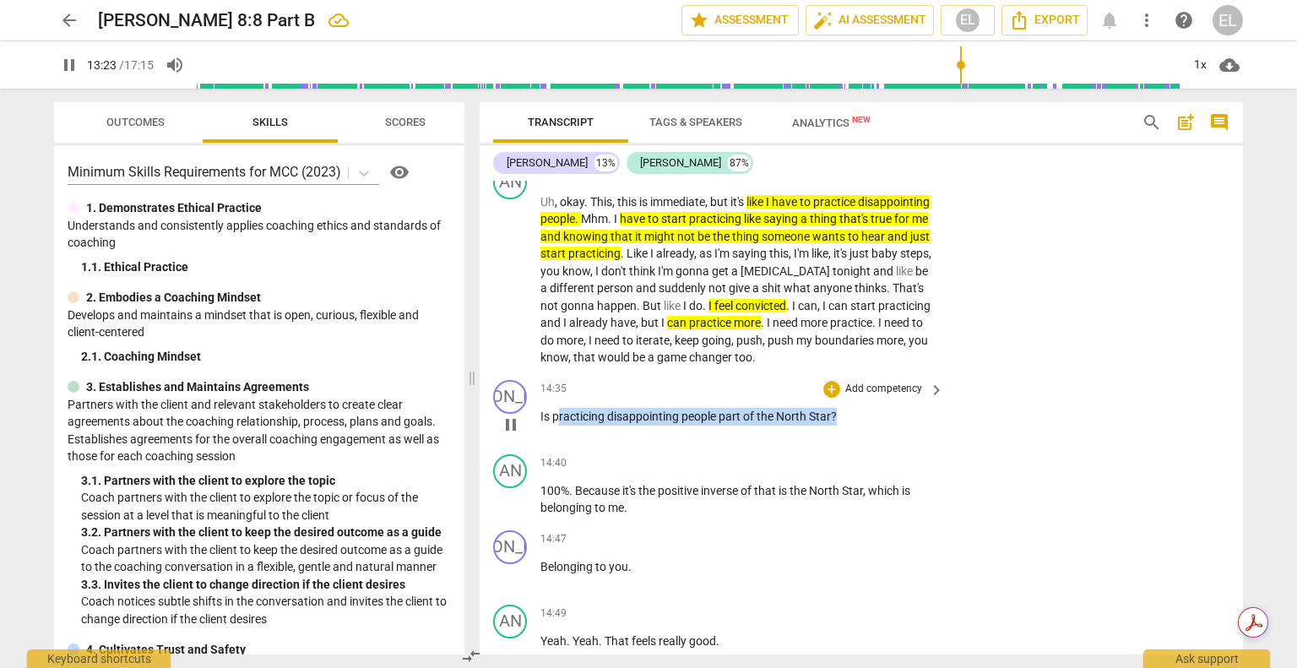
drag, startPoint x: 665, startPoint y: 418, endPoint x: 836, endPoint y: 414, distance: 170.5
click at [836, 414] on p "Is practicing disappointing people part of the North Star ?" at bounding box center [737, 417] width 395 height 18
click at [874, 394] on icon "button" at bounding box center [875, 392] width 17 height 20
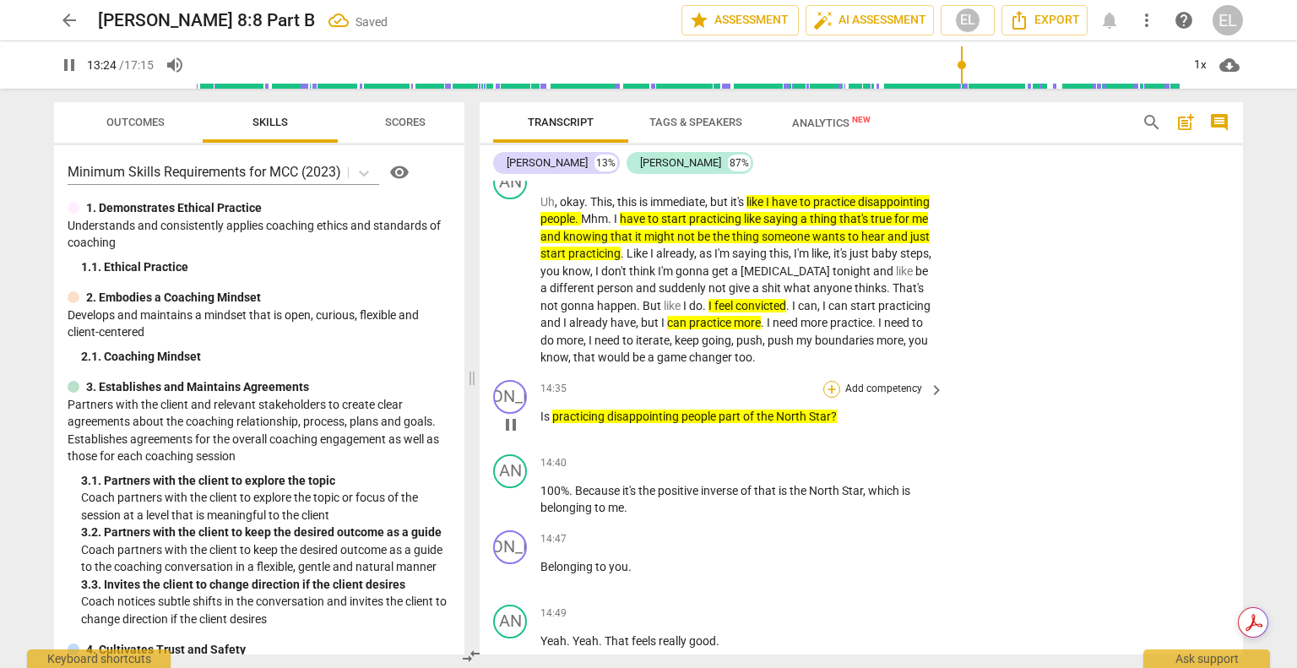
click at [824, 381] on div "+" at bounding box center [831, 389] width 17 height 17
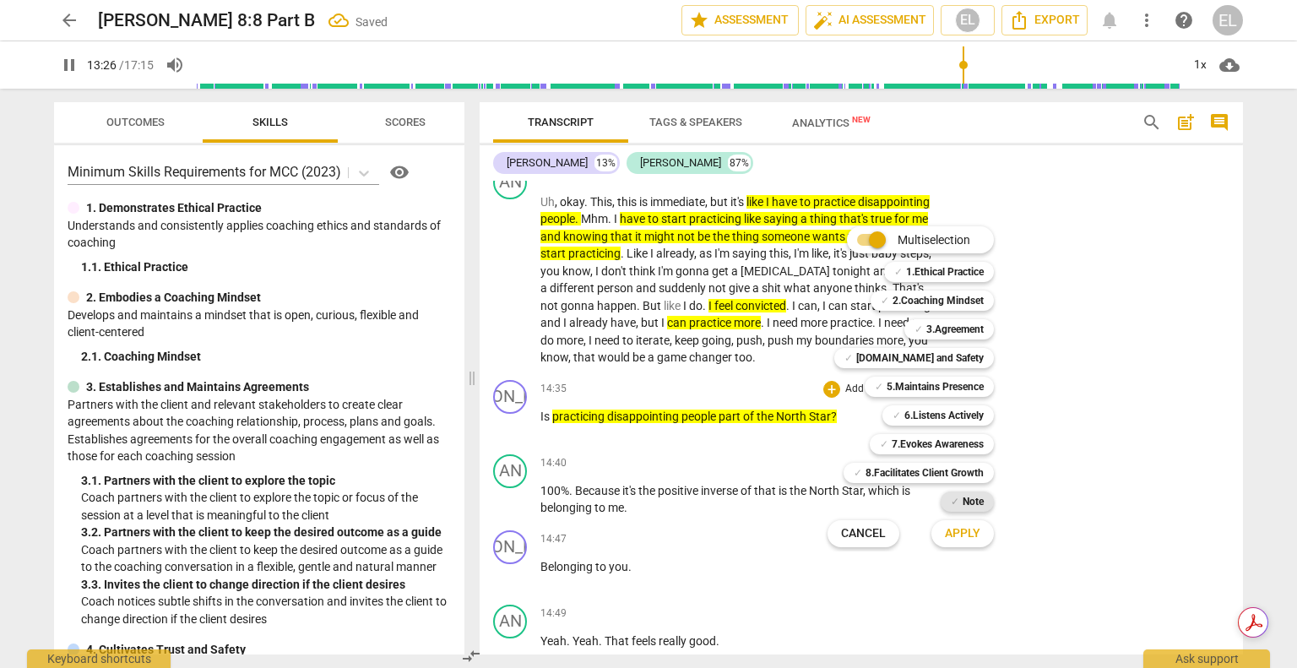
click at [964, 495] on b "Note" at bounding box center [972, 501] width 21 height 20
click at [967, 523] on button "Apply" at bounding box center [962, 533] width 62 height 30
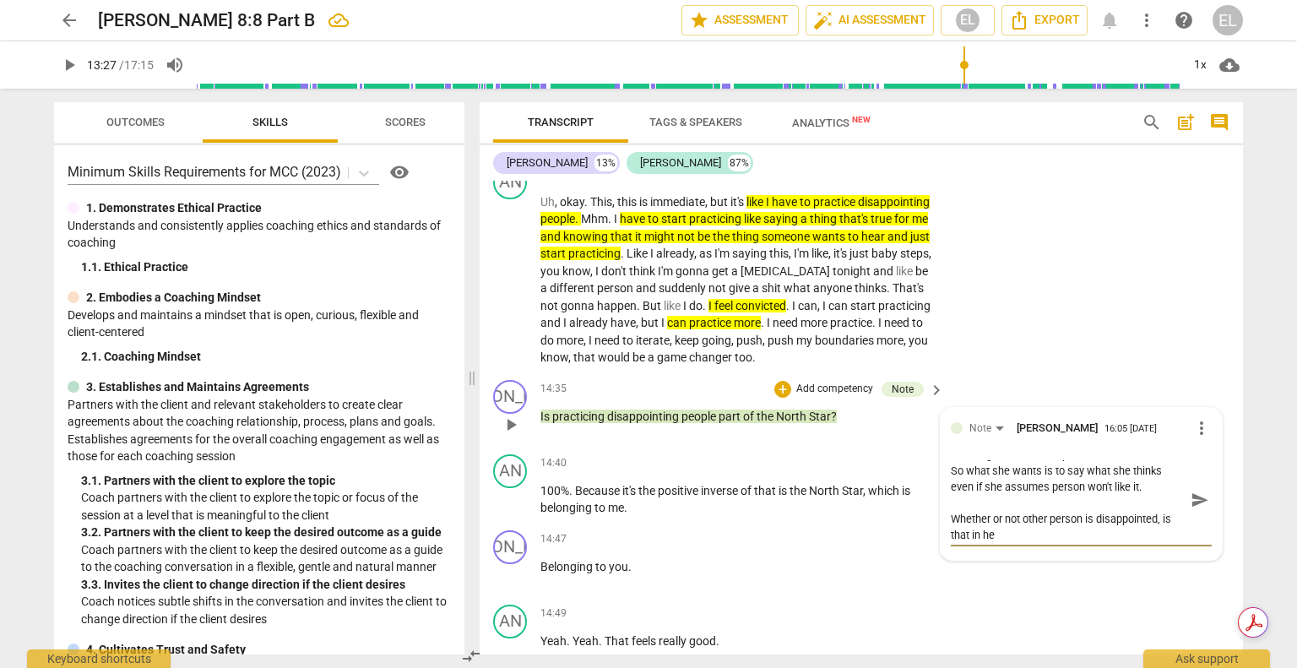
scroll to position [0, 0]
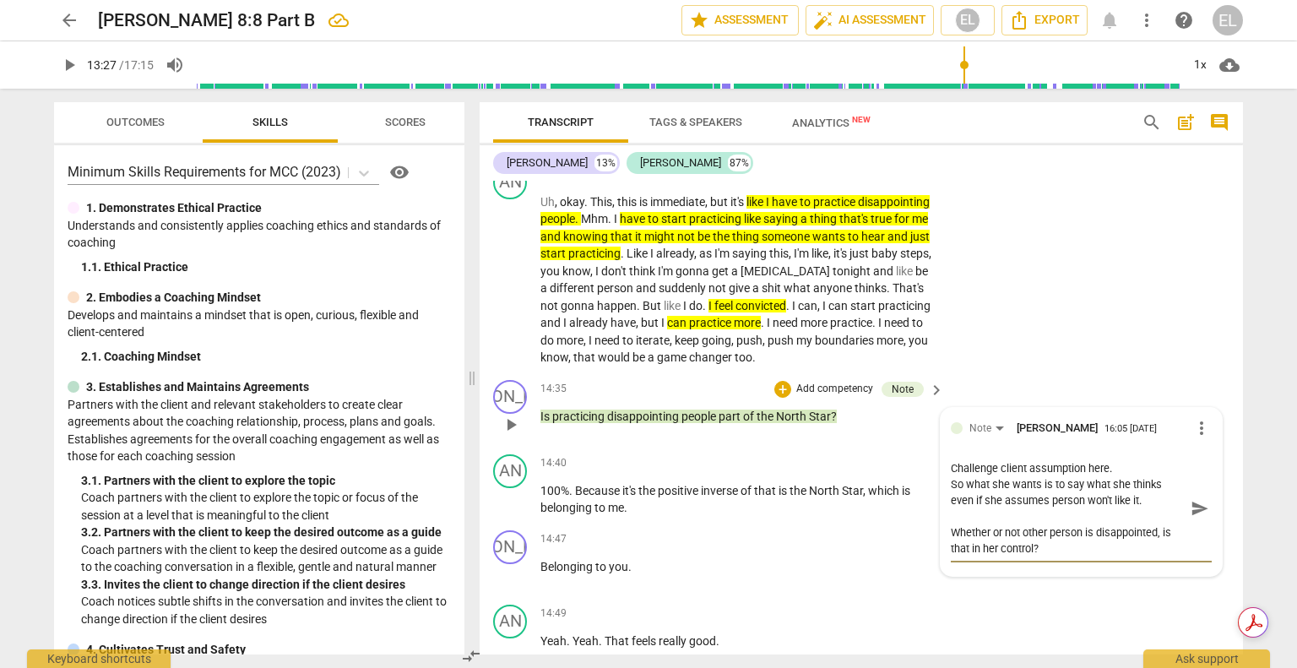
click at [1196, 512] on span "send" at bounding box center [1199, 508] width 19 height 19
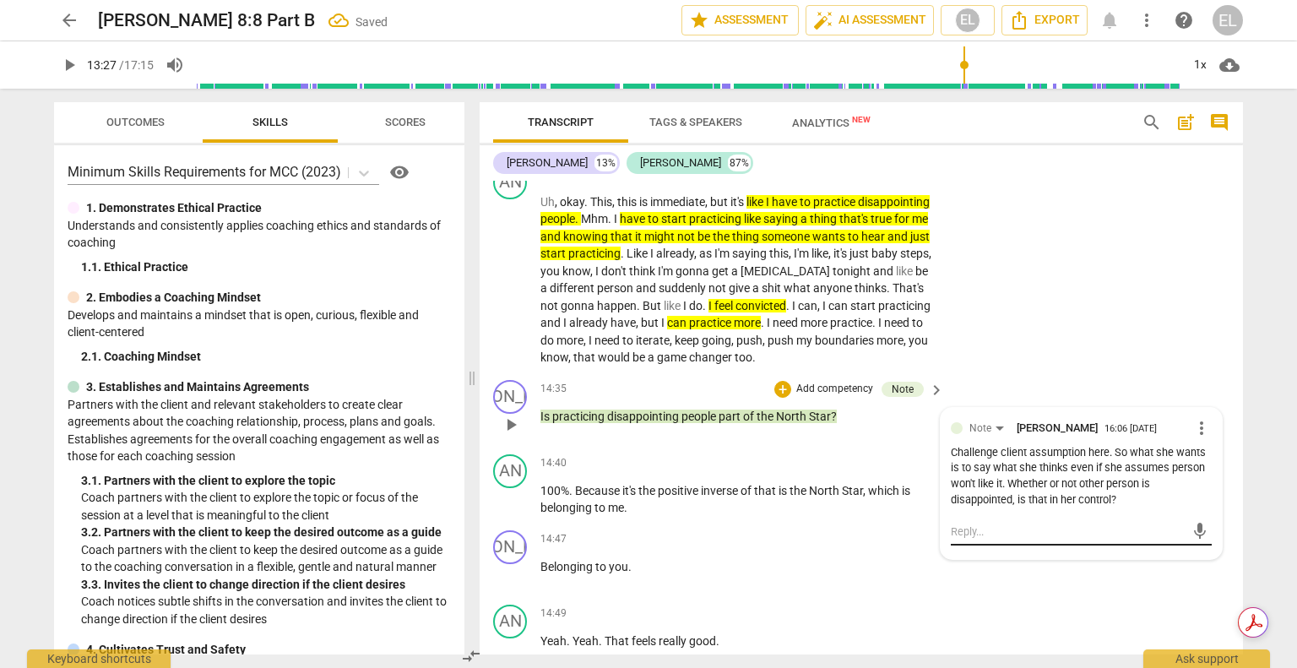
click at [995, 533] on textarea at bounding box center [1067, 531] width 234 height 16
click at [1192, 524] on span "send" at bounding box center [1199, 531] width 19 height 19
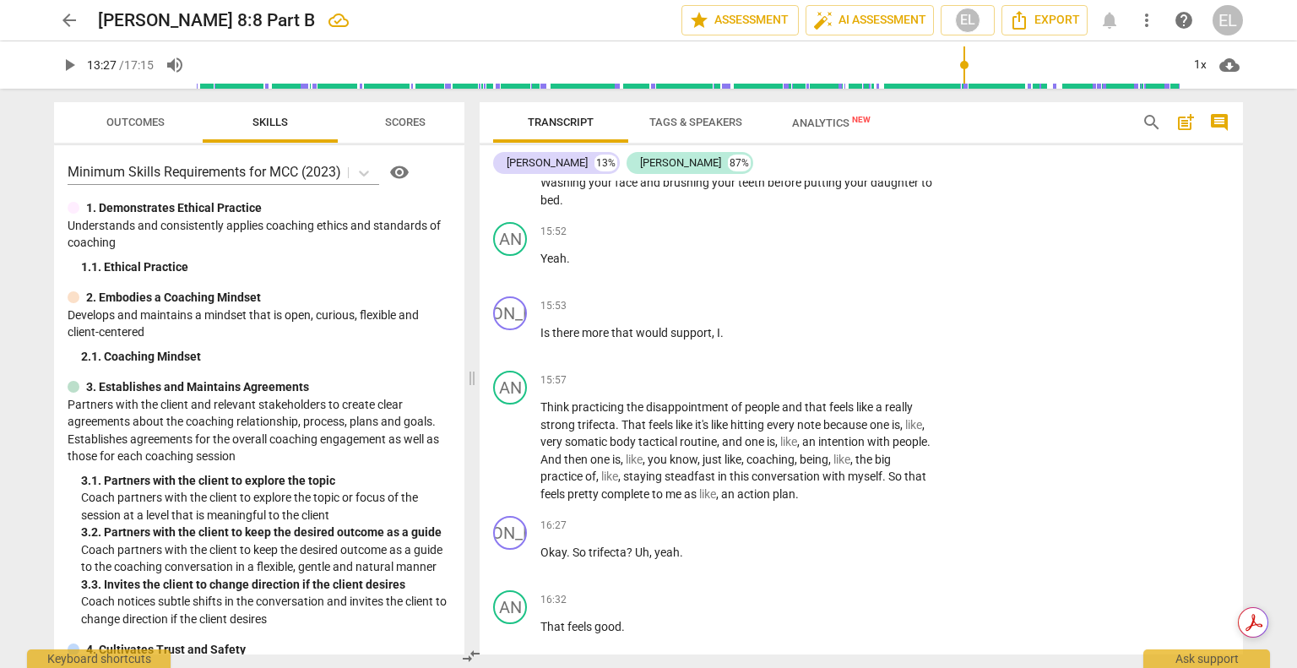
scroll to position [6295, 0]
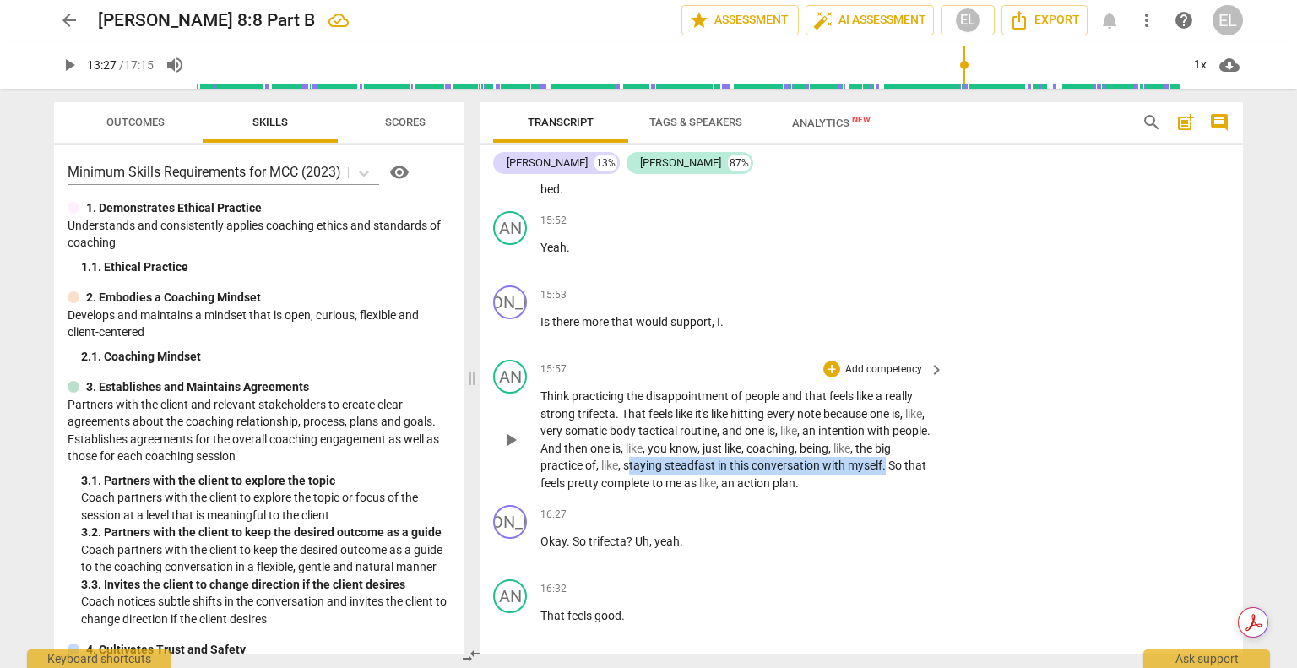
drag, startPoint x: 665, startPoint y: 456, endPoint x: 905, endPoint y: 457, distance: 239.7
click at [905, 458] on p "Think practicing the disappointment of people and that feels like a really stro…" at bounding box center [737, 439] width 395 height 104
click at [945, 431] on icon "button" at bounding box center [946, 433] width 10 height 12
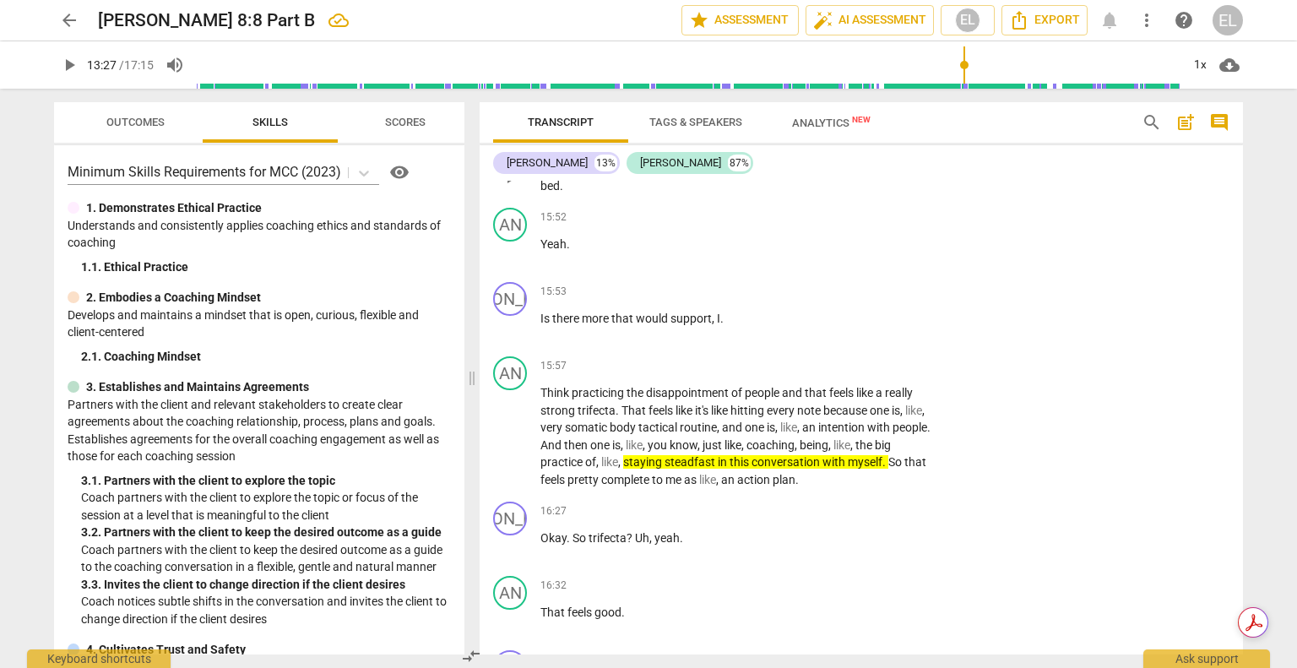
scroll to position [6121, 0]
